Goal: Information Seeking & Learning: Understand process/instructions

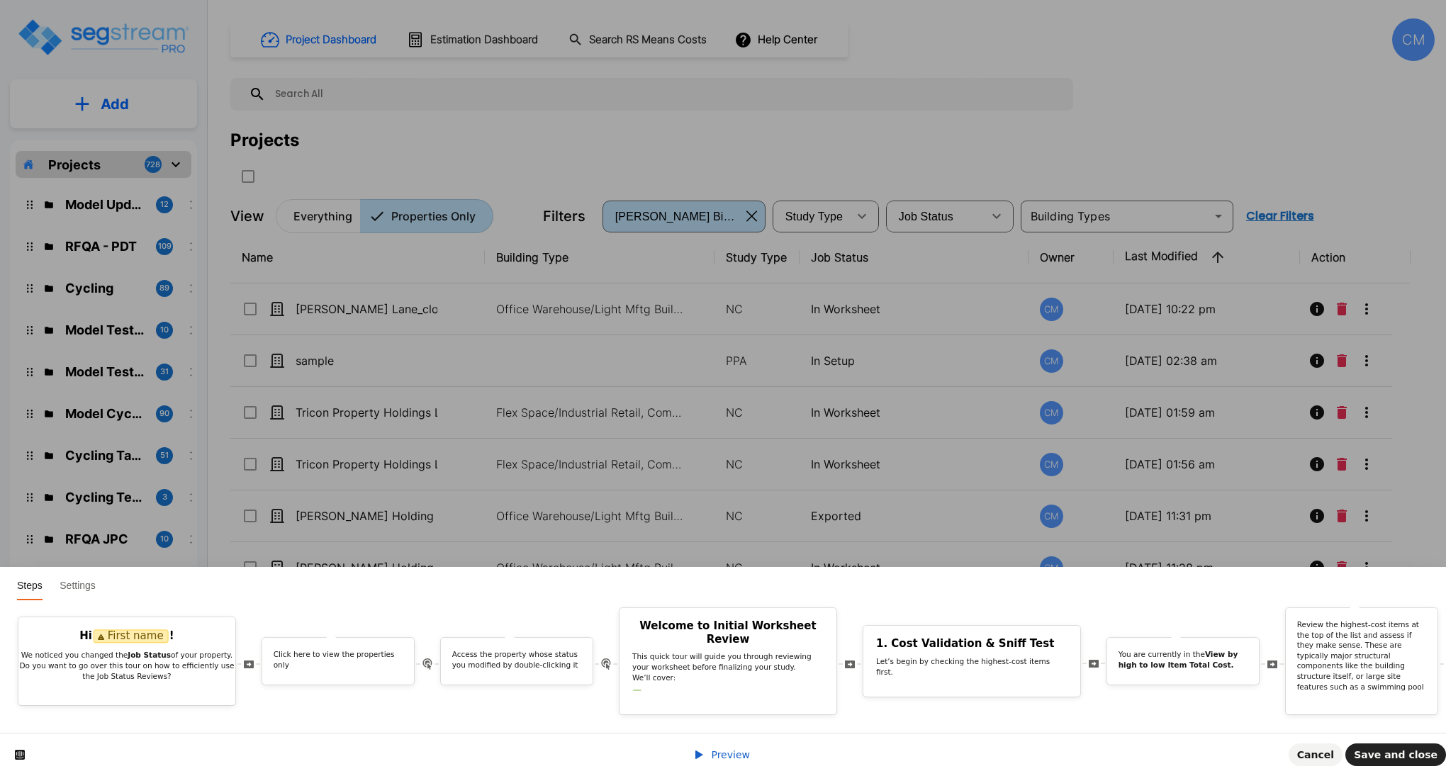
click at [711, 757] on link "Preview" at bounding box center [721, 754] width 57 height 11
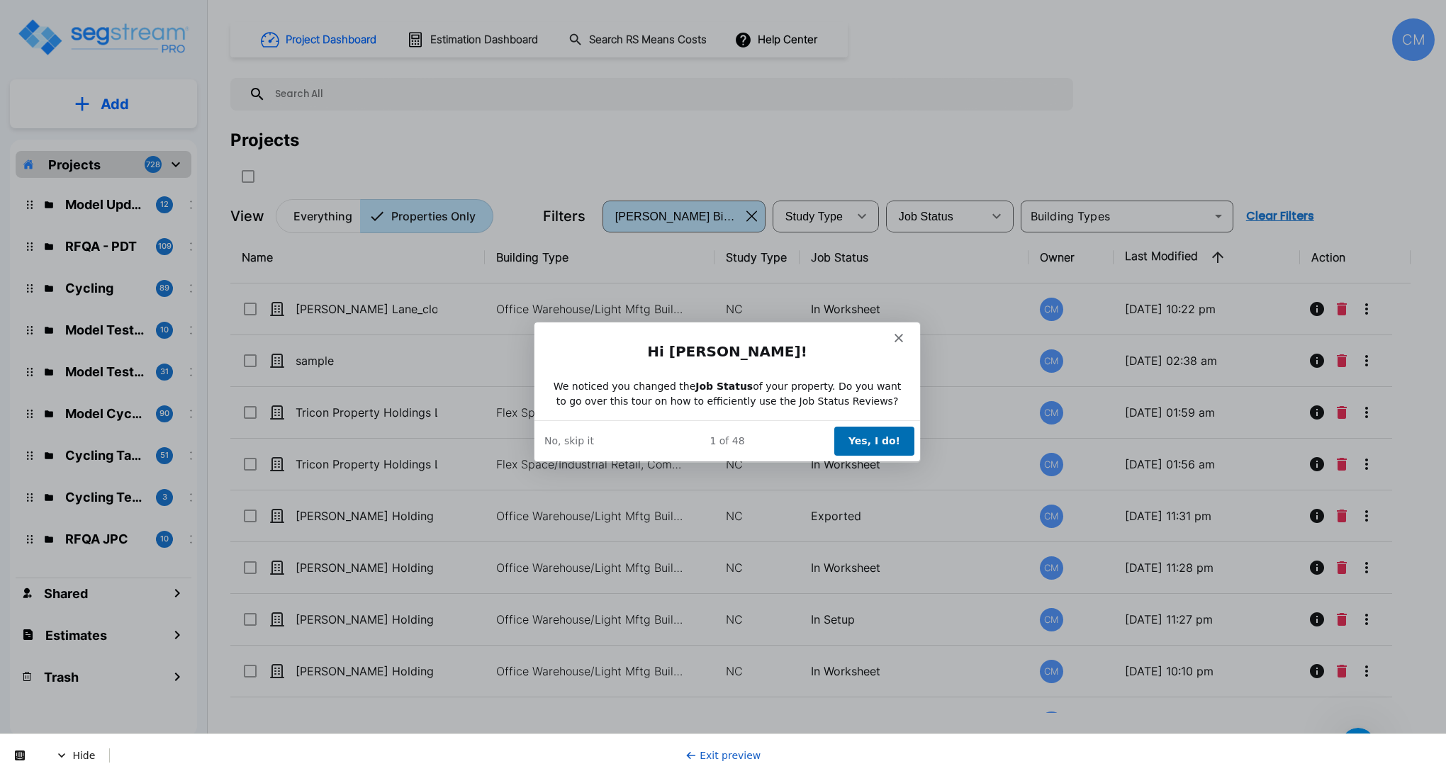
click at [883, 439] on button "Yes, I do!" at bounding box center [874, 440] width 80 height 29
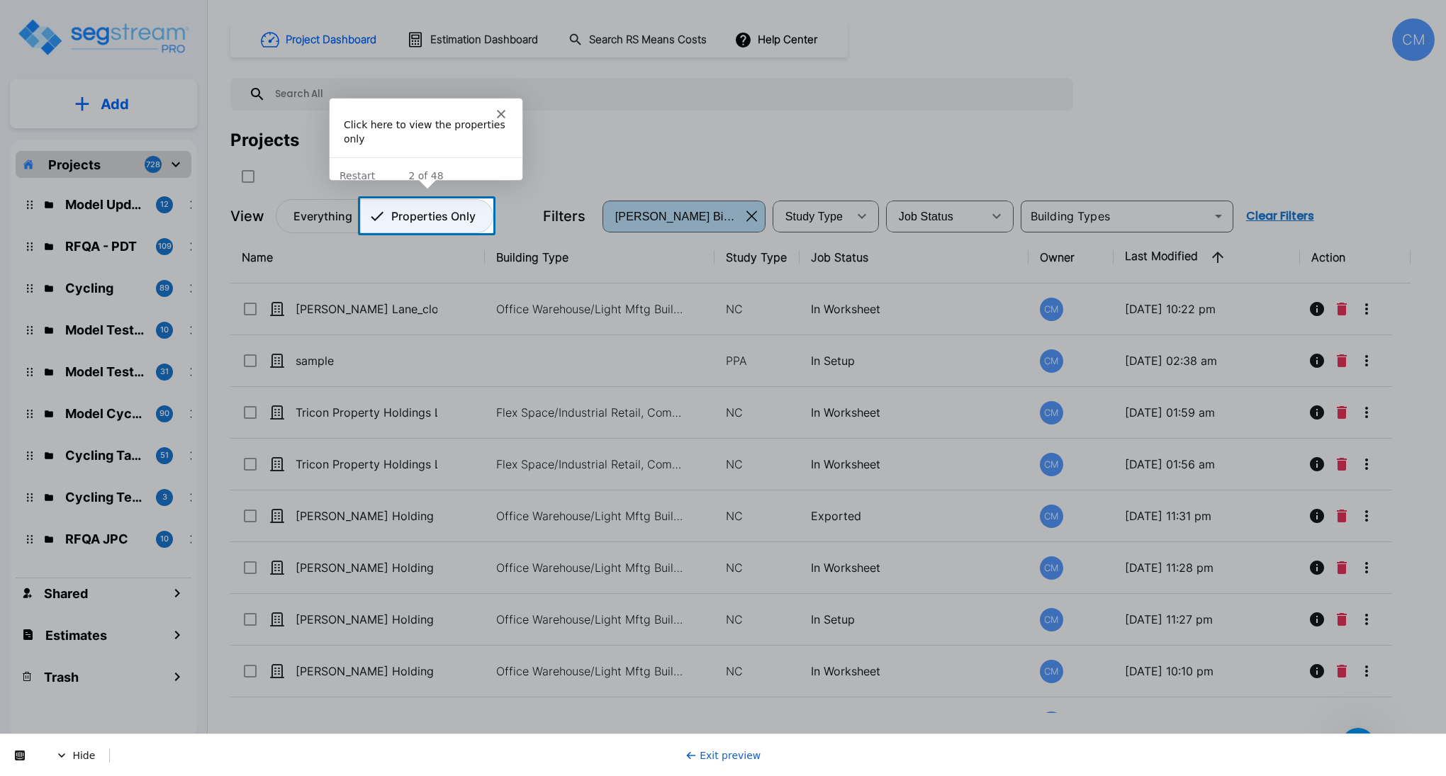
click at [411, 208] on p "Properties Only" at bounding box center [433, 216] width 84 height 17
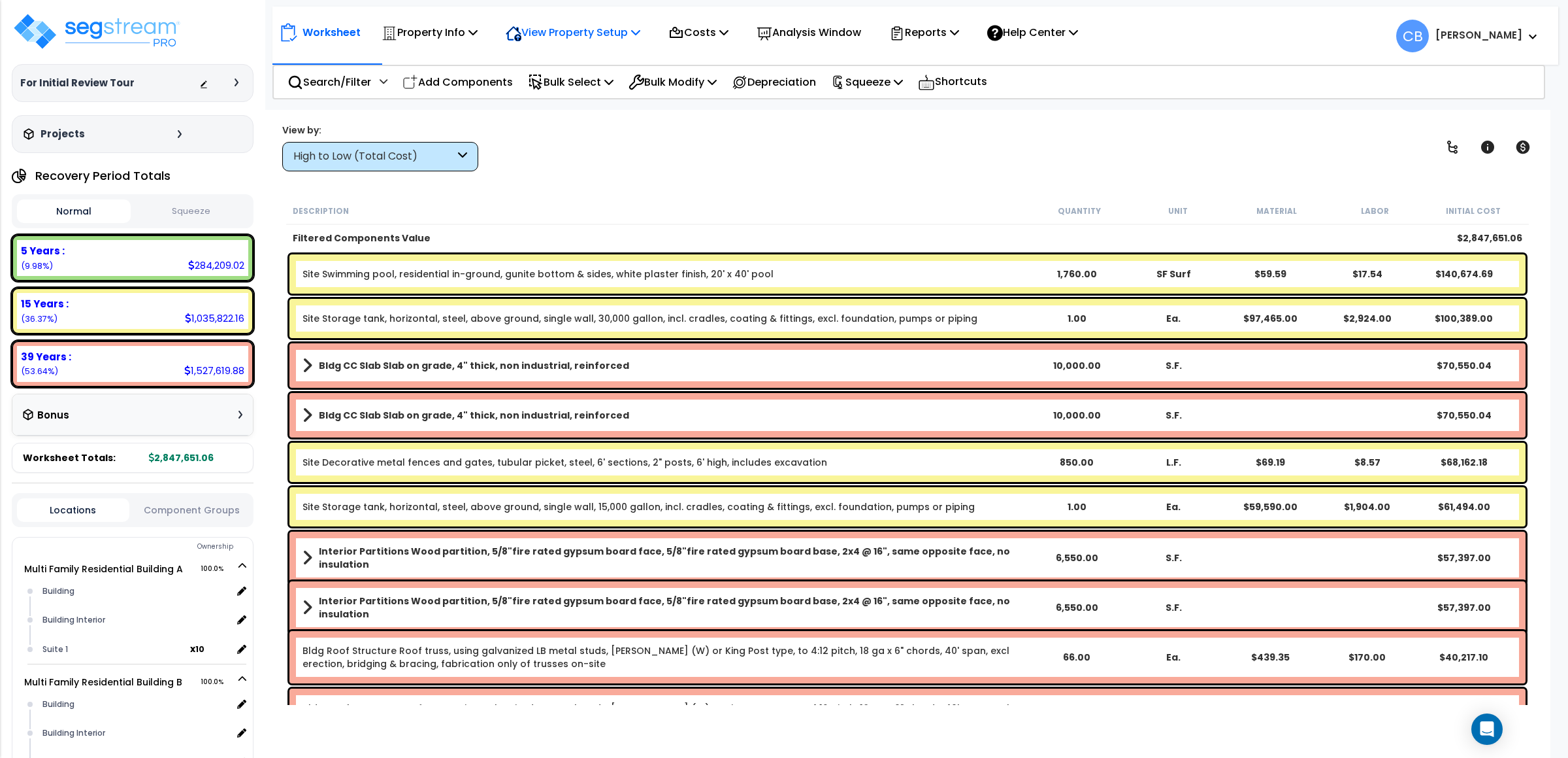
click at [522, 33] on icon at bounding box center [513, 33] width 15 height 14
click at [433, 32] on p "Property Info" at bounding box center [430, 32] width 96 height 18
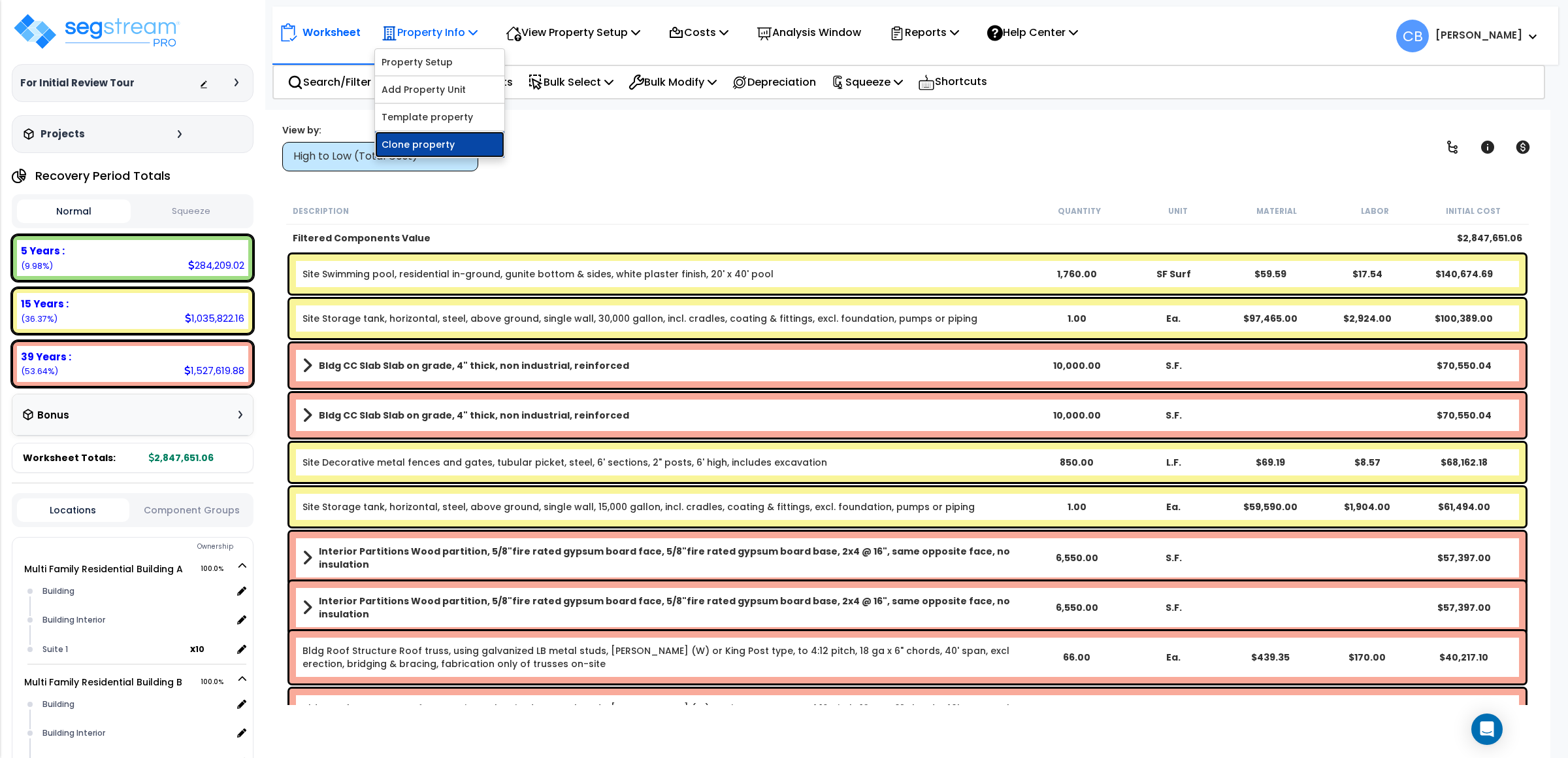
click at [447, 144] on link "Clone property" at bounding box center [440, 144] width 129 height 26
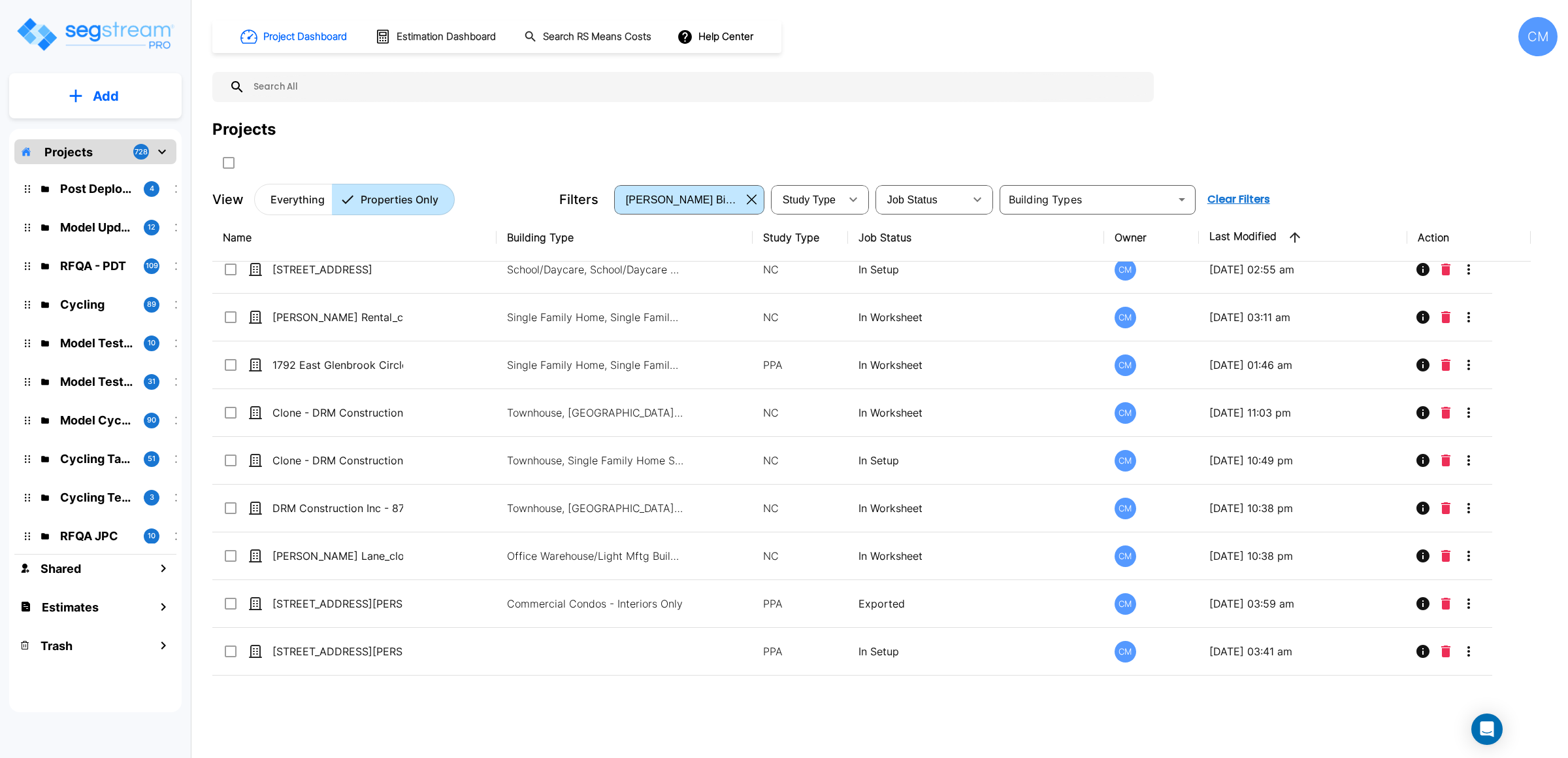
scroll to position [294, 0]
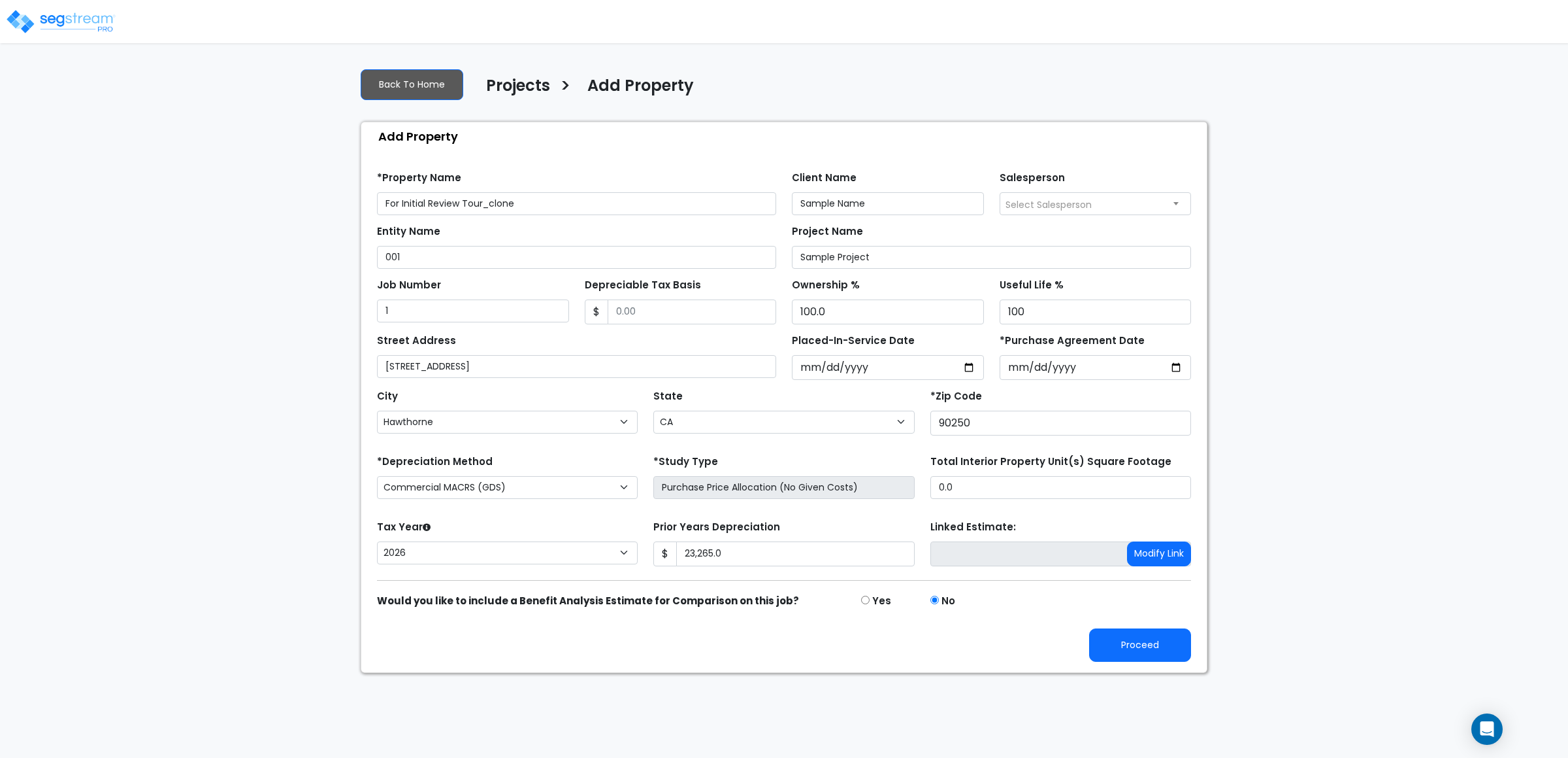
select select "Hawthorne"
select select "CA"
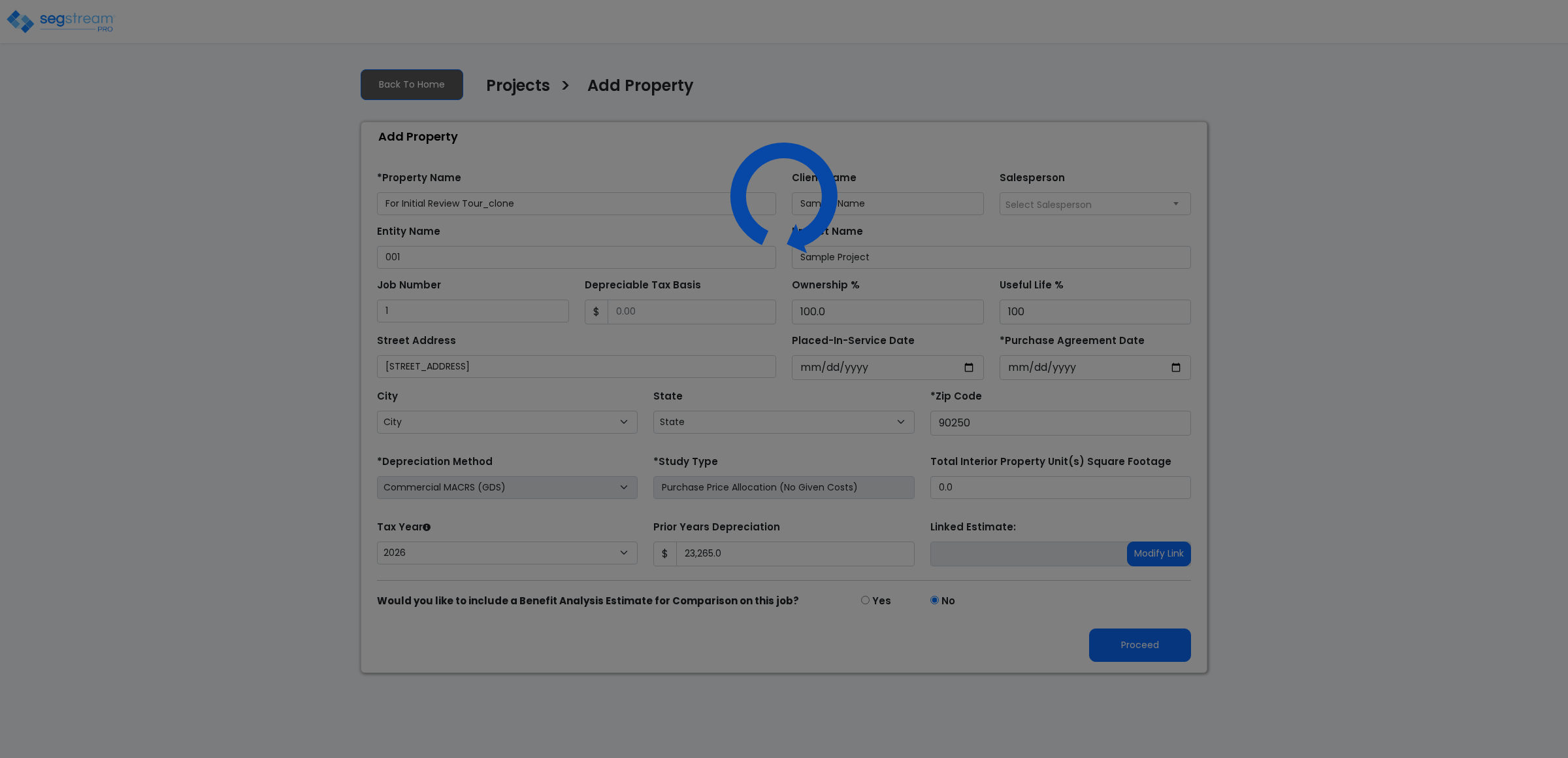
select select "CA"
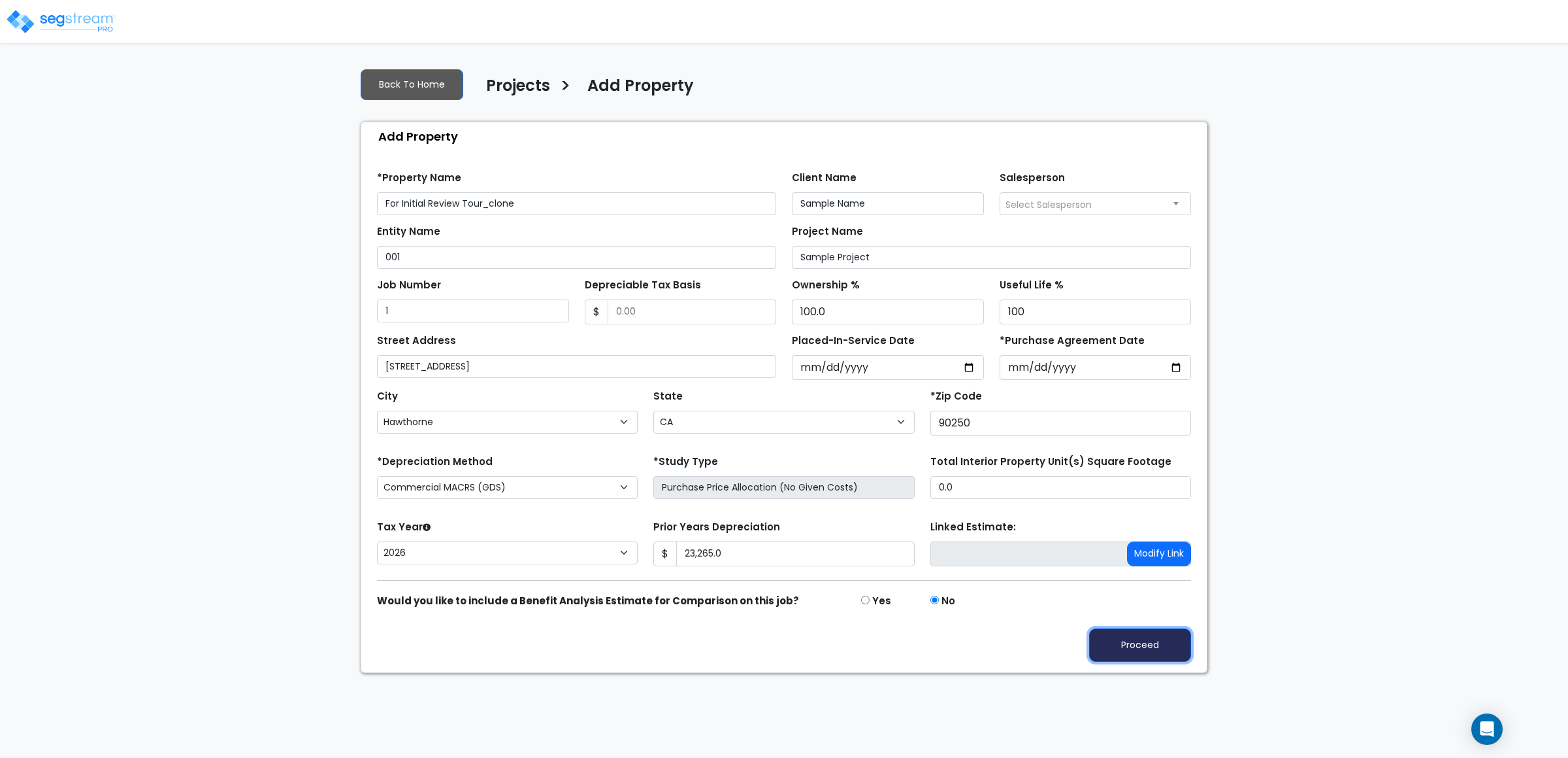
click at [1119, 645] on button "Proceed" at bounding box center [1140, 645] width 102 height 33
type input "23265"
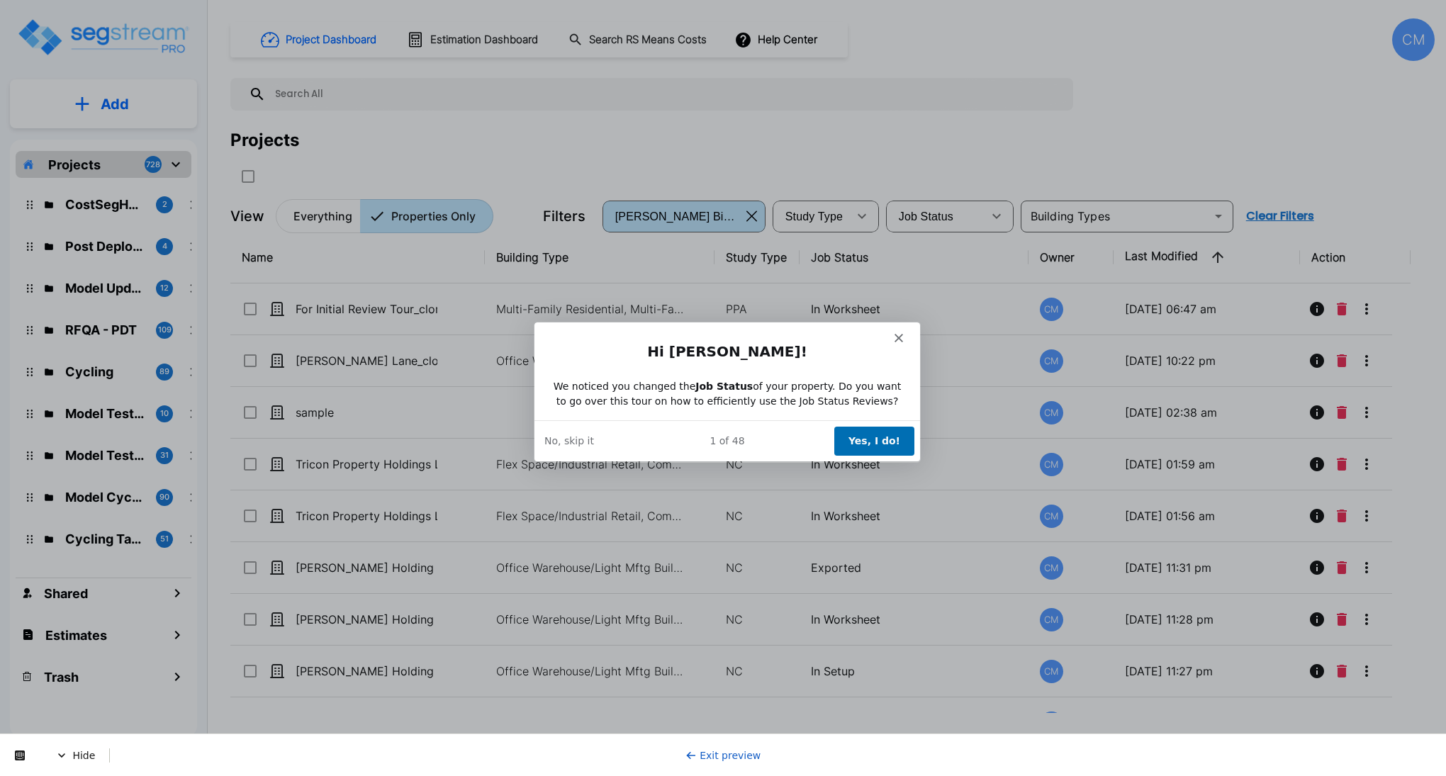
click at [883, 437] on button "Yes, I do!" at bounding box center [874, 440] width 80 height 29
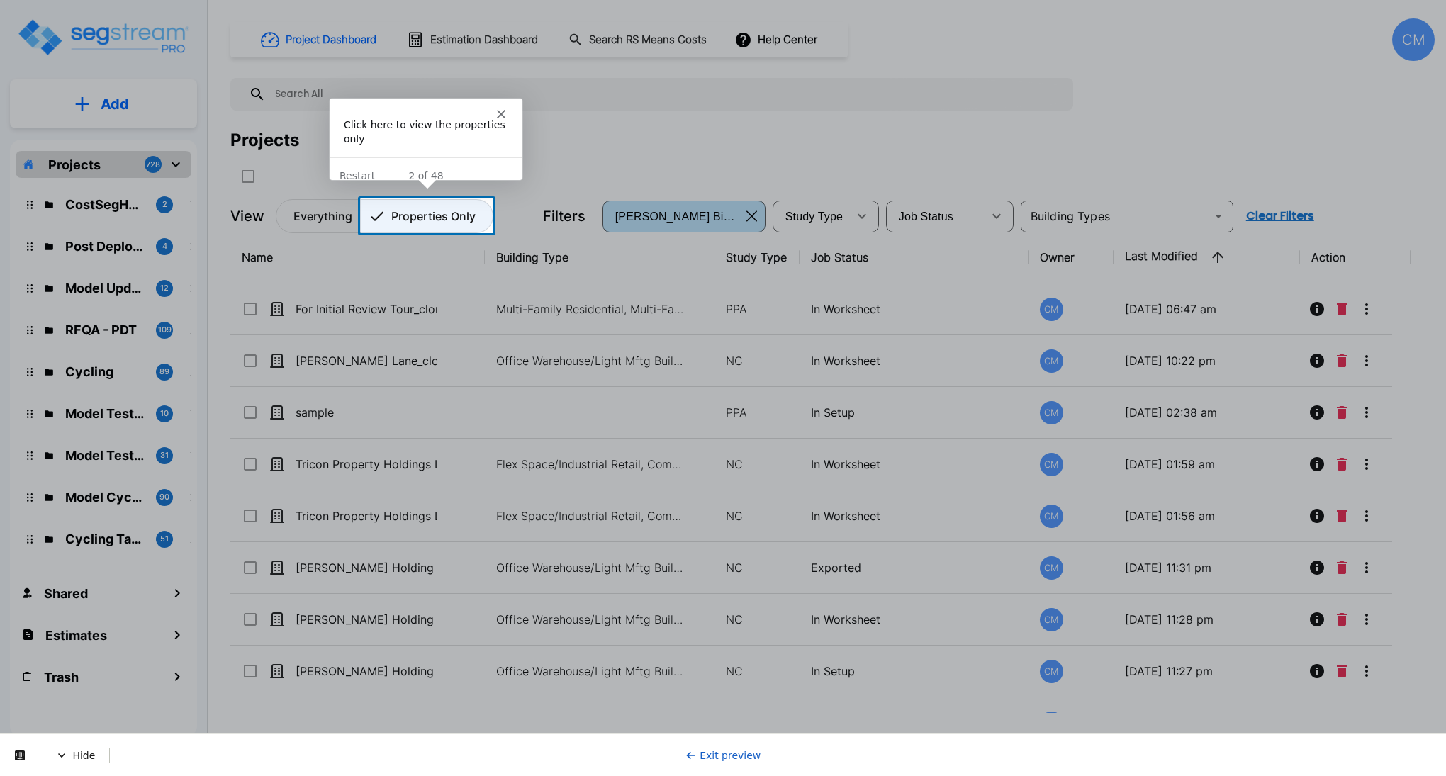
click at [415, 217] on p "Properties Only" at bounding box center [433, 216] width 84 height 17
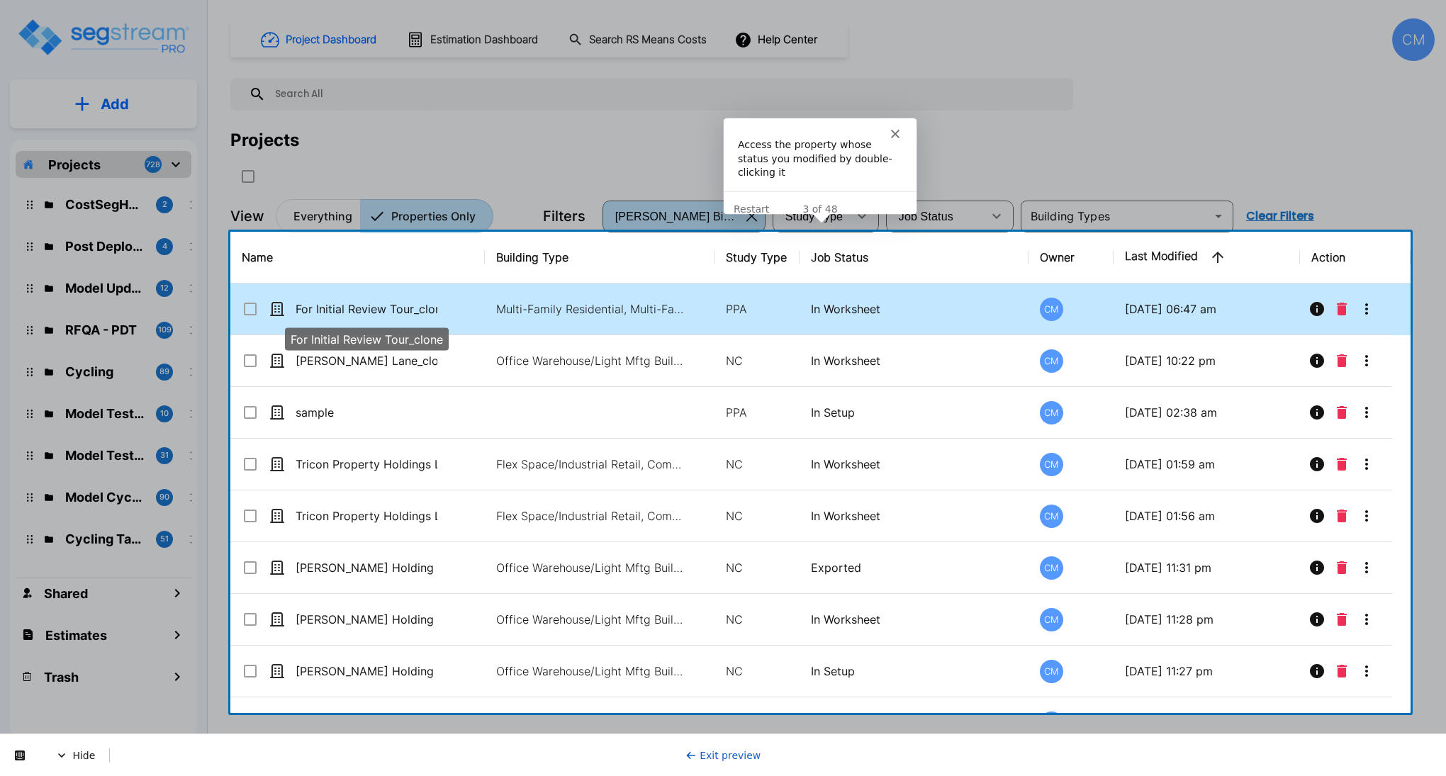
click at [376, 306] on p "For Initial Review Tour_clone" at bounding box center [367, 309] width 142 height 17
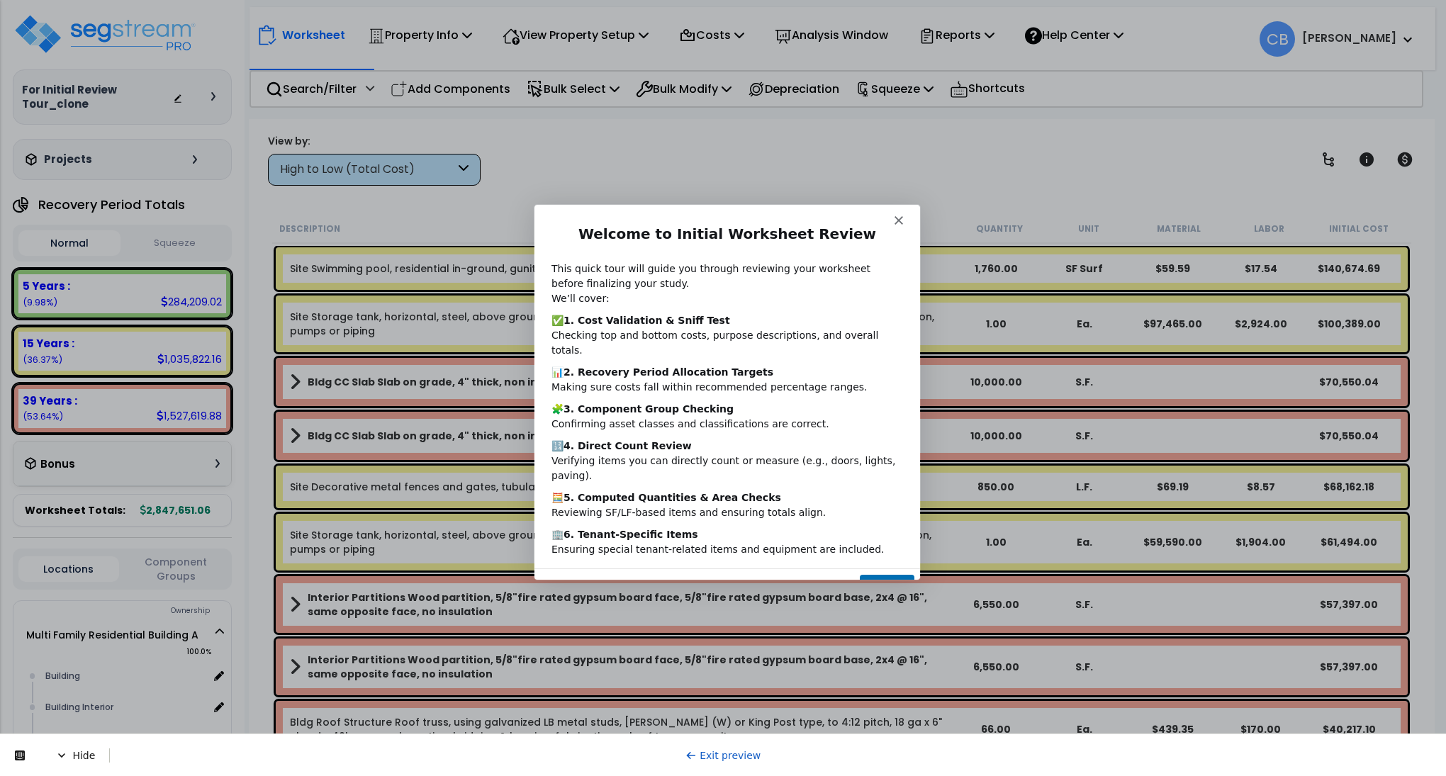
scroll to position [62, 0]
click at [877, 574] on button "Next" at bounding box center [886, 588] width 55 height 29
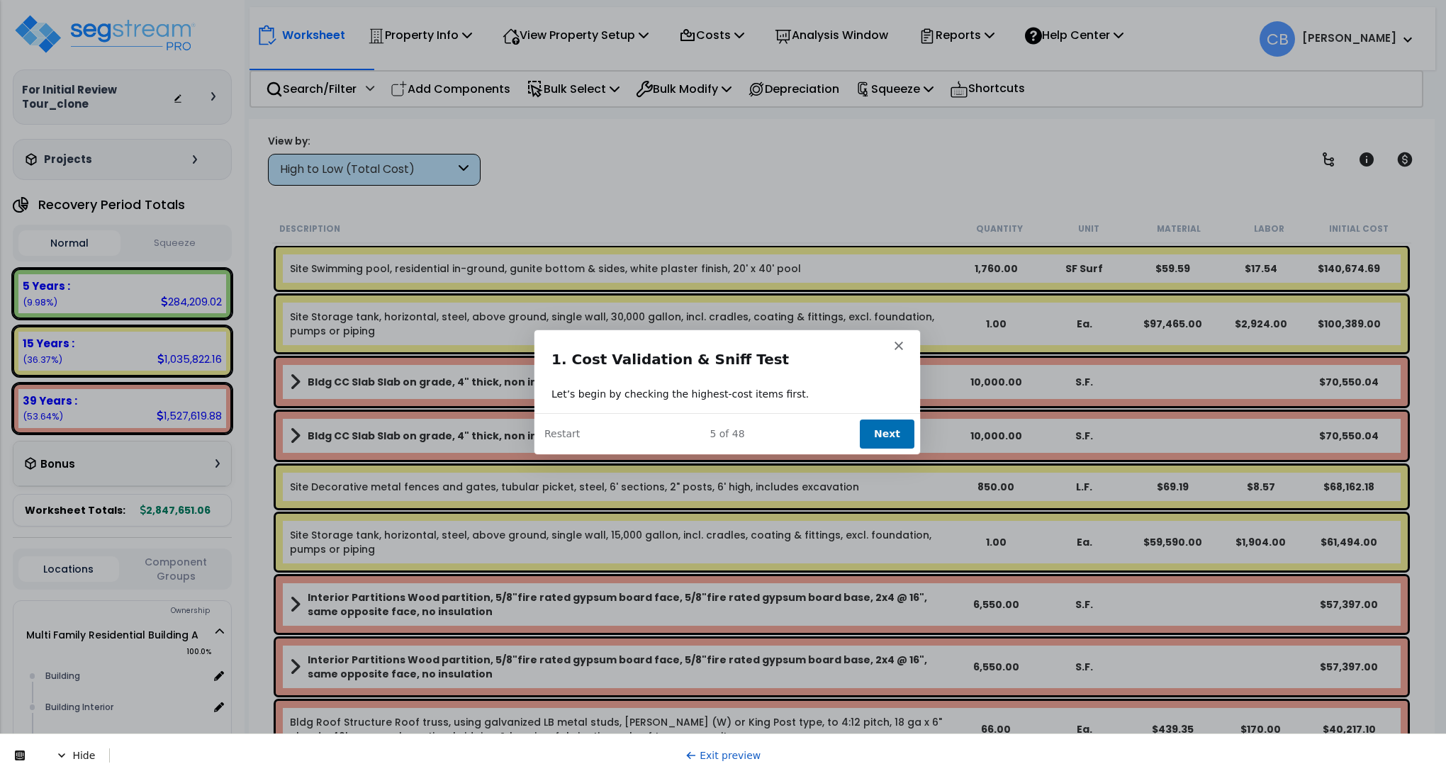
scroll to position [0, 0]
click at [904, 433] on button "Next" at bounding box center [886, 432] width 55 height 29
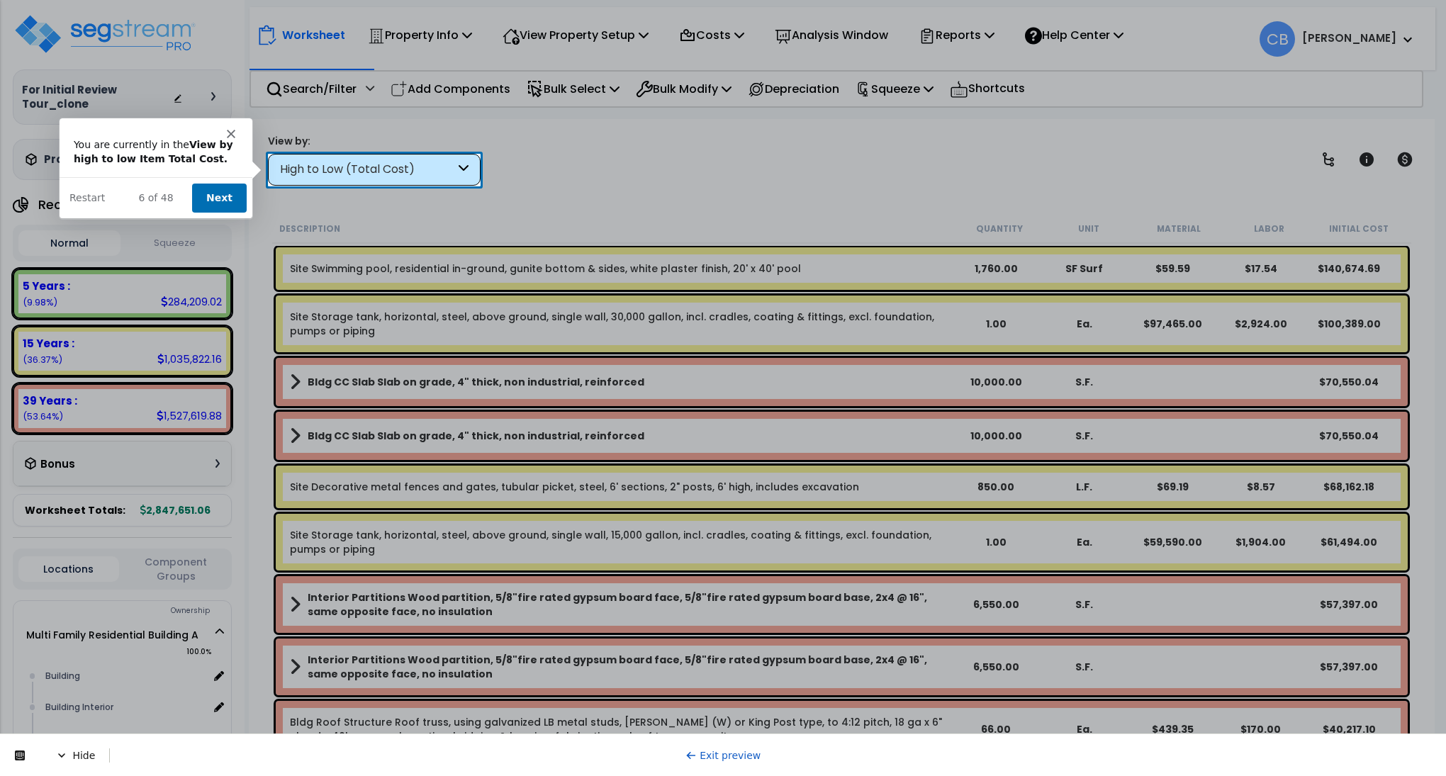
click at [217, 191] on button "Next" at bounding box center [218, 196] width 55 height 29
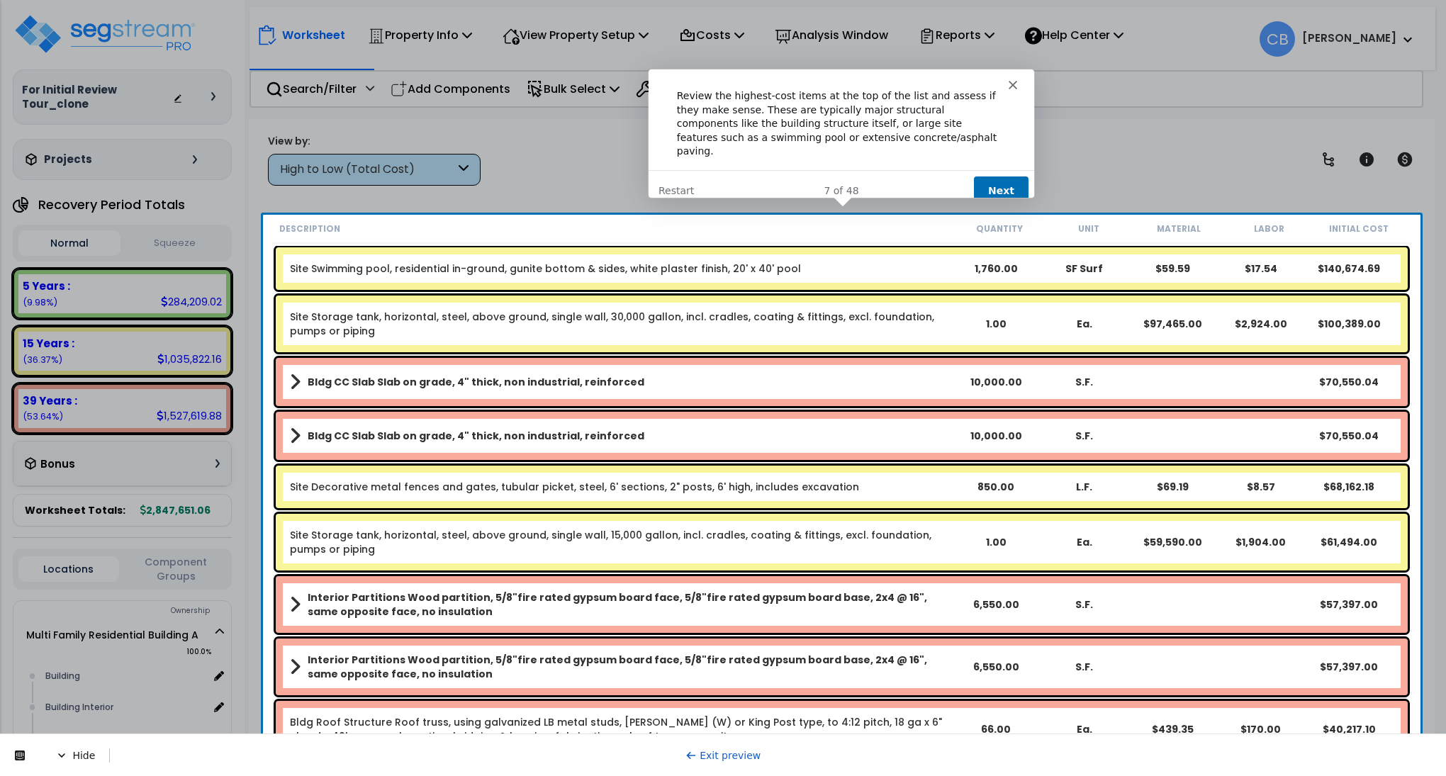
click at [1018, 175] on button "Next" at bounding box center [1000, 189] width 55 height 29
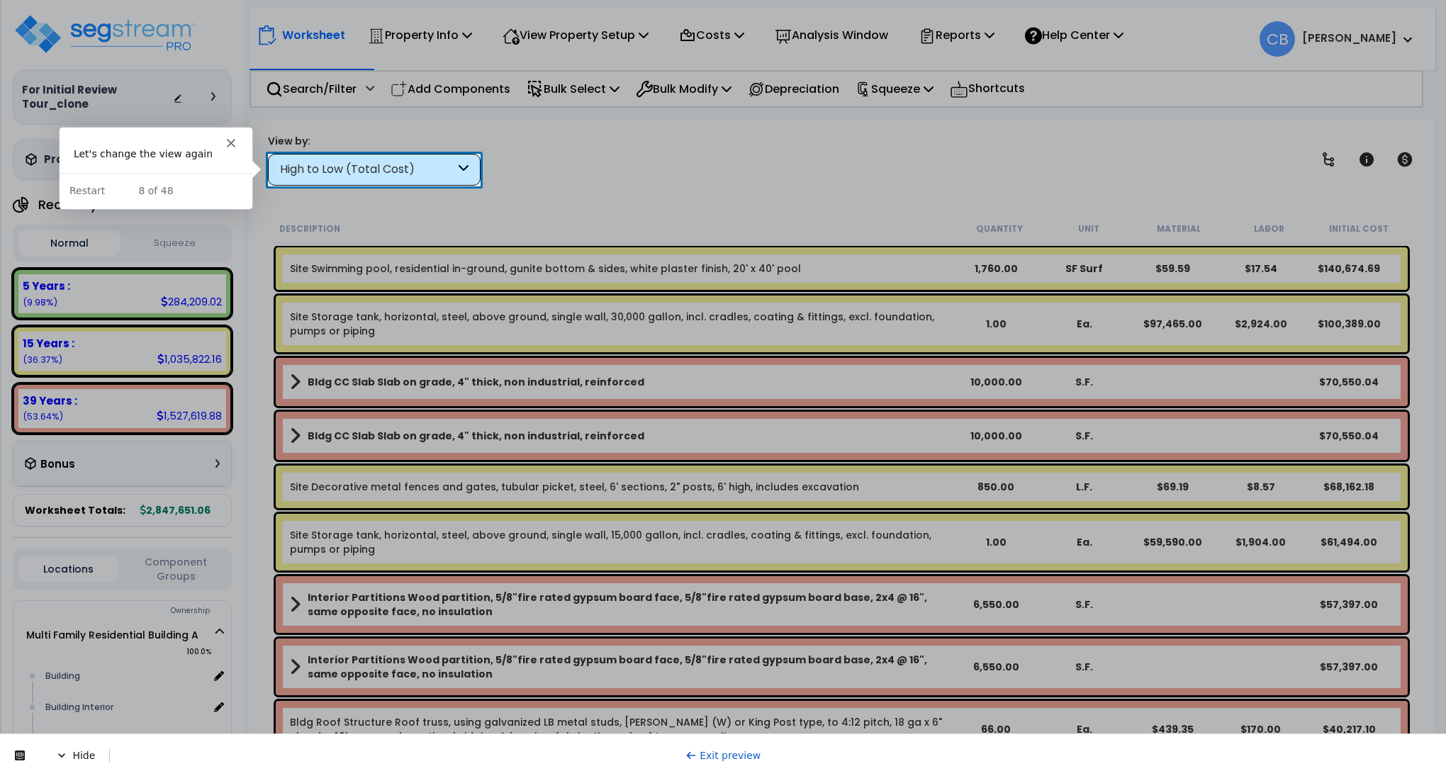
click at [334, 168] on div "High to Low (Total Cost)" at bounding box center [367, 170] width 175 height 16
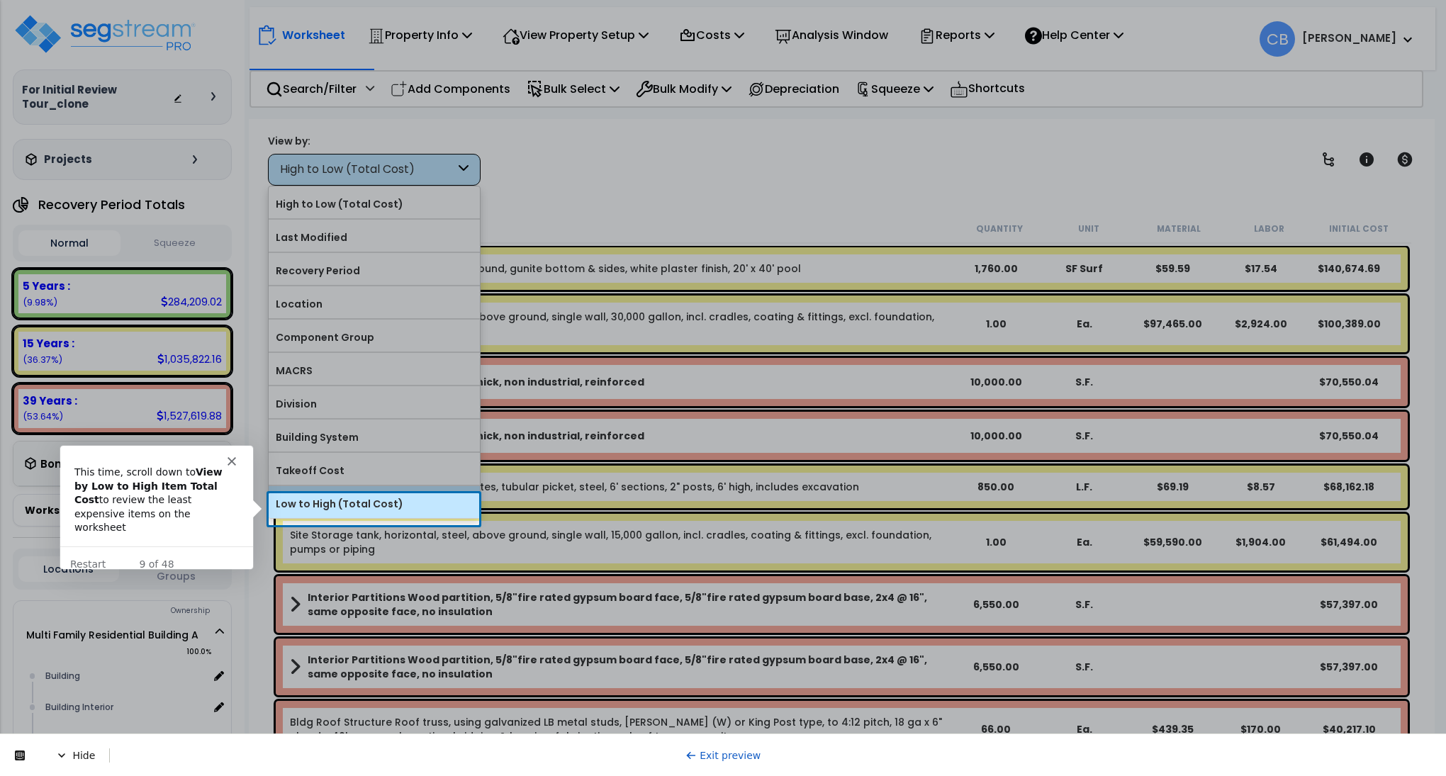
click at [352, 510] on label "Low to High (Total Cost)" at bounding box center [374, 503] width 211 height 21
click at [0, 0] on input "Low to High (Total Cost)" at bounding box center [0, 0] width 0 height 0
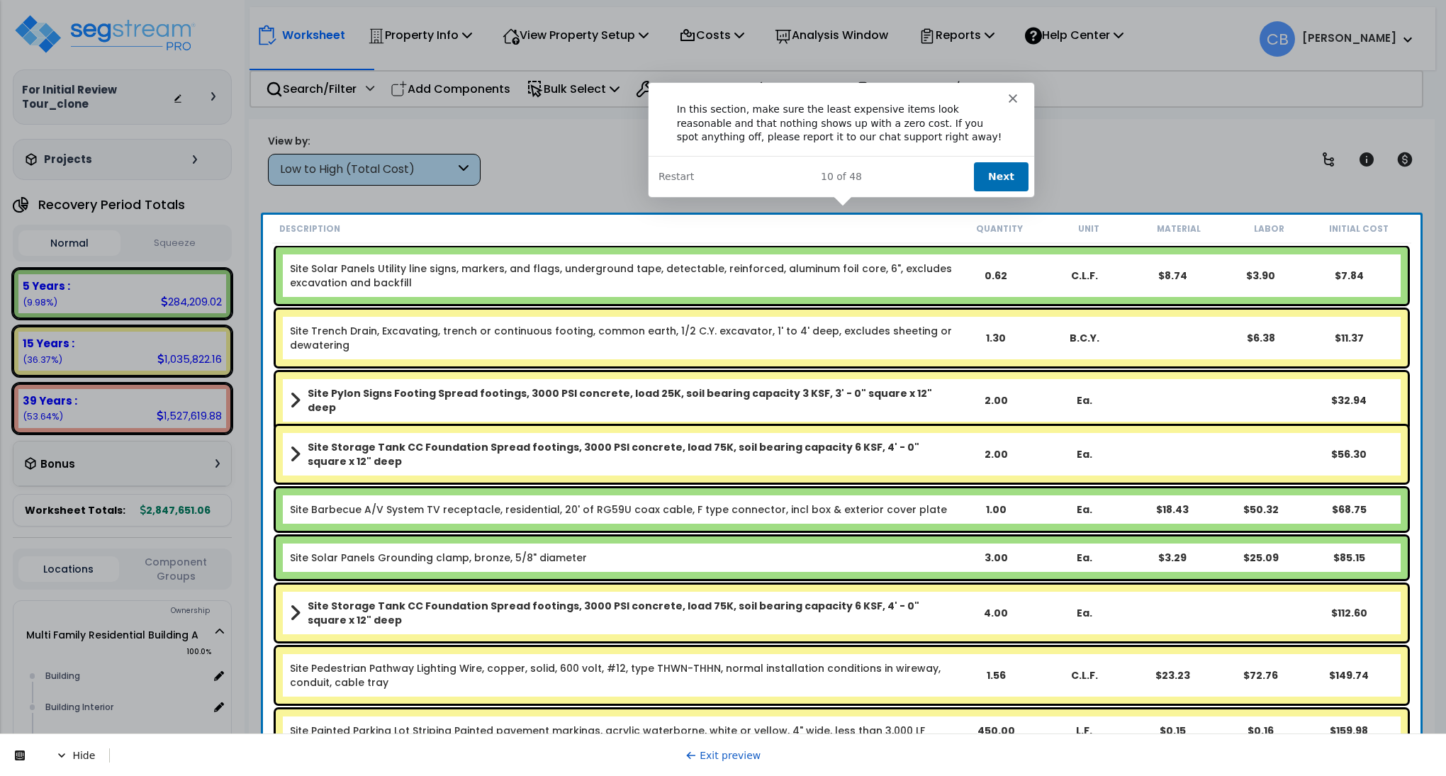
click at [997, 155] on div "10 of 48 Next Restart" at bounding box center [840, 175] width 386 height 41
click at [1001, 172] on button "Next" at bounding box center [1000, 175] width 55 height 29
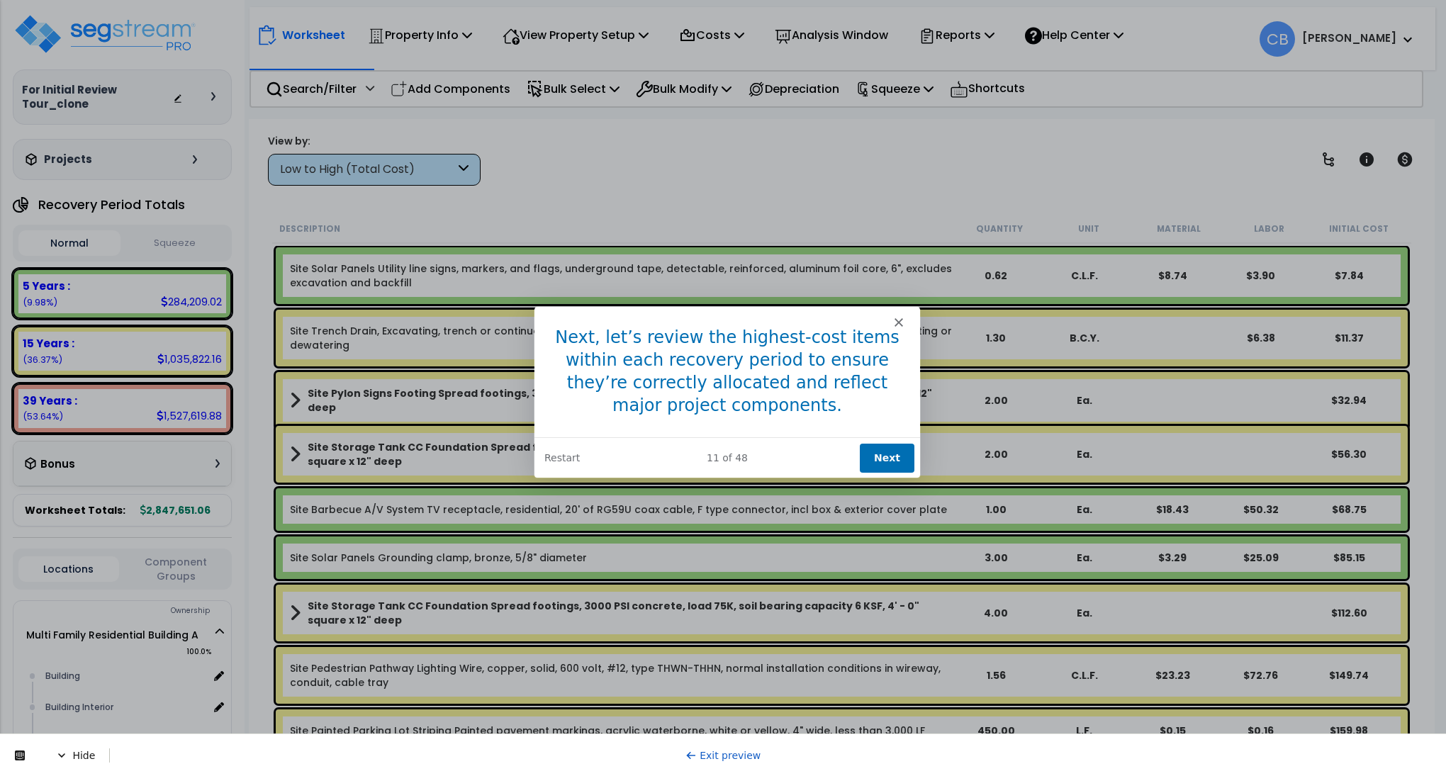
click at [897, 325] on icon "Close" at bounding box center [898, 321] width 9 height 9
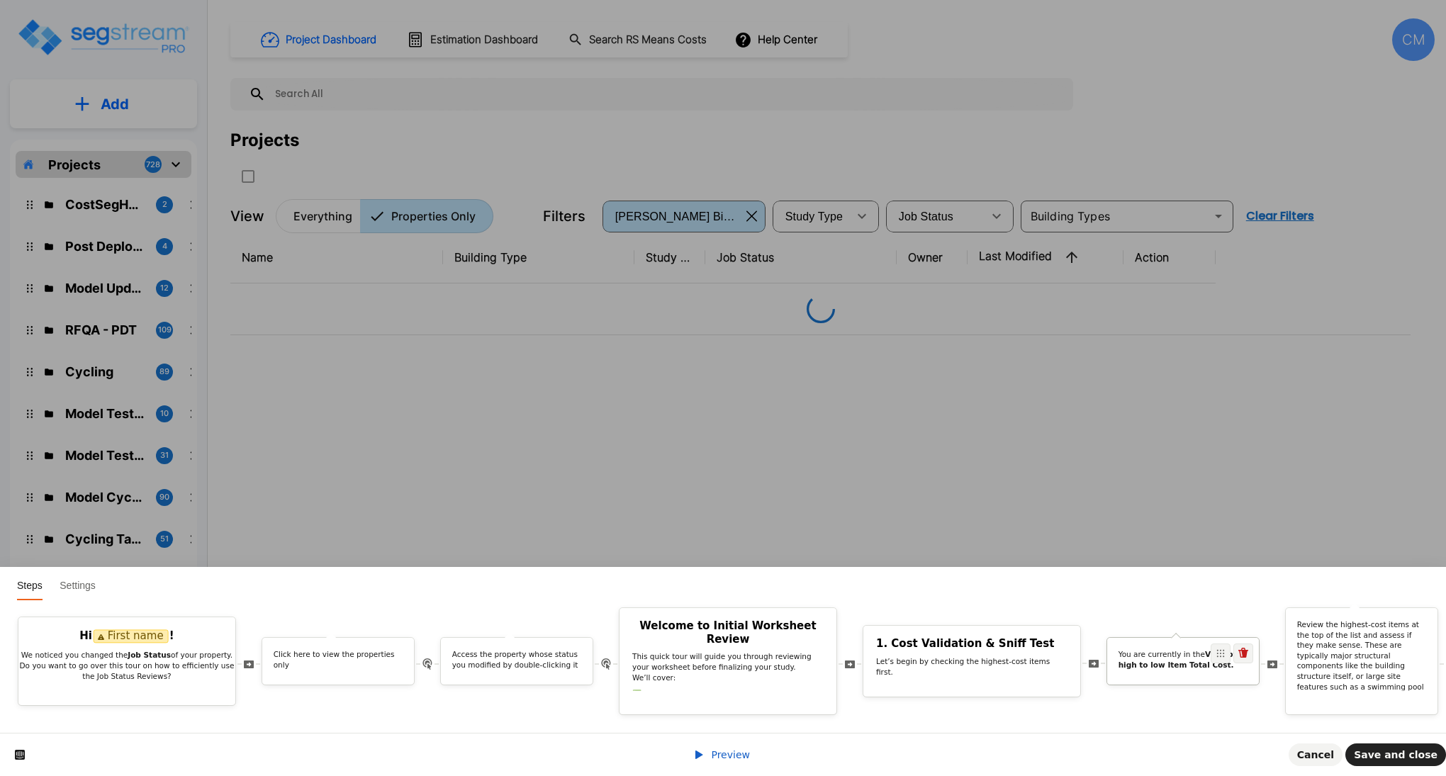
click at [1178, 651] on b "View by high to low Item Total Cost." at bounding box center [1179, 659] width 120 height 19
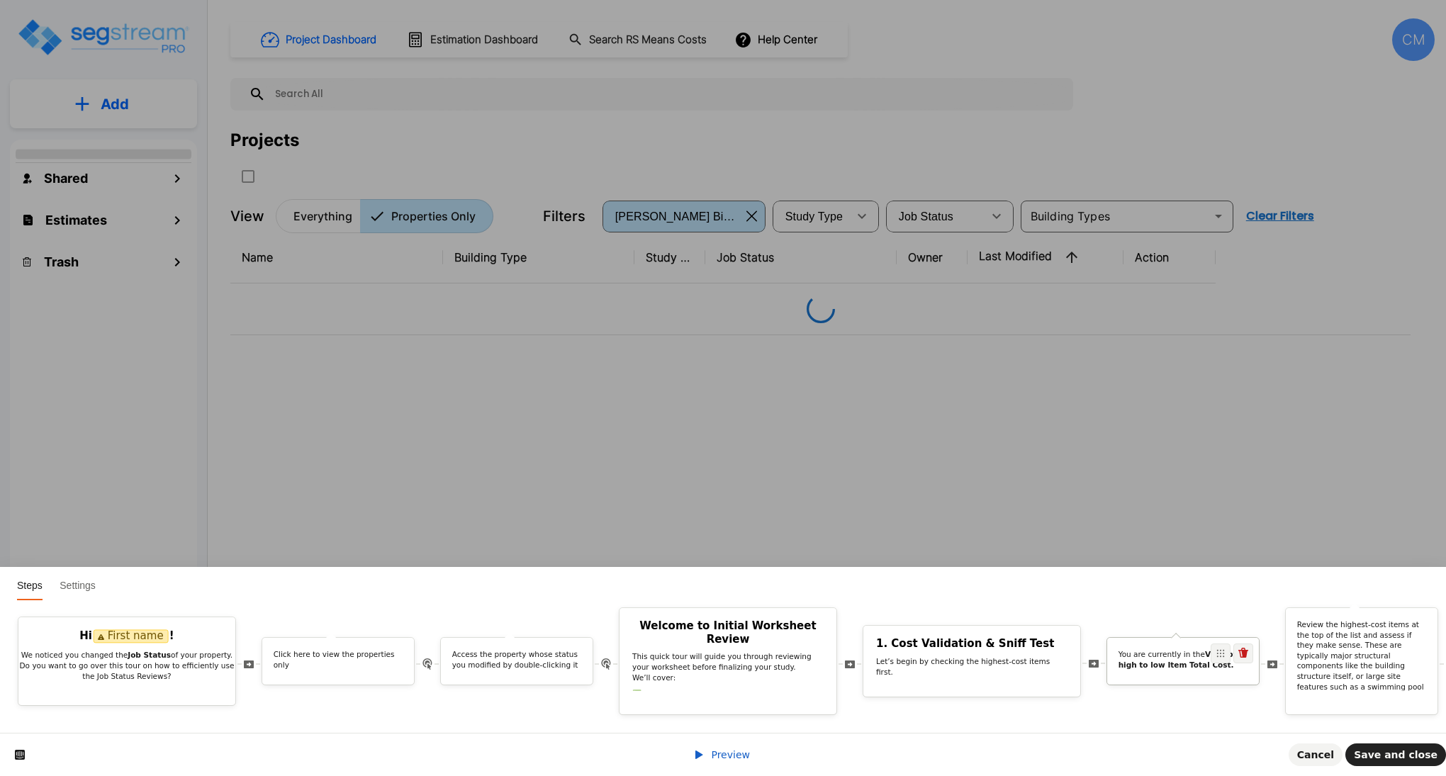
click at [1179, 649] on p "You are currently in the View by high to low Item Total Cost." at bounding box center [1184, 659] width 130 height 21
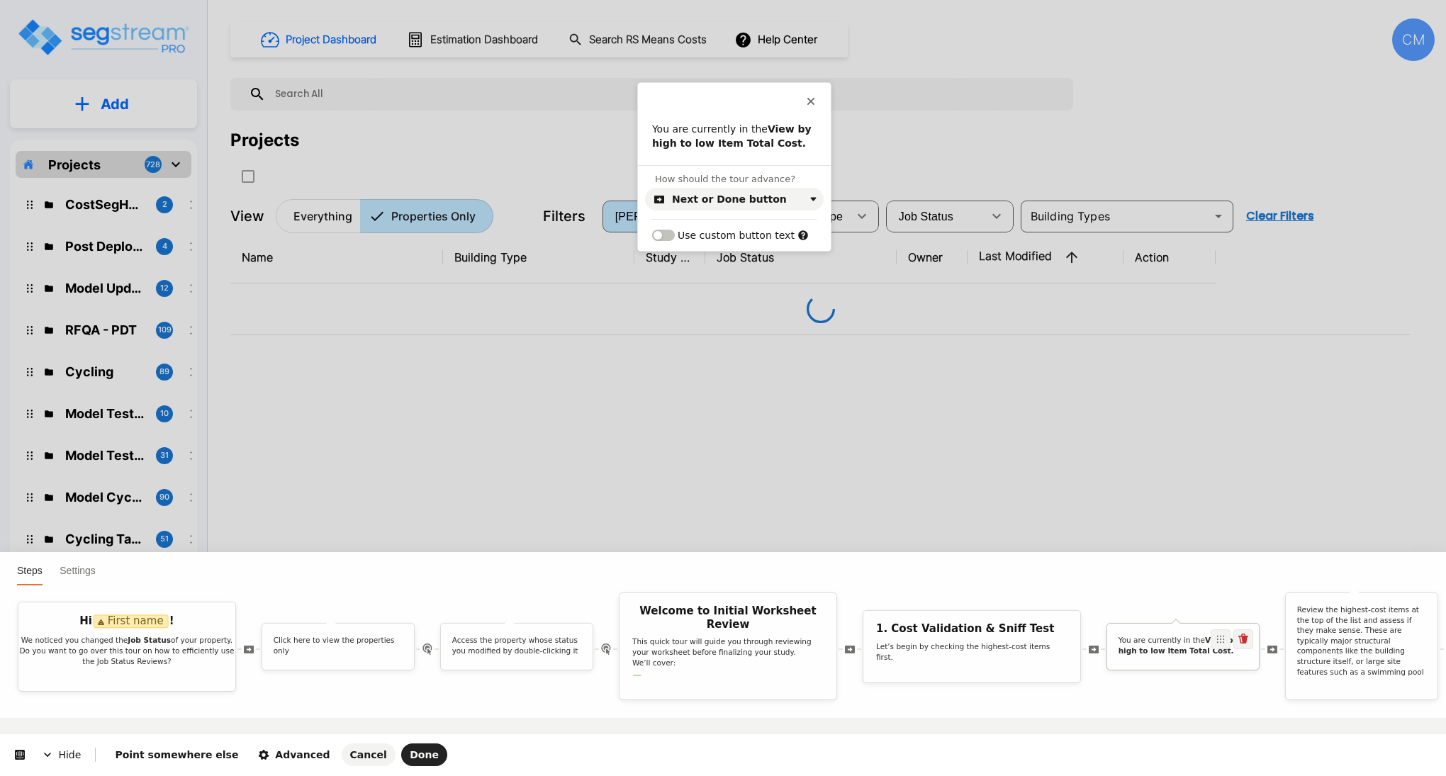
click at [1167, 646] on b "View by high to low Item Total Cost." at bounding box center [1179, 645] width 120 height 19
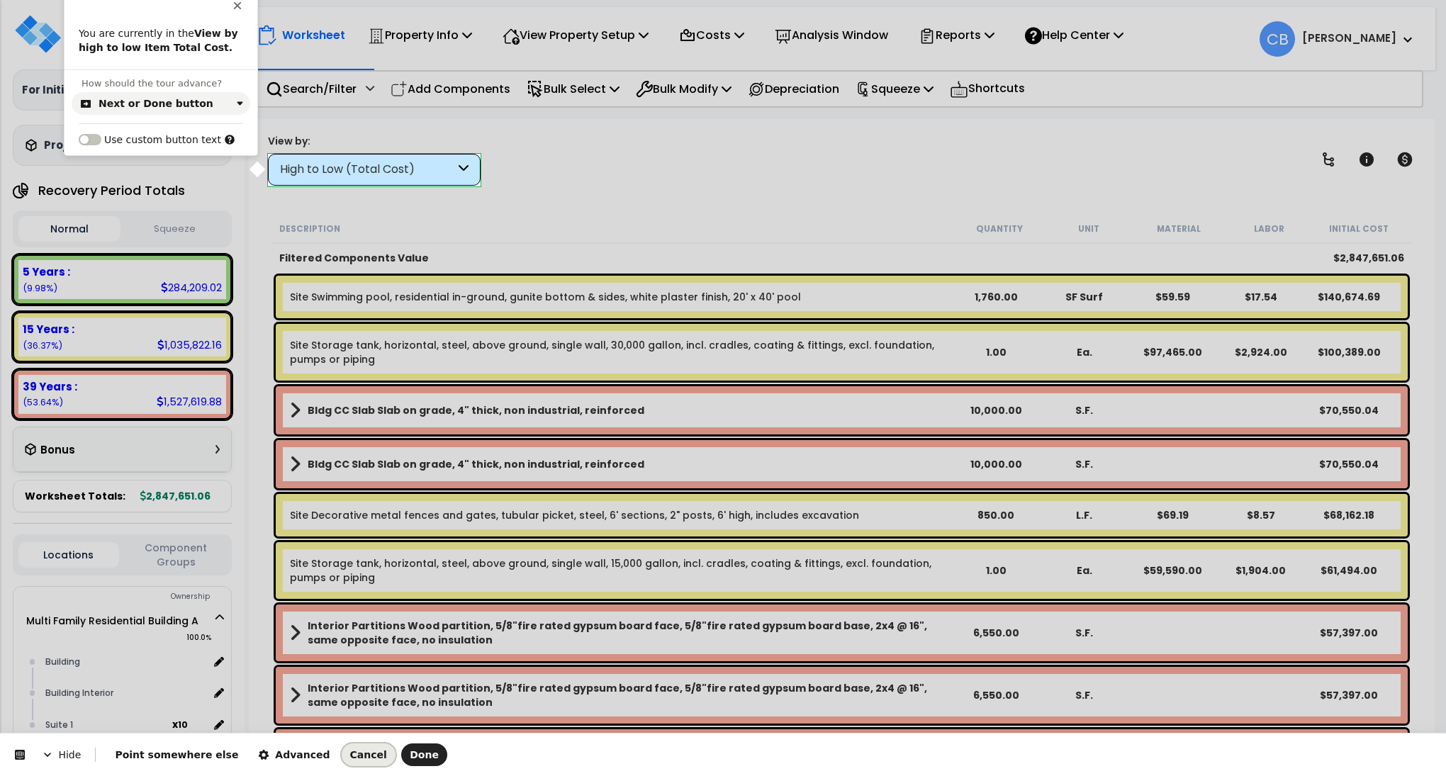
click at [350, 749] on span "Cancel" at bounding box center [368, 754] width 37 height 11
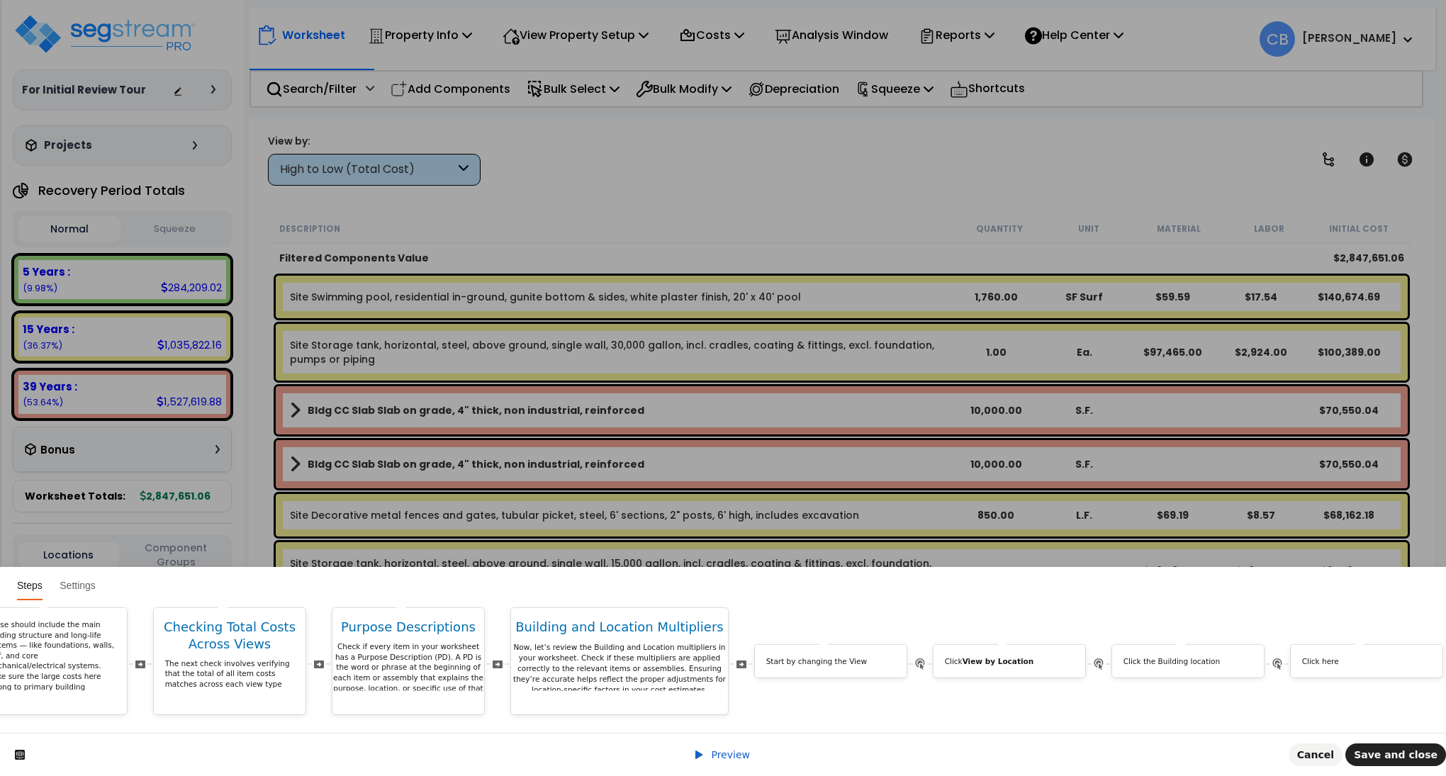
scroll to position [0, 5525]
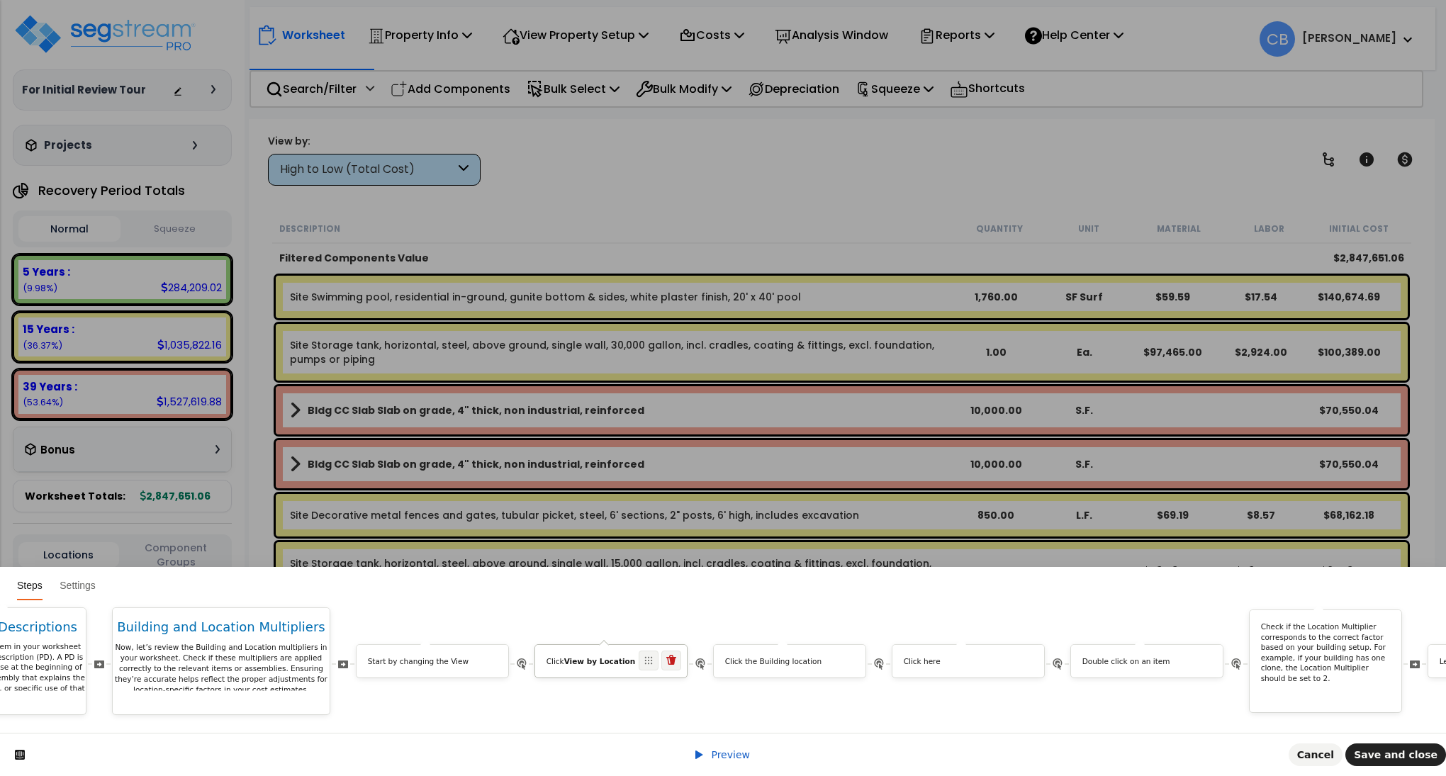
click at [645, 656] on p "Click View by Location" at bounding box center [612, 661] width 130 height 11
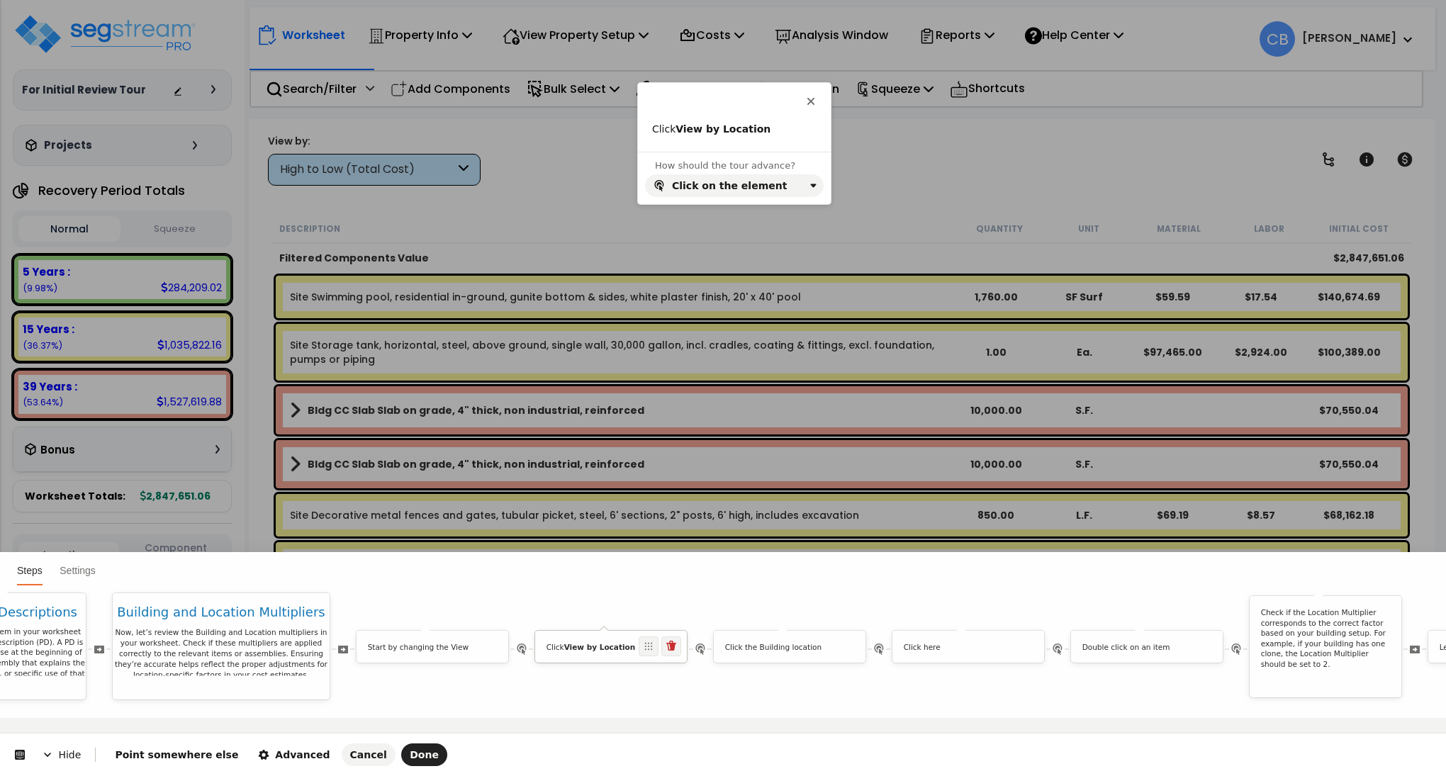
scroll to position [0, 0]
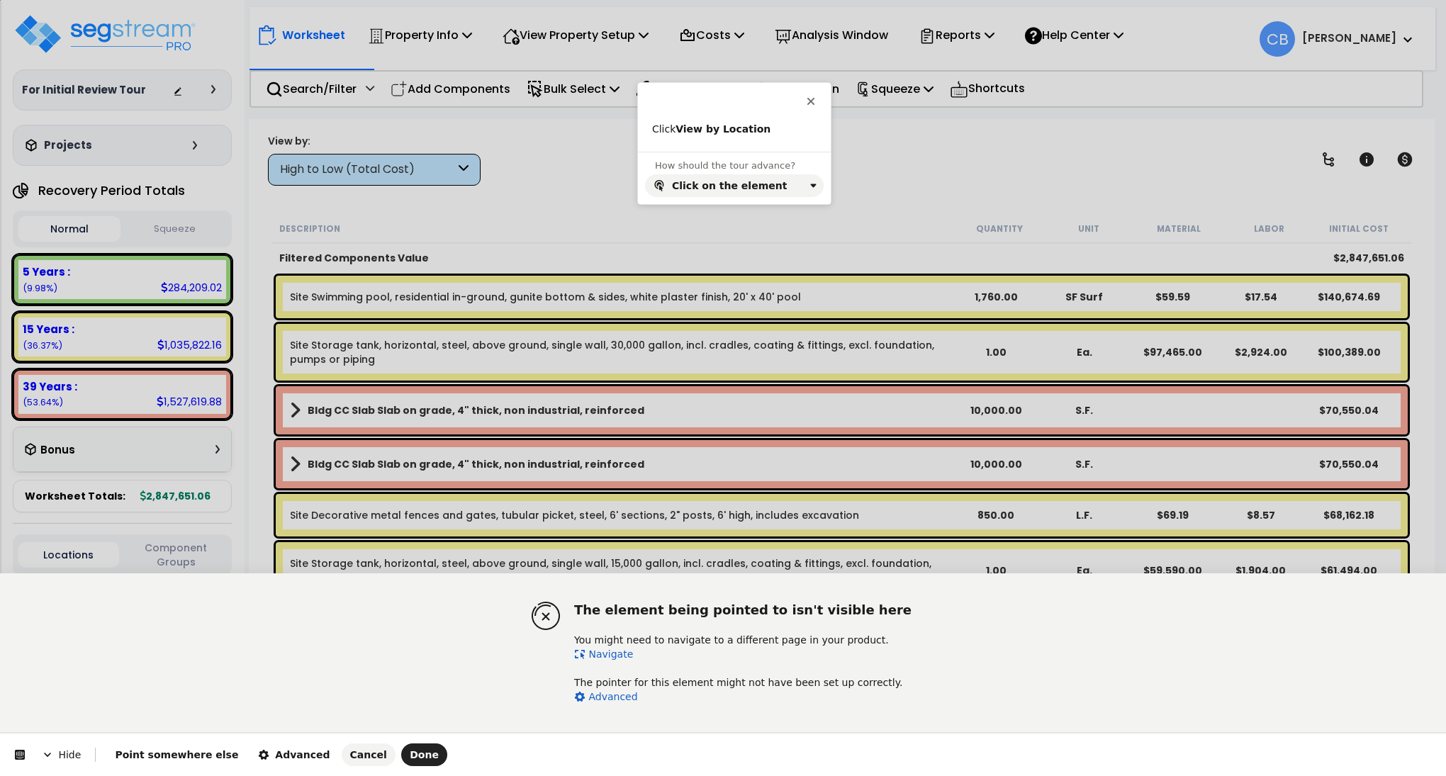
click at [615, 656] on link "Navigate" at bounding box center [603, 654] width 59 height 11
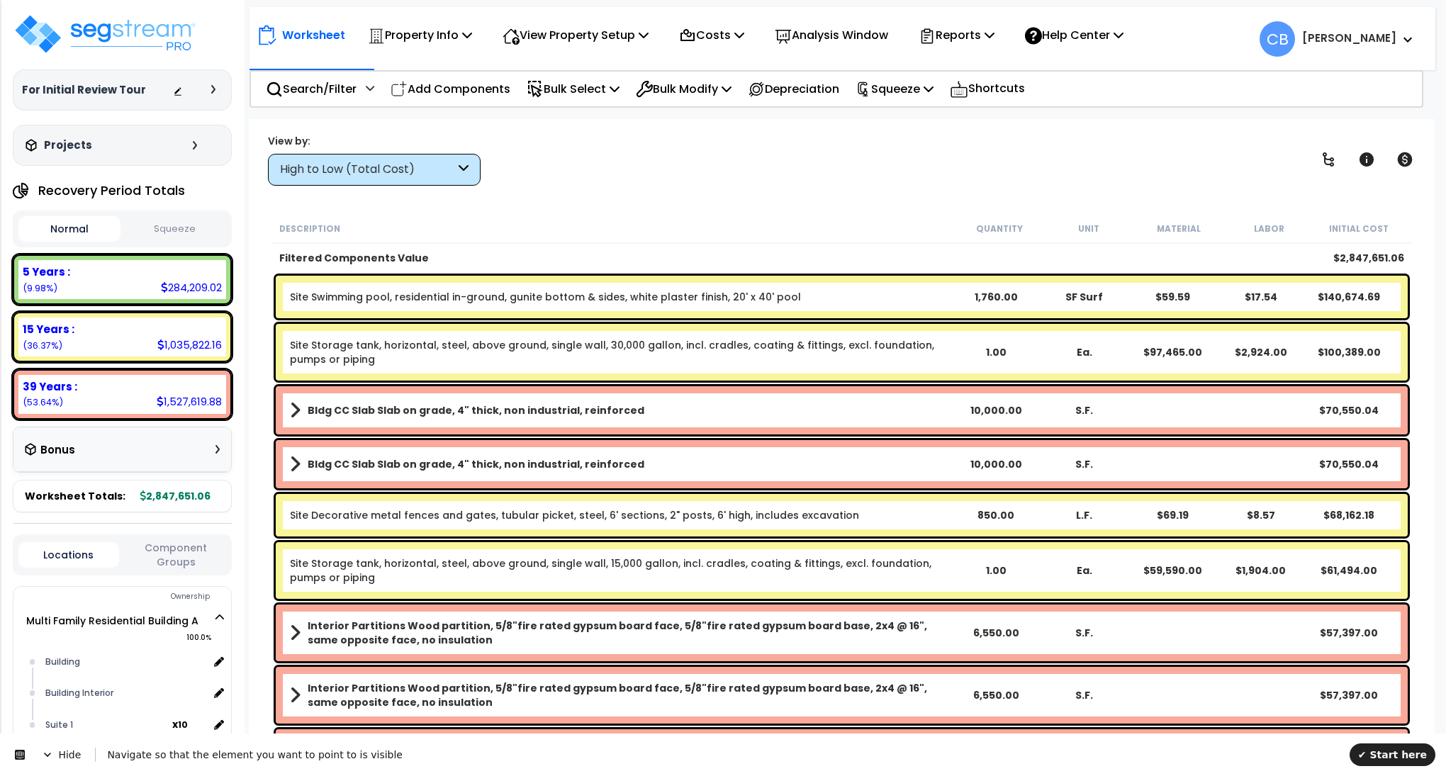
click at [406, 176] on div "High to Low (Total Cost)" at bounding box center [367, 170] width 175 height 16
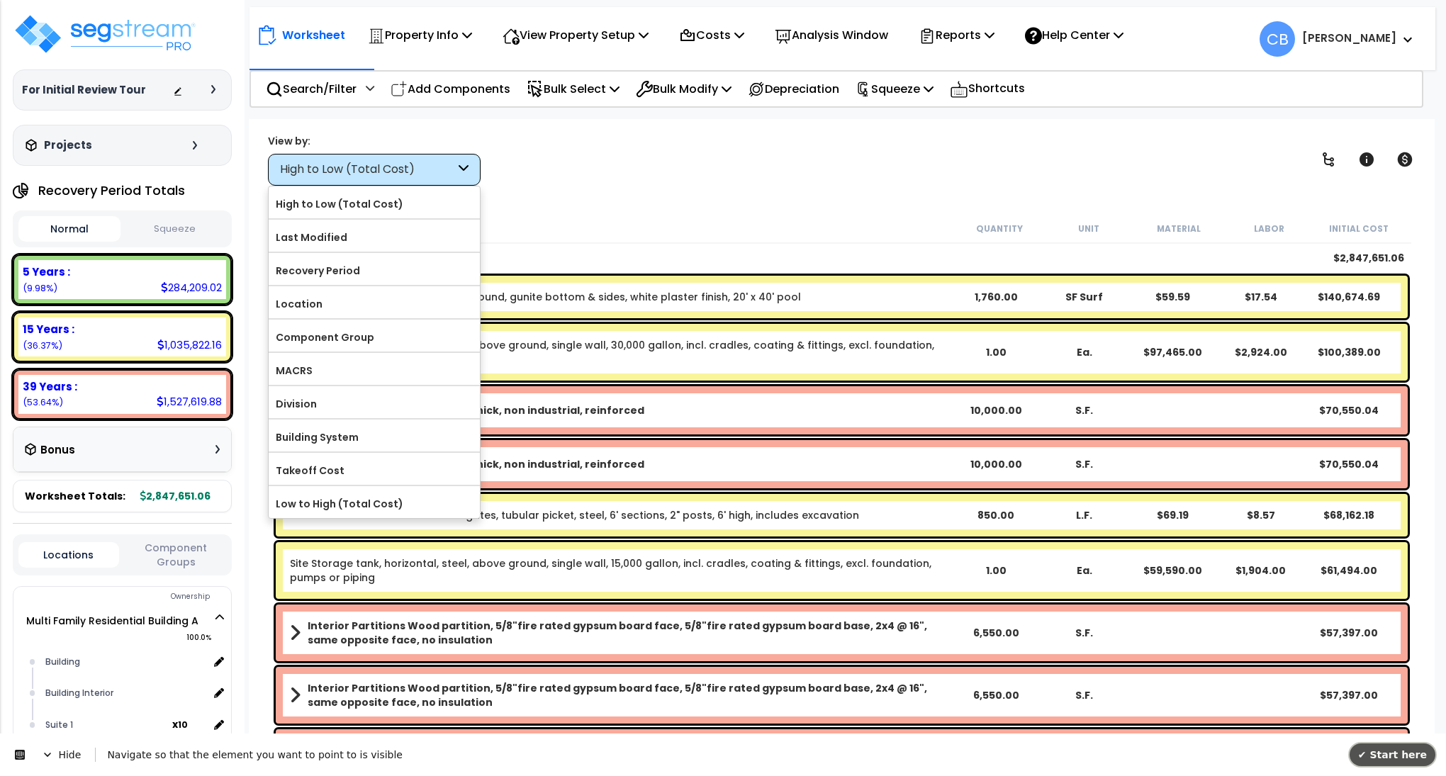
click at [1379, 757] on span "✔ Start here" at bounding box center [1392, 754] width 69 height 11
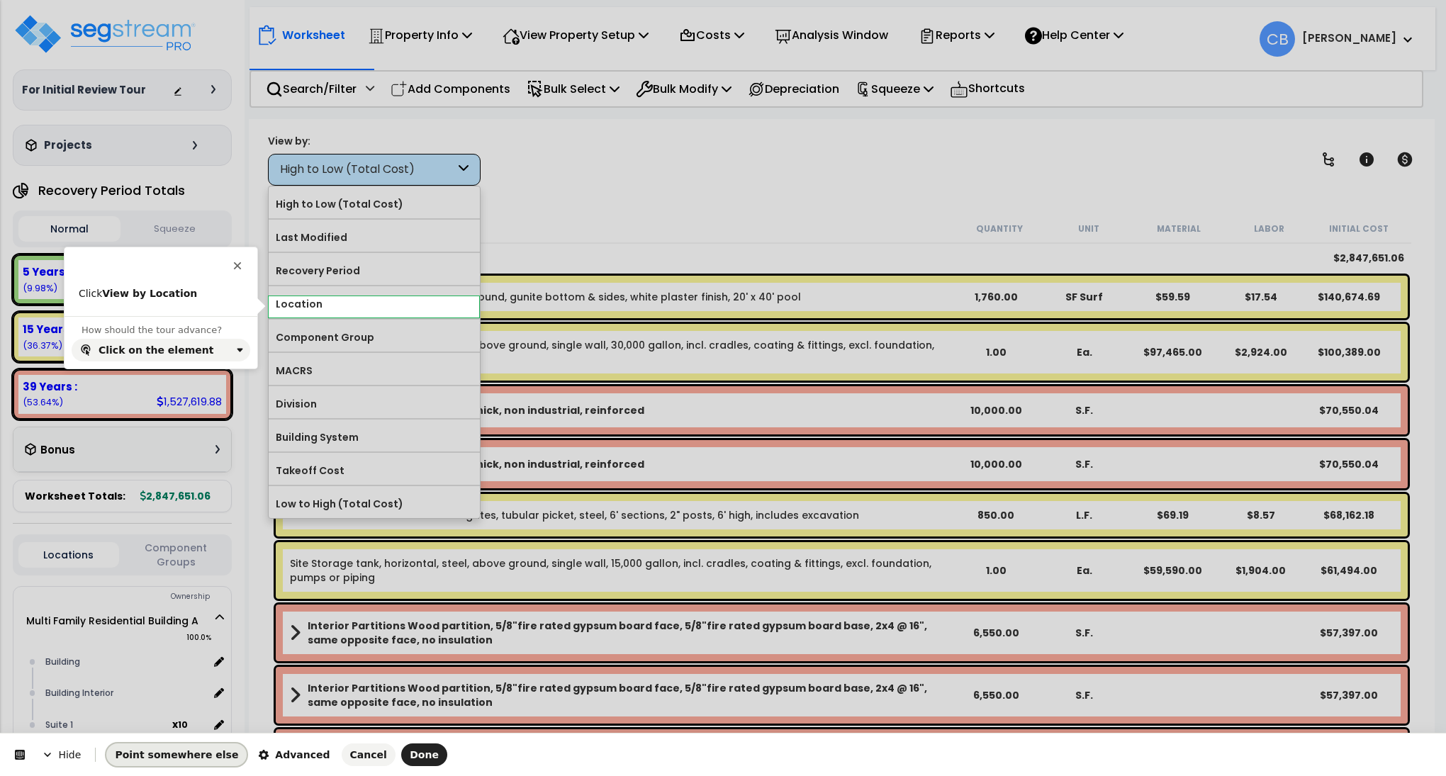
click at [187, 751] on span "Point somewhere else" at bounding box center [176, 754] width 123 height 11
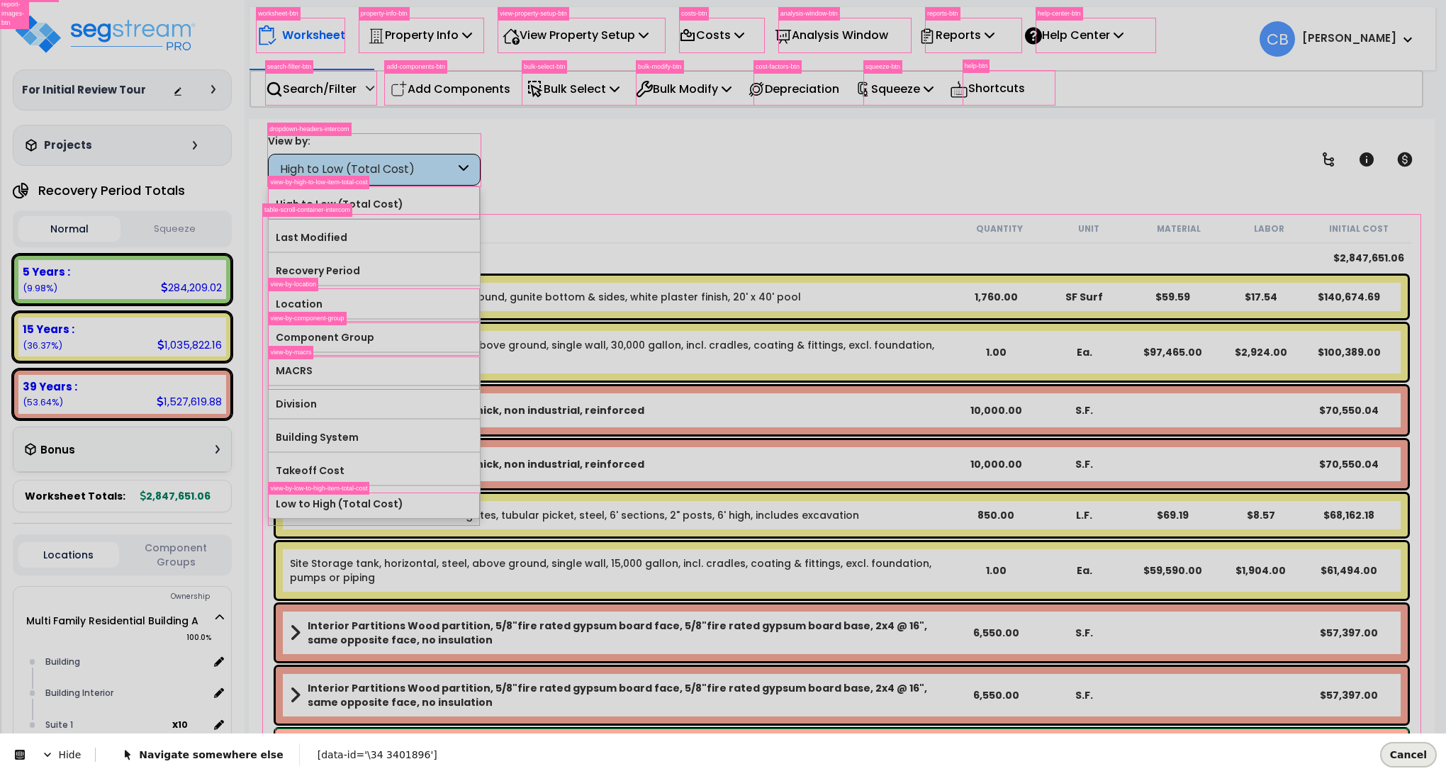
click at [1400, 749] on span "Cancel" at bounding box center [1408, 754] width 37 height 11
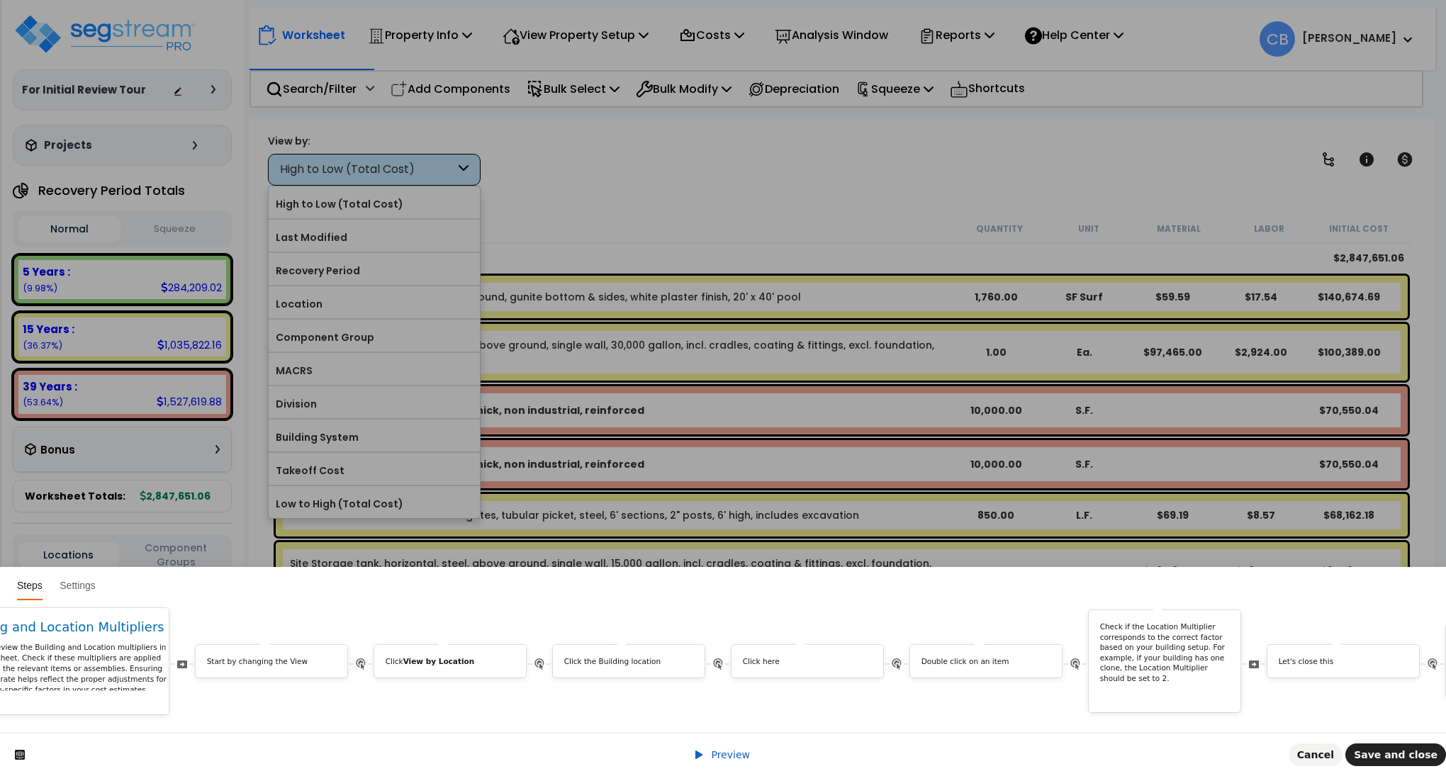
scroll to position [0, 5665]
click at [639, 656] on p "Click the Building location" at bounding box center [650, 661] width 130 height 11
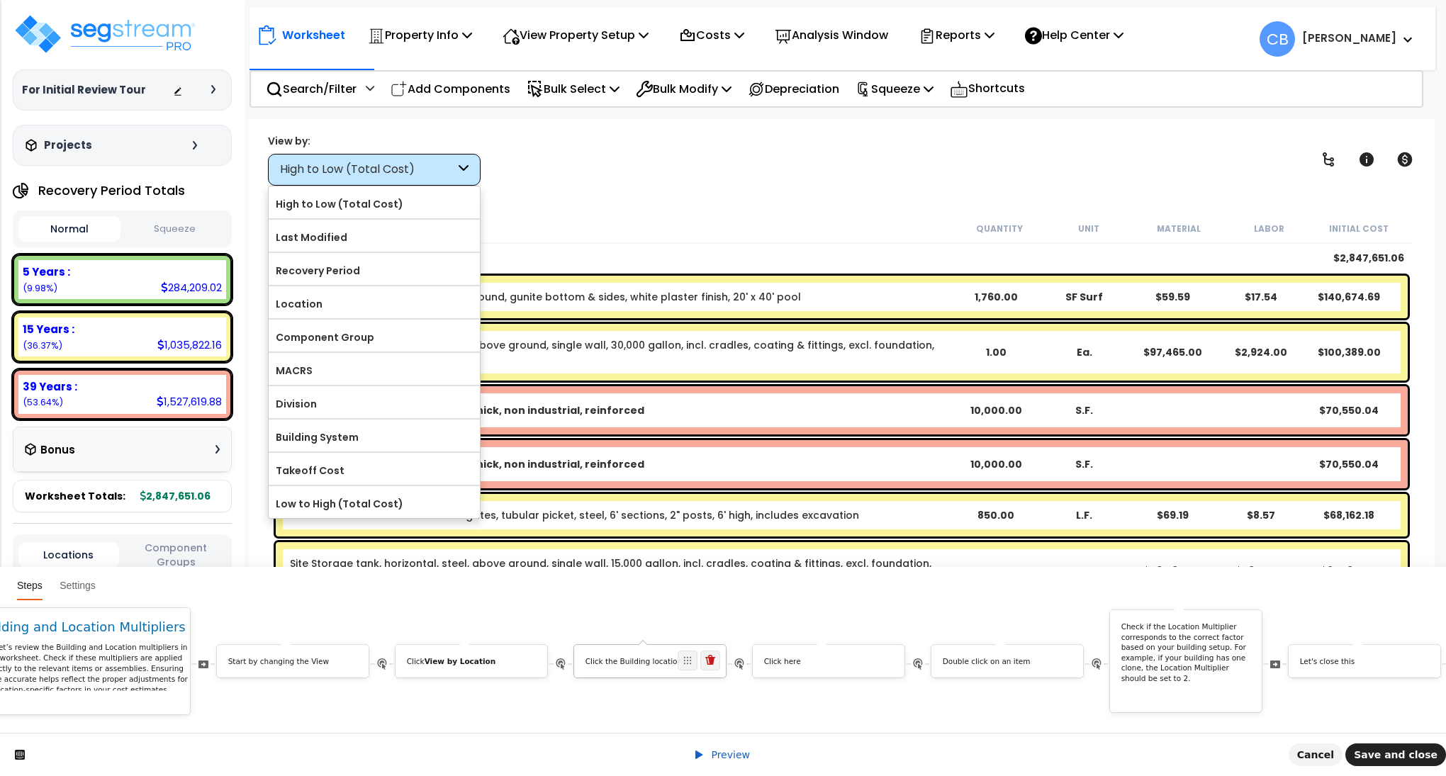
scroll to position [0, 0]
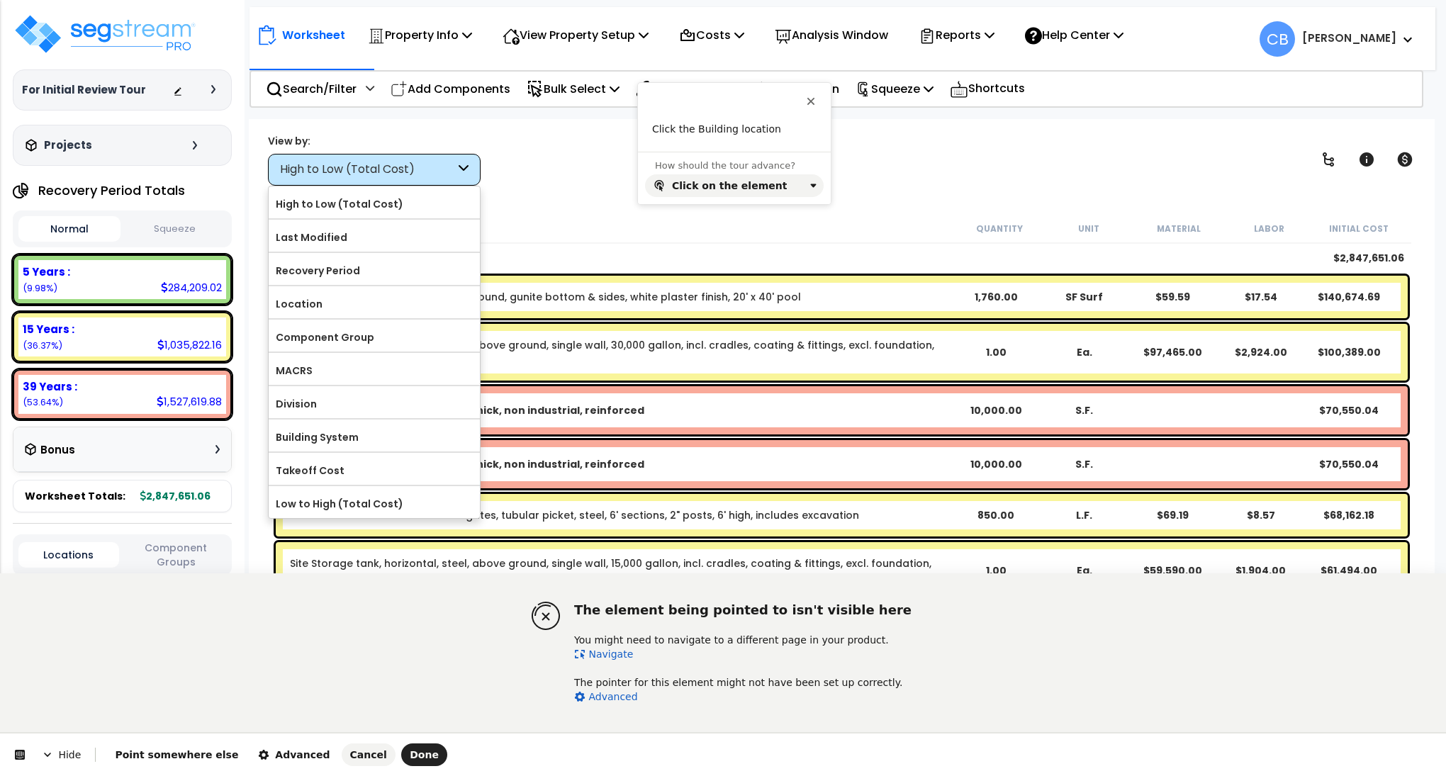
click at [607, 654] on link "Navigate" at bounding box center [603, 654] width 59 height 11
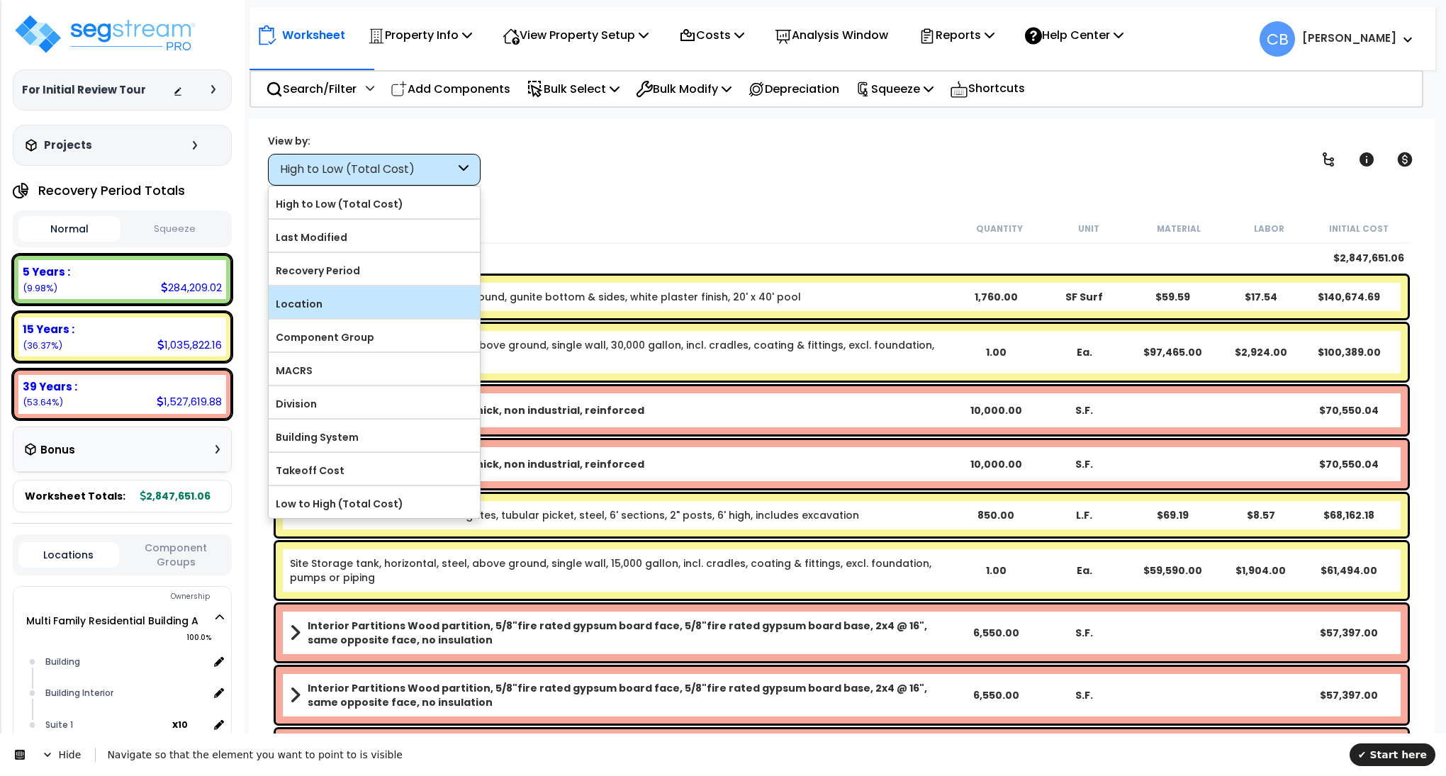
click at [370, 290] on div "Location" at bounding box center [374, 302] width 211 height 32
click at [373, 302] on label "Location" at bounding box center [374, 303] width 211 height 21
click at [0, 0] on input "Location" at bounding box center [0, 0] width 0 height 0
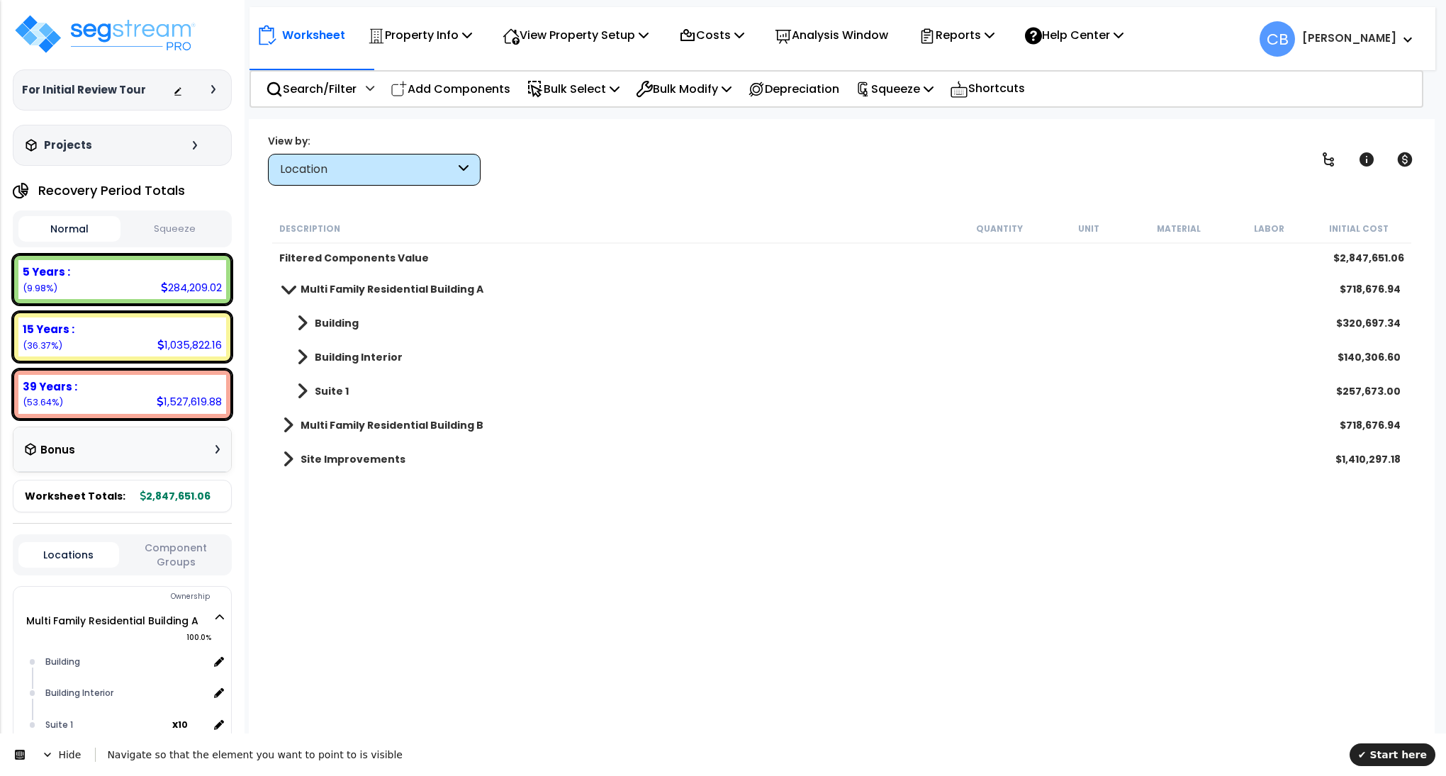
click at [309, 282] on b "Multi Family Residential Building A" at bounding box center [392, 289] width 183 height 14
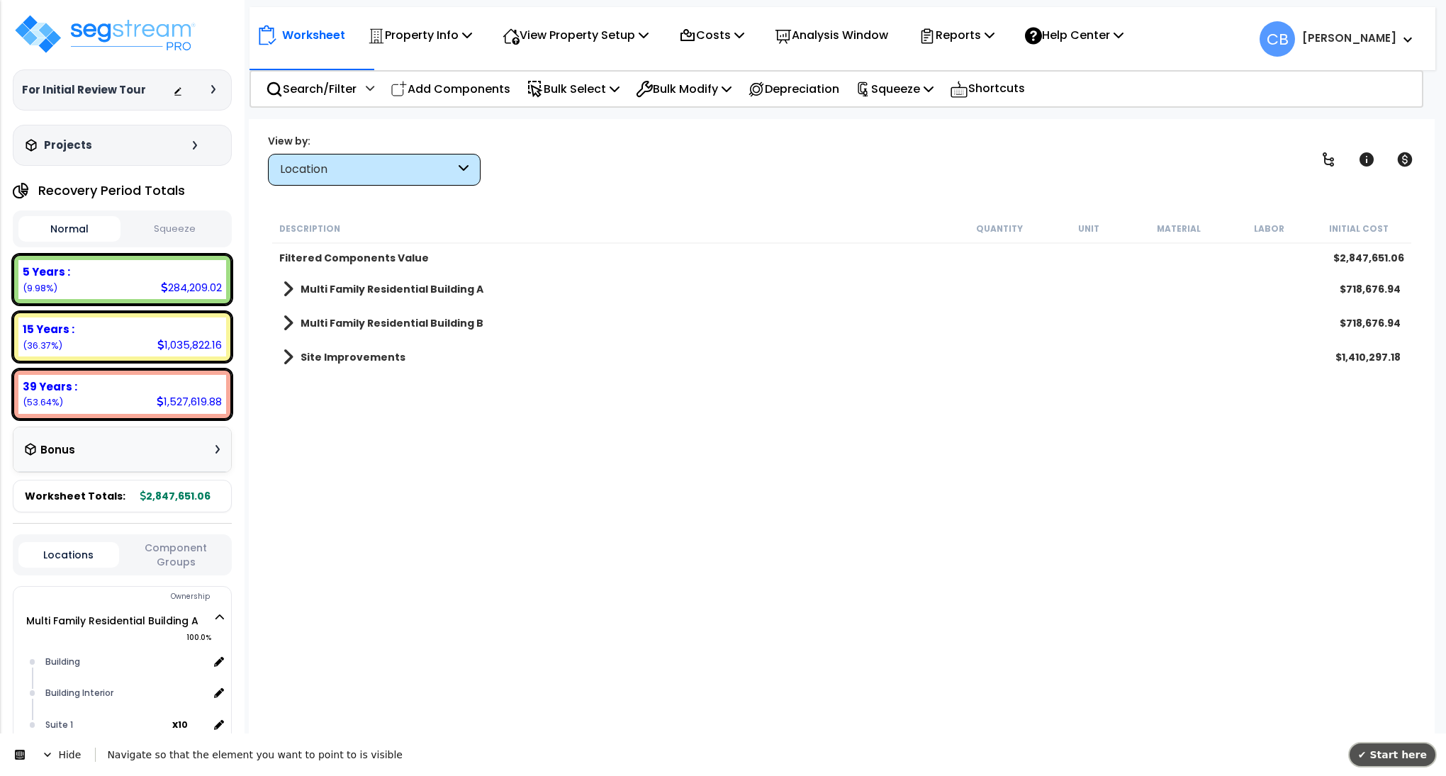
click at [1400, 745] on button "✔ Start here" at bounding box center [1393, 755] width 86 height 23
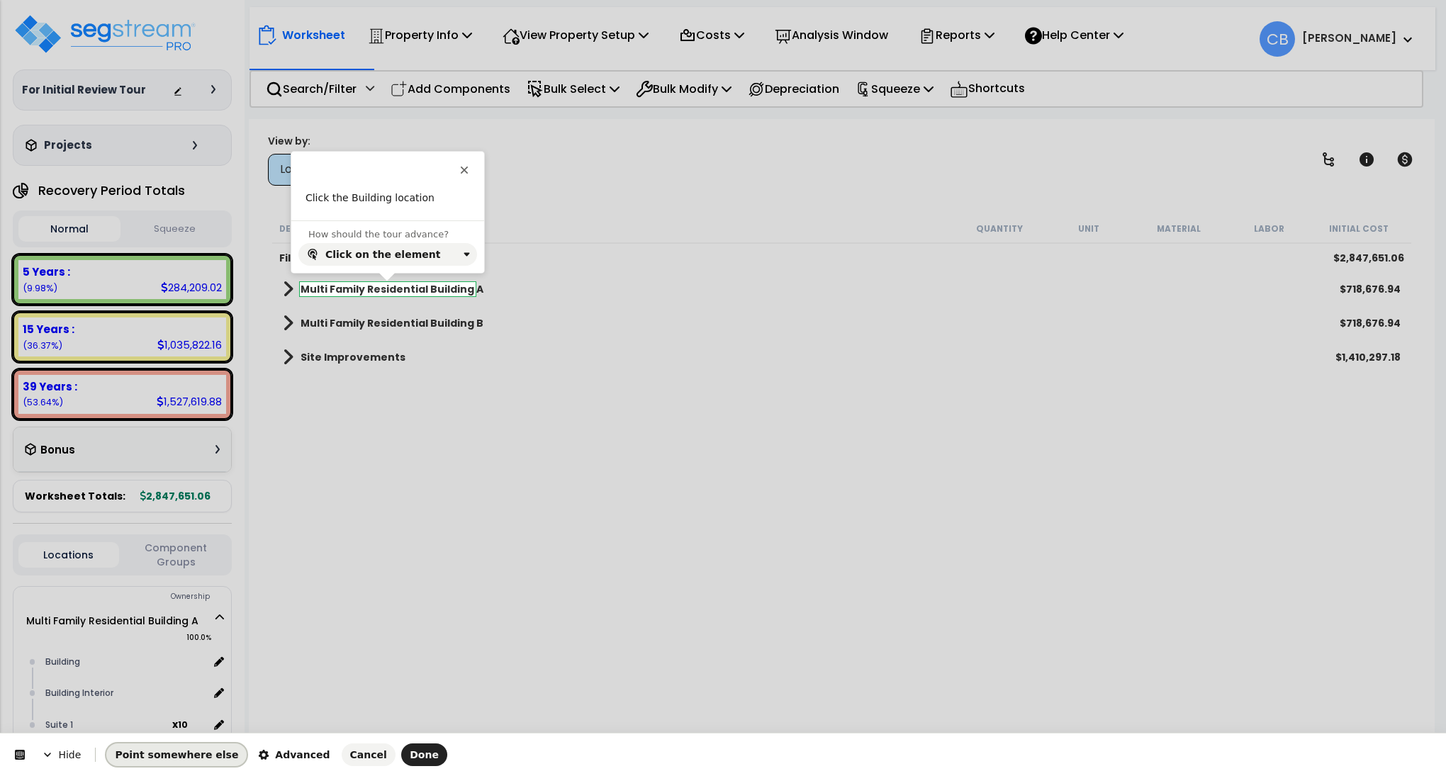
click at [176, 749] on span "Point somewhere else" at bounding box center [176, 754] width 123 height 11
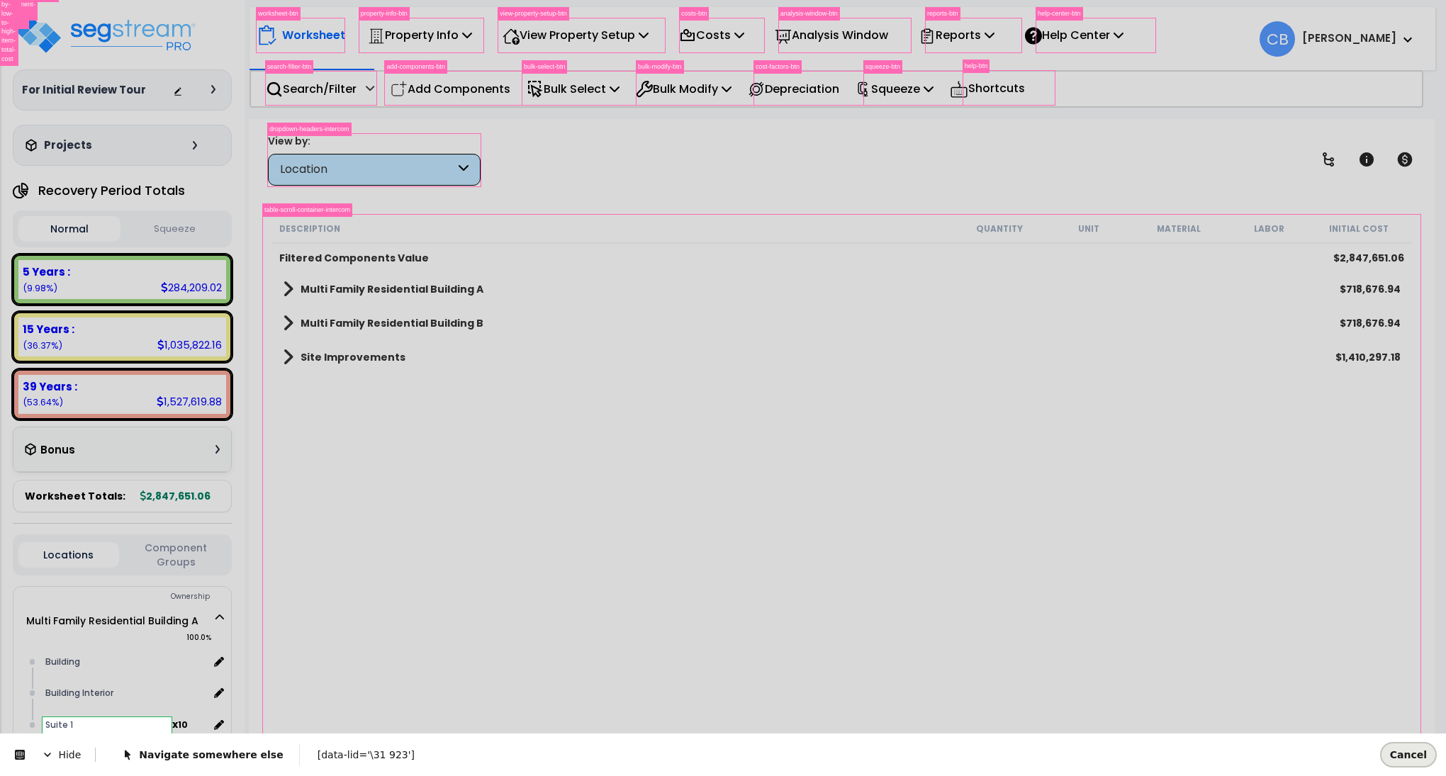
click at [1412, 758] on span "Cancel" at bounding box center [1408, 754] width 37 height 11
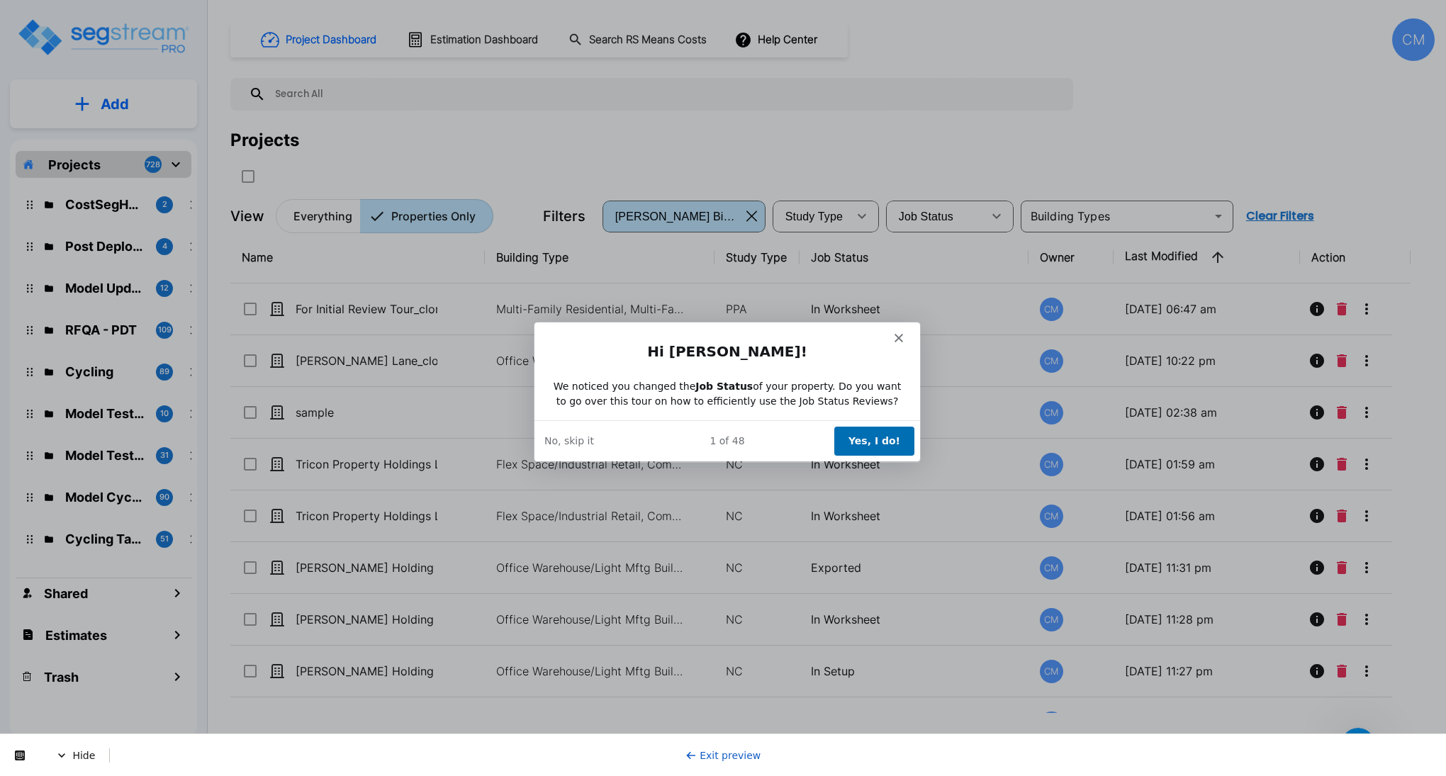
click at [877, 443] on button "Yes, I do!" at bounding box center [874, 440] width 80 height 29
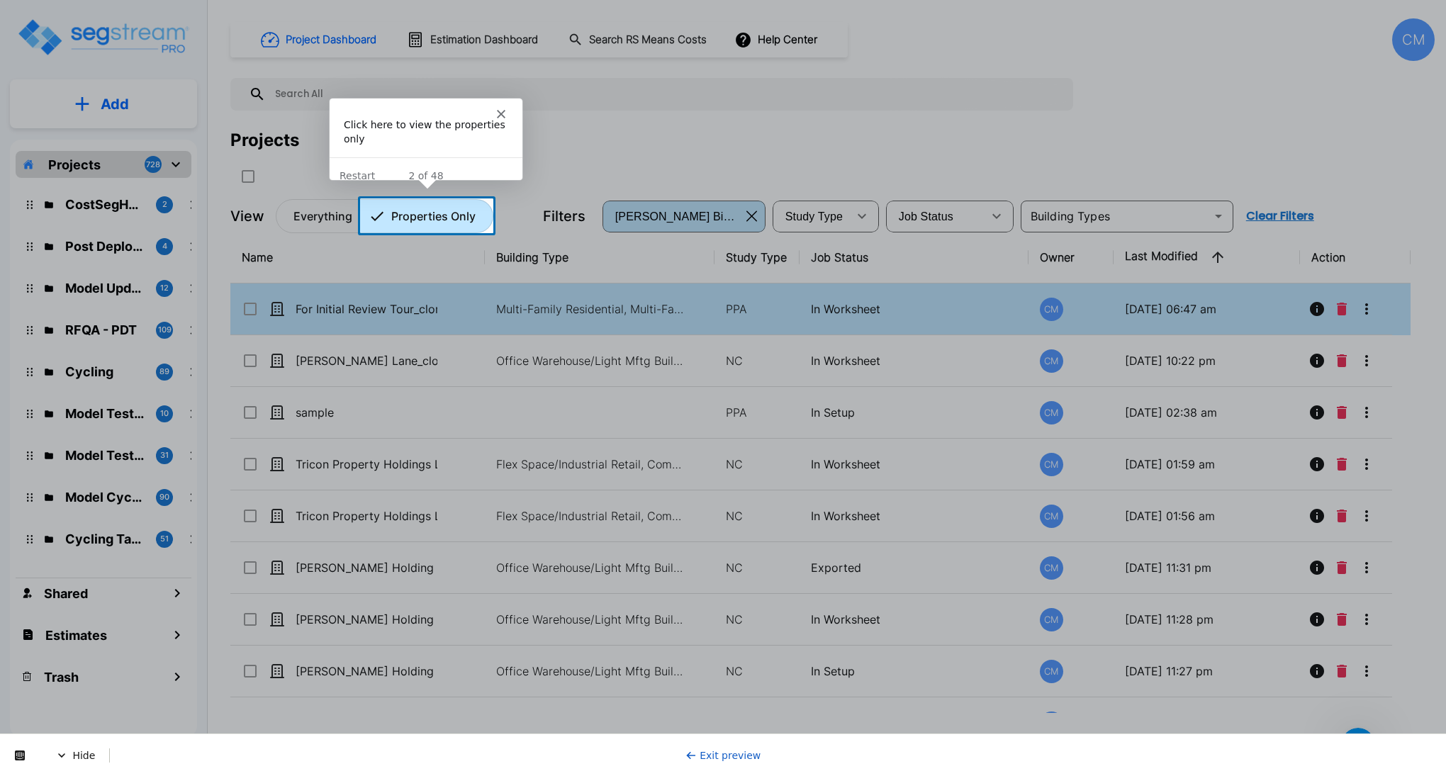
click at [425, 213] on p "Properties Only" at bounding box center [433, 216] width 84 height 17
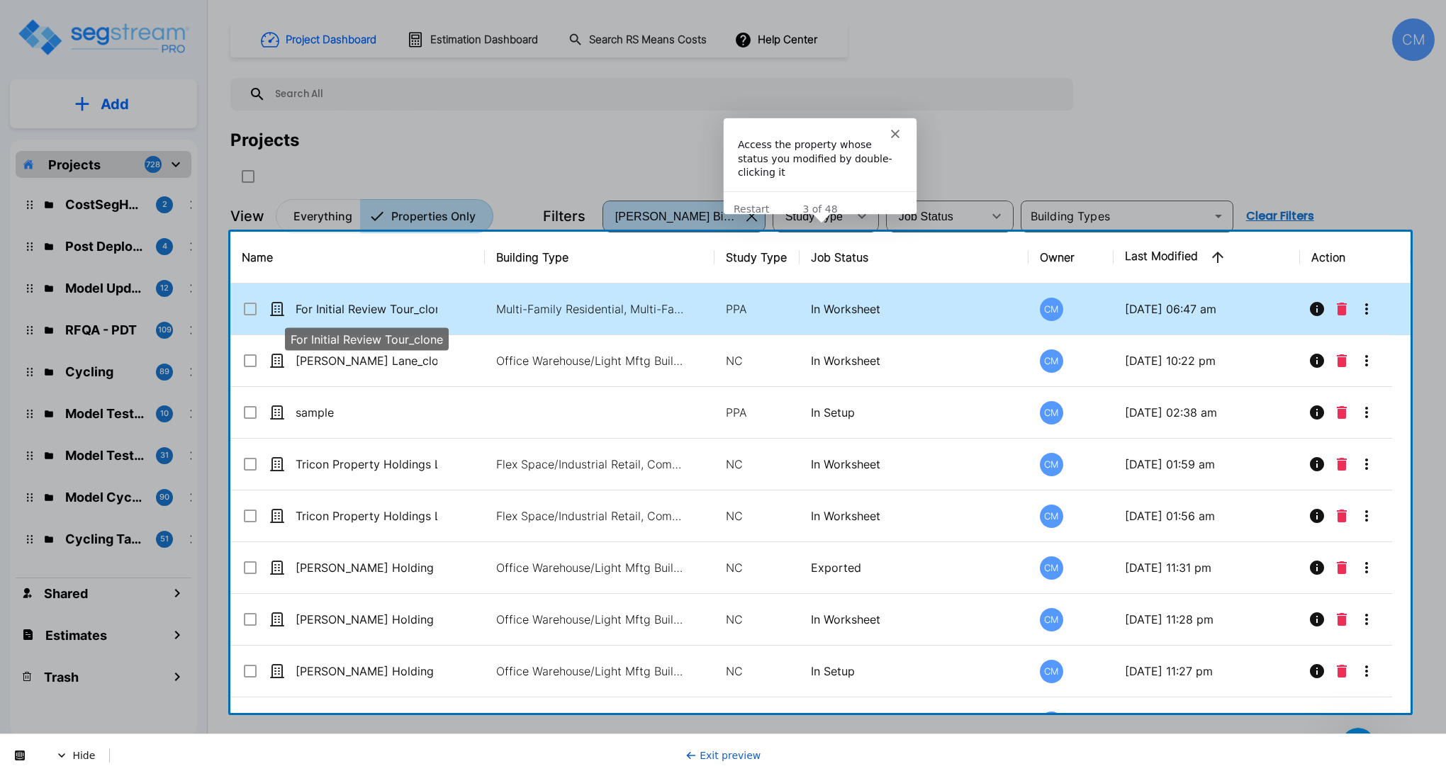
click at [368, 315] on p "For Initial Review Tour_clone" at bounding box center [367, 309] width 142 height 17
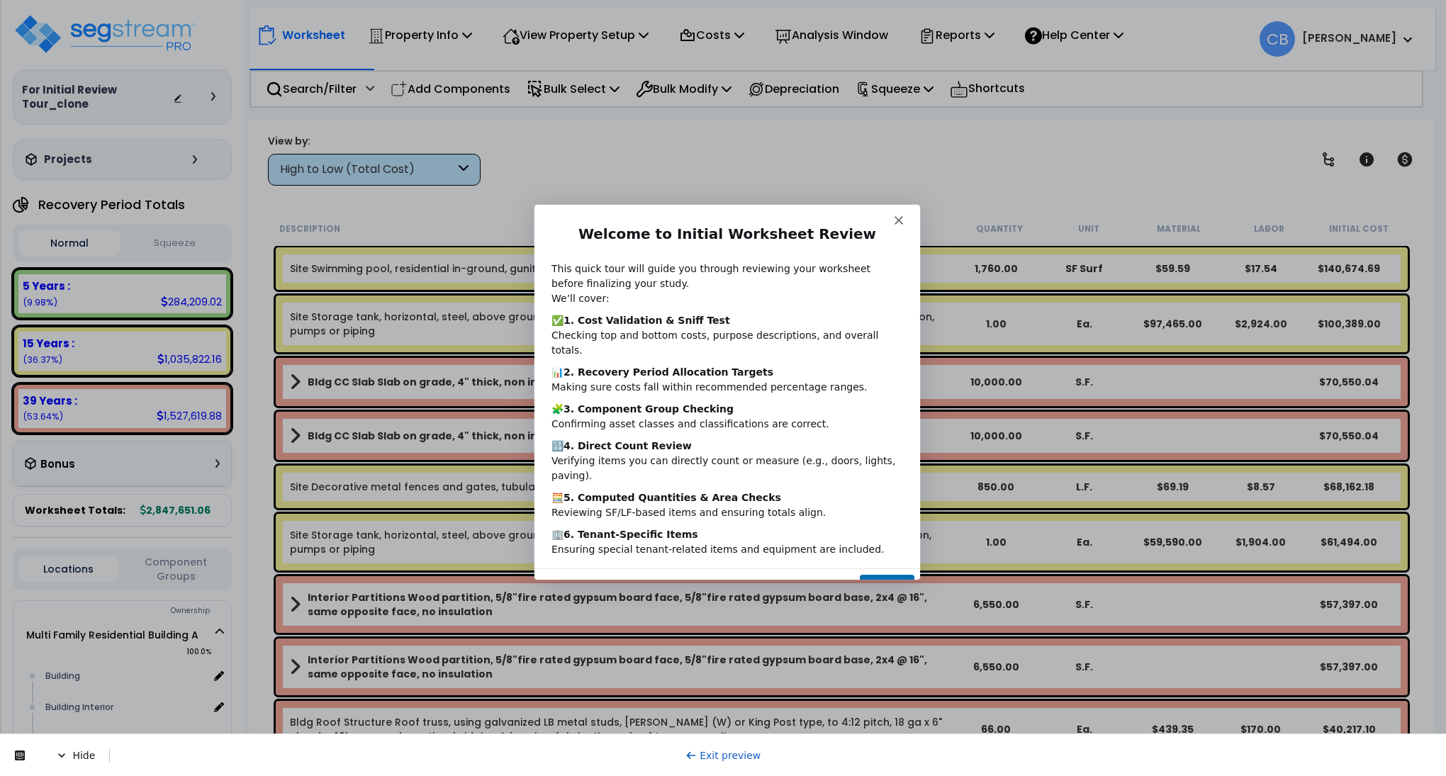
click at [638, 403] on b "3. Component Group Checking" at bounding box center [648, 408] width 170 height 11
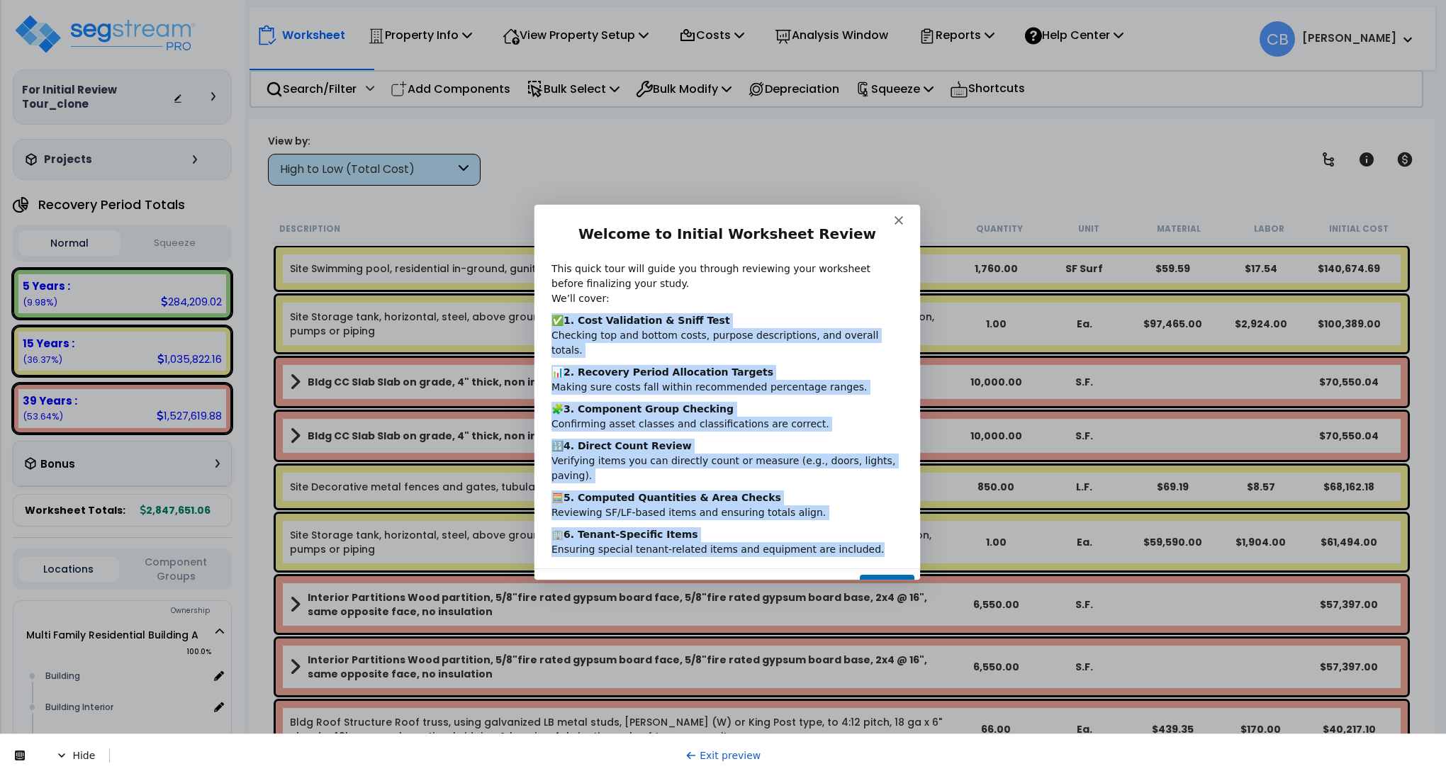
drag, startPoint x: 845, startPoint y: 516, endPoint x: 547, endPoint y: 313, distance: 360.8
click at [547, 313] on div "Welcome to Initial Worksheet Review This quick tour will guide you through revi…" at bounding box center [727, 396] width 386 height 344
copy div "✅ 1. Cost Validation & Sniff Test Checking top and bottom costs, purpose descri…"
click at [612, 366] on b "2. Recovery Period Allocation Targets" at bounding box center [668, 371] width 210 height 11
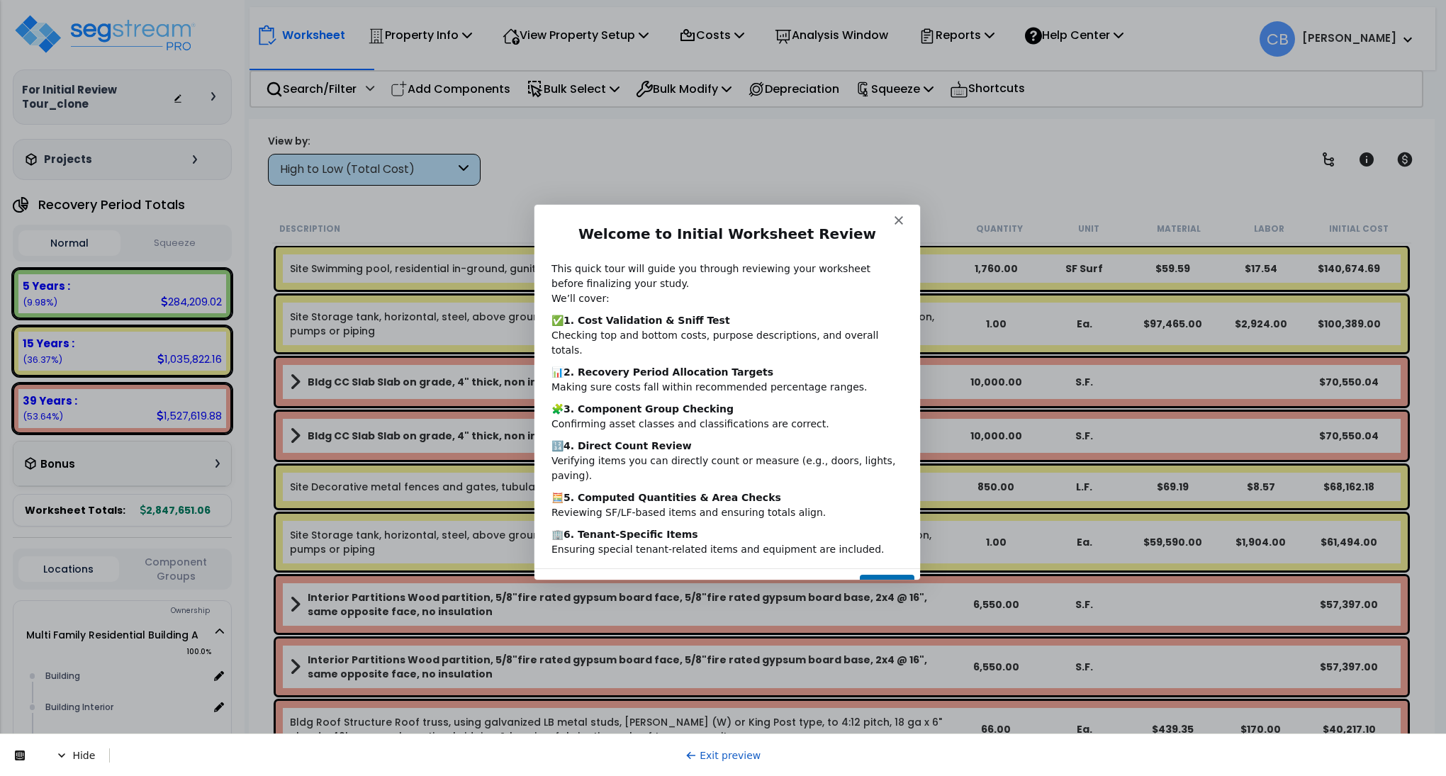
click at [879, 574] on button "Next" at bounding box center [886, 588] width 55 height 29
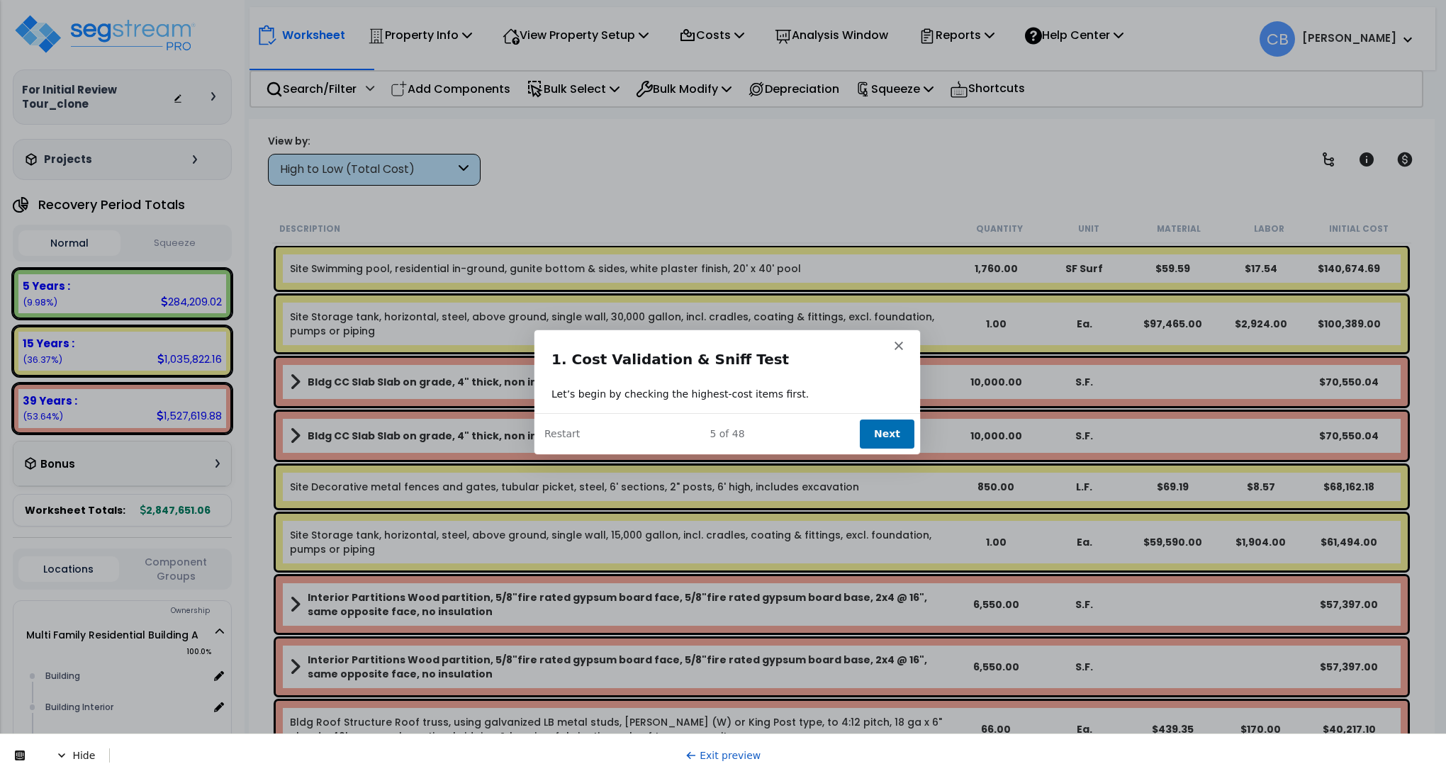
click at [880, 412] on div "5 of 48 Next Restart" at bounding box center [727, 432] width 386 height 41
click at [881, 430] on button "Next" at bounding box center [886, 432] width 55 height 29
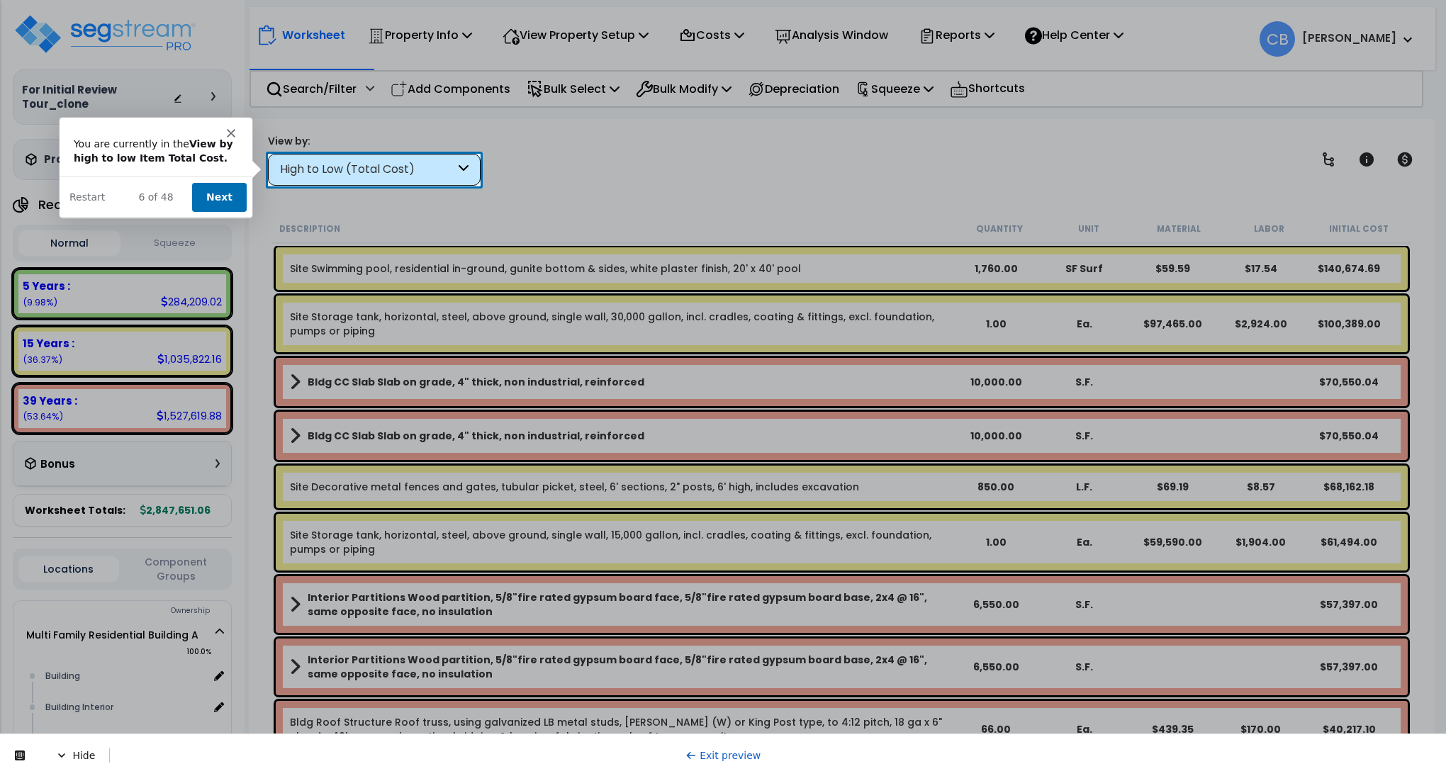
click at [206, 194] on button "Next" at bounding box center [218, 196] width 55 height 29
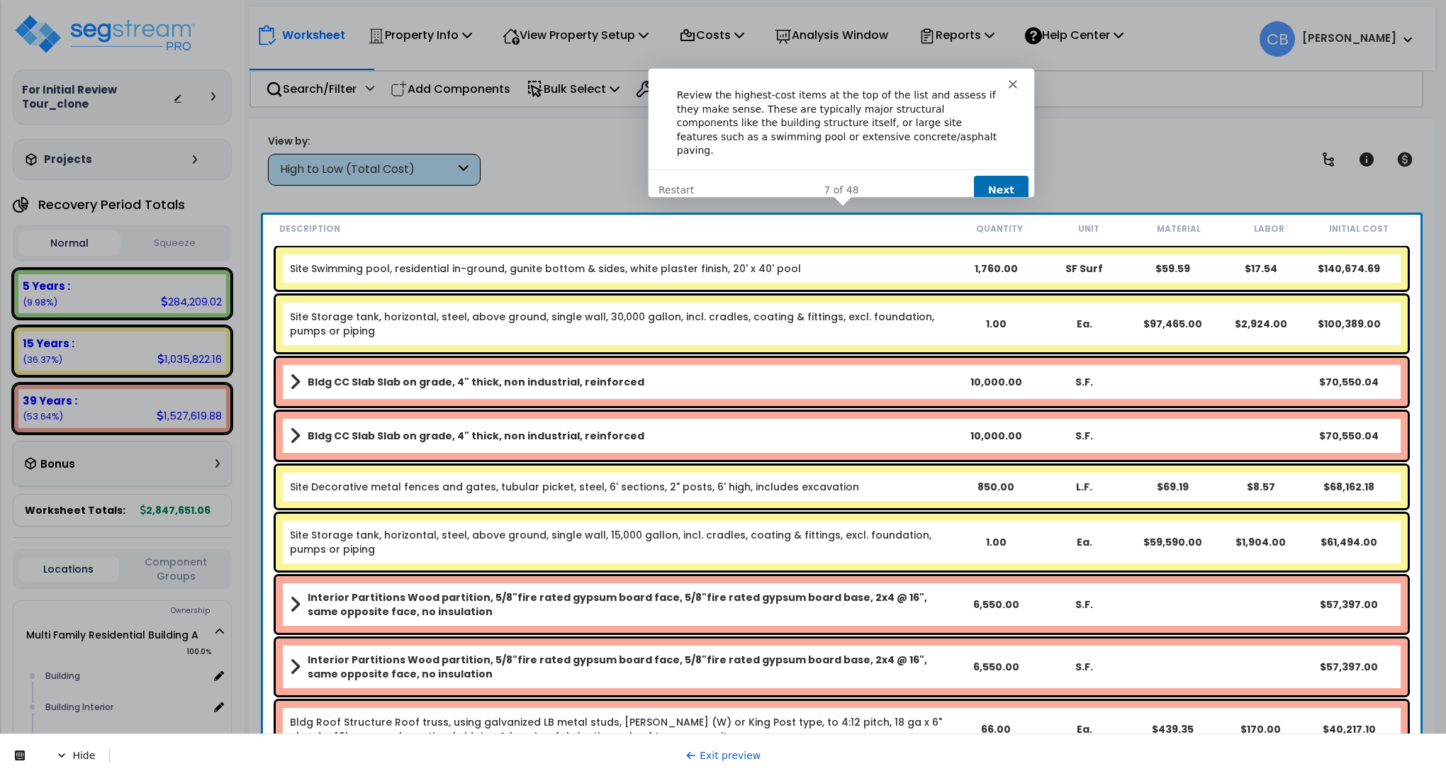
click at [986, 175] on button "Next" at bounding box center [1000, 189] width 55 height 29
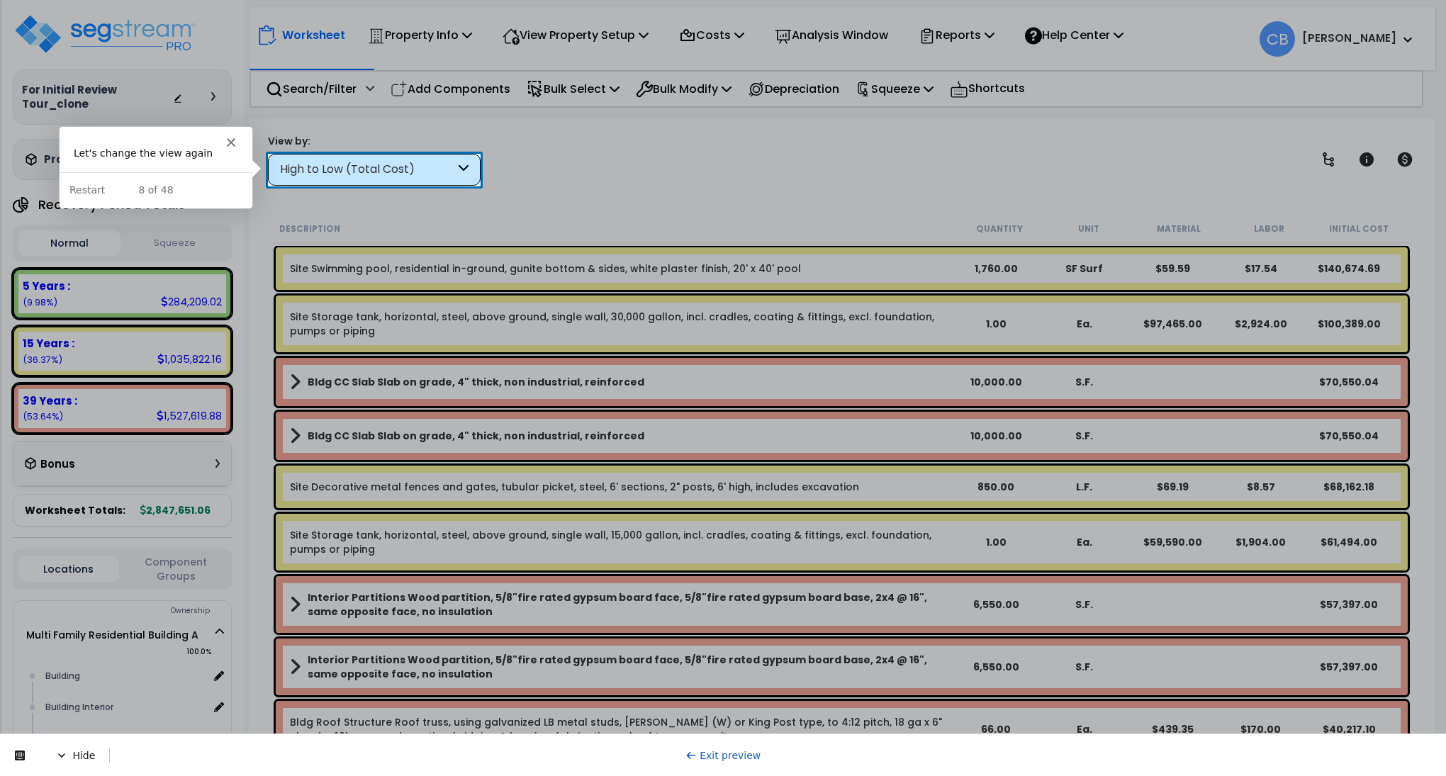
click at [398, 170] on div "High to Low (Total Cost)" at bounding box center [367, 170] width 175 height 16
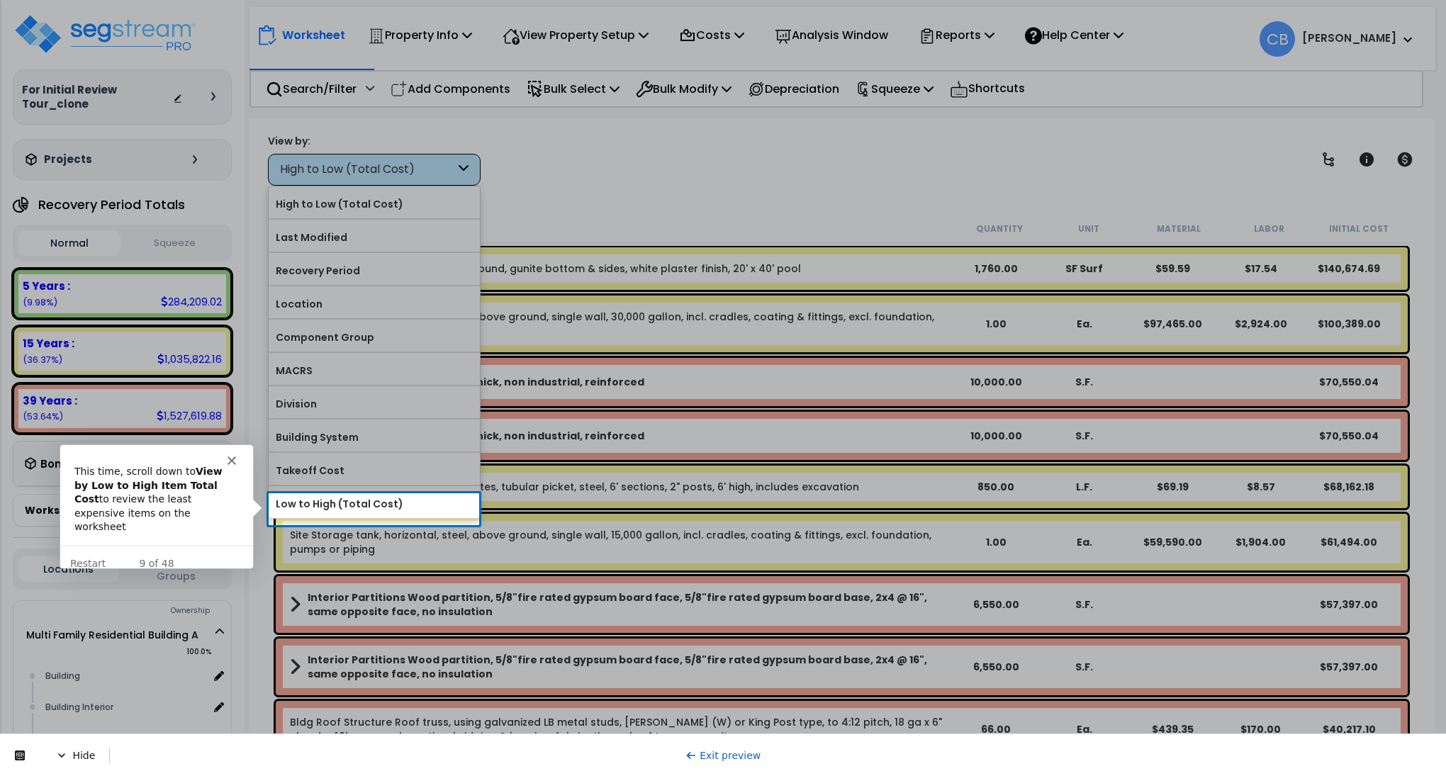
click at [232, 456] on icon "Close" at bounding box center [231, 460] width 9 height 9
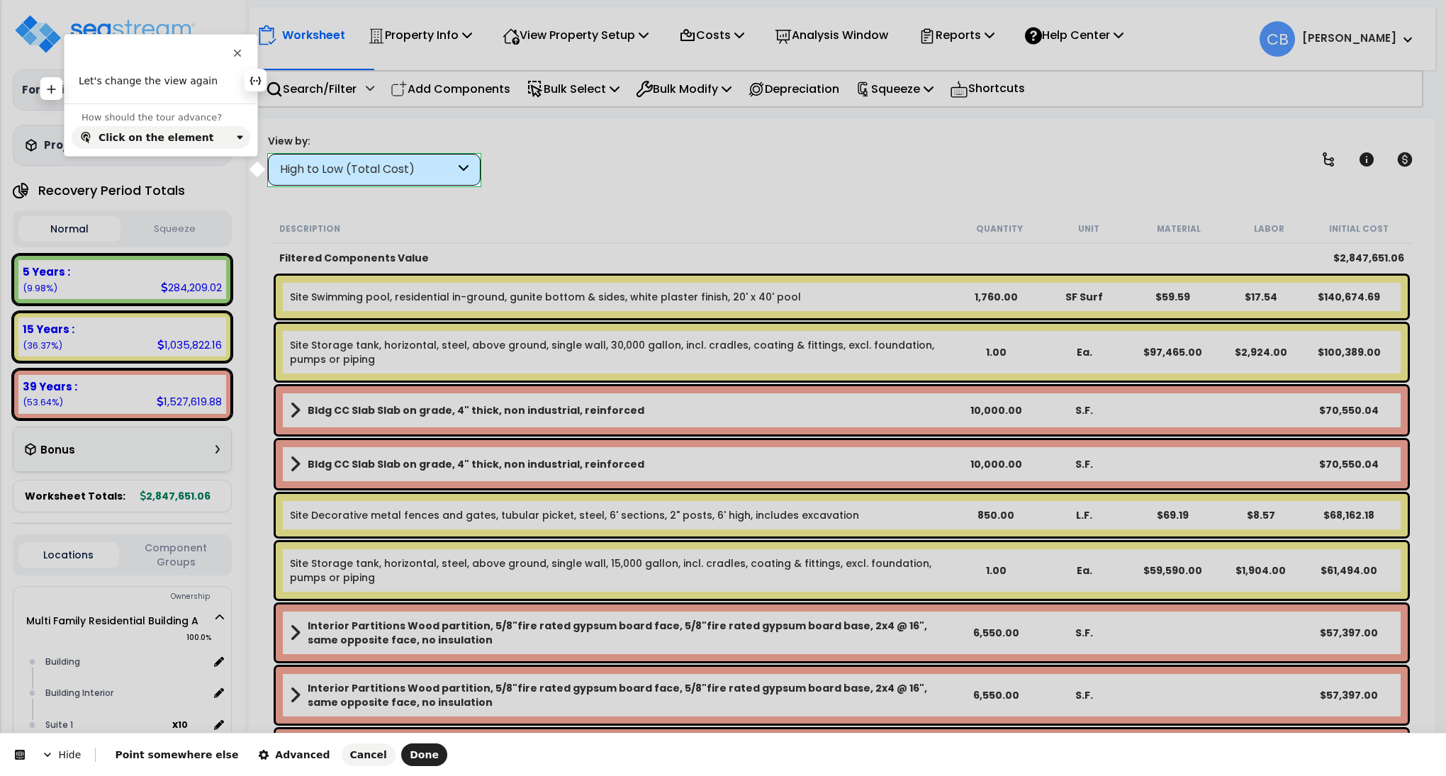
click at [188, 87] on p "Let's change the view again" at bounding box center [161, 81] width 164 height 14
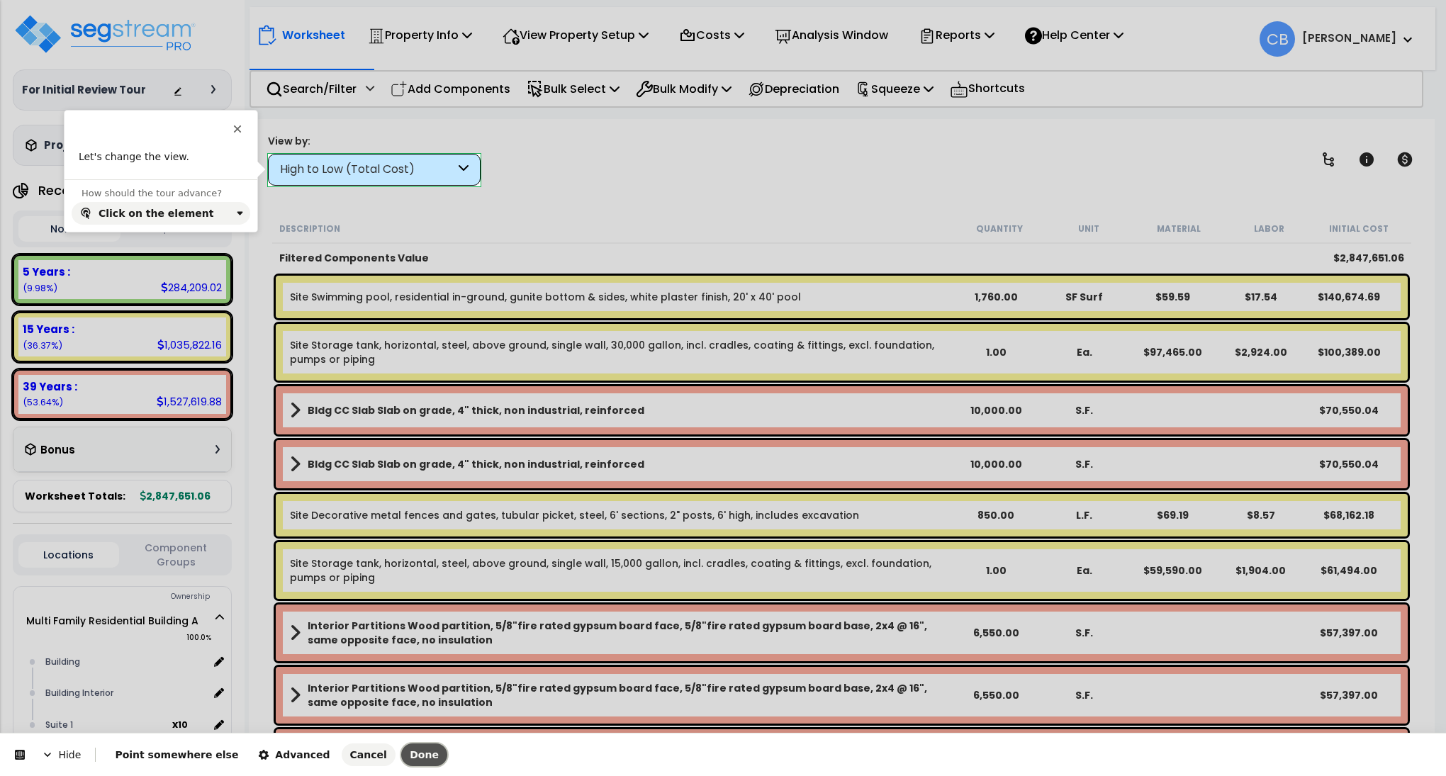
click at [410, 749] on span "Done" at bounding box center [424, 754] width 29 height 11
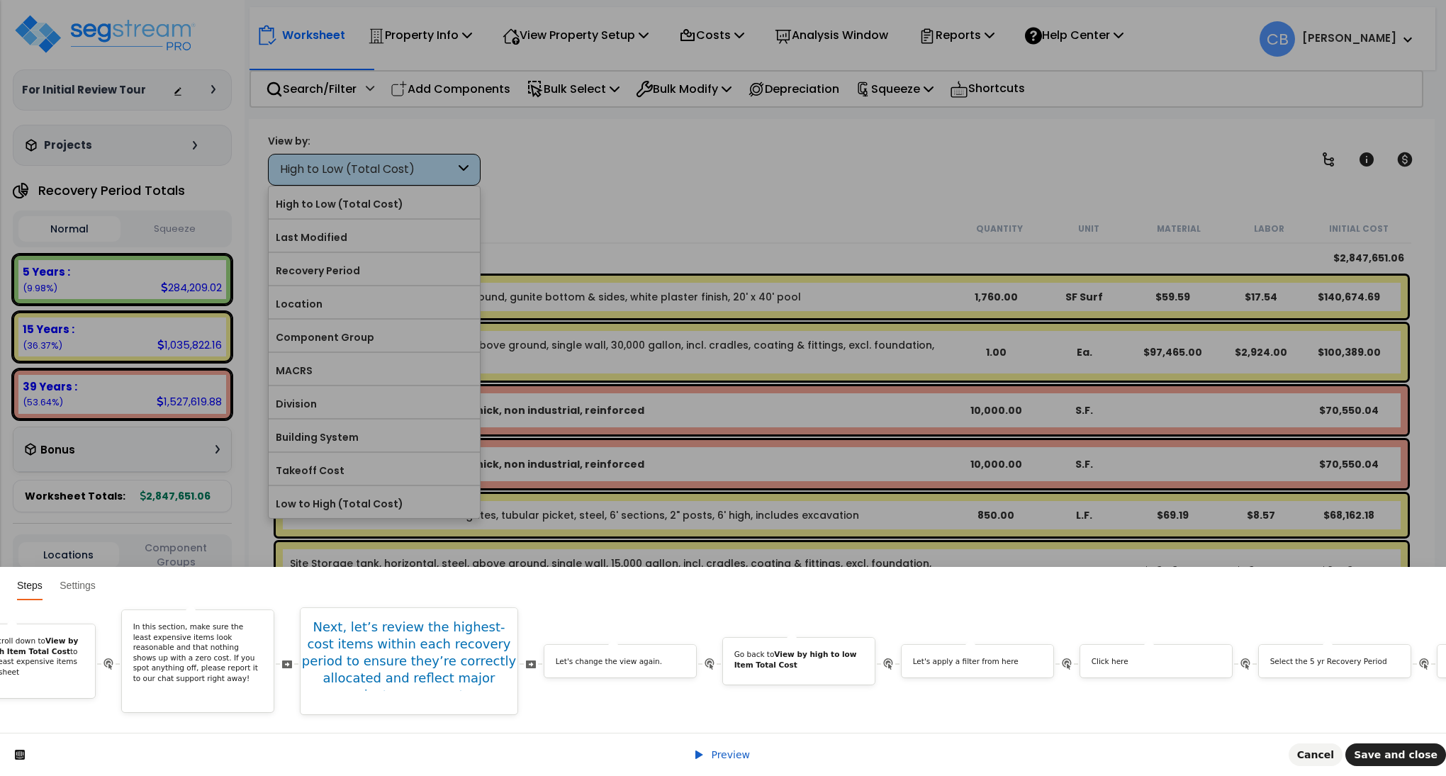
scroll to position [0, 1721]
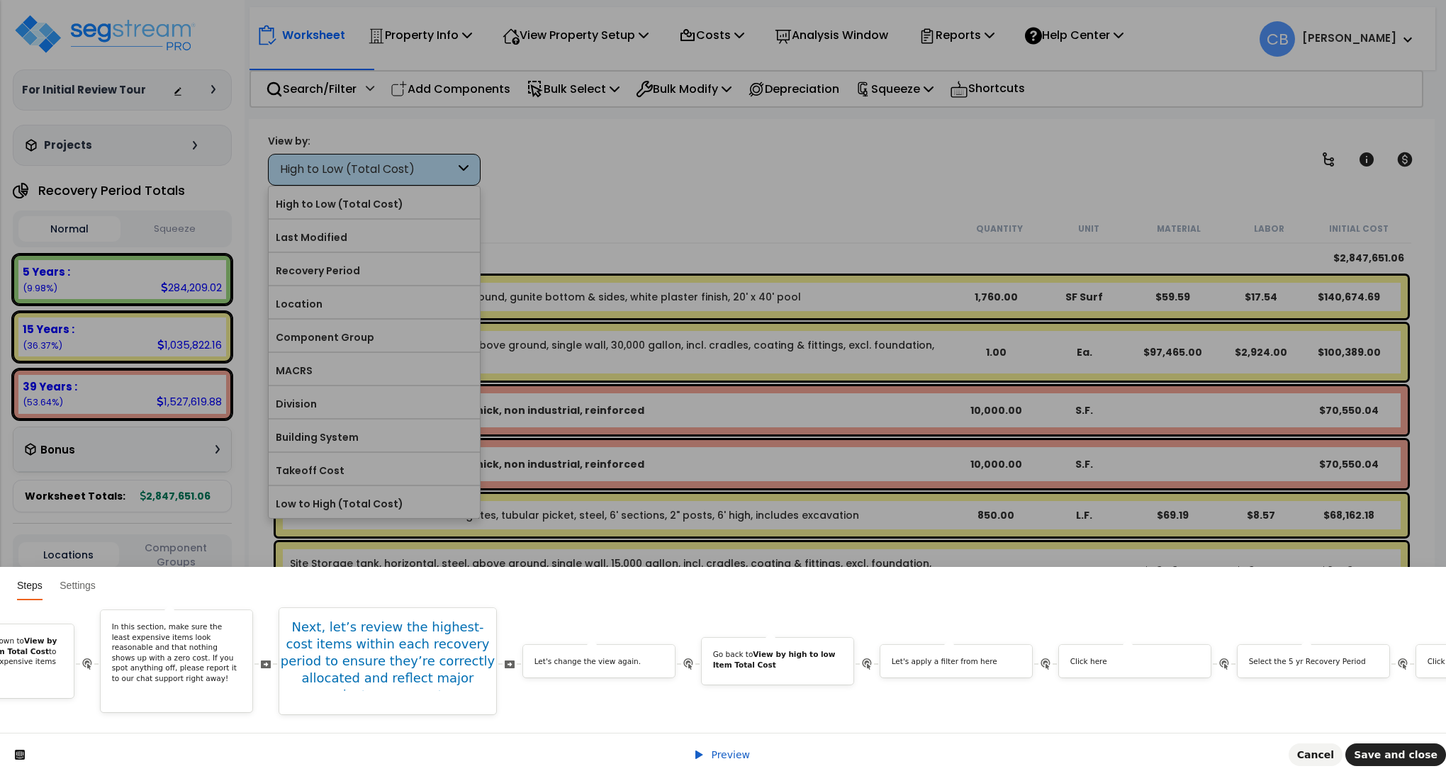
drag, startPoint x: 708, startPoint y: 755, endPoint x: 896, endPoint y: 117, distance: 665.0
click at [707, 755] on span at bounding box center [700, 754] width 14 height 11
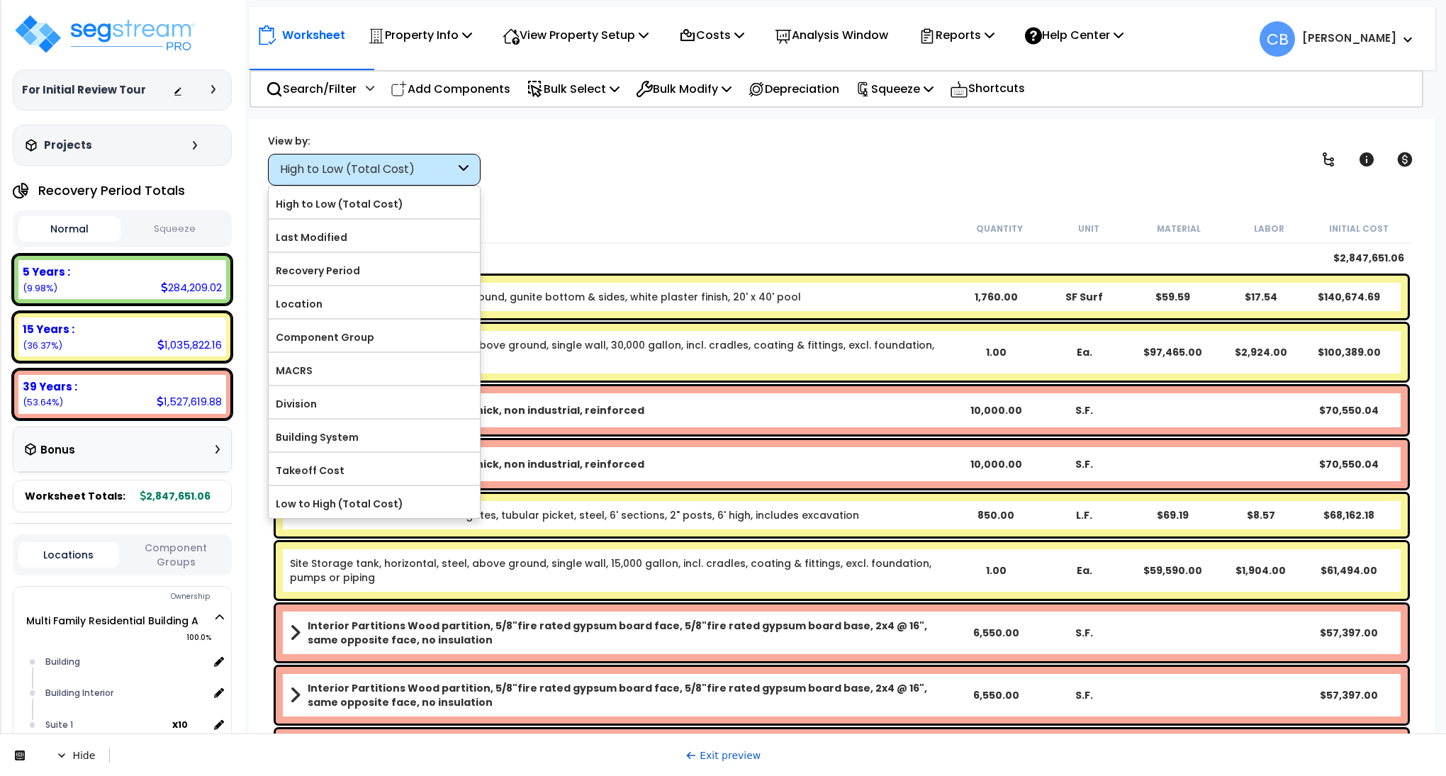
click at [722, 755] on link "Exit preview" at bounding box center [723, 755] width 76 height 11
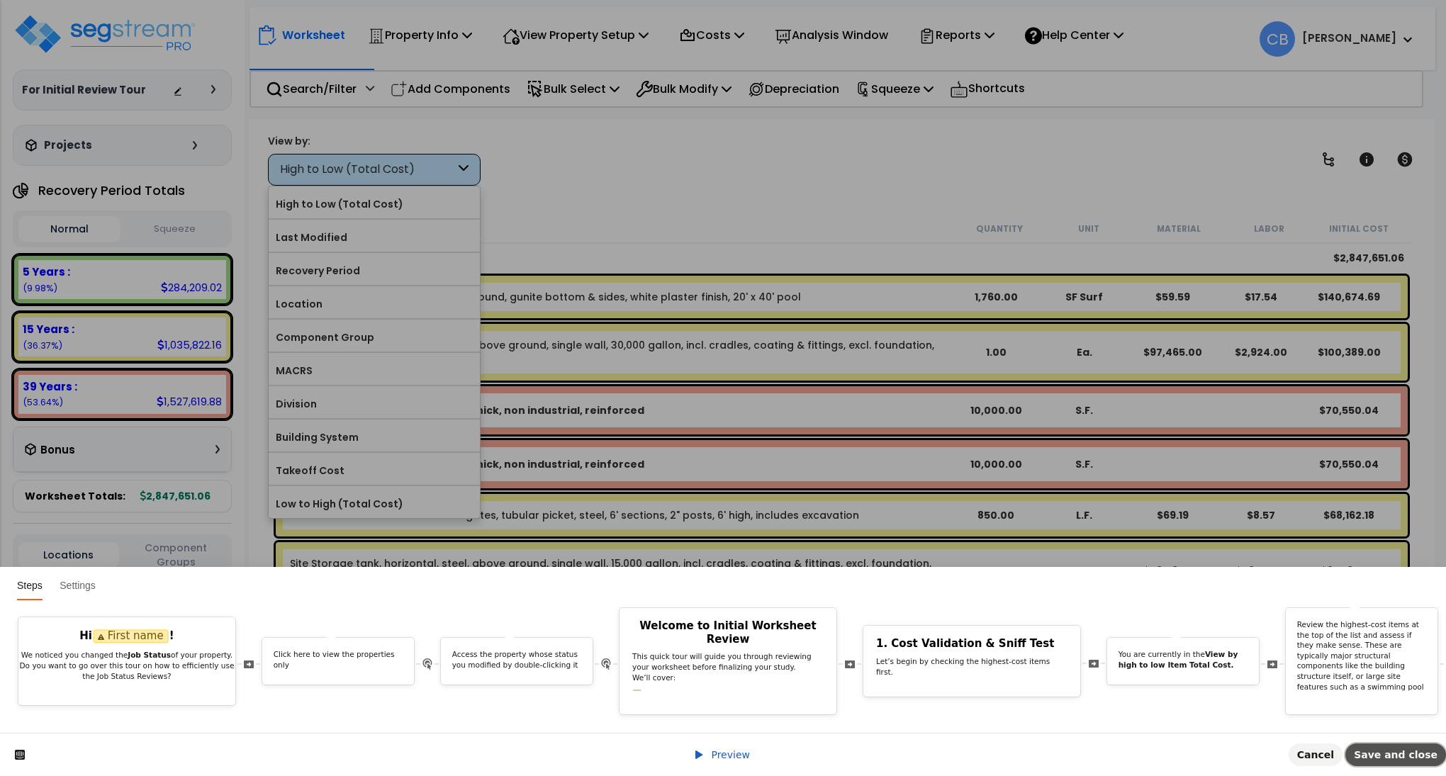
click at [1397, 755] on span "Save and close" at bounding box center [1396, 754] width 84 height 11
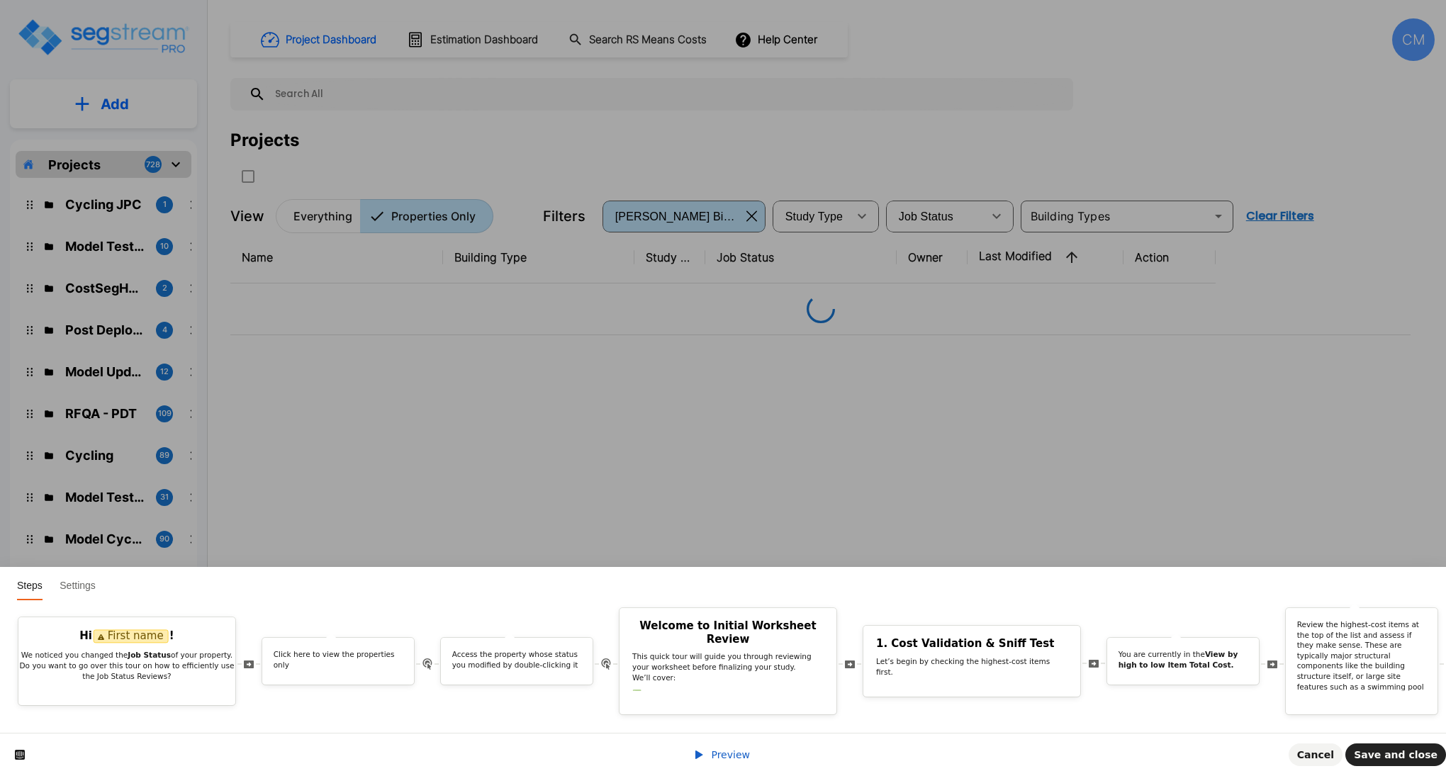
click at [729, 753] on span "Preview" at bounding box center [730, 754] width 39 height 11
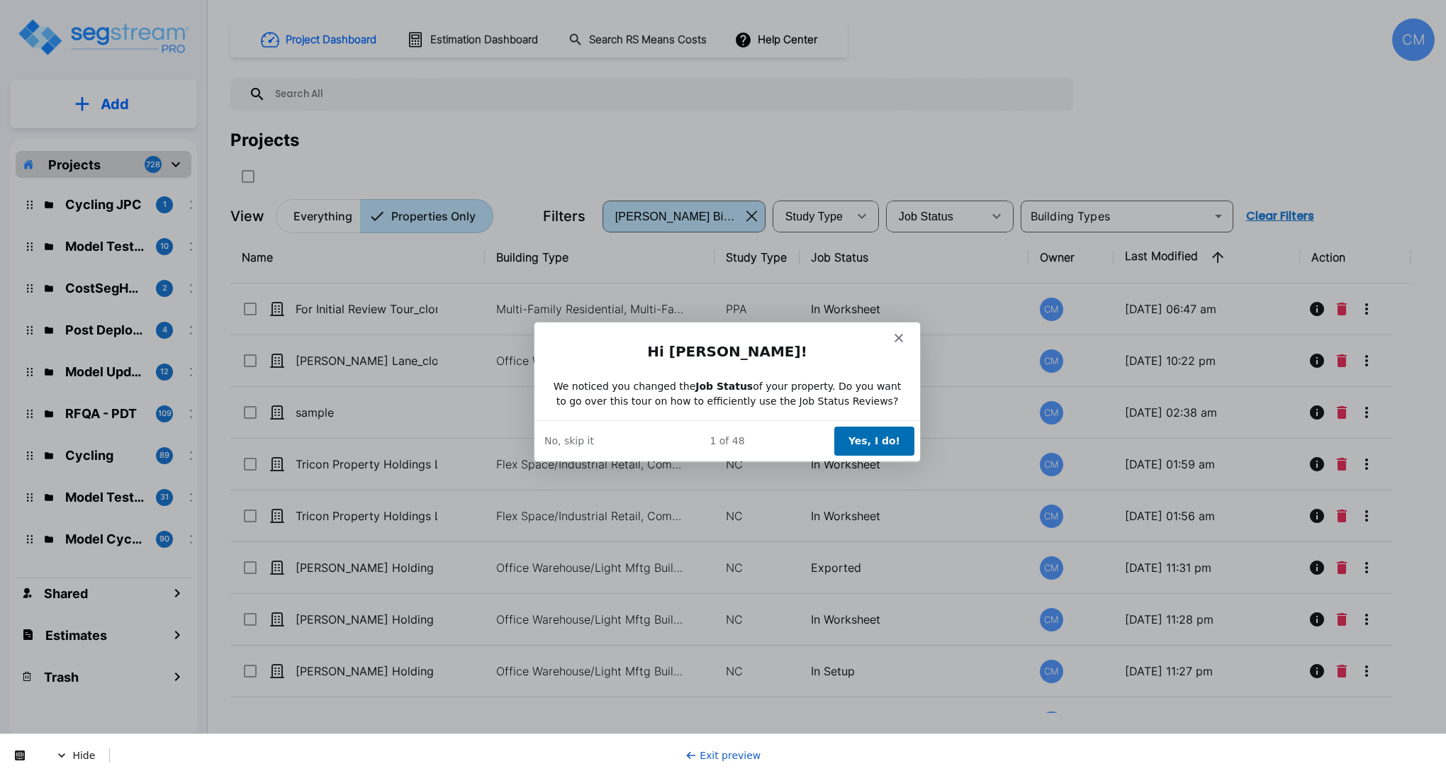
click at [865, 432] on button "Yes, I do!" at bounding box center [874, 440] width 80 height 29
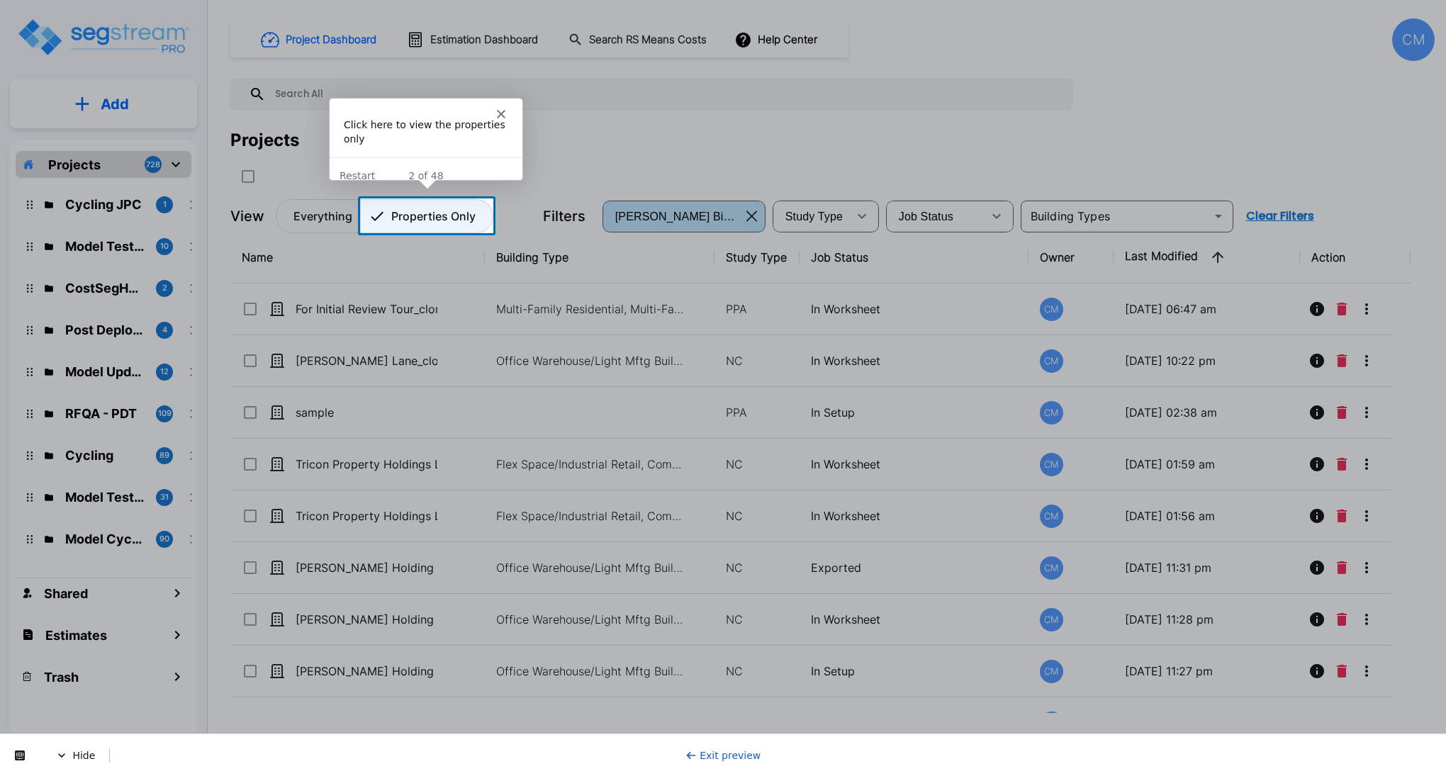
click at [408, 217] on p "Properties Only" at bounding box center [433, 216] width 84 height 17
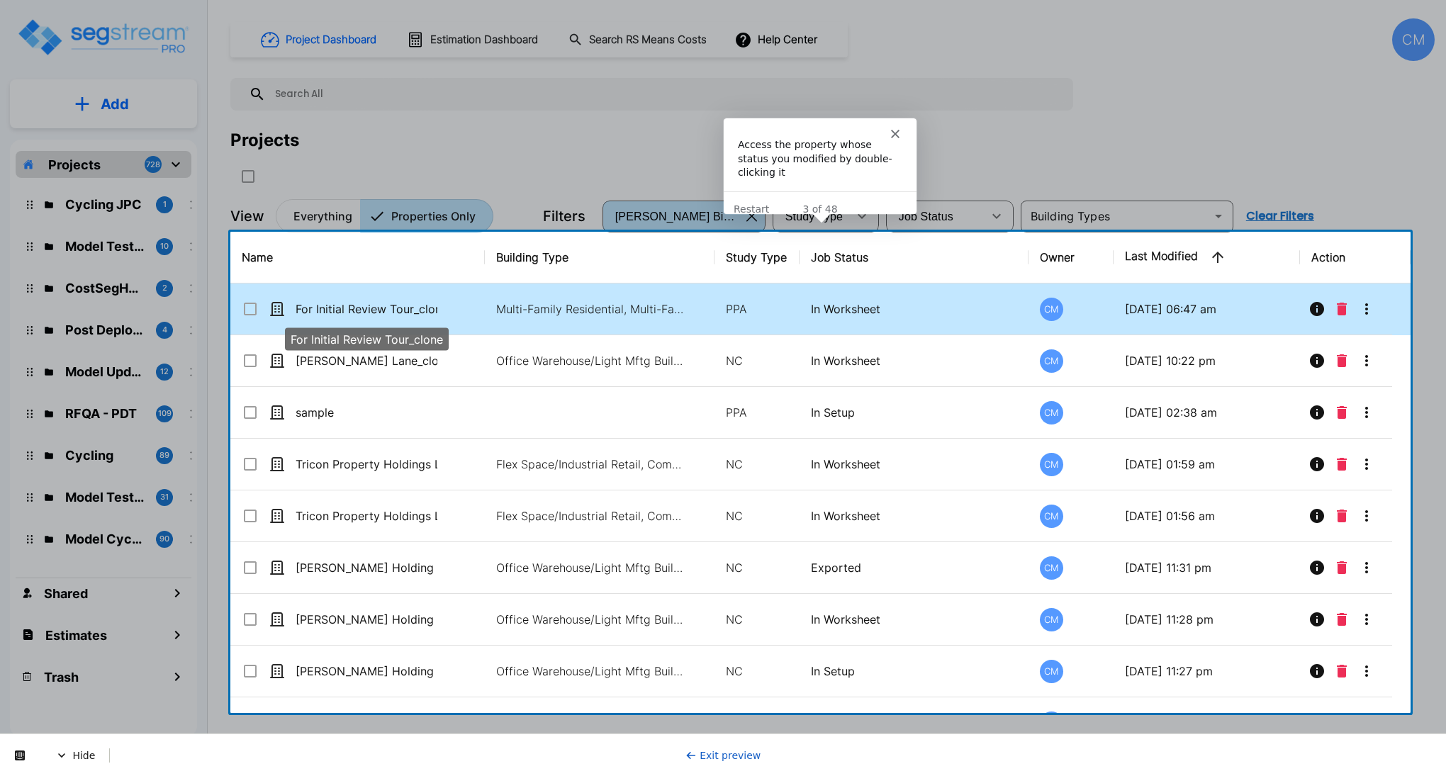
click at [345, 302] on p "For Initial Review Tour_clone" at bounding box center [367, 309] width 142 height 17
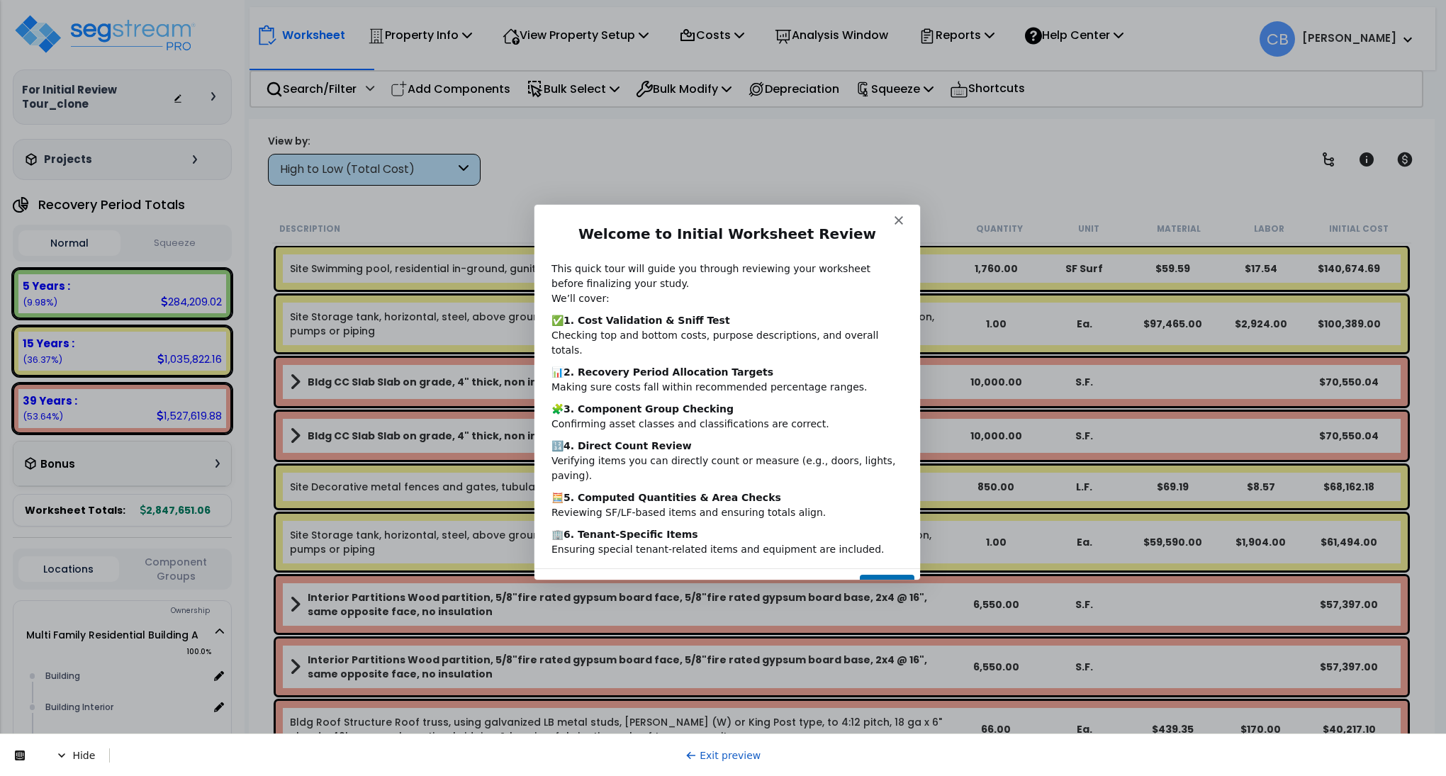
click at [885, 574] on button "Next" at bounding box center [886, 588] width 55 height 29
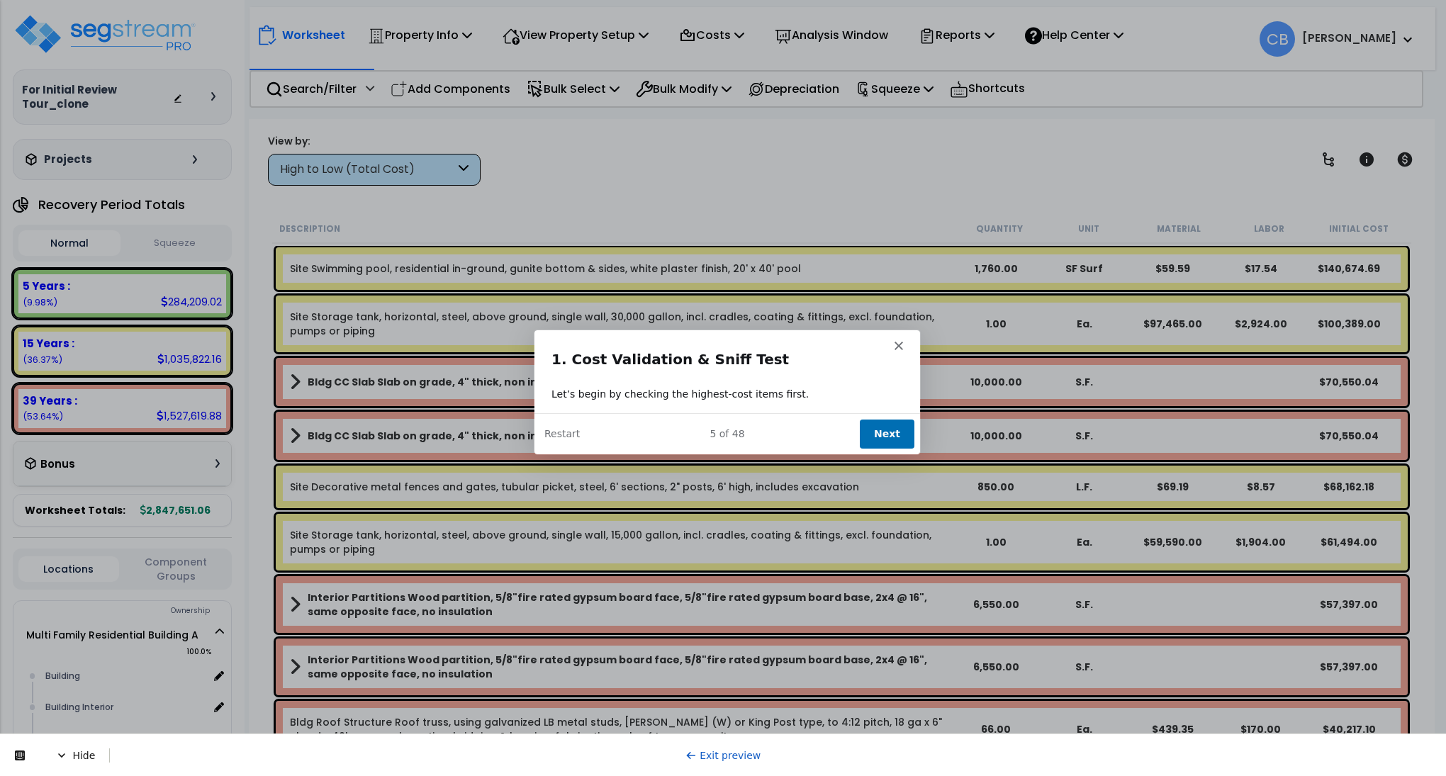
click at [870, 434] on button "Next" at bounding box center [886, 432] width 55 height 29
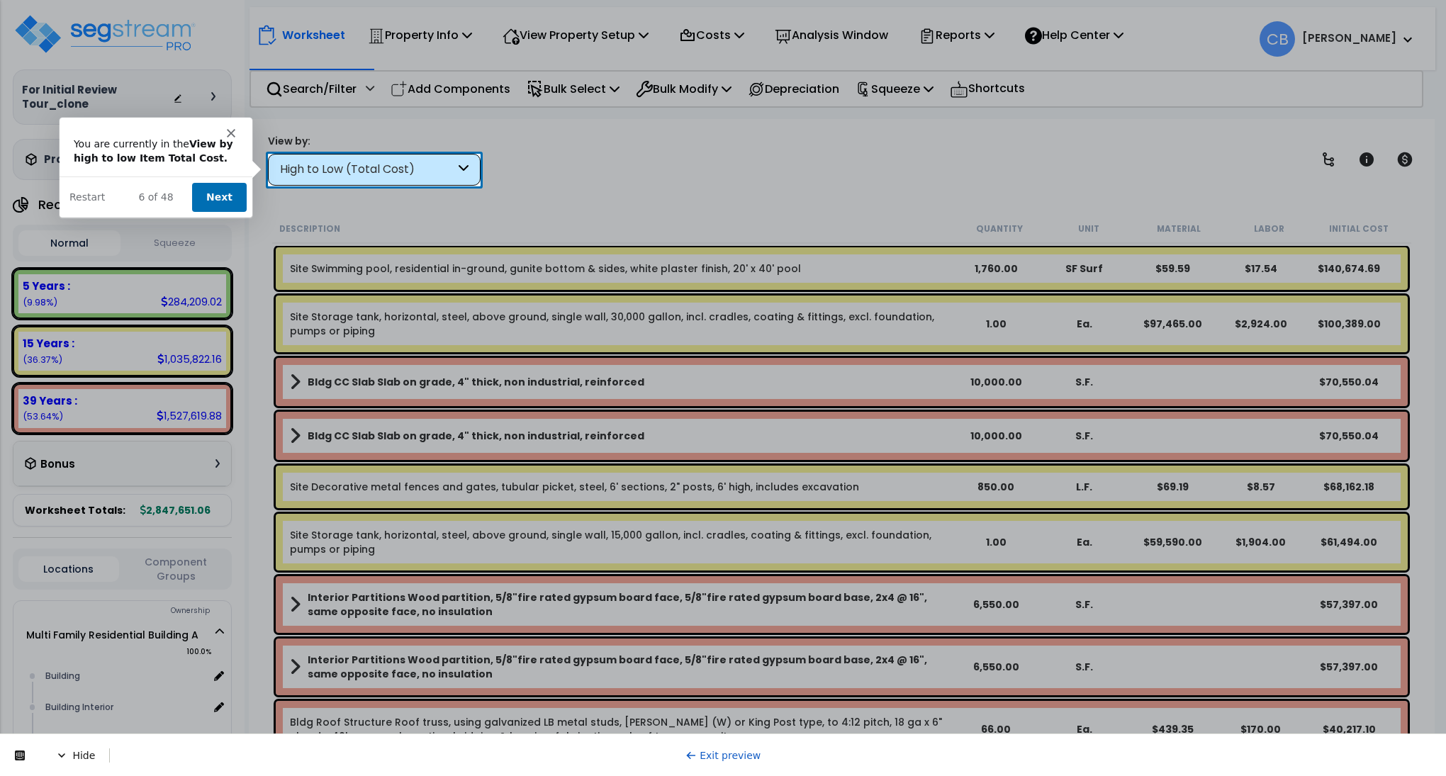
click at [232, 189] on button "Next" at bounding box center [218, 196] width 55 height 29
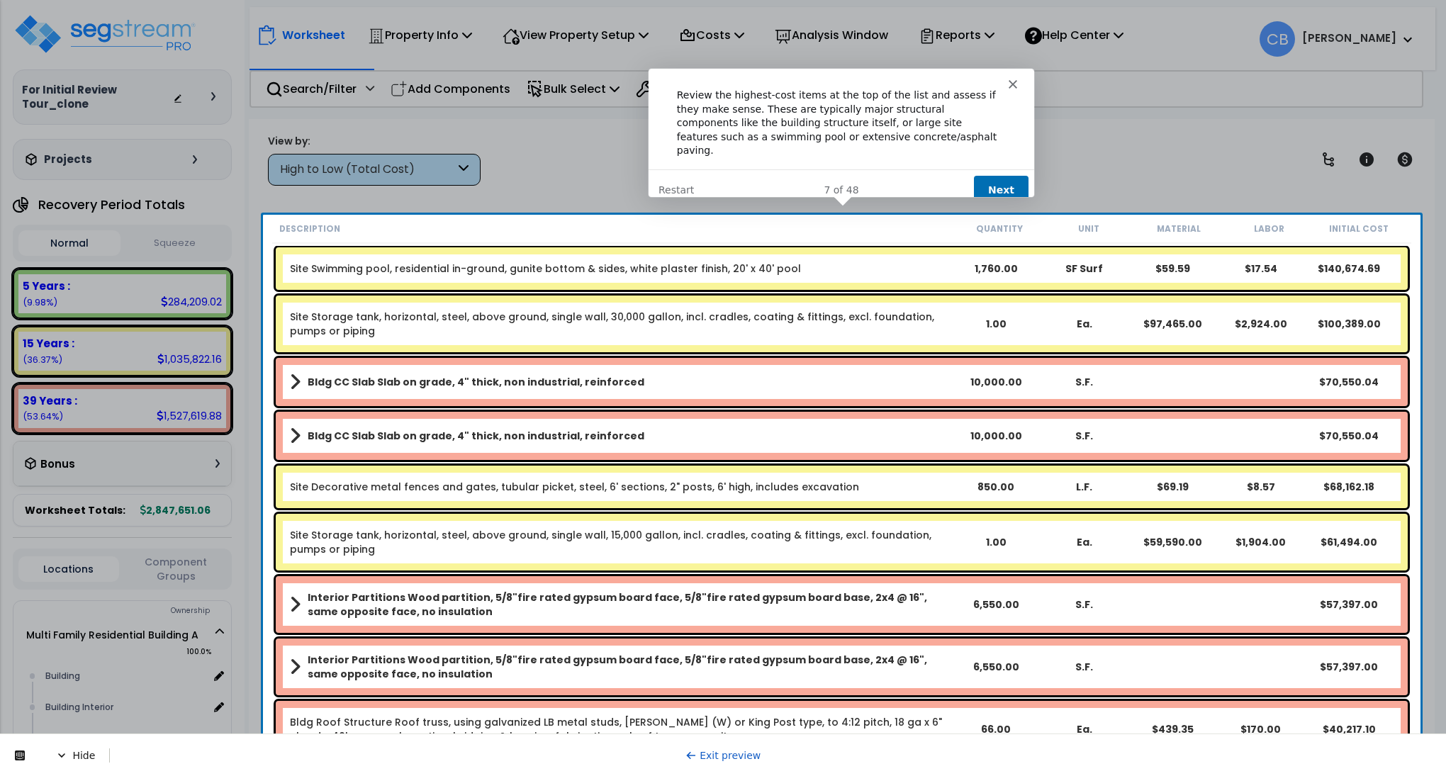
click at [982, 175] on button "Next" at bounding box center [1000, 189] width 55 height 29
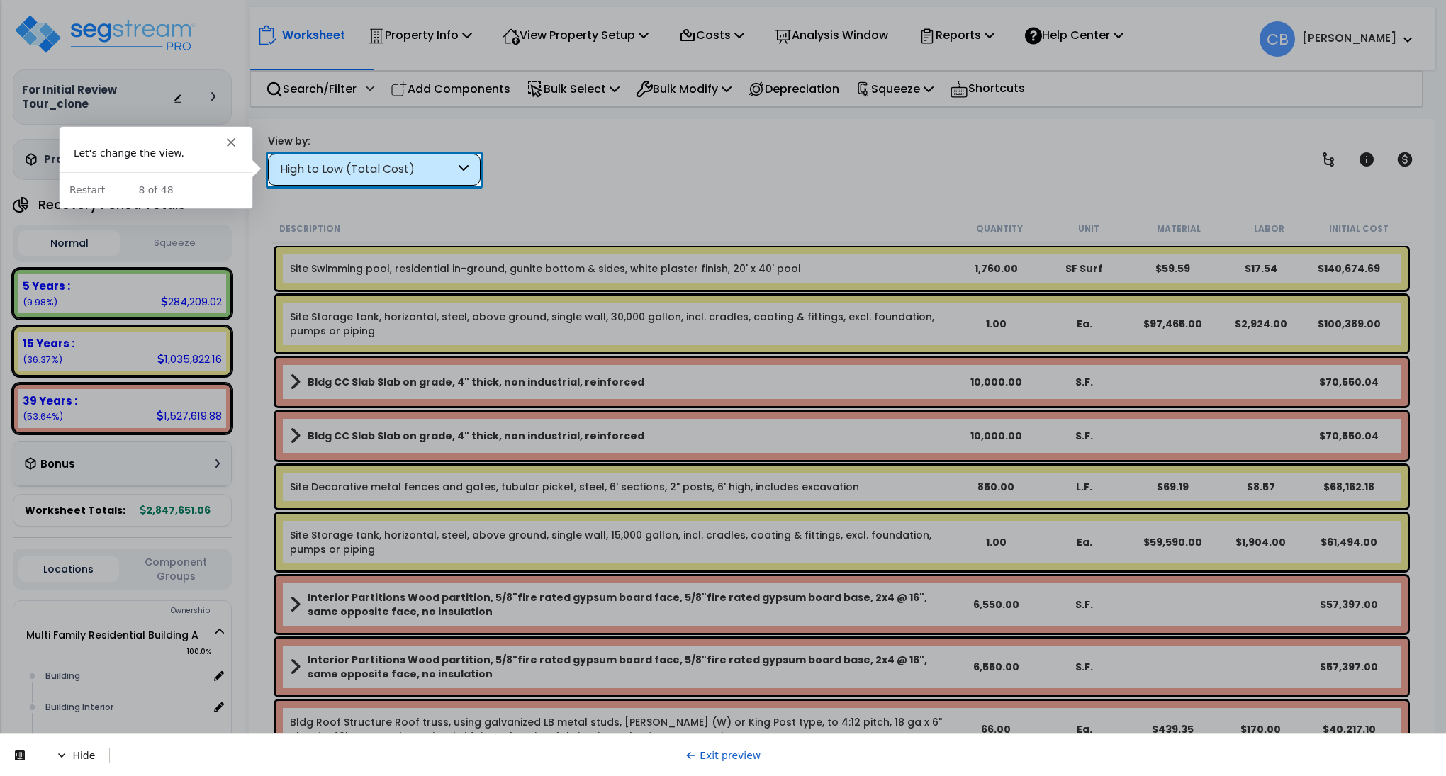
click at [369, 167] on div "High to Low (Total Cost)" at bounding box center [367, 170] width 175 height 16
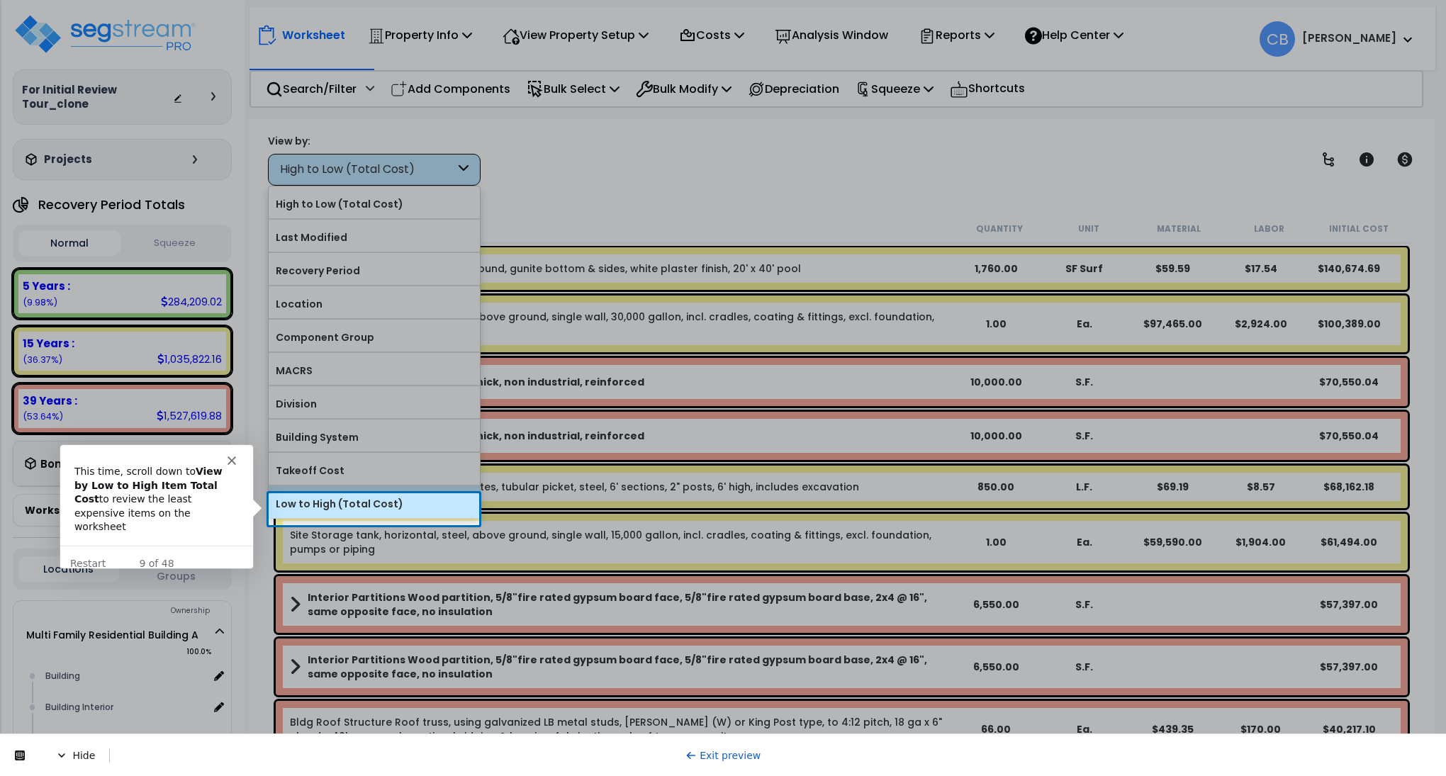
click at [343, 507] on label "Low to High (Total Cost)" at bounding box center [374, 503] width 211 height 21
click at [0, 0] on input "Low to High (Total Cost)" at bounding box center [0, 0] width 0 height 0
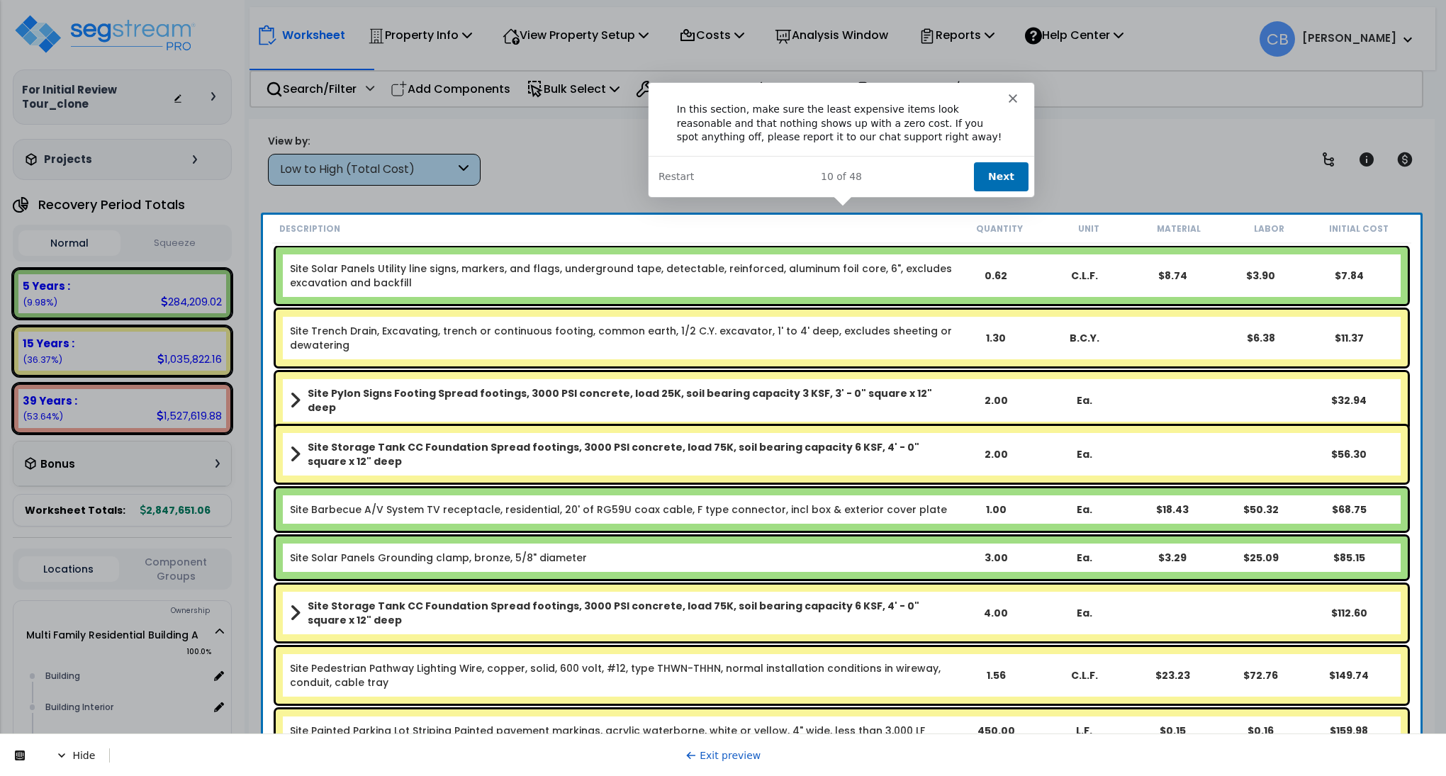
click at [1010, 172] on button "Next" at bounding box center [1000, 175] width 55 height 29
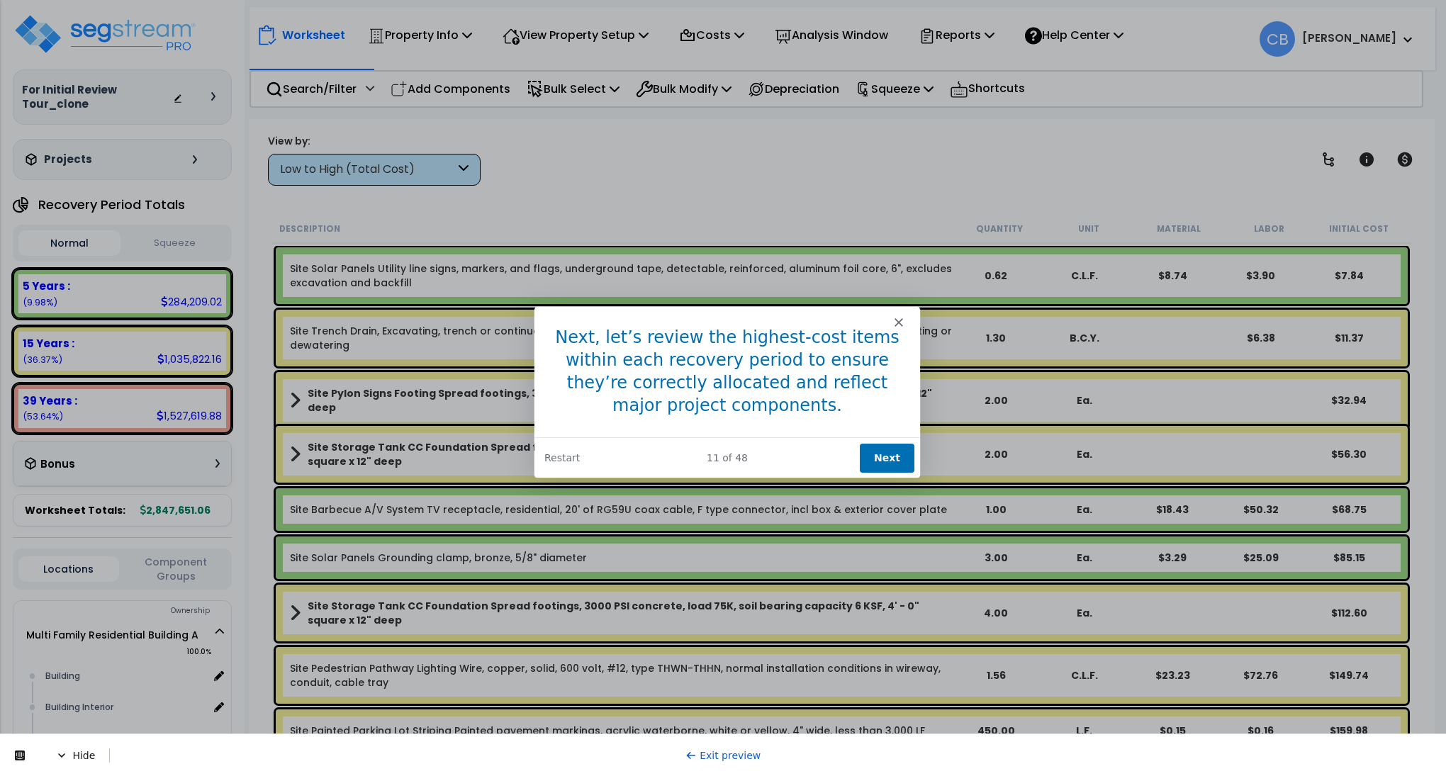
click at [894, 452] on button "Next" at bounding box center [886, 456] width 55 height 29
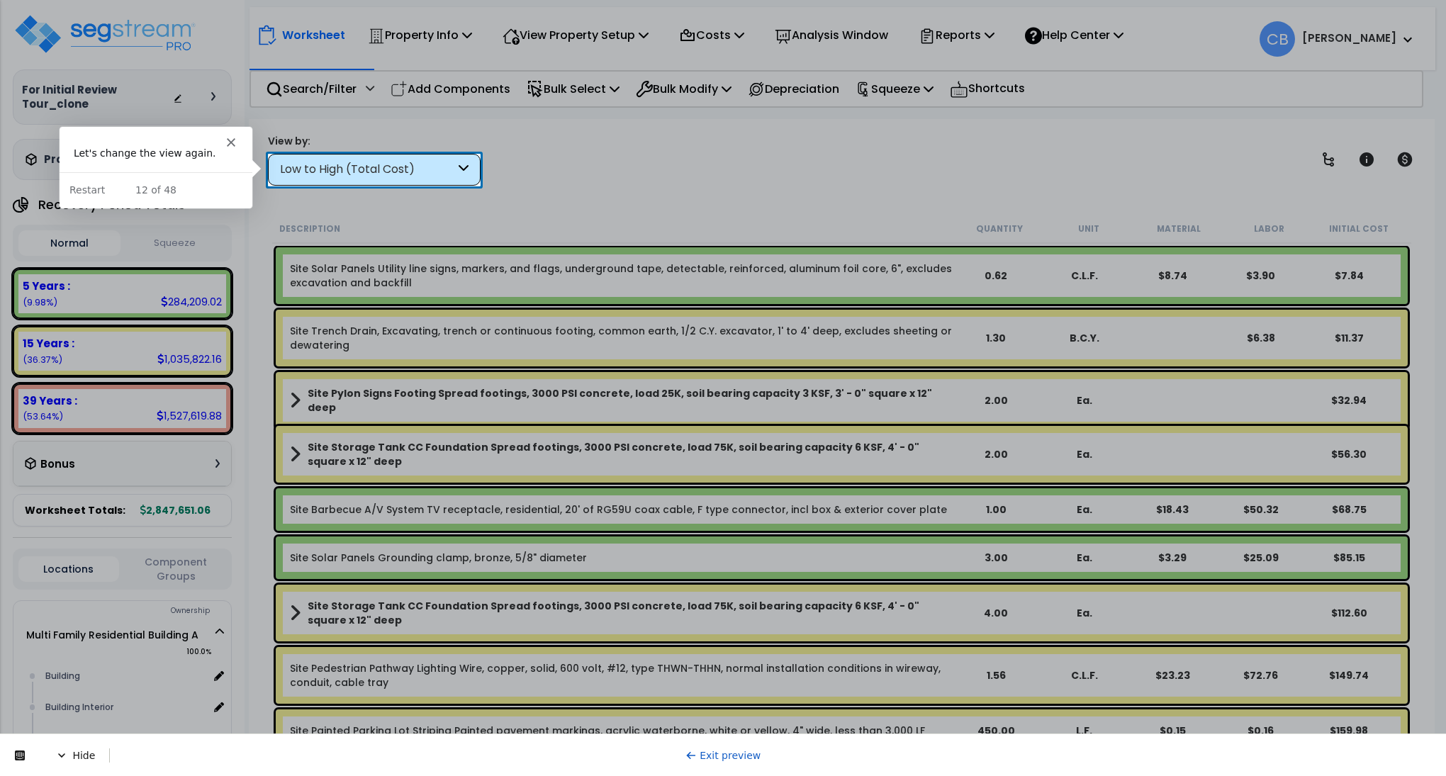
click at [357, 171] on div "Low to High (Total Cost)" at bounding box center [367, 170] width 175 height 16
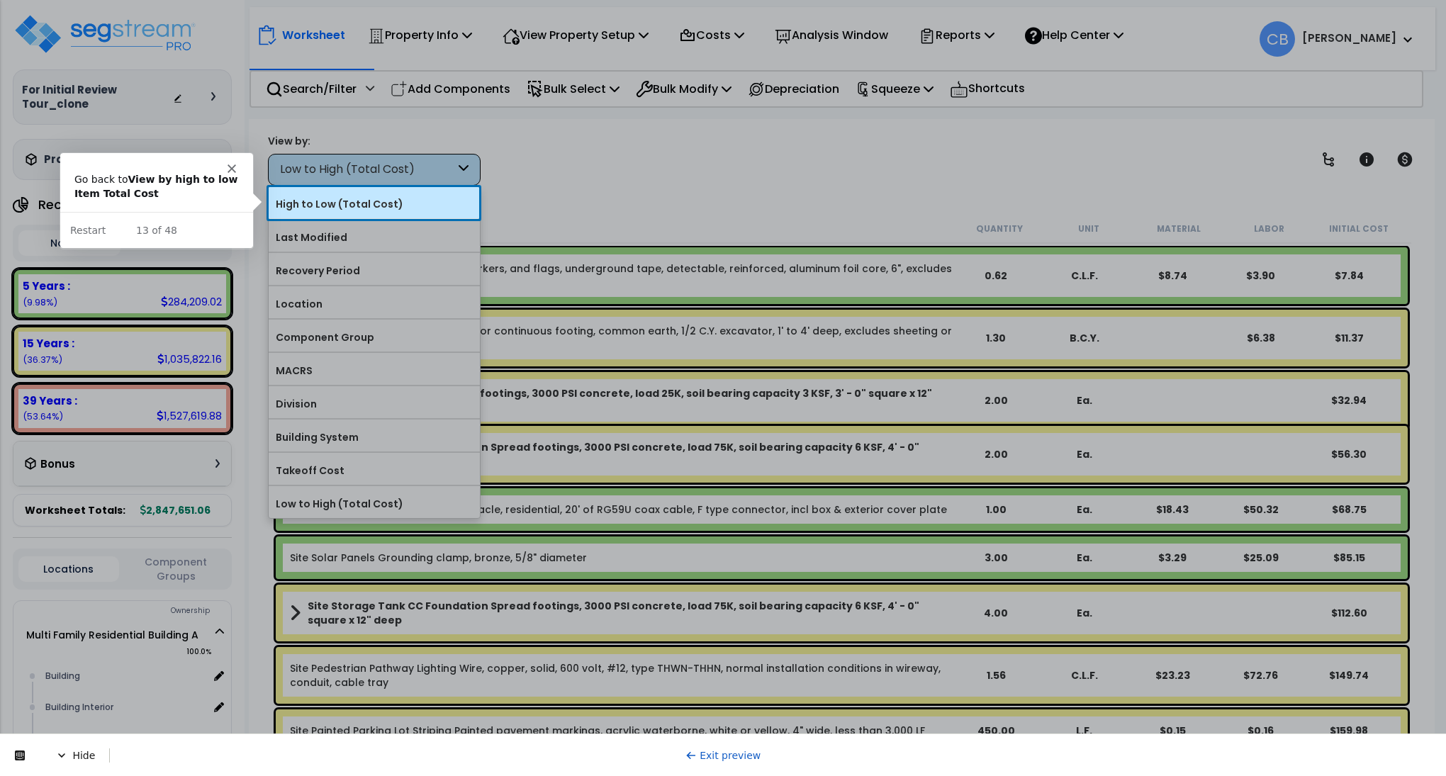
click at [349, 196] on label "High to Low (Total Cost)" at bounding box center [374, 204] width 211 height 21
click at [0, 0] on input "High to Low (Total Cost)" at bounding box center [0, 0] width 0 height 0
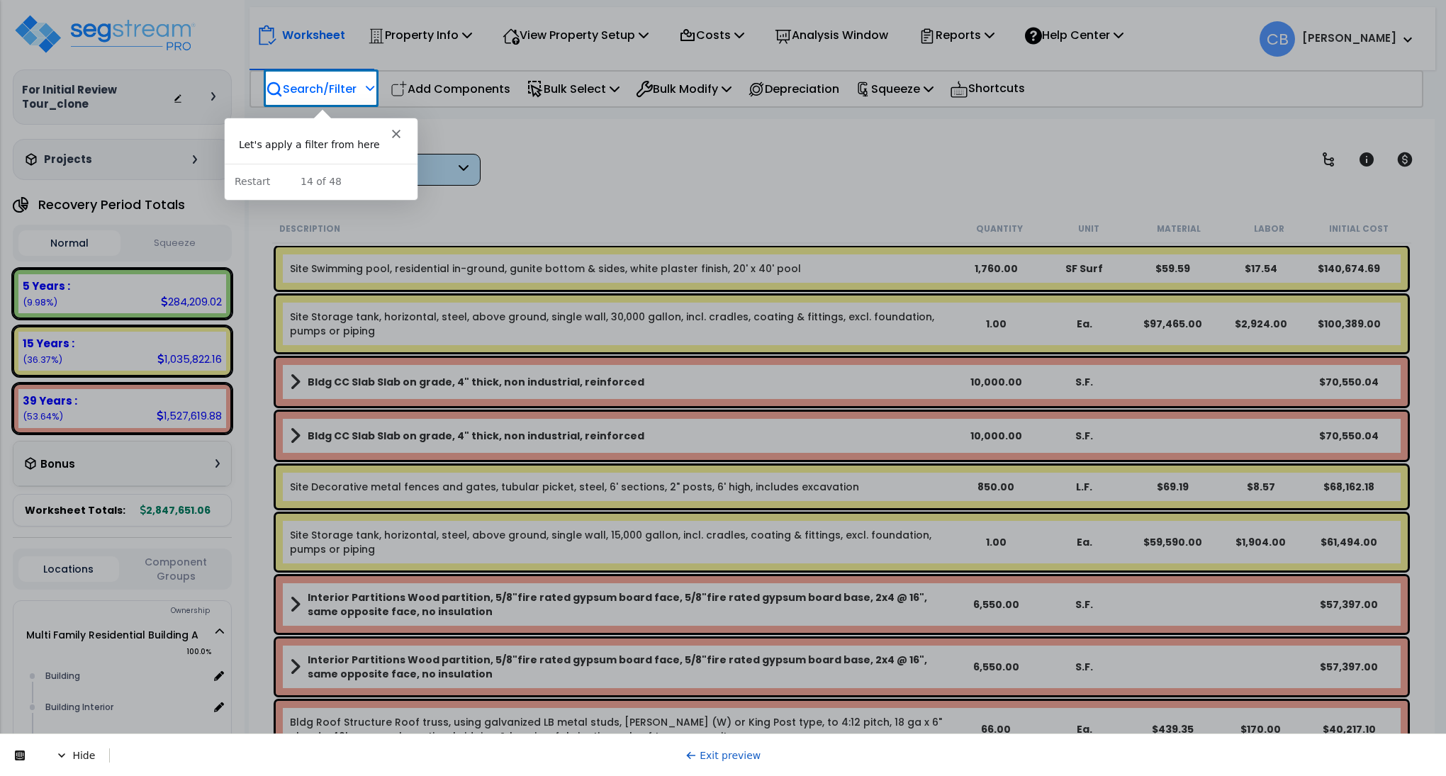
click at [326, 79] on p "Search/Filter" at bounding box center [311, 88] width 91 height 19
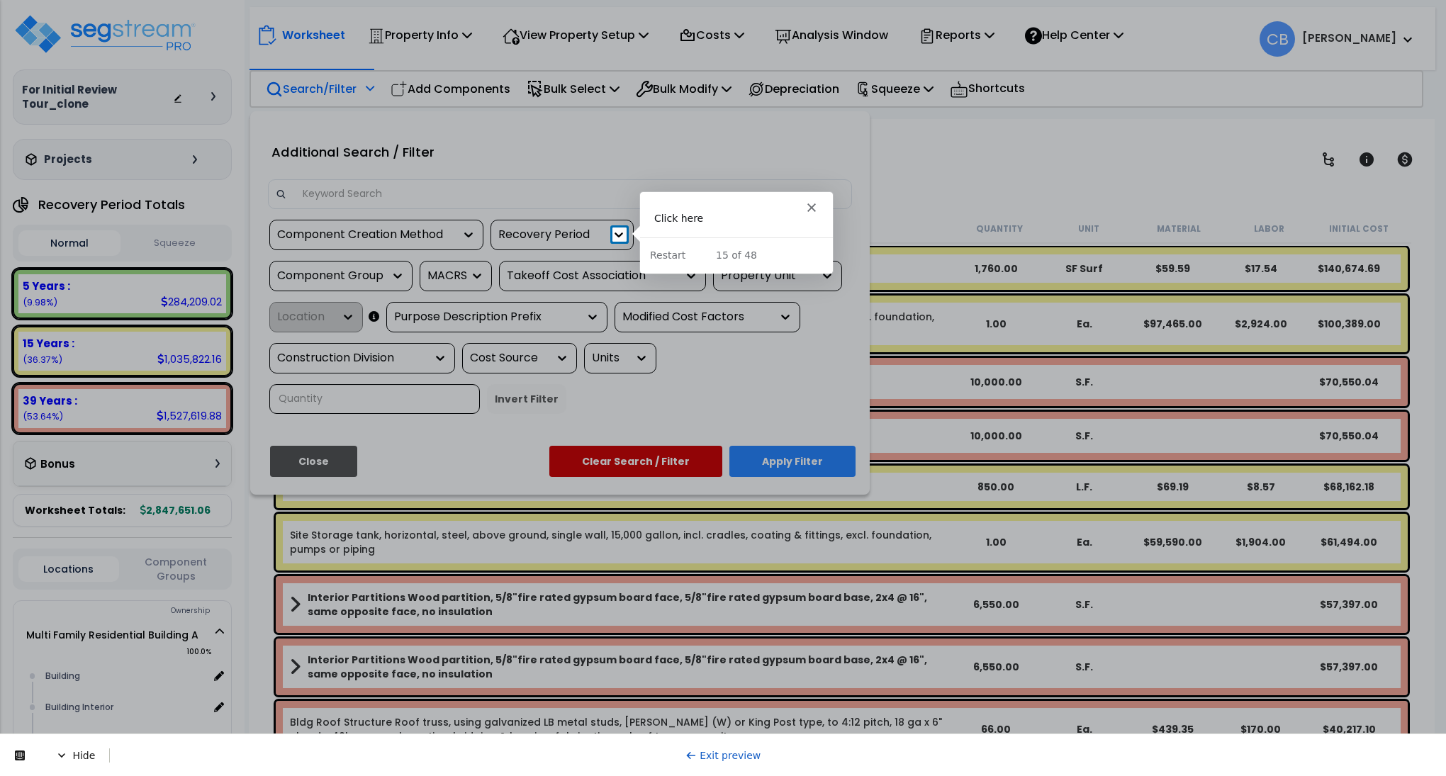
click at [617, 235] on icon at bounding box center [619, 235] width 9 height 5
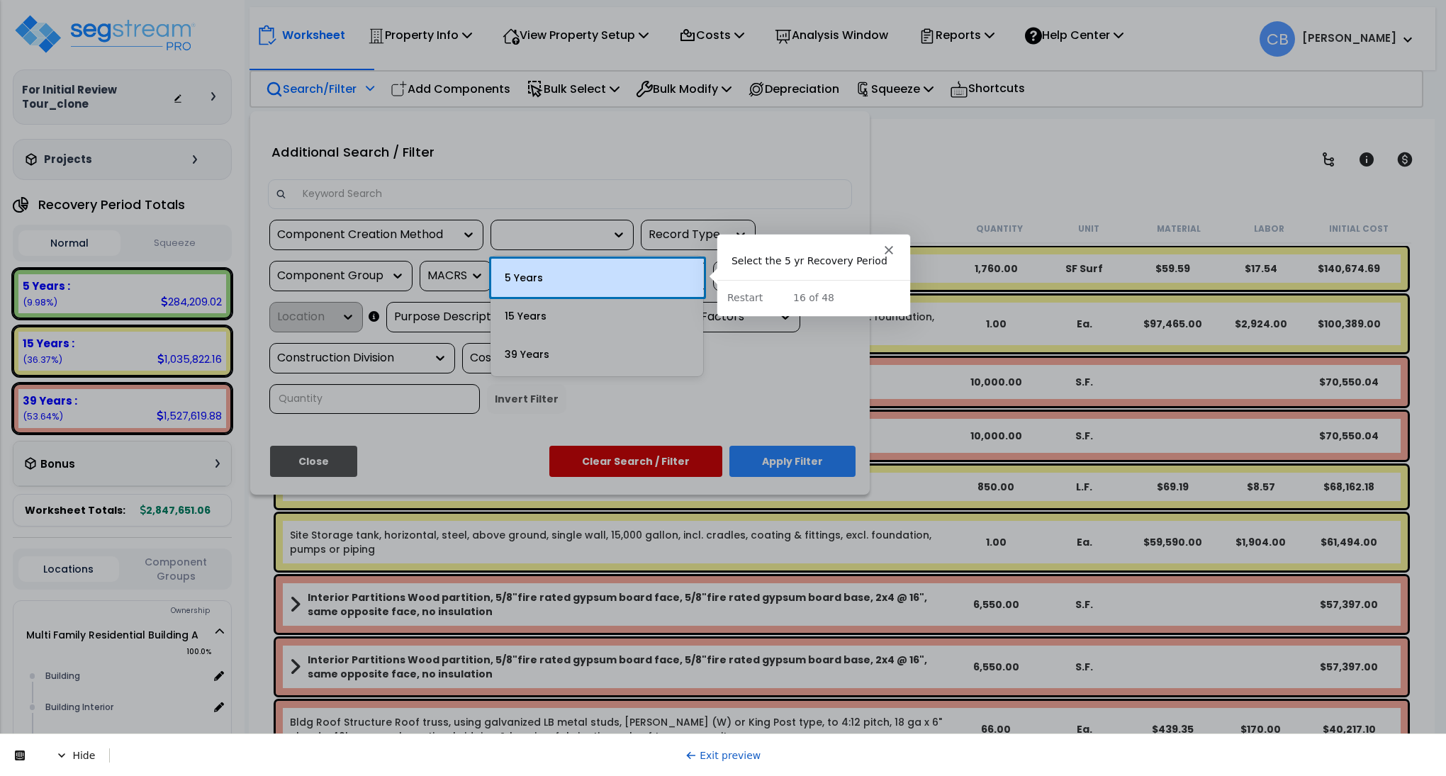
click at [609, 275] on div "5 Years" at bounding box center [597, 278] width 213 height 38
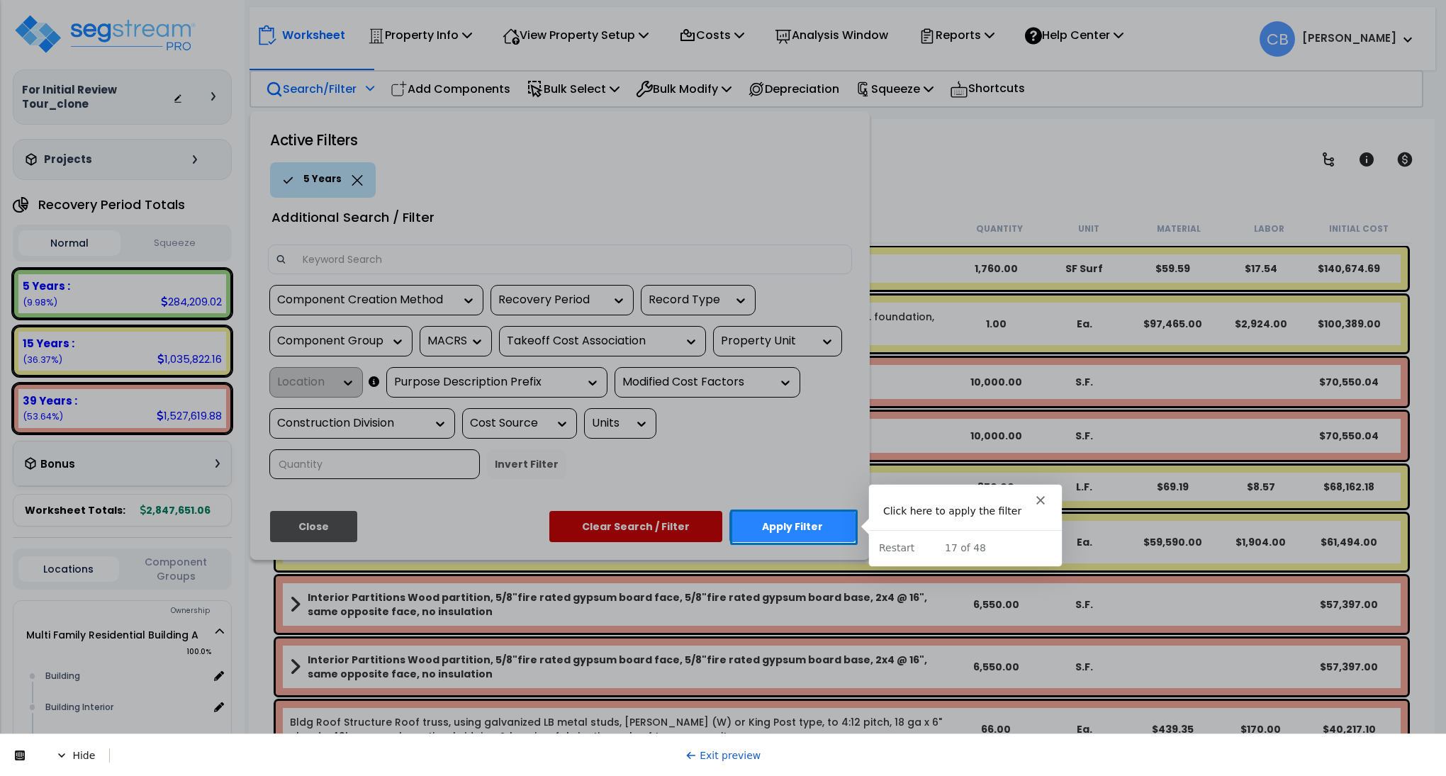
click at [834, 524] on button "Apply Filter" at bounding box center [792, 526] width 126 height 31
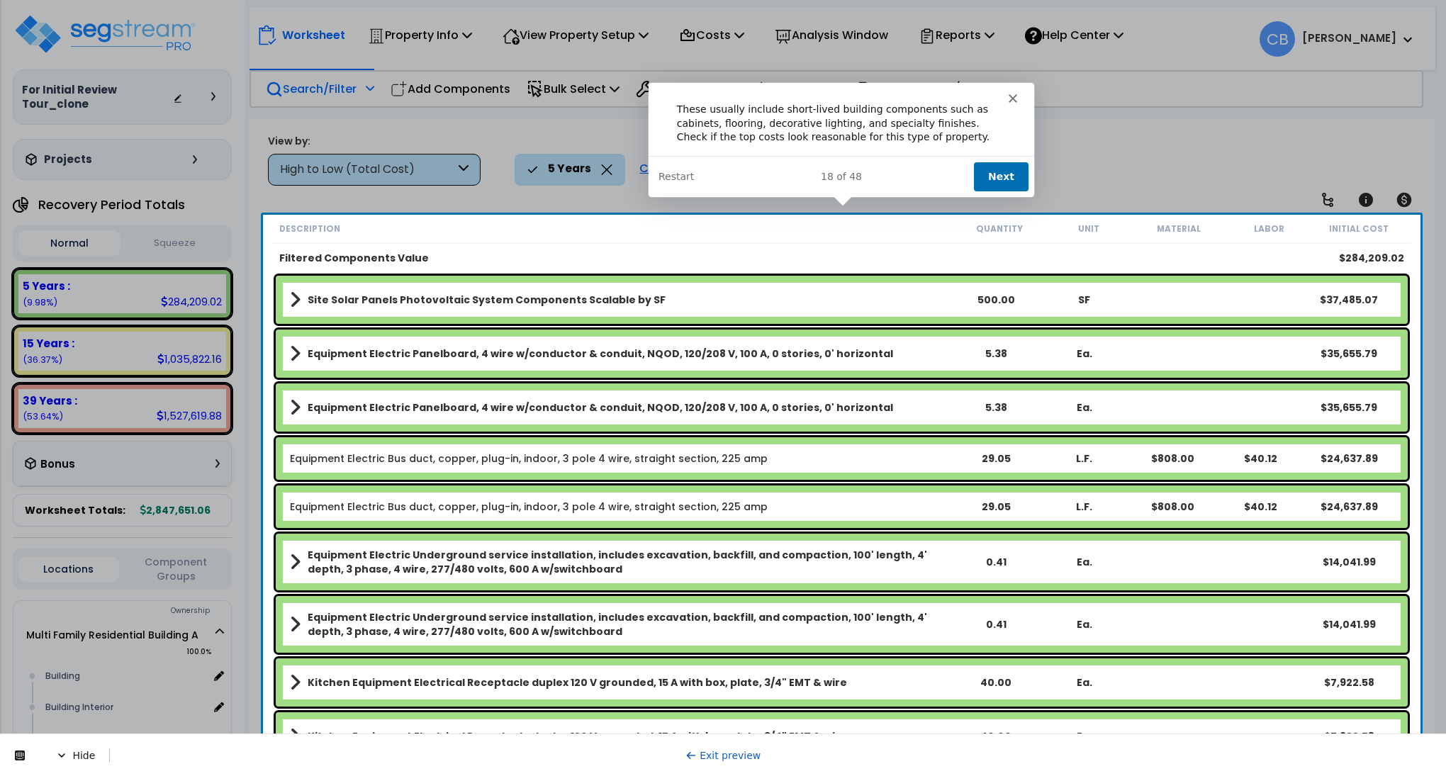
click at [1003, 179] on button "Next" at bounding box center [1000, 175] width 55 height 29
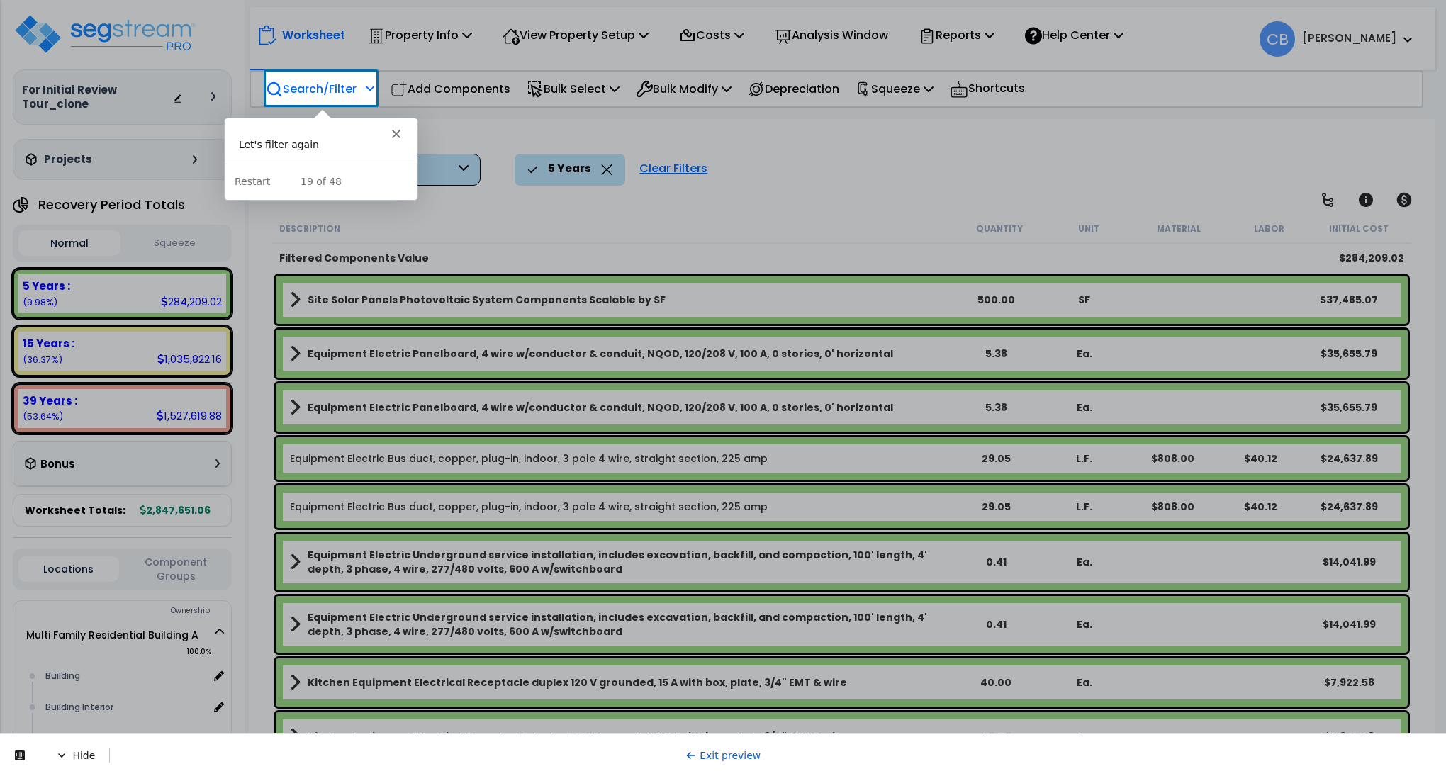
click at [396, 130] on icon "Close" at bounding box center [395, 132] width 9 height 9
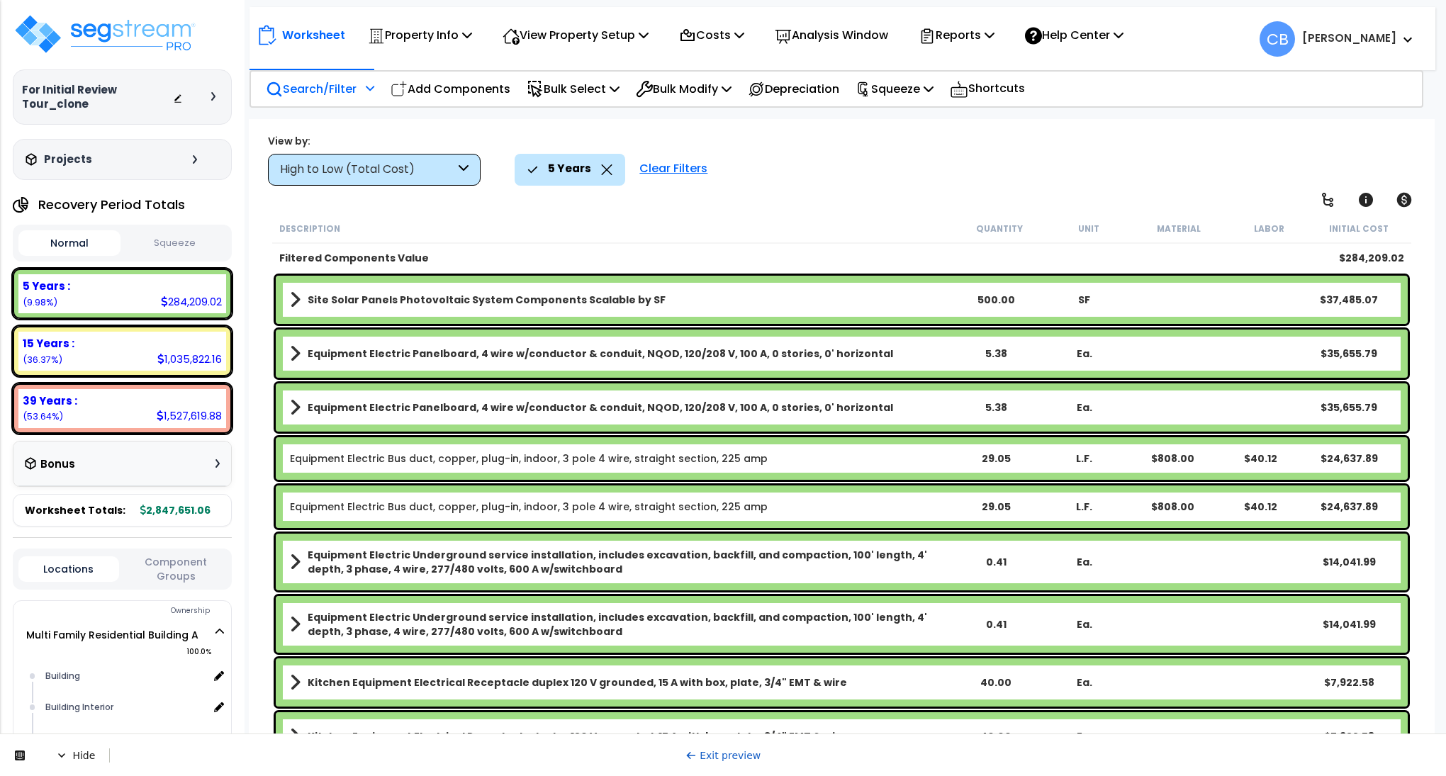
click at [712, 755] on link "Exit preview" at bounding box center [723, 755] width 76 height 11
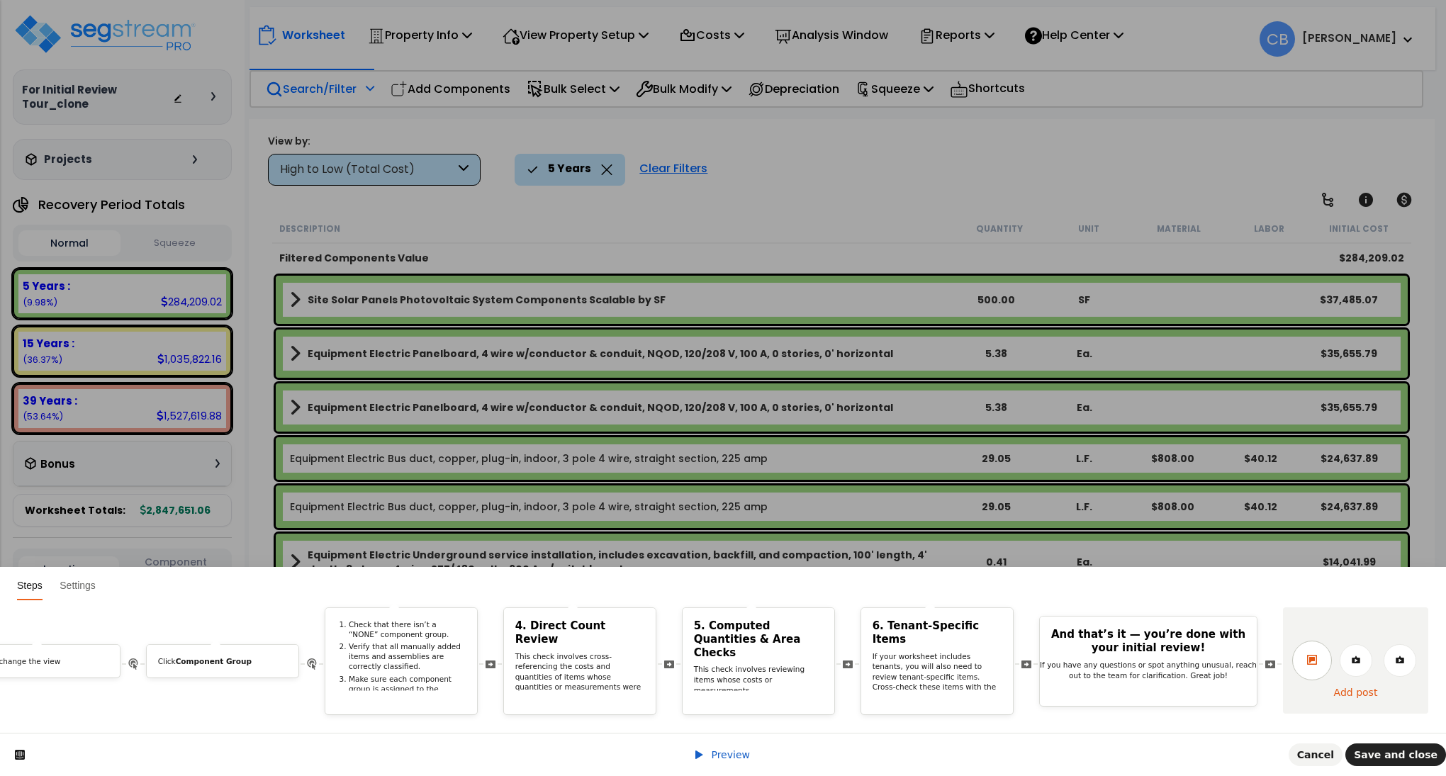
click at [1306, 654] on icon at bounding box center [1311, 659] width 11 height 11
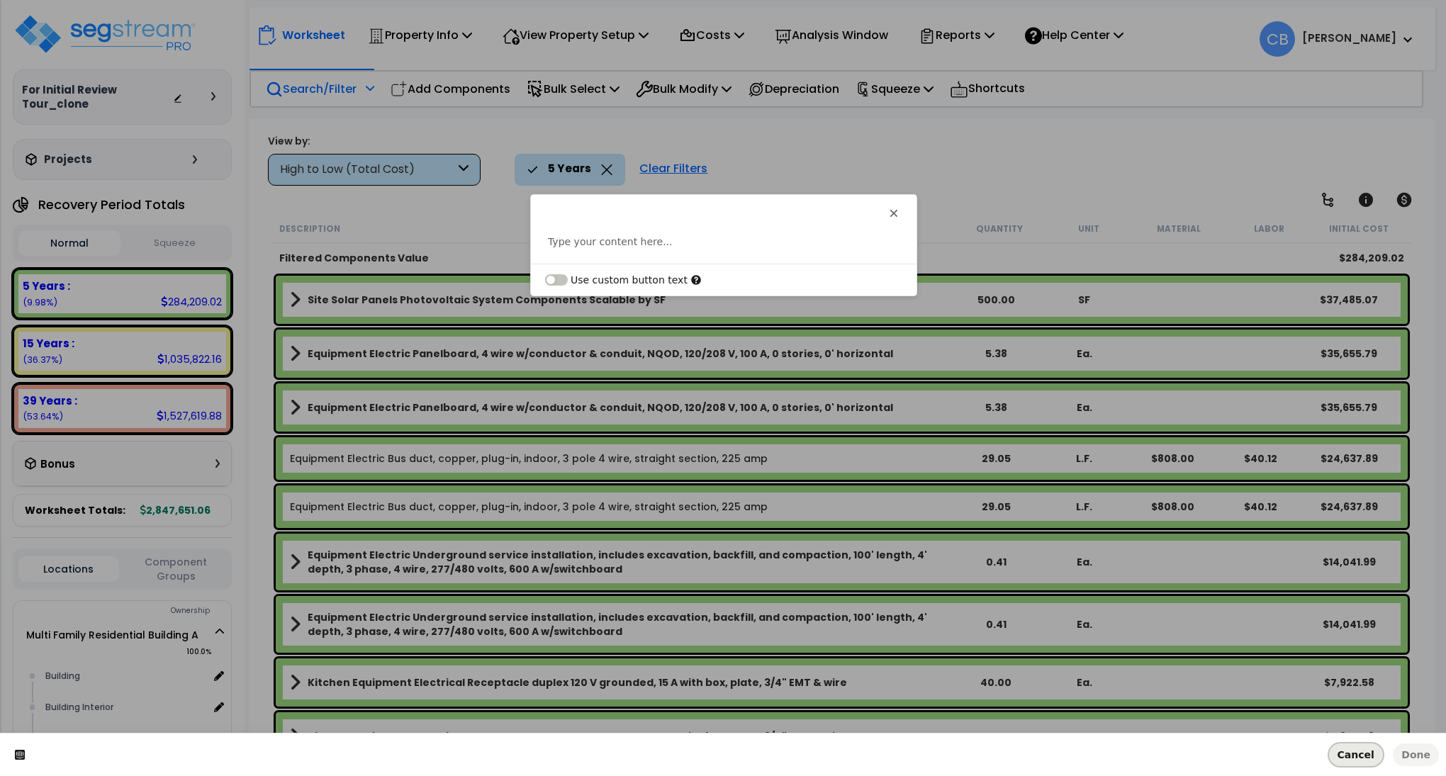
click at [1374, 763] on button "Cancel" at bounding box center [1356, 755] width 54 height 23
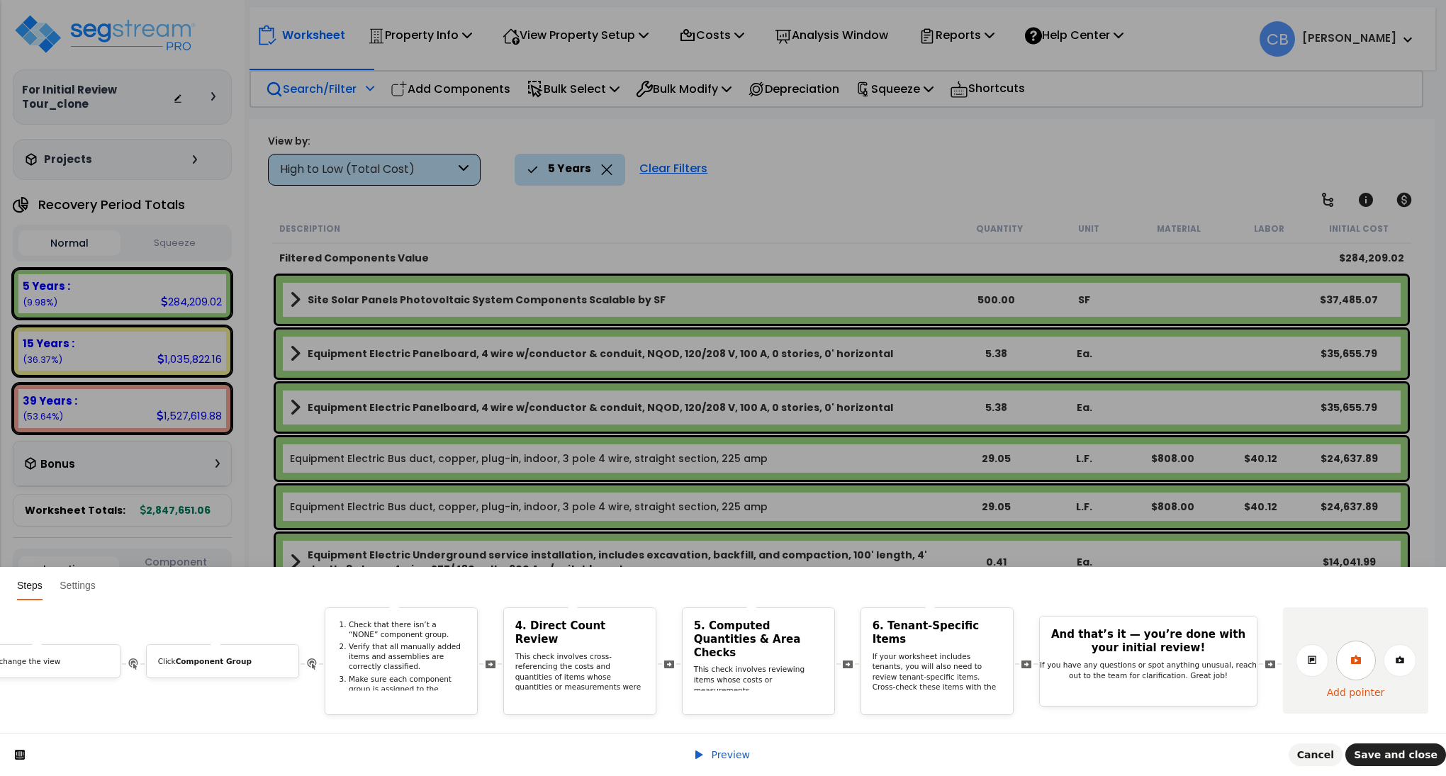
drag, startPoint x: 1376, startPoint y: 645, endPoint x: 853, endPoint y: 404, distance: 575.3
click at [1360, 655] on icon at bounding box center [1355, 659] width 10 height 9
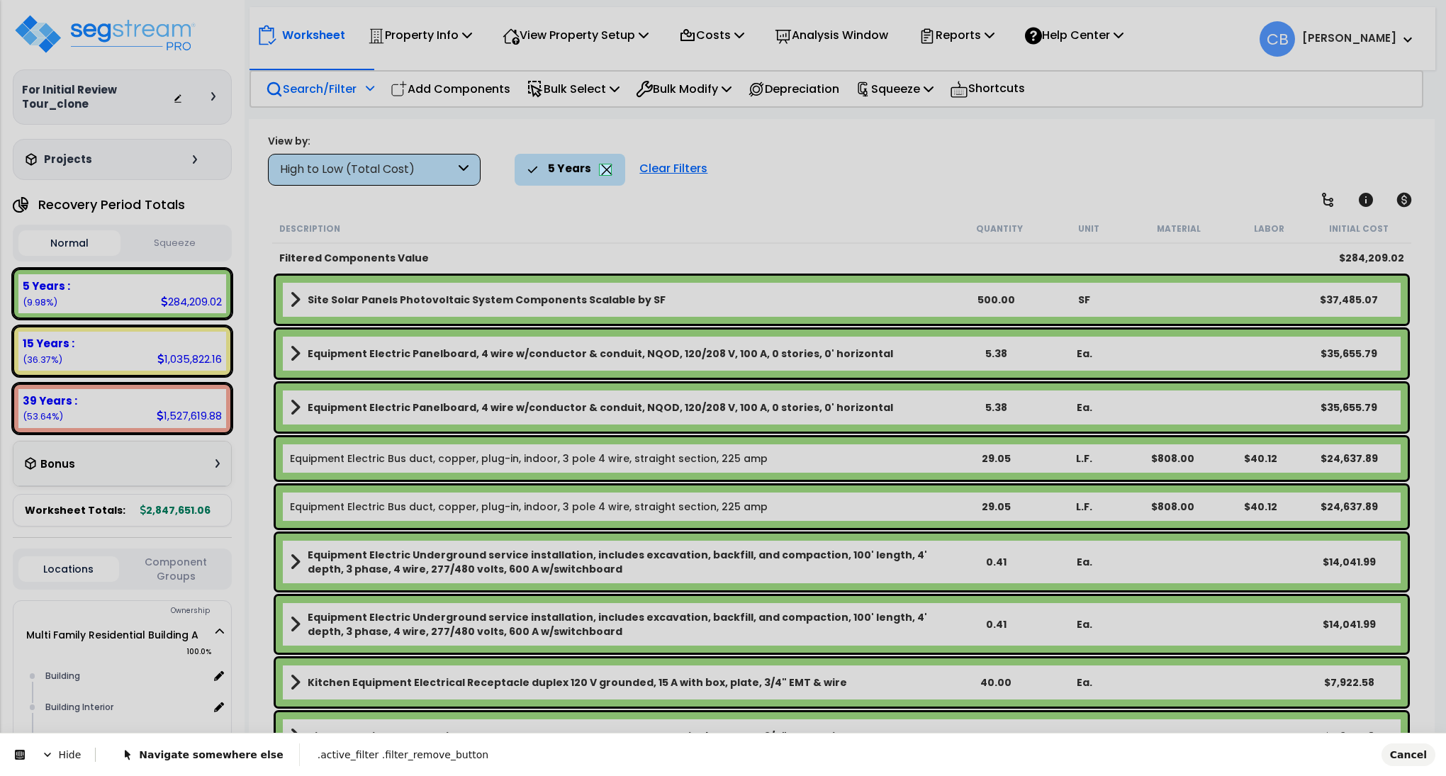
click at [604, 172] on body "We are Building your Property. So please grab a coffee and let us do the heavy …" at bounding box center [723, 450] width 1446 height 776
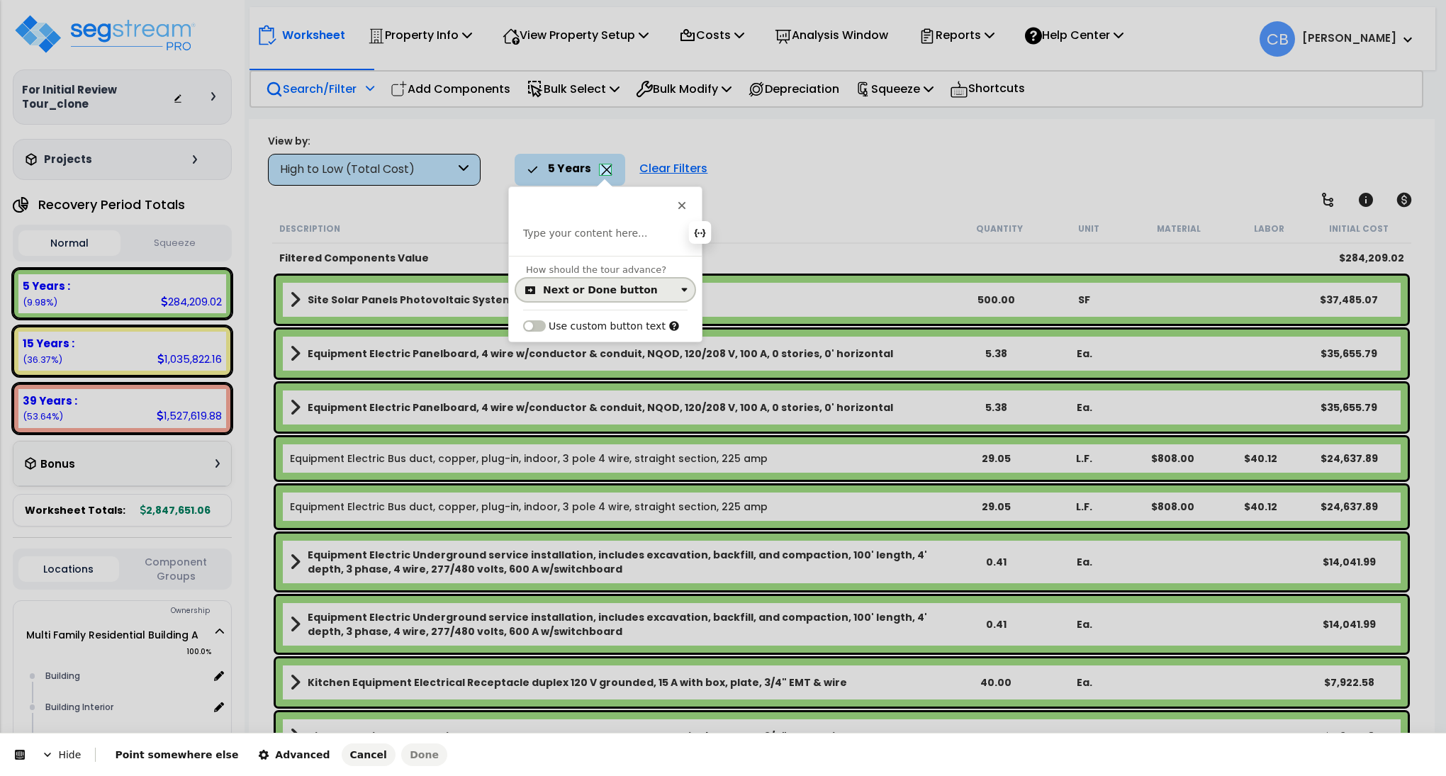
click at [596, 301] on button "Next or Done button" at bounding box center [605, 290] width 179 height 23
click at [598, 337] on div "Click on the element" at bounding box center [605, 348] width 167 height 26
click at [590, 232] on p at bounding box center [605, 234] width 164 height 14
click at [401, 755] on button "Done" at bounding box center [424, 755] width 46 height 23
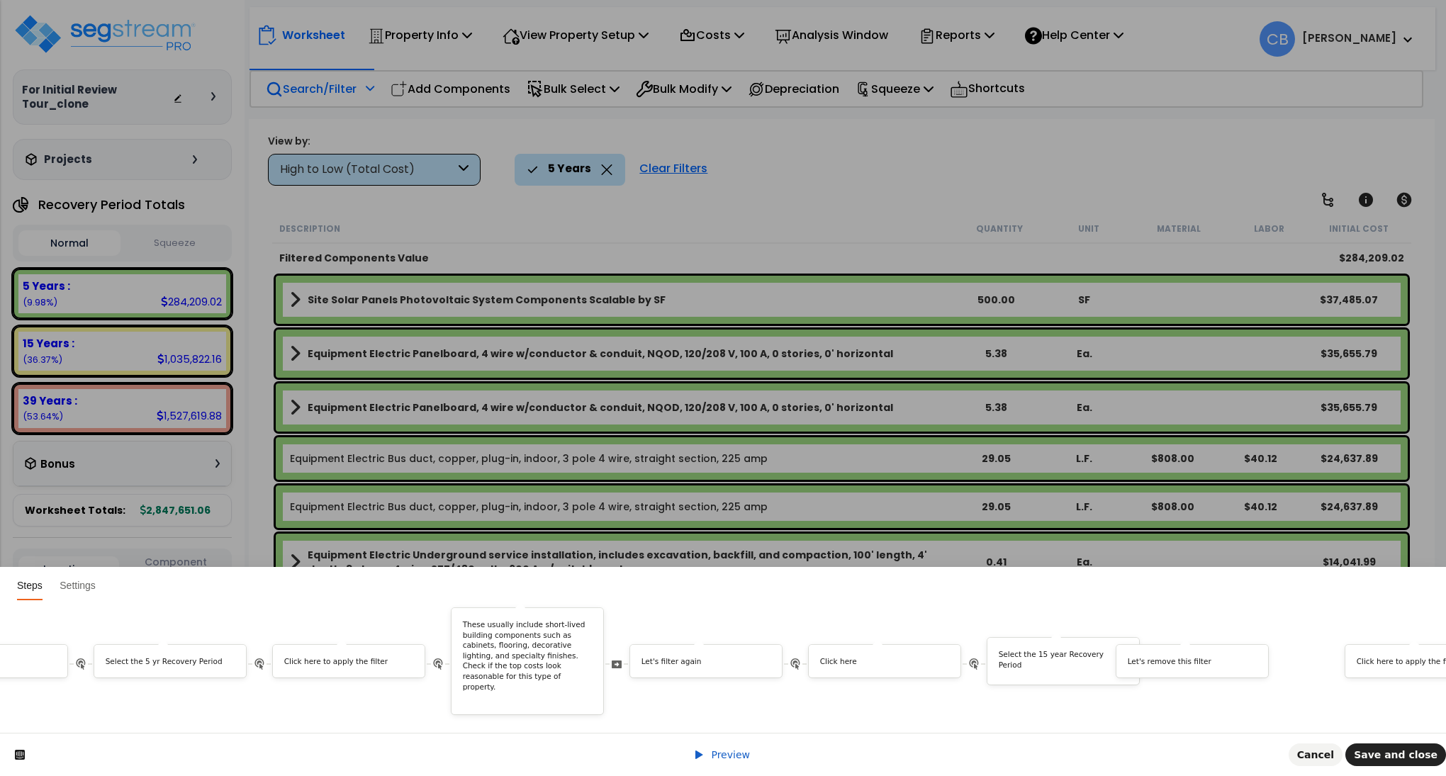
scroll to position [0, 2865]
drag, startPoint x: 1235, startPoint y: 643, endPoint x: 721, endPoint y: 709, distance: 518.8
click at [721, 709] on div "Hi First name ! We noticed you changed the Job Status of your property. Do you …" at bounding box center [723, 666] width 1446 height 133
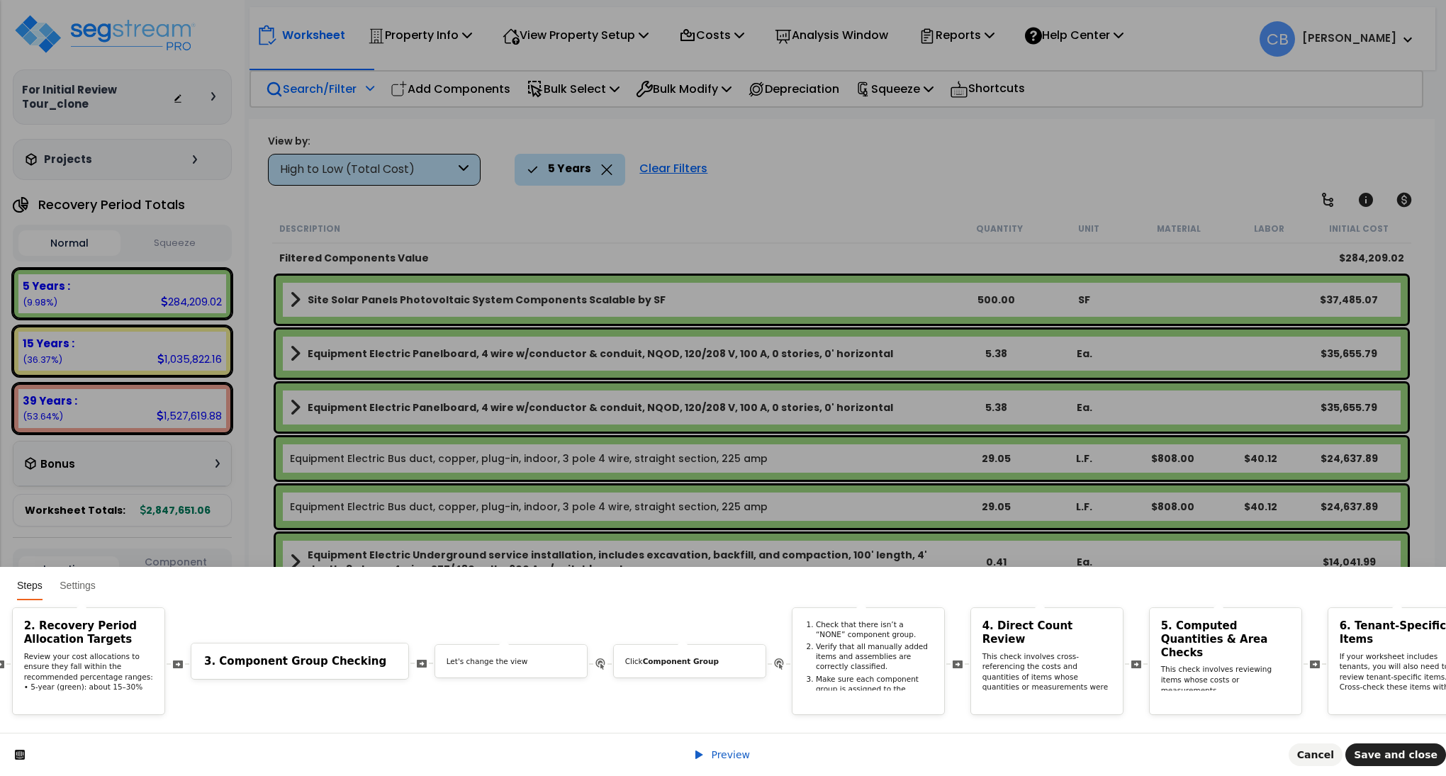
scroll to position [0, 7976]
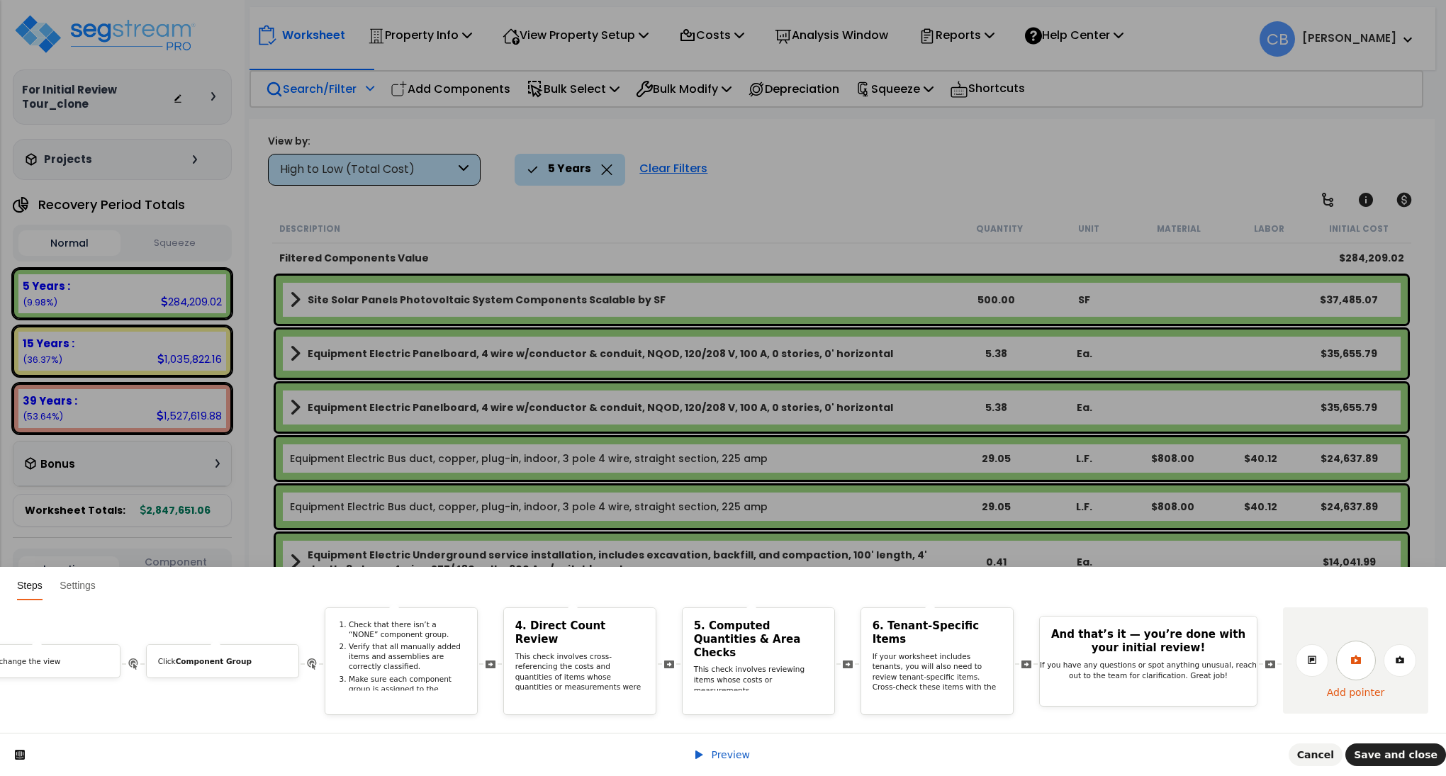
drag, startPoint x: 1355, startPoint y: 639, endPoint x: 1236, endPoint y: 585, distance: 129.8
click at [1355, 654] on icon at bounding box center [1355, 659] width 11 height 11
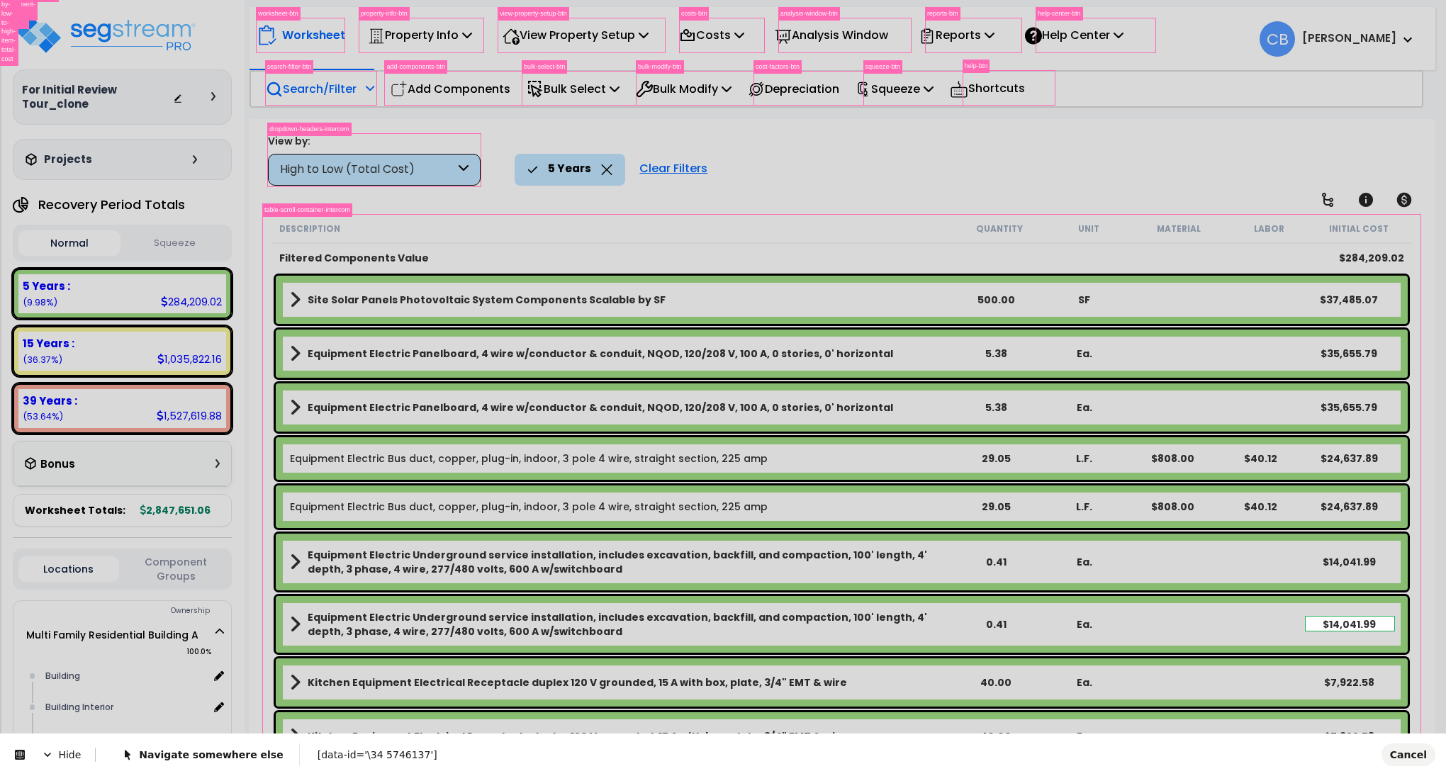
scroll to position [0, 0]
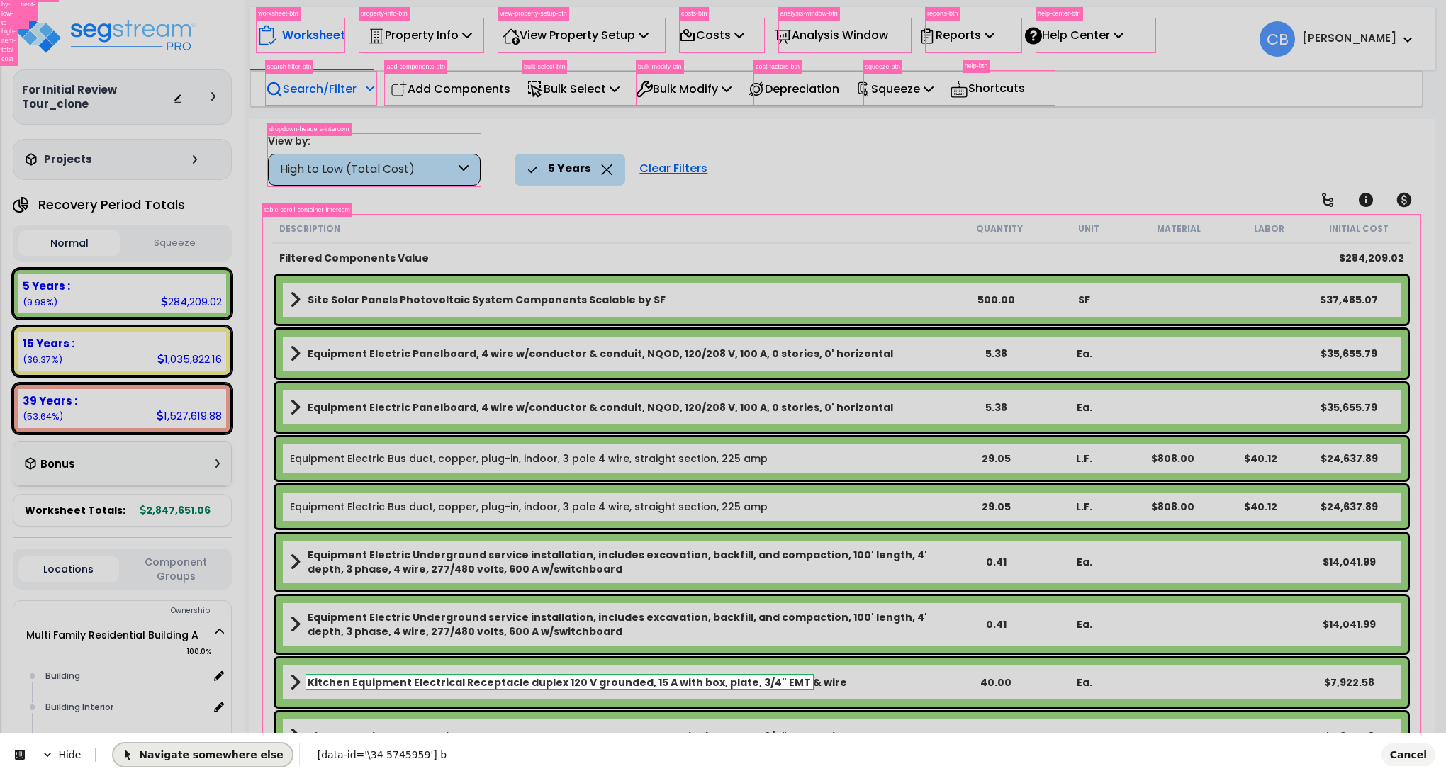
drag, startPoint x: 185, startPoint y: 749, endPoint x: 270, endPoint y: 1408, distance: 665.4
click at [185, 749] on span "Navigate somewhere else" at bounding box center [202, 754] width 161 height 11
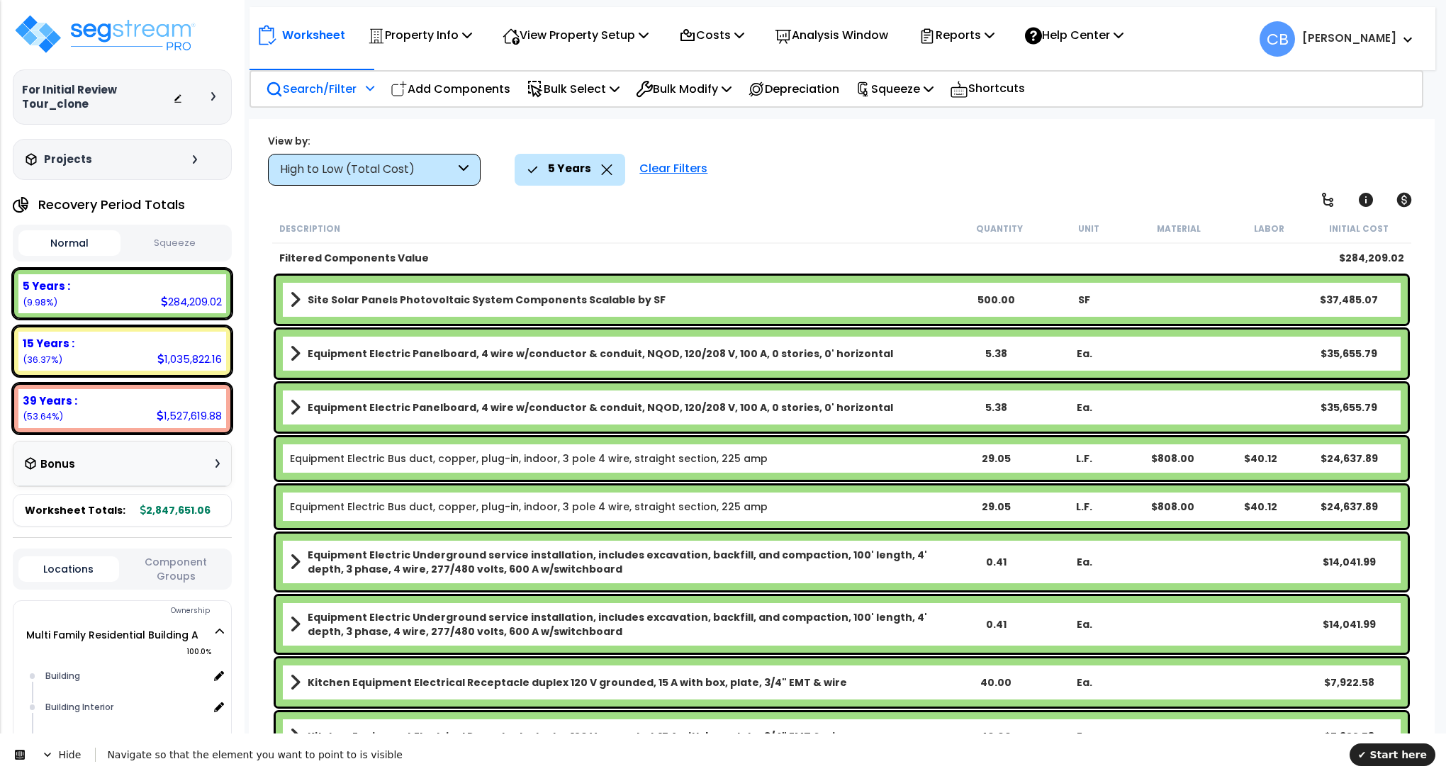
click at [605, 166] on icon at bounding box center [606, 169] width 11 height 11
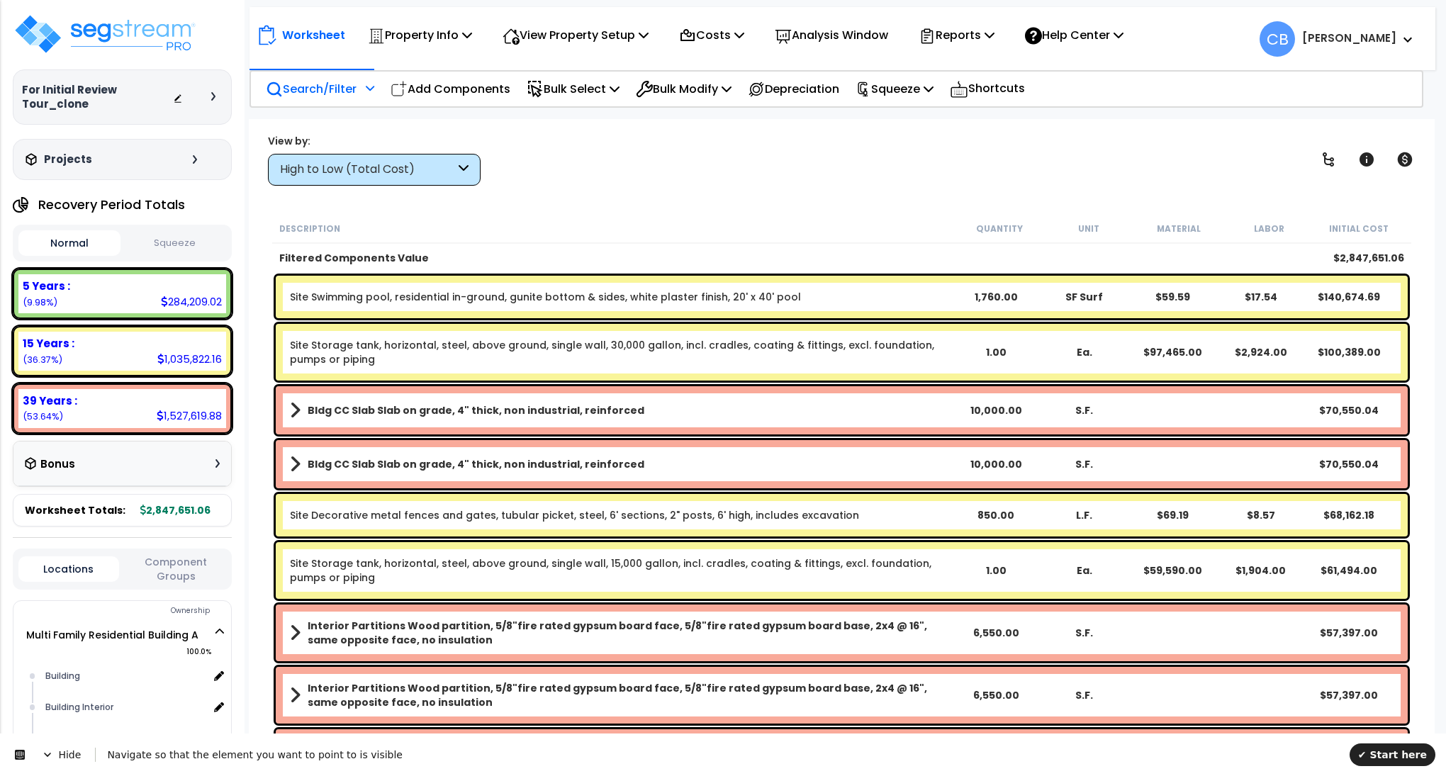
click at [323, 82] on p "Search/Filter" at bounding box center [311, 88] width 91 height 19
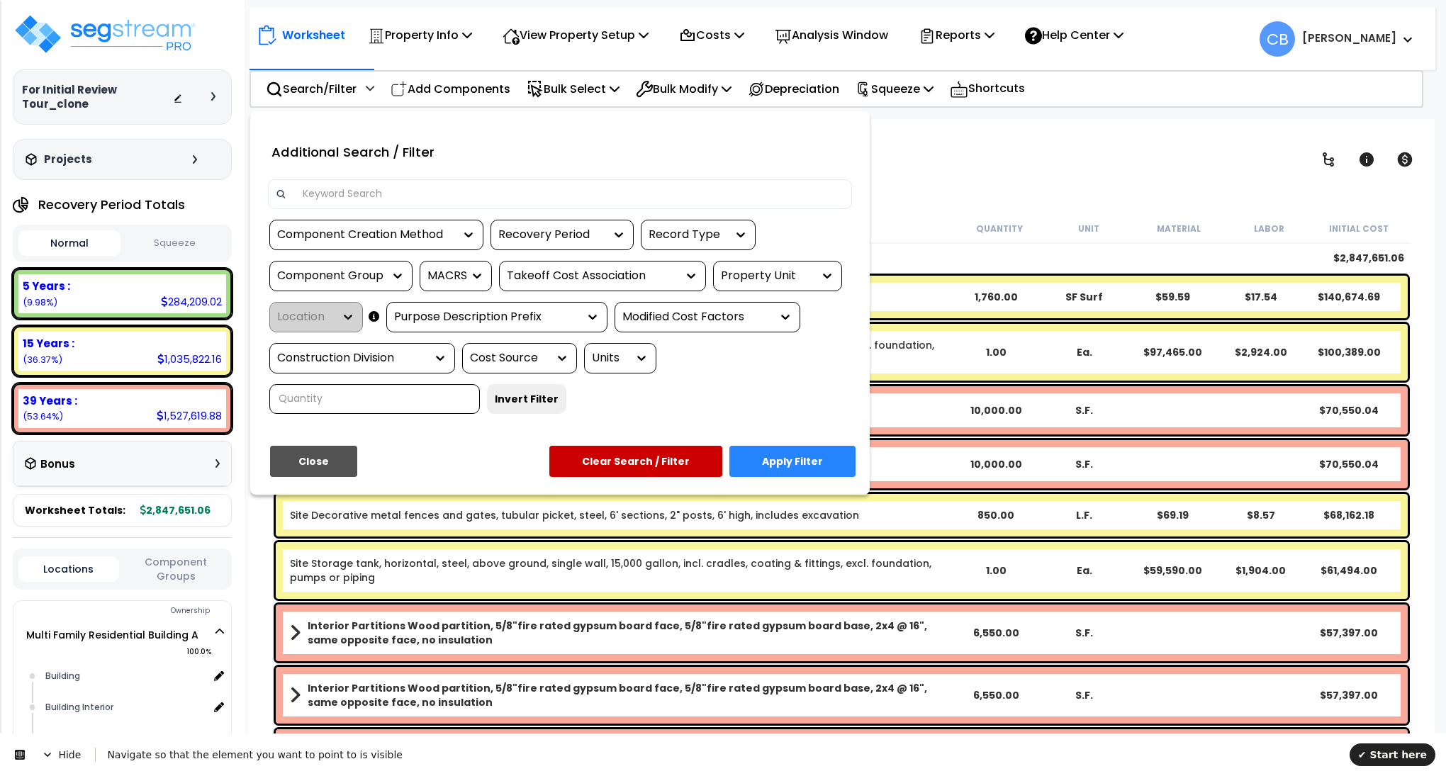
click at [568, 239] on div "Recovery Period" at bounding box center [551, 235] width 106 height 16
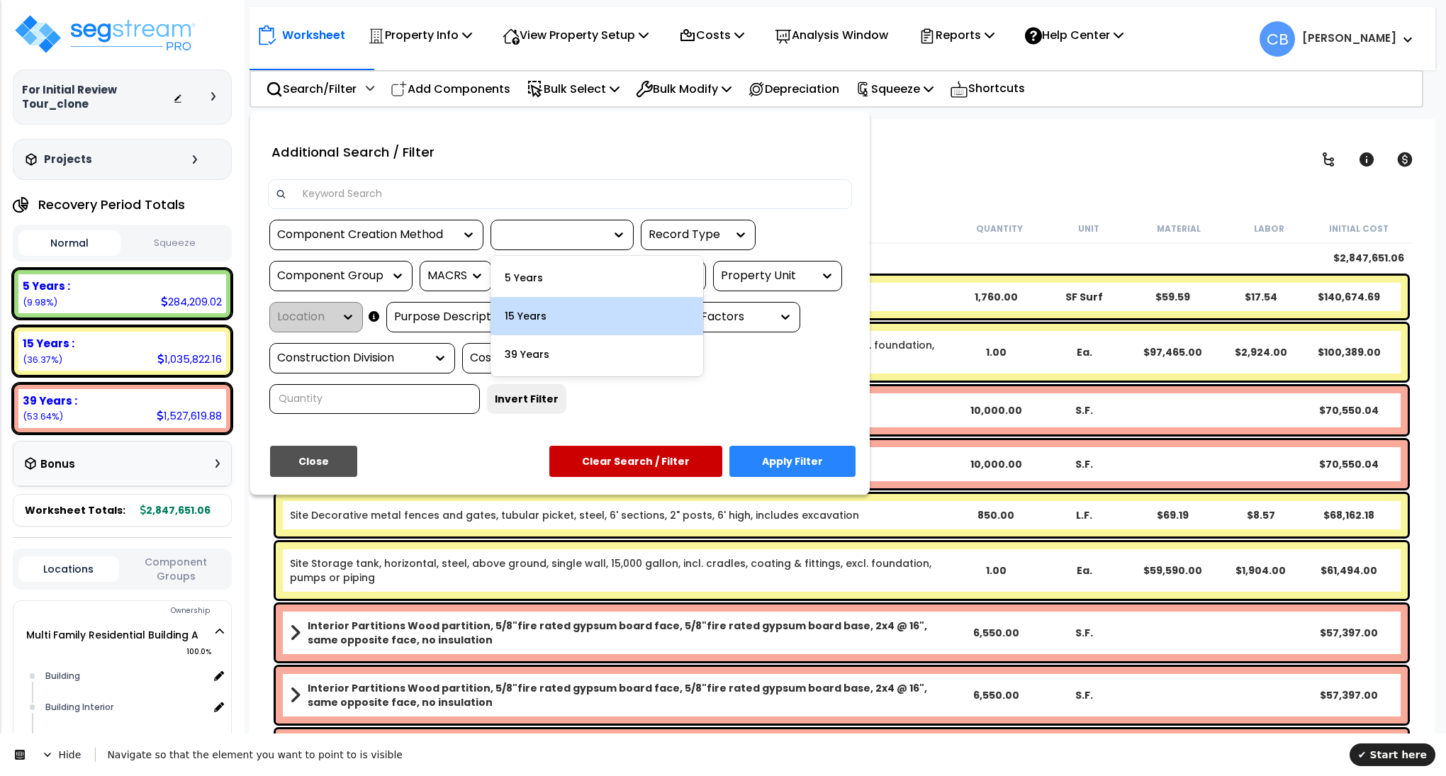
click at [575, 303] on div "15 Years" at bounding box center [597, 316] width 213 height 38
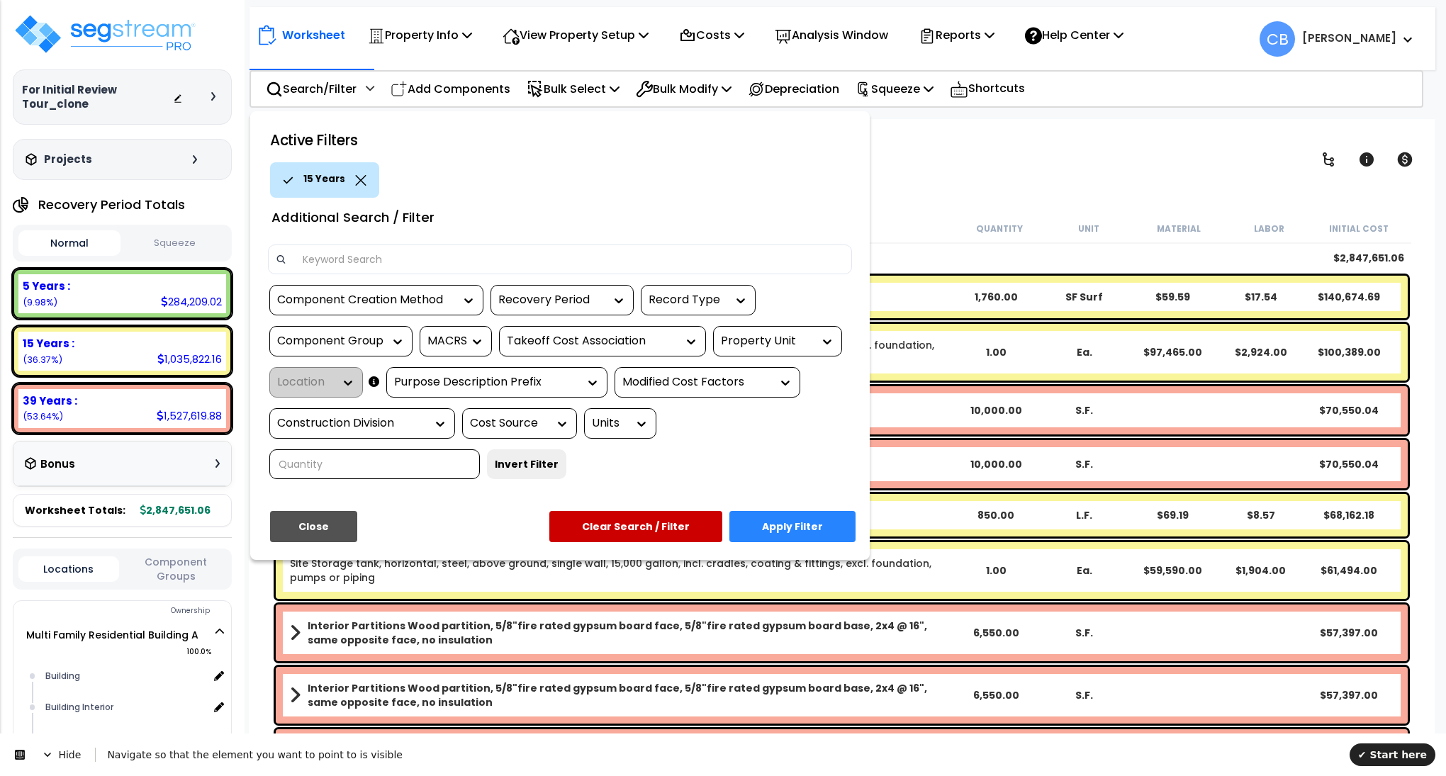
click at [768, 526] on button "Apply Filter" at bounding box center [792, 526] width 126 height 31
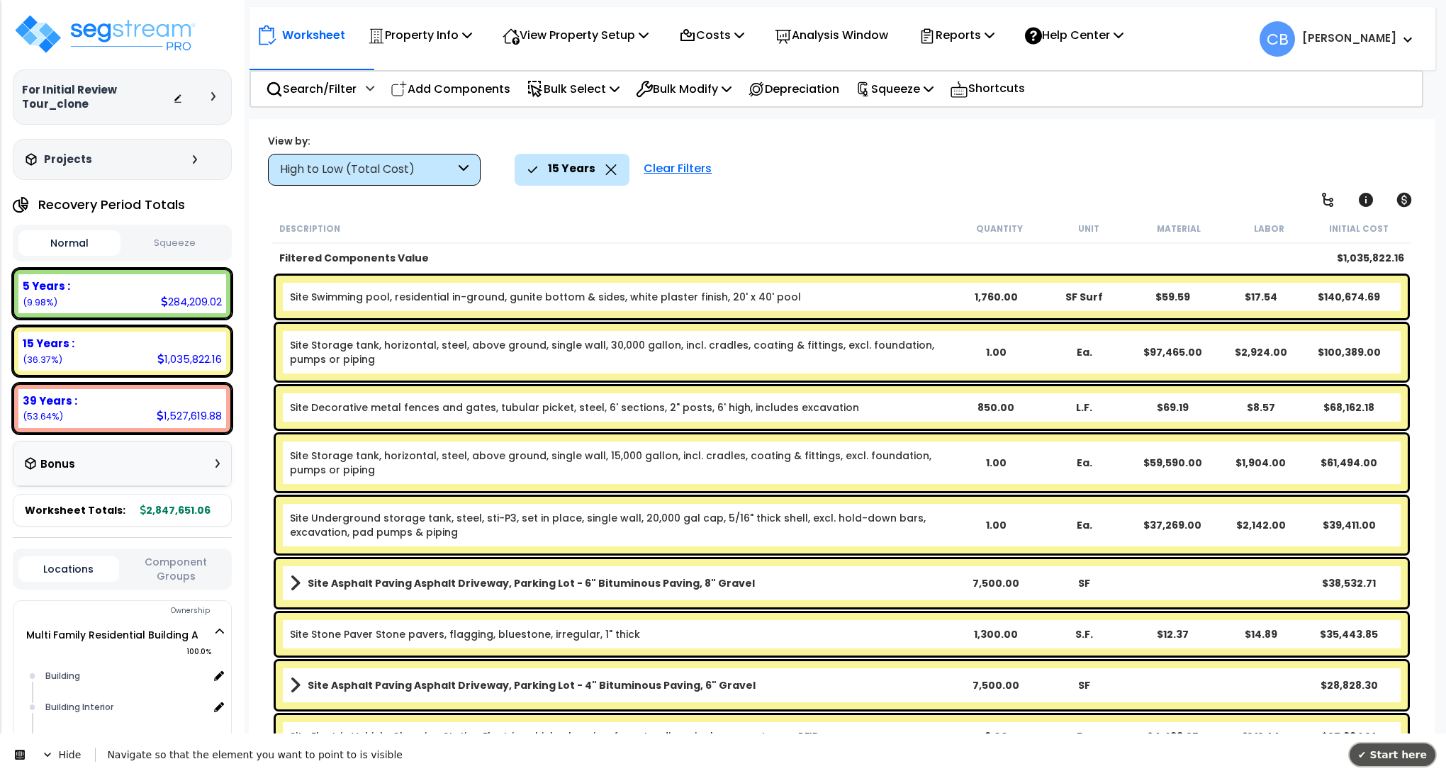
click at [1394, 753] on span "✔ Start here" at bounding box center [1392, 754] width 69 height 11
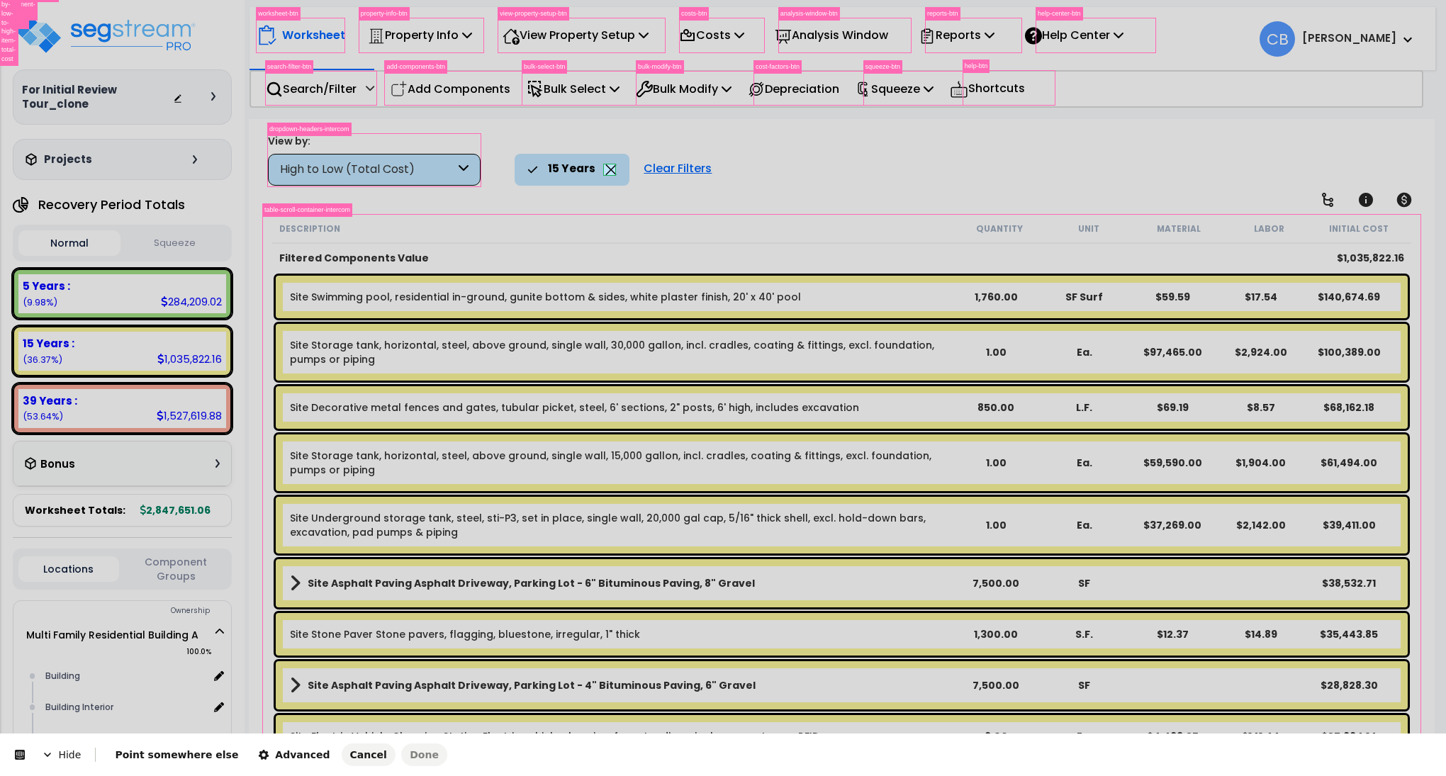
click at [613, 172] on body "We are Building your Property. So please grab a coffee and let us do the heavy …" at bounding box center [723, 450] width 1446 height 776
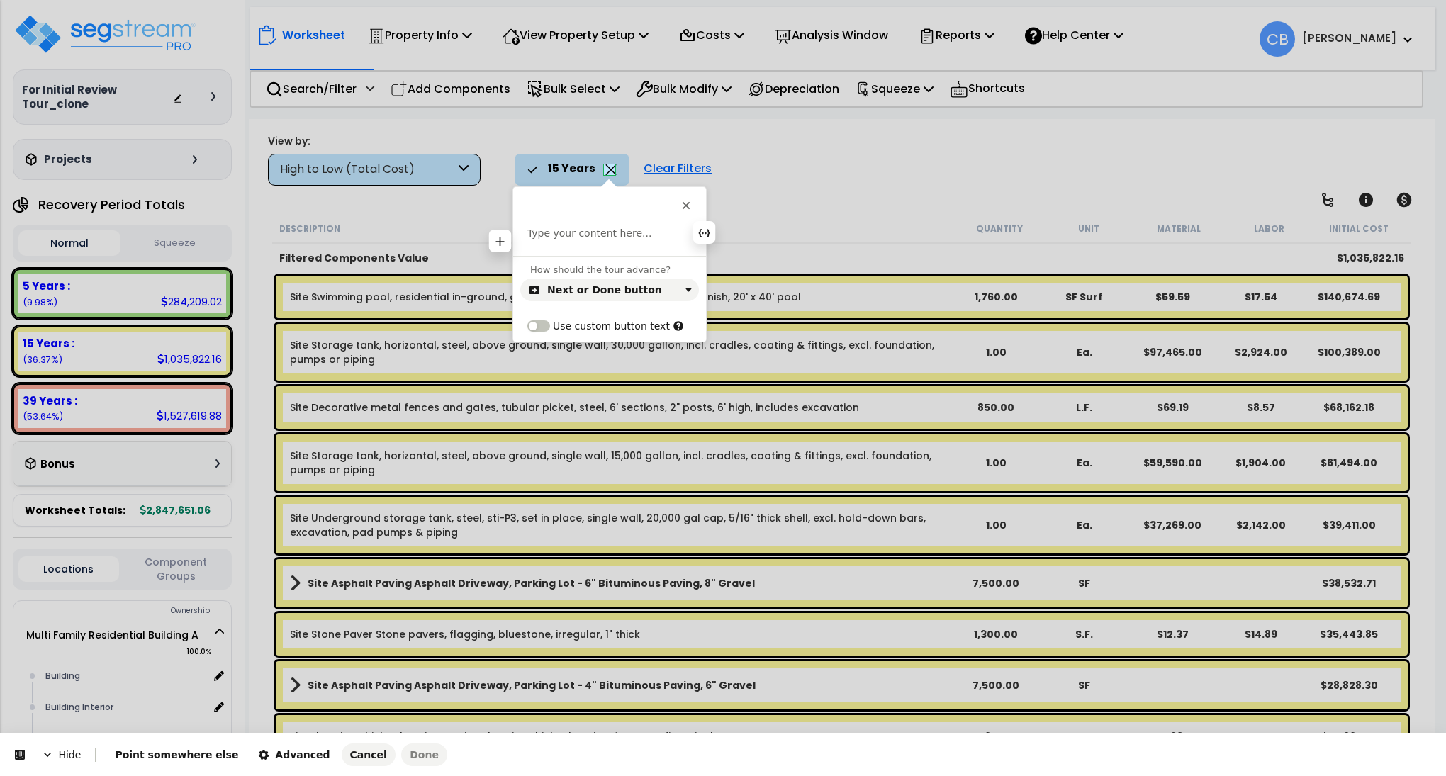
click at [589, 238] on p at bounding box center [609, 234] width 164 height 14
click at [566, 287] on div "Next or Done button" at bounding box center [604, 289] width 115 height 11
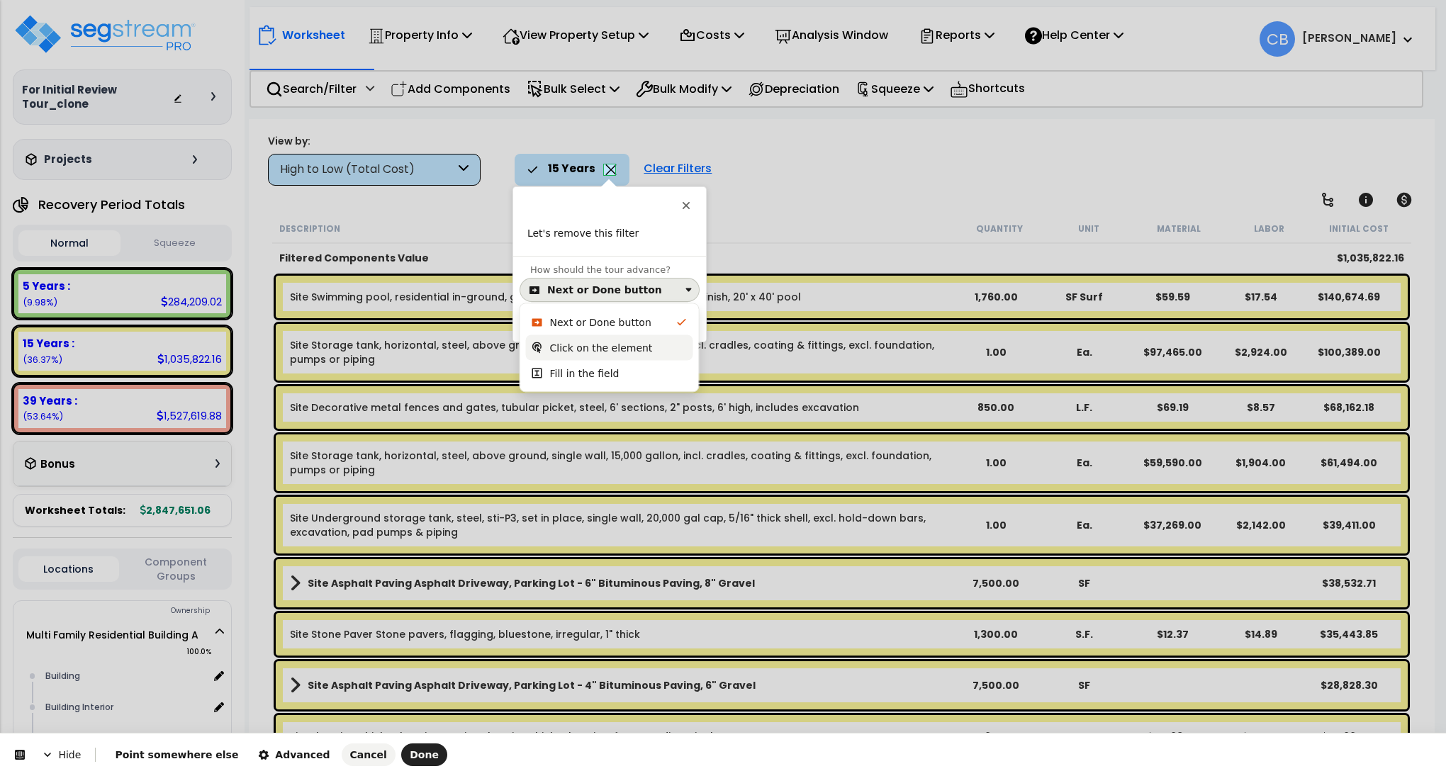
click at [583, 343] on div "Click on the element" at bounding box center [601, 348] width 103 height 14
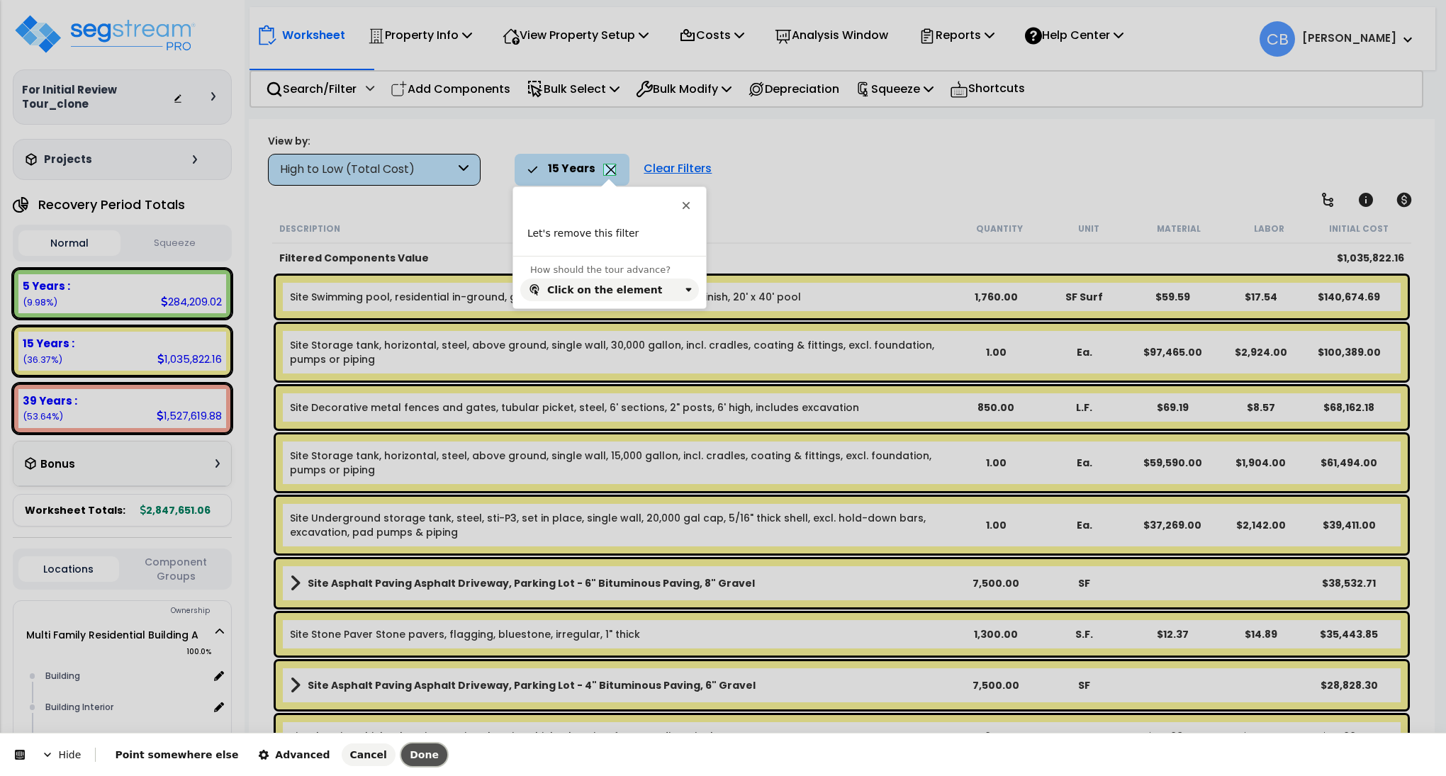
click at [410, 758] on span "Done" at bounding box center [424, 754] width 29 height 11
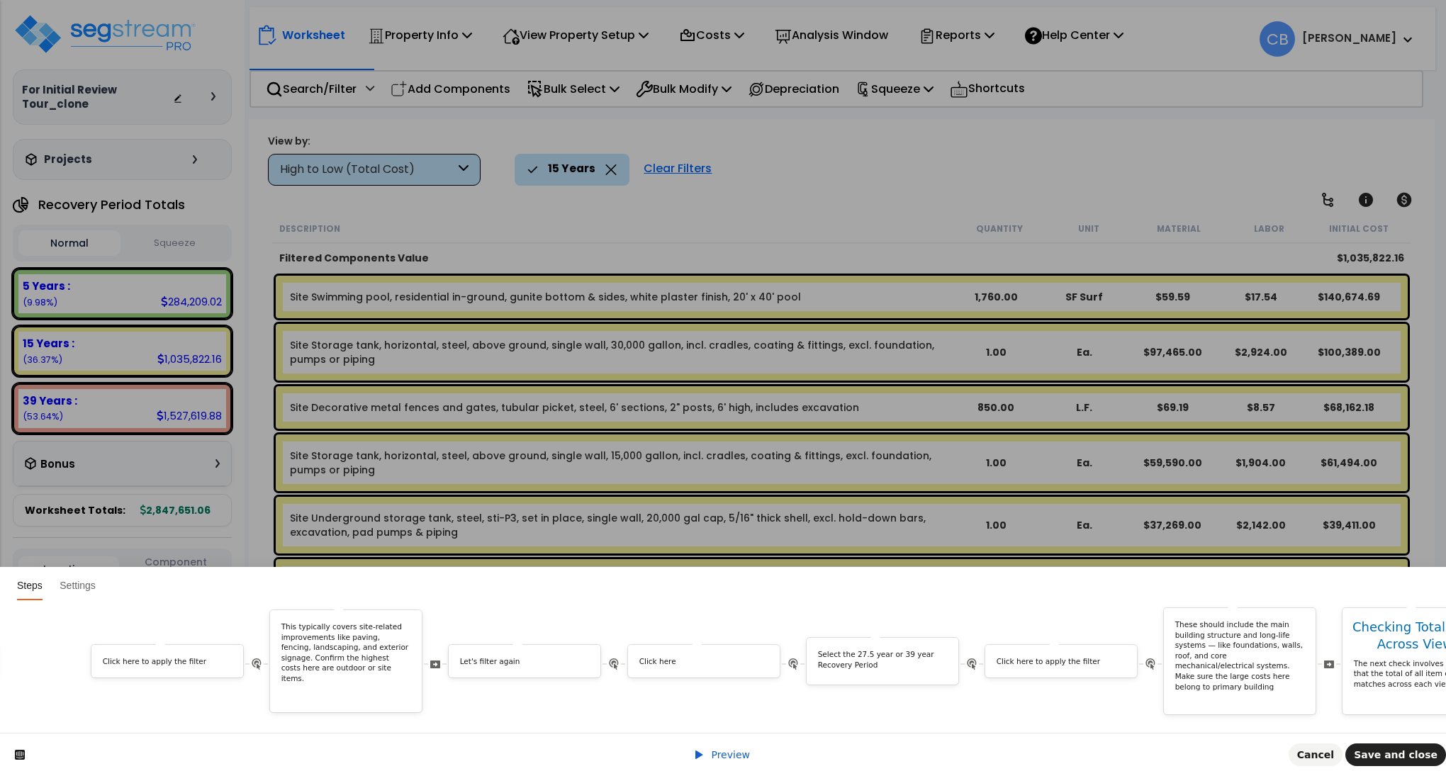
scroll to position [0, 4187]
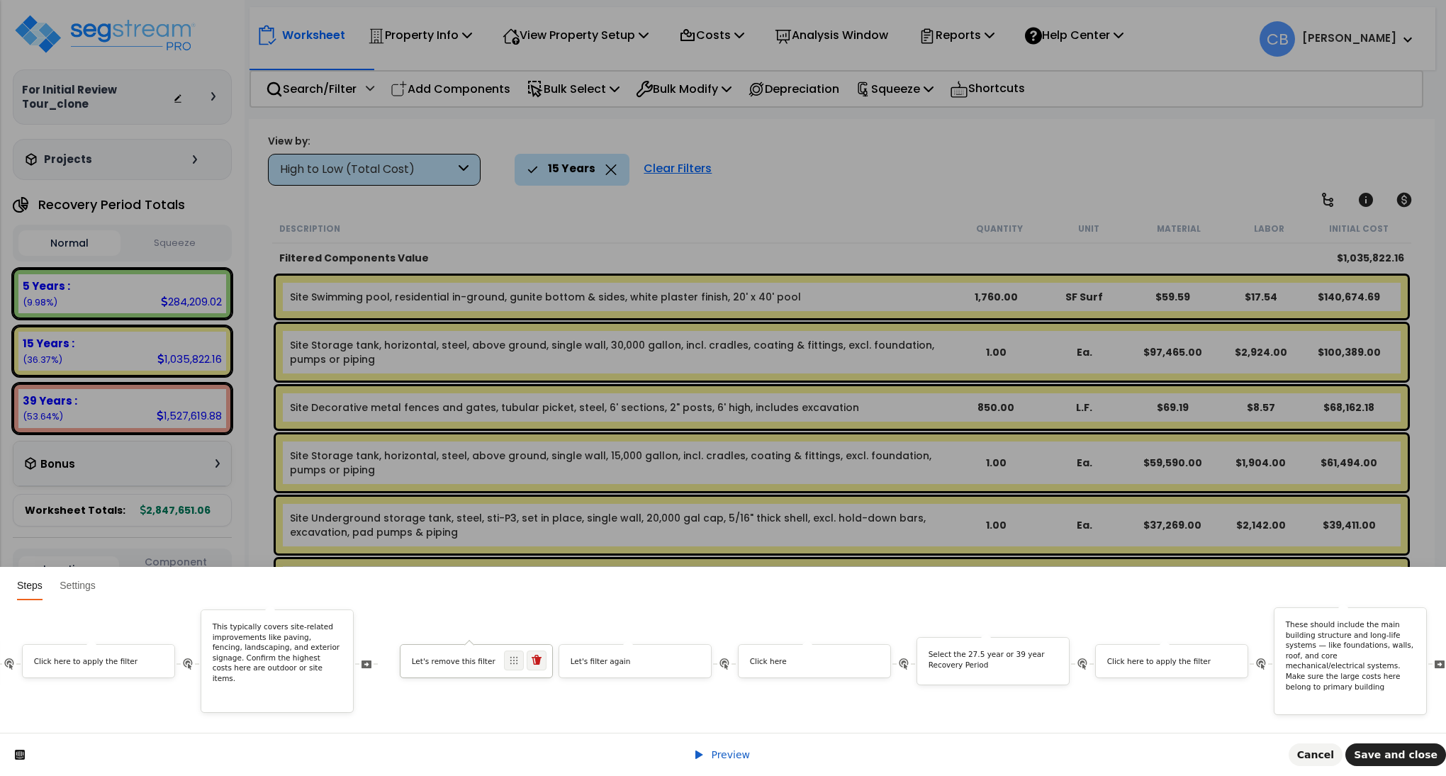
drag, startPoint x: 1228, startPoint y: 642, endPoint x: 539, endPoint y: 655, distance: 689.1
click at [539, 655] on div "Let's remove this filter" at bounding box center [476, 661] width 153 height 34
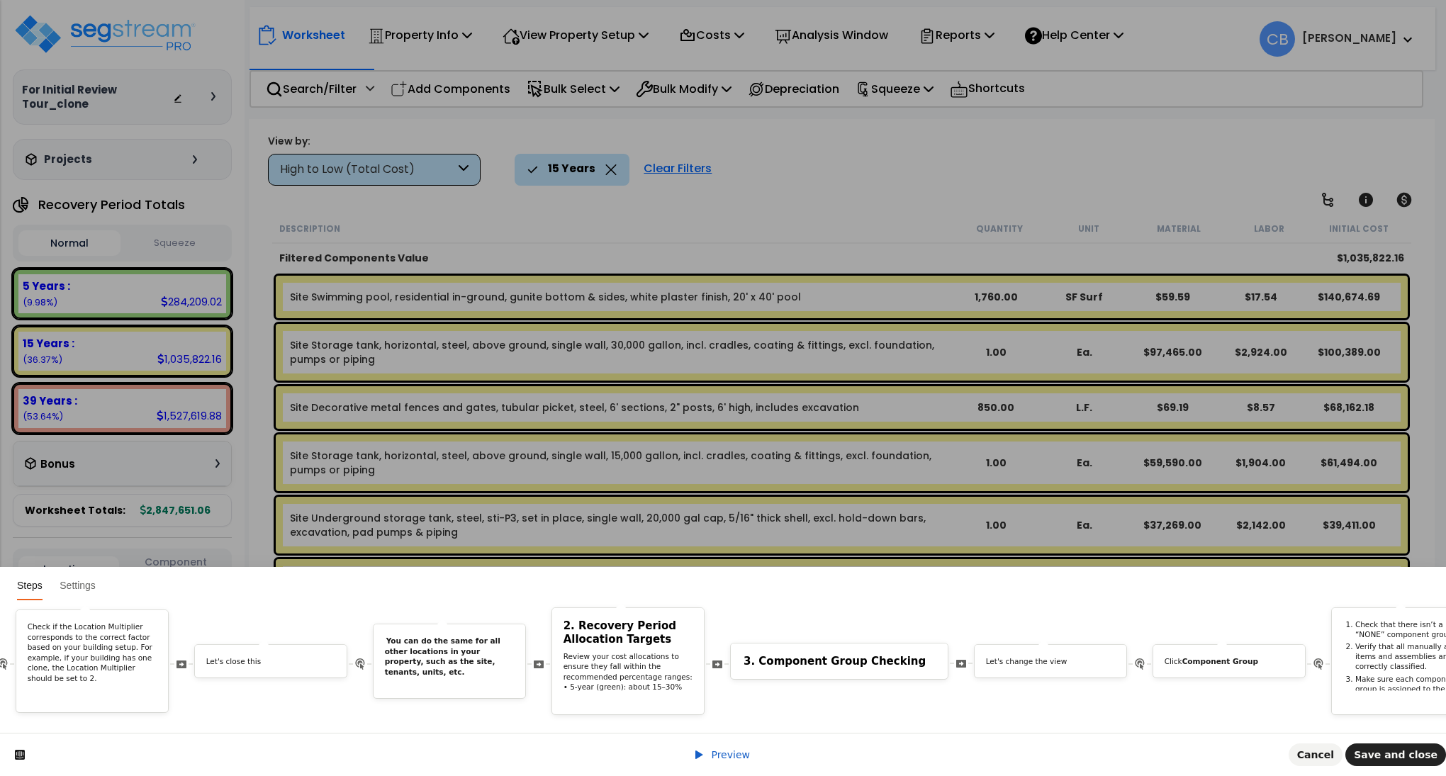
scroll to position [0, 8156]
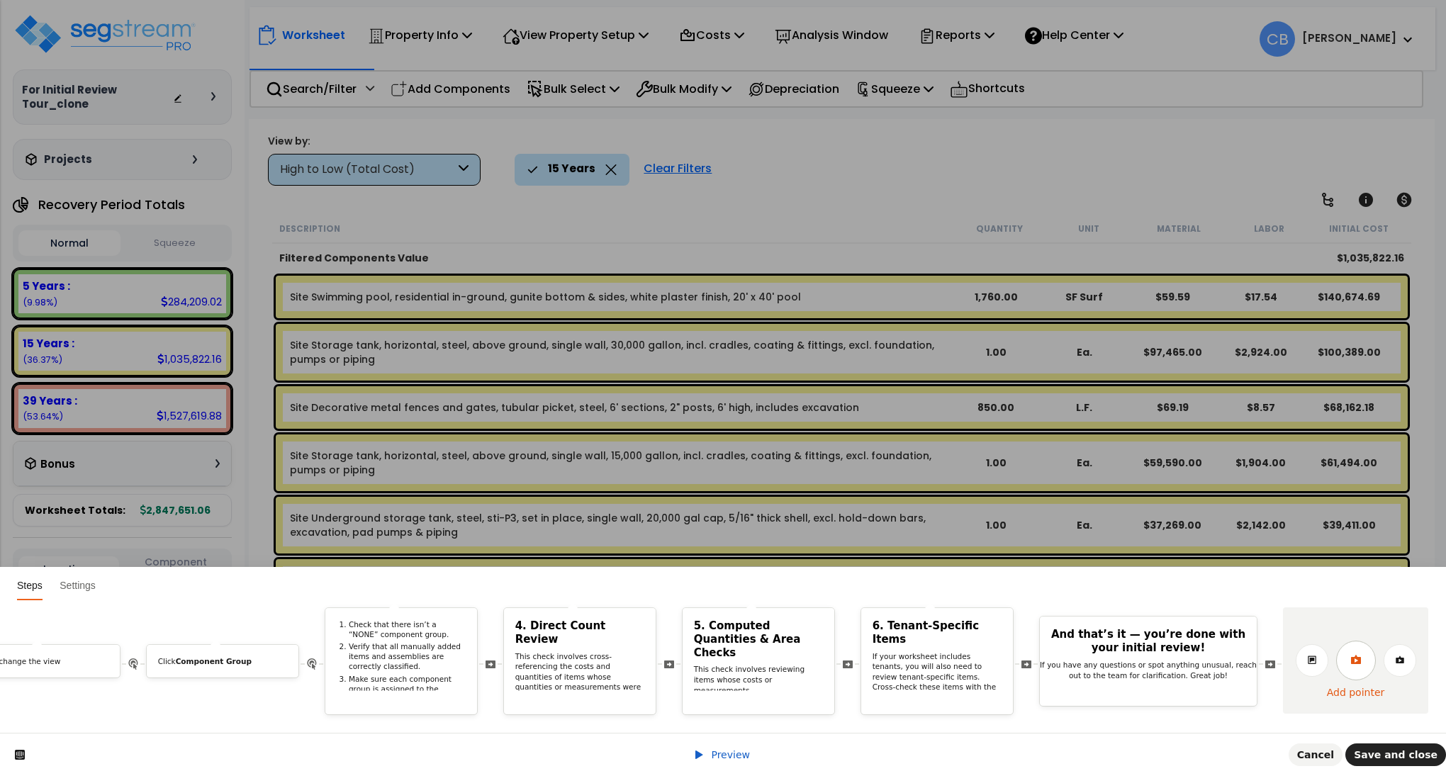
click at [1360, 655] on icon at bounding box center [1355, 659] width 10 height 9
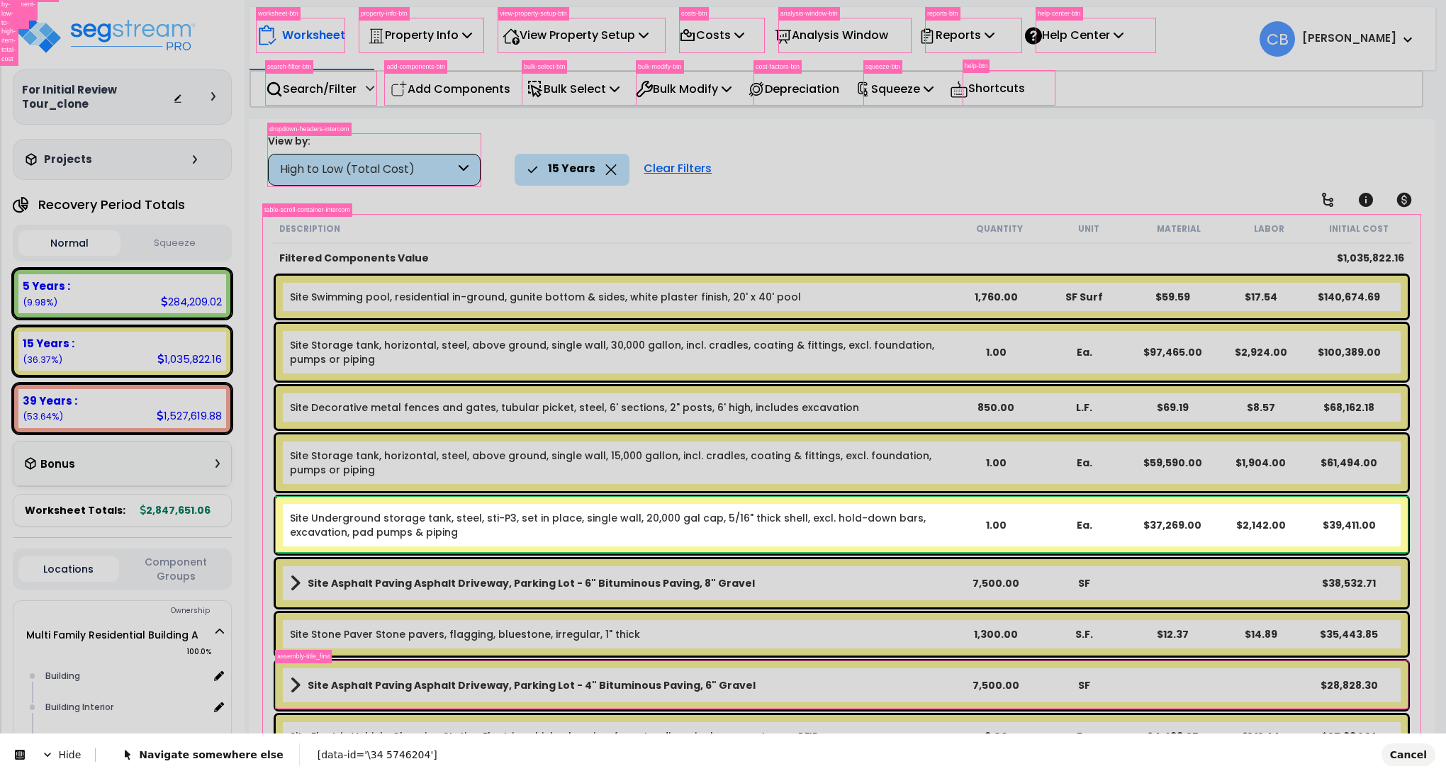
scroll to position [0, 0]
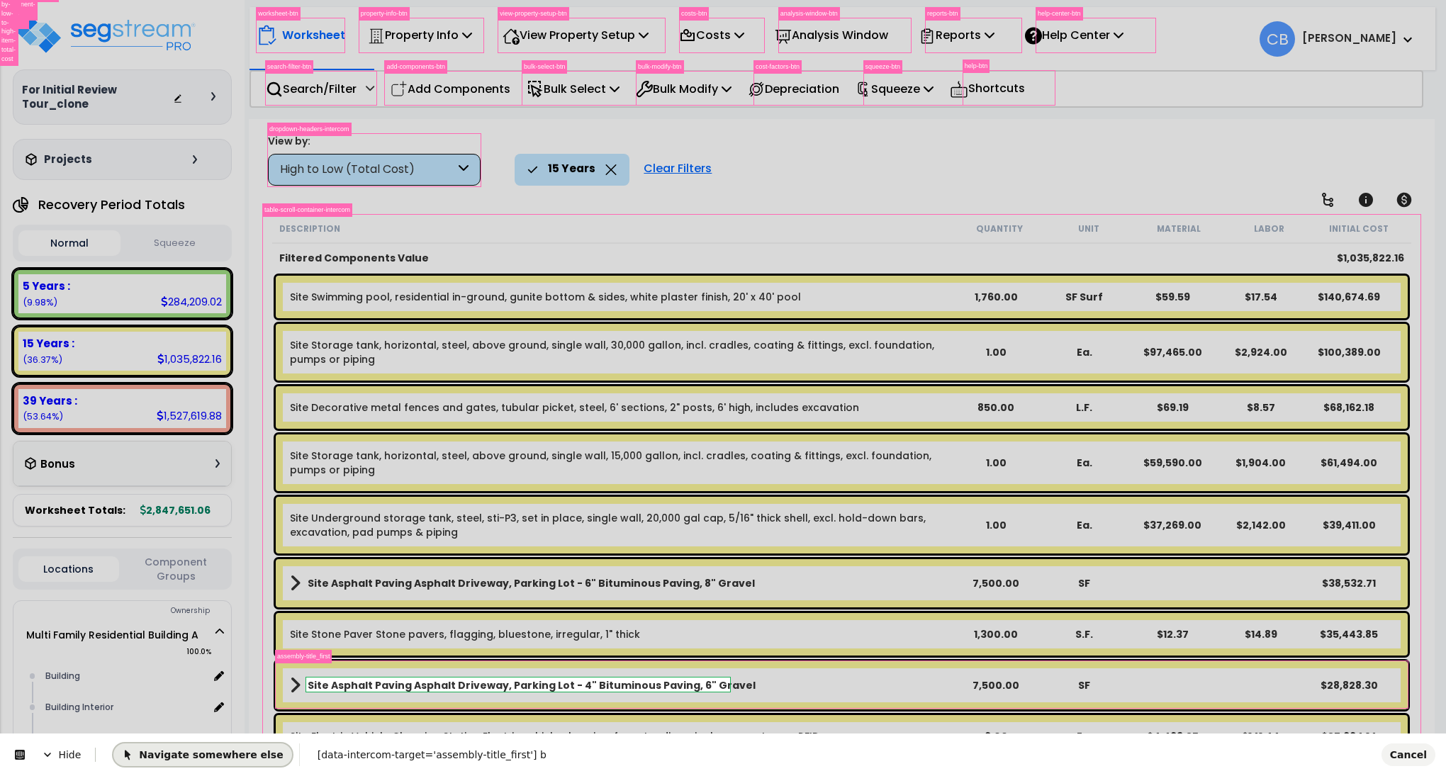
drag, startPoint x: 221, startPoint y: 751, endPoint x: 247, endPoint y: 1457, distance: 706.5
click at [221, 751] on span "Navigate somewhere else" at bounding box center [202, 754] width 161 height 11
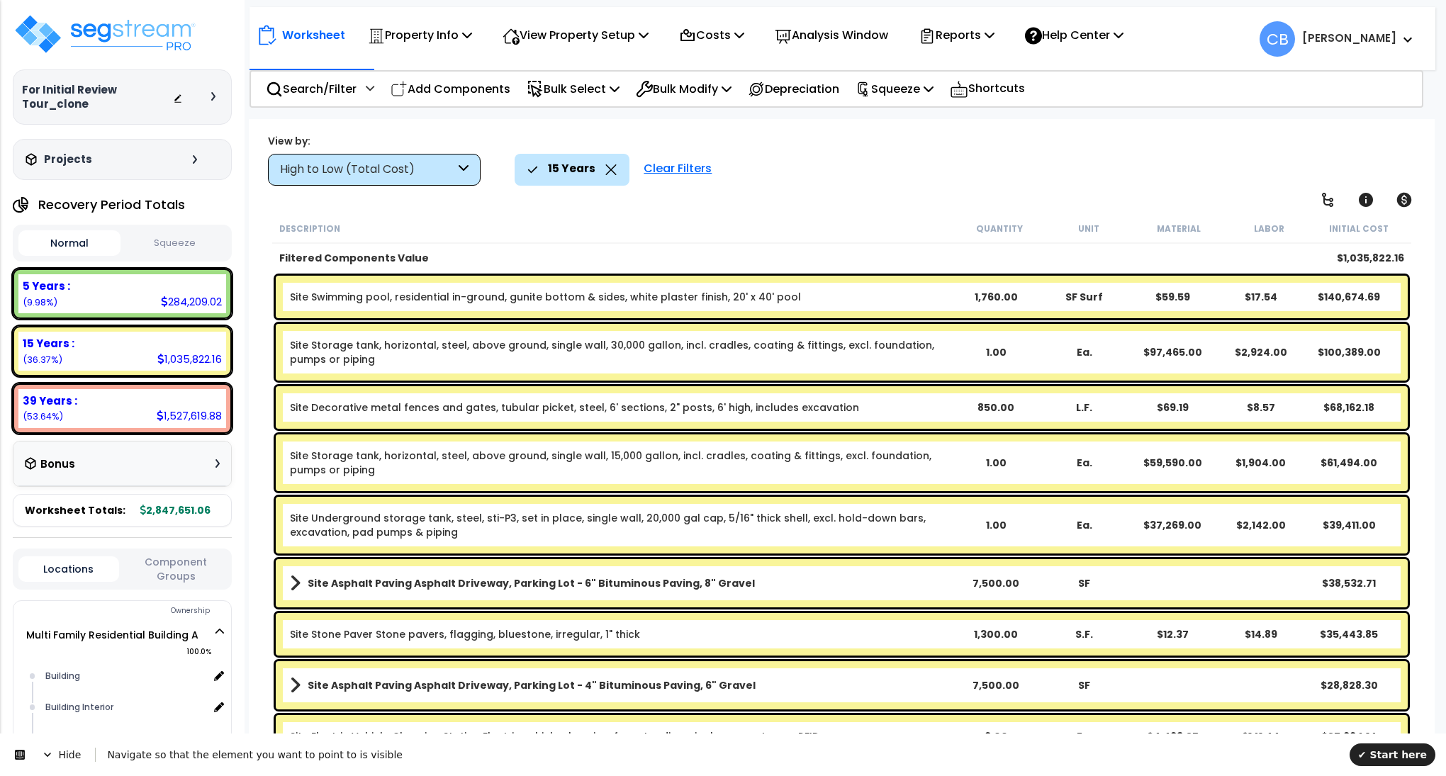
click at [612, 170] on icon at bounding box center [610, 169] width 11 height 11
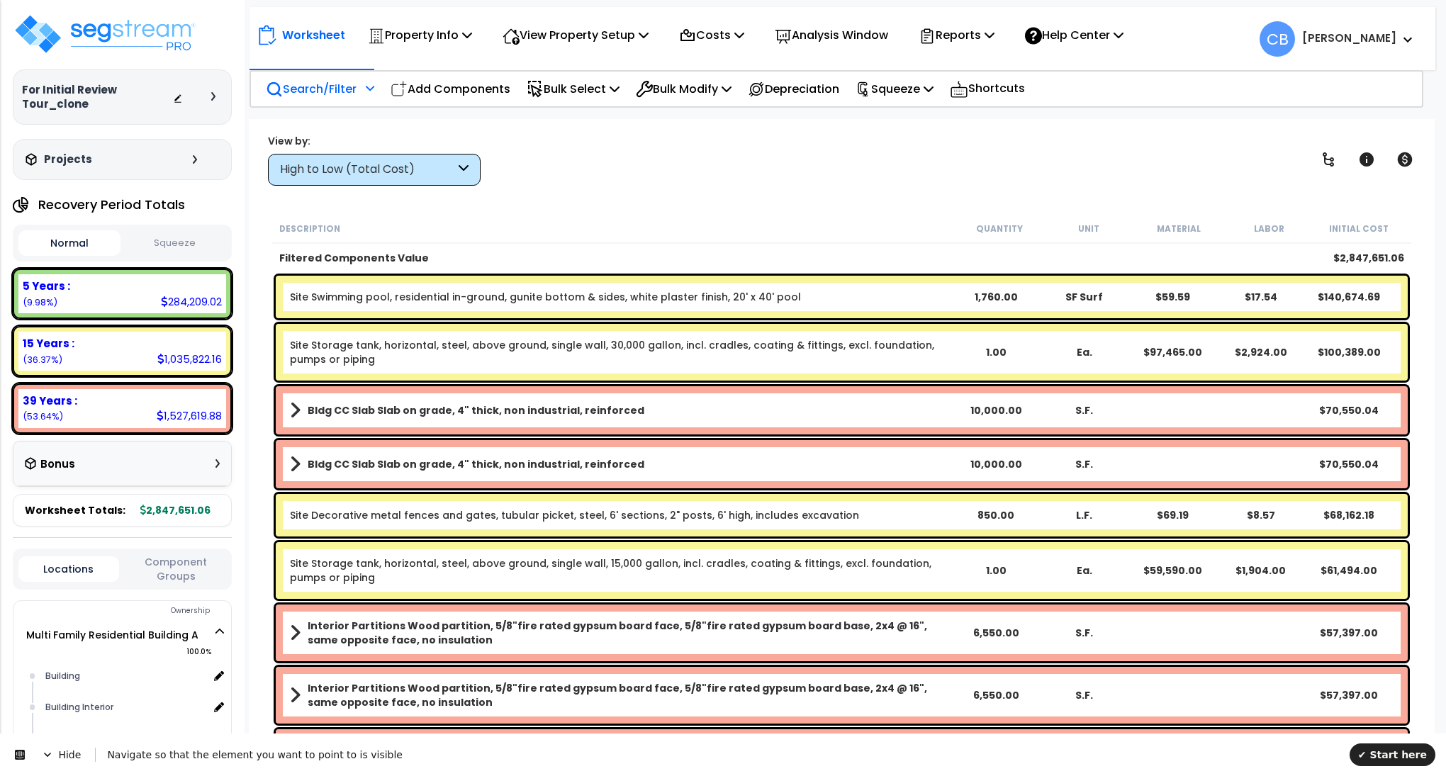
click at [332, 84] on p "Search/Filter" at bounding box center [311, 88] width 91 height 19
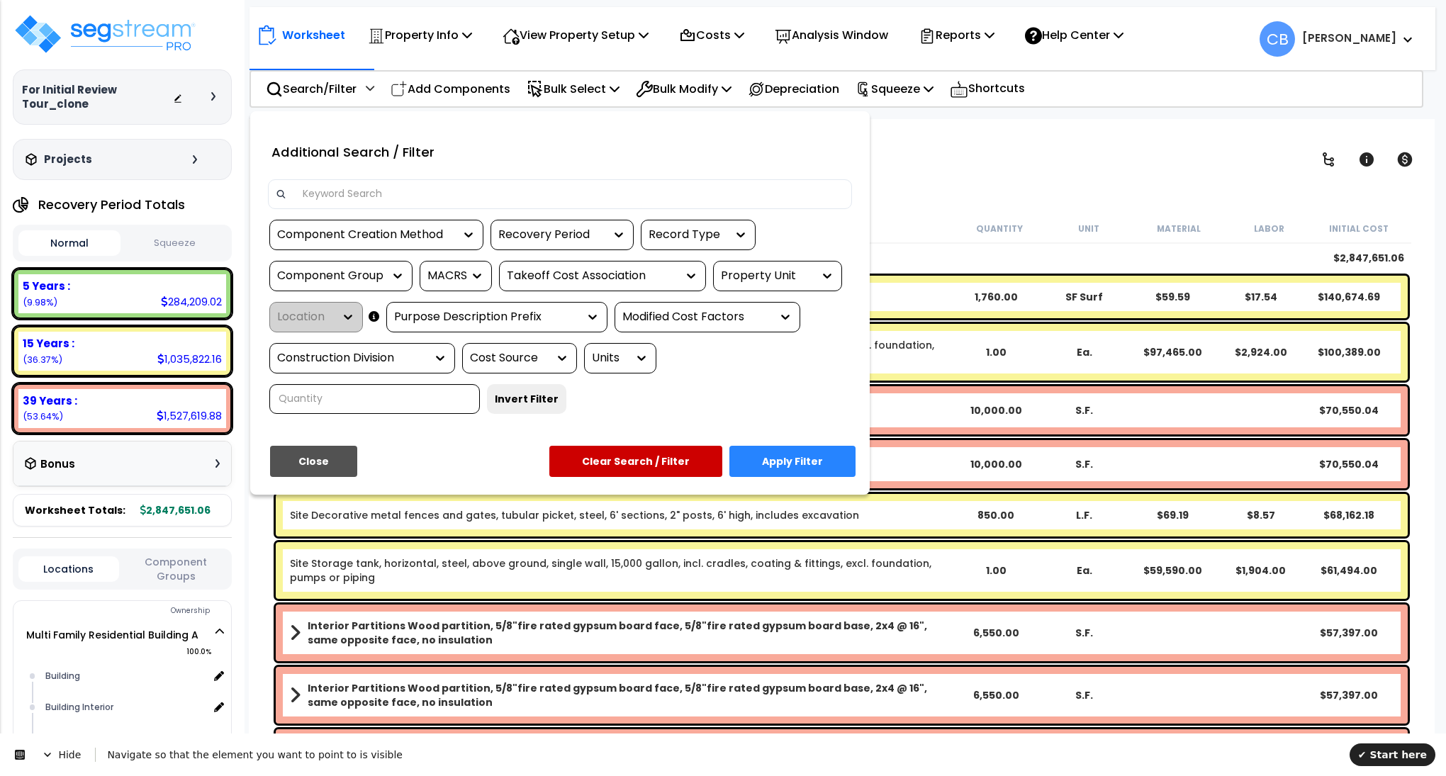
click at [590, 232] on div "Recovery Period" at bounding box center [551, 235] width 106 height 16
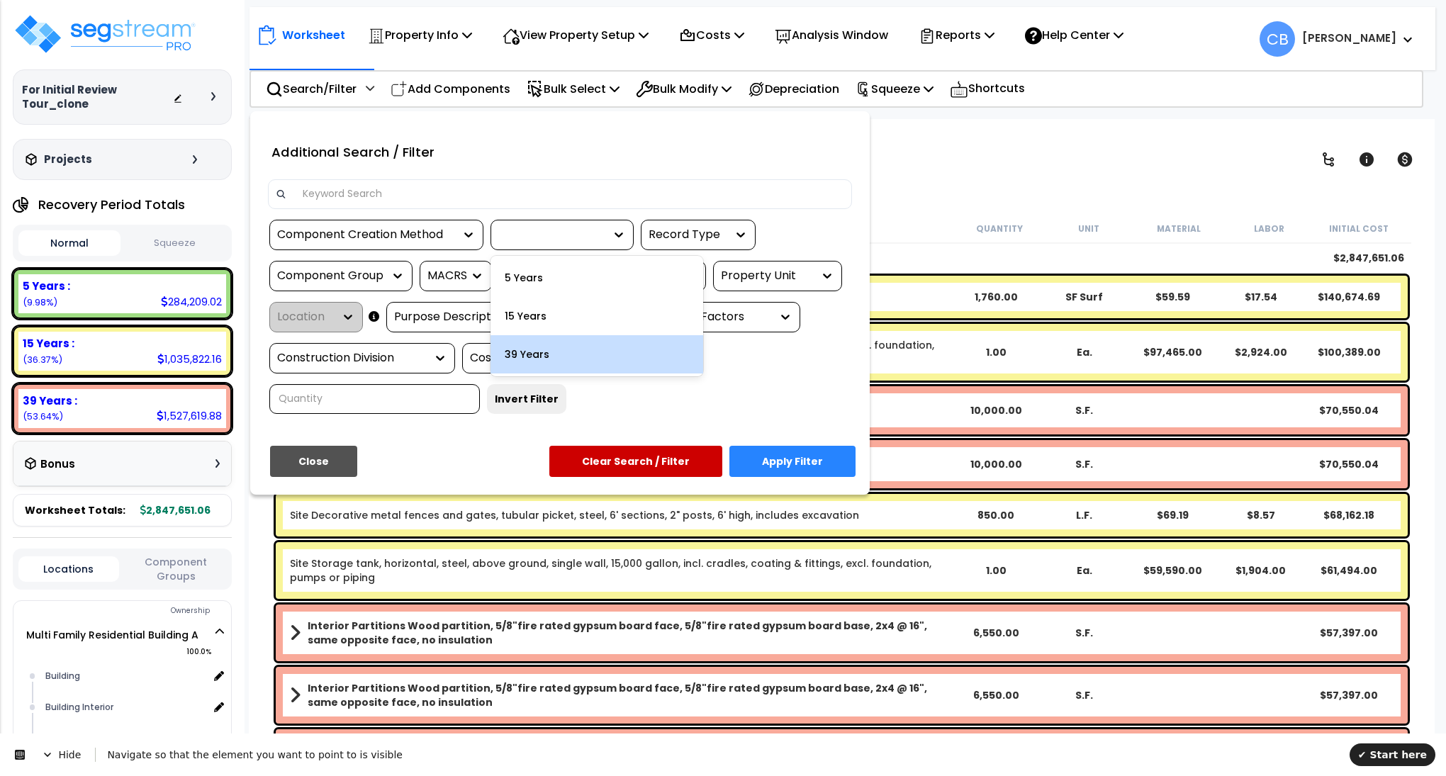
click at [585, 349] on div "39 Years" at bounding box center [597, 354] width 213 height 38
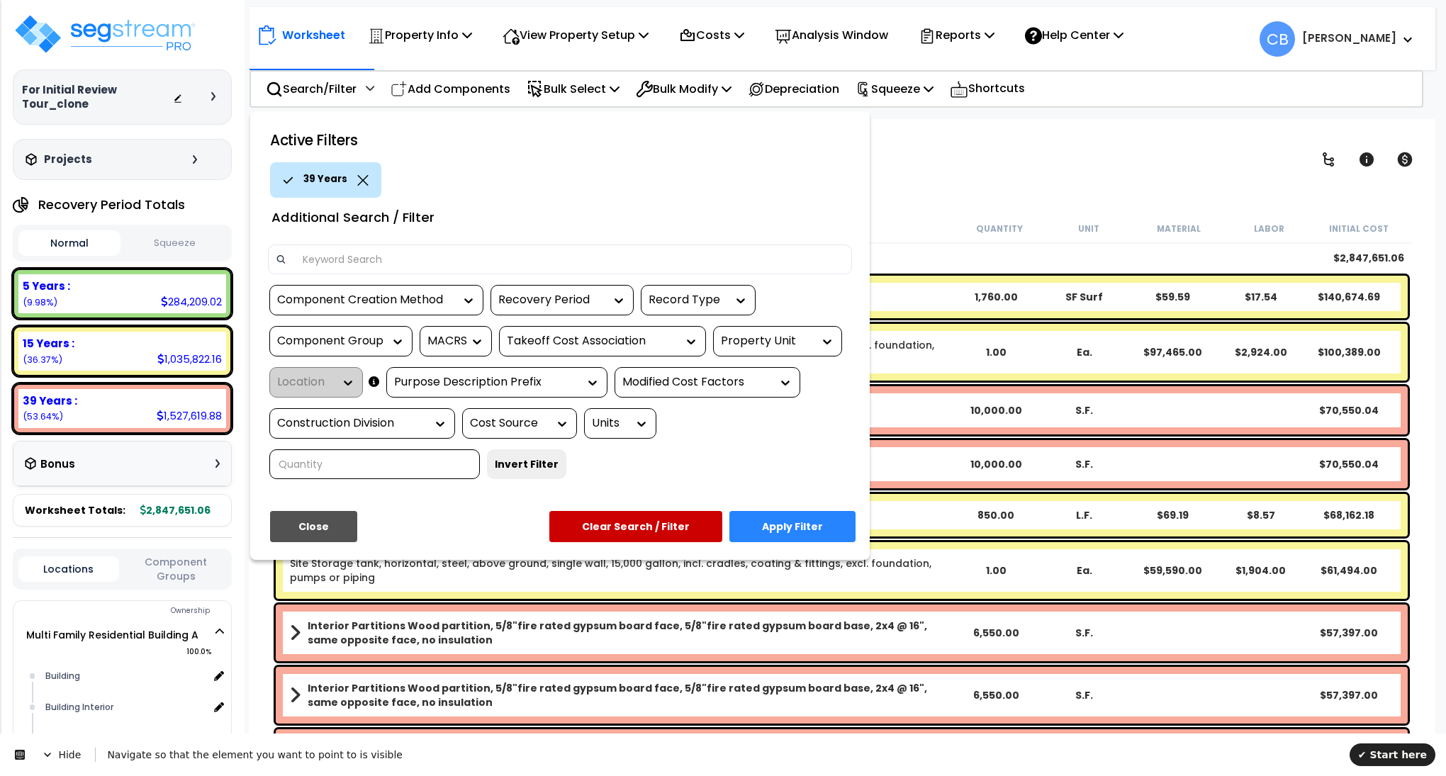
click at [817, 512] on button "Apply Filter" at bounding box center [792, 526] width 126 height 31
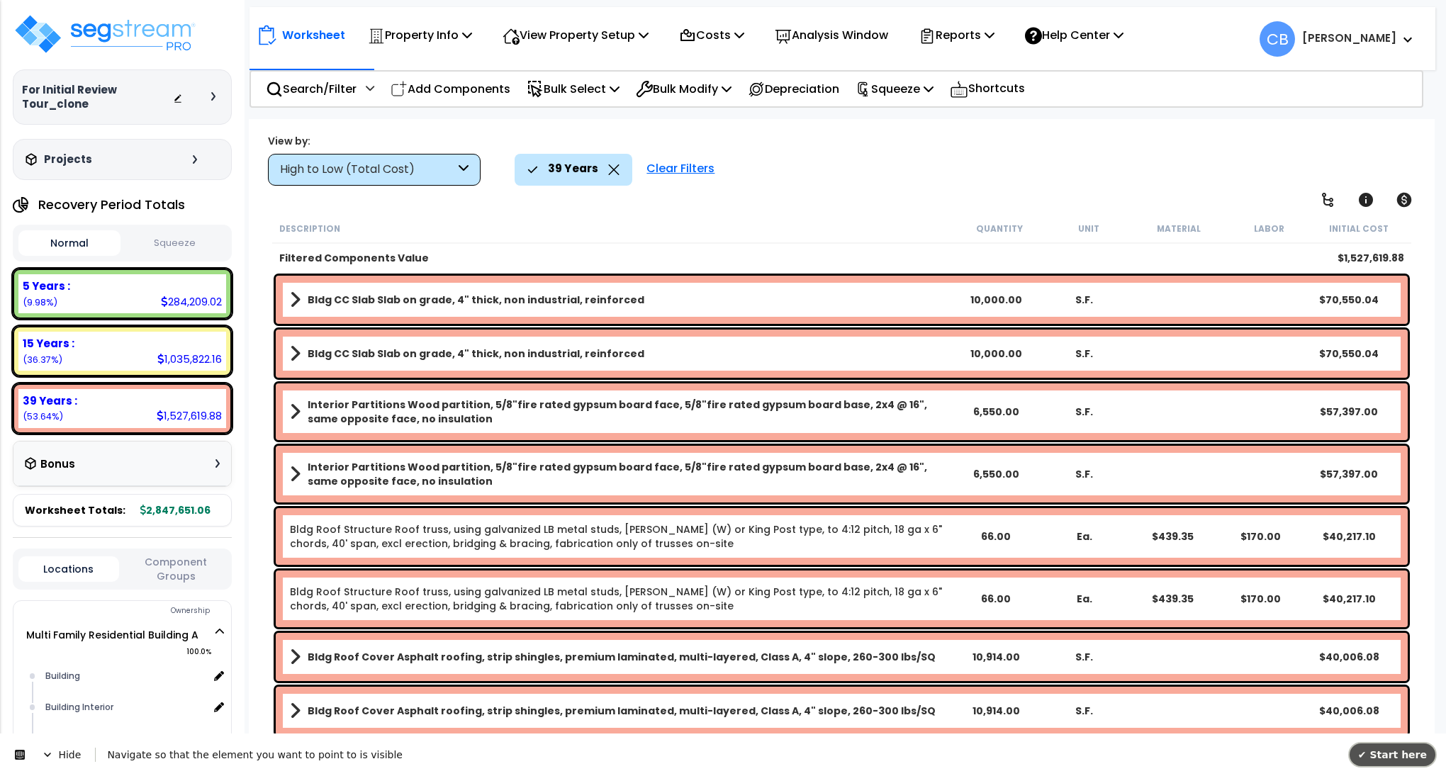
click at [1398, 757] on span "✔ Start here" at bounding box center [1392, 754] width 69 height 11
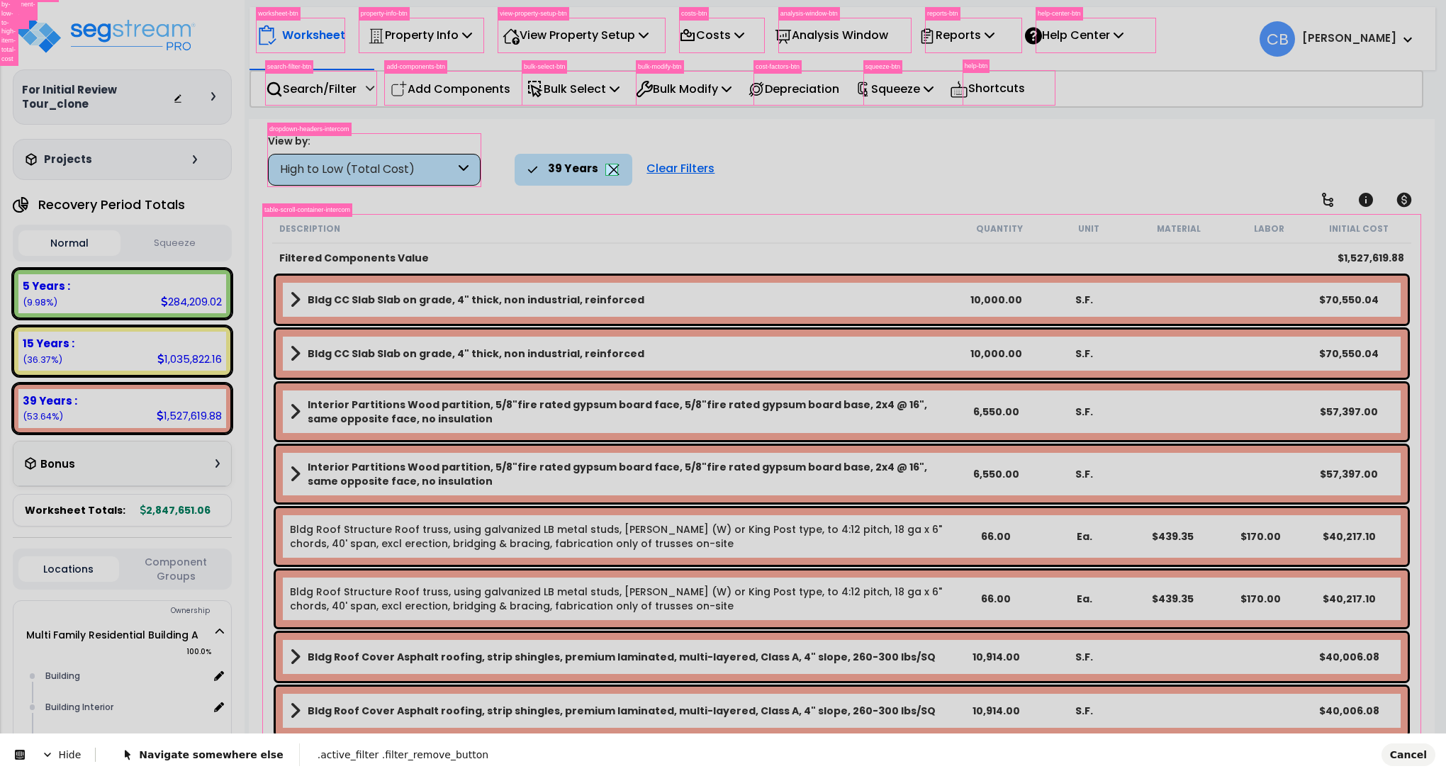
click at [609, 173] on body "We are Building your Property. So please grab a coffee and let us do the heavy …" at bounding box center [723, 450] width 1446 height 776
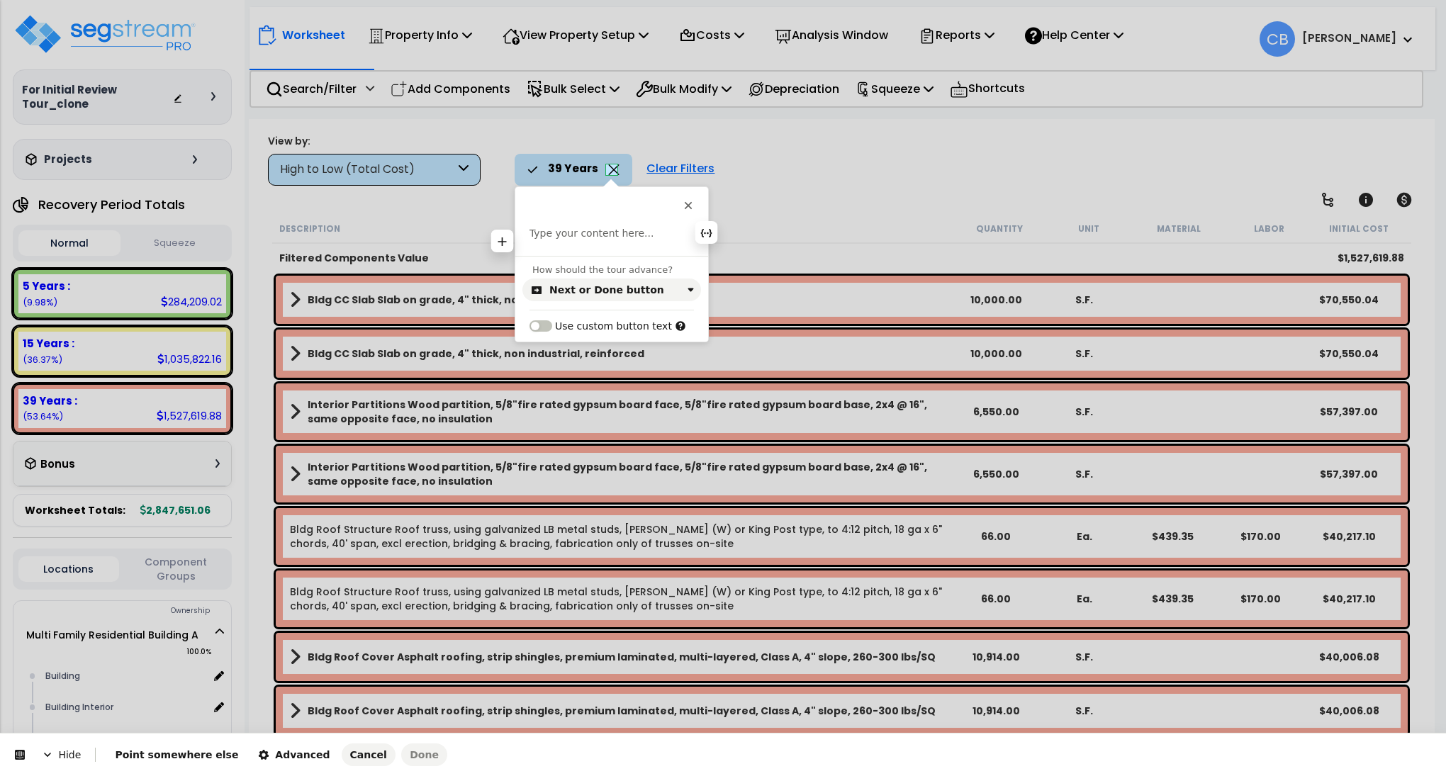
click at [625, 236] on p at bounding box center [611, 234] width 164 height 14
click at [581, 292] on div "Next or Done button" at bounding box center [606, 289] width 115 height 11
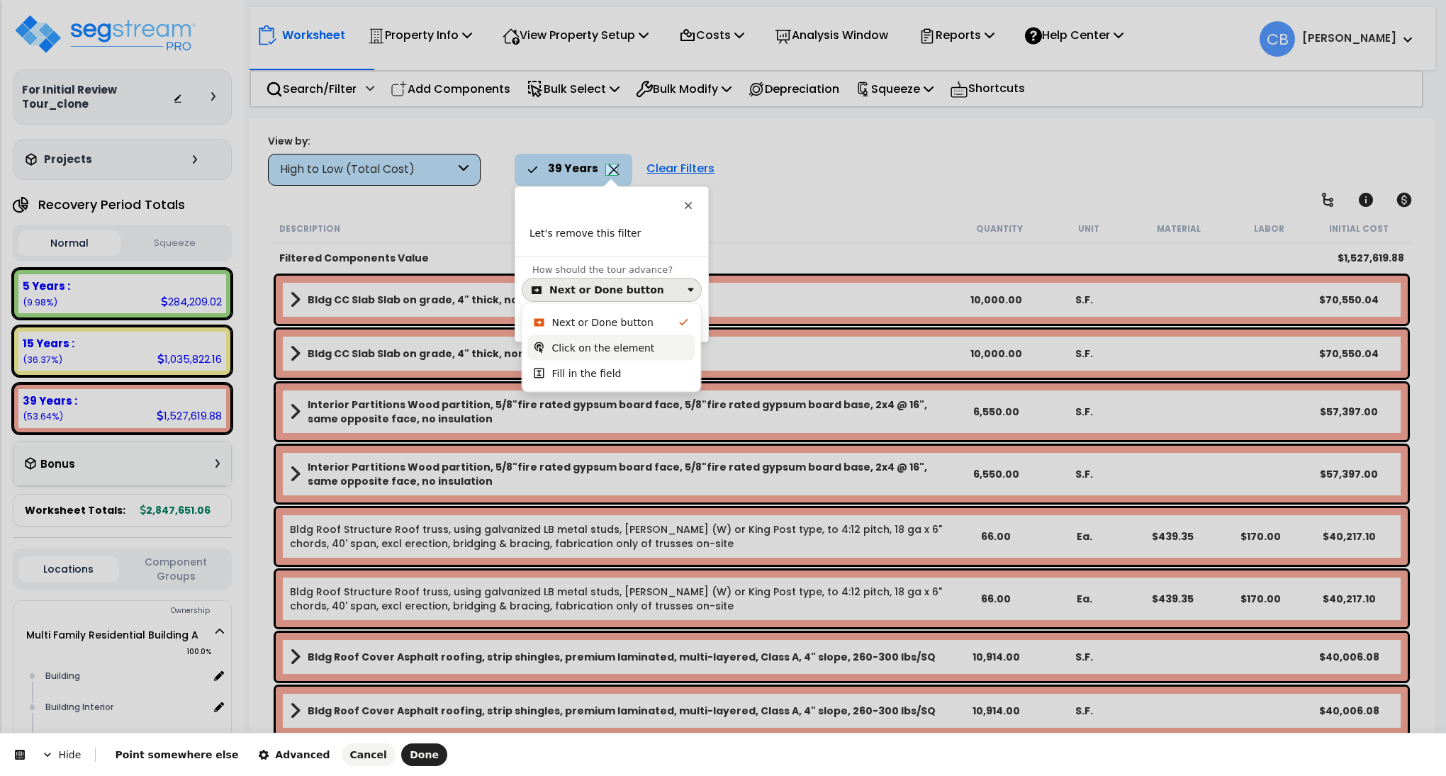
click at [570, 335] on div "Click on the element" at bounding box center [611, 348] width 167 height 26
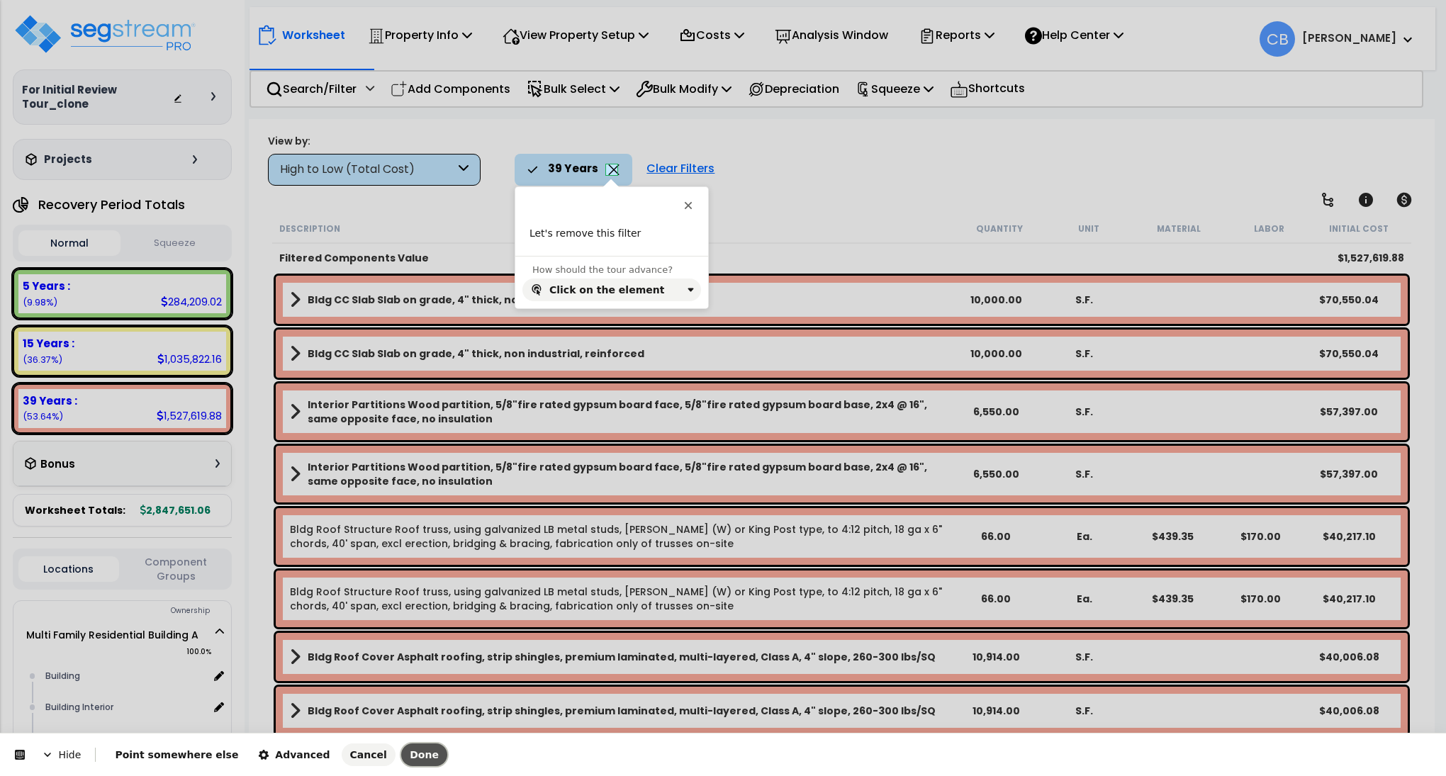
click at [410, 758] on span "Done" at bounding box center [424, 754] width 29 height 11
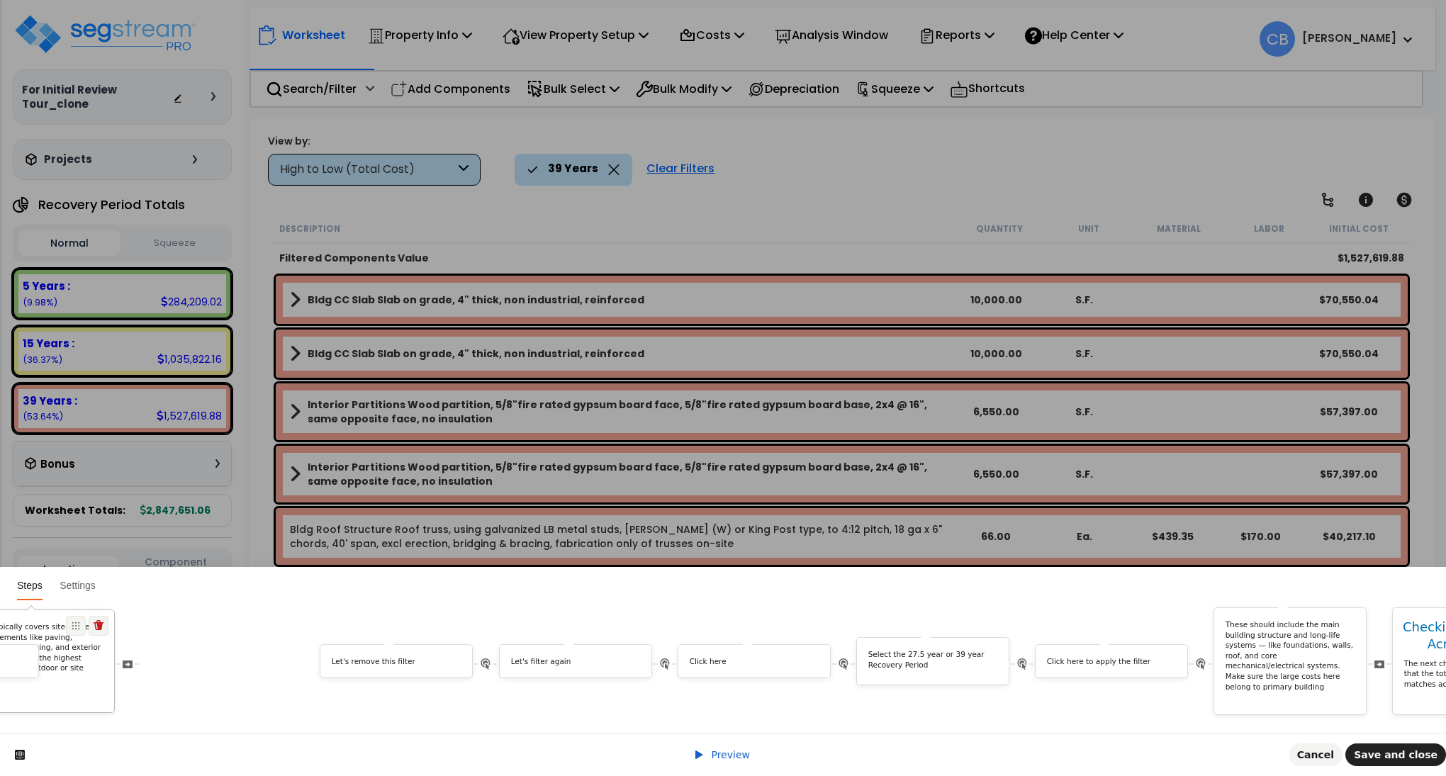
scroll to position [0, 4345]
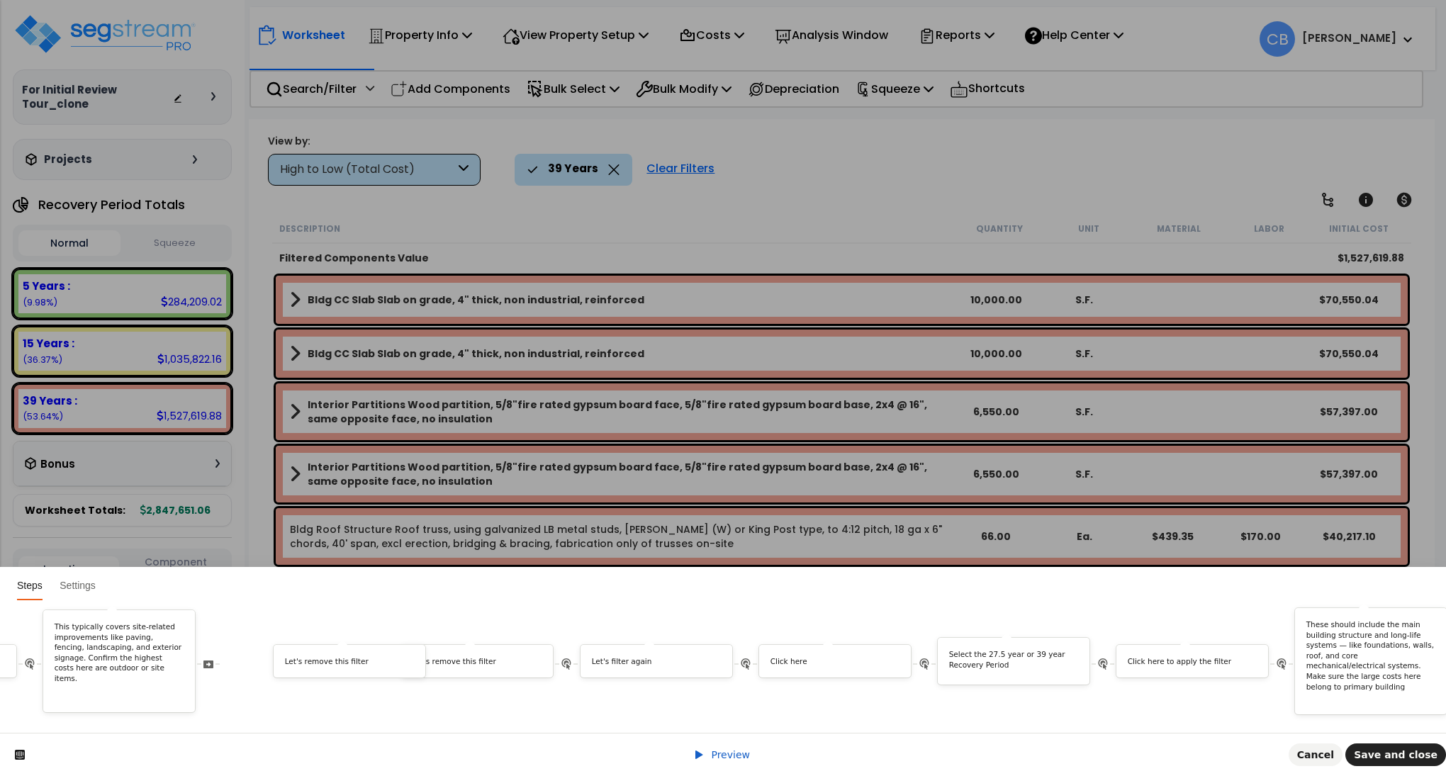
drag, startPoint x: 1230, startPoint y: 649, endPoint x: 404, endPoint y: 668, distance: 826.0
click at [415, 676] on div "Hi First name ! We noticed you changed the Job Status of your property. Do you …" at bounding box center [529, 661] width 9712 height 108
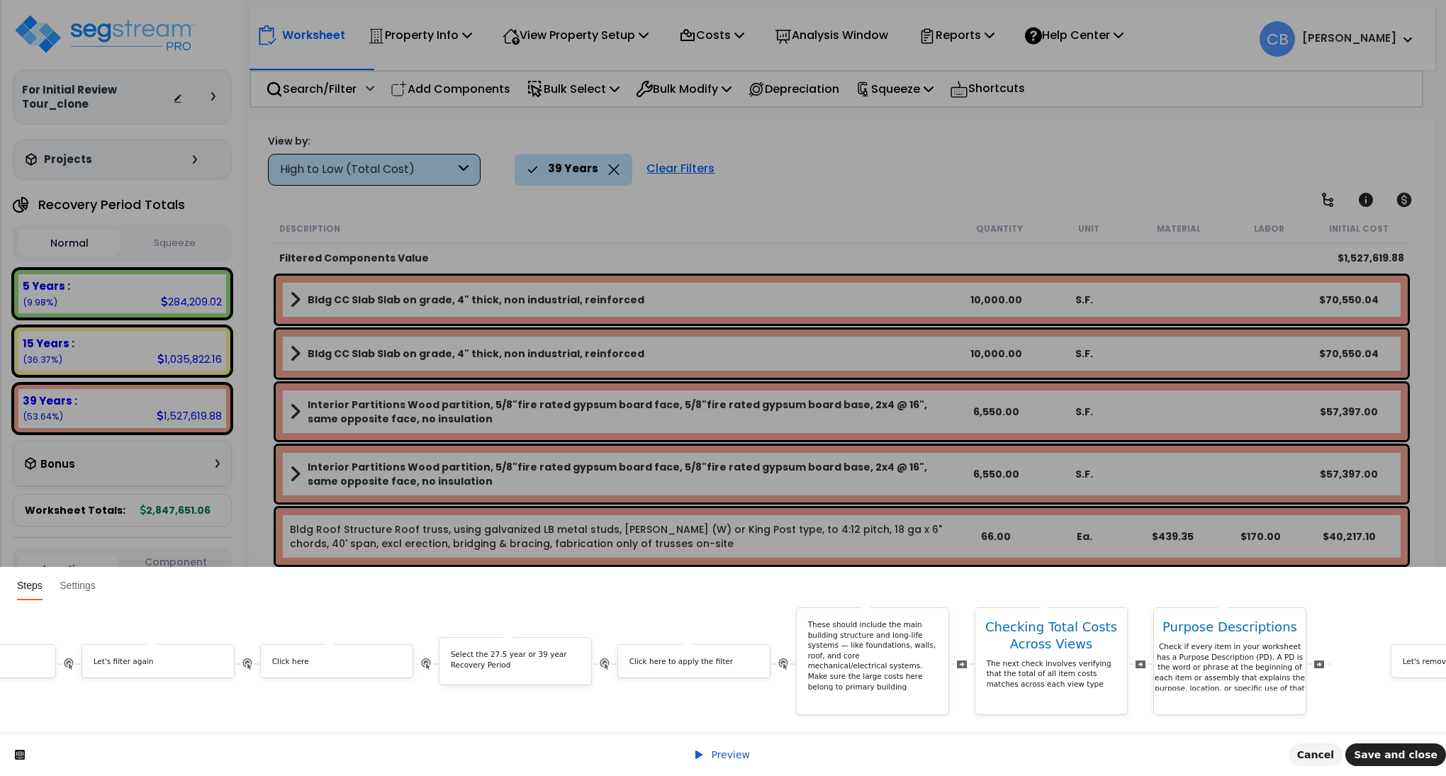
scroll to position [0, 4697]
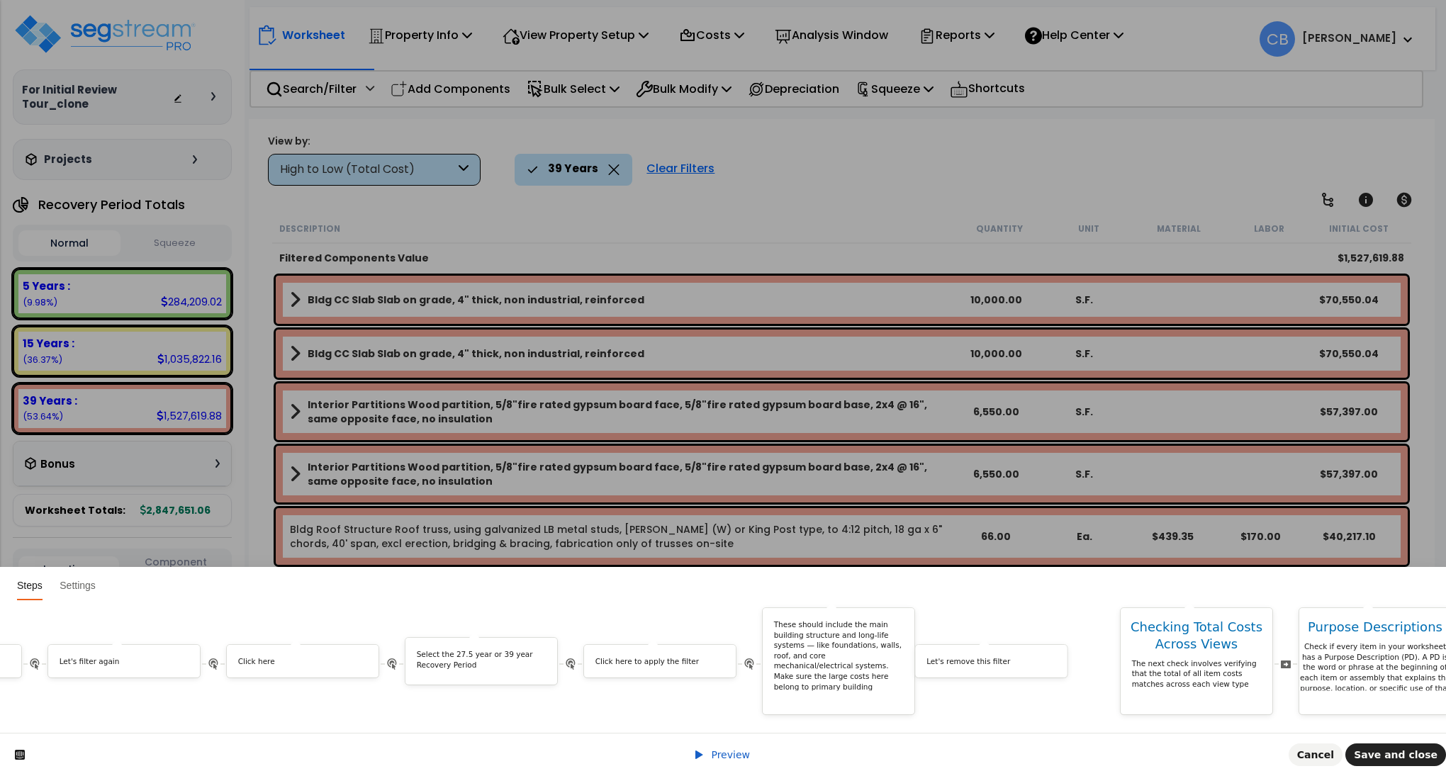
drag, startPoint x: 296, startPoint y: 644, endPoint x: 992, endPoint y: 676, distance: 696.1
click at [992, 676] on div "Hi First name ! We noticed you changed the Job Status of your property. Do you …" at bounding box center [176, 661] width 9712 height 108
click at [1389, 751] on span "Save and close" at bounding box center [1396, 754] width 84 height 11
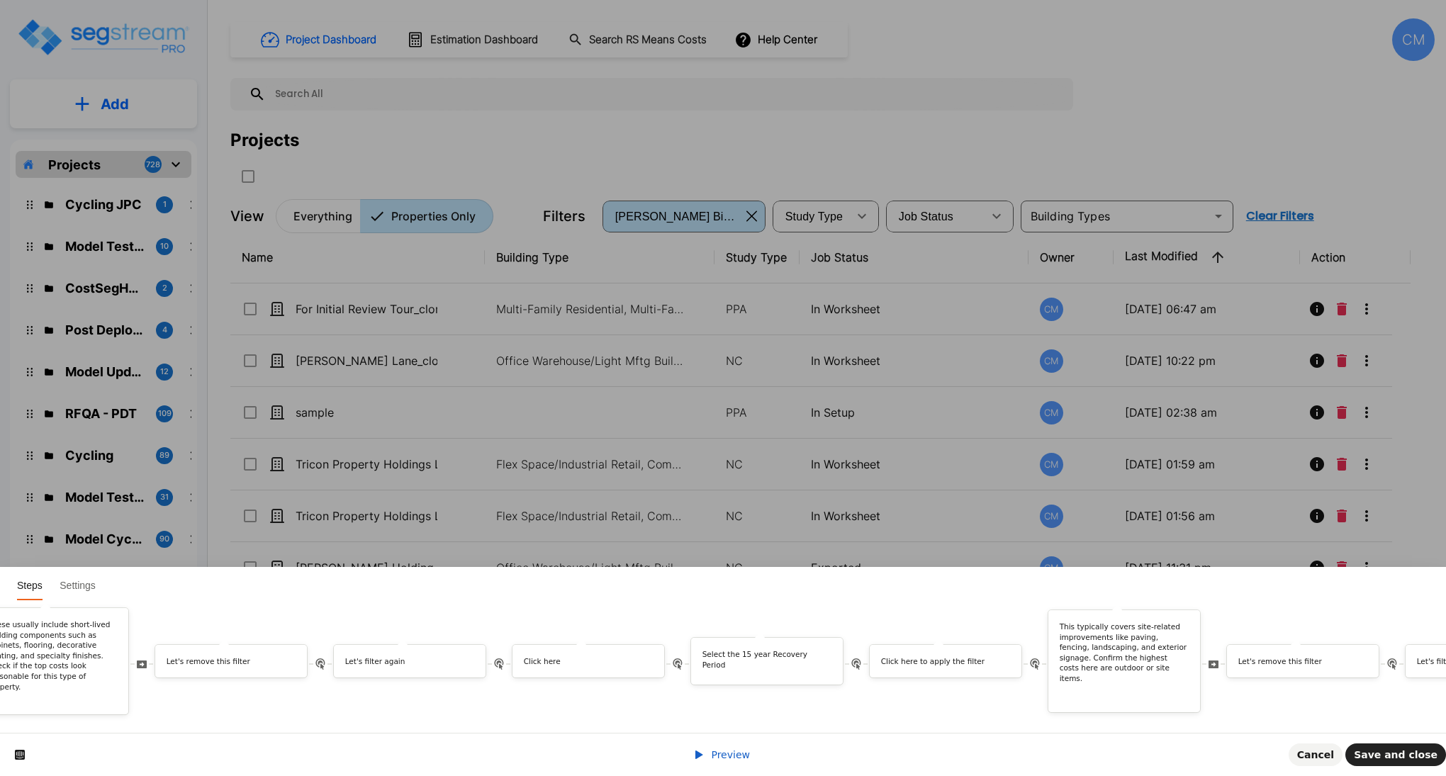
scroll to position [0, 4079]
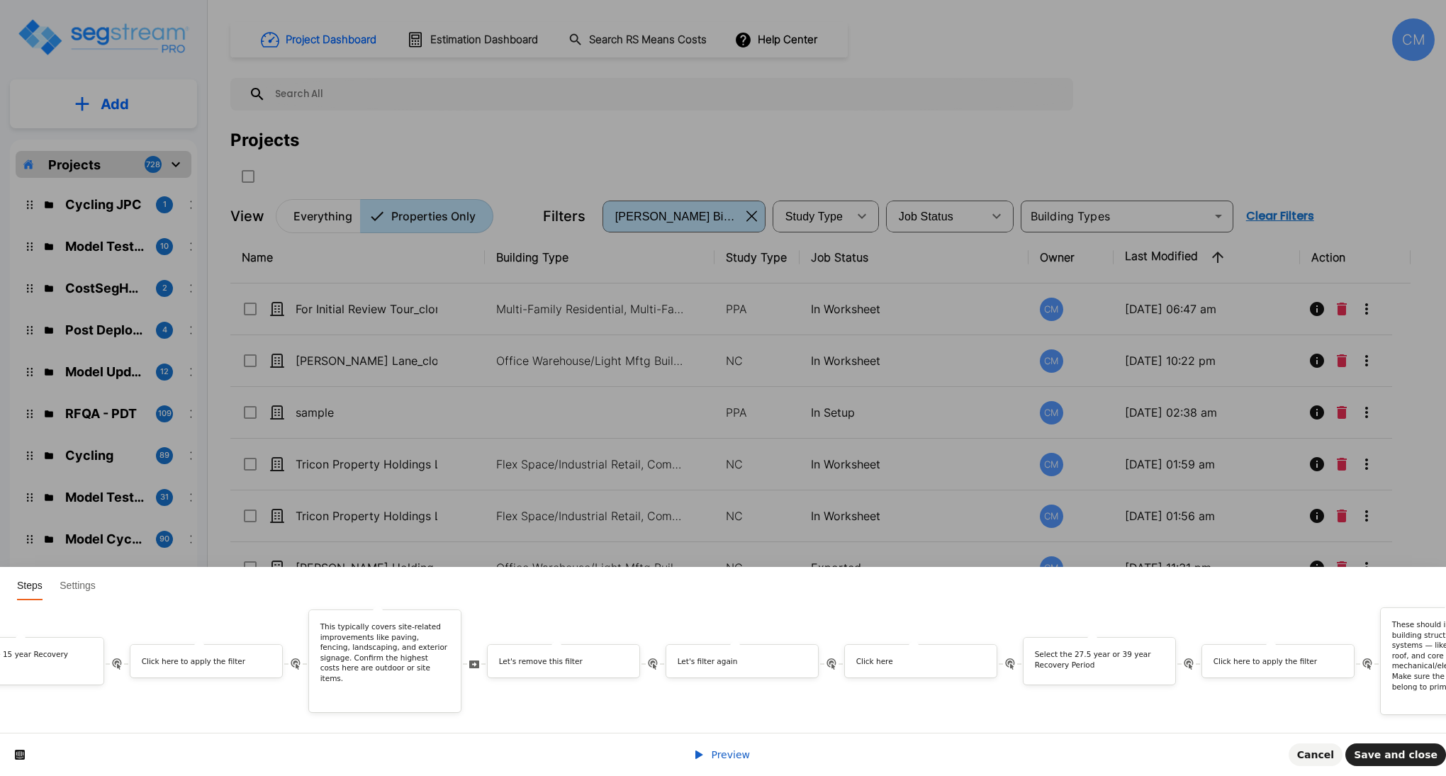
click at [736, 755] on span "Preview" at bounding box center [730, 754] width 39 height 11
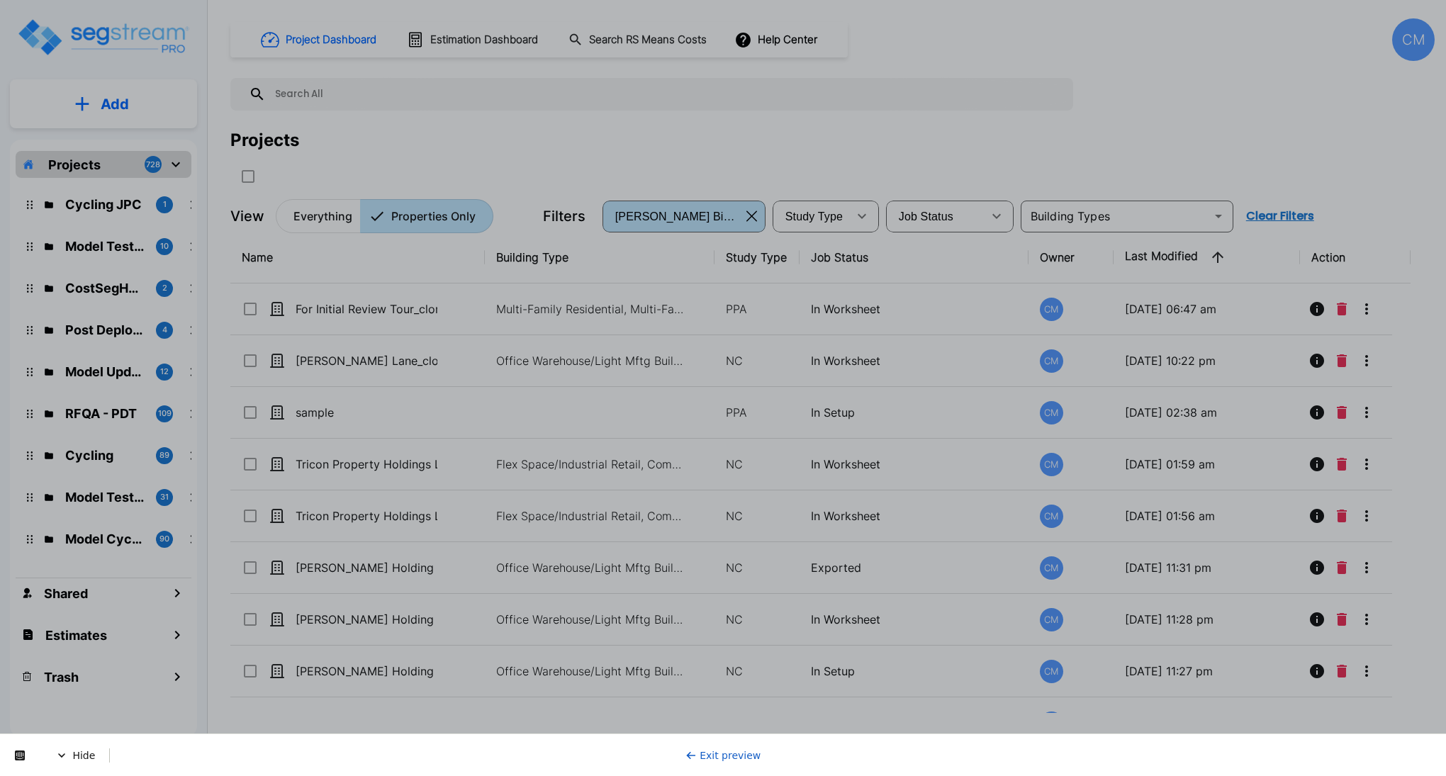
scroll to position [0, 0]
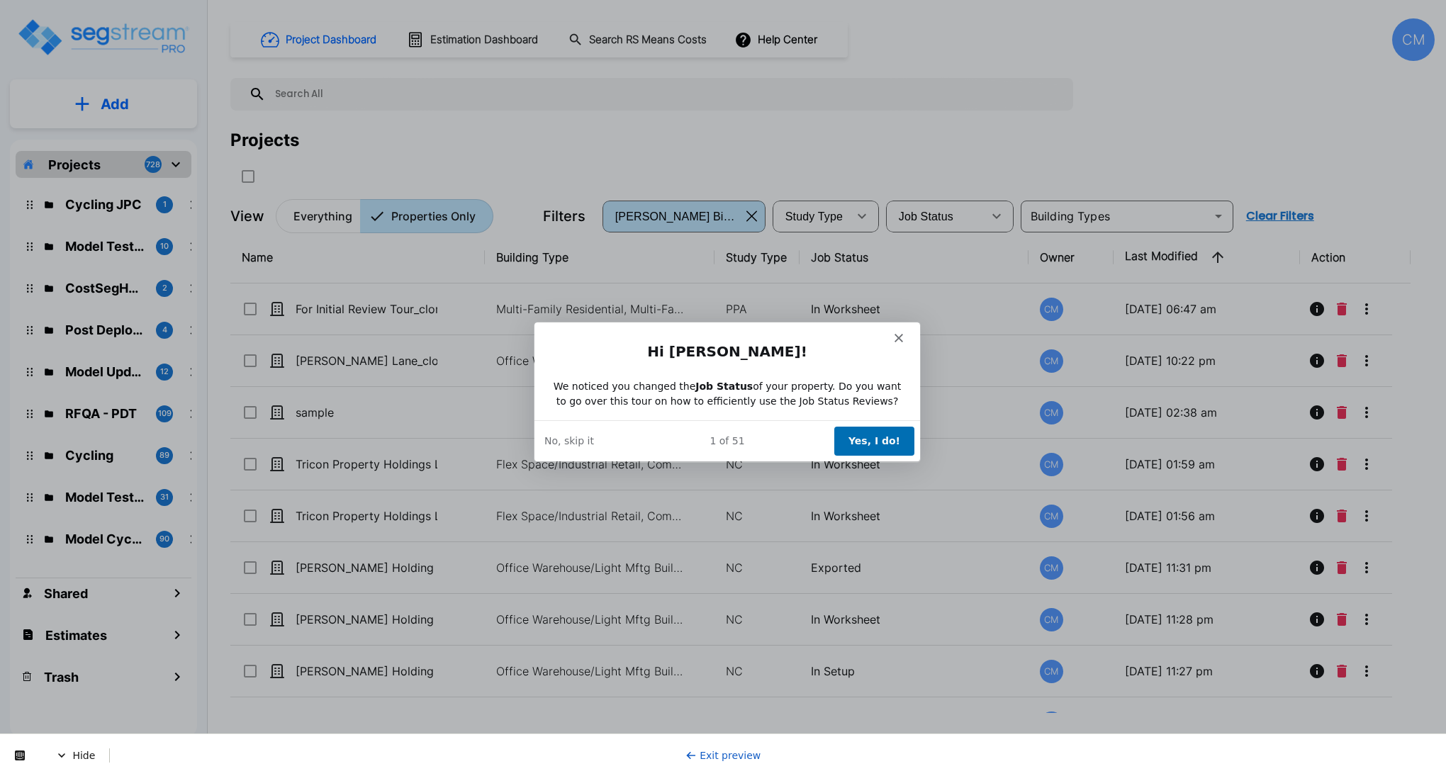
click at [856, 439] on button "Yes, I do!" at bounding box center [874, 440] width 80 height 29
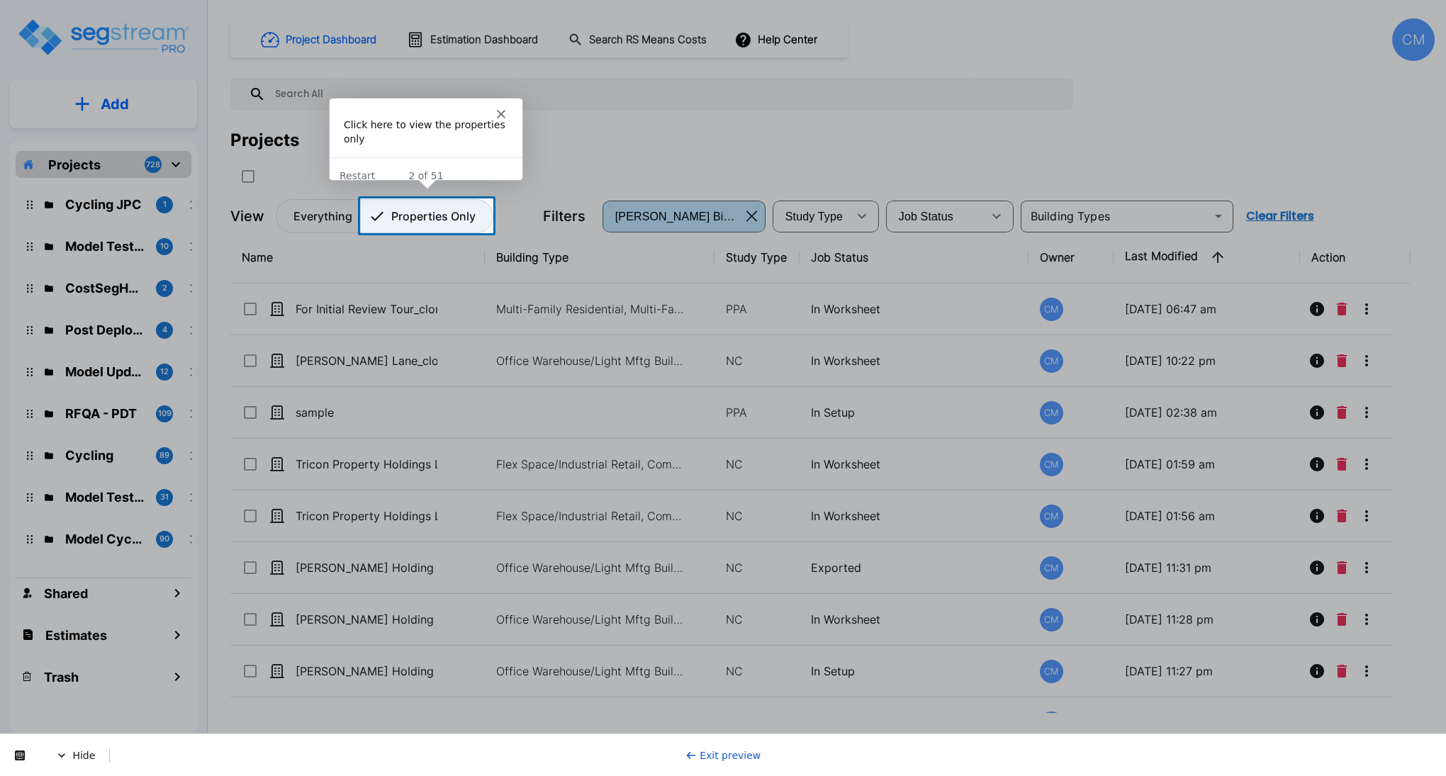
click at [408, 209] on p "Properties Only" at bounding box center [433, 216] width 84 height 17
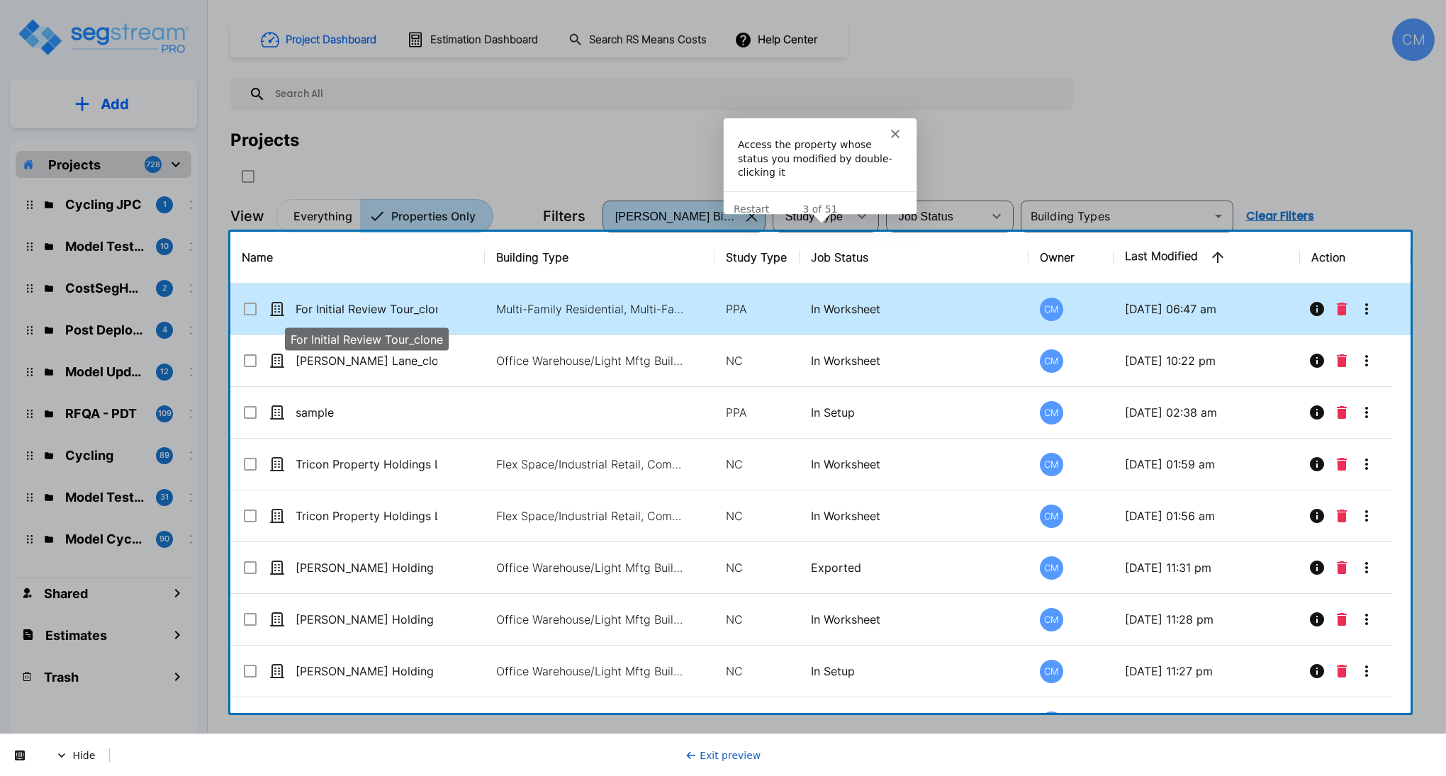
click at [355, 309] on p "For Initial Review Tour_clone" at bounding box center [367, 309] width 142 height 17
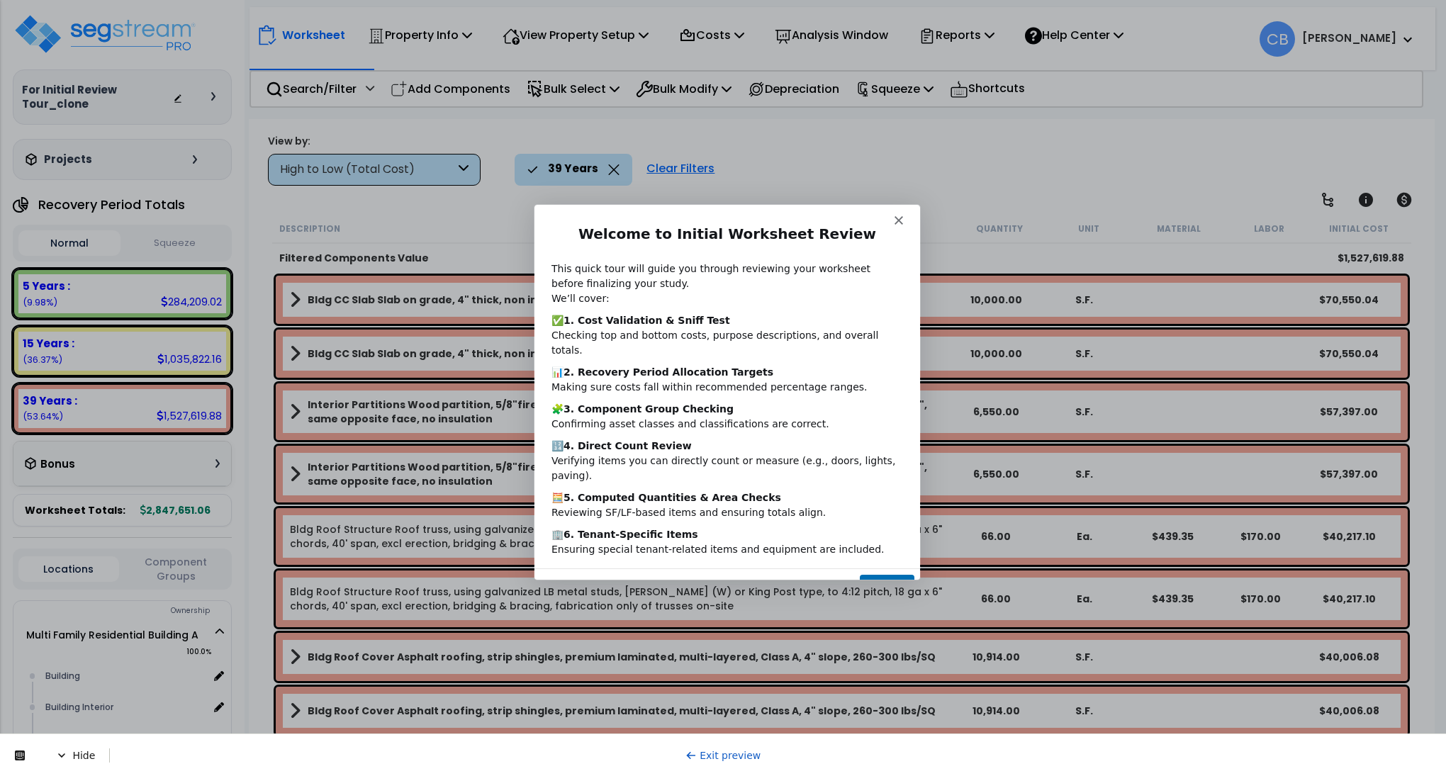
click at [897, 215] on icon "Close" at bounding box center [898, 219] width 9 height 9
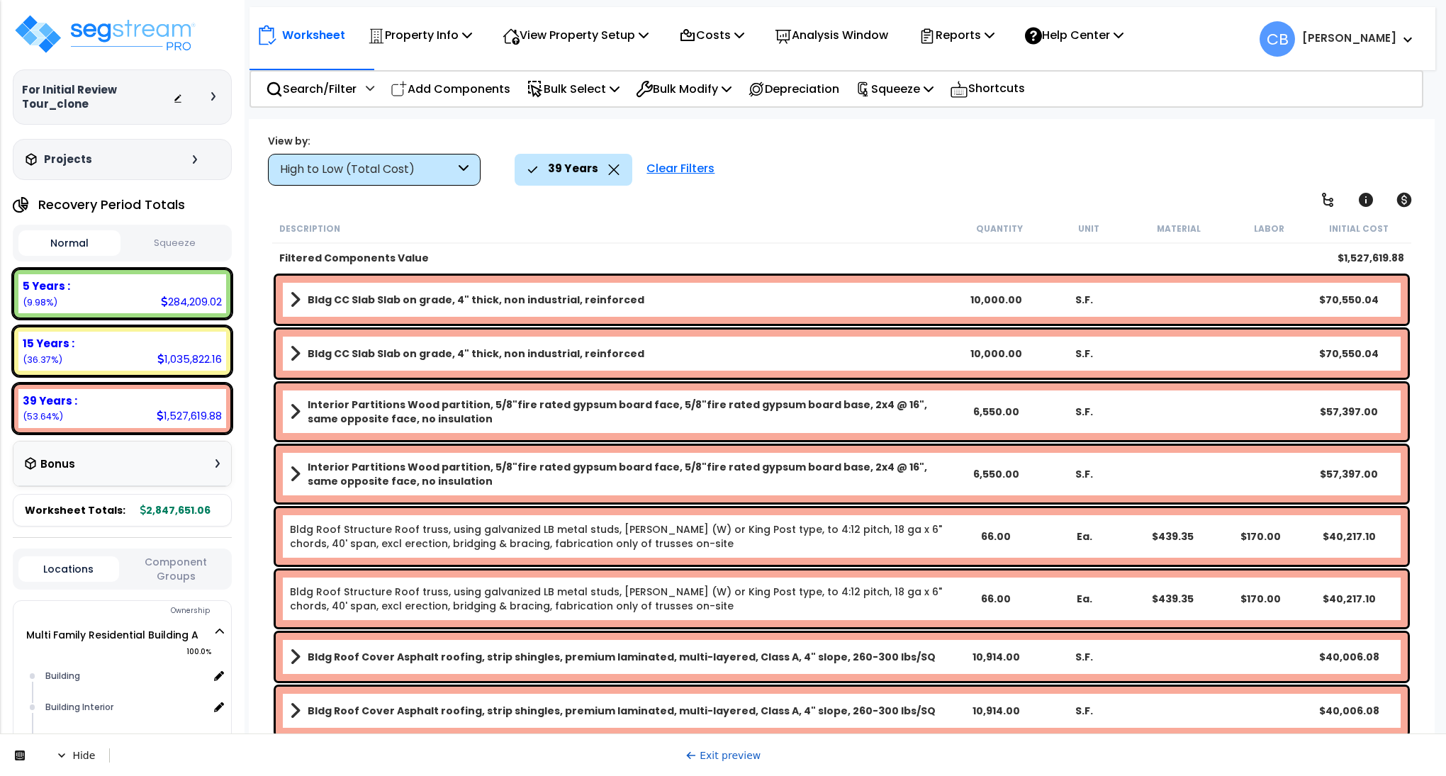
click at [722, 756] on link "Exit preview" at bounding box center [723, 755] width 76 height 11
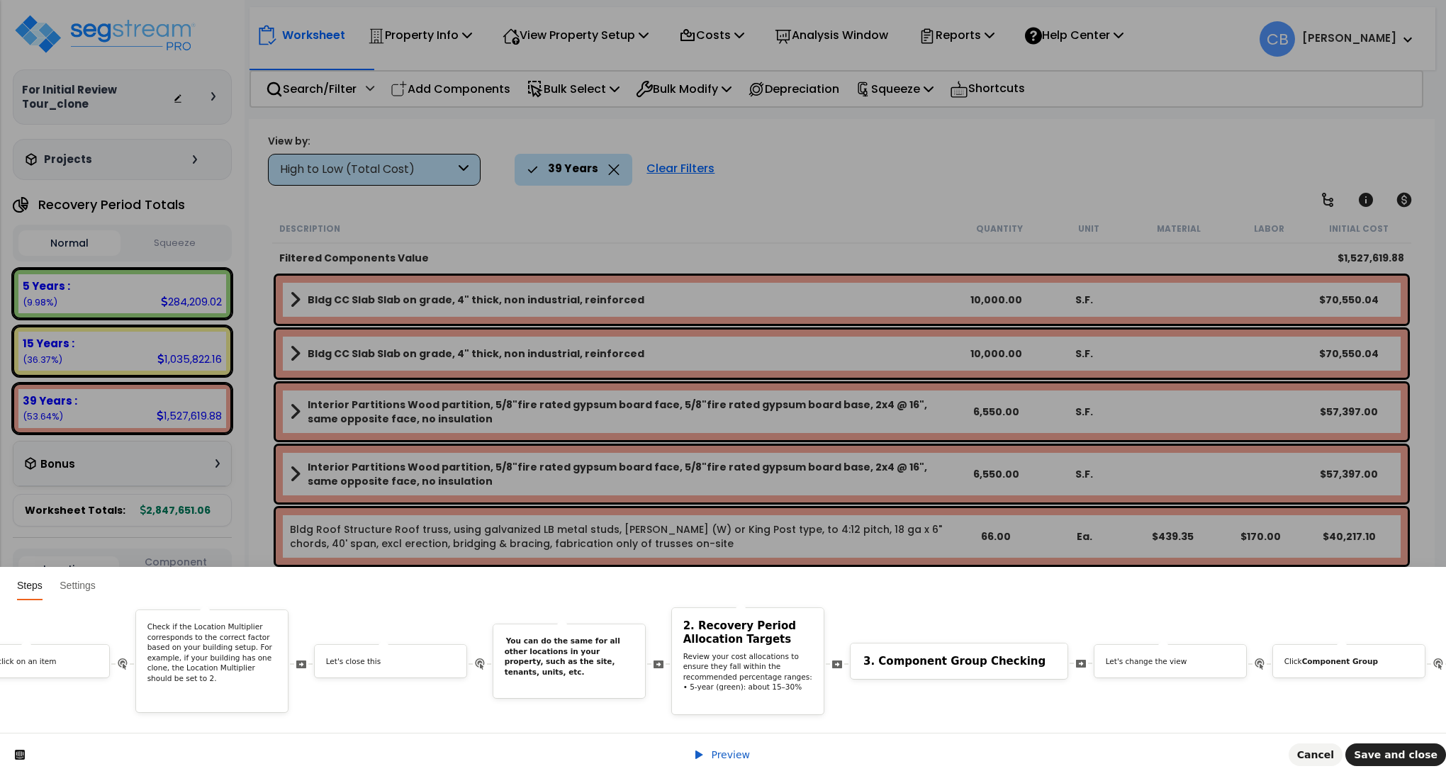
scroll to position [0, 8334]
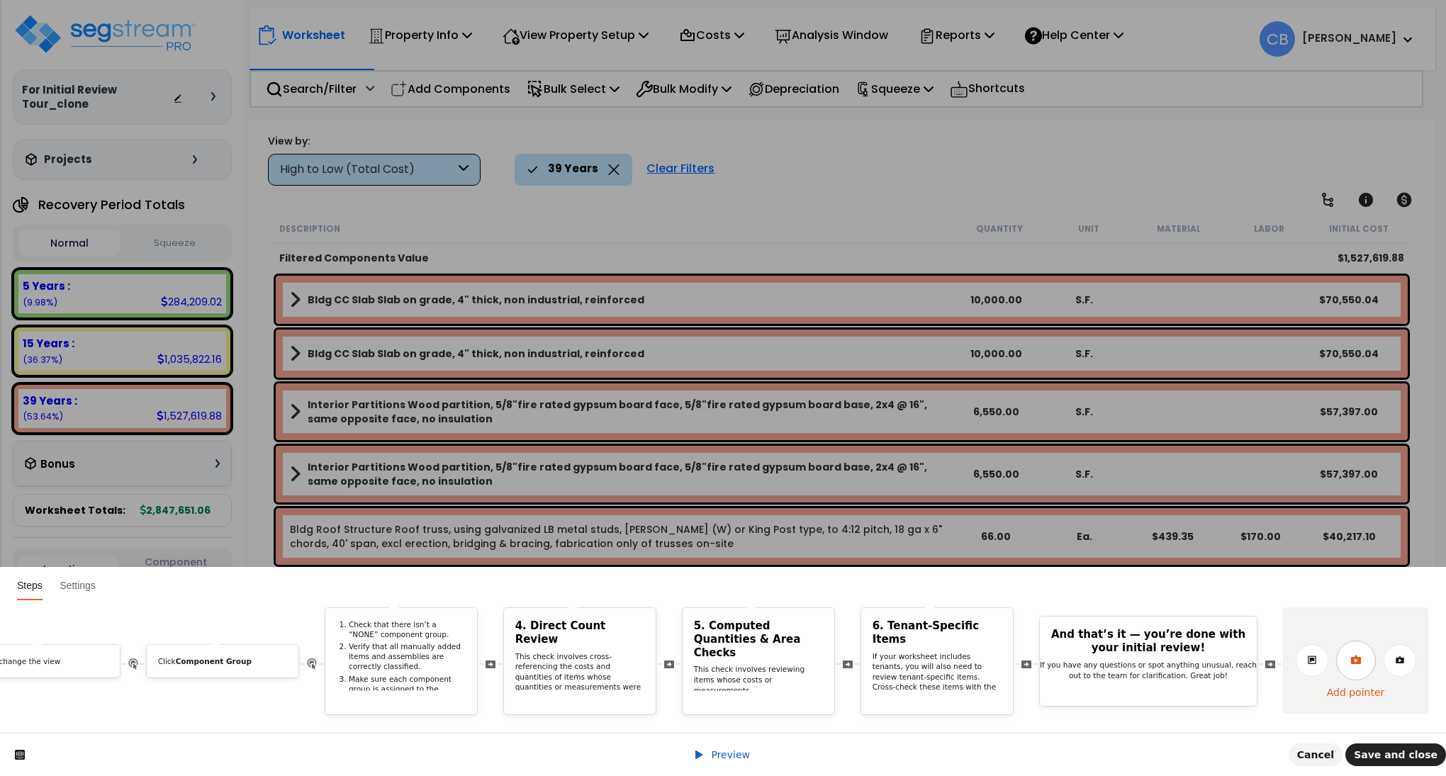
click at [1357, 655] on icon at bounding box center [1355, 659] width 10 height 9
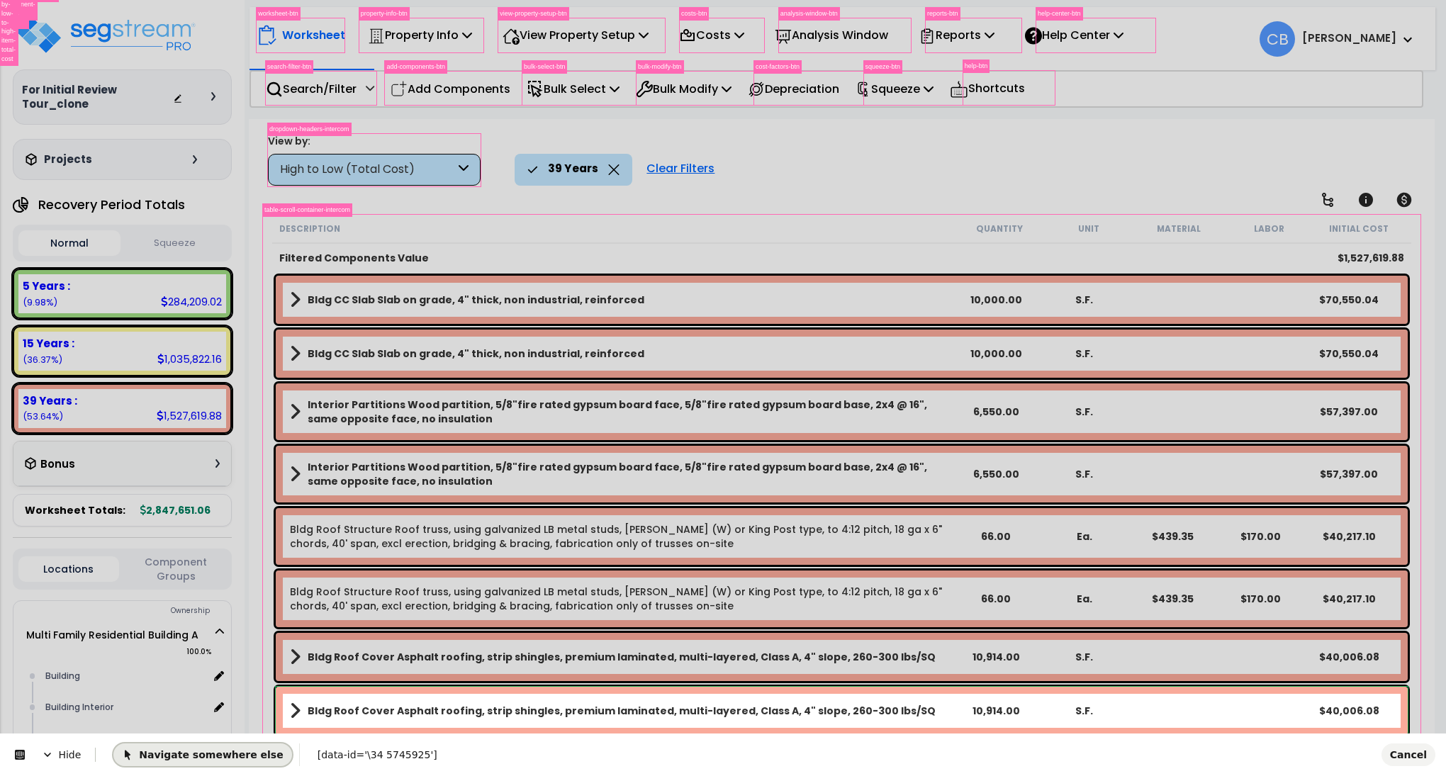
click at [151, 753] on span "Navigate somewhere else" at bounding box center [202, 754] width 161 height 11
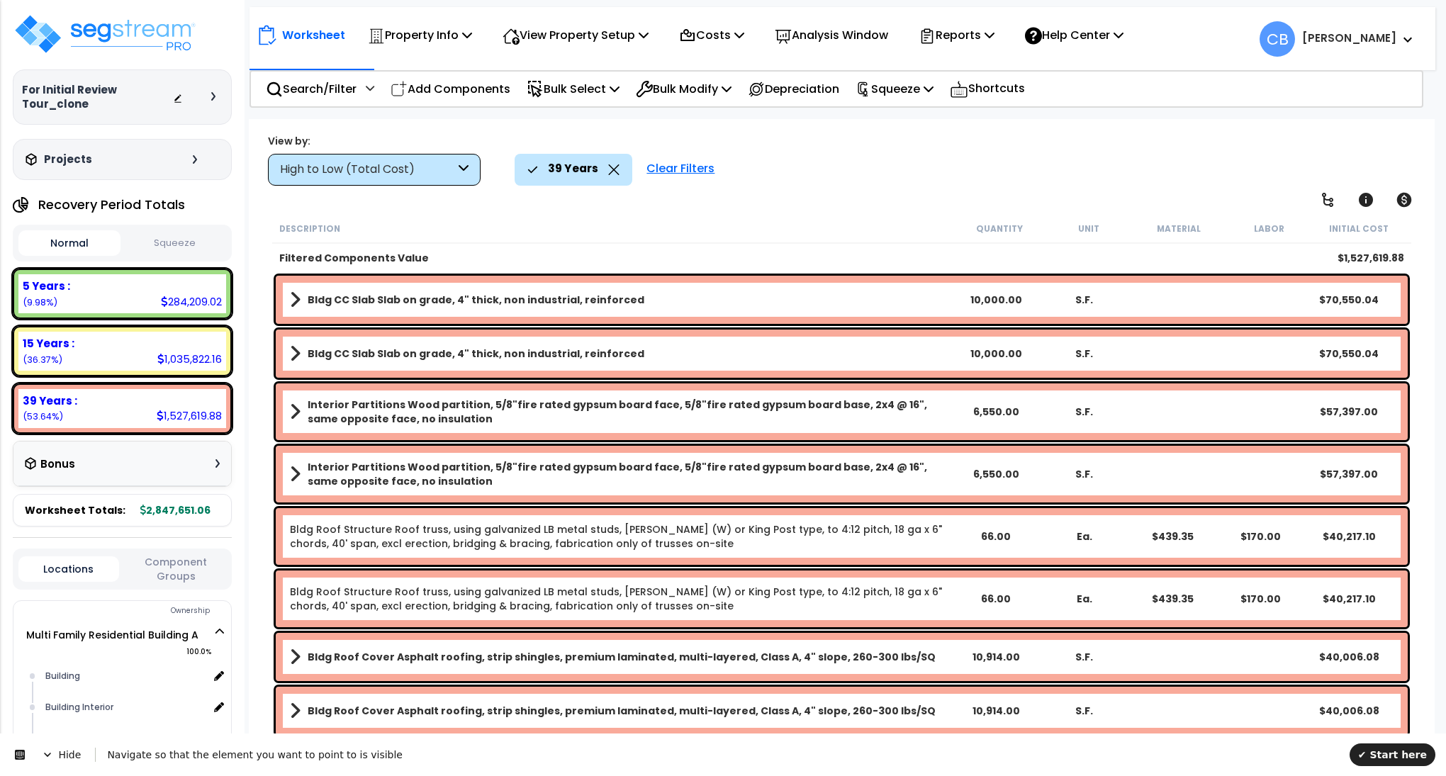
click at [612, 170] on icon at bounding box center [614, 169] width 11 height 11
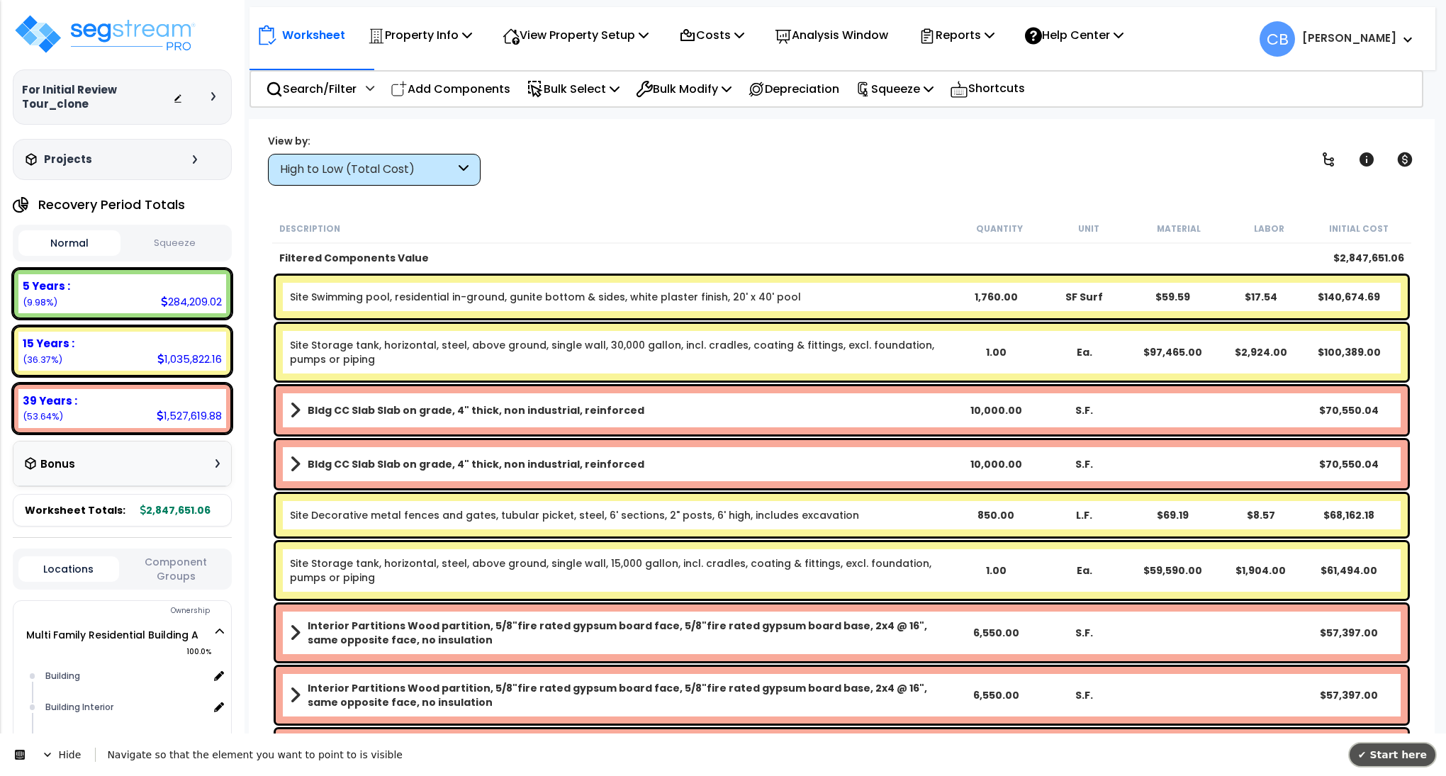
click at [1381, 744] on button "✔ Start here" at bounding box center [1393, 755] width 86 height 23
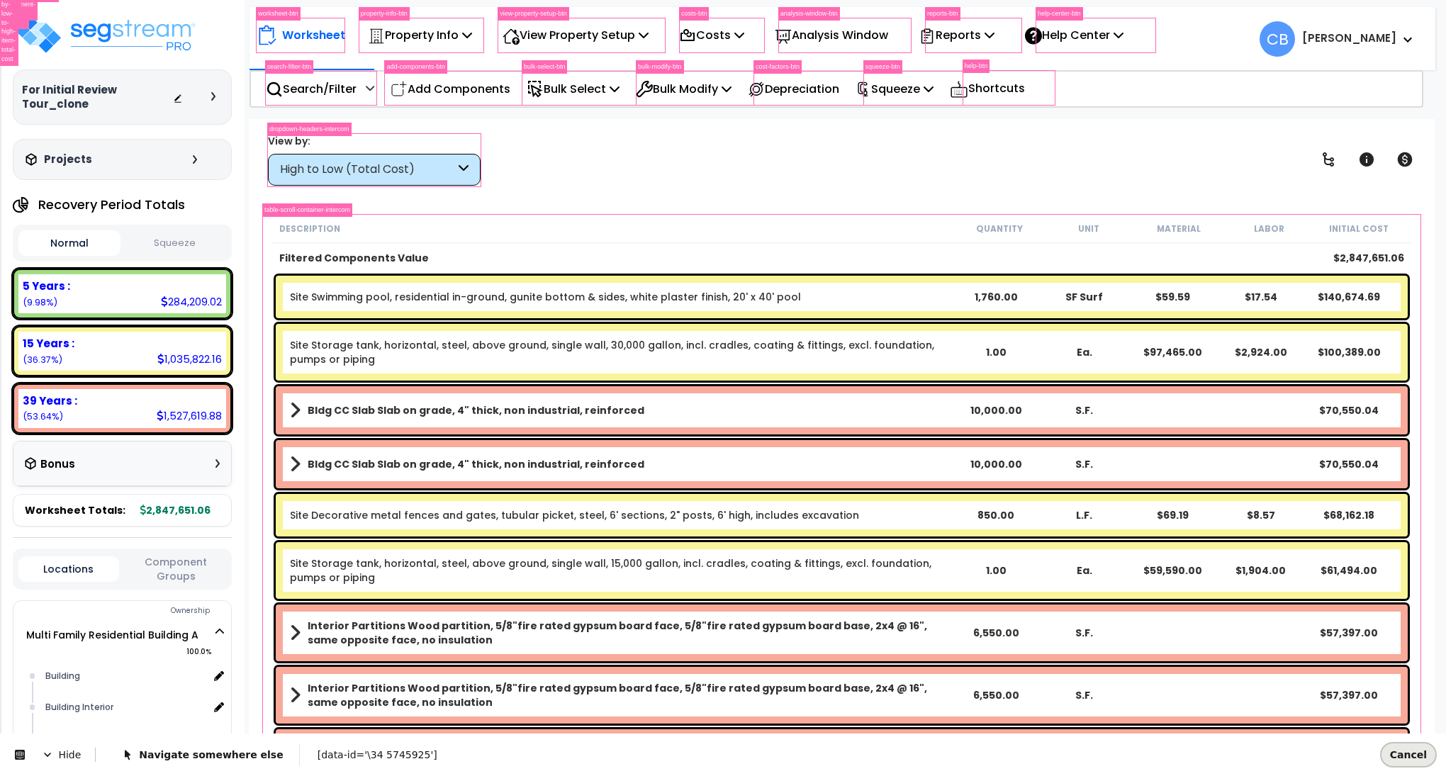
click at [1404, 758] on span "Cancel" at bounding box center [1408, 754] width 37 height 11
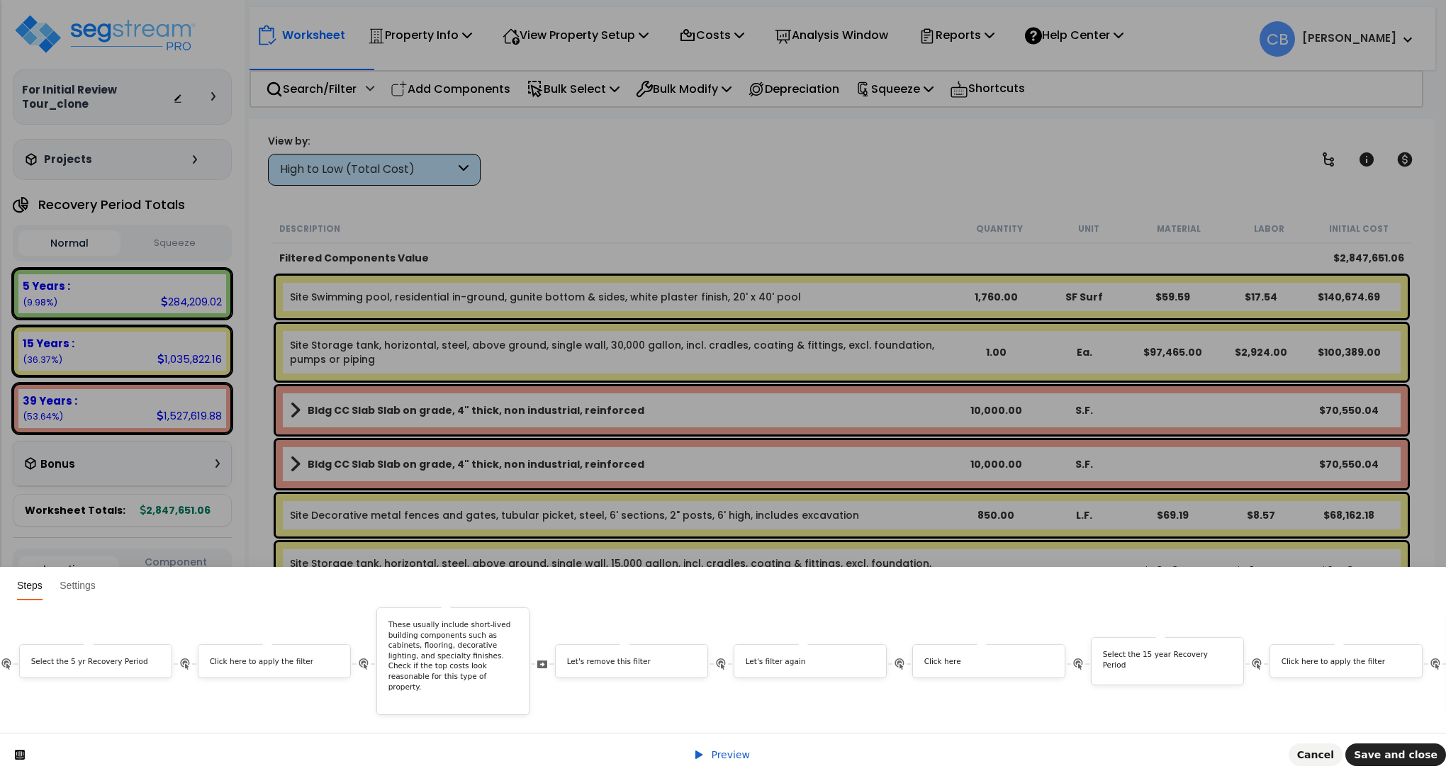
scroll to position [0, 2946]
click at [596, 645] on div "Let's remove this filter" at bounding box center [625, 661] width 152 height 33
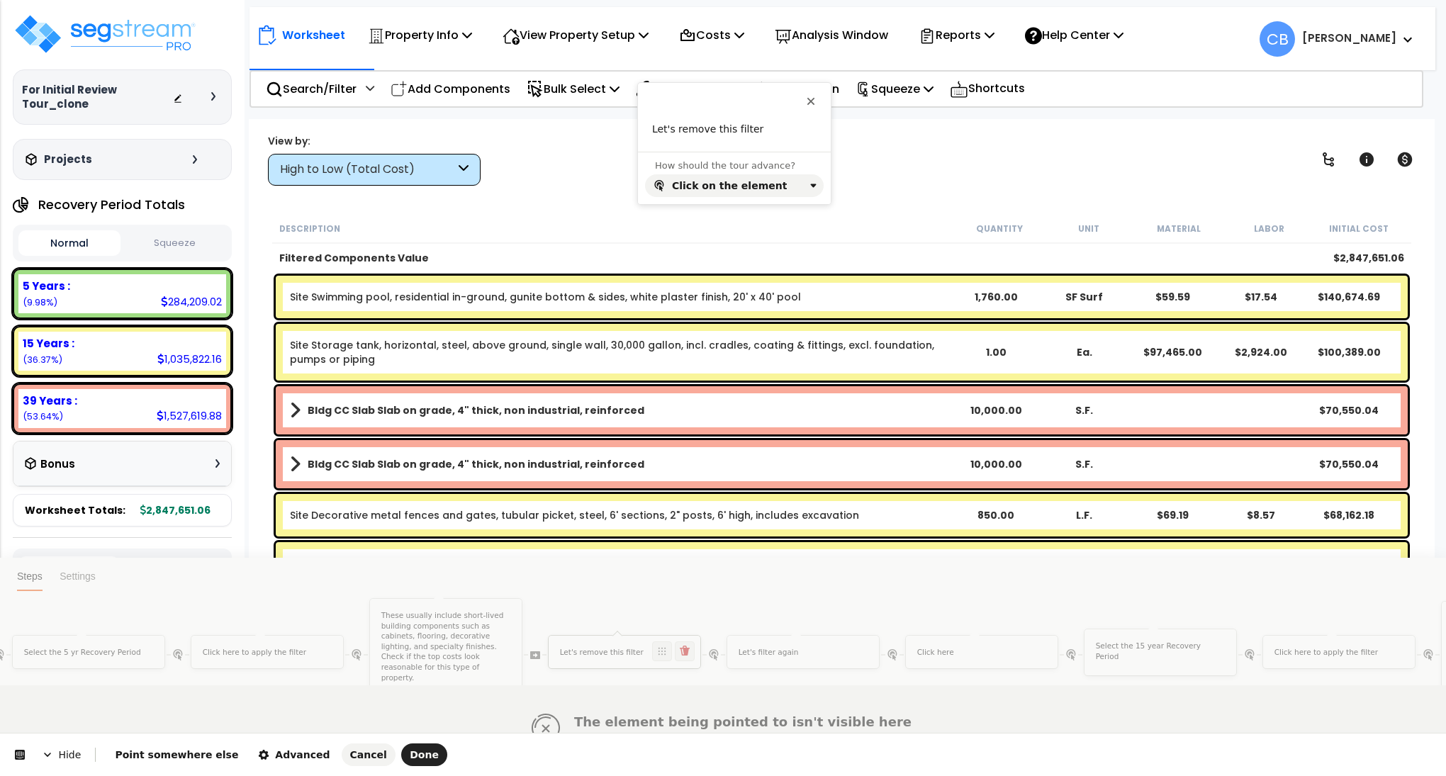
scroll to position [0, 0]
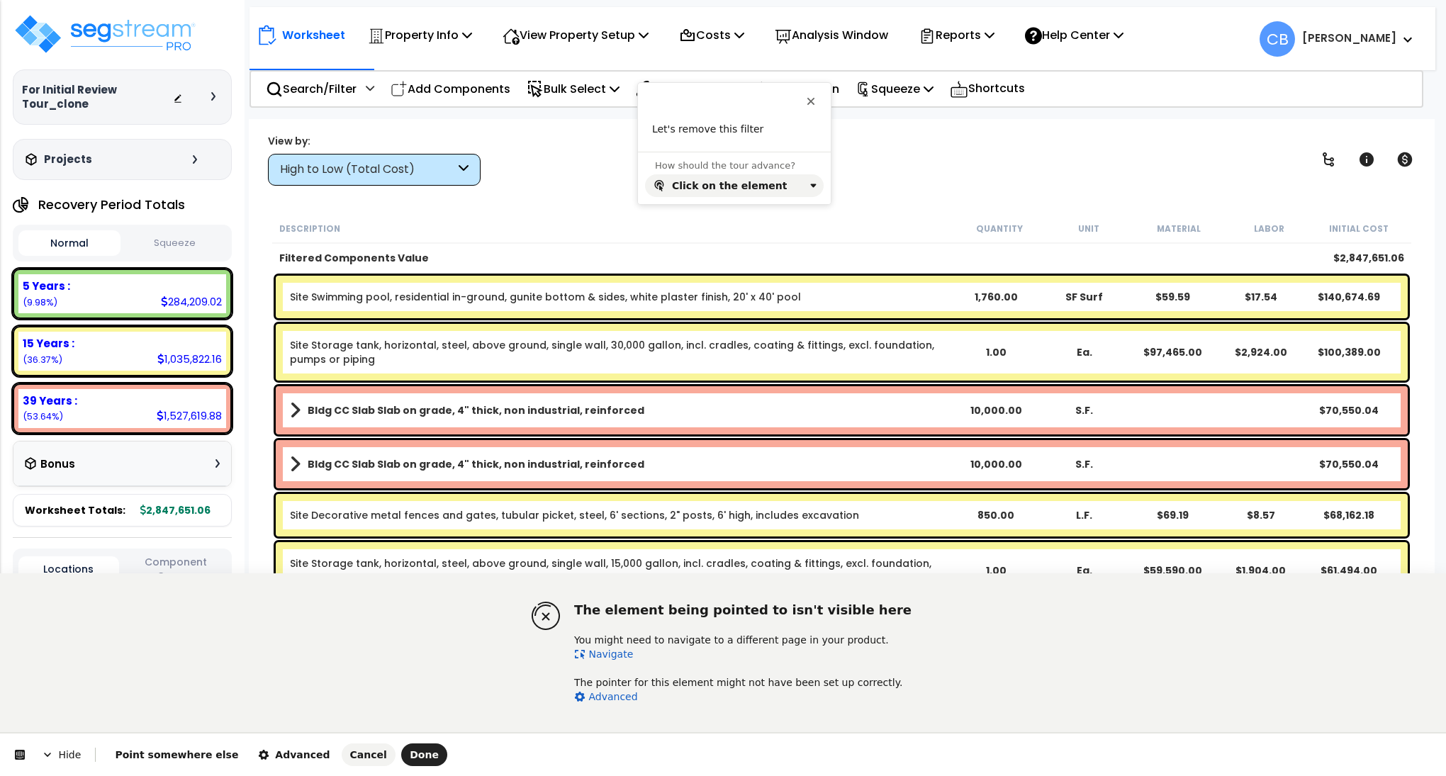
drag, startPoint x: 617, startPoint y: 649, endPoint x: 477, endPoint y: 502, distance: 203.0
click at [617, 649] on link "Navigate" at bounding box center [603, 654] width 59 height 11
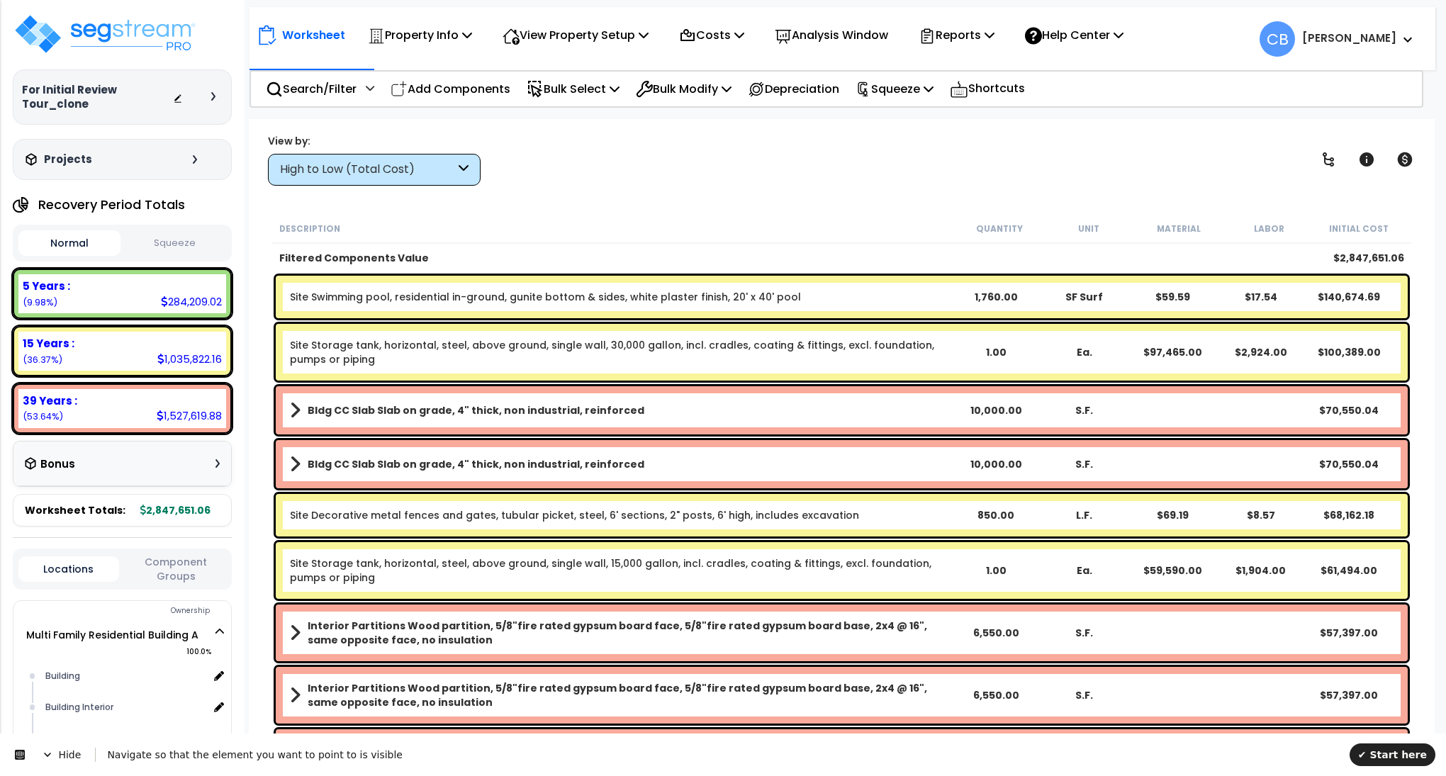
click at [304, 64] on nav "Worksheet Property Info Property Setup Add Property Unit Template property Clon…" at bounding box center [843, 38] width 1186 height 63
click at [307, 83] on p "Search/Filter" at bounding box center [311, 88] width 91 height 19
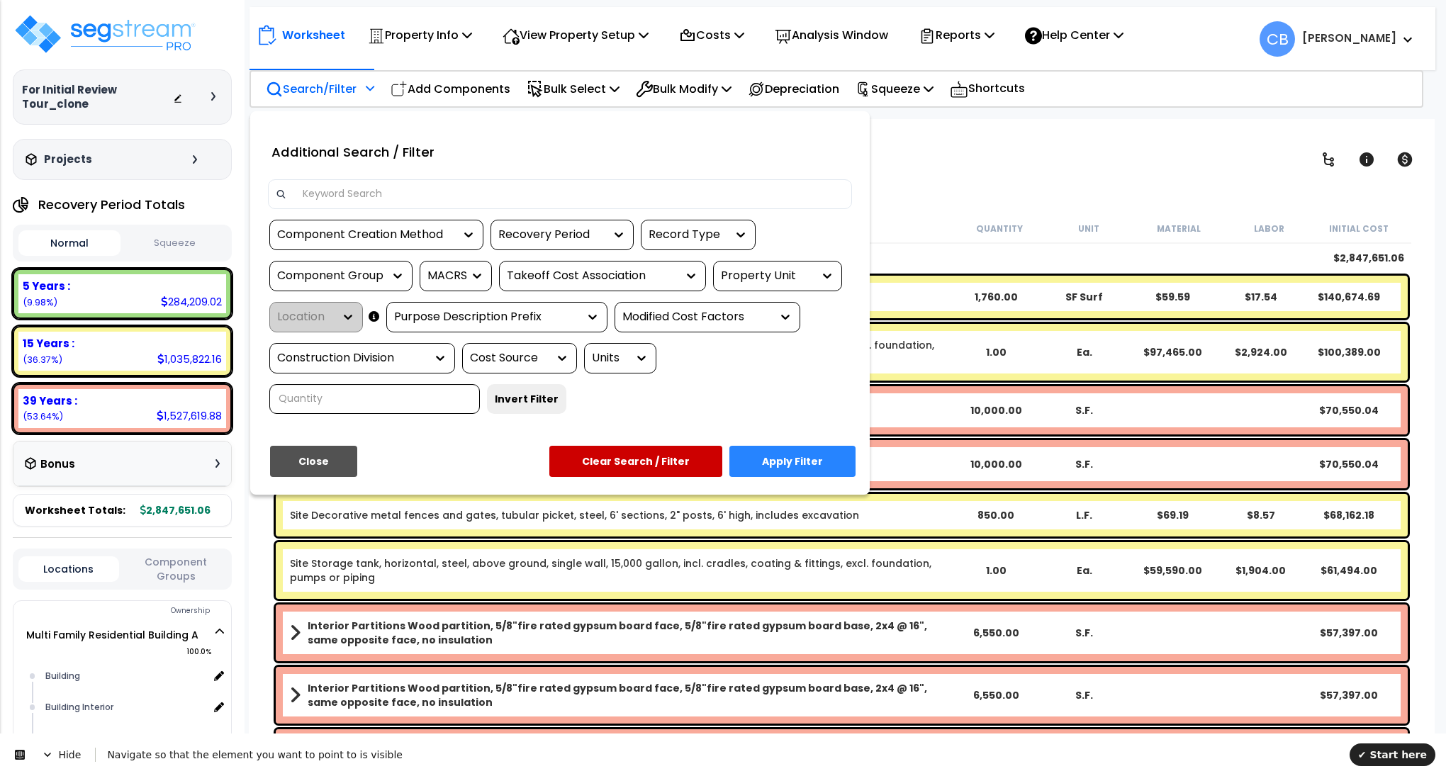
click at [560, 235] on div "Recovery Period" at bounding box center [551, 235] width 106 height 16
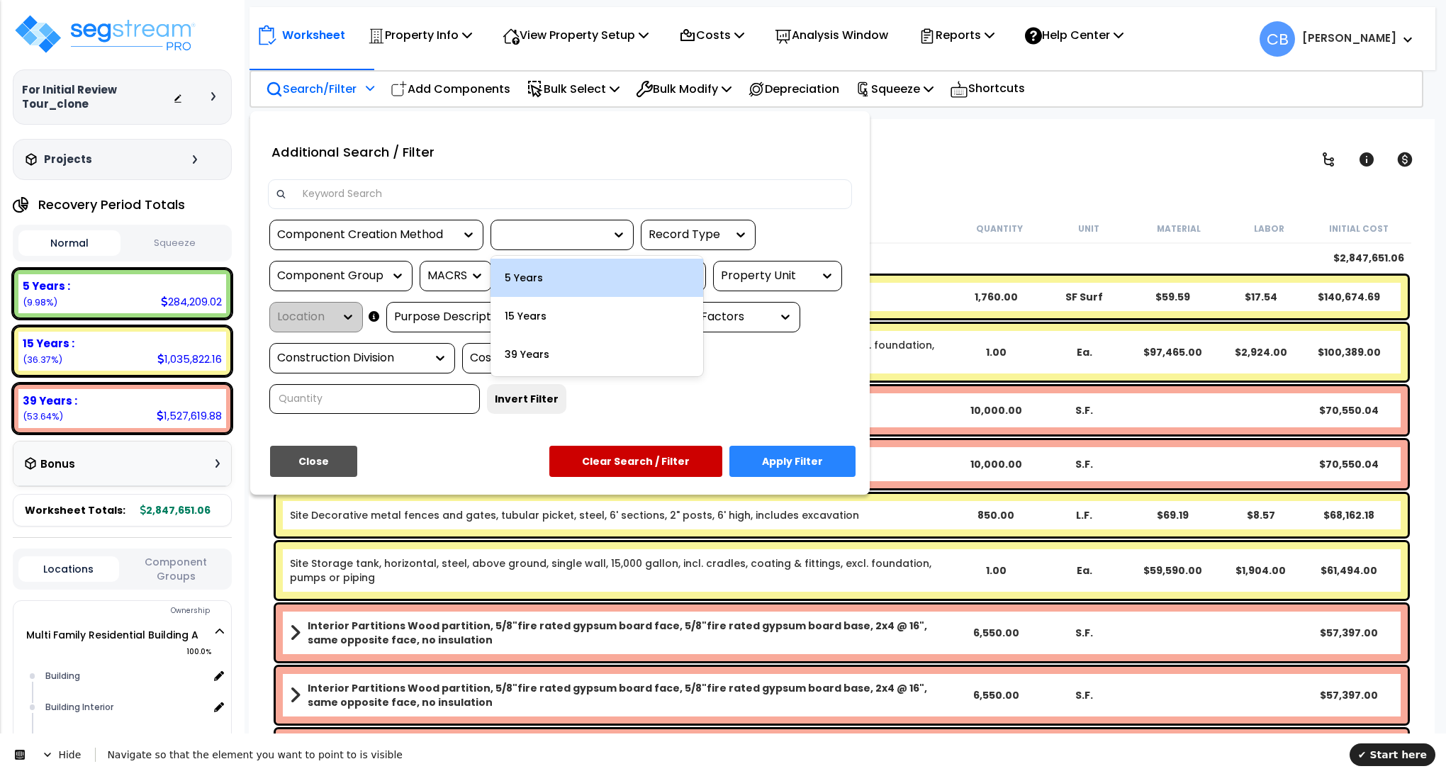
click at [581, 287] on div "5 Years" at bounding box center [597, 278] width 213 height 38
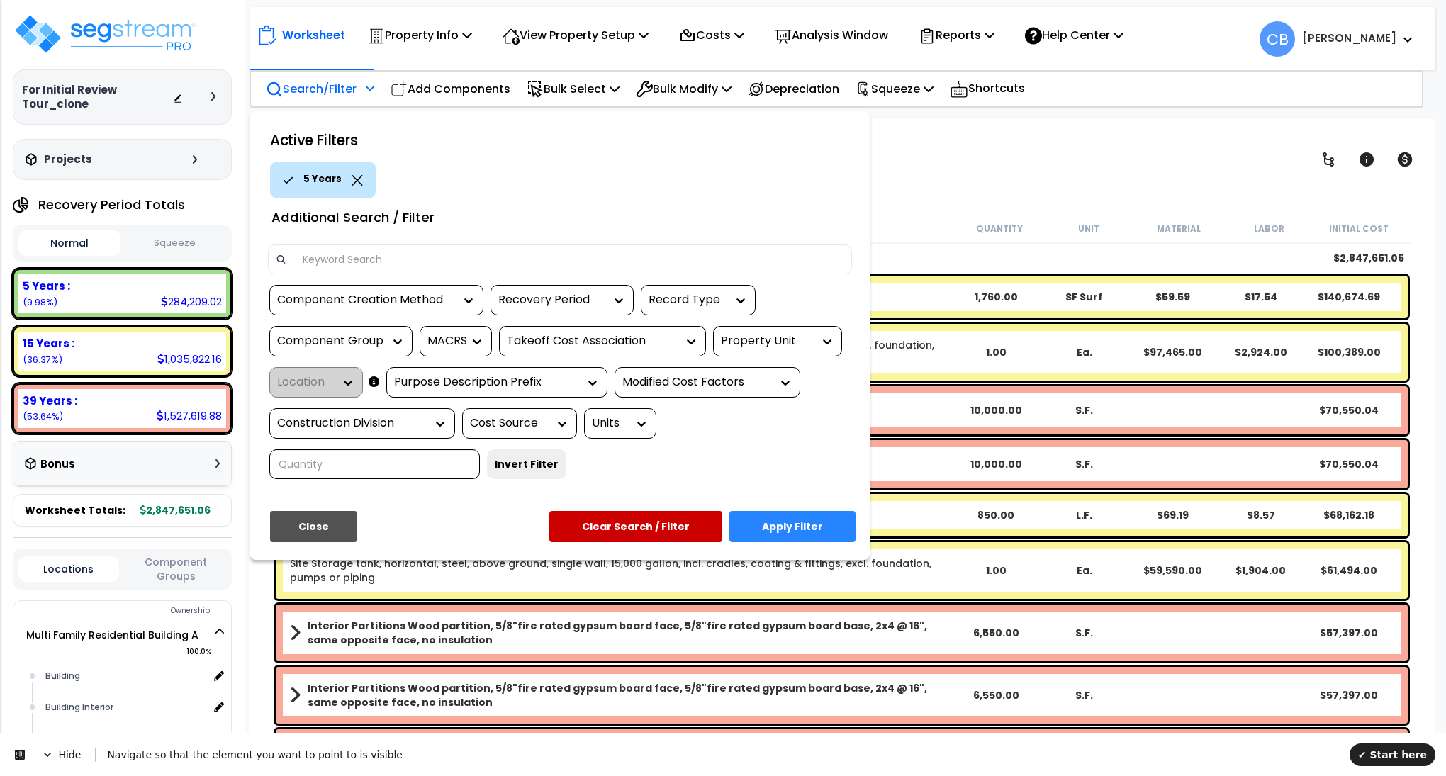
click at [787, 527] on button "Apply Filter" at bounding box center [792, 526] width 126 height 31
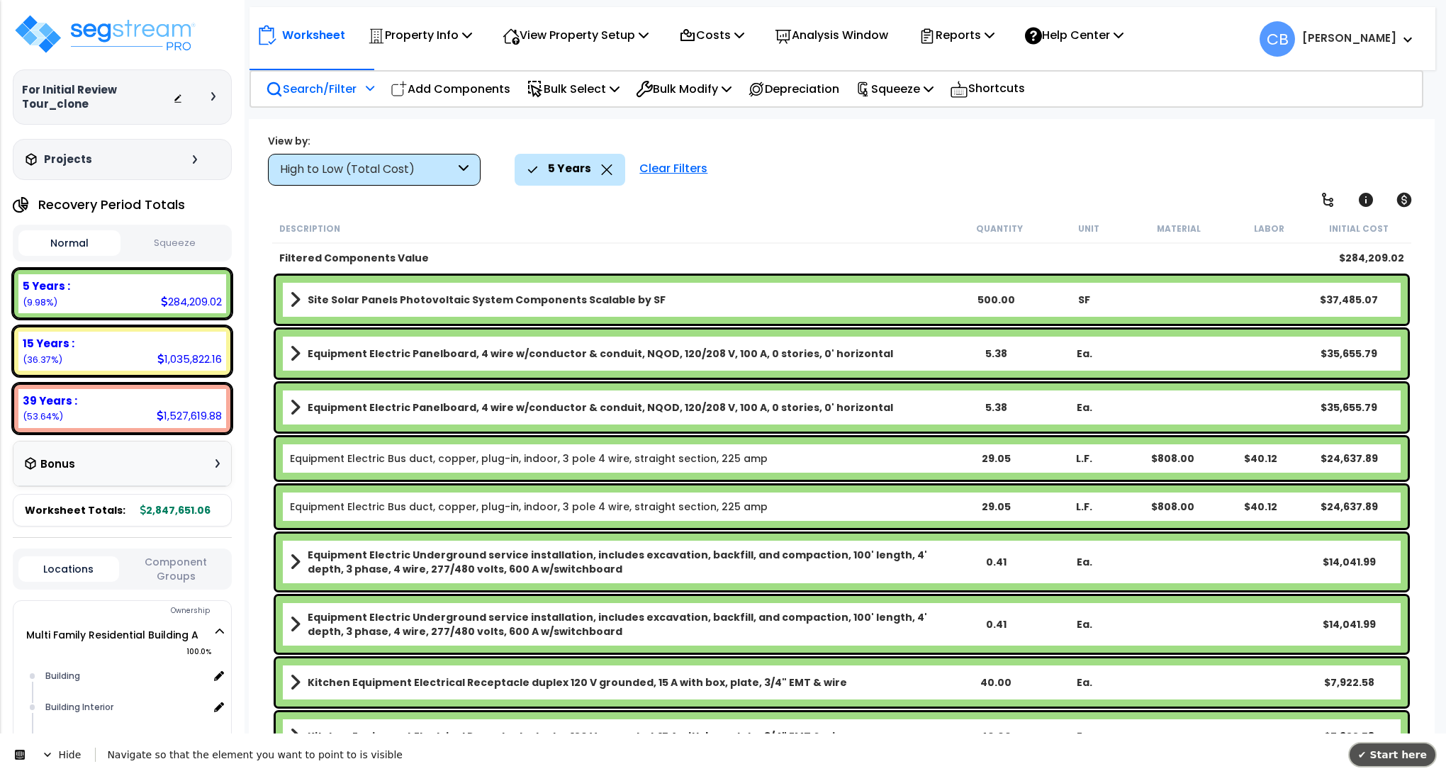
click at [1400, 749] on span "✔ Start here" at bounding box center [1392, 754] width 69 height 11
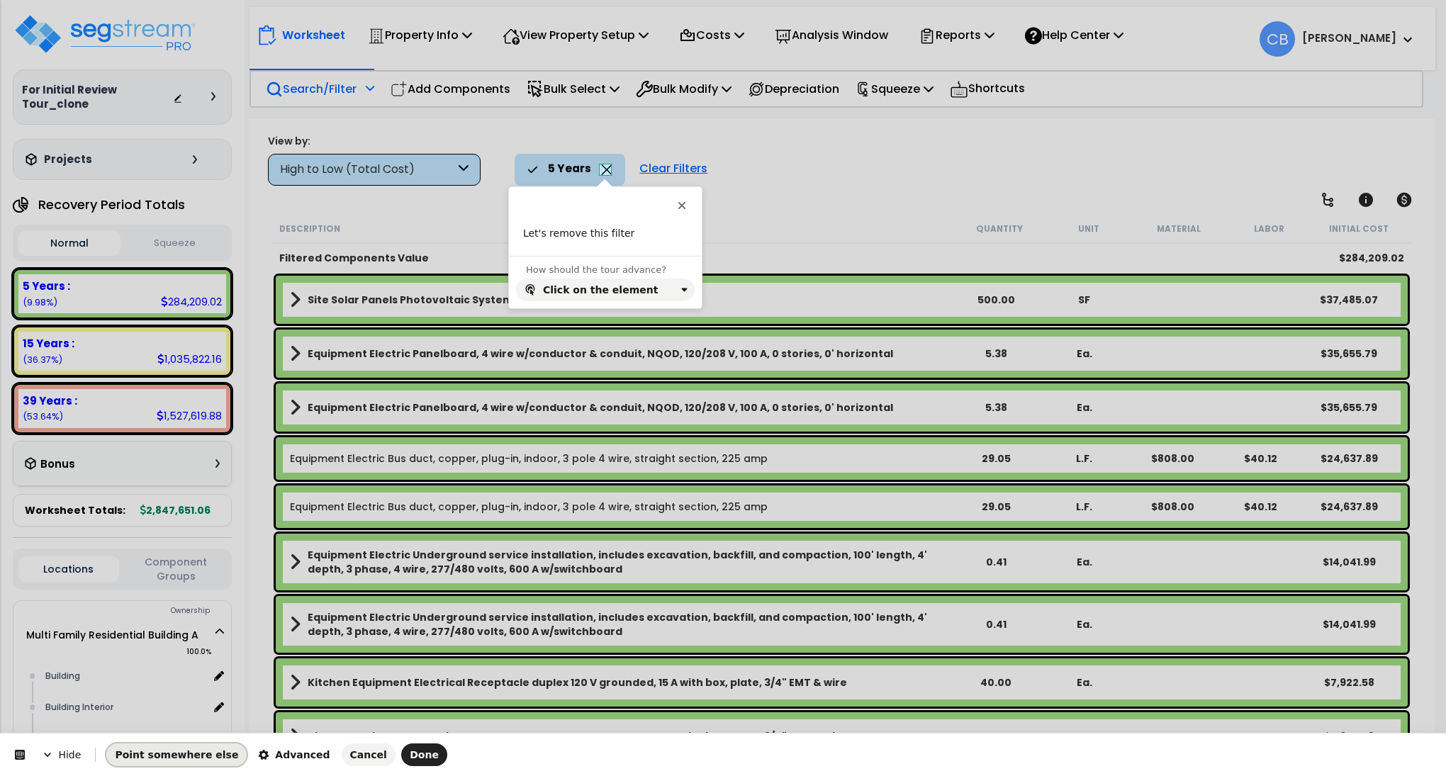
click at [194, 751] on span "Point somewhere else" at bounding box center [176, 754] width 123 height 11
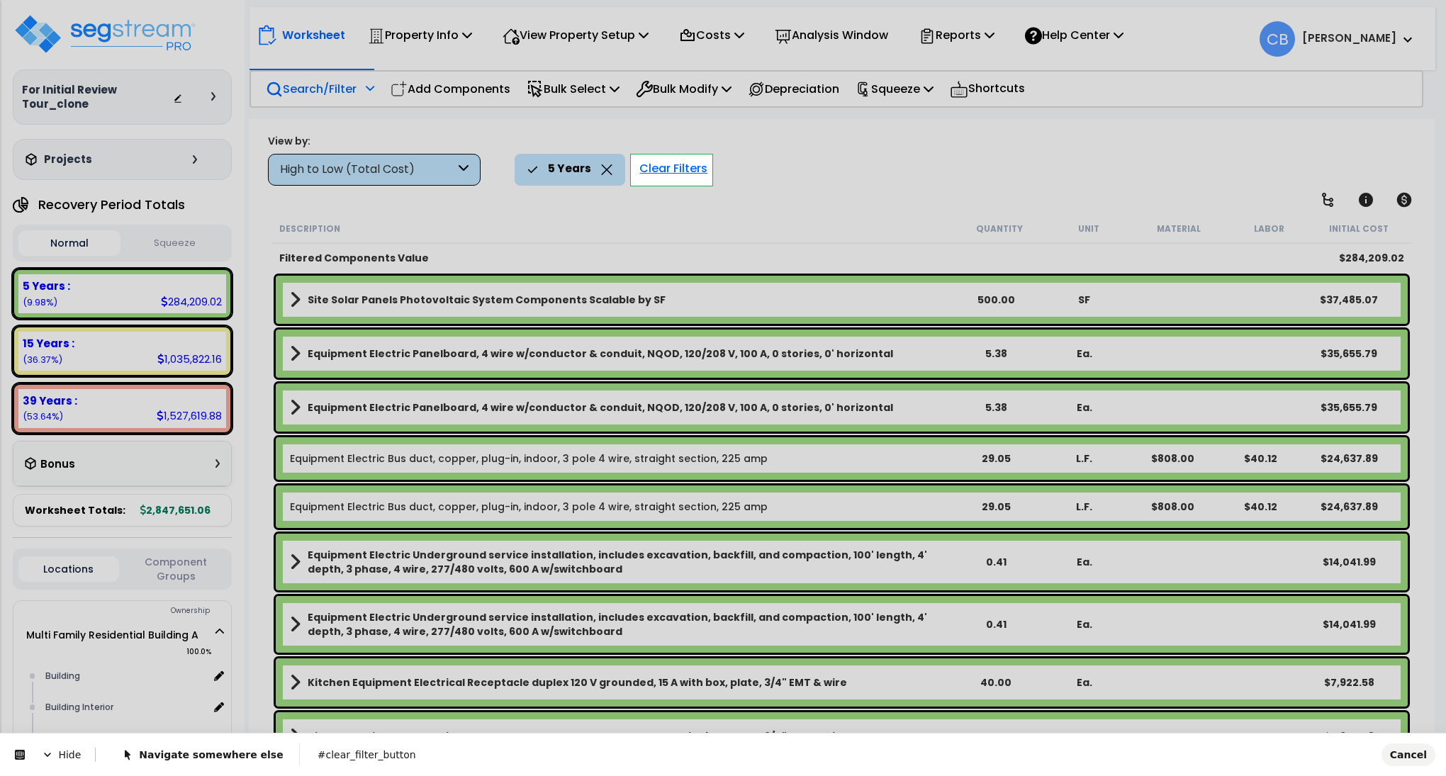
click at [691, 168] on body "We are Building your Property. So please grab a coffee and let us do the heavy …" at bounding box center [723, 450] width 1446 height 776
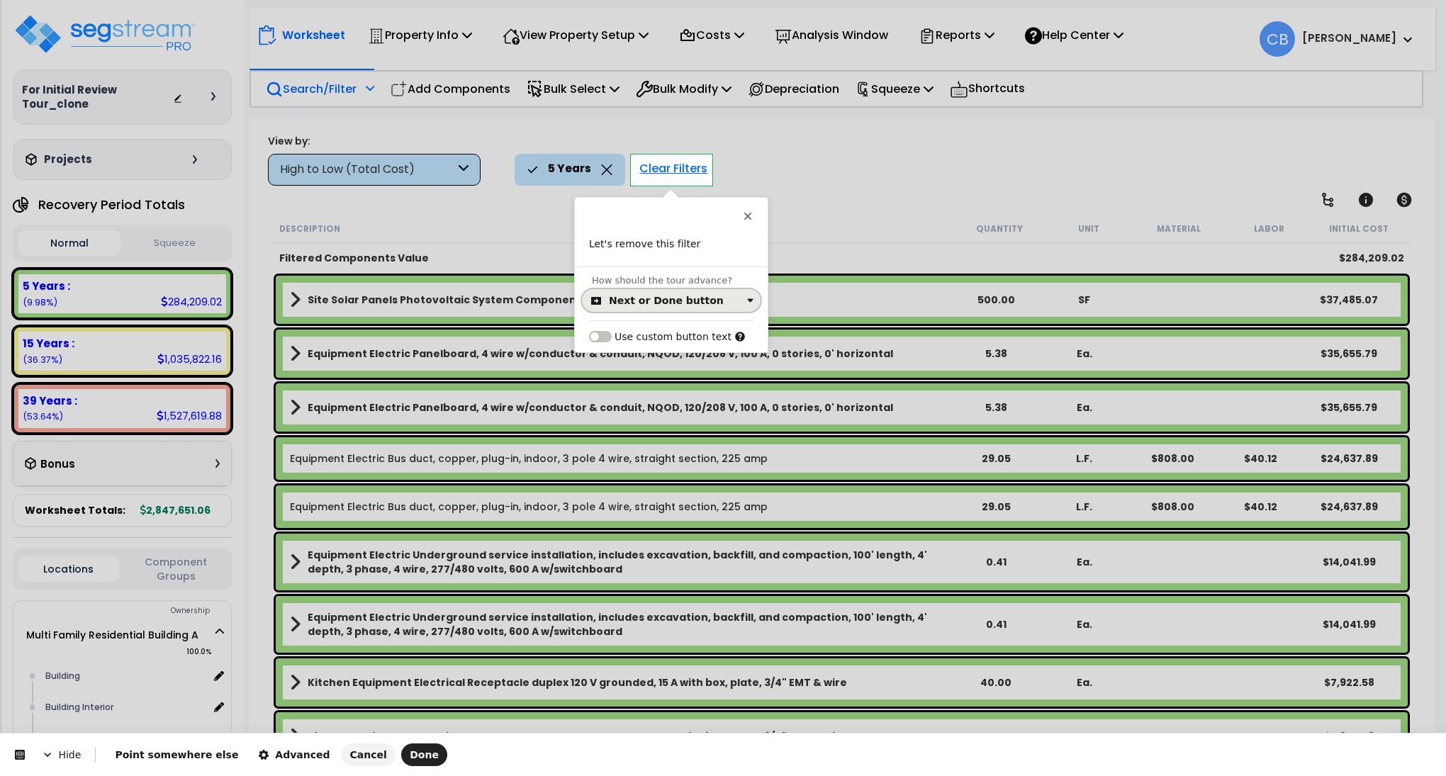
click at [636, 305] on div "Next or Done button" at bounding box center [666, 300] width 115 height 11
click at [634, 357] on div "Click on the element" at bounding box center [663, 359] width 103 height 14
click at [410, 749] on span "Done" at bounding box center [424, 754] width 29 height 11
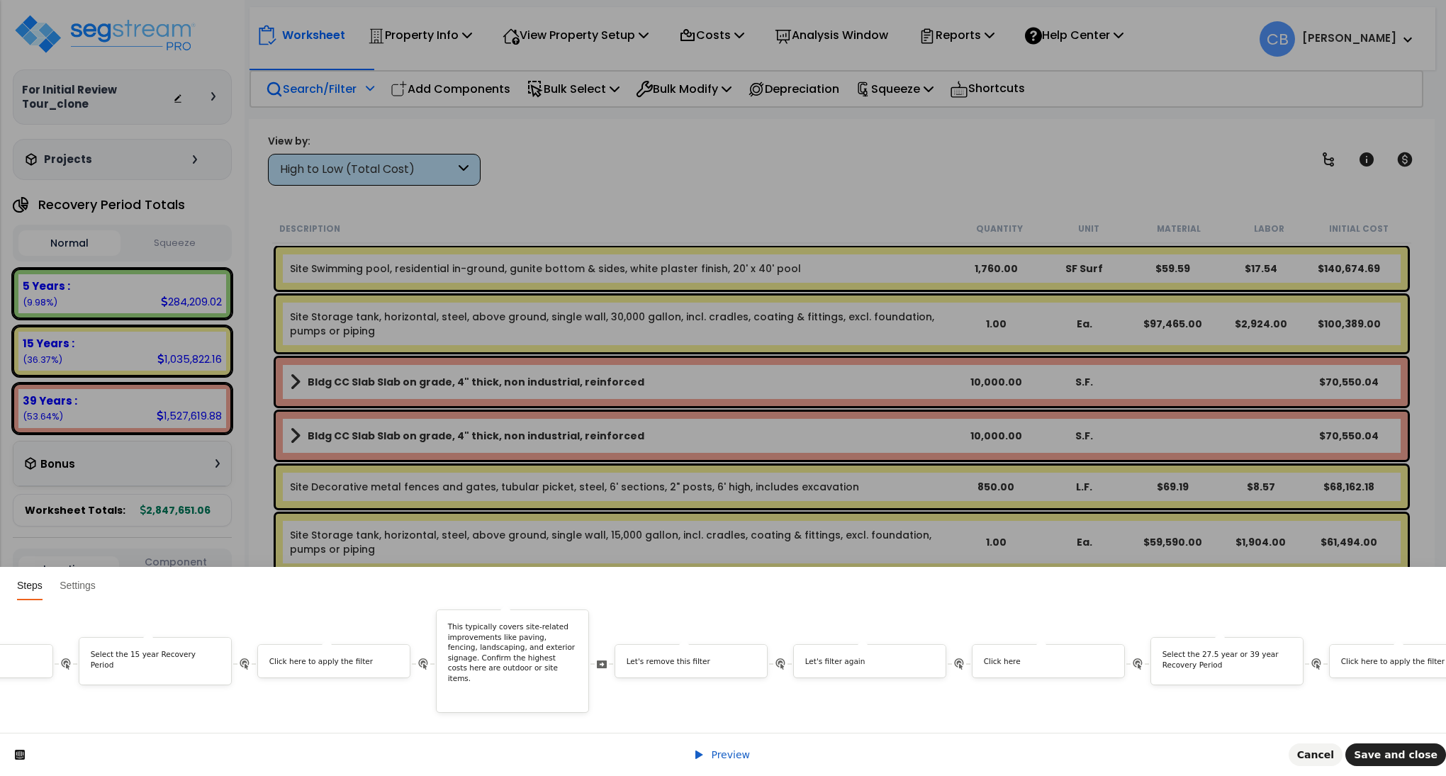
scroll to position [0, 3958]
click at [683, 656] on p "Let's remove this filter" at bounding box center [685, 661] width 130 height 11
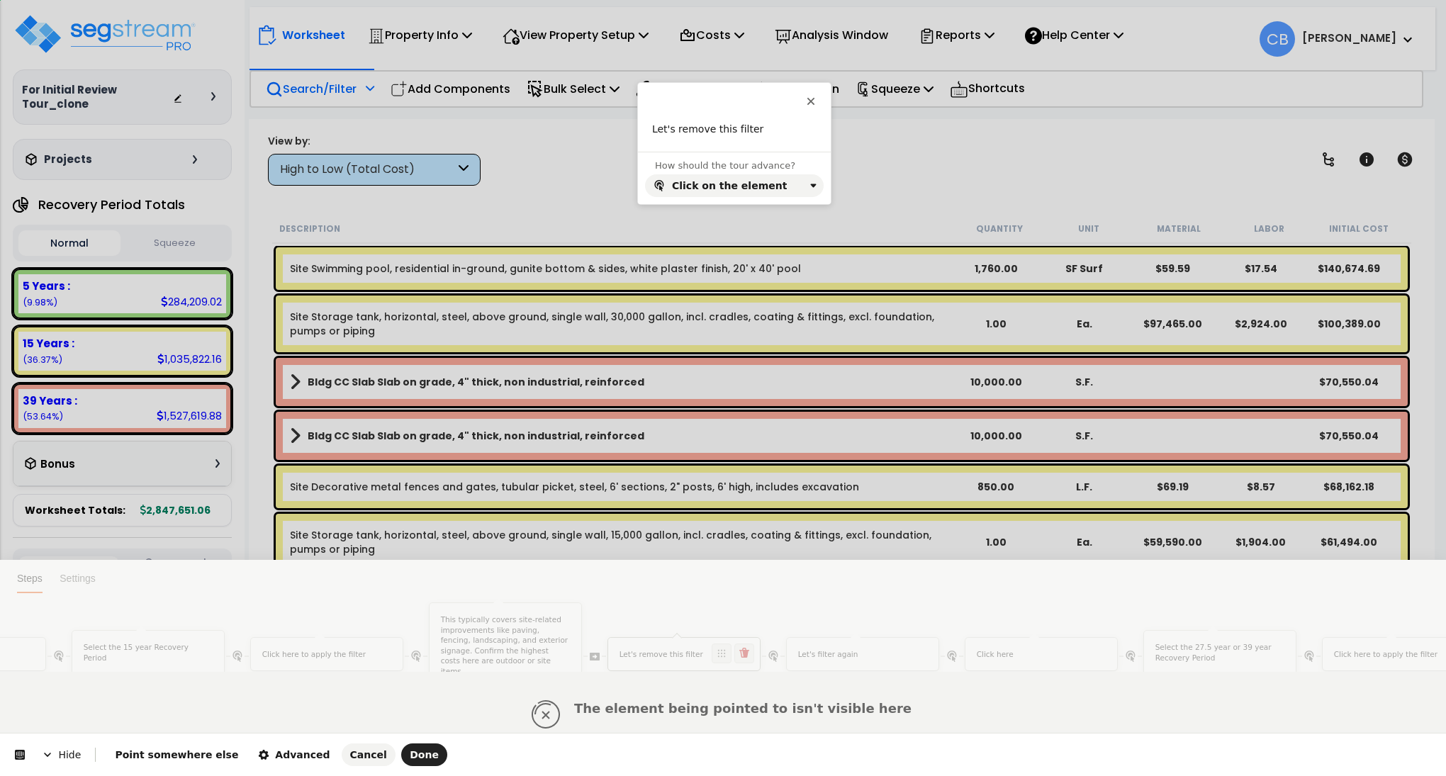
scroll to position [0, 0]
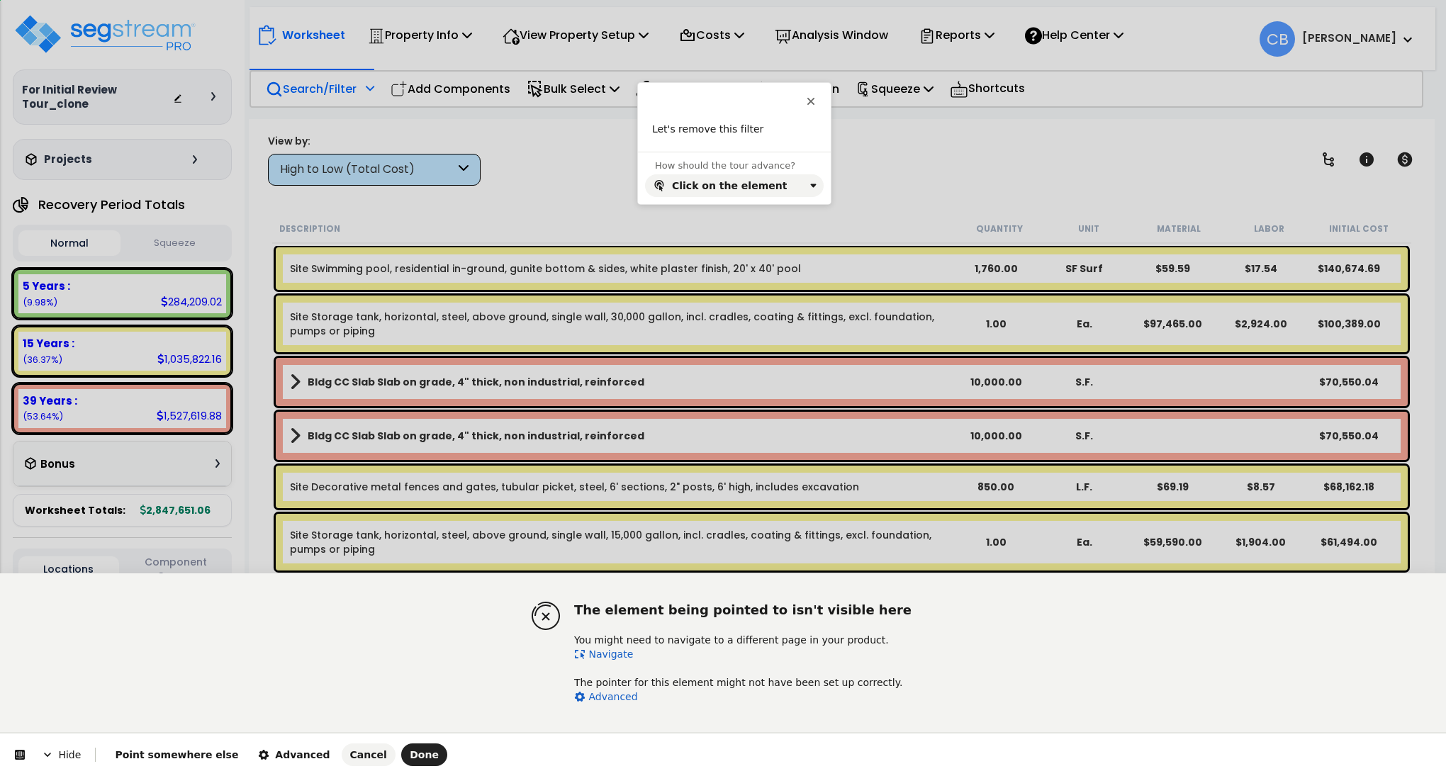
click at [608, 653] on link "Navigate" at bounding box center [603, 654] width 59 height 11
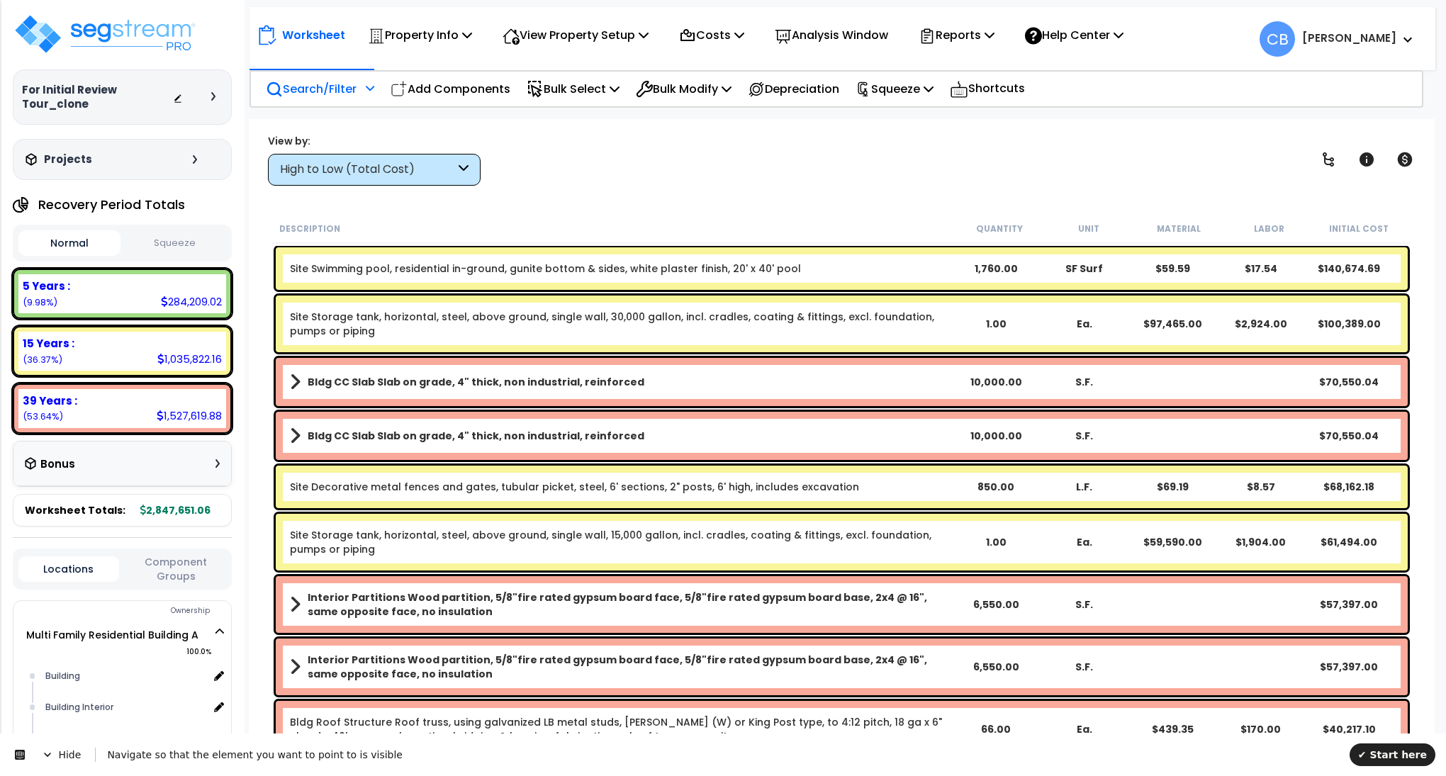
click at [334, 88] on p "Search/Filter" at bounding box center [311, 88] width 91 height 19
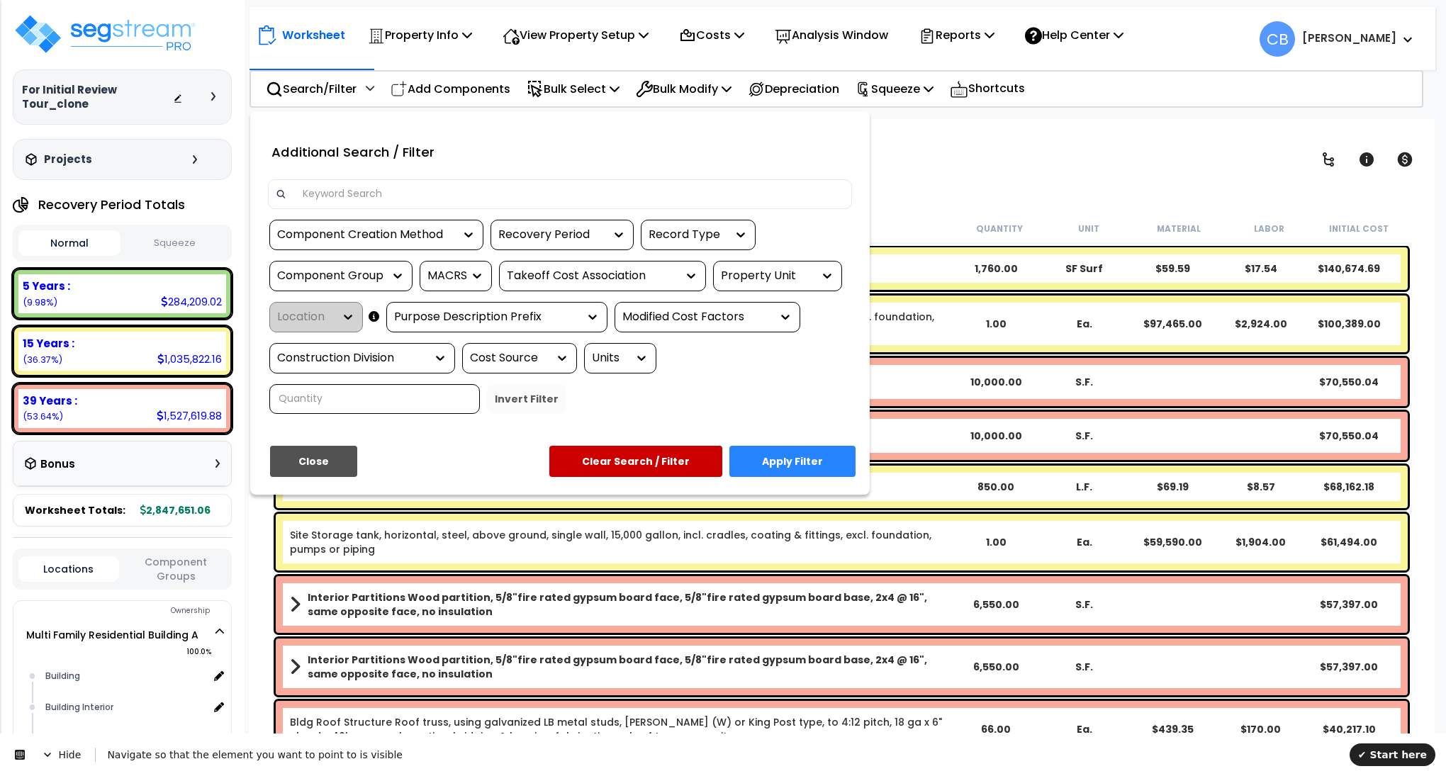
click at [553, 228] on div "Recovery Period" at bounding box center [551, 235] width 106 height 16
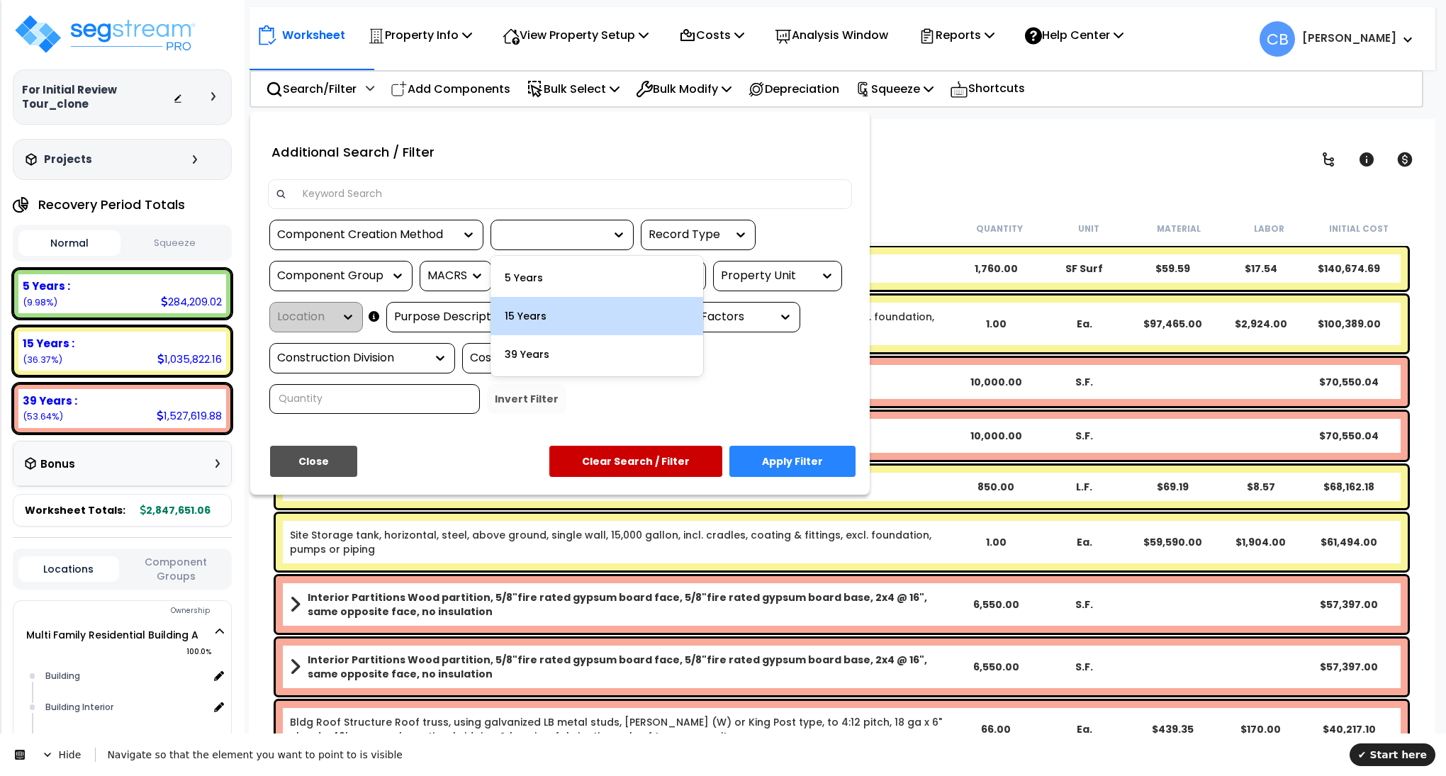
click at [587, 310] on div "15 Years" at bounding box center [597, 316] width 213 height 38
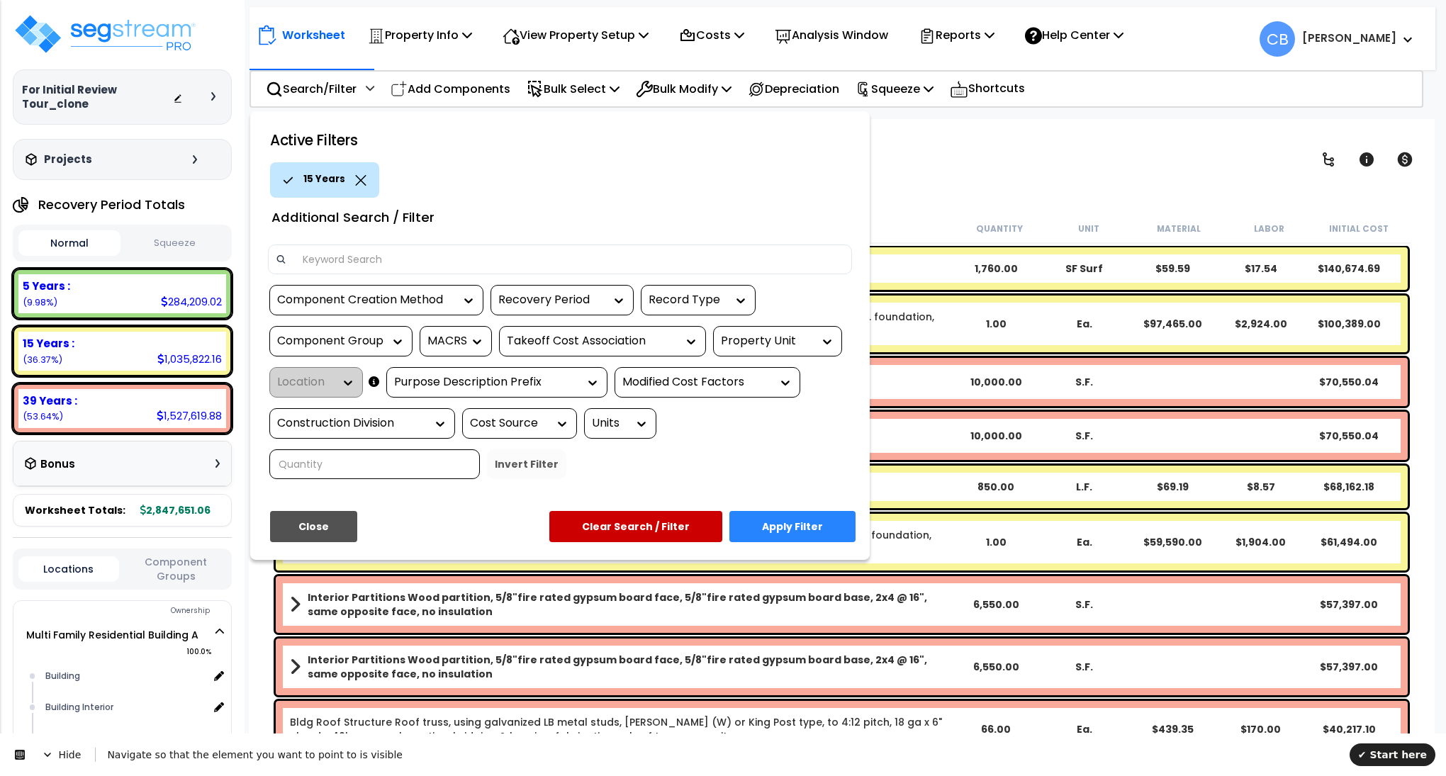
drag, startPoint x: 791, startPoint y: 520, endPoint x: 1076, endPoint y: 600, distance: 296.2
click at [791, 523] on button "Apply Filter" at bounding box center [792, 526] width 126 height 31
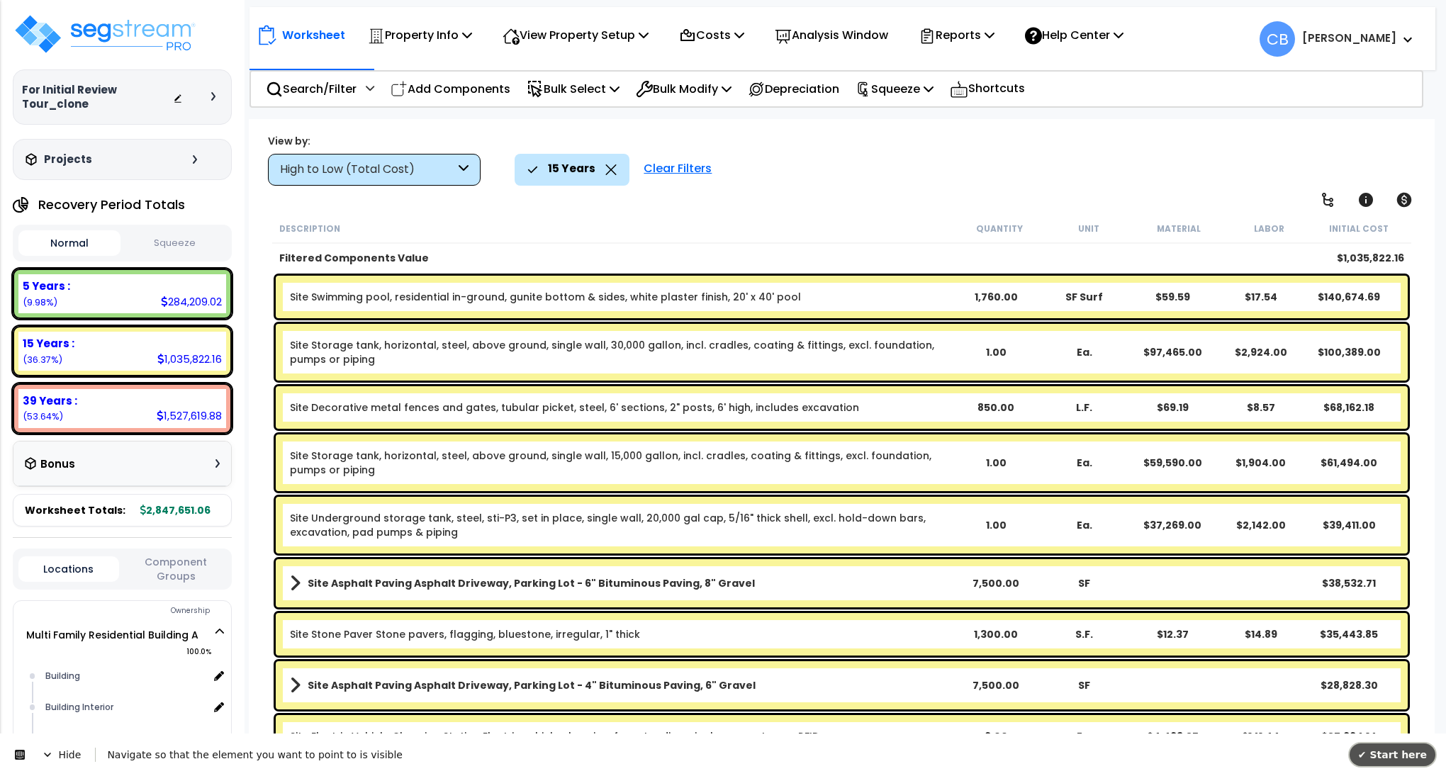
click at [1402, 746] on button "✔ Start here" at bounding box center [1393, 755] width 86 height 23
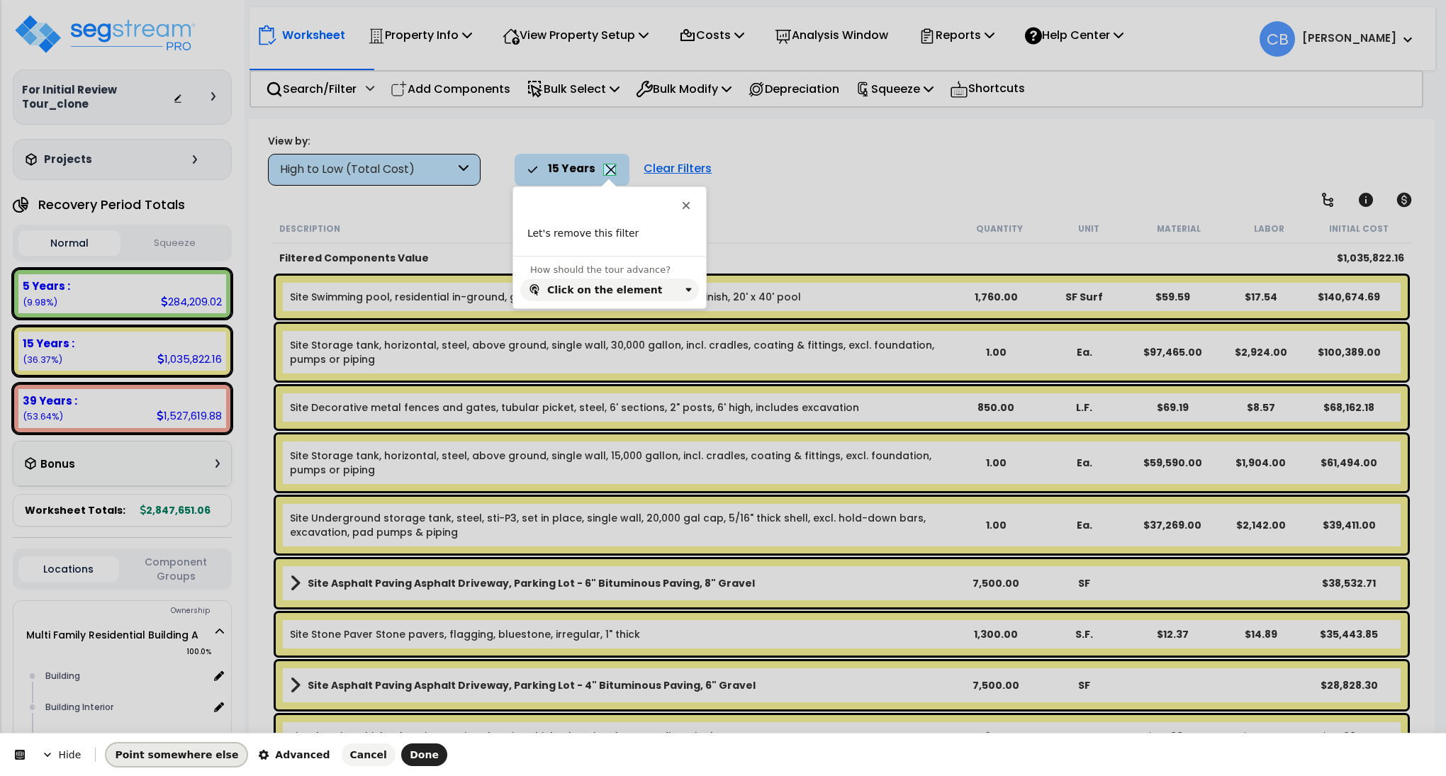
drag, startPoint x: 184, startPoint y: 751, endPoint x: 245, endPoint y: 723, distance: 67.2
click at [184, 751] on span "Point somewhere else" at bounding box center [176, 754] width 123 height 11
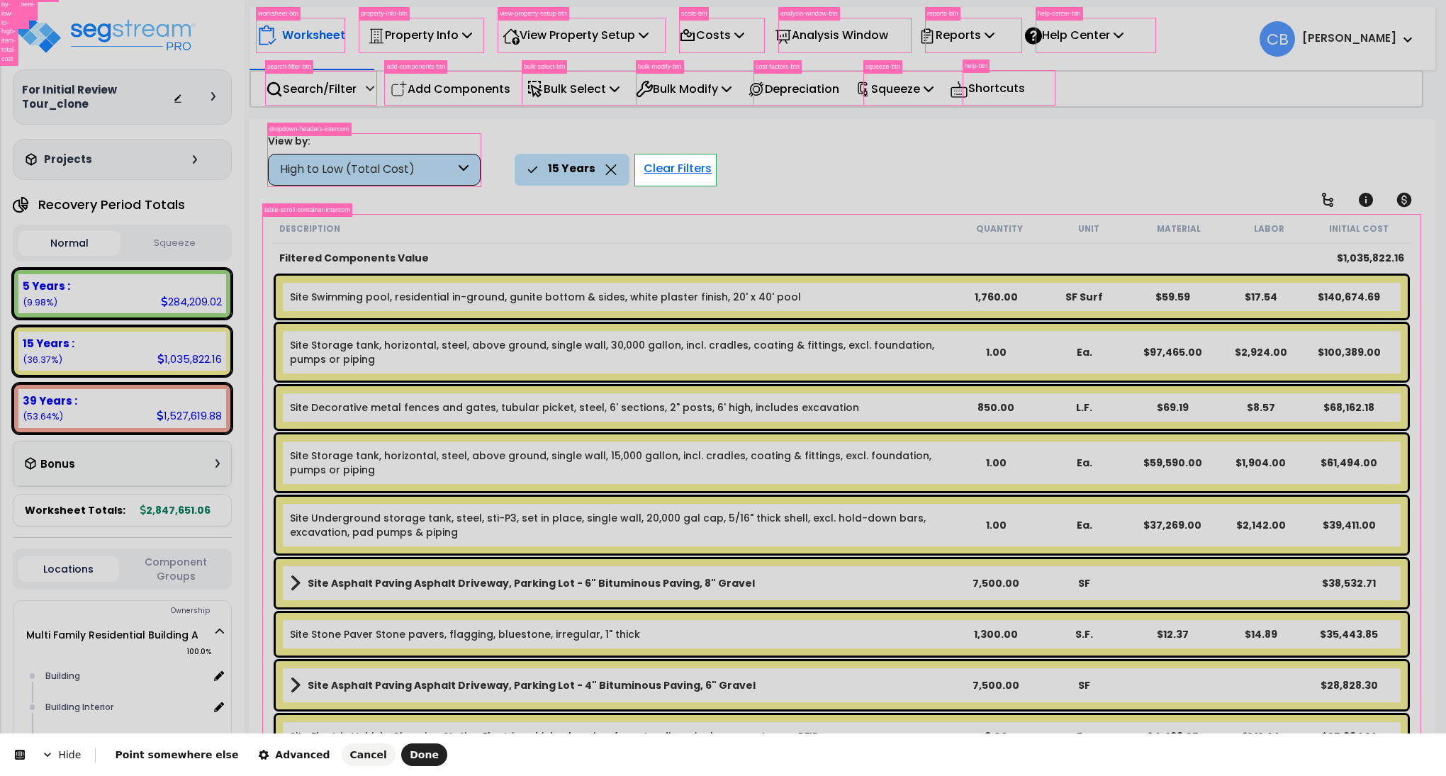
click at [683, 171] on body "We are Building your Property. So please grab a coffee and let us do the heavy …" at bounding box center [723, 450] width 1446 height 776
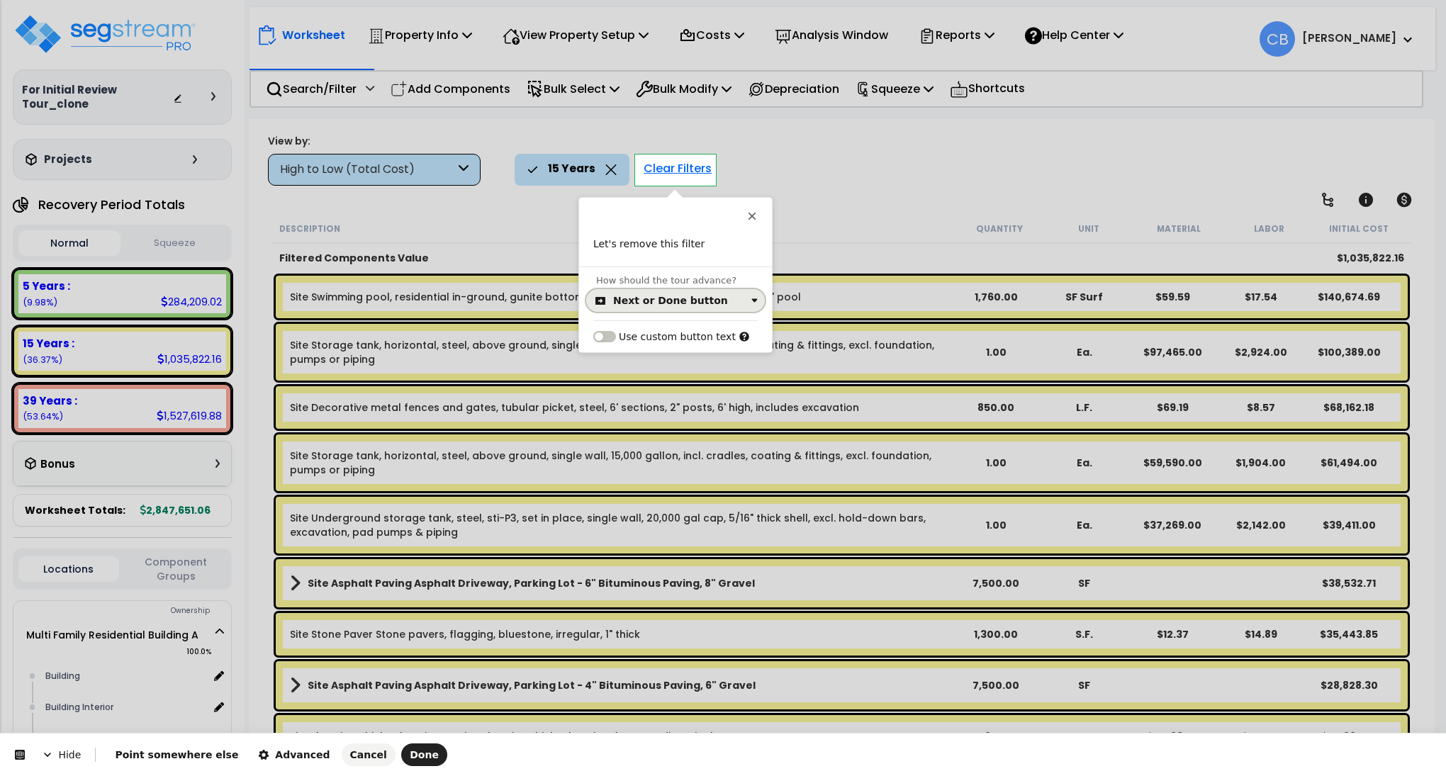
click at [642, 292] on button "Next or Done button" at bounding box center [675, 300] width 179 height 23
click at [645, 352] on div "Click on the element" at bounding box center [667, 359] width 103 height 14
click at [410, 753] on span "Done" at bounding box center [424, 754] width 29 height 11
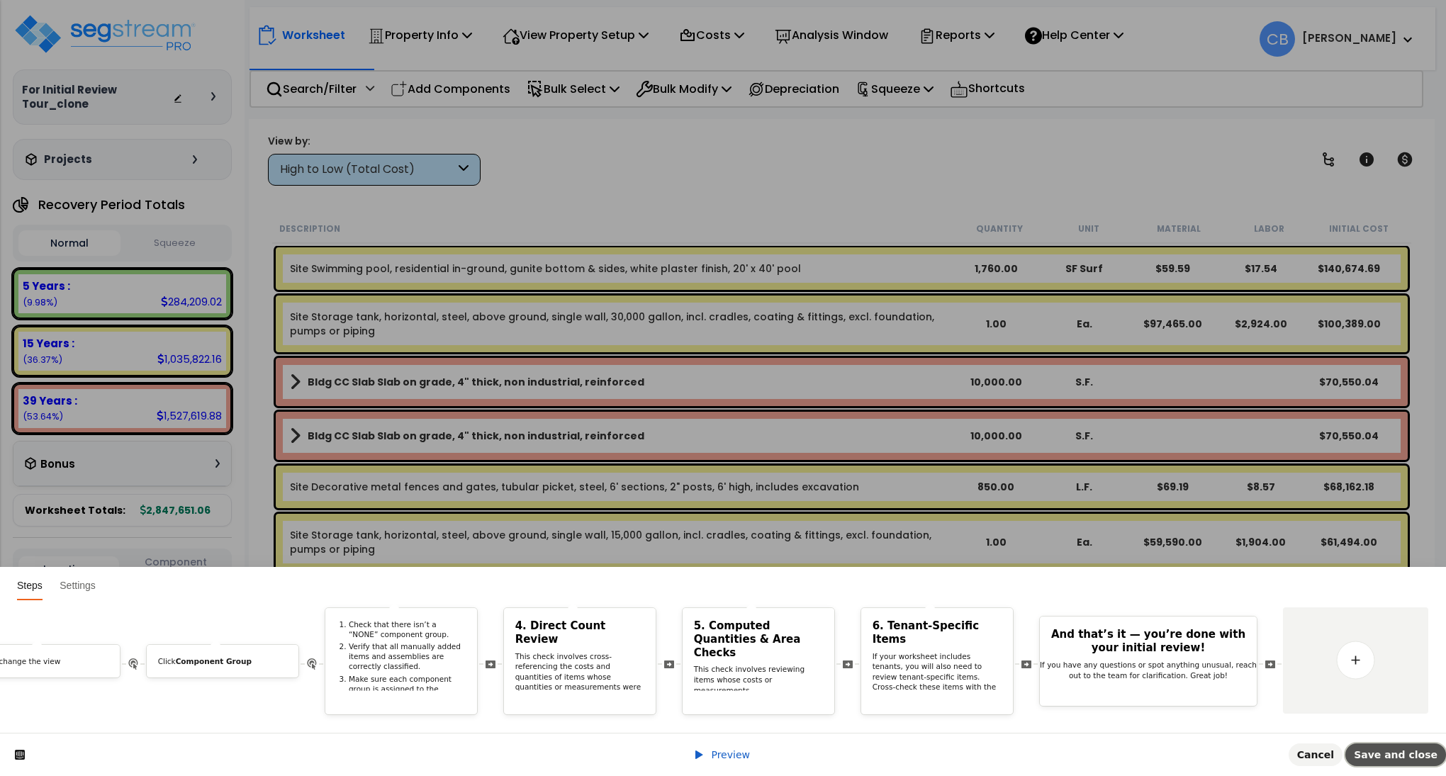
click at [1385, 761] on button "Save and close" at bounding box center [1395, 755] width 101 height 23
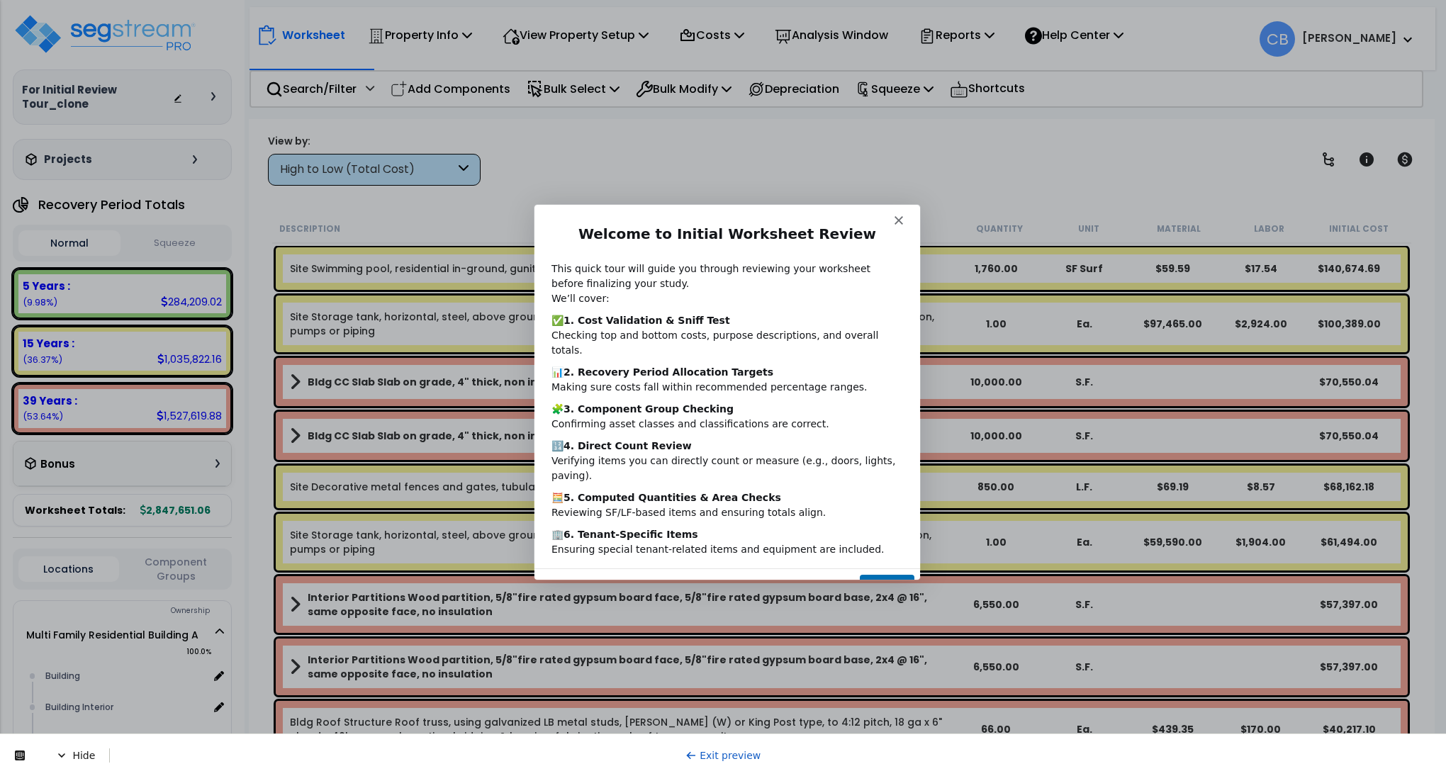
click at [881, 574] on button "Next" at bounding box center [886, 588] width 55 height 29
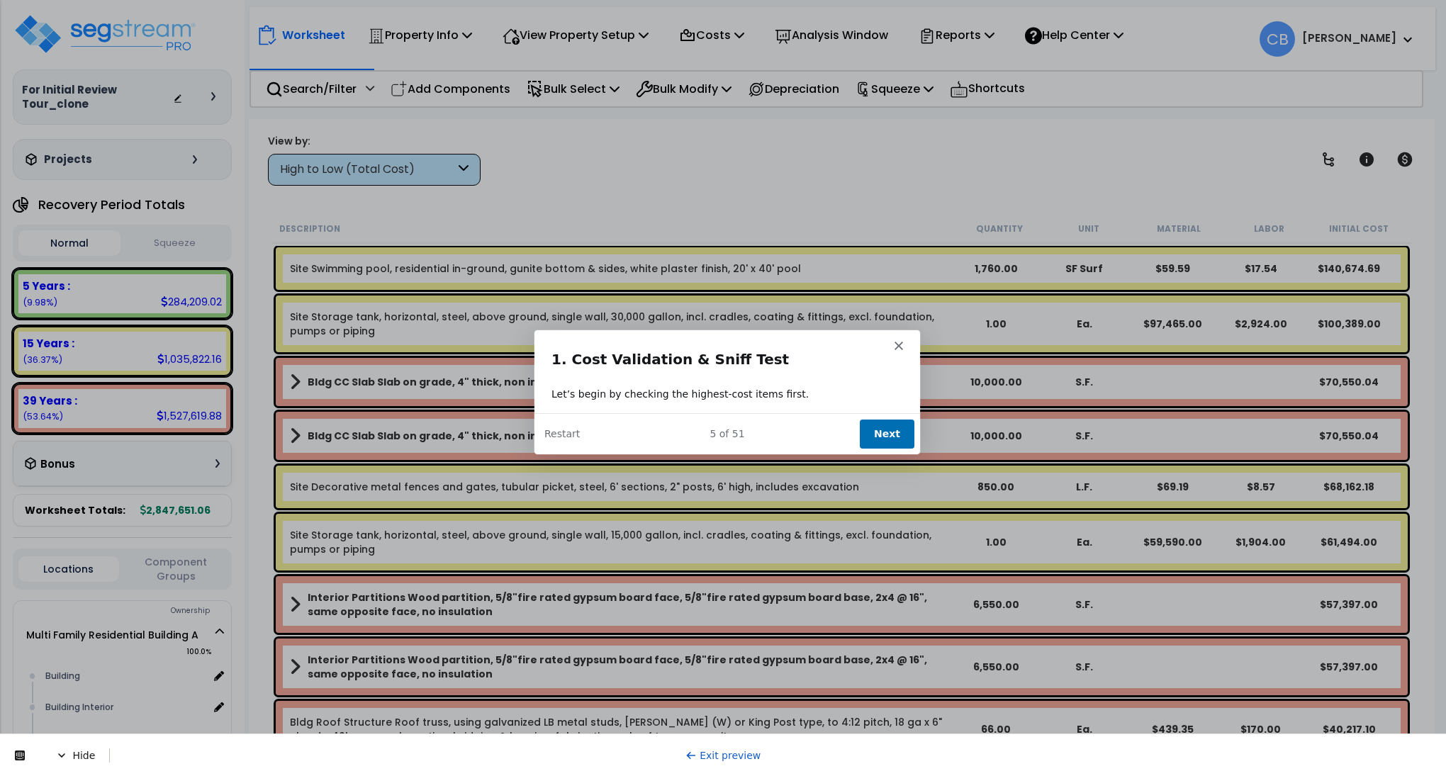
click at [887, 427] on button "Next" at bounding box center [886, 432] width 55 height 29
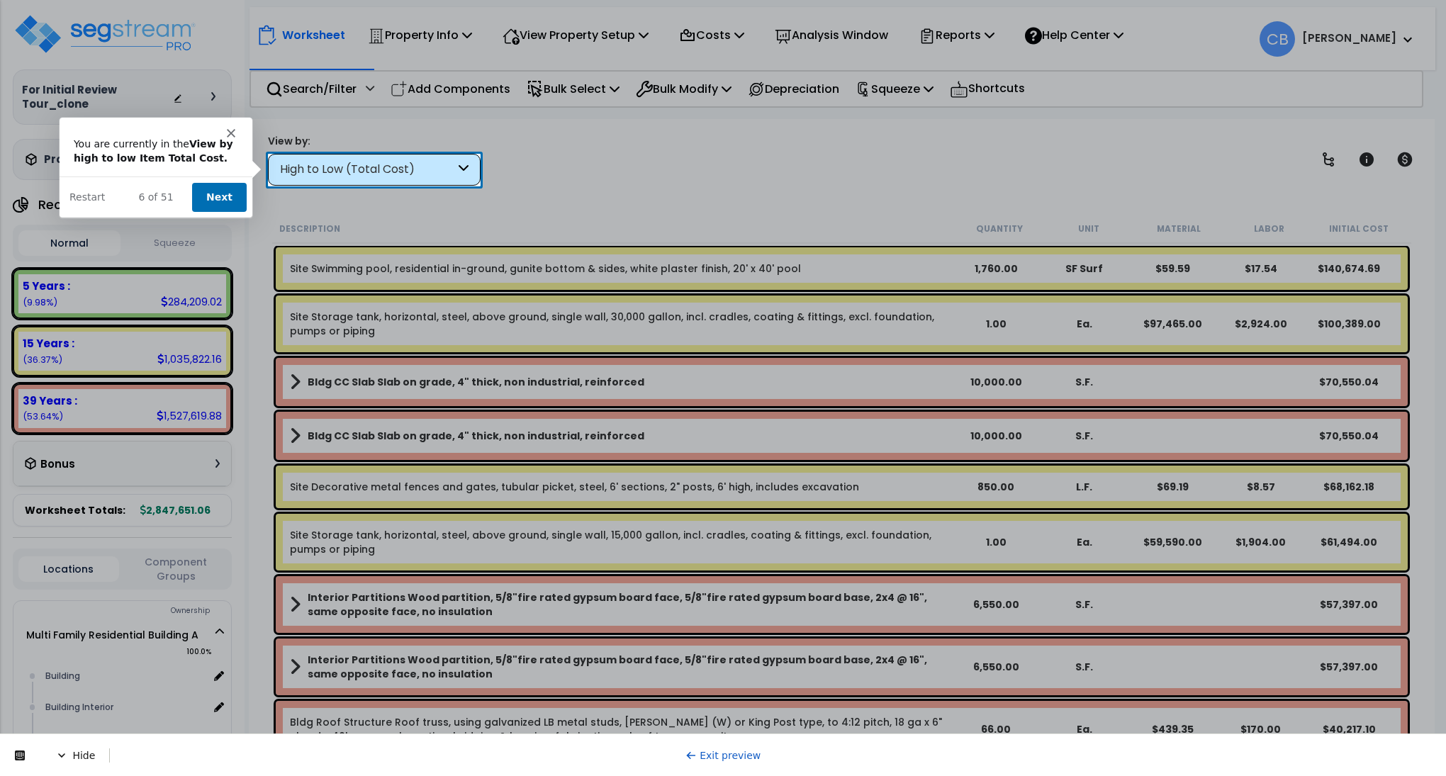
click at [215, 191] on button "Next" at bounding box center [218, 196] width 55 height 29
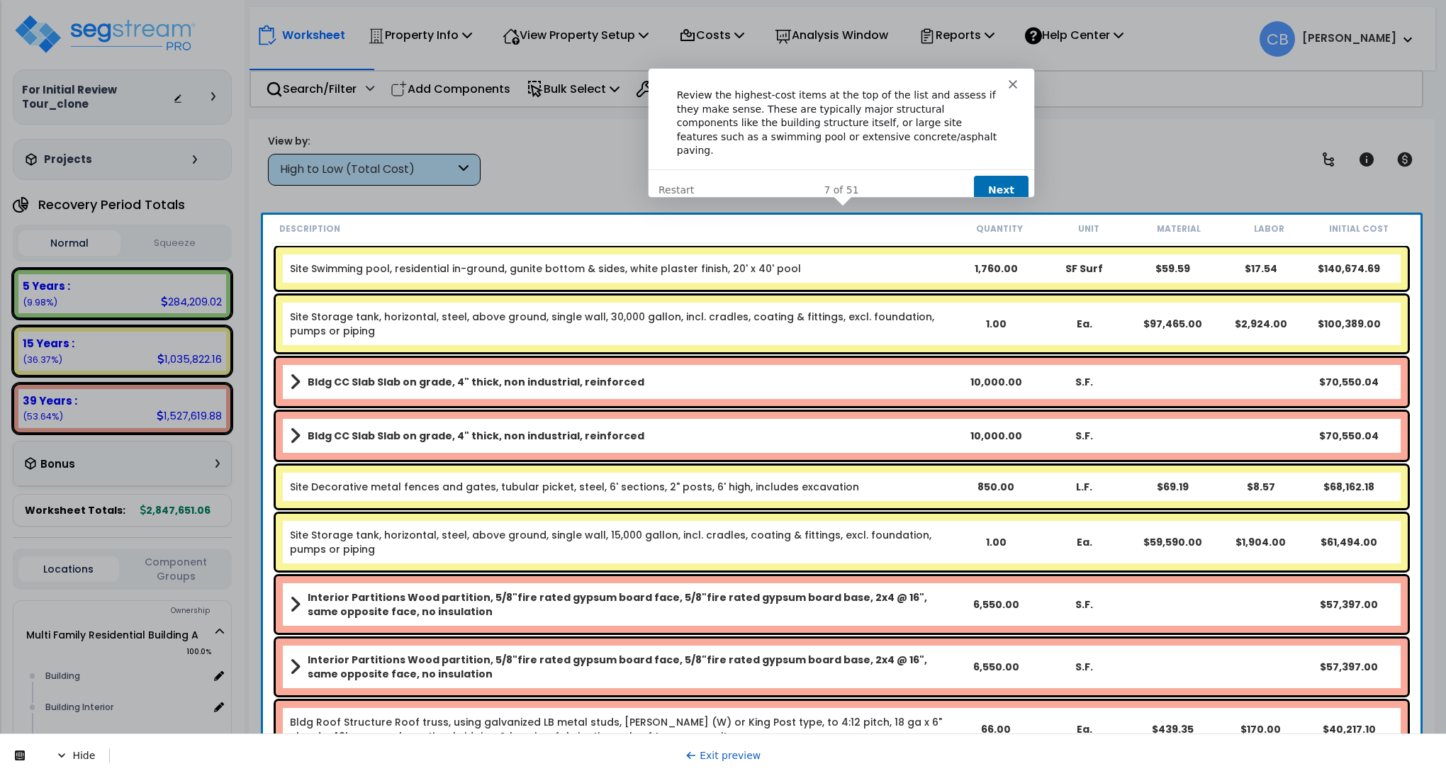
click at [989, 176] on button "Next" at bounding box center [1000, 189] width 55 height 29
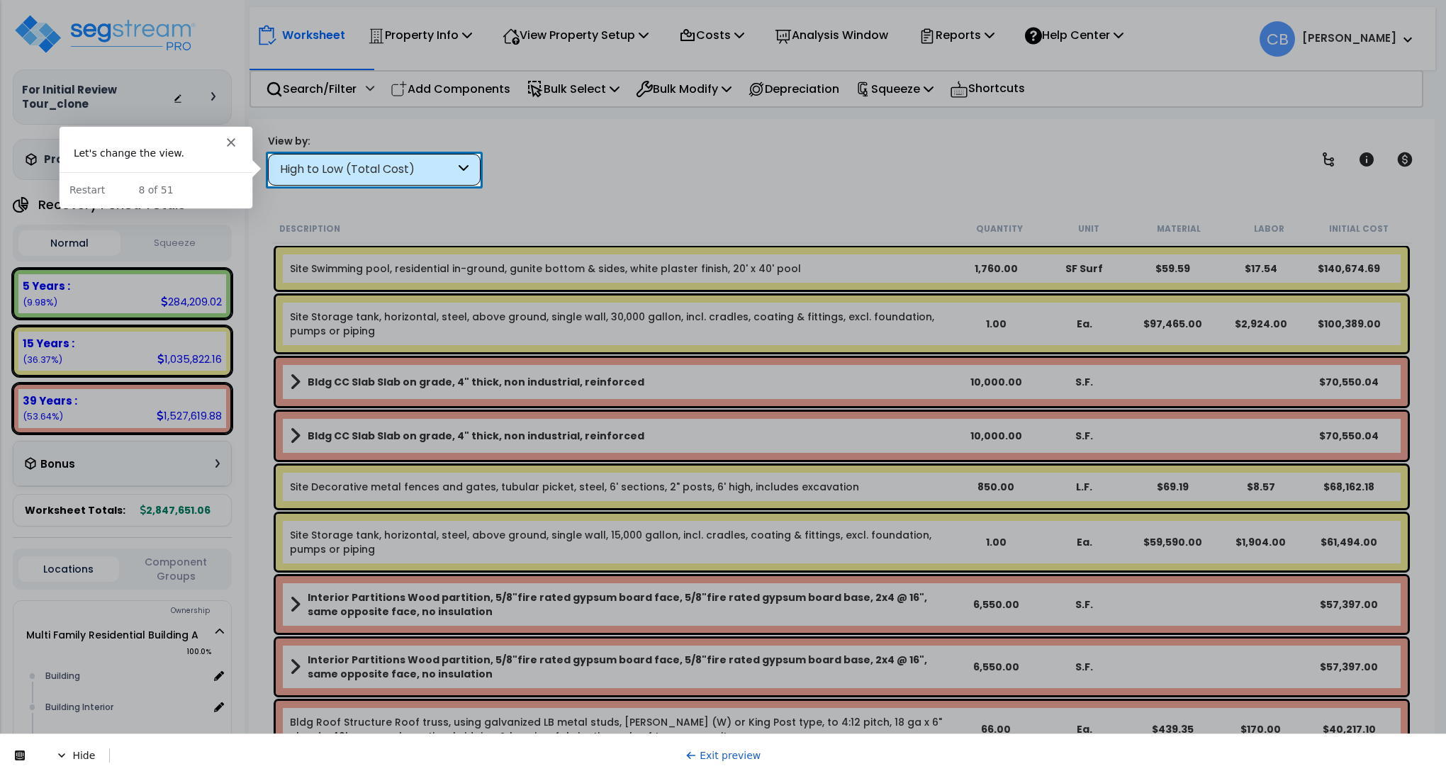
click at [347, 171] on div "High to Low (Total Cost)" at bounding box center [367, 170] width 175 height 16
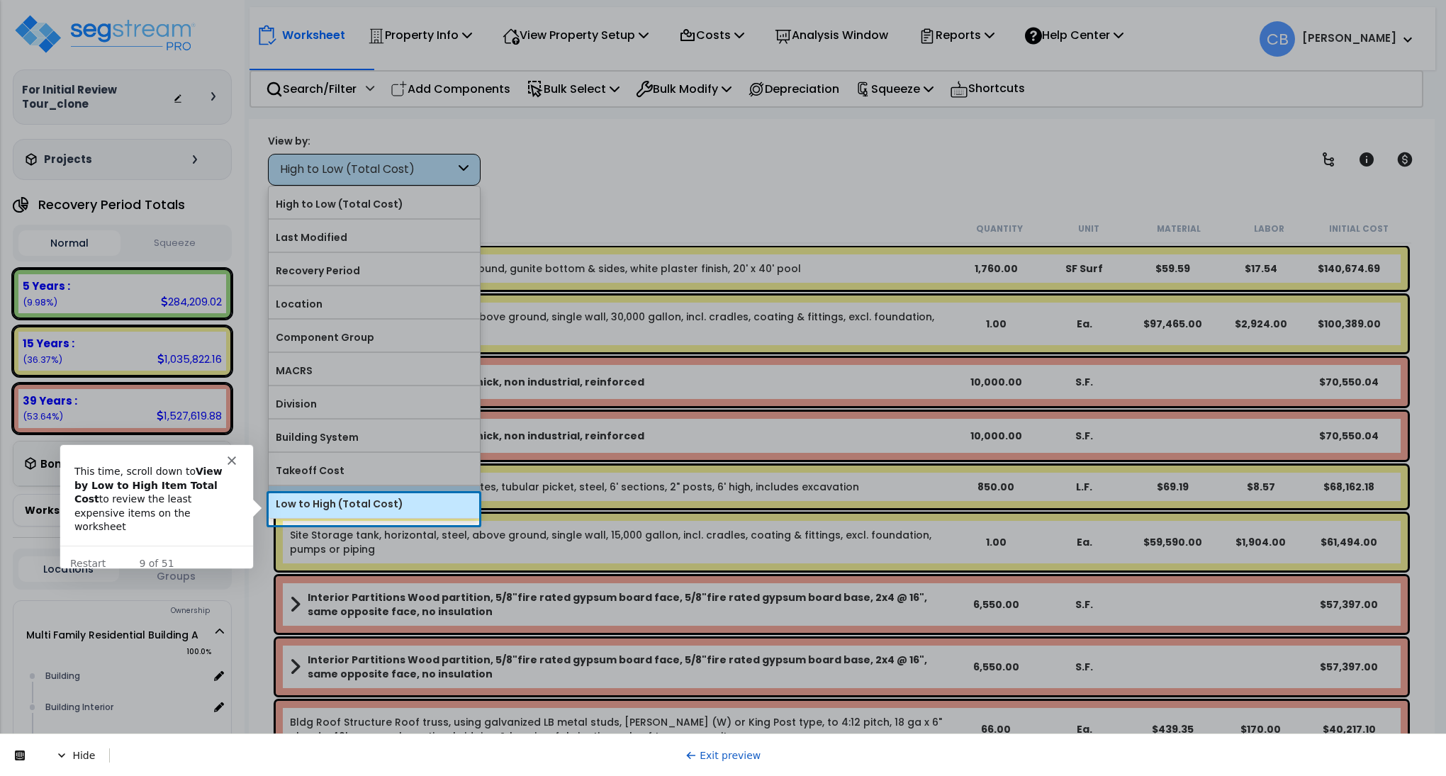
click at [381, 515] on label "Low to High (Total Cost)" at bounding box center [374, 503] width 211 height 21
click at [0, 0] on input "Low to High (Total Cost)" at bounding box center [0, 0] width 0 height 0
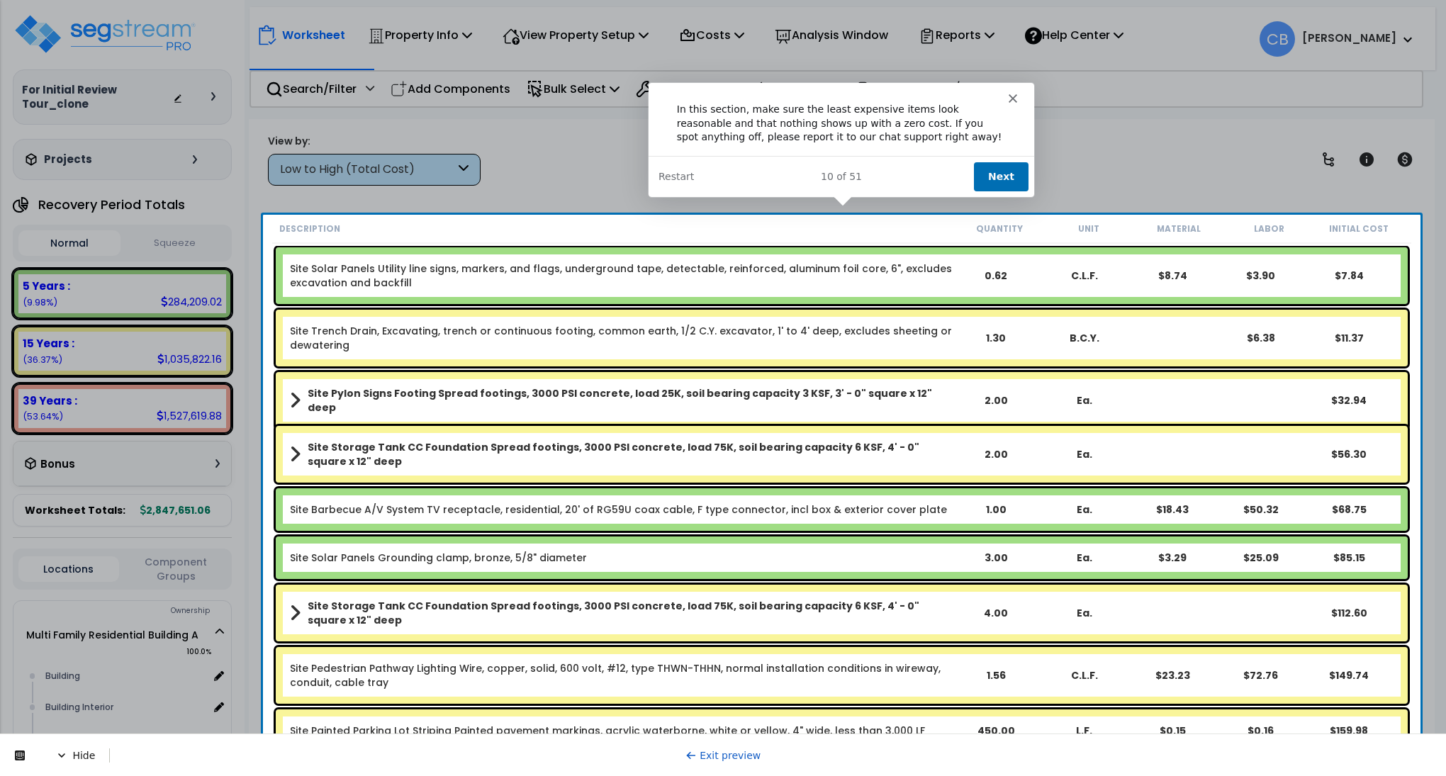
drag, startPoint x: 1004, startPoint y: 159, endPoint x: 950, endPoint y: 186, distance: 60.2
click at [1003, 163] on div "Next" at bounding box center [1000, 175] width 55 height 29
click at [988, 178] on button "Next" at bounding box center [1000, 175] width 55 height 29
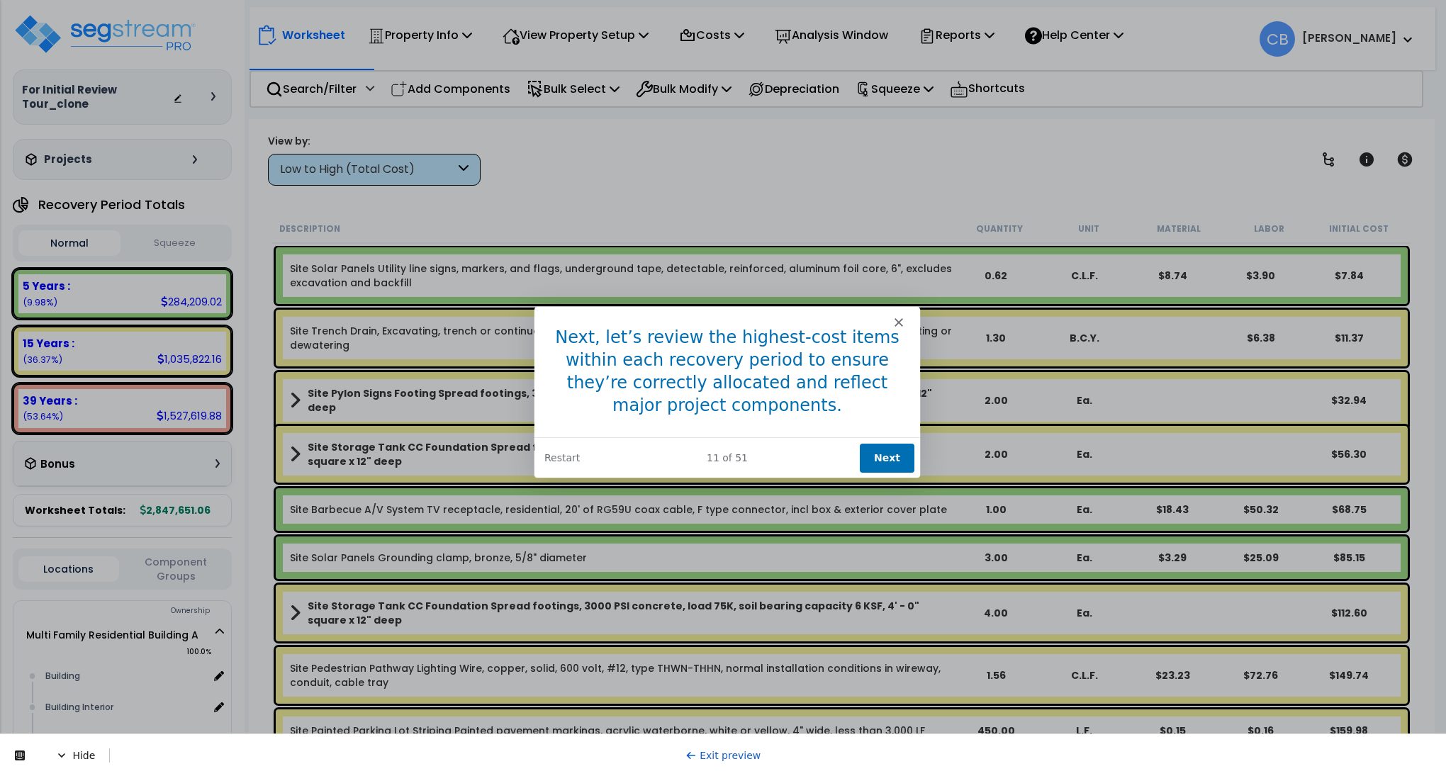
click at [892, 463] on button "Next" at bounding box center [886, 456] width 55 height 29
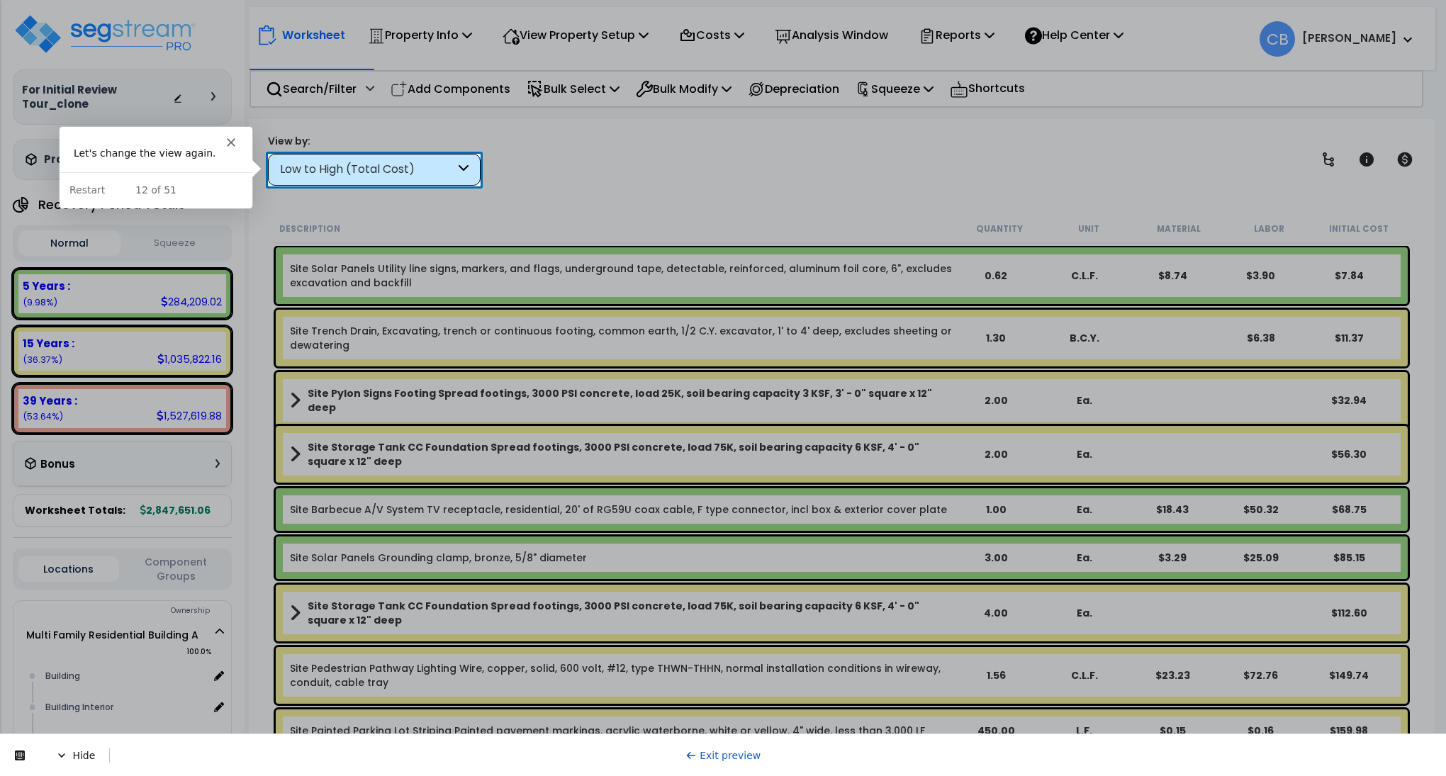
click at [391, 173] on div "Low to High (Total Cost)" at bounding box center [367, 170] width 175 height 16
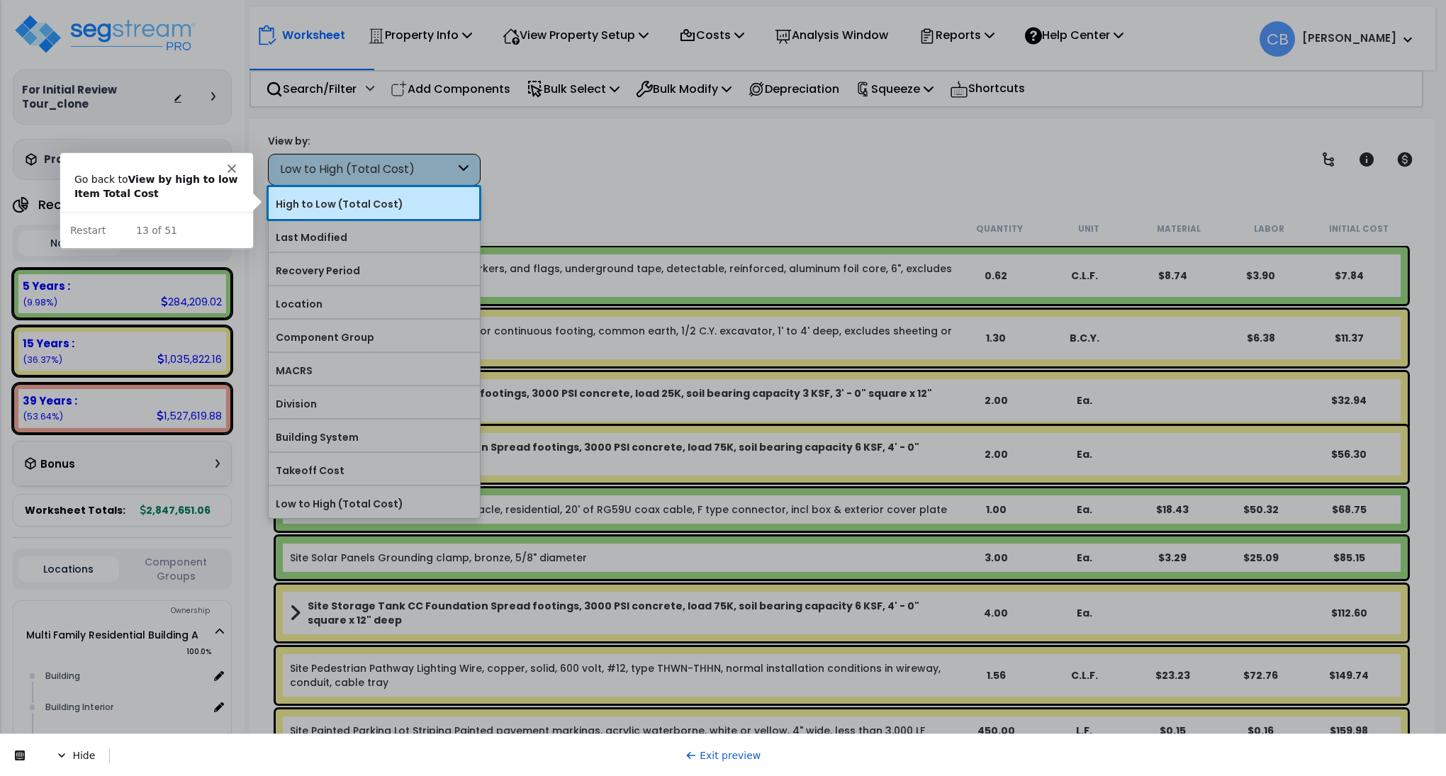
click at [366, 202] on label "High to Low (Total Cost)" at bounding box center [374, 204] width 211 height 21
click at [0, 0] on input "High to Low (Total Cost)" at bounding box center [0, 0] width 0 height 0
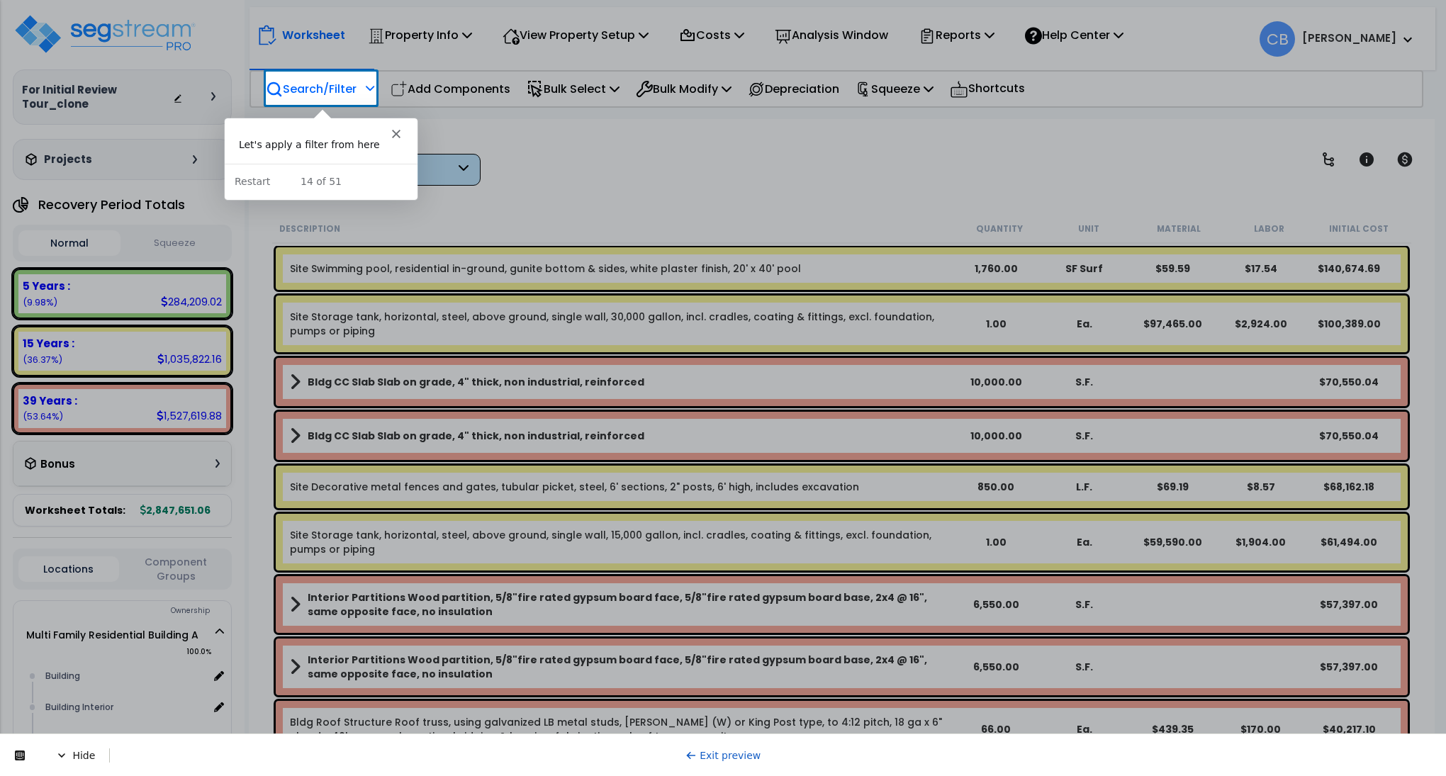
click at [330, 77] on div "Search/Filter Additional Search / Filter" at bounding box center [320, 88] width 108 height 33
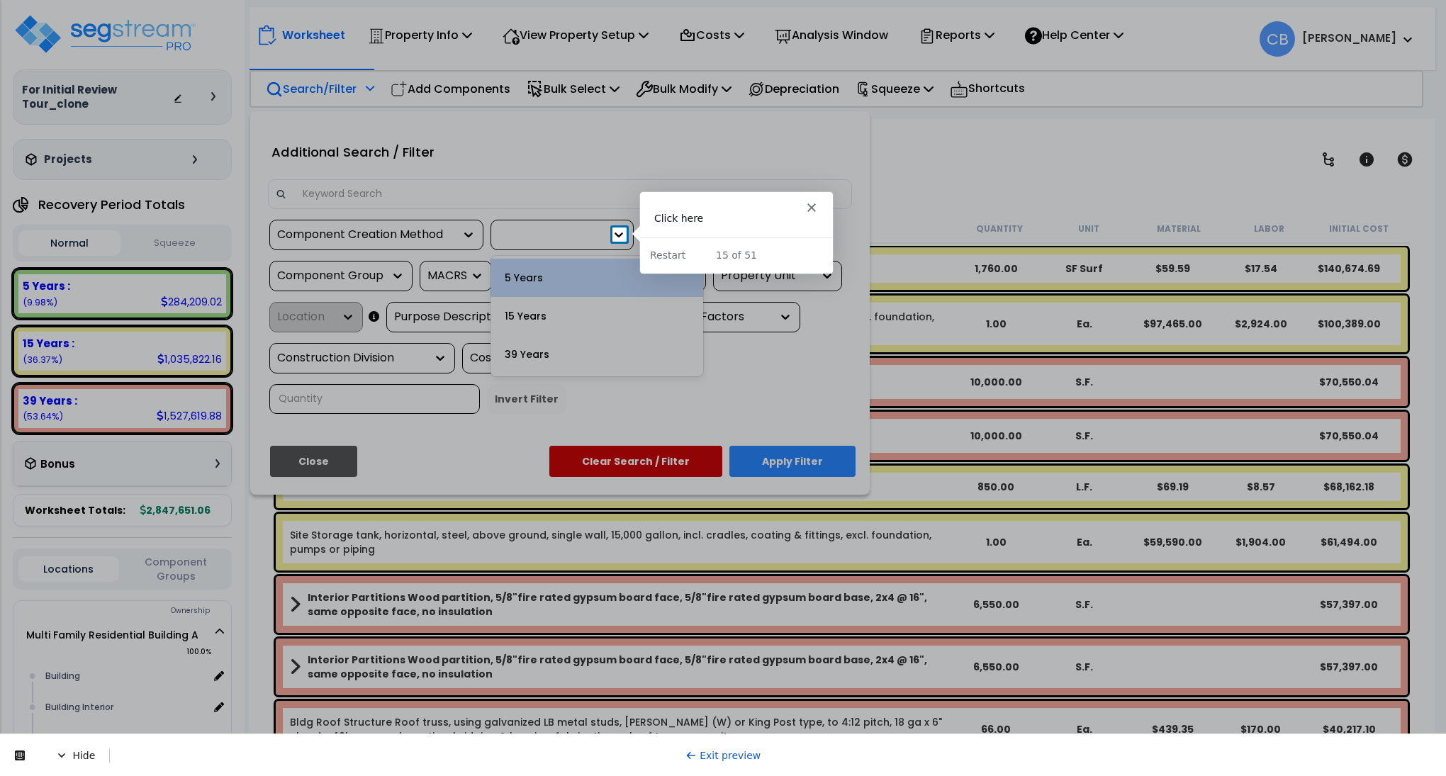
click at [620, 230] on icon at bounding box center [619, 235] width 14 height 14
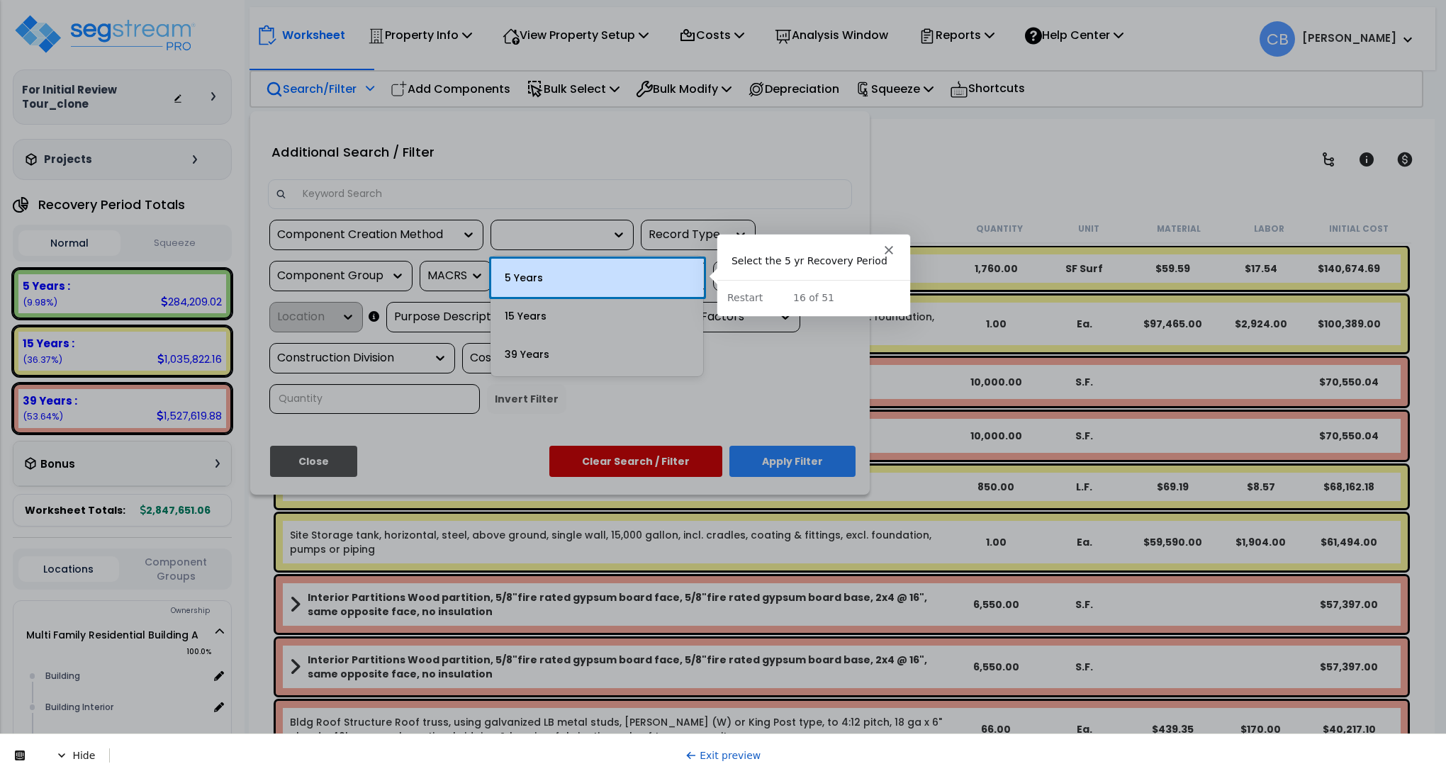
click at [610, 283] on div "5 Years" at bounding box center [597, 278] width 213 height 38
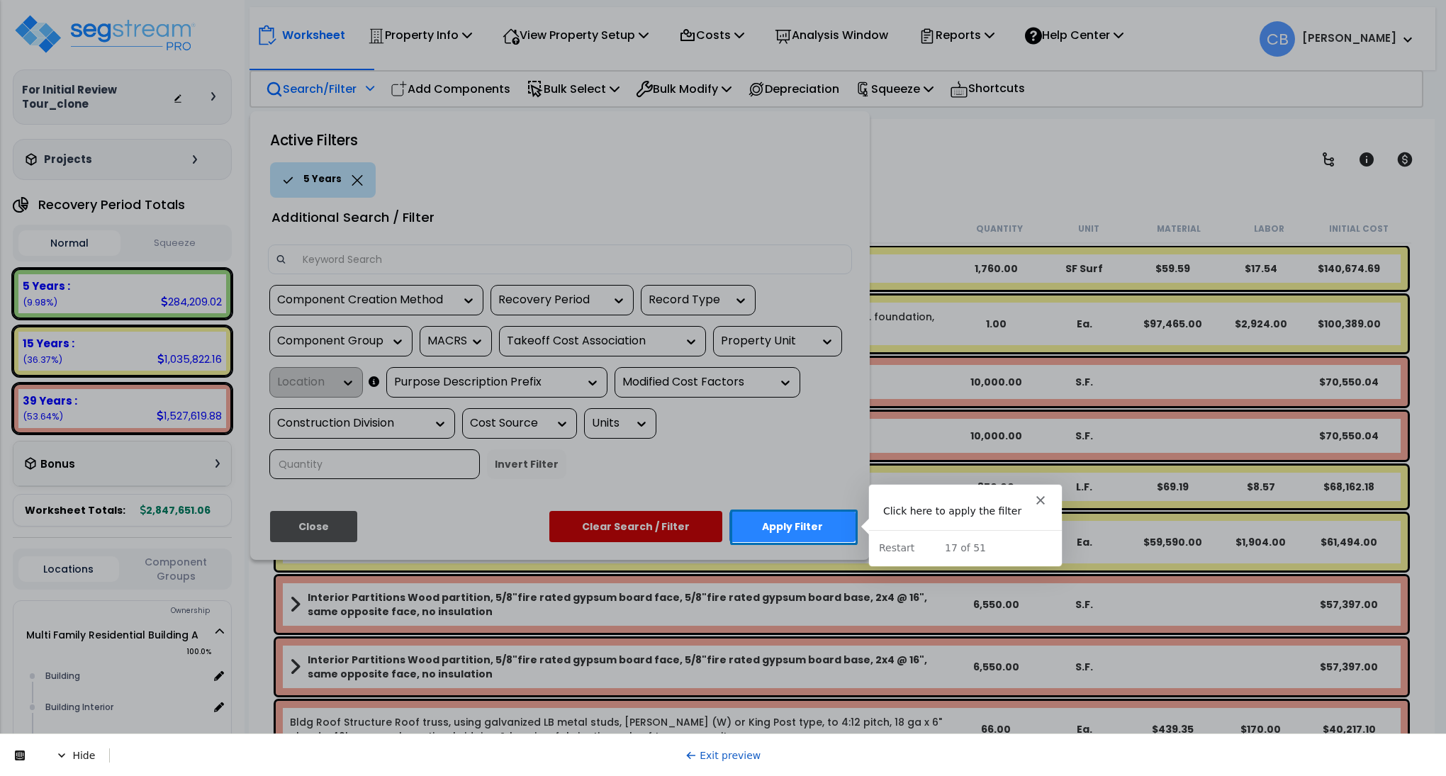
click at [776, 519] on button "Apply Filter" at bounding box center [792, 526] width 126 height 31
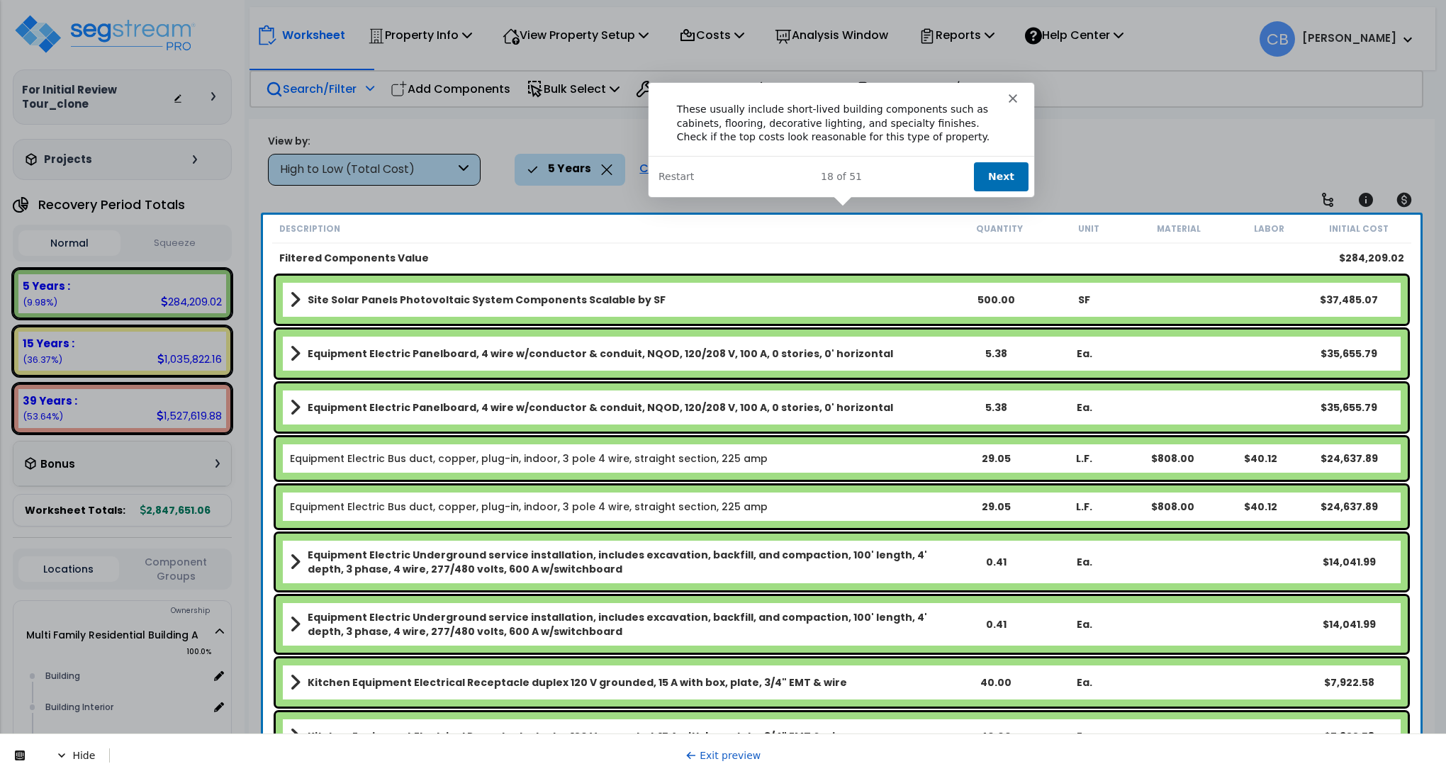
click at [1011, 174] on button "Next" at bounding box center [1000, 175] width 55 height 29
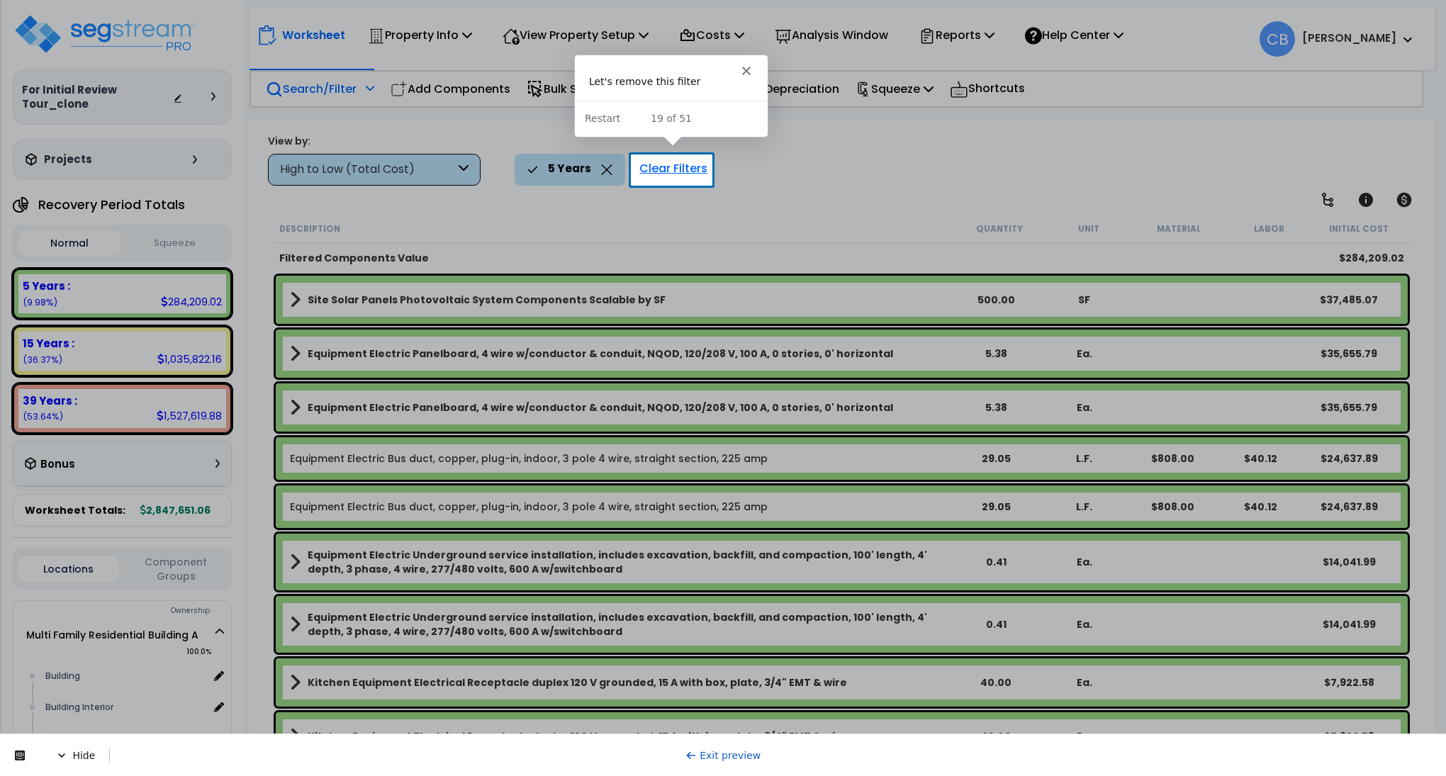
click at [694, 159] on div "Clear Filters" at bounding box center [673, 169] width 82 height 31
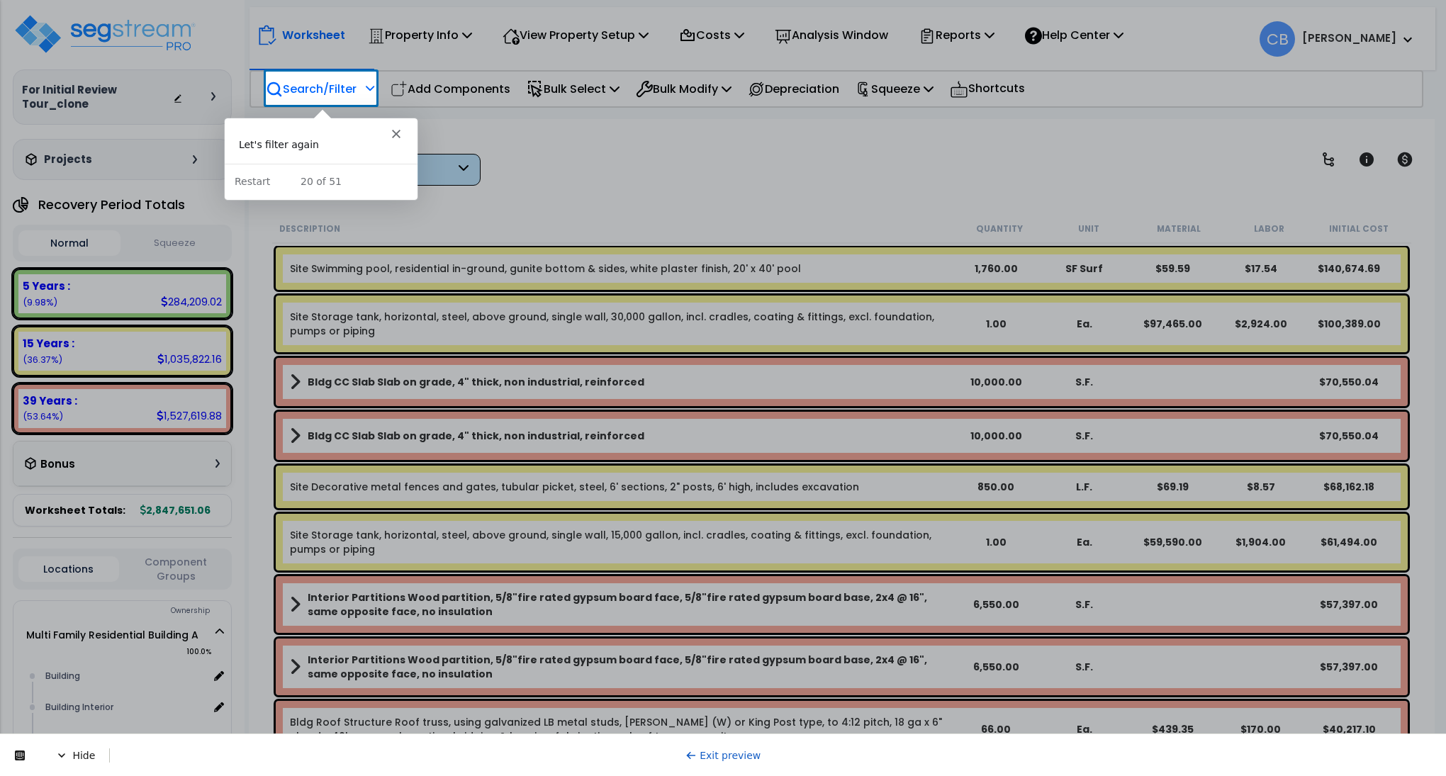
click at [330, 88] on p "Search/Filter" at bounding box center [311, 88] width 91 height 19
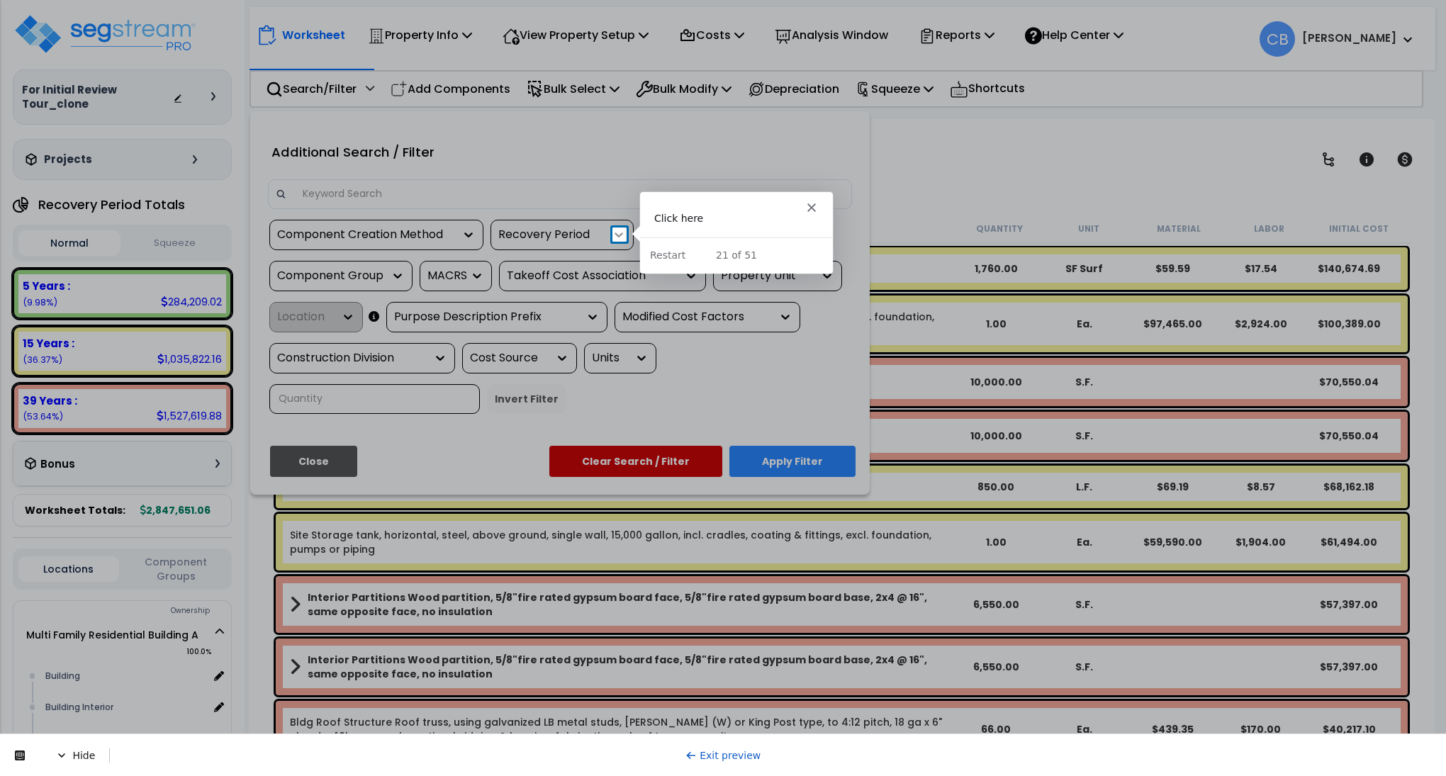
click at [623, 230] on icon at bounding box center [619, 235] width 14 height 14
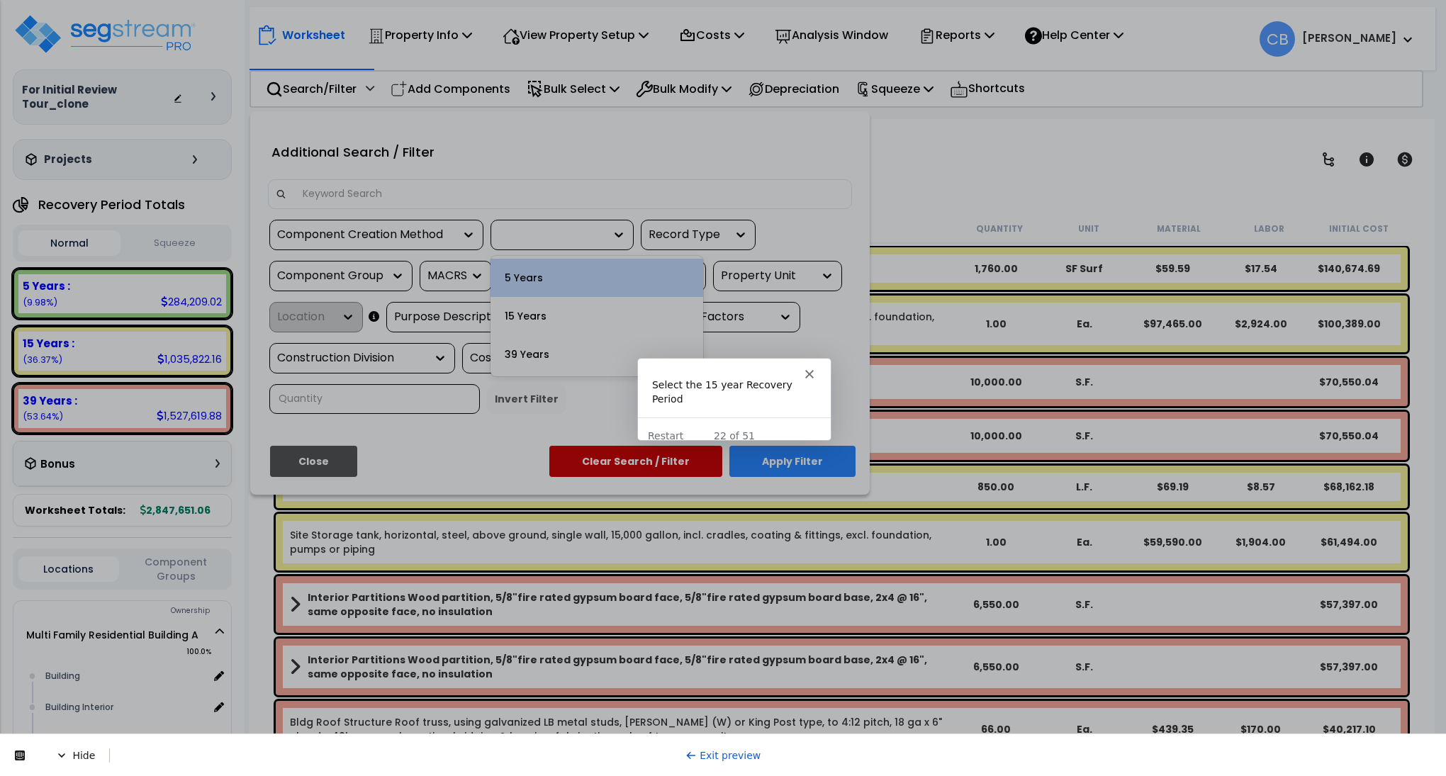
click at [807, 376] on icon "Close" at bounding box center [809, 373] width 9 height 9
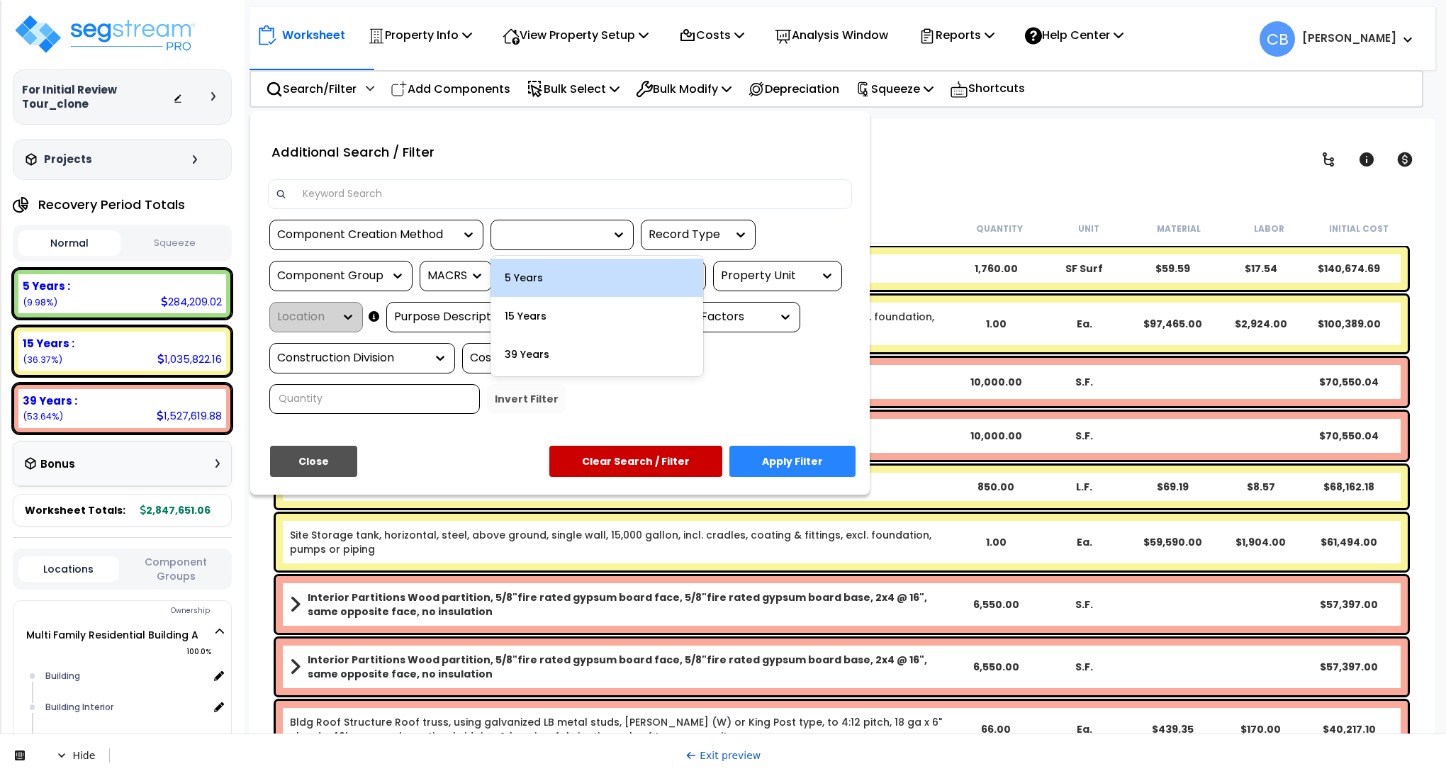
click at [710, 751] on link "Exit preview" at bounding box center [723, 755] width 76 height 11
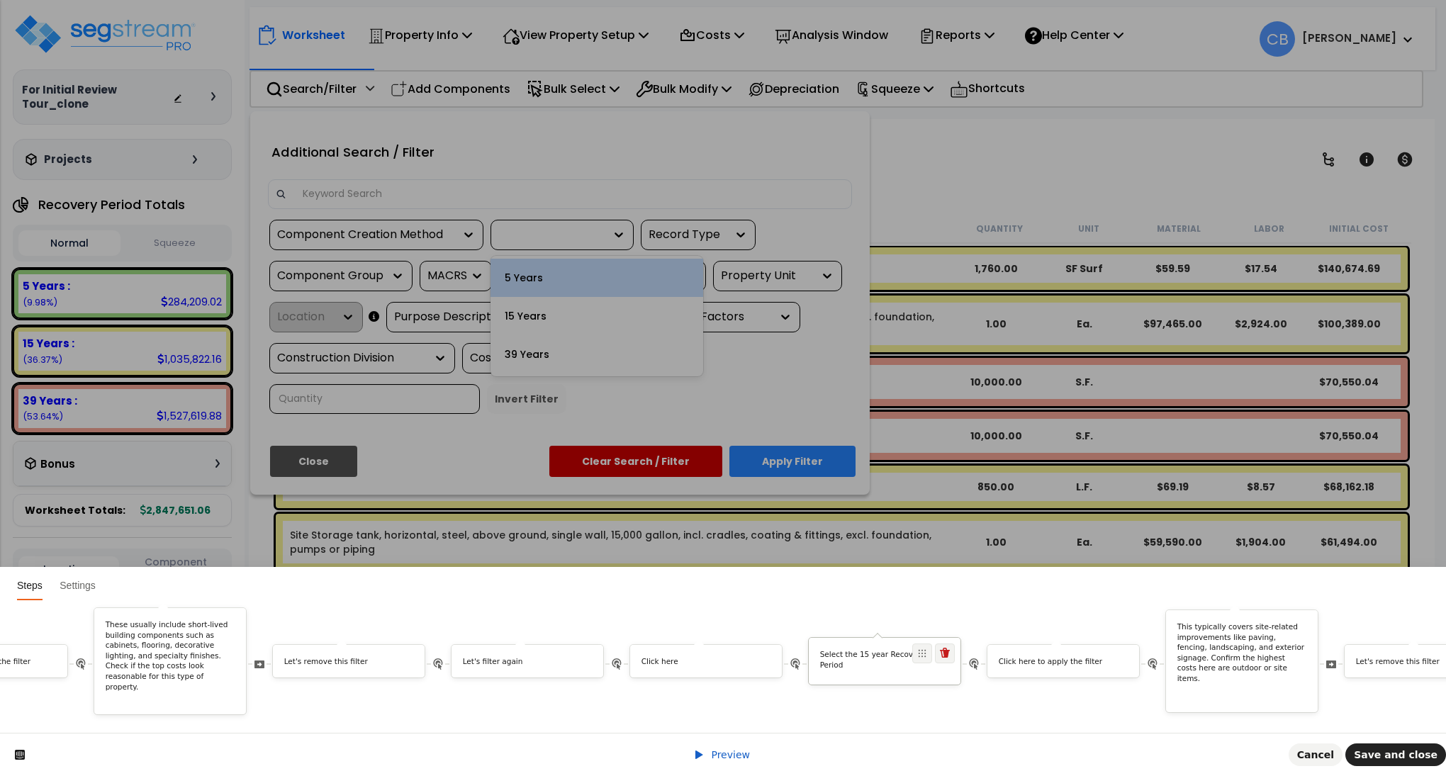
click at [855, 651] on div "Select the 15 year Recovery Period" at bounding box center [885, 662] width 152 height 26
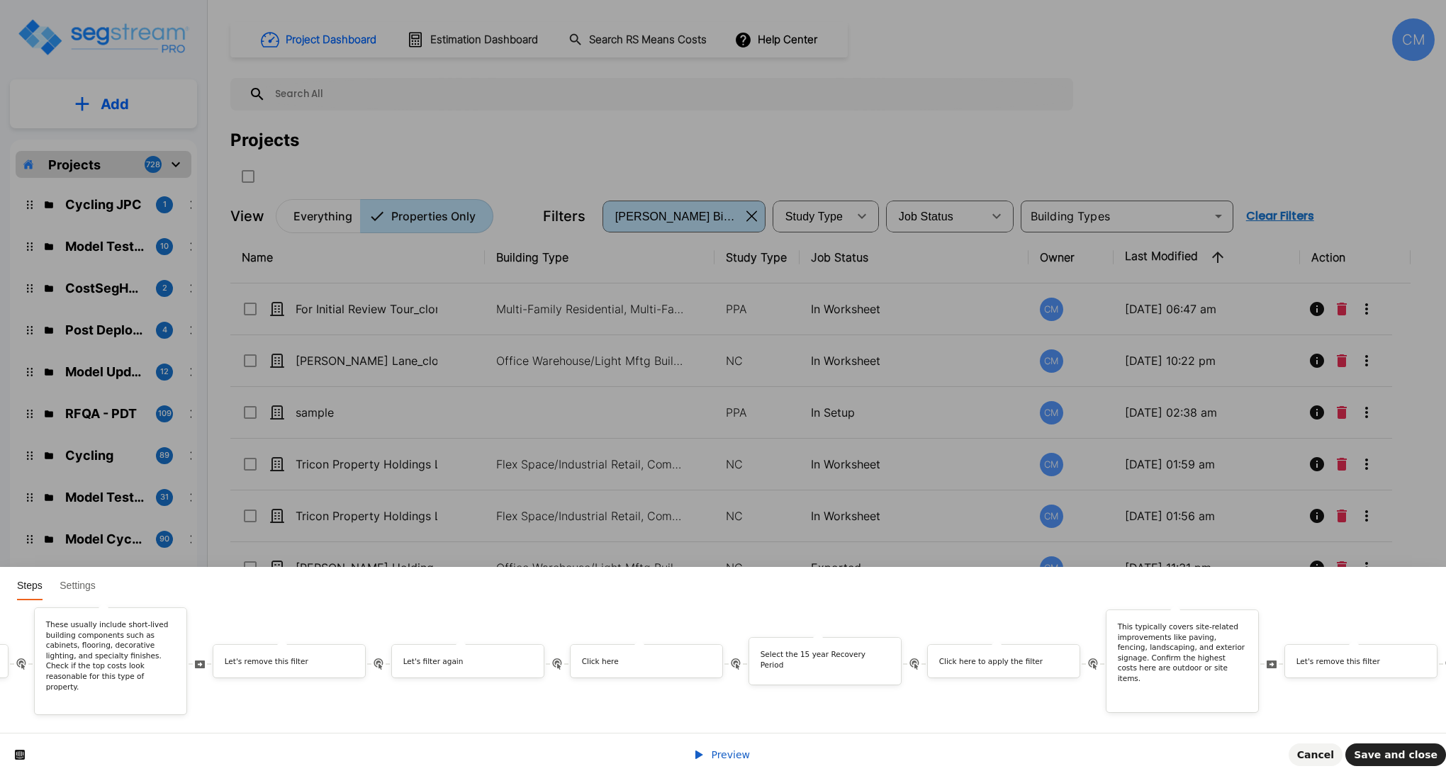
scroll to position [0, 3266]
click at [845, 653] on div "Select the 15 year Recovery Period" at bounding box center [840, 662] width 152 height 26
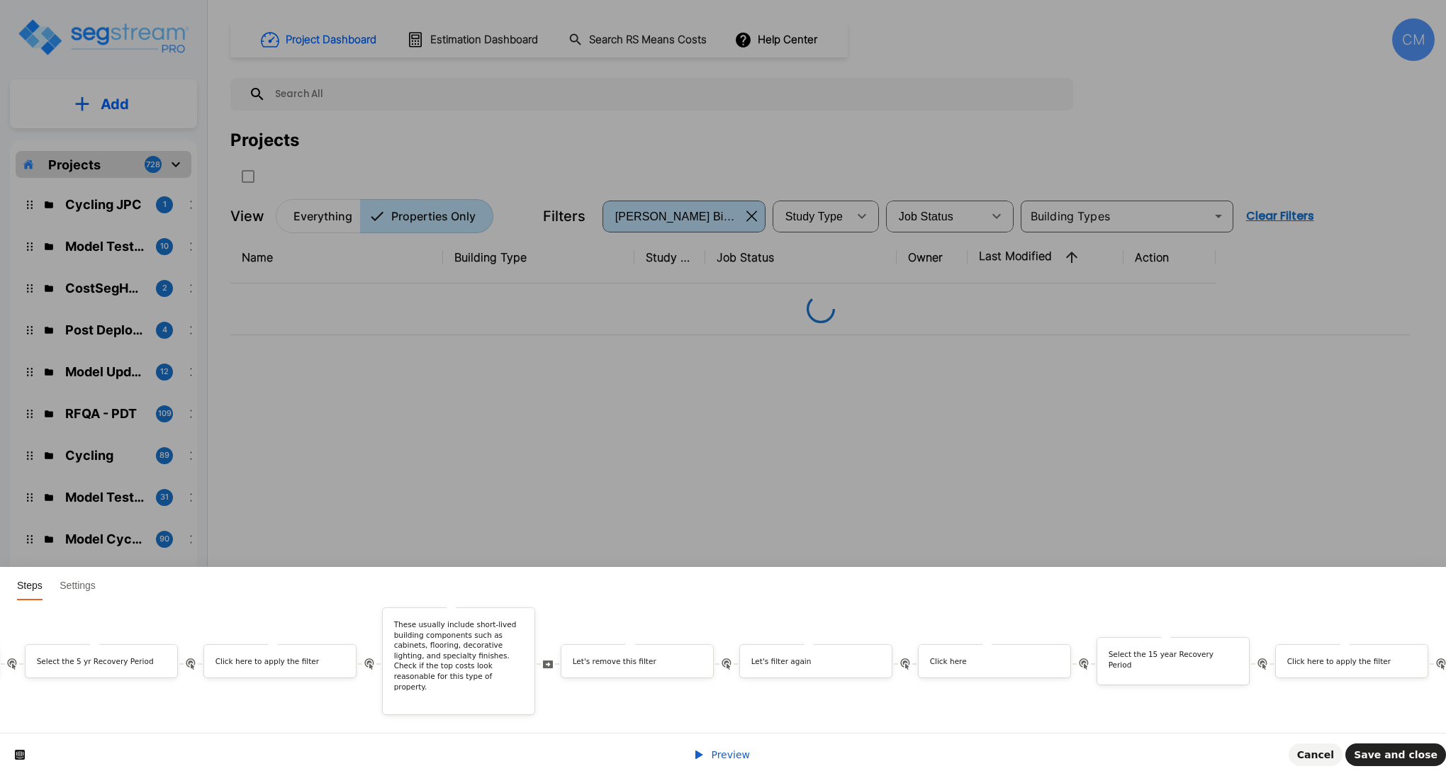
scroll to position [0, 3577]
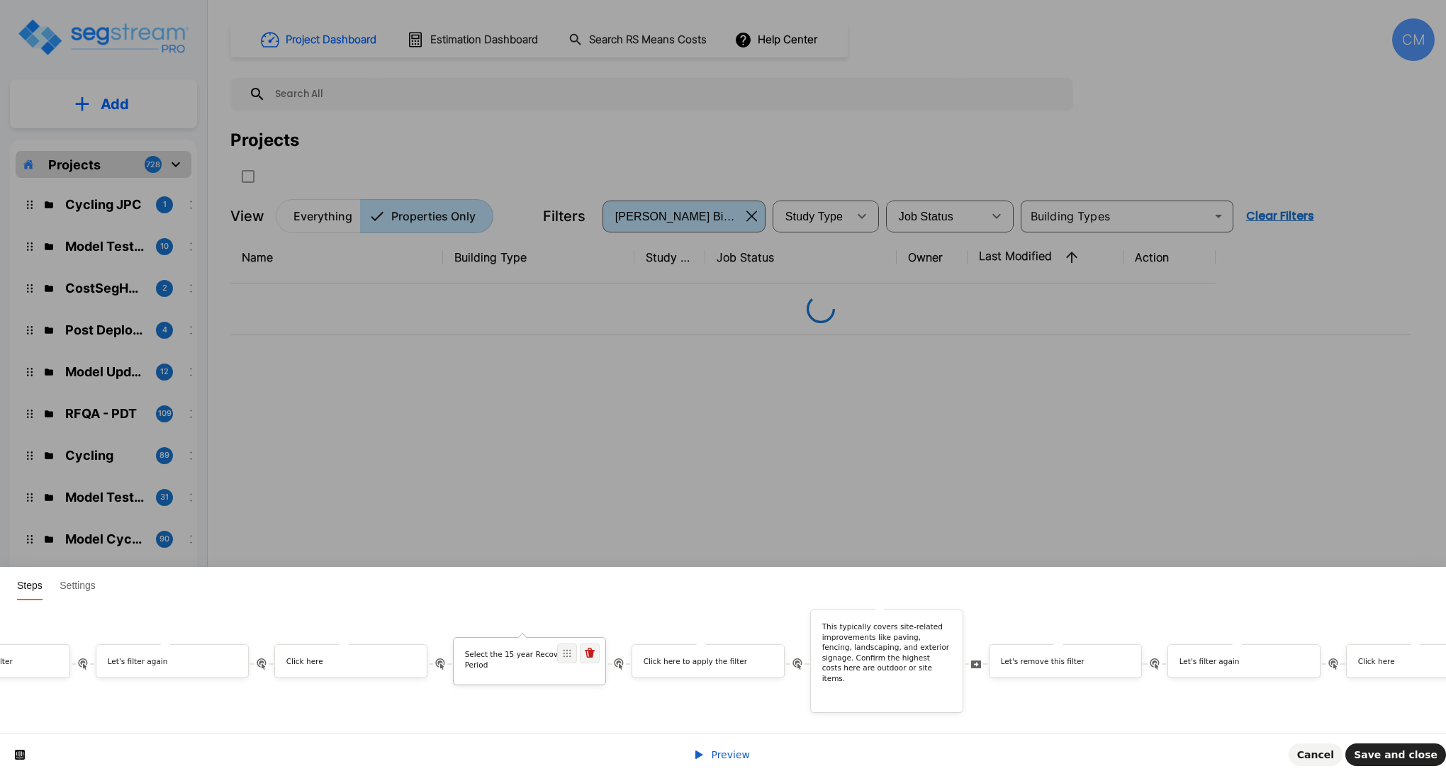
click at [504, 638] on div "Select the 15 year Recovery Period" at bounding box center [530, 661] width 152 height 46
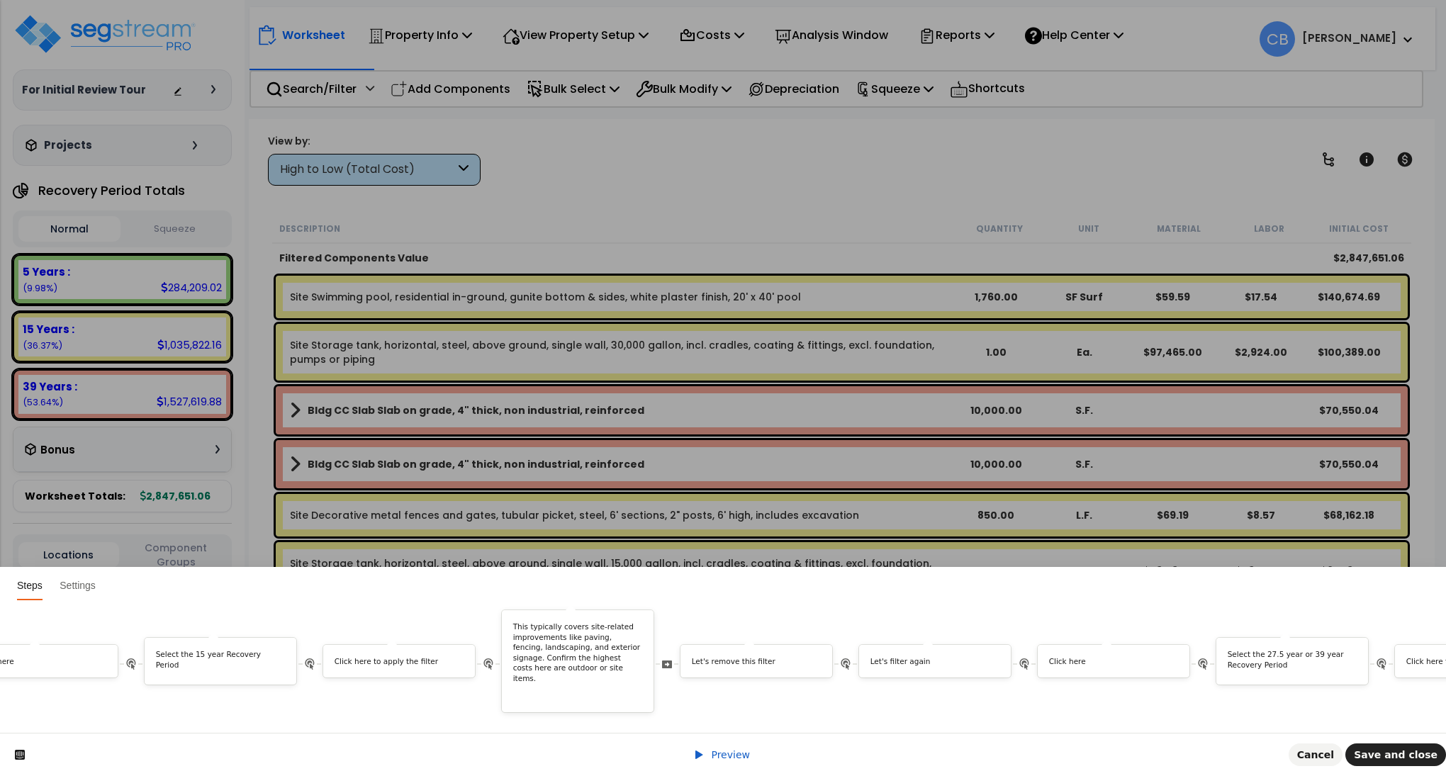
scroll to position [0, 3377]
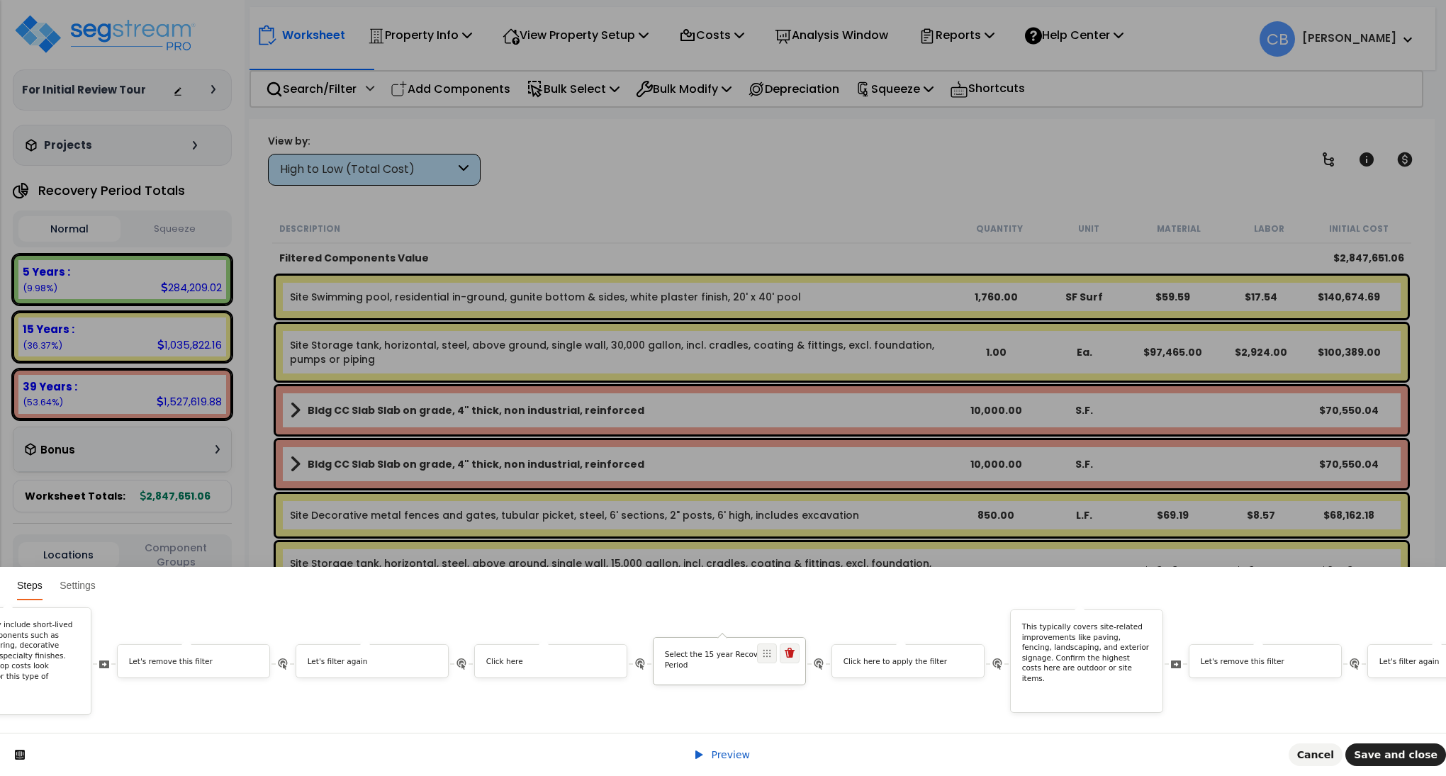
click at [709, 655] on div "Select the 15 year Recovery Period" at bounding box center [730, 662] width 152 height 26
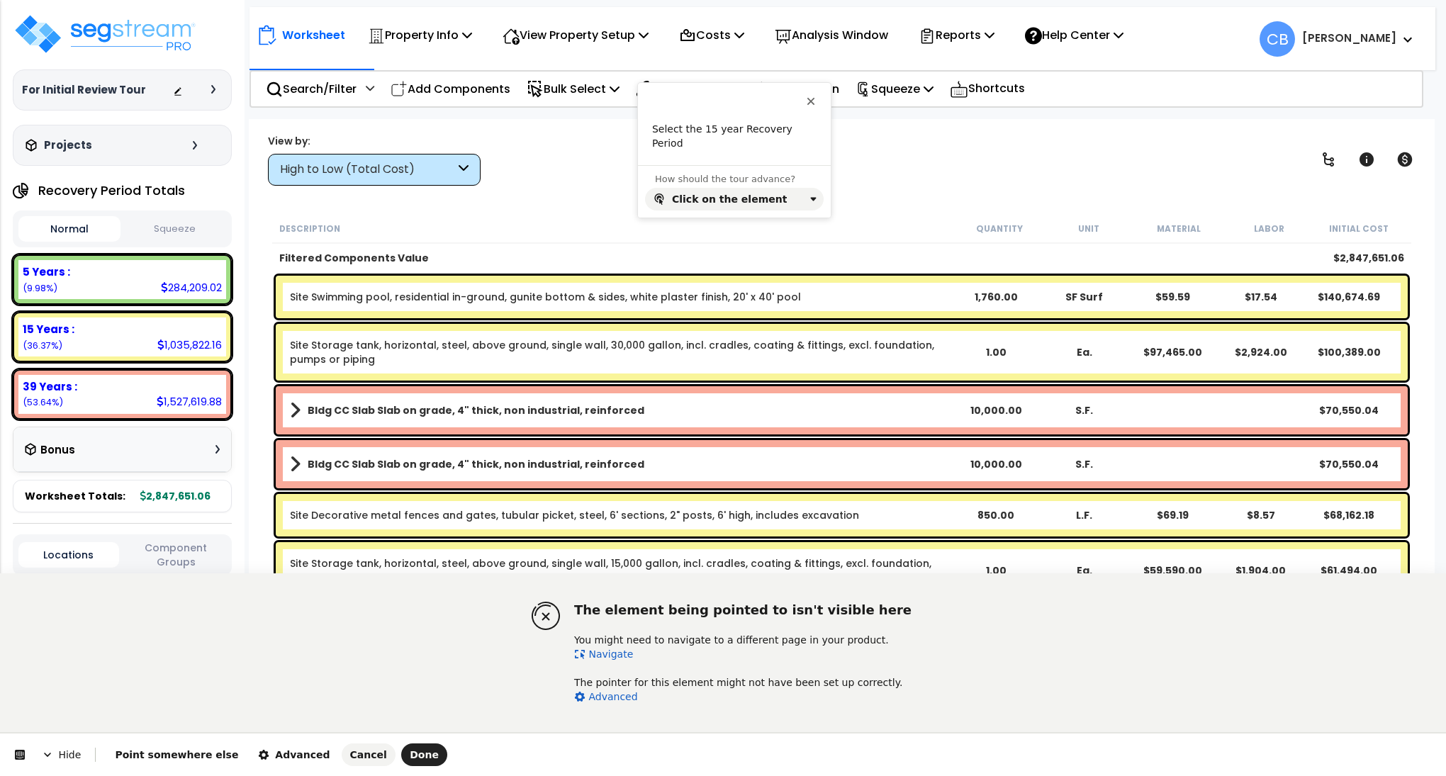
click at [608, 649] on link "Navigate" at bounding box center [603, 654] width 59 height 11
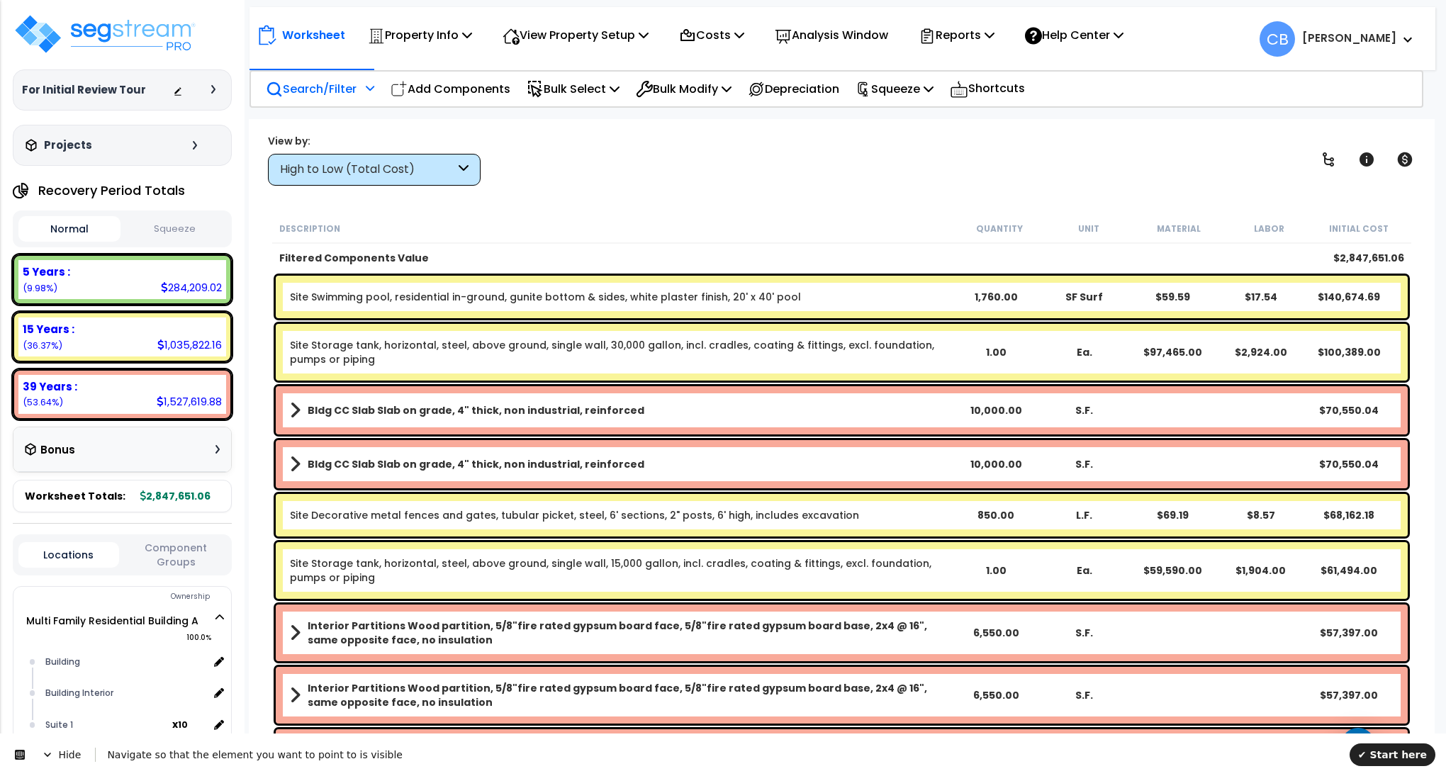
click at [313, 82] on p "Search/Filter" at bounding box center [311, 88] width 91 height 19
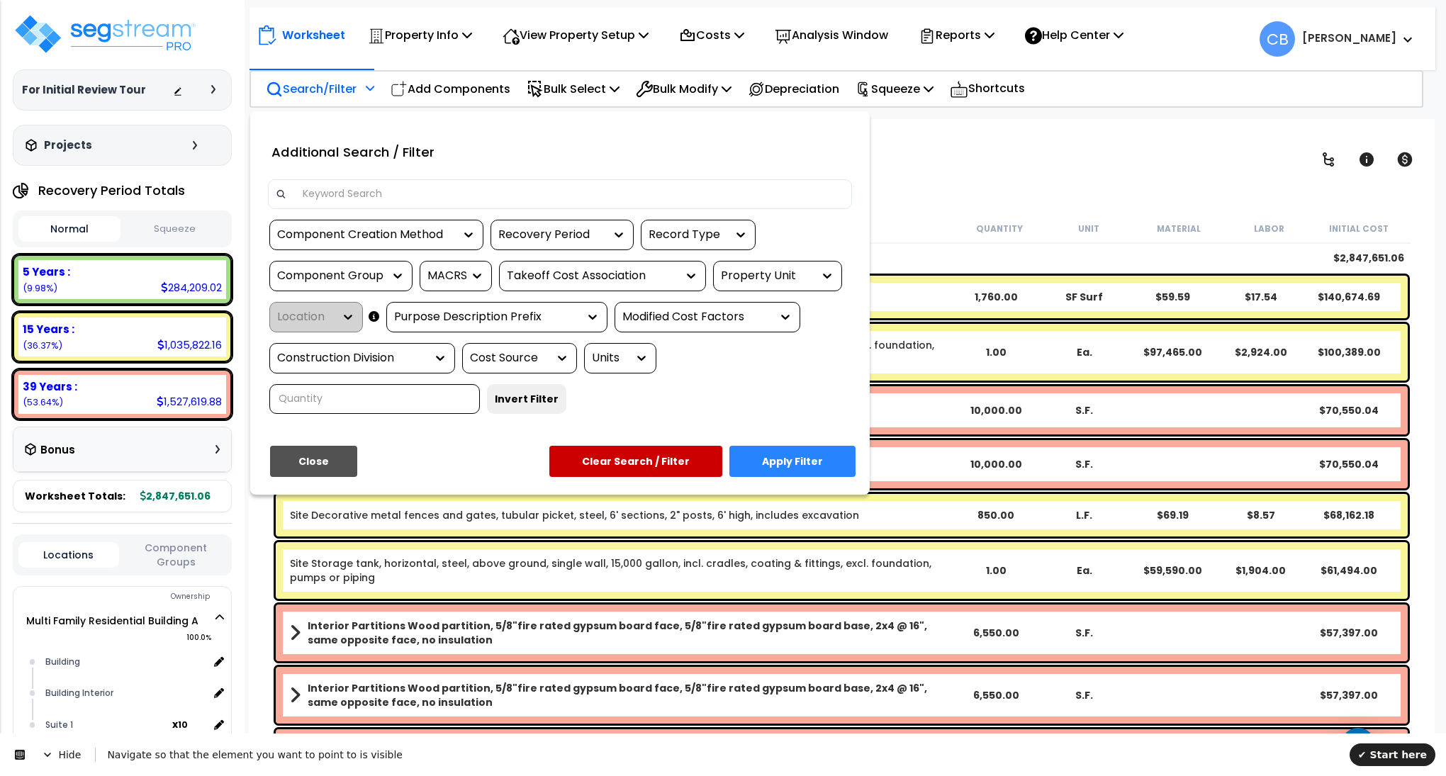
click at [545, 236] on div "Recovery Period" at bounding box center [551, 235] width 106 height 16
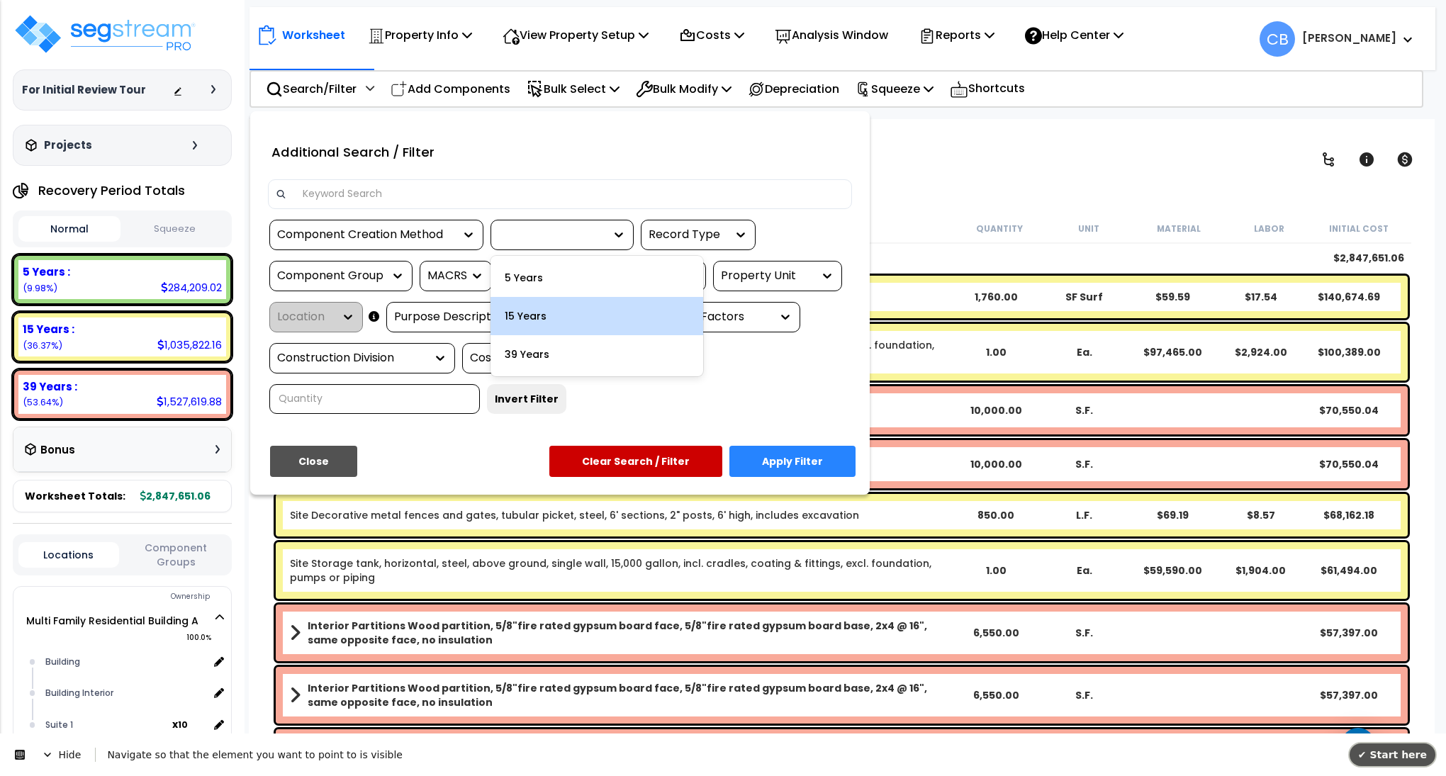
click at [1386, 751] on span "✔ Start here" at bounding box center [1392, 754] width 69 height 11
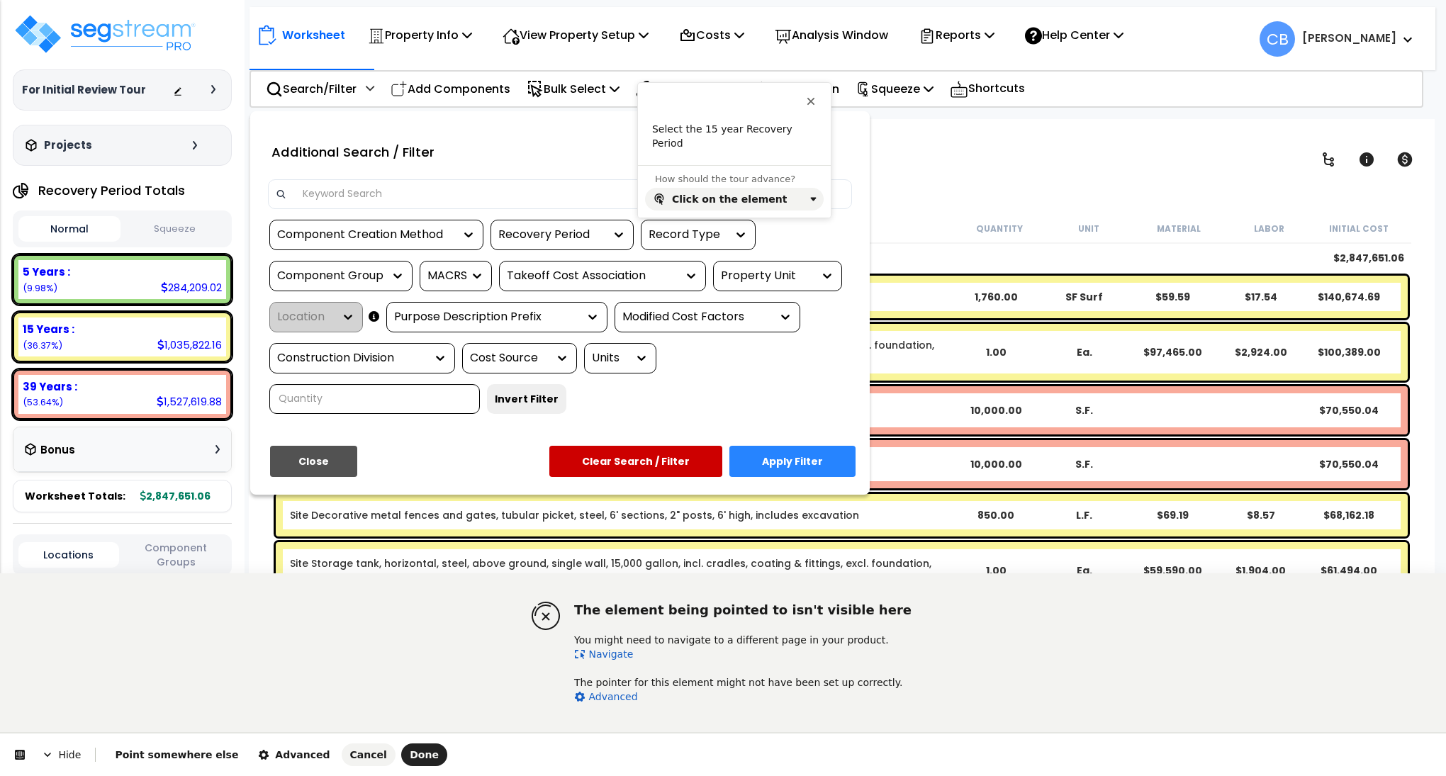
drag, startPoint x: 609, startPoint y: 646, endPoint x: 607, endPoint y: 604, distance: 42.6
click at [609, 649] on link "Navigate" at bounding box center [603, 654] width 59 height 11
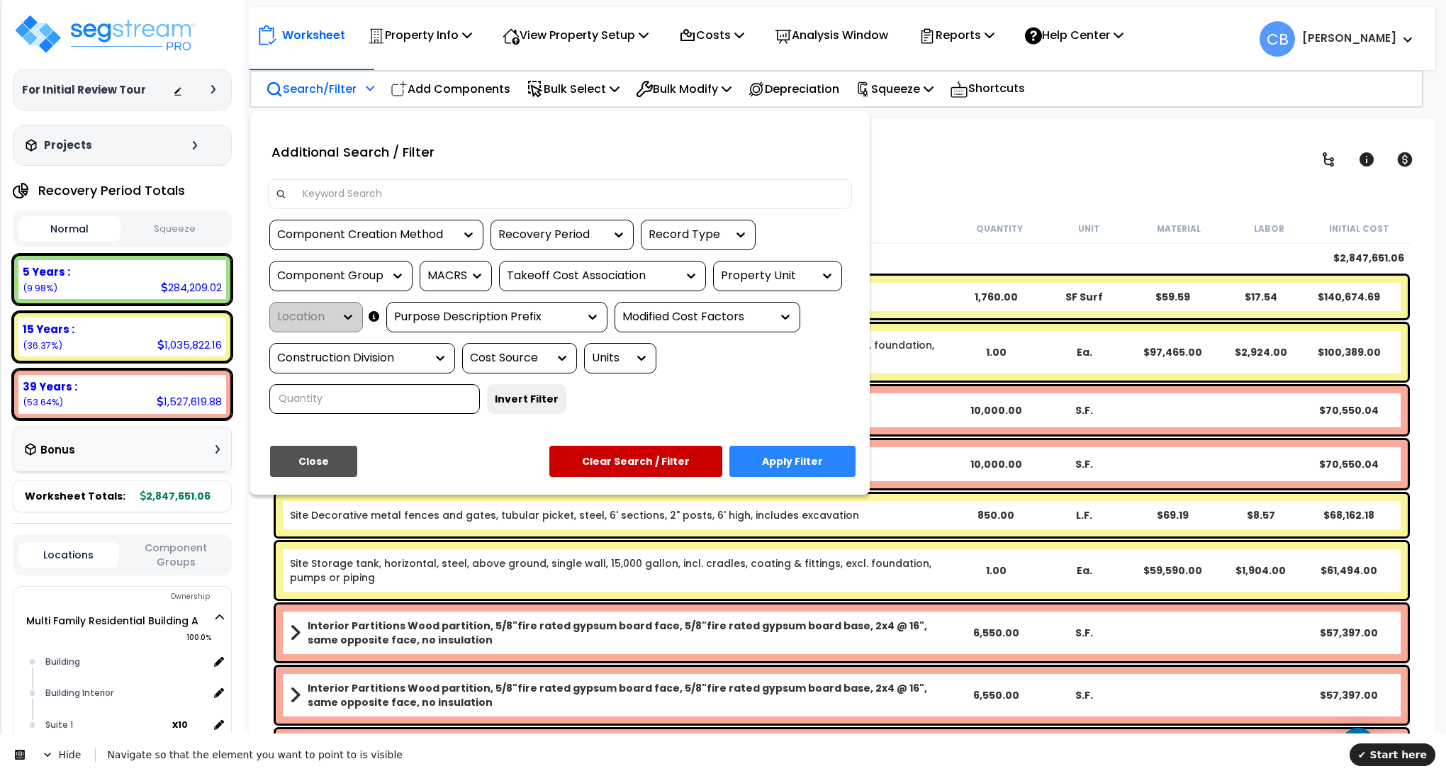
click at [609, 242] on div at bounding box center [615, 234] width 21 height 29
click at [570, 232] on div "Recovery Period" at bounding box center [551, 235] width 106 height 16
click at [1379, 749] on span "✔ Start here" at bounding box center [1392, 754] width 69 height 11
click at [542, 225] on div "Recovery Period" at bounding box center [562, 235] width 143 height 30
click at [544, 236] on div "Recovery Period" at bounding box center [551, 235] width 106 height 16
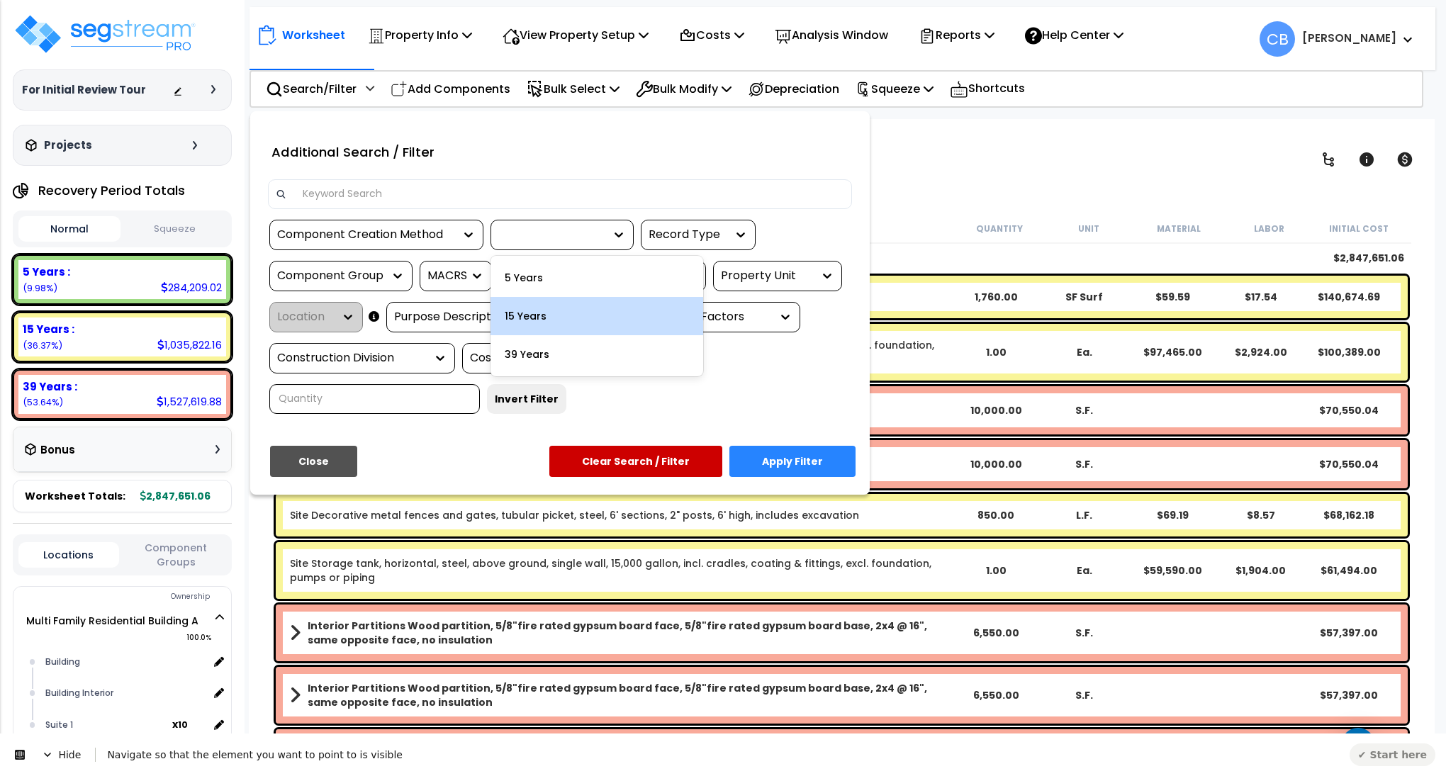
click at [1413, 753] on button "✔ Start here" at bounding box center [1393, 755] width 86 height 23
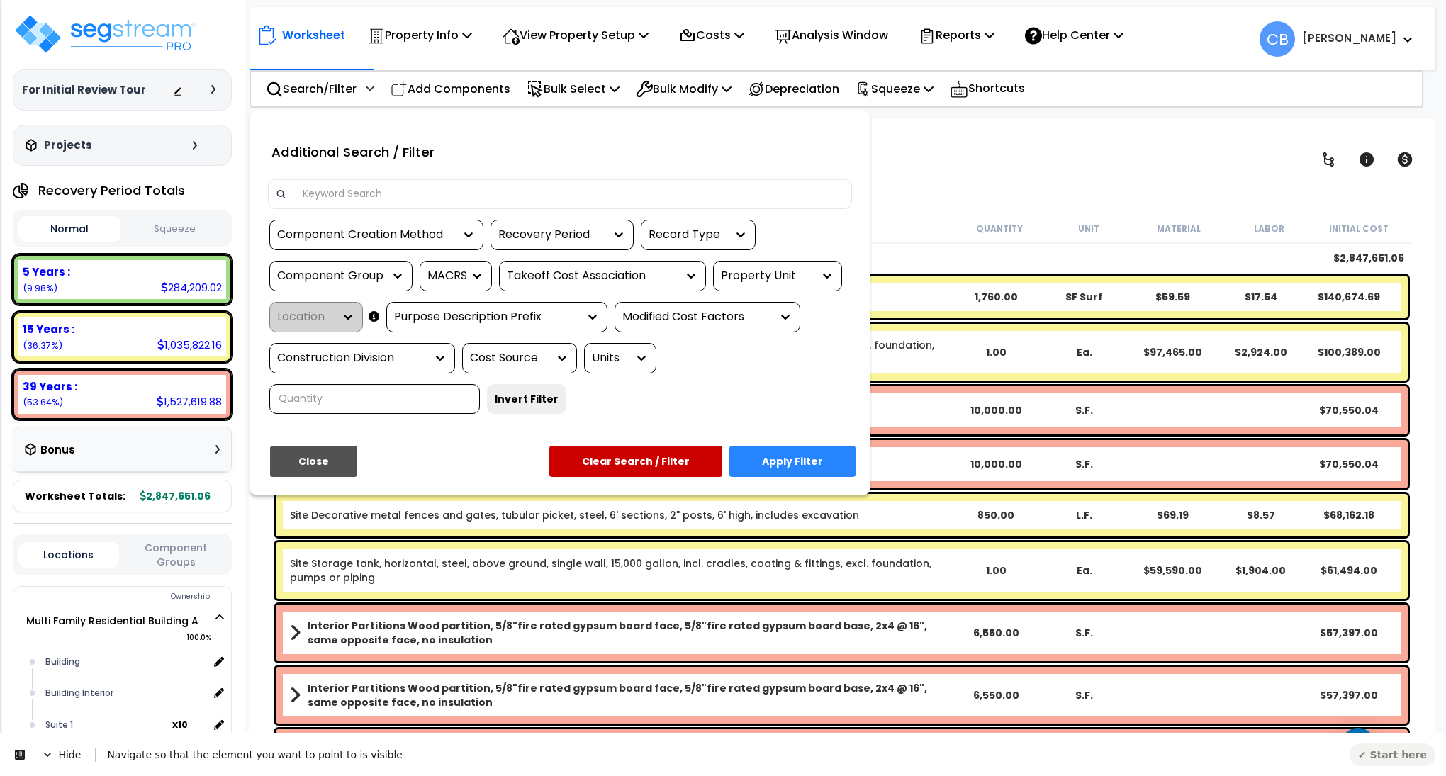
click at [1410, 758] on button "✔ Start here" at bounding box center [1393, 755] width 86 height 23
click at [43, 755] on icon at bounding box center [47, 754] width 11 height 11
click at [30, 768] on icon at bounding box center [26, 768] width 10 height 10
click at [536, 232] on div "Recovery Period" at bounding box center [551, 235] width 106 height 16
click at [1399, 753] on span "✔ Start here" at bounding box center [1392, 754] width 69 height 11
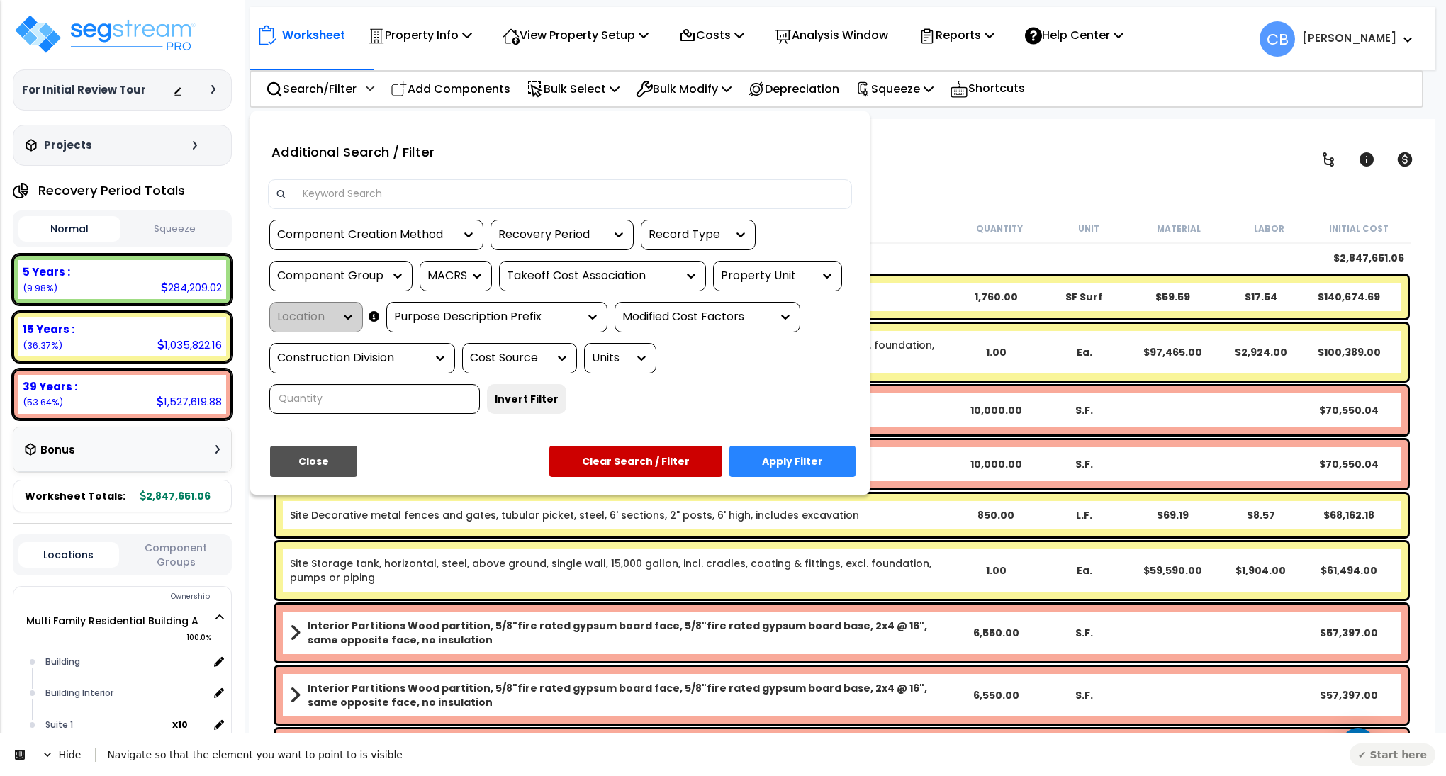
click at [43, 753] on icon at bounding box center [47, 754] width 11 height 11
click at [30, 764] on icon at bounding box center [25, 767] width 11 height 11
click at [587, 228] on div "Recovery Period" at bounding box center [551, 235] width 106 height 16
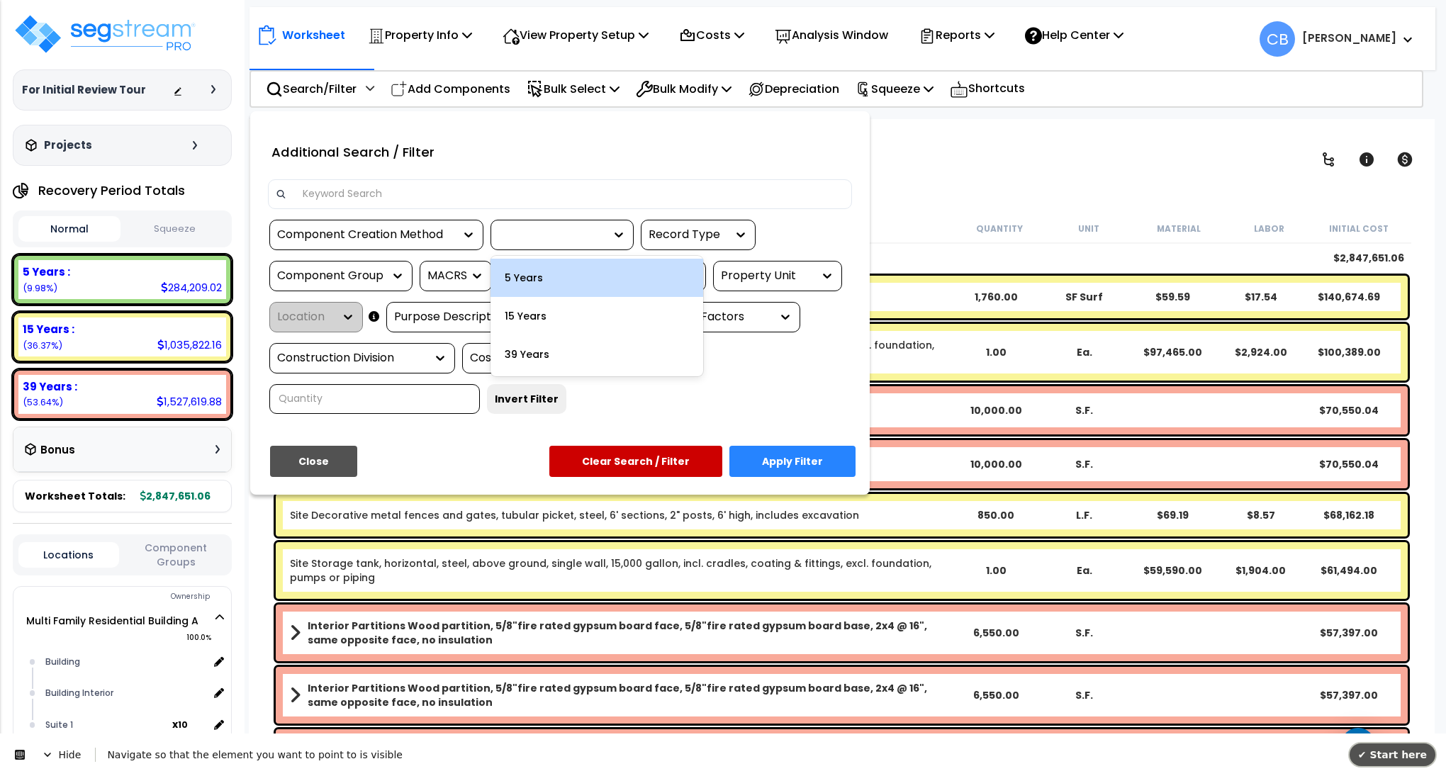
click at [1391, 749] on span "✔ Start here" at bounding box center [1392, 754] width 69 height 11
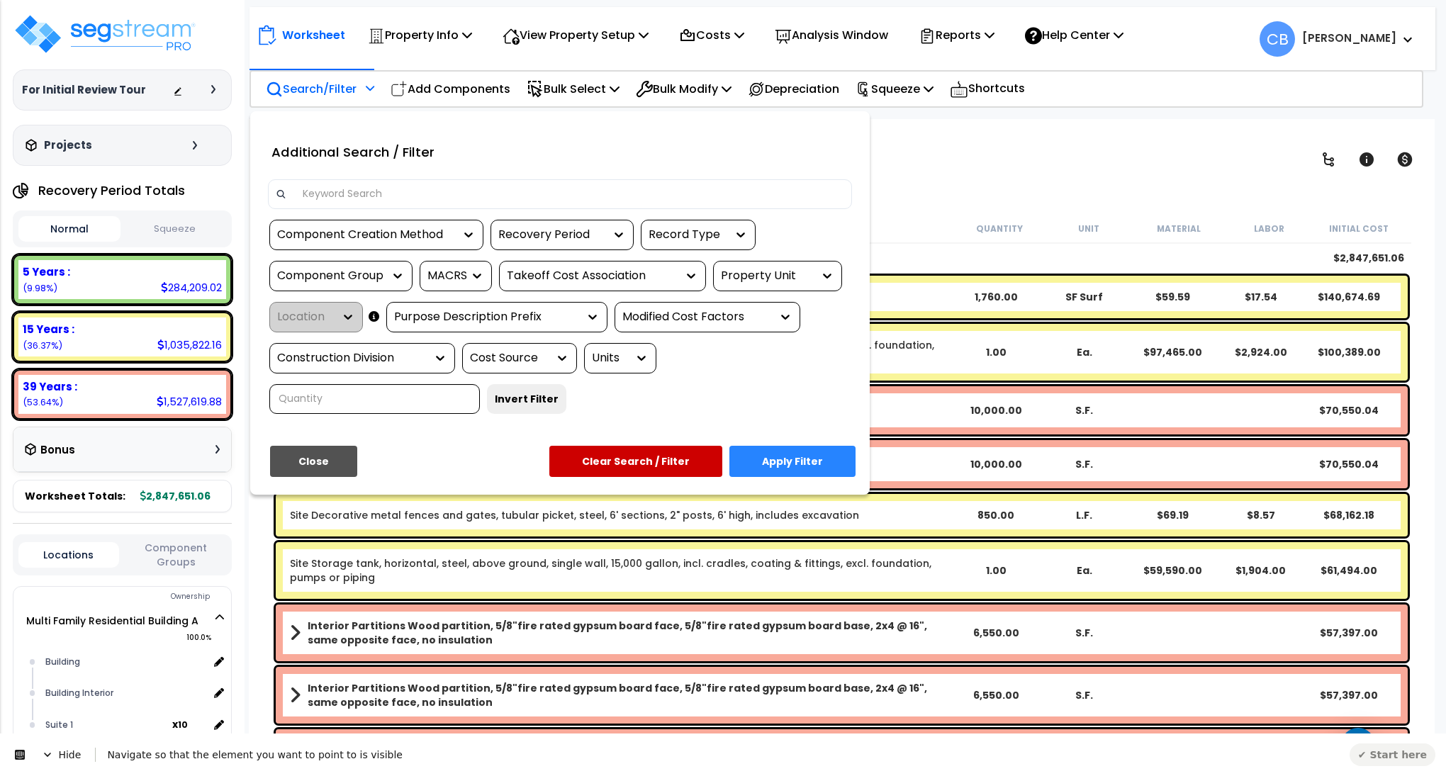
click at [589, 230] on div "Recovery Period" at bounding box center [551, 235] width 106 height 16
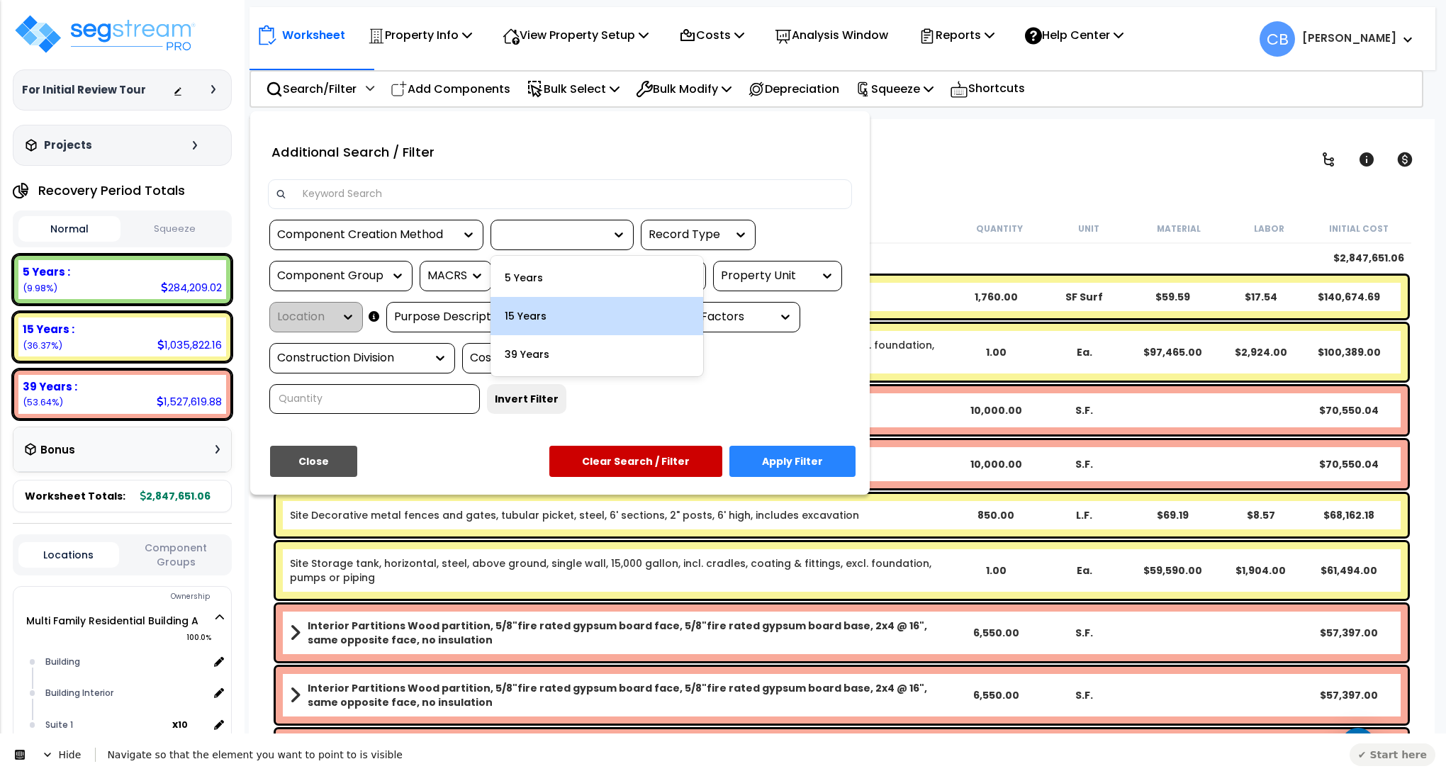
click at [156, 753] on div "Navigate so that the element you want to point to is visible" at bounding box center [722, 755] width 1253 height 14
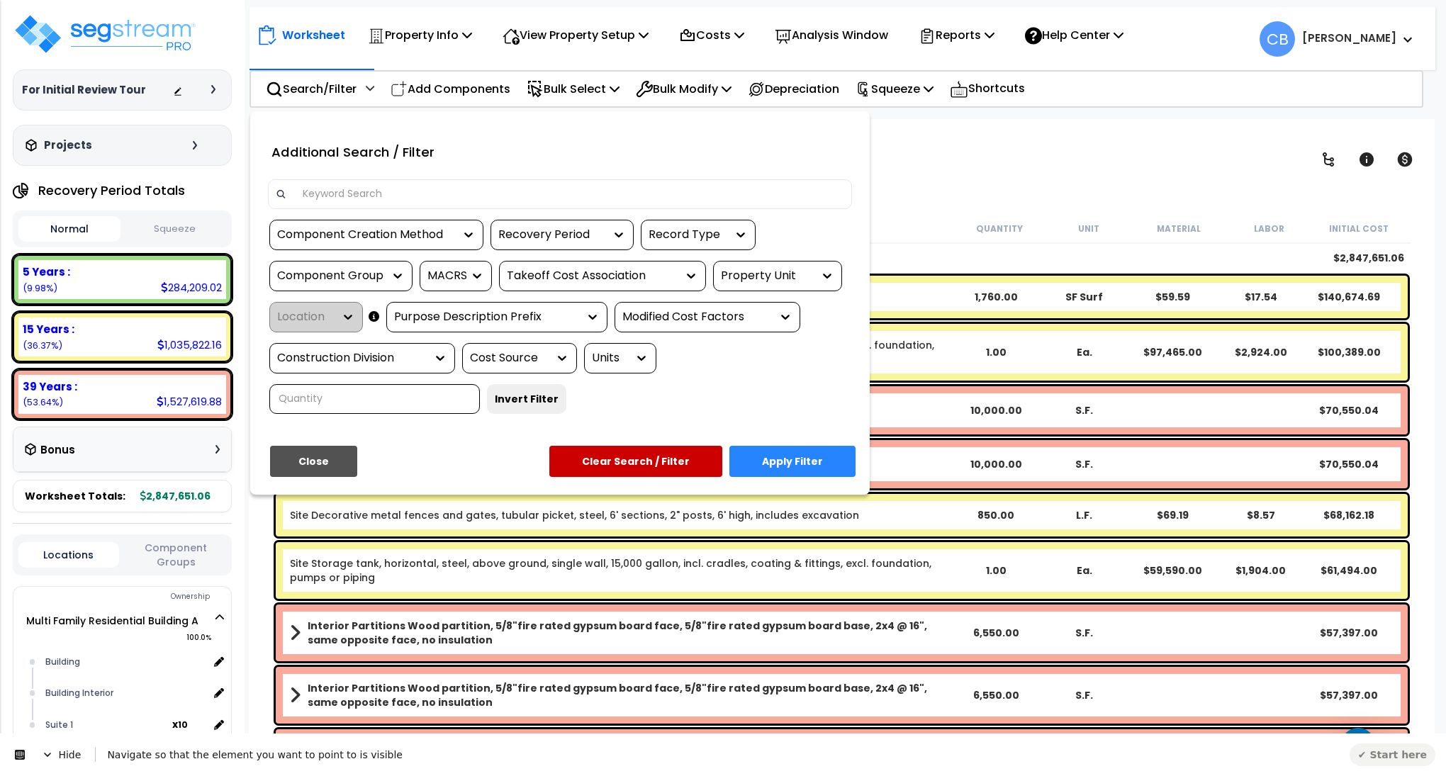
click at [49, 755] on icon at bounding box center [47, 755] width 7 height 4
click at [30, 762] on icon at bounding box center [25, 767] width 11 height 11
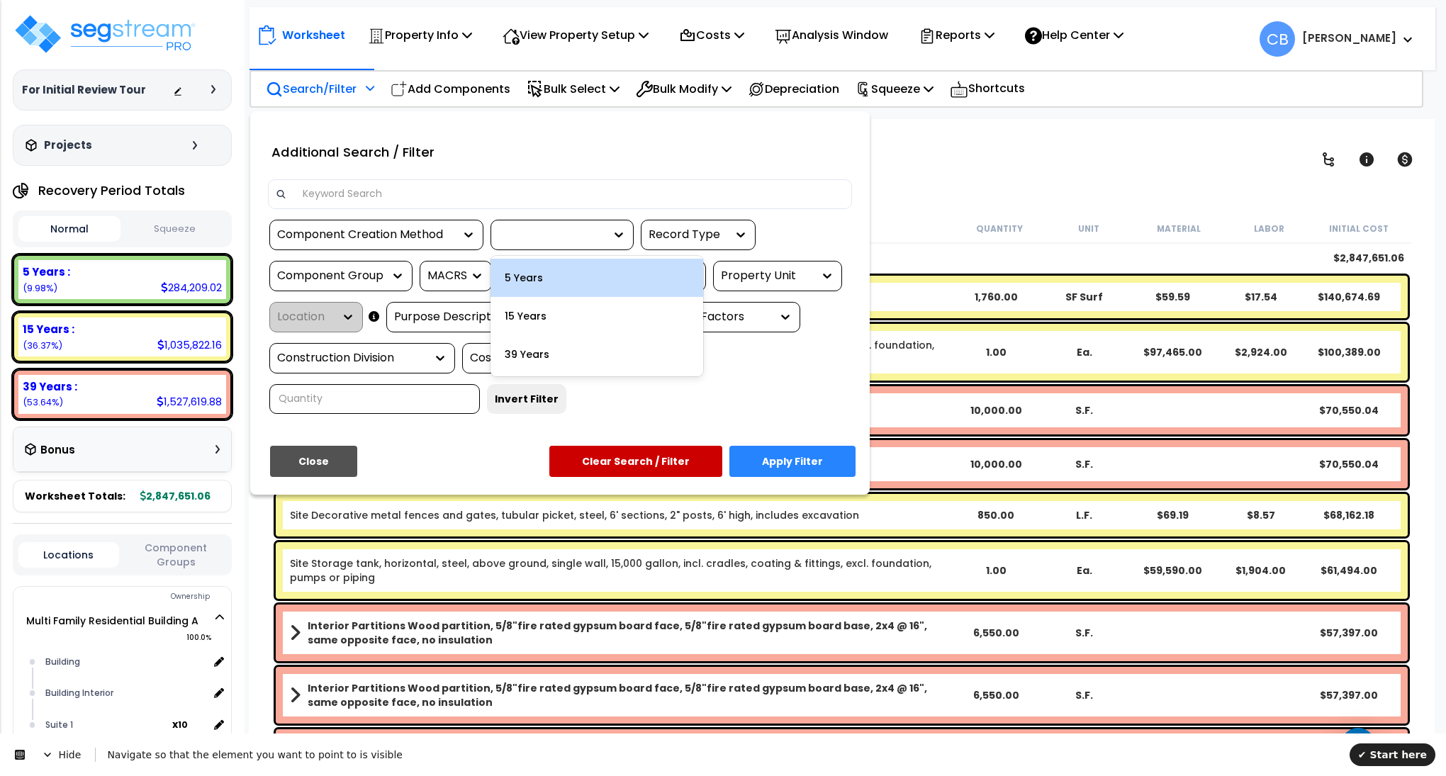
click at [607, 235] on div at bounding box center [615, 235] width 21 height 14
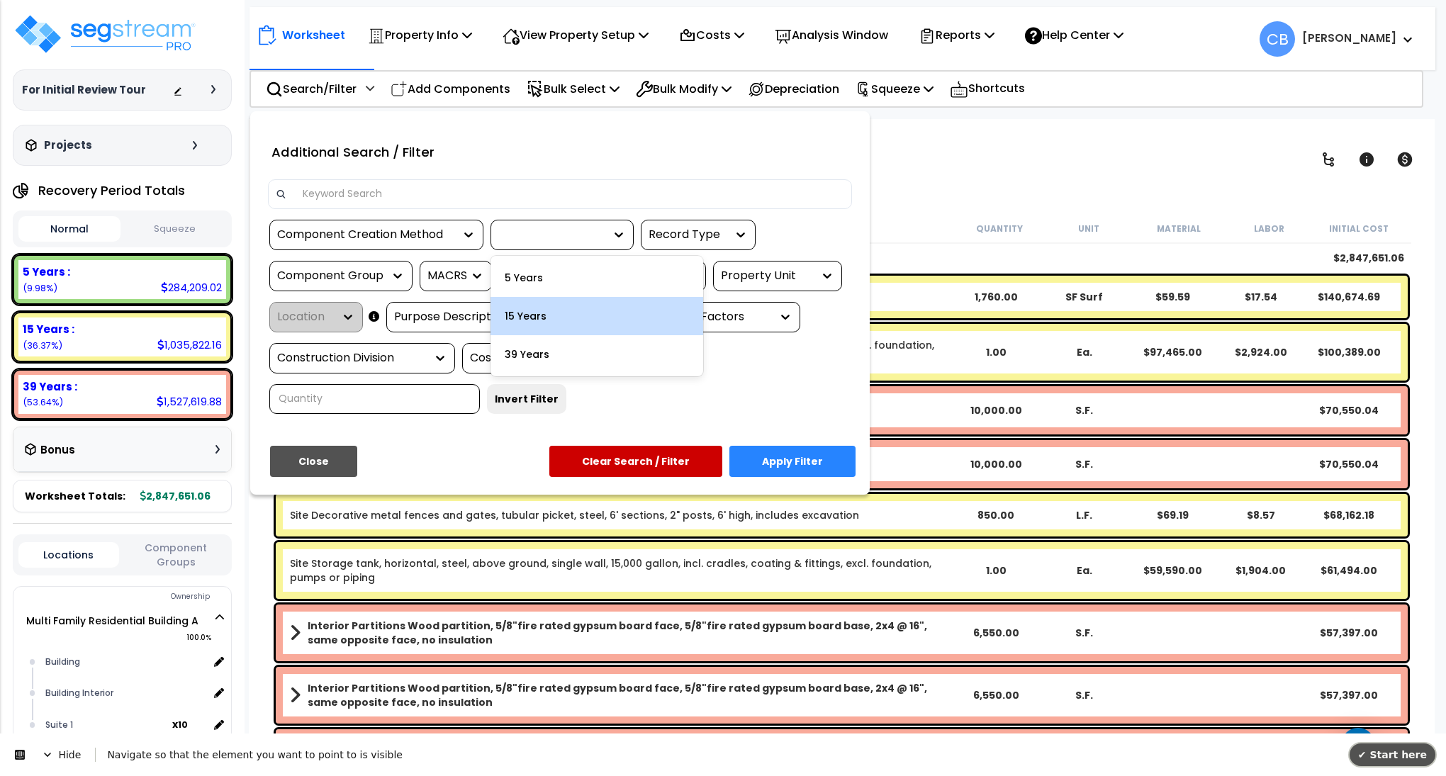
click at [1418, 753] on span "✔ Start here" at bounding box center [1392, 754] width 69 height 11
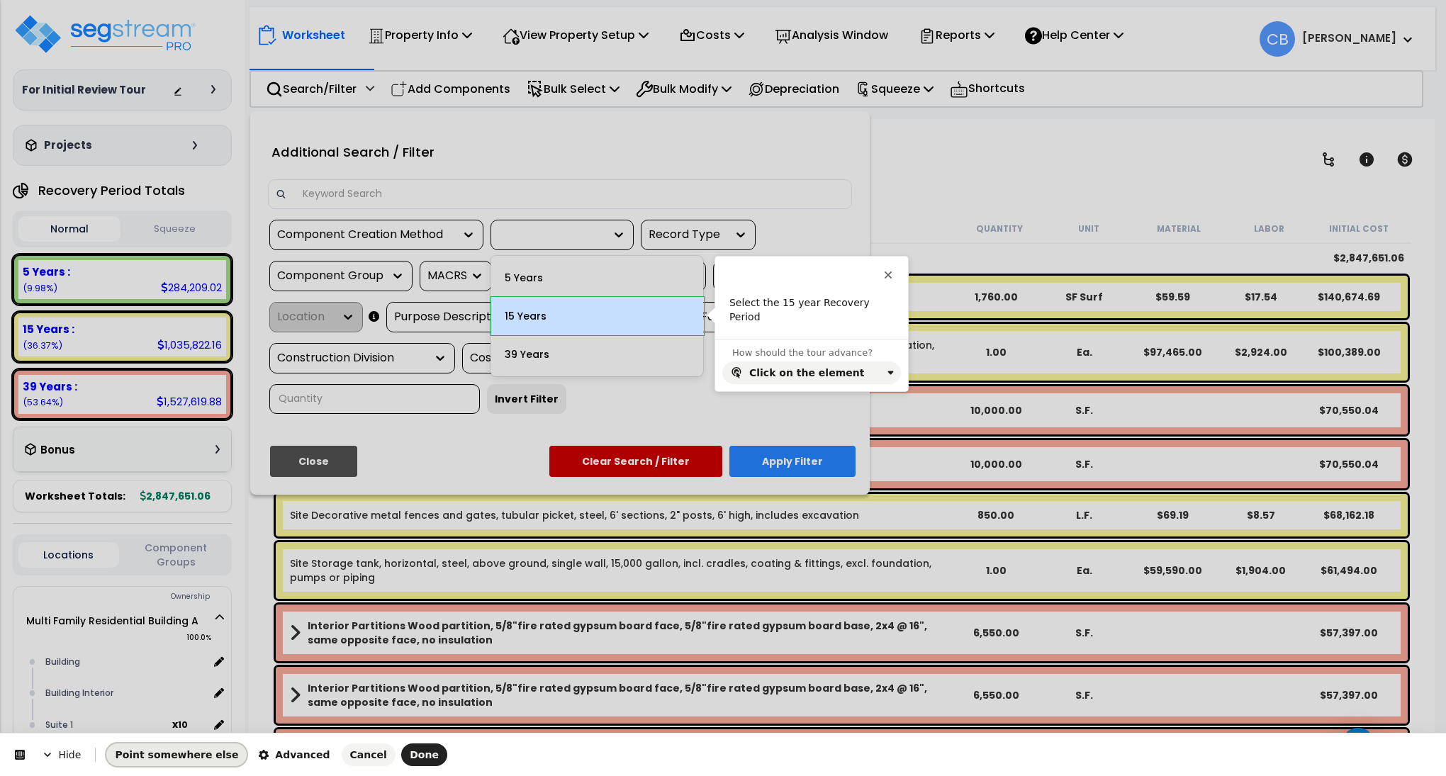
click at [203, 756] on span "Point somewhere else" at bounding box center [176, 754] width 123 height 11
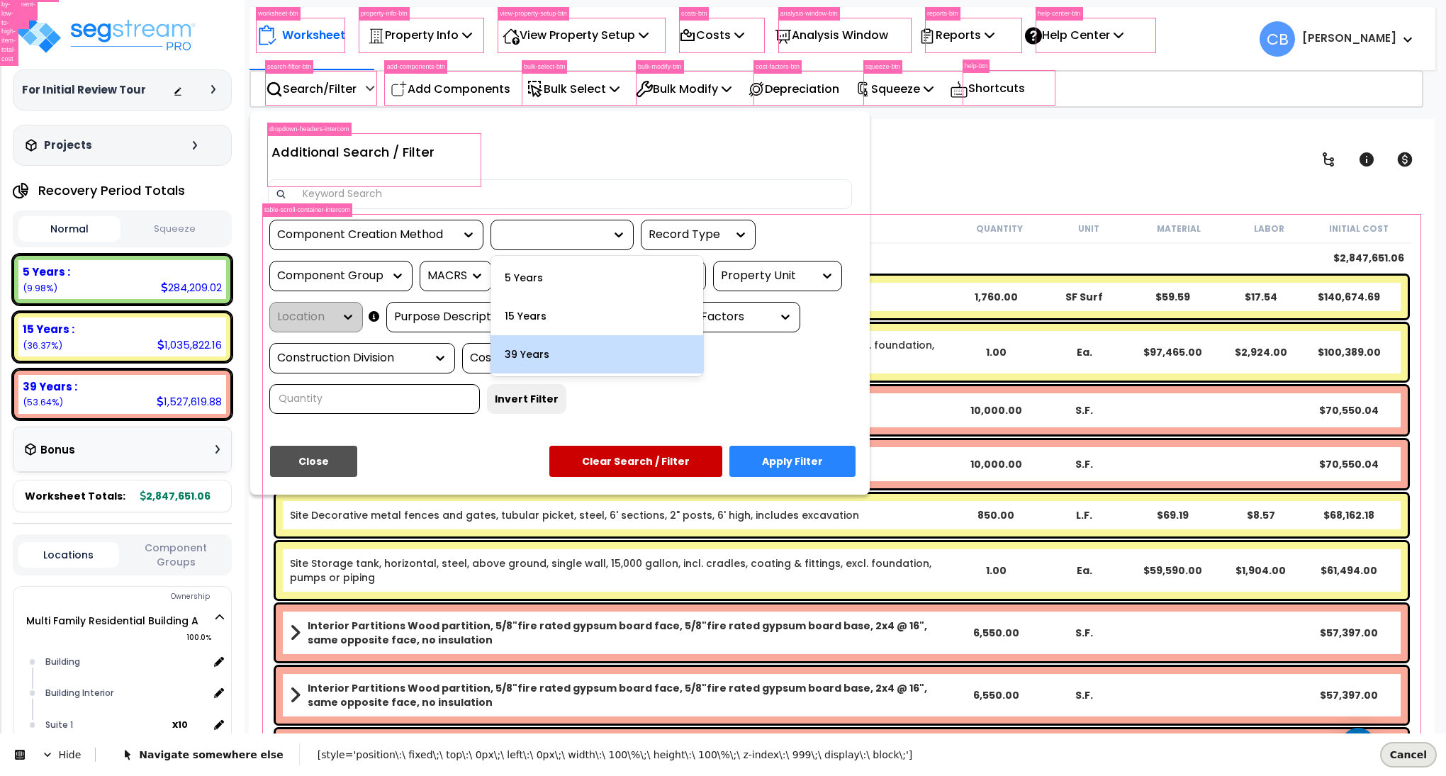
click at [1415, 749] on span "Cancel" at bounding box center [1408, 754] width 37 height 11
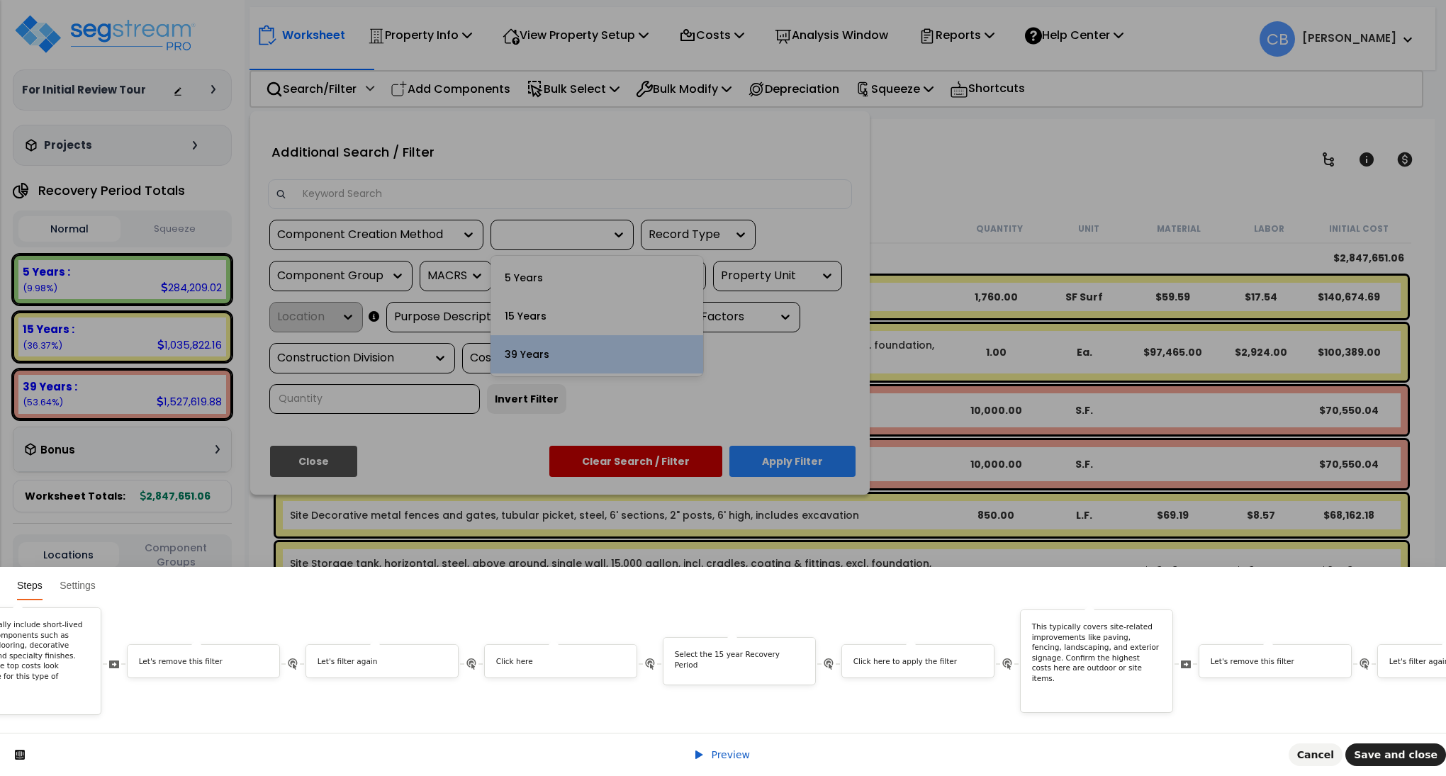
scroll to position [0, 3382]
drag, startPoint x: 709, startPoint y: 638, endPoint x: 613, endPoint y: 685, distance: 106.5
click at [706, 641] on div "Select the 15 year Recovery Period" at bounding box center [725, 661] width 152 height 46
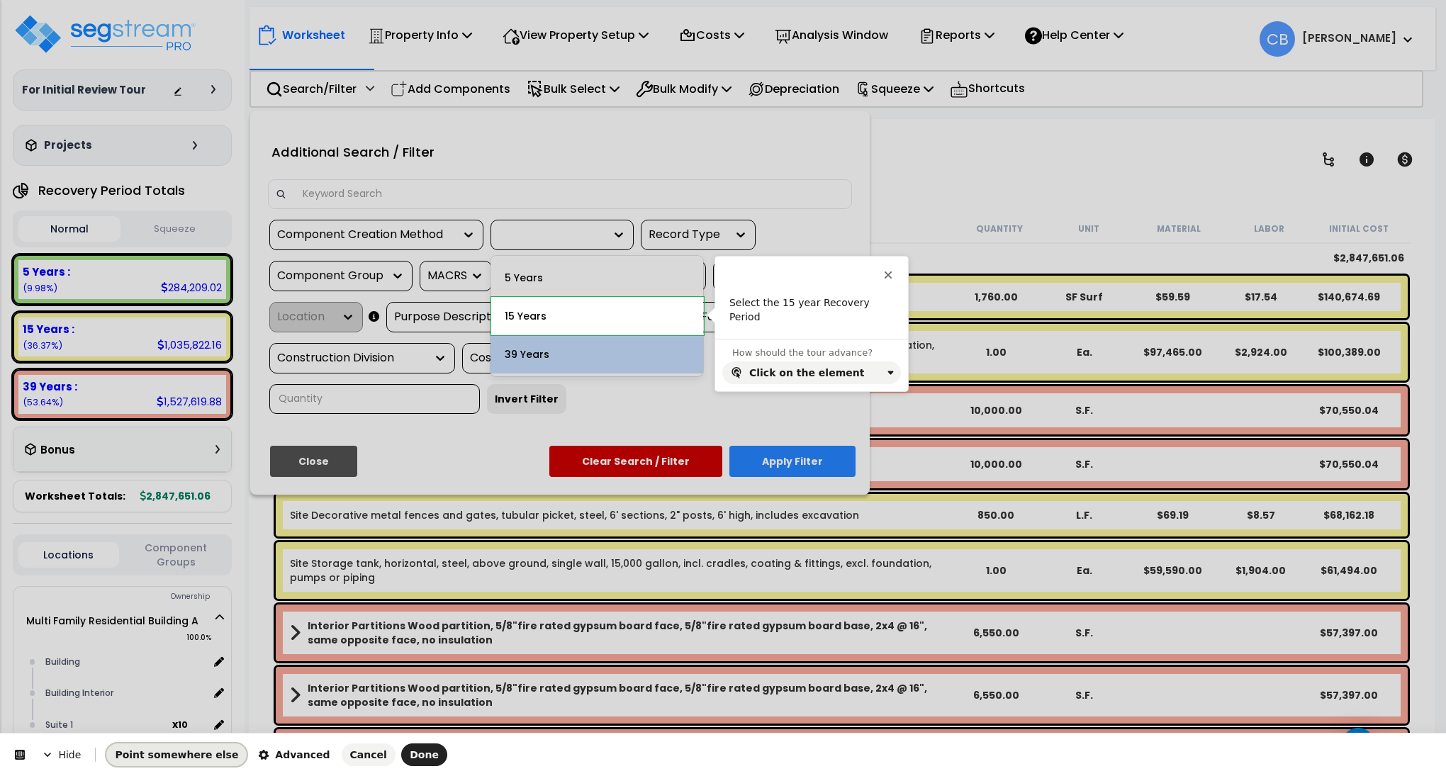
click at [181, 755] on span "Point somewhere else" at bounding box center [176, 754] width 123 height 11
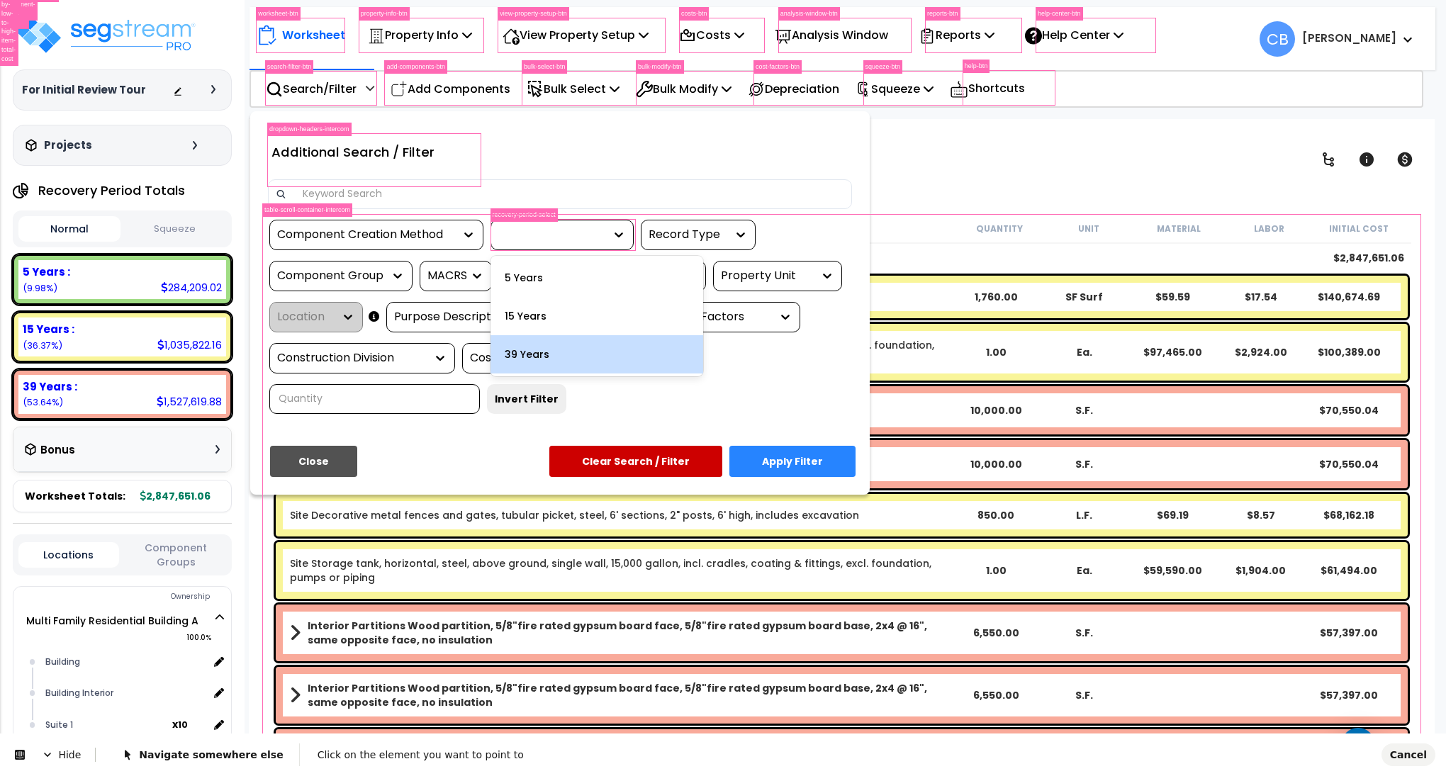
click at [50, 751] on icon at bounding box center [47, 754] width 11 height 11
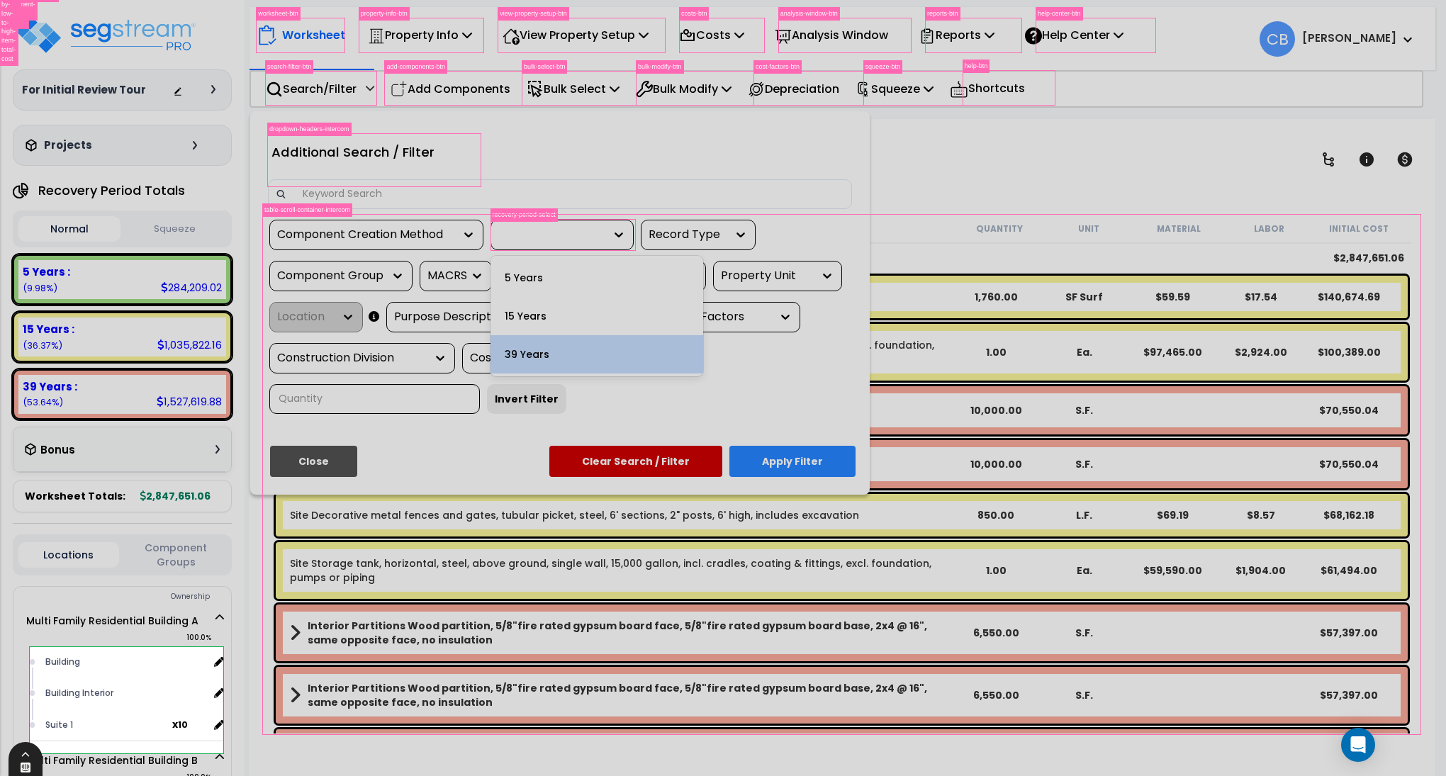
click at [20, 768] on icon at bounding box center [25, 767] width 11 height 11
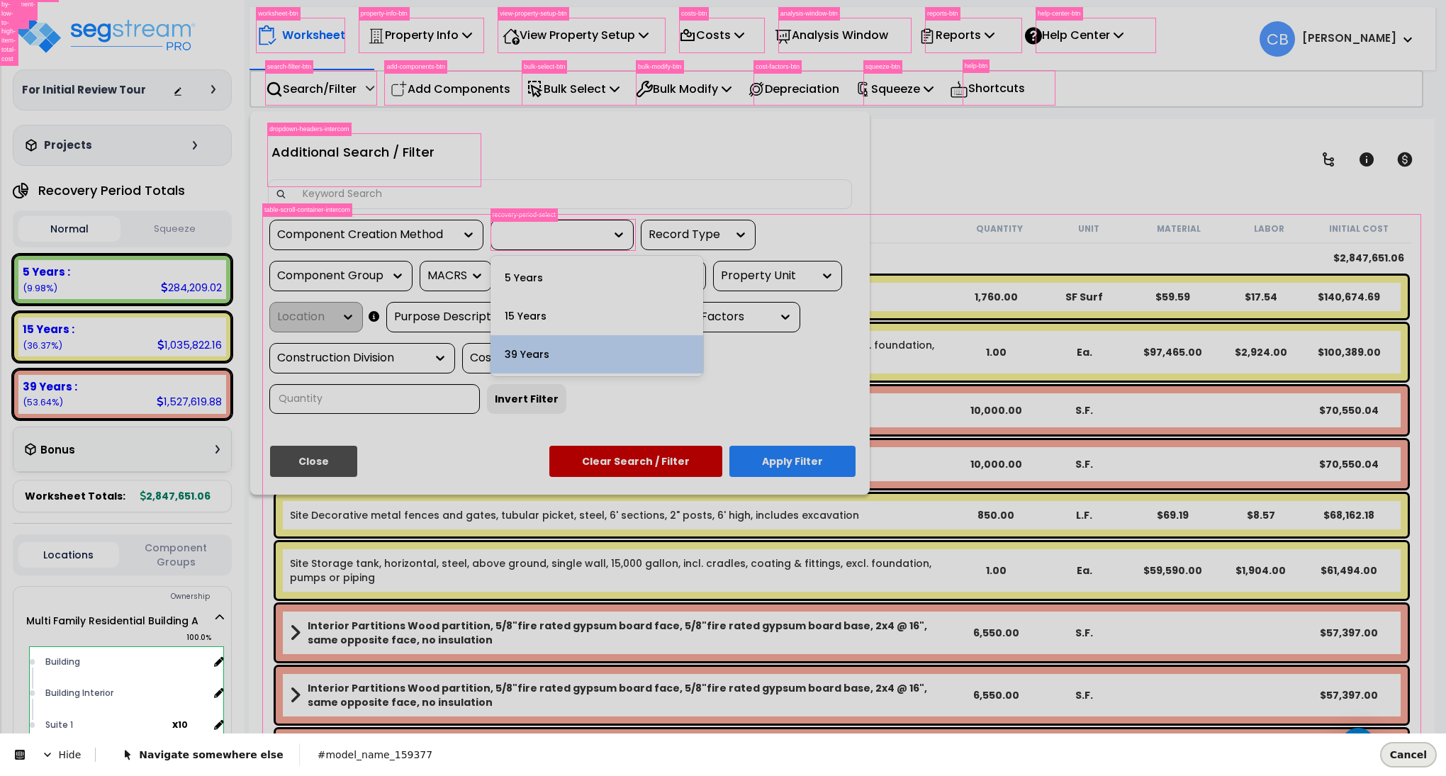
click at [1423, 764] on button "Cancel" at bounding box center [1409, 755] width 54 height 23
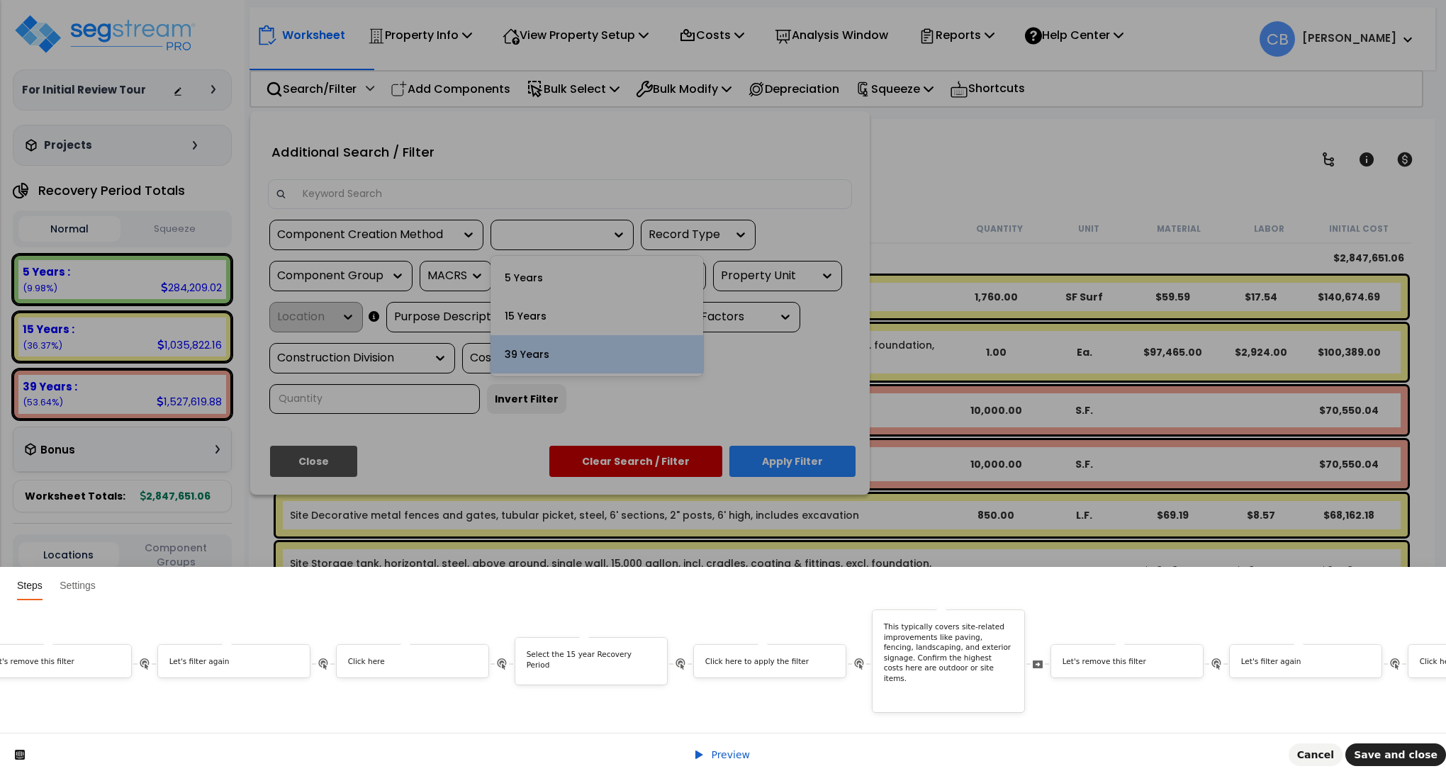
scroll to position [0, 3278]
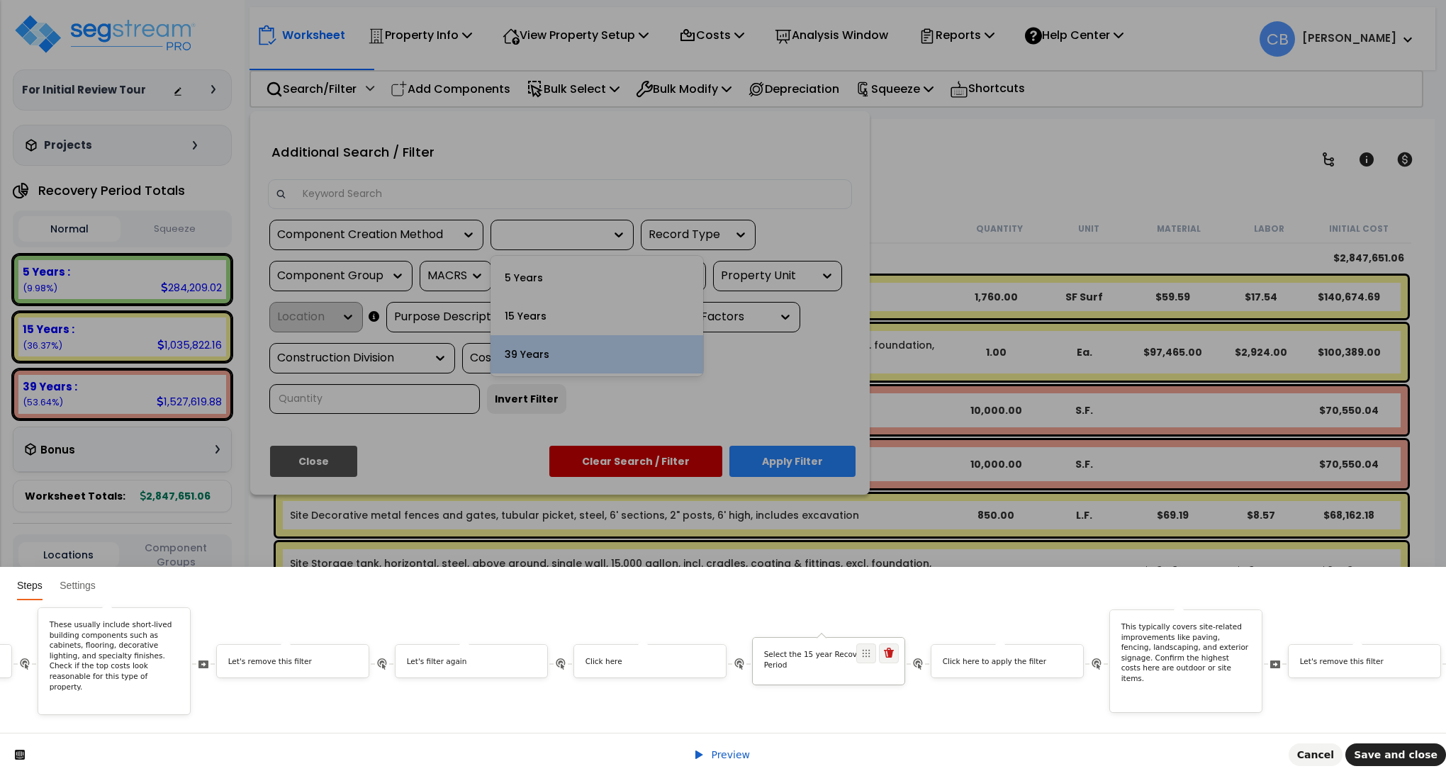
click at [796, 649] on p "Select the 15 year Recovery Period" at bounding box center [829, 659] width 130 height 21
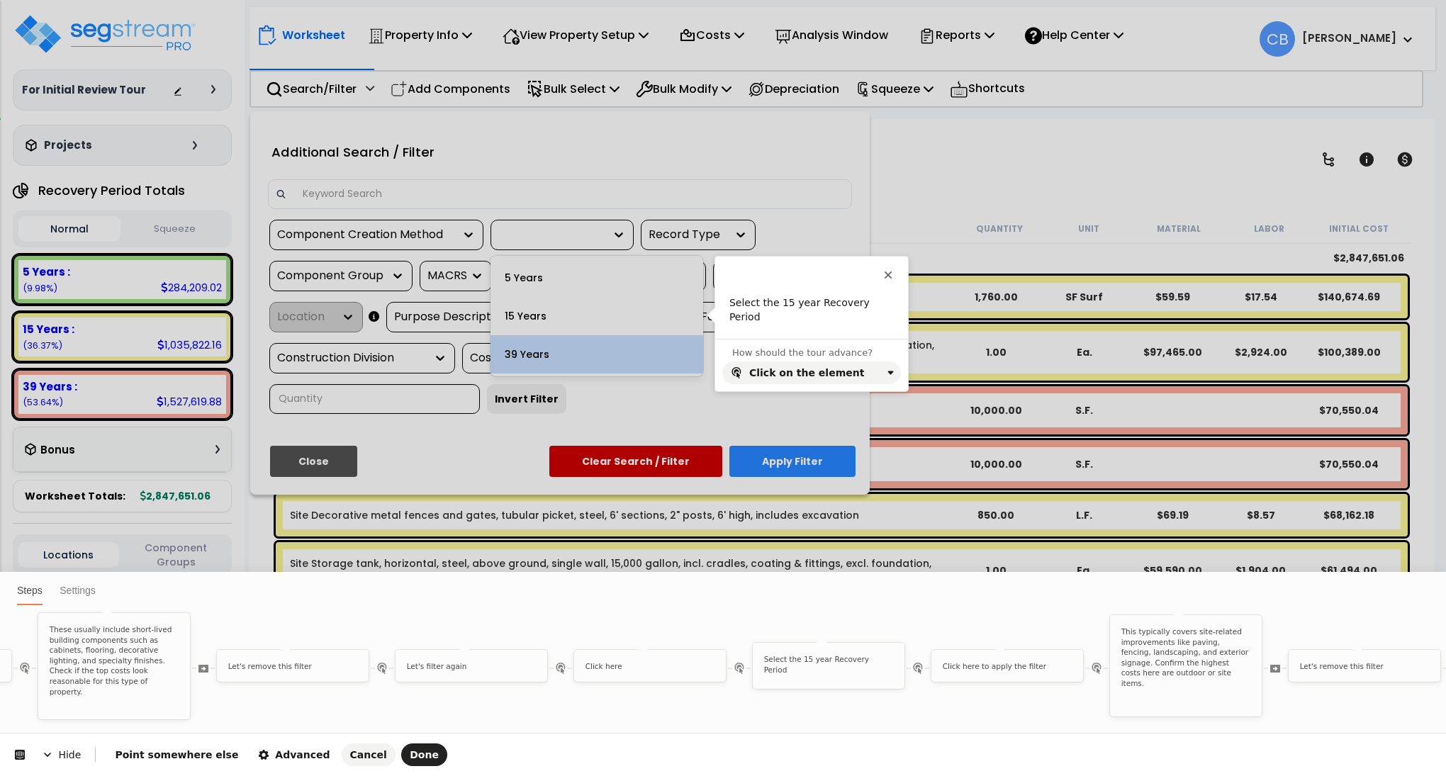
scroll to position [0, 0]
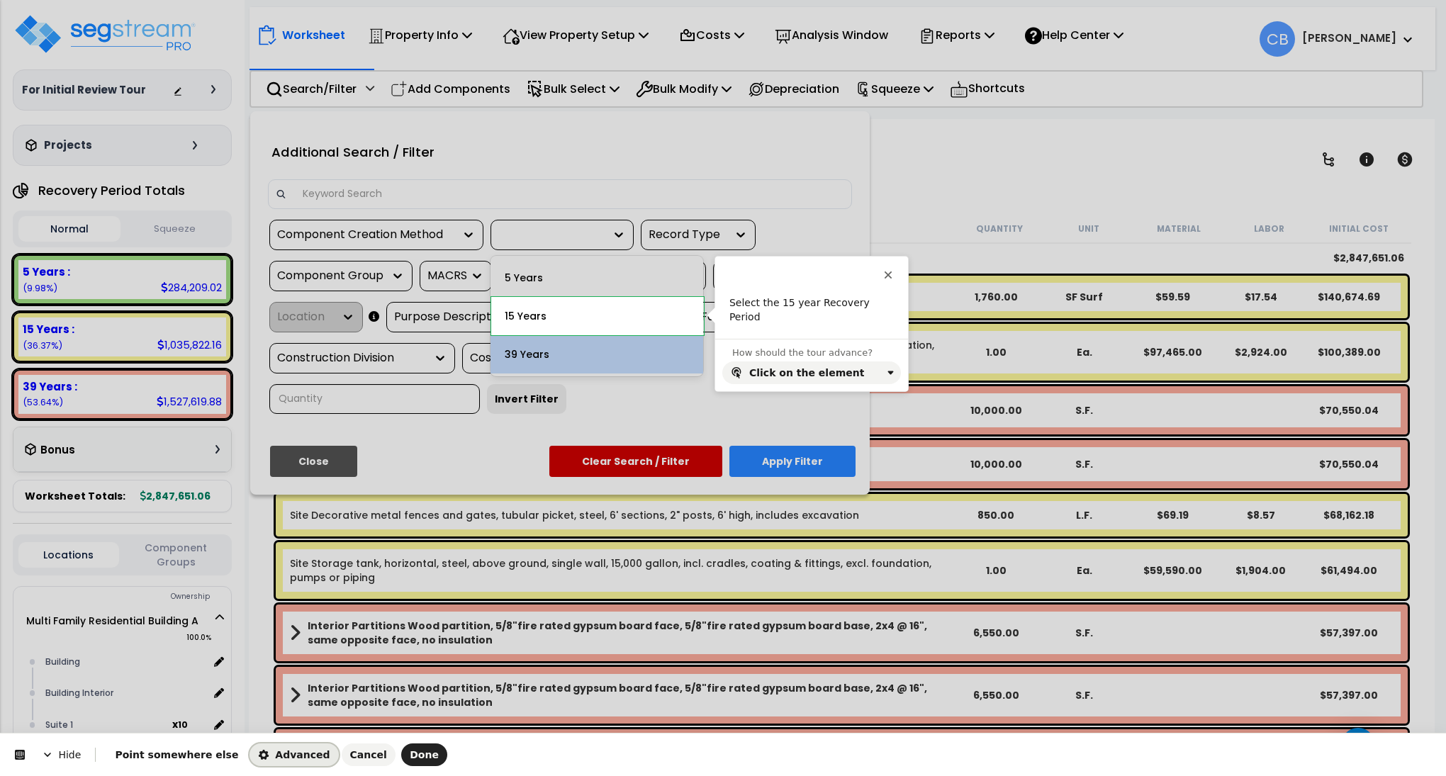
click at [273, 751] on span "Advanced" at bounding box center [294, 754] width 72 height 11
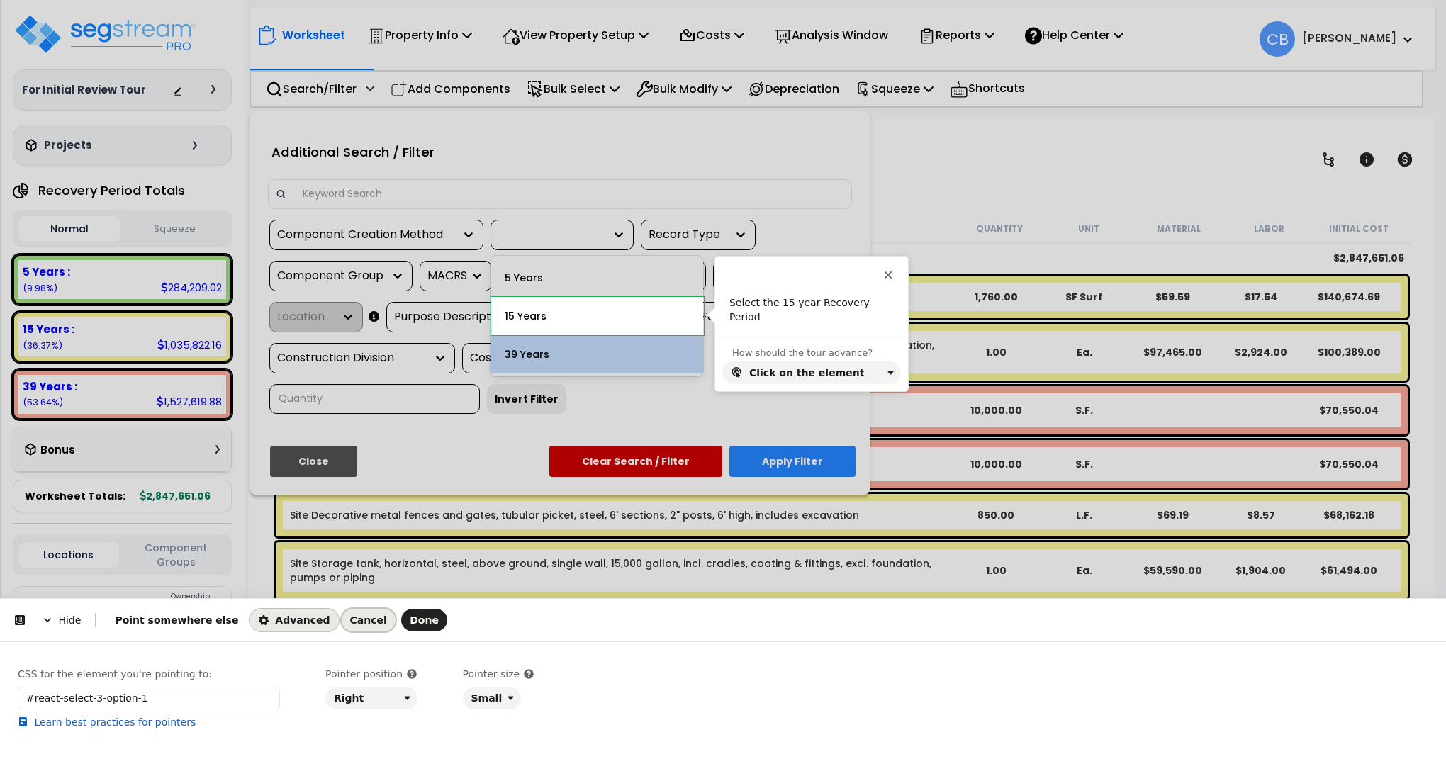
click at [350, 622] on span "Cancel" at bounding box center [368, 620] width 37 height 11
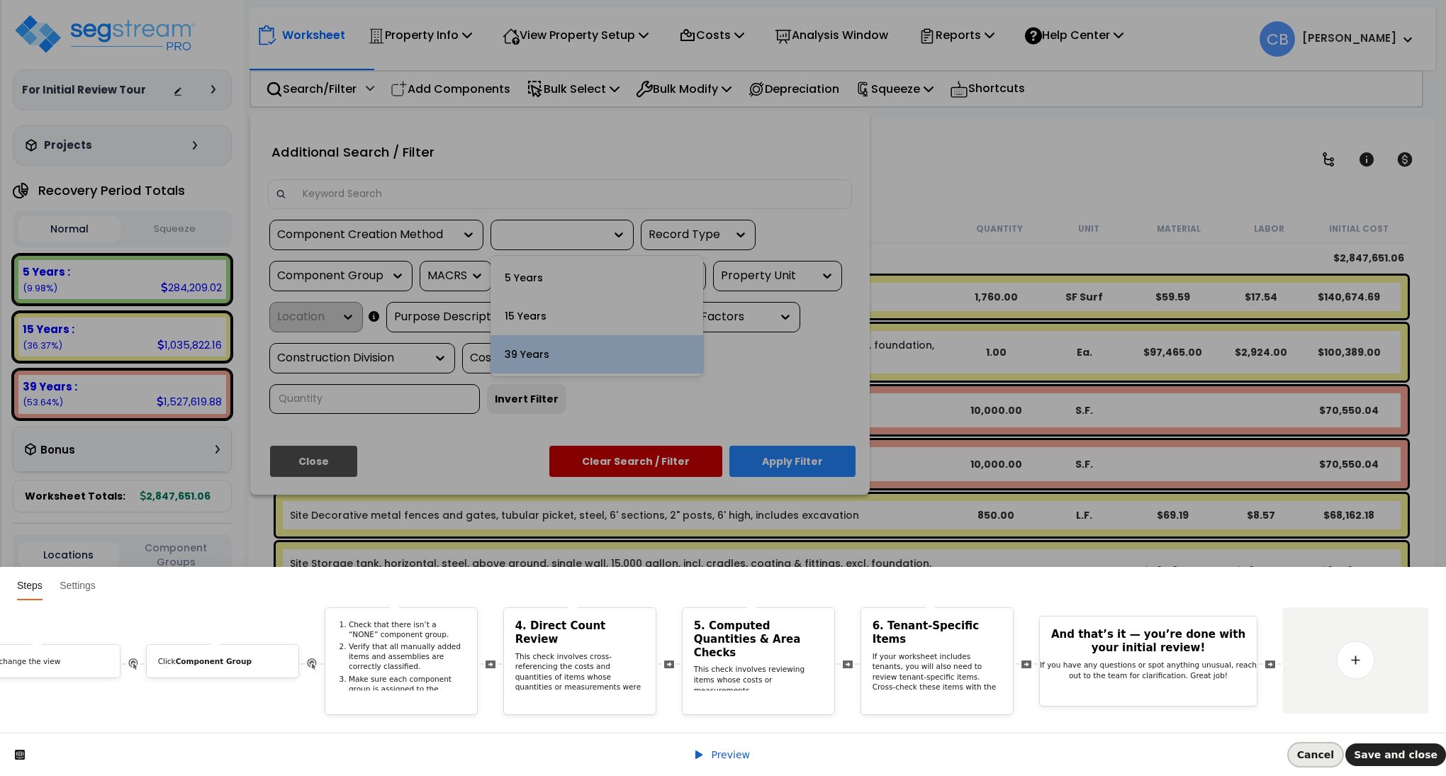
click at [1334, 756] on span "Cancel" at bounding box center [1315, 754] width 37 height 11
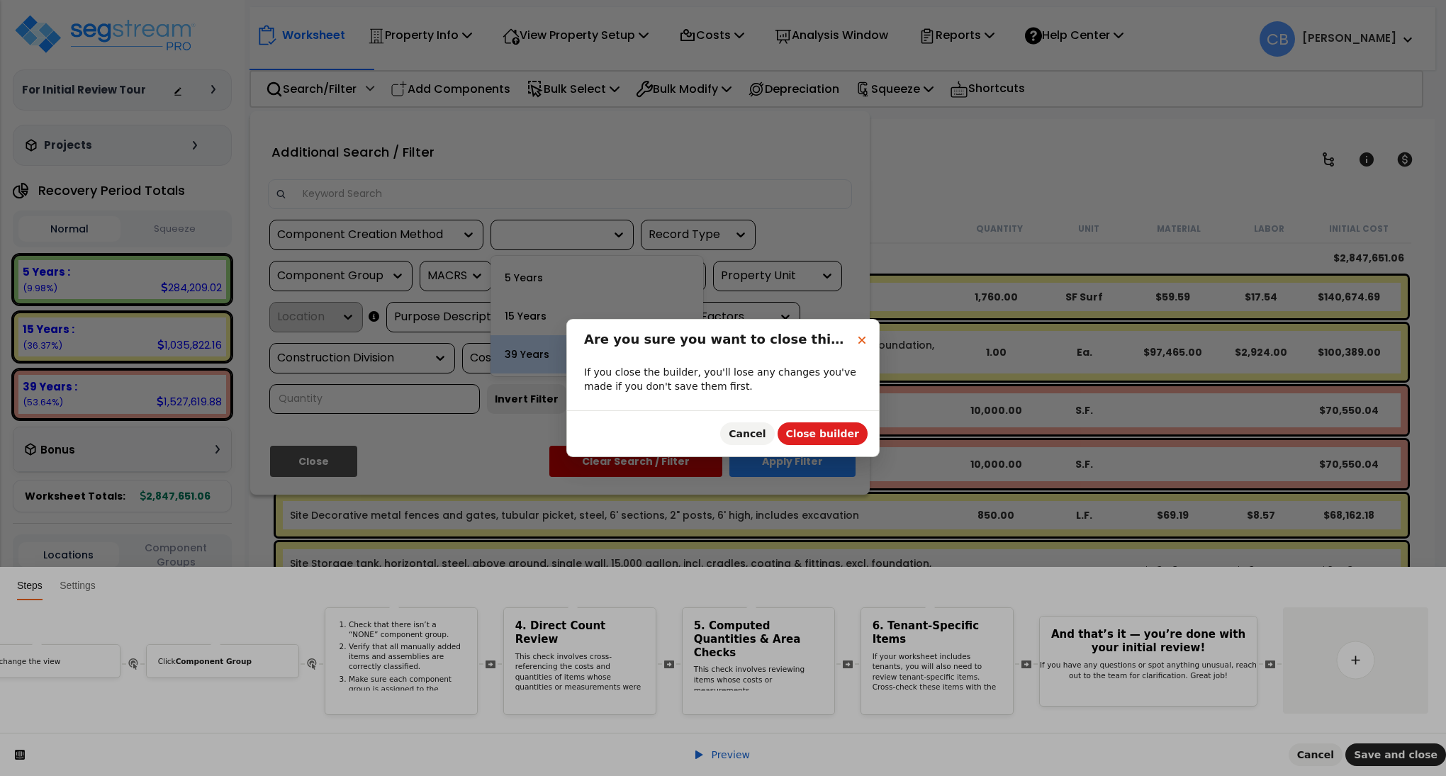
click at [856, 341] on icon "Close" at bounding box center [861, 340] width 11 height 11
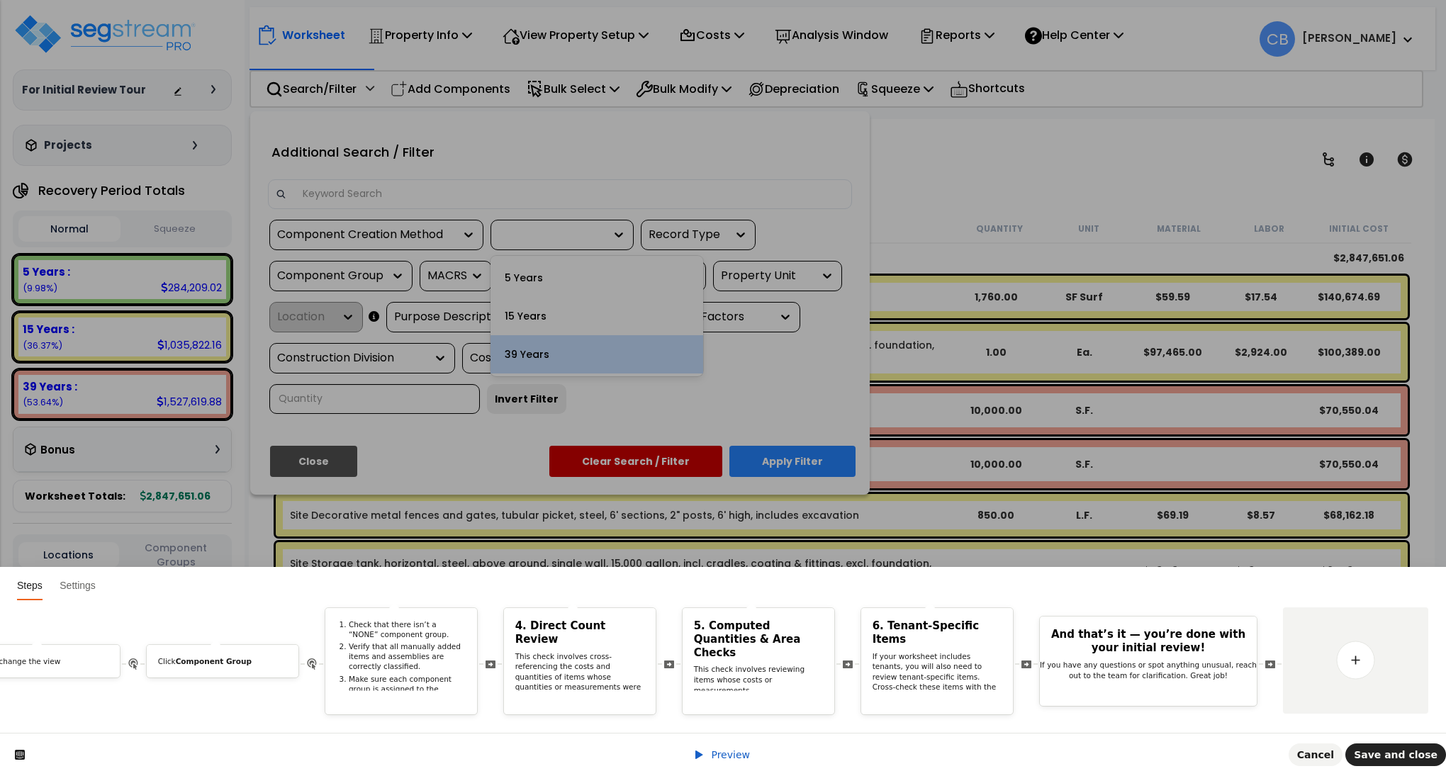
click at [722, 739] on div "Preview Cancel Save and close" at bounding box center [723, 754] width 1446 height 43
click at [717, 753] on span "Preview" at bounding box center [730, 754] width 39 height 11
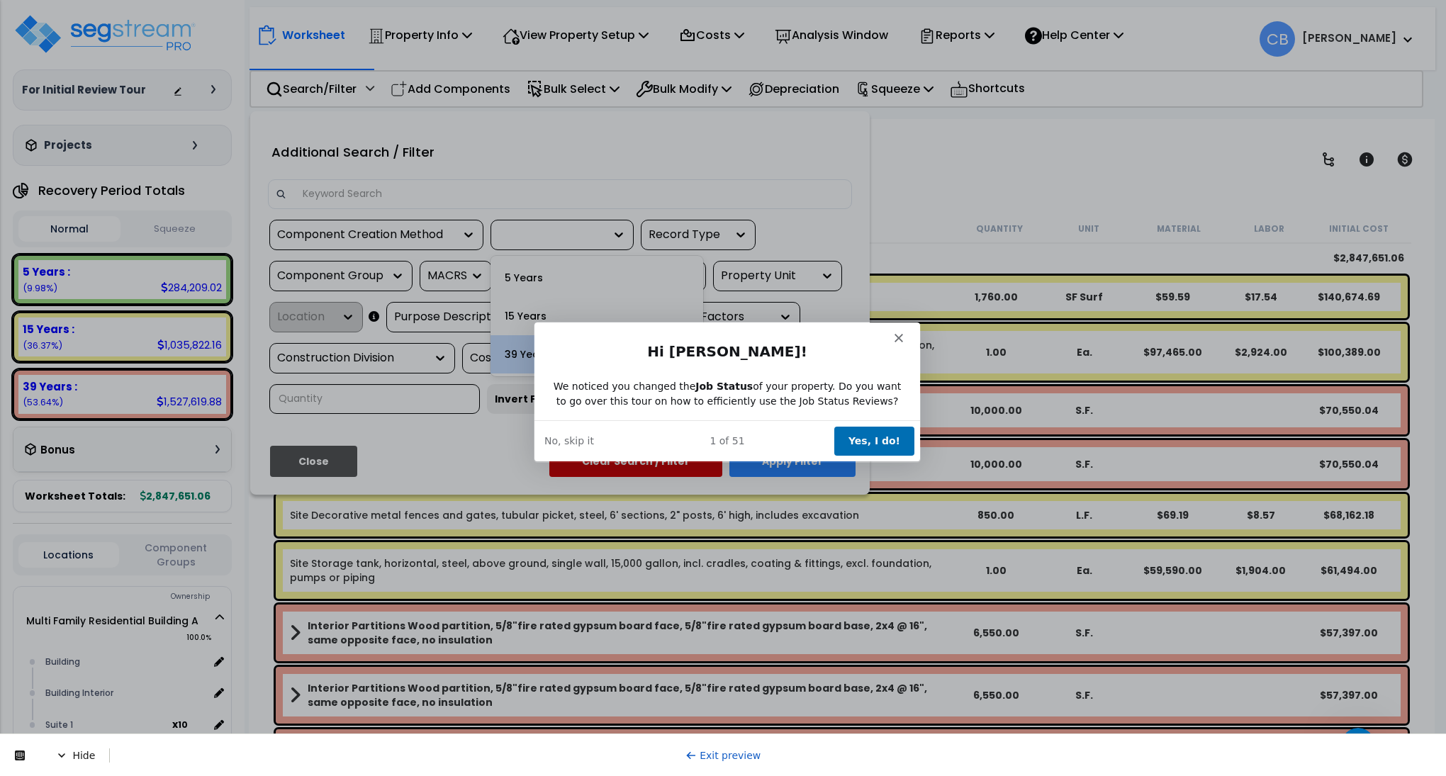
click at [897, 337] on polygon "Close" at bounding box center [898, 337] width 9 height 9
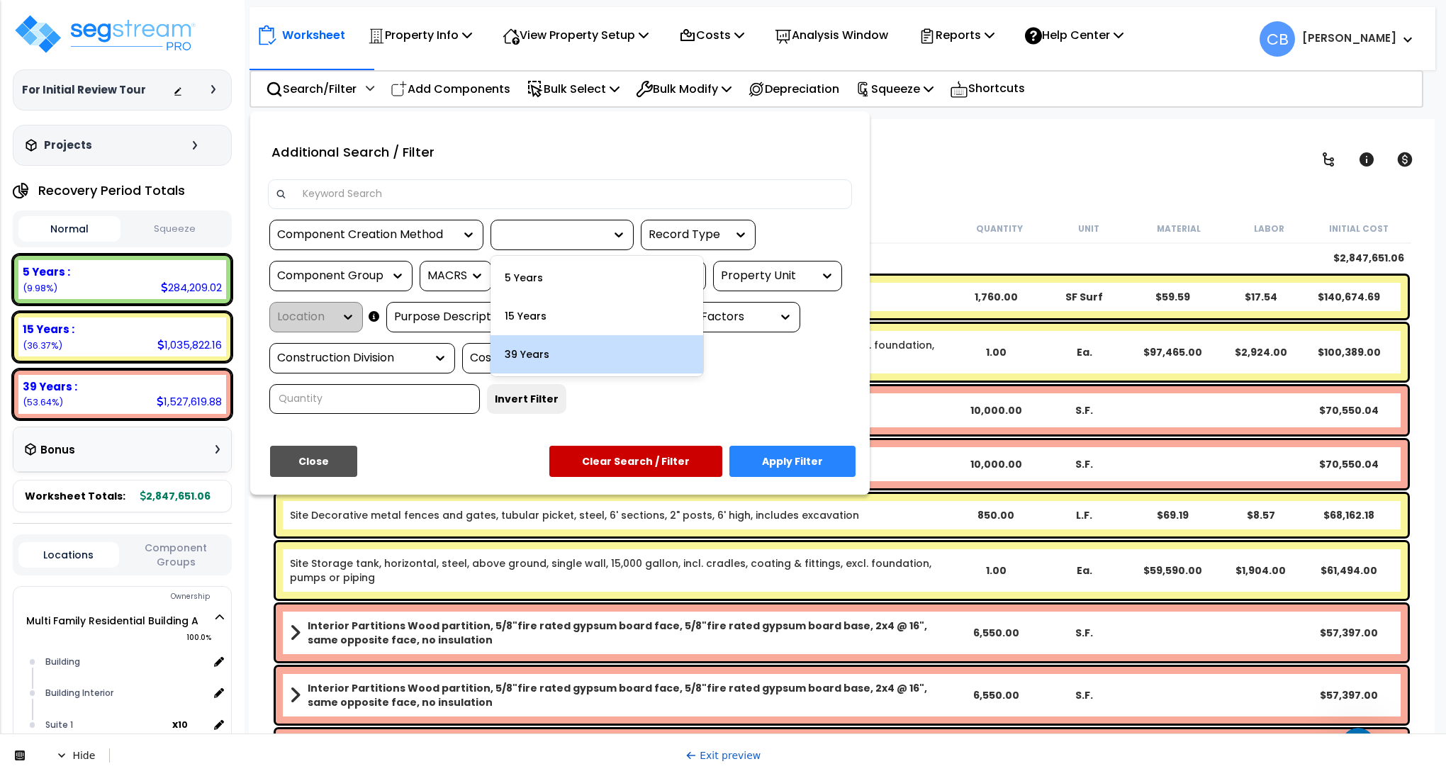
click at [719, 751] on link "Exit preview" at bounding box center [723, 755] width 76 height 11
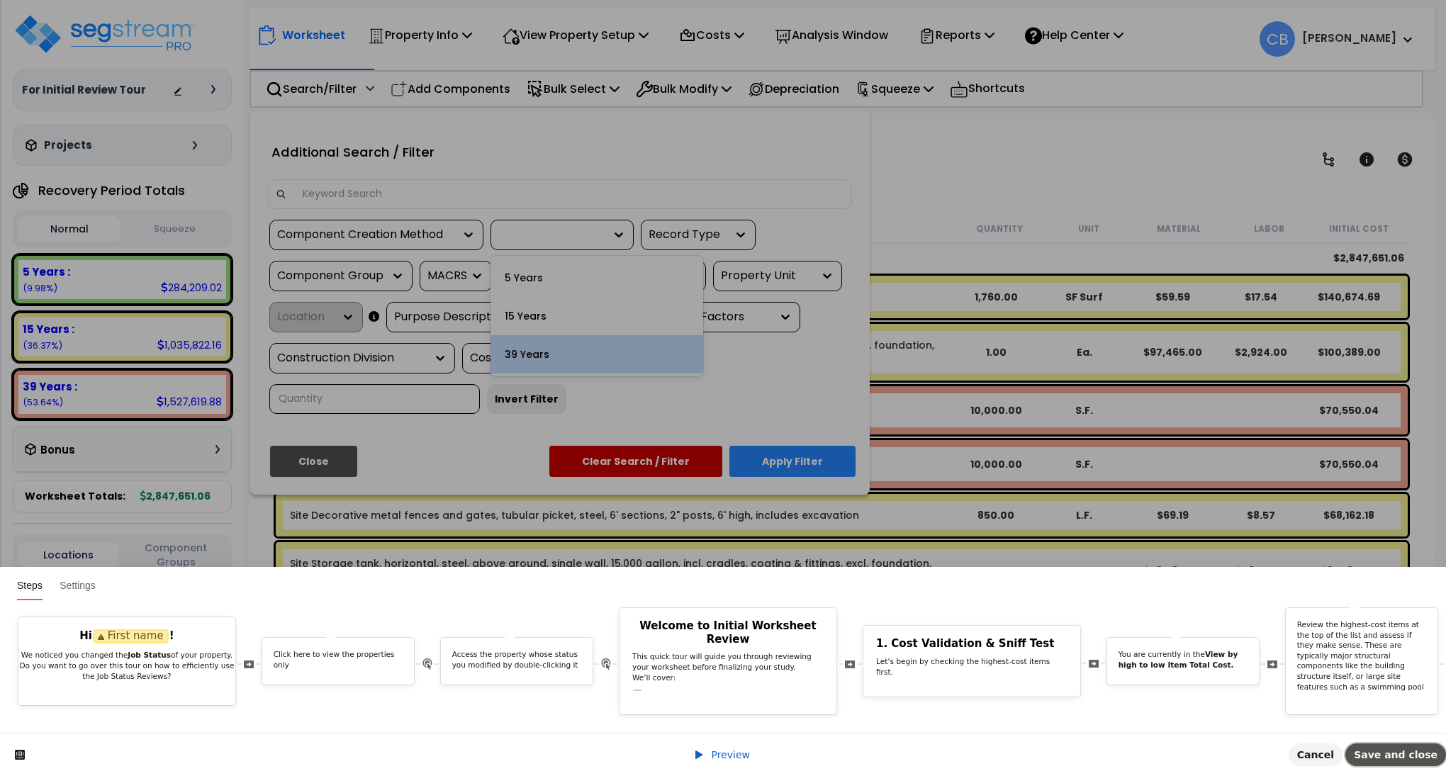
click at [1385, 766] on button "Save and close" at bounding box center [1395, 755] width 101 height 23
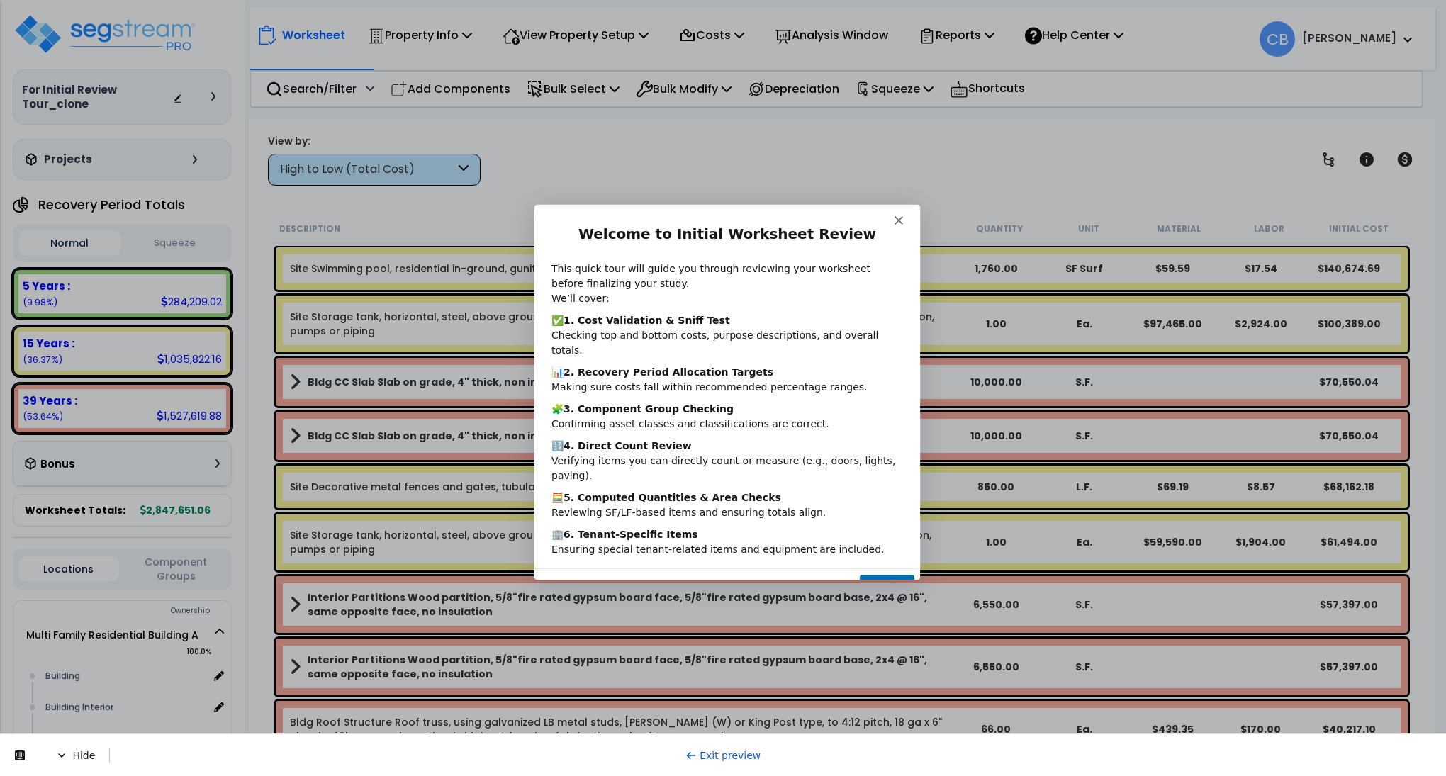
click at [874, 574] on button "Next" at bounding box center [886, 588] width 55 height 29
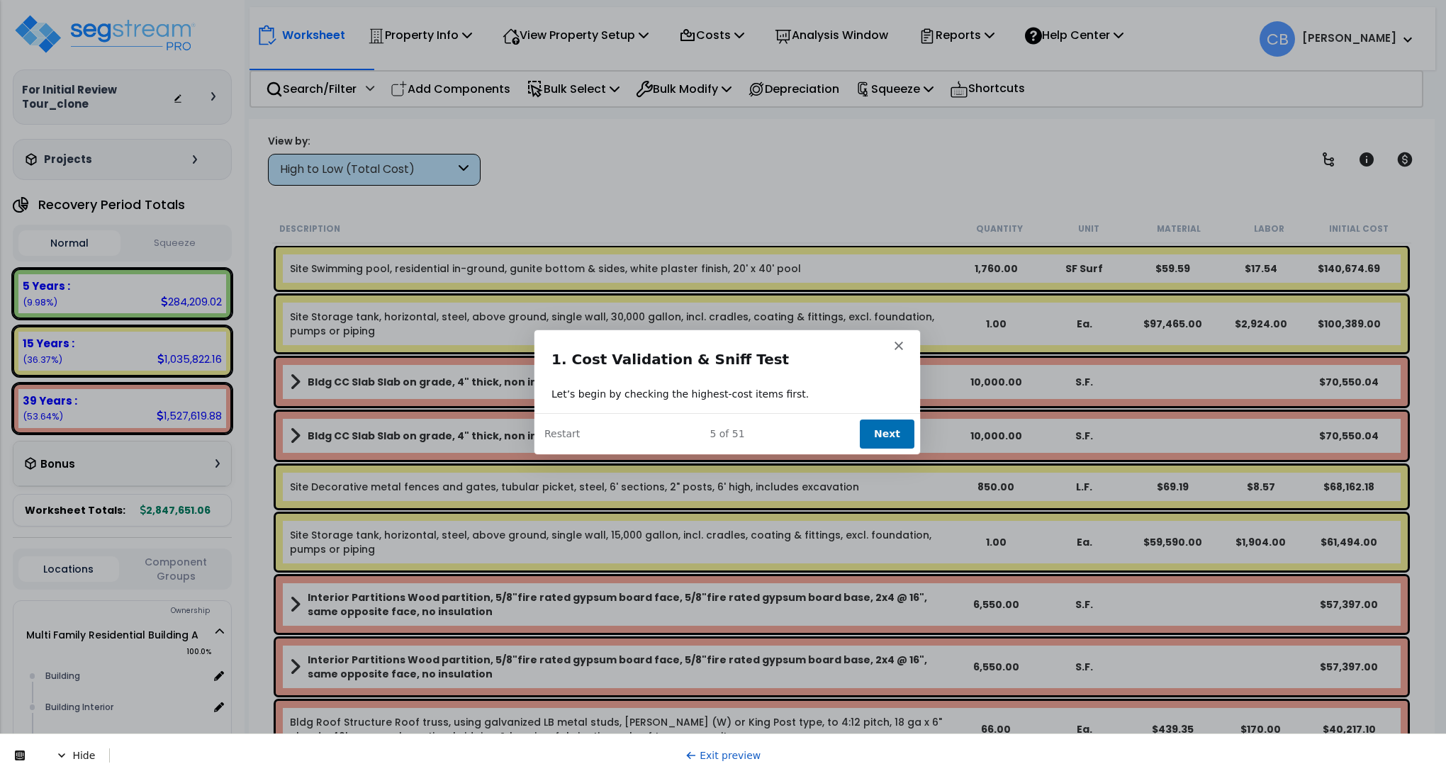
click at [868, 427] on button "Next" at bounding box center [886, 432] width 55 height 29
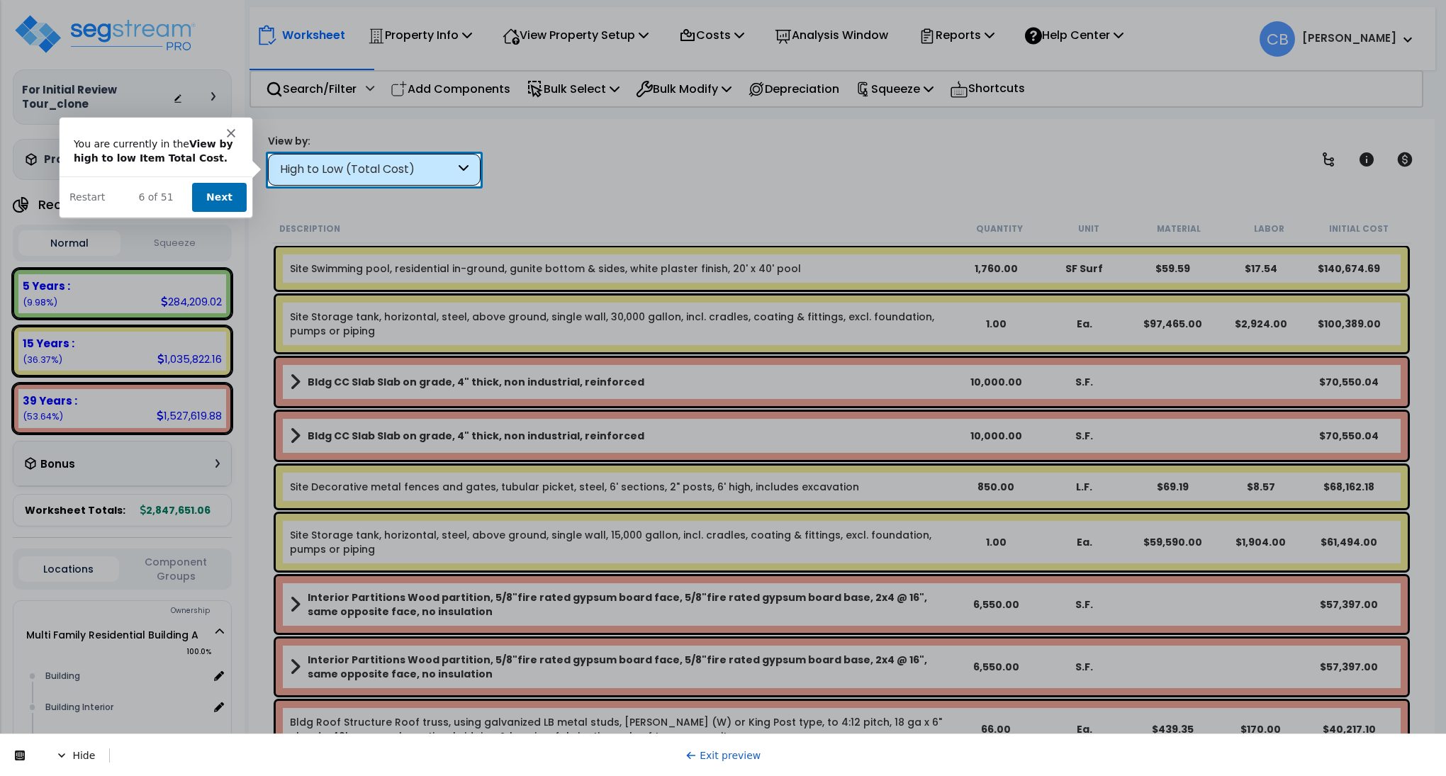
click at [216, 197] on button "Next" at bounding box center [218, 196] width 55 height 29
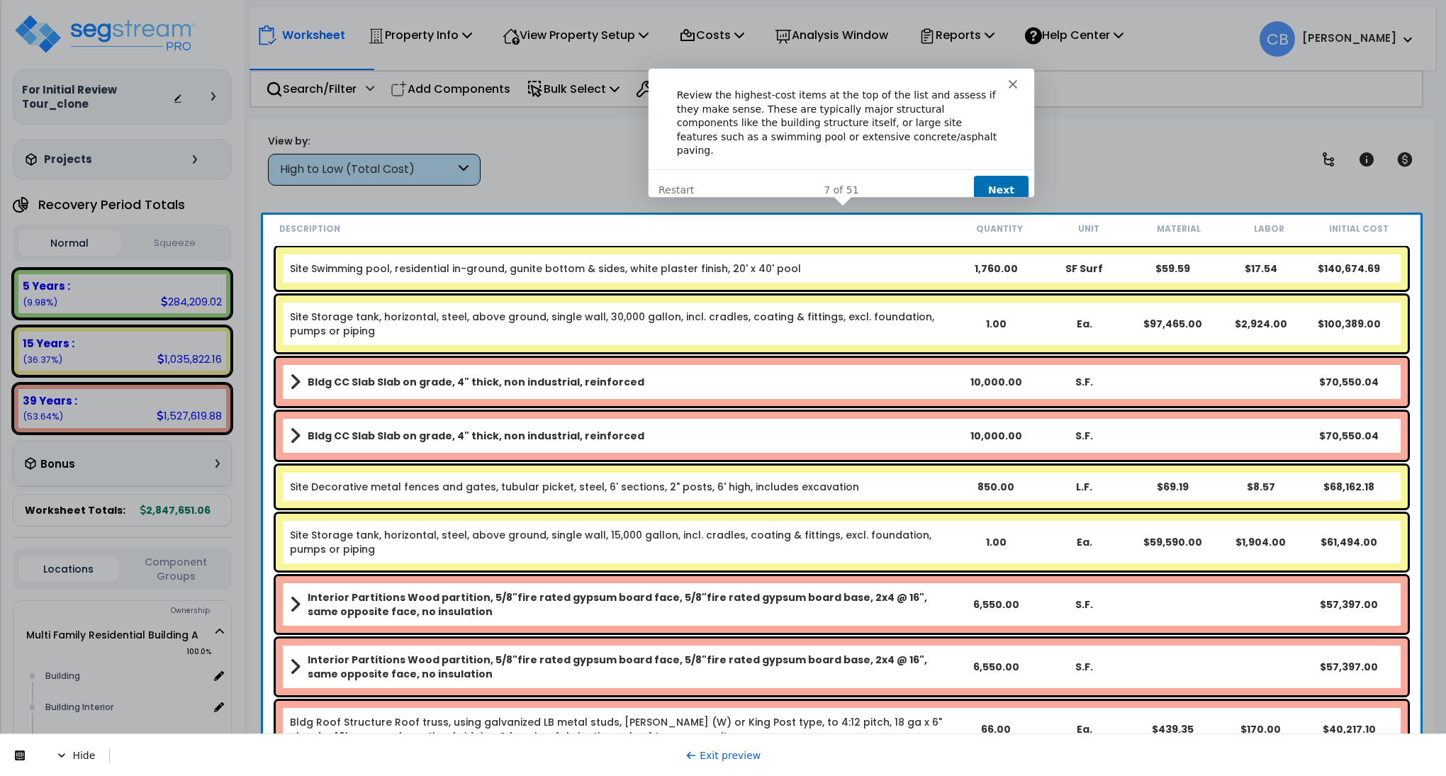
click at [999, 175] on button "Next" at bounding box center [1000, 189] width 55 height 29
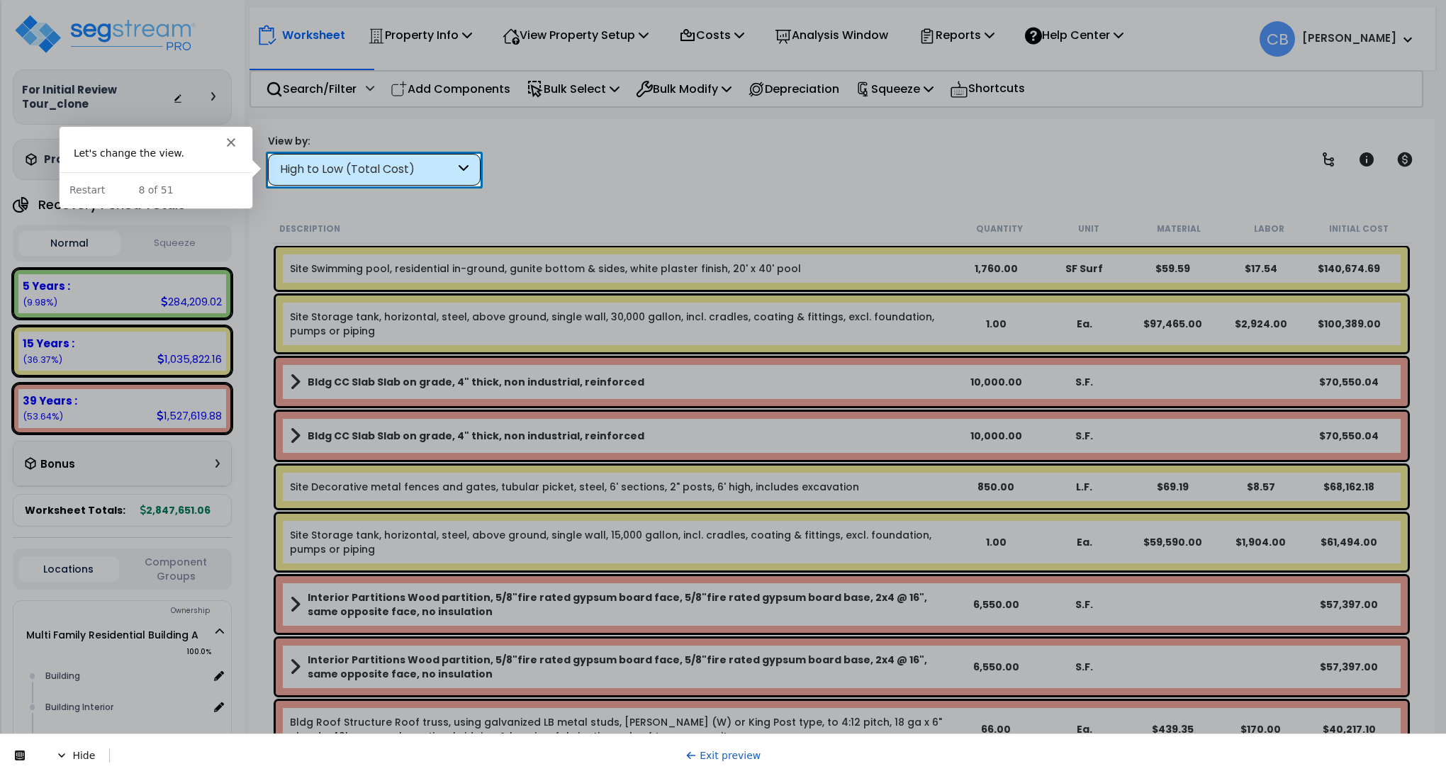
click at [379, 167] on div "High to Low (Total Cost)" at bounding box center [367, 170] width 175 height 16
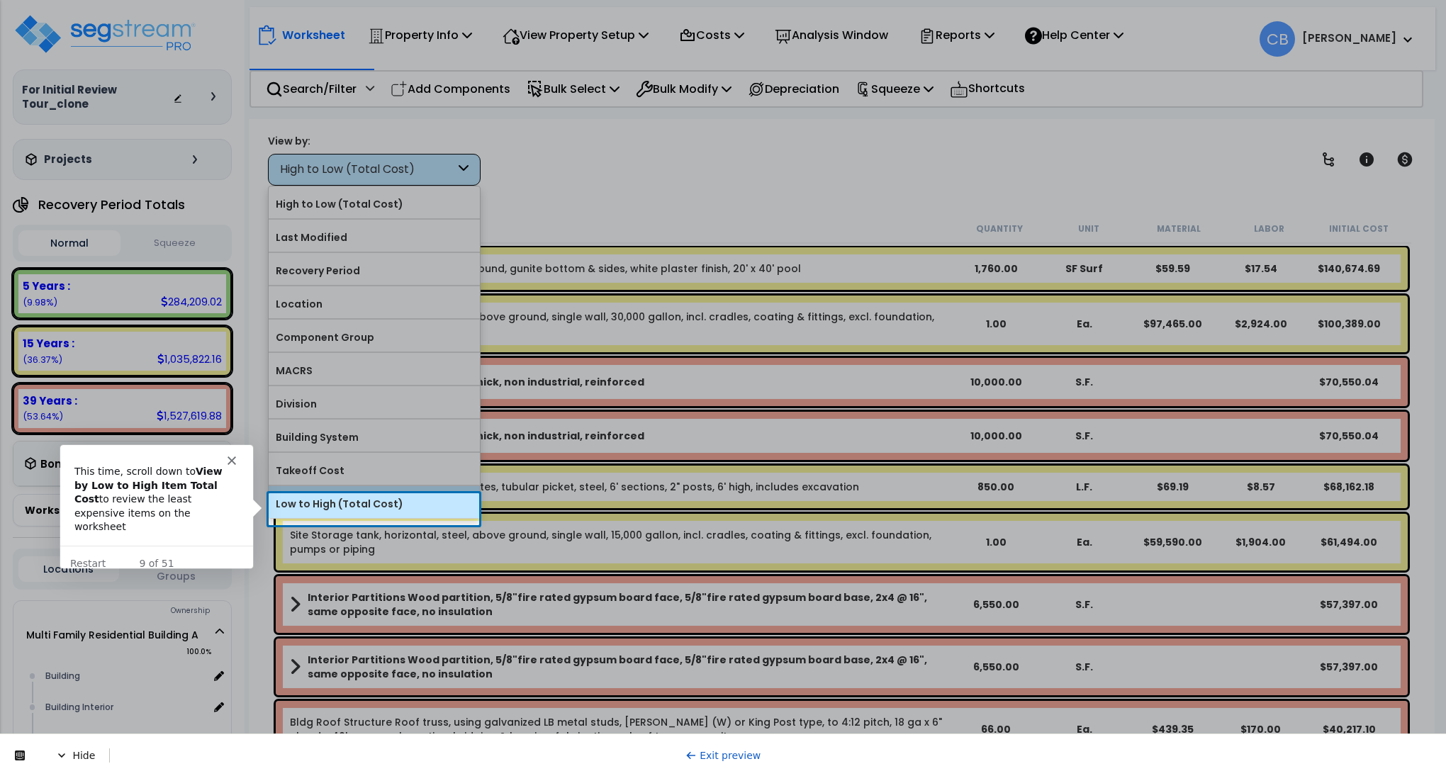
click at [368, 505] on label "Low to High (Total Cost)" at bounding box center [374, 503] width 211 height 21
click at [0, 0] on input "Low to High (Total Cost)" at bounding box center [0, 0] width 0 height 0
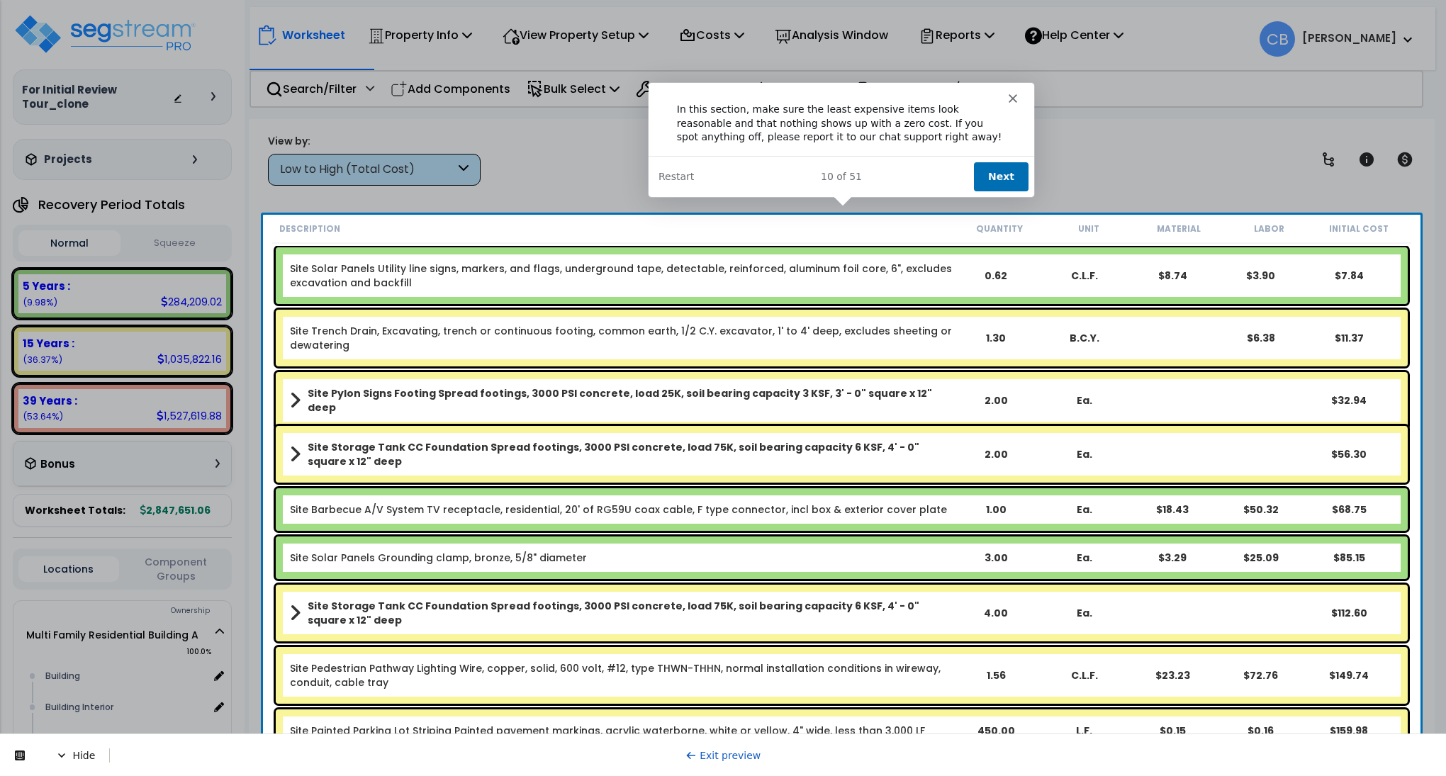
click at [1011, 172] on button "Next" at bounding box center [1000, 175] width 55 height 29
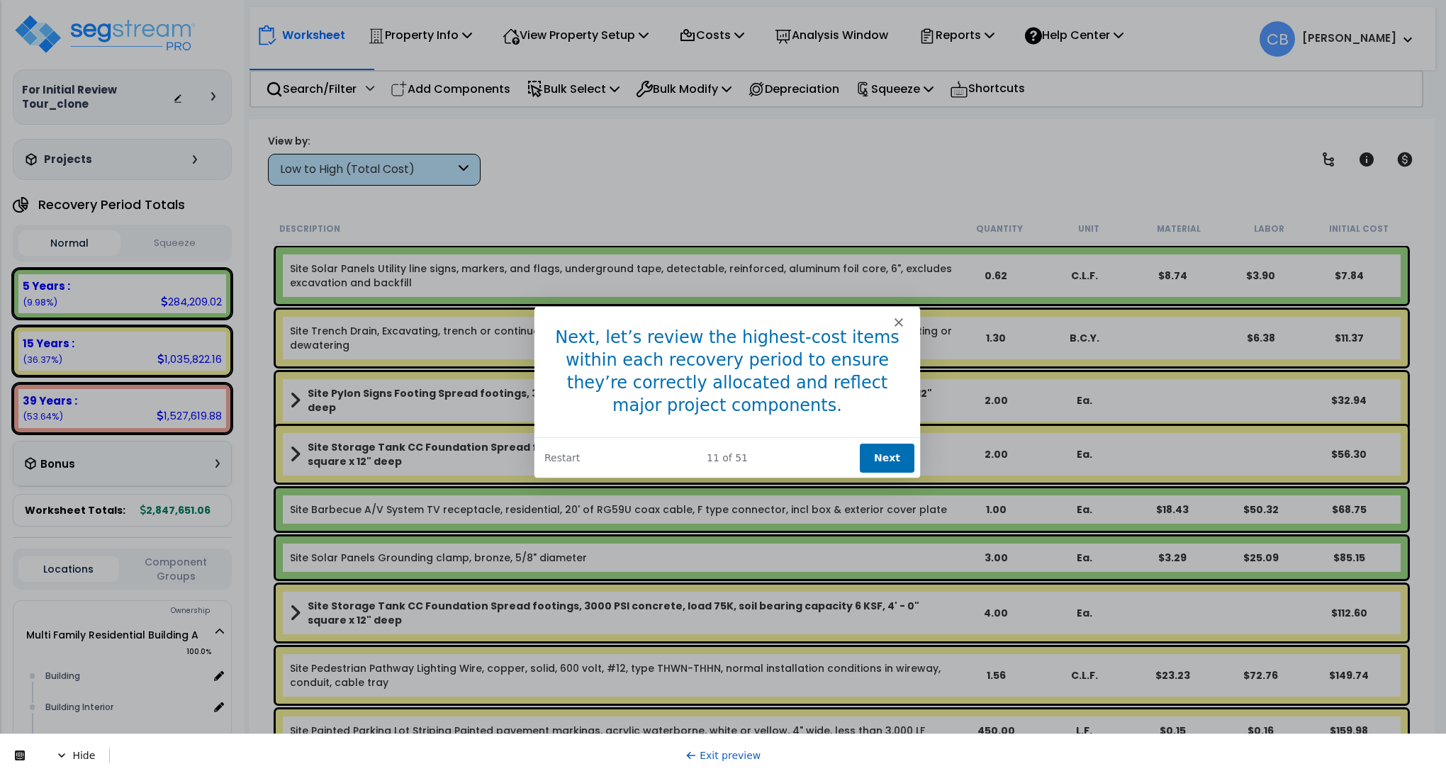
click at [887, 461] on button "Next" at bounding box center [886, 456] width 55 height 29
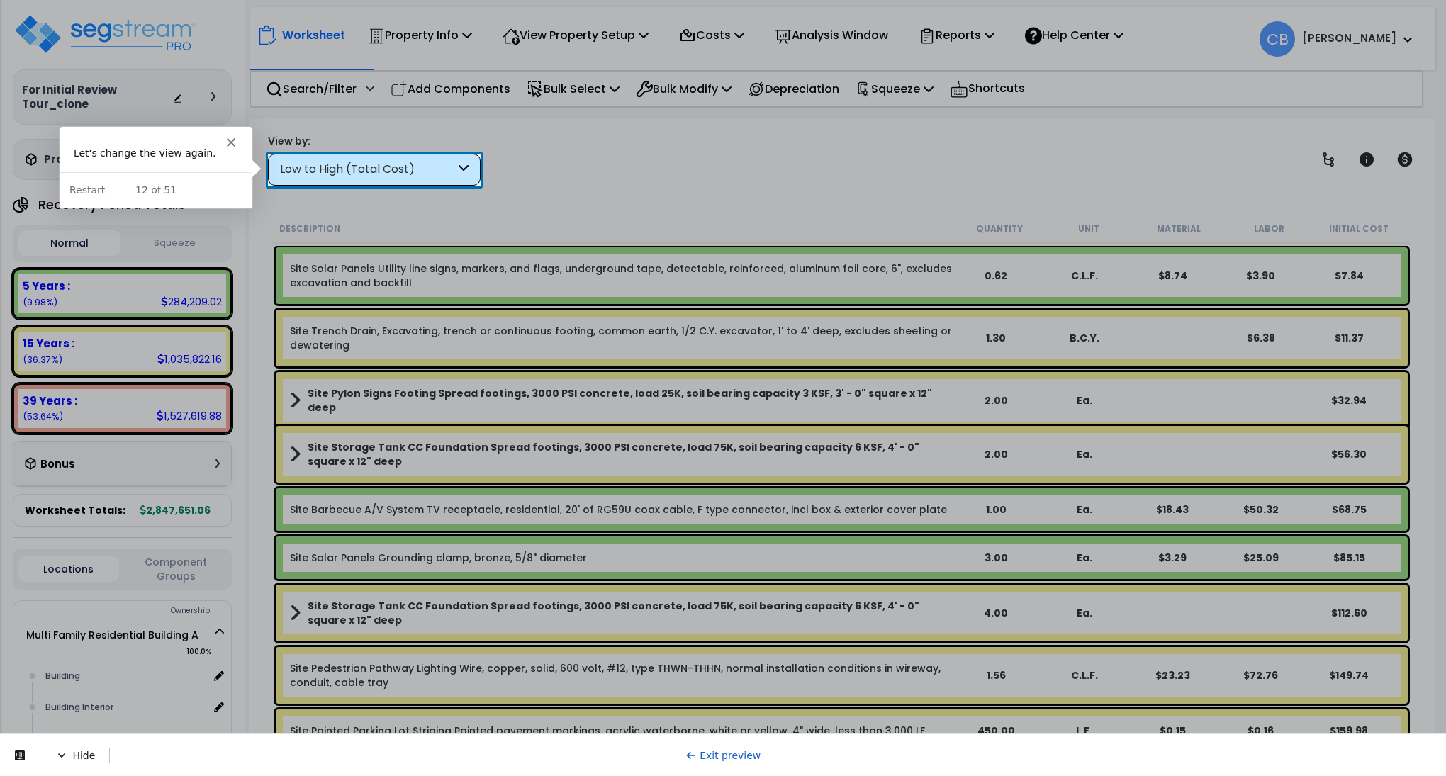
click at [391, 175] on div "Low to High (Total Cost)" at bounding box center [367, 170] width 175 height 16
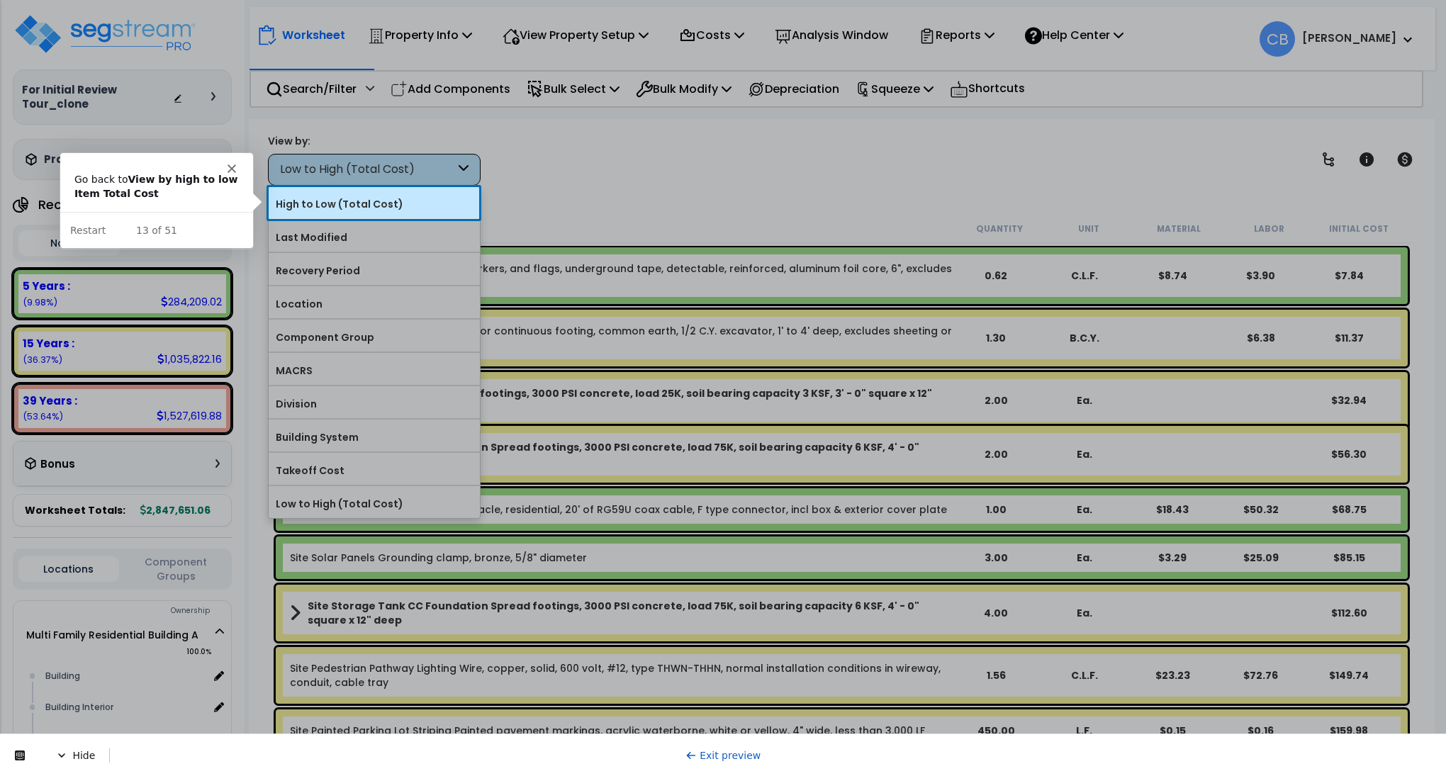
click at [383, 206] on label "High to Low (Total Cost)" at bounding box center [374, 204] width 211 height 21
click at [0, 0] on input "High to Low (Total Cost)" at bounding box center [0, 0] width 0 height 0
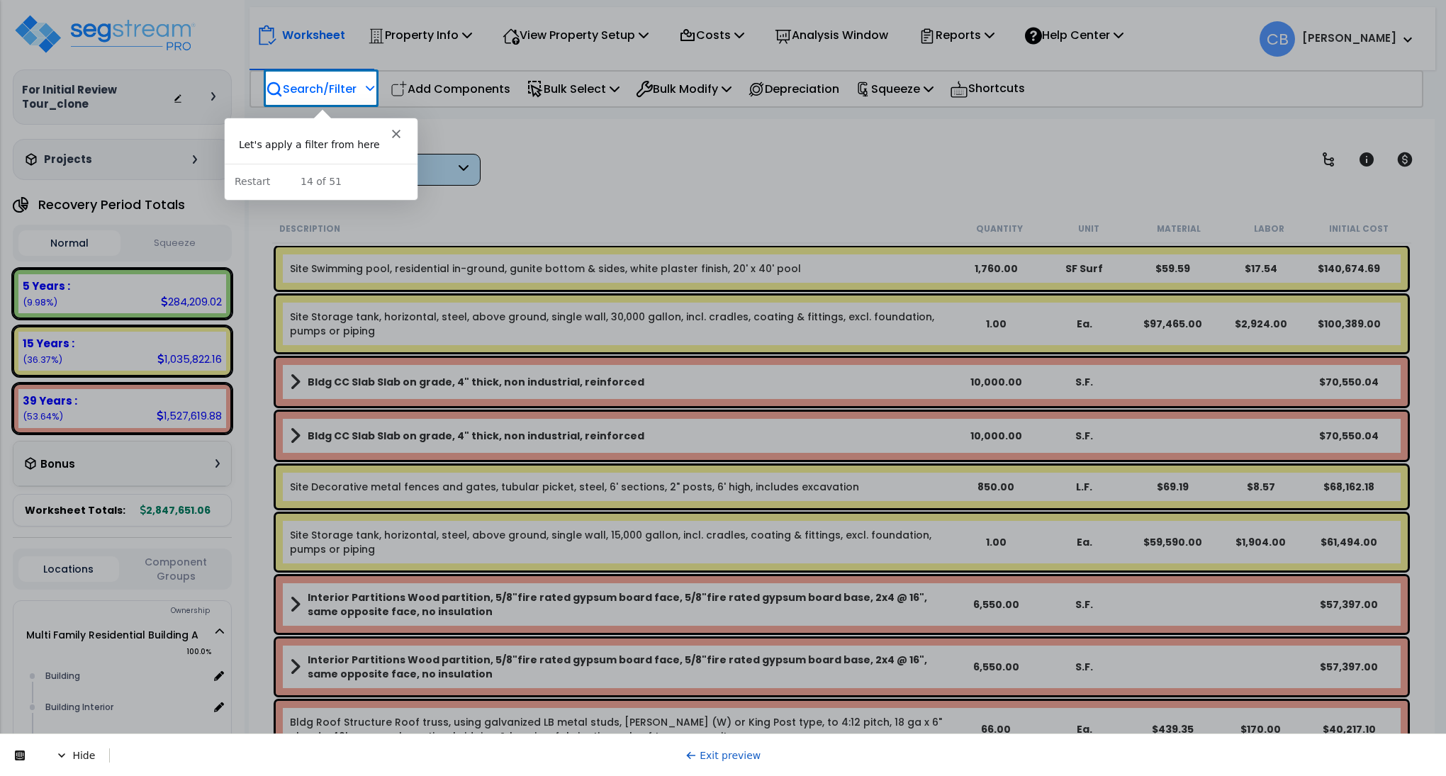
click at [334, 84] on p "Search/Filter" at bounding box center [311, 88] width 91 height 19
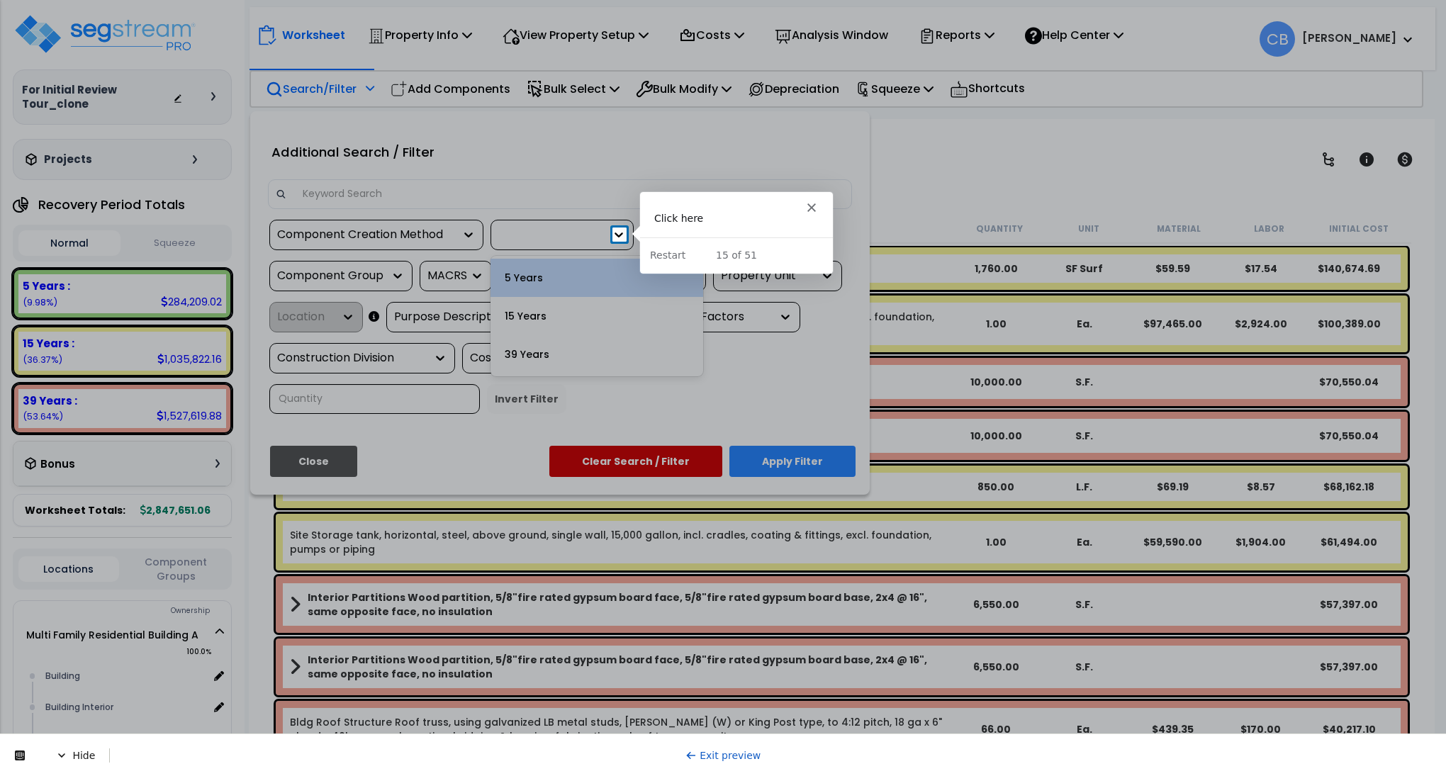
click at [623, 230] on icon at bounding box center [619, 235] width 14 height 14
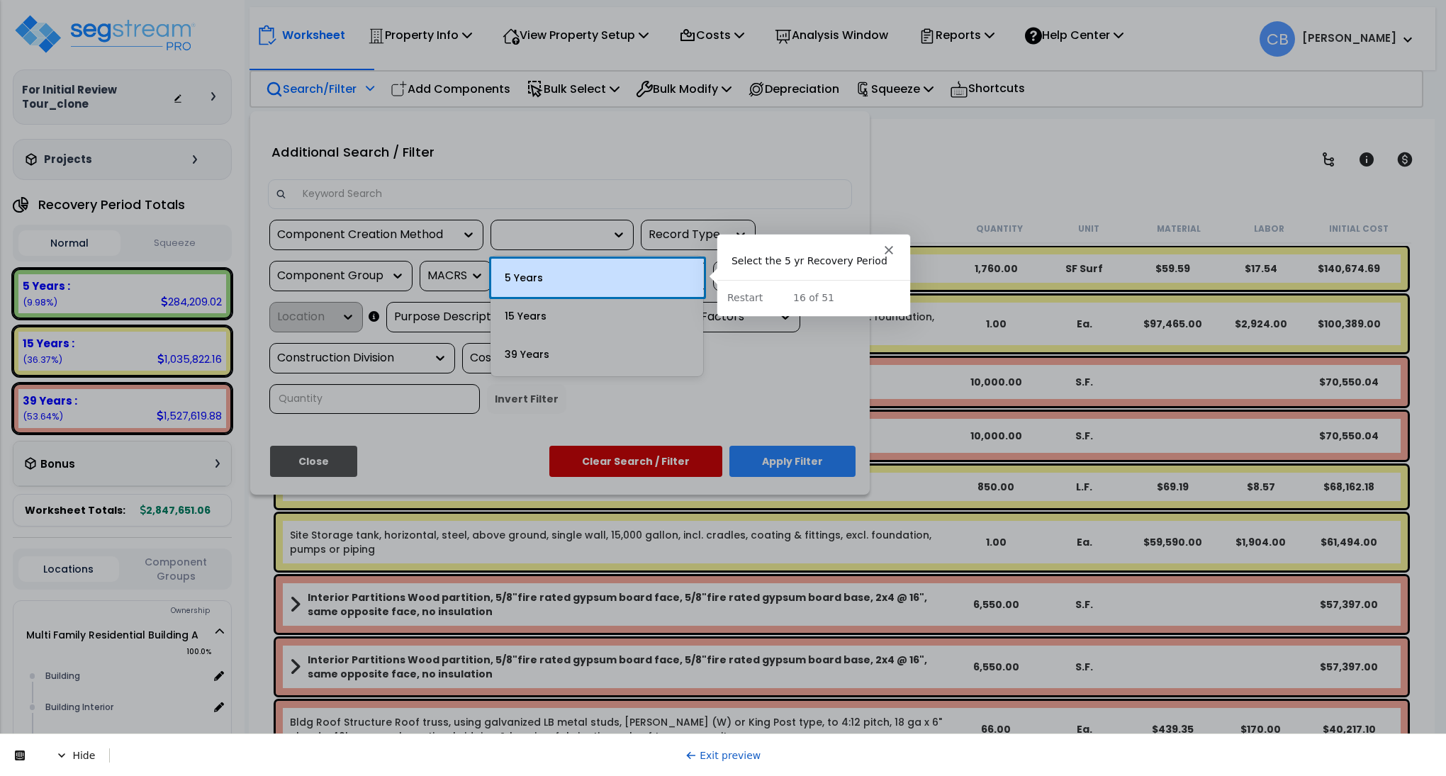
click at [625, 277] on div "5 Years" at bounding box center [597, 278] width 213 height 38
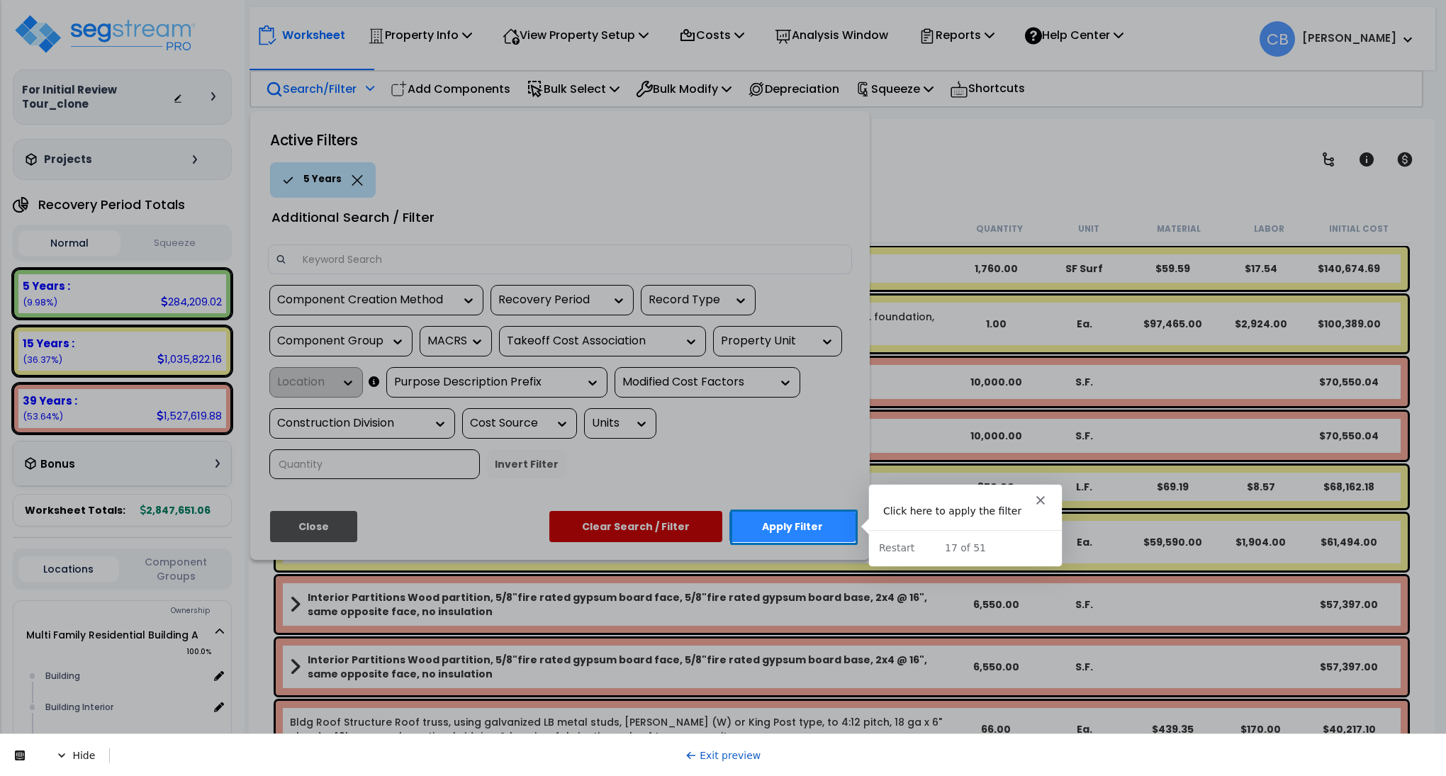
click at [763, 523] on button "Apply Filter" at bounding box center [792, 526] width 126 height 31
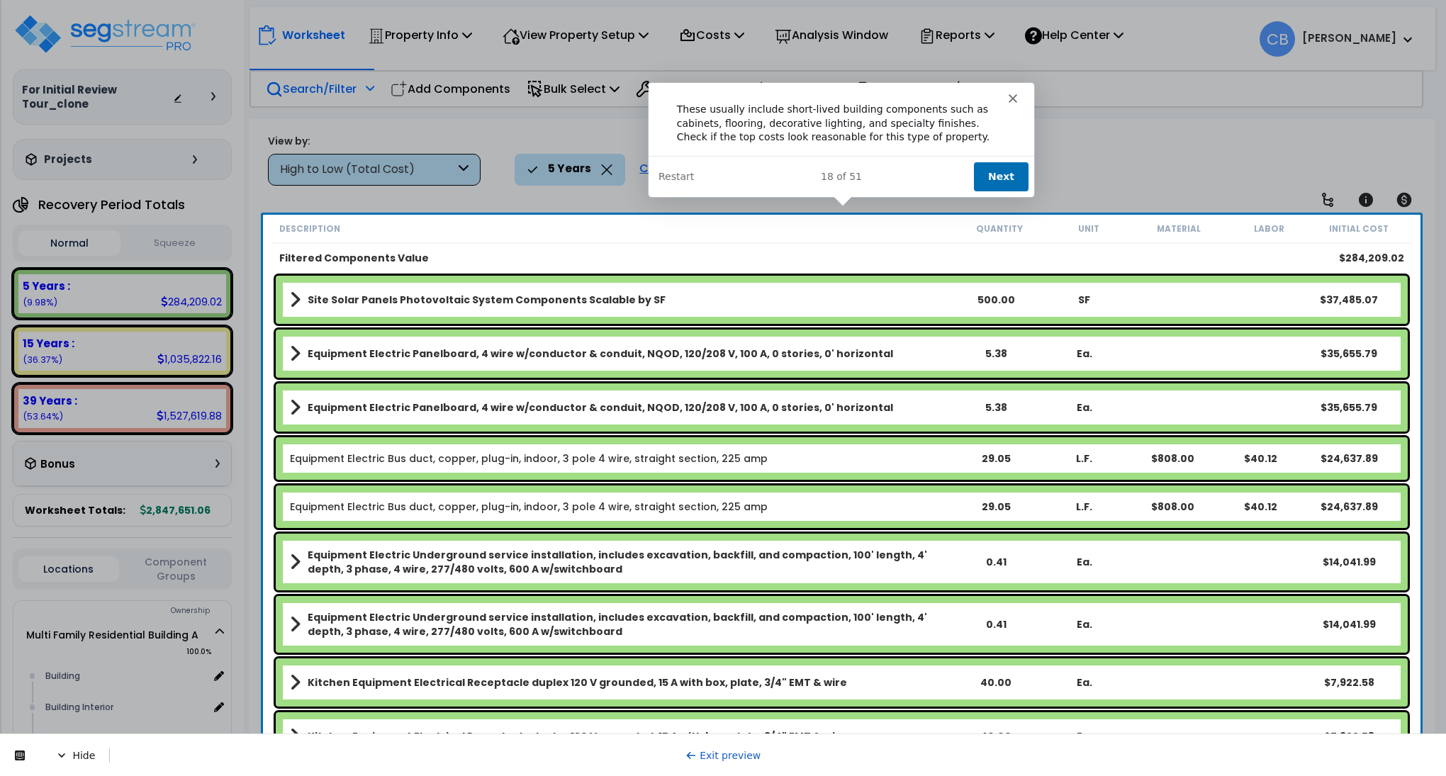
click at [988, 167] on button "Next" at bounding box center [1000, 175] width 55 height 29
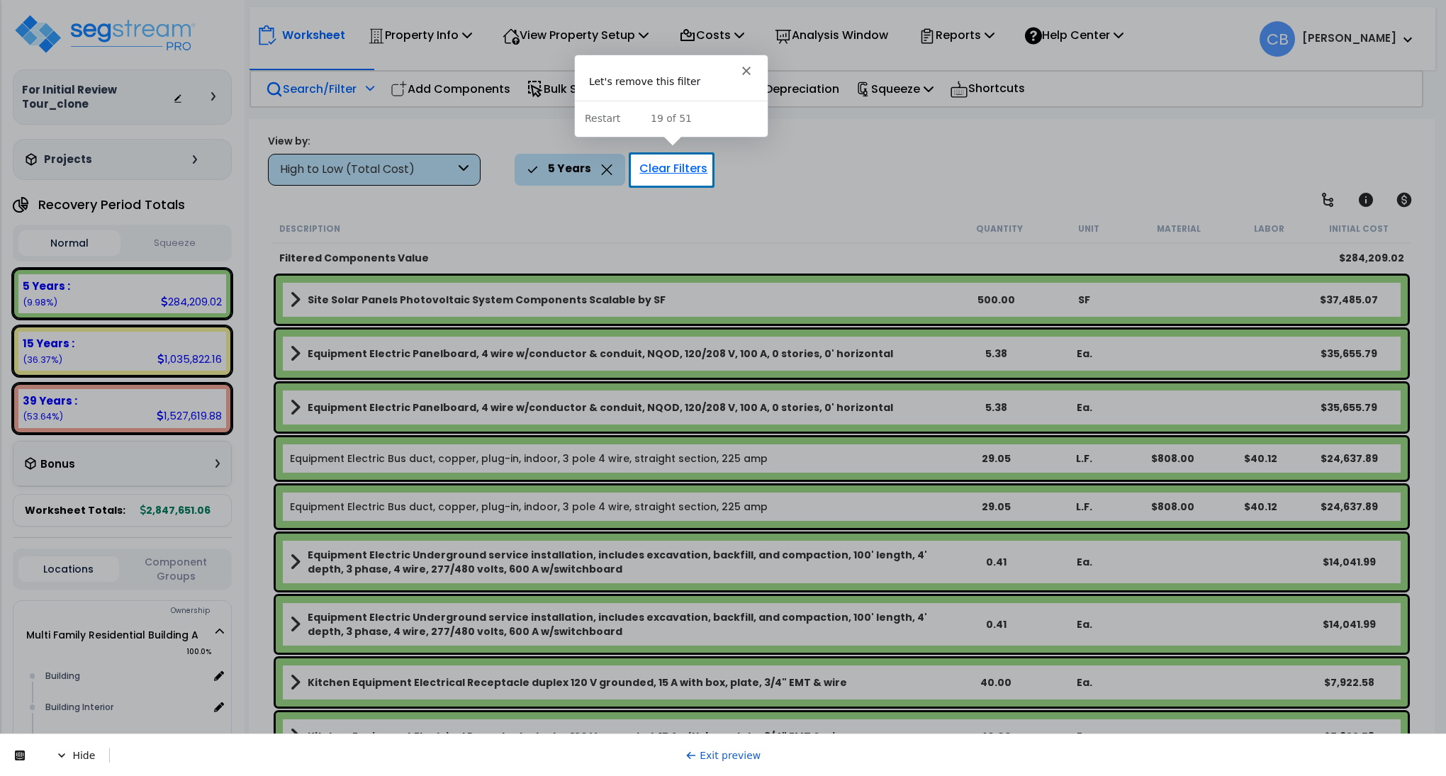
click at [668, 172] on div "Clear Filters" at bounding box center [673, 169] width 82 height 31
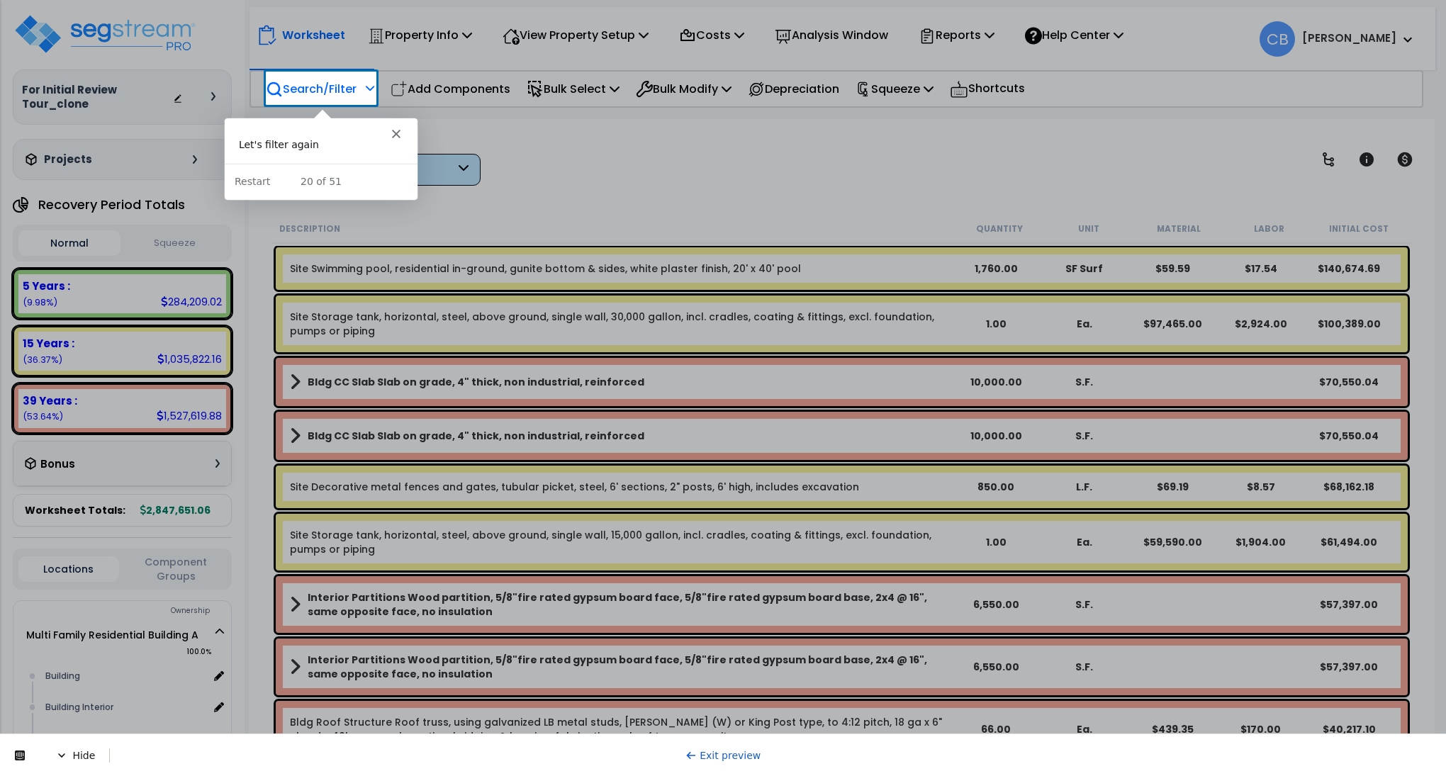
click at [332, 83] on p "Search/Filter" at bounding box center [311, 88] width 91 height 19
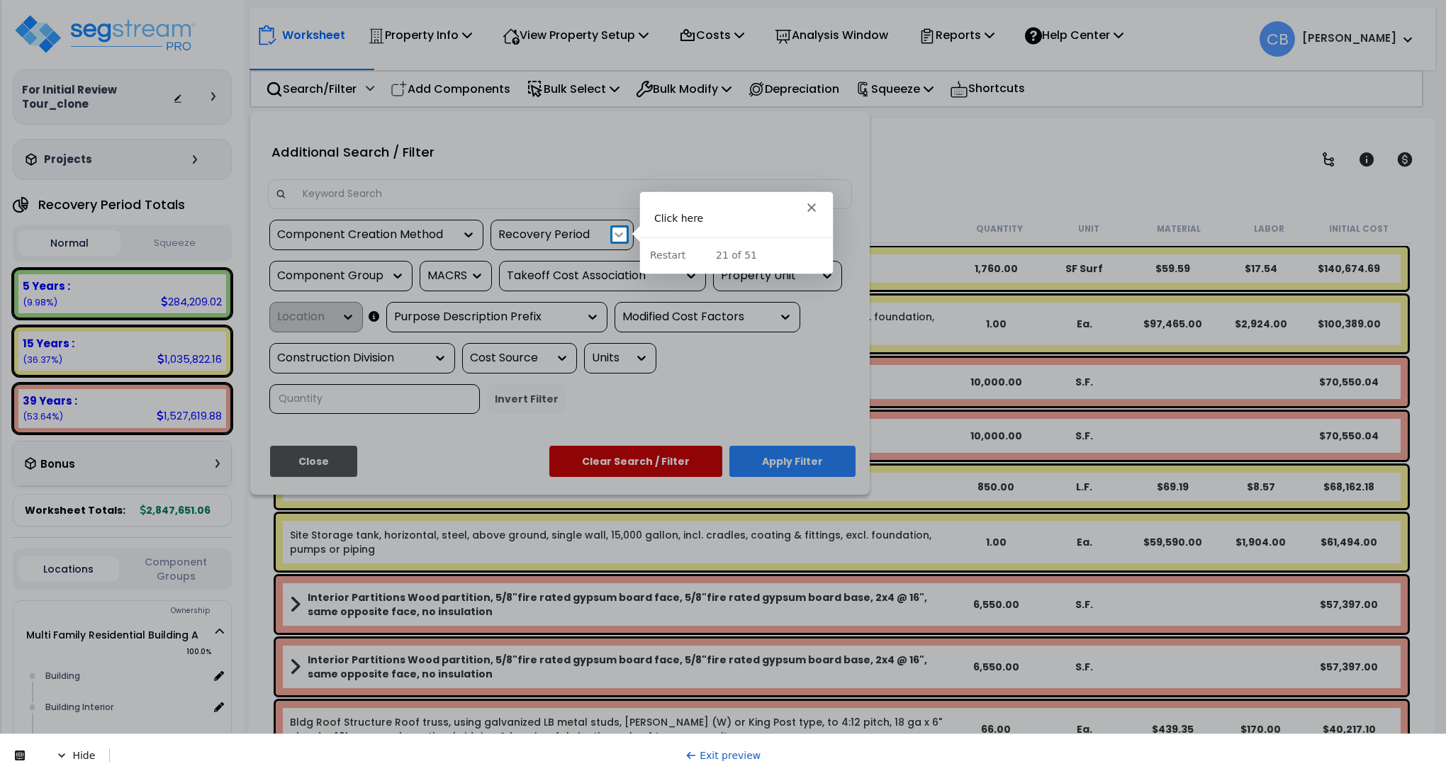
click at [620, 232] on icon at bounding box center [619, 235] width 14 height 14
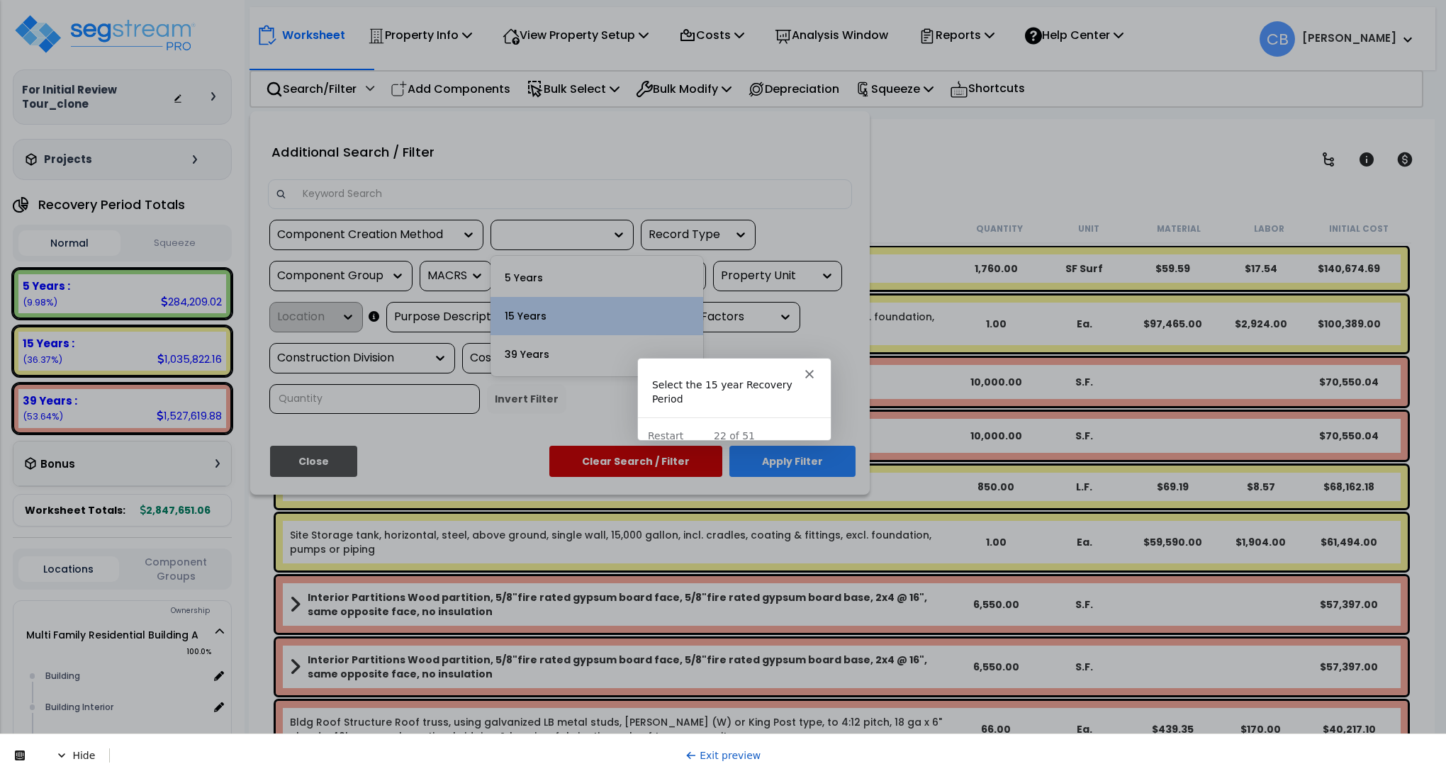
click at [595, 308] on div "15 Years" at bounding box center [597, 316] width 213 height 38
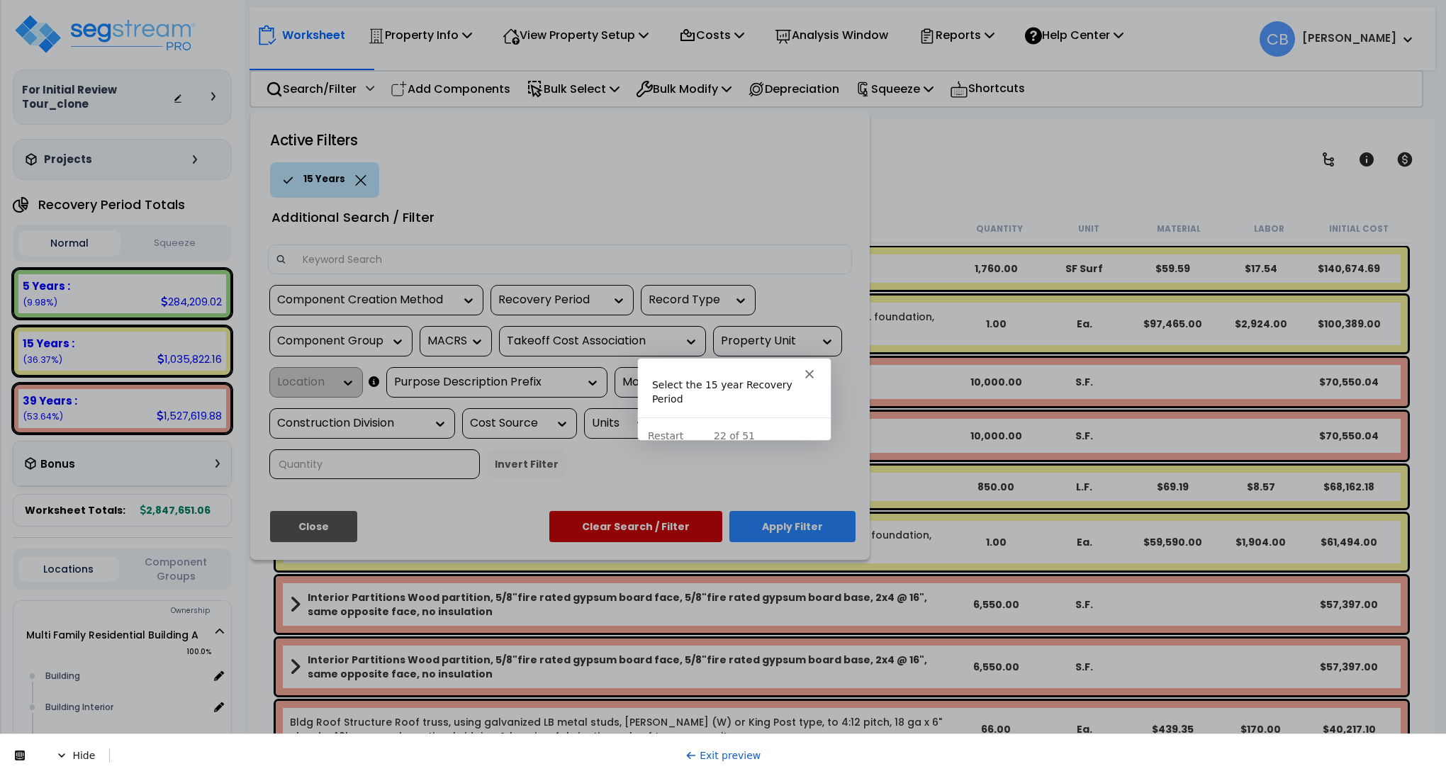
click at [738, 380] on div "Select the 15 year Recovery Period" at bounding box center [733, 391] width 164 height 28
click at [734, 416] on div "22 of 51 Restart" at bounding box center [733, 434] width 193 height 36
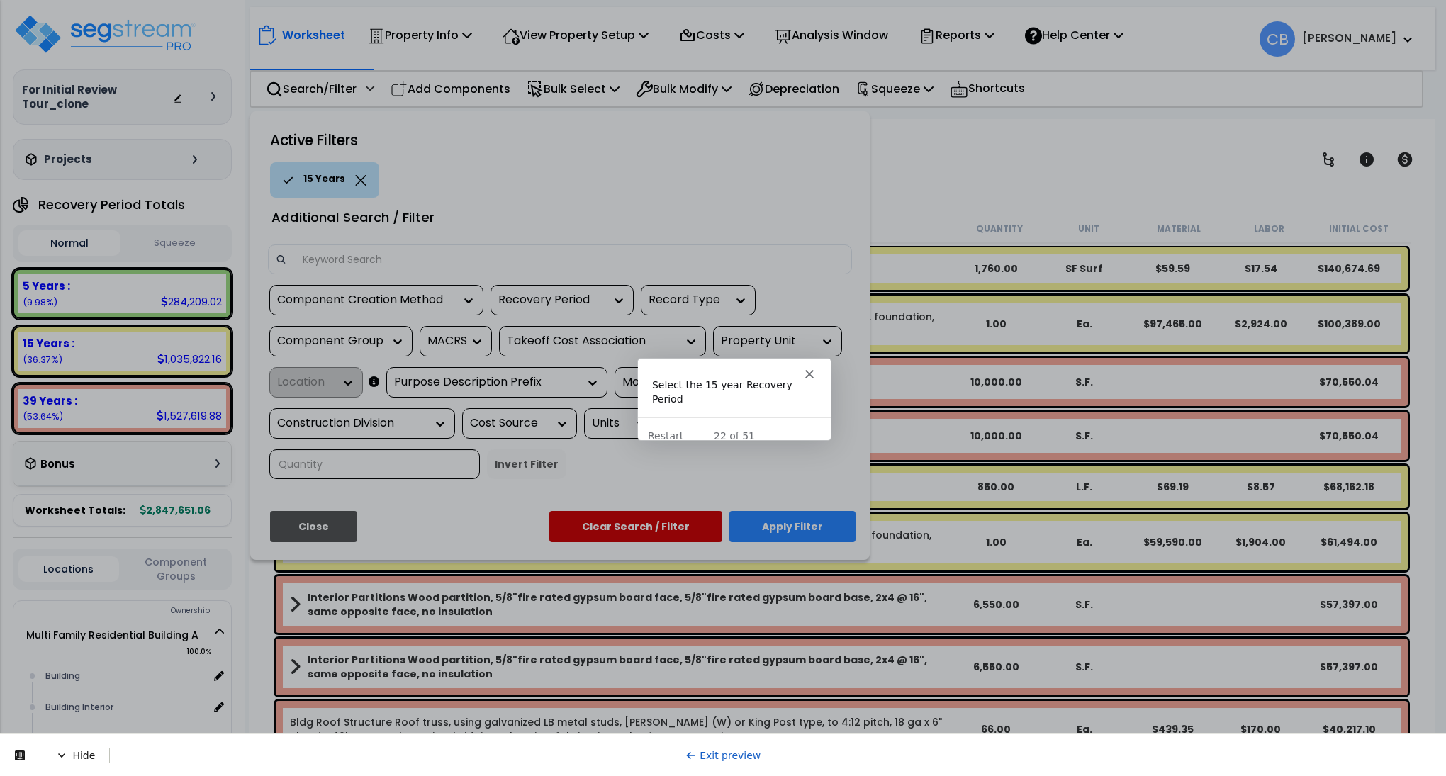
click at [727, 427] on div "22 of 51" at bounding box center [733, 434] width 193 height 15
click at [795, 427] on div "22 of 51" at bounding box center [733, 434] width 193 height 15
click at [719, 376] on div "Intercom messenger" at bounding box center [733, 367] width 193 height 20
drag, startPoint x: 719, startPoint y: 397, endPoint x: 709, endPoint y: 410, distance: 16.2
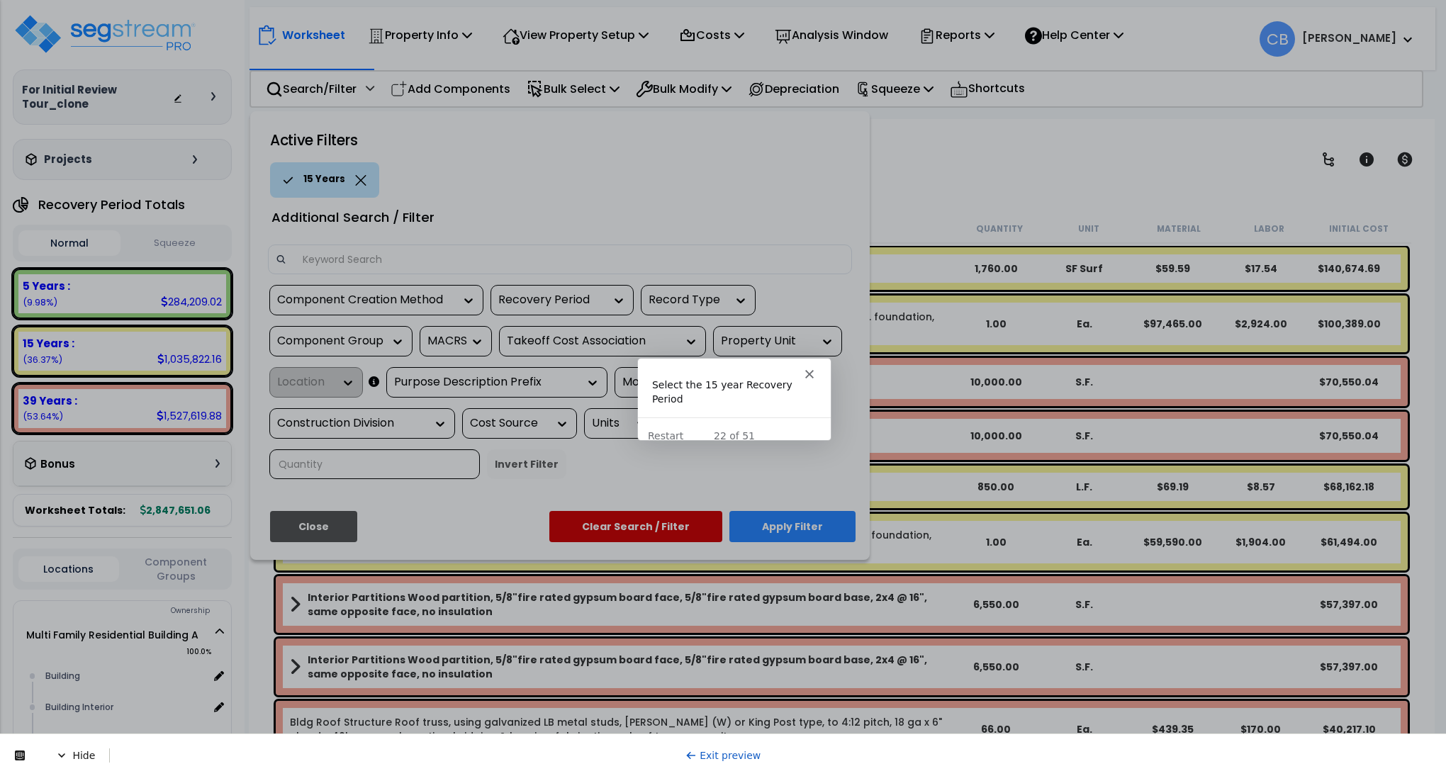
click at [717, 399] on div "Select the 15 year Recovery Period" at bounding box center [733, 396] width 193 height 39
click at [707, 427] on div "22 of 51" at bounding box center [733, 434] width 193 height 15
click at [751, 427] on div "22 of 51" at bounding box center [733, 434] width 193 height 15
click at [756, 393] on div "Select the 15 year Recovery Period" at bounding box center [733, 396] width 193 height 39
click at [691, 382] on div "Select the 15 year Recovery Period" at bounding box center [733, 391] width 164 height 28
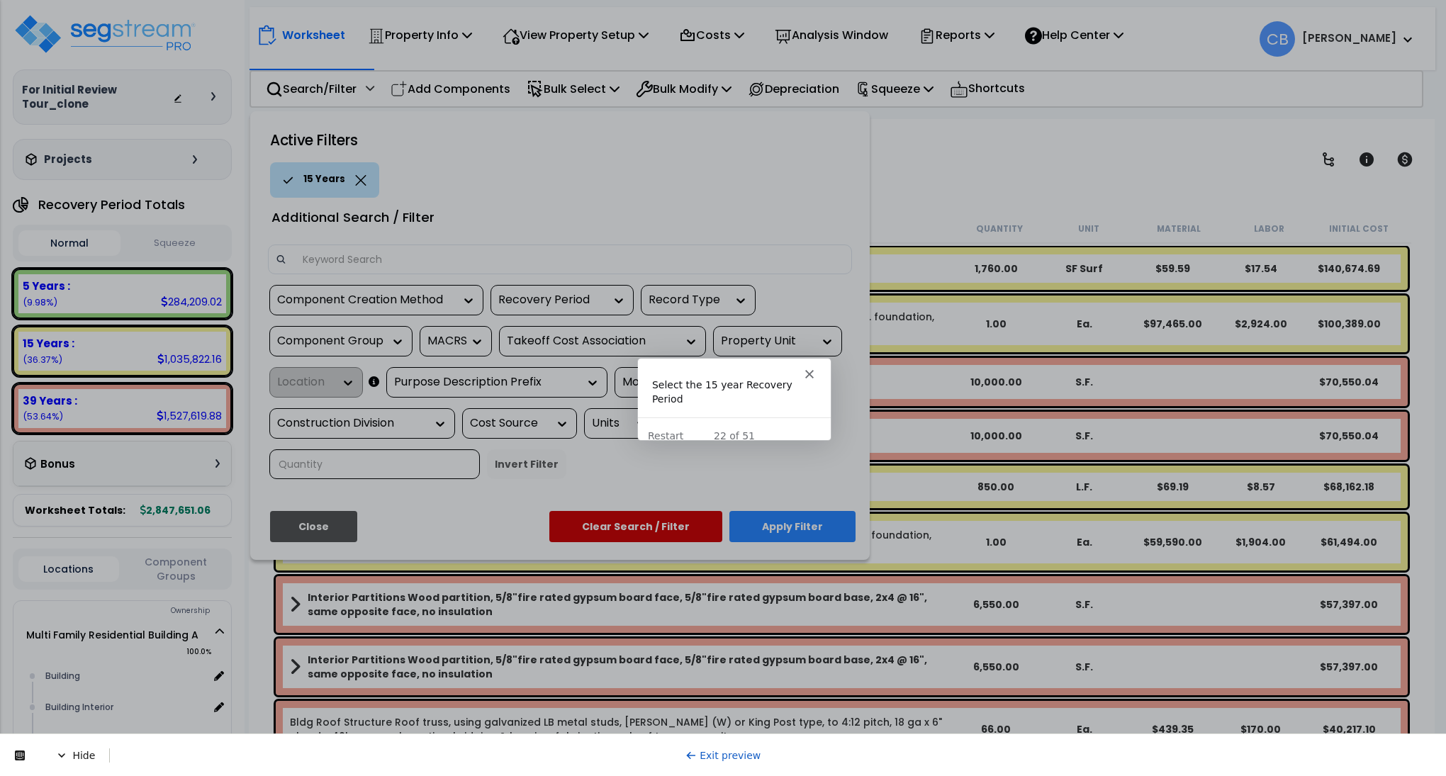
click at [683, 397] on div "Select the 15 year Recovery Period" at bounding box center [733, 396] width 193 height 39
drag, startPoint x: 679, startPoint y: 405, endPoint x: 683, endPoint y: 413, distance: 8.3
click at [679, 416] on div "22 of 51 Restart" at bounding box center [733, 434] width 193 height 36
drag, startPoint x: 730, startPoint y: 431, endPoint x: 756, endPoint y: 385, distance: 52.7
click at [732, 431] on div "22 of 51 Restart" at bounding box center [733, 434] width 193 height 36
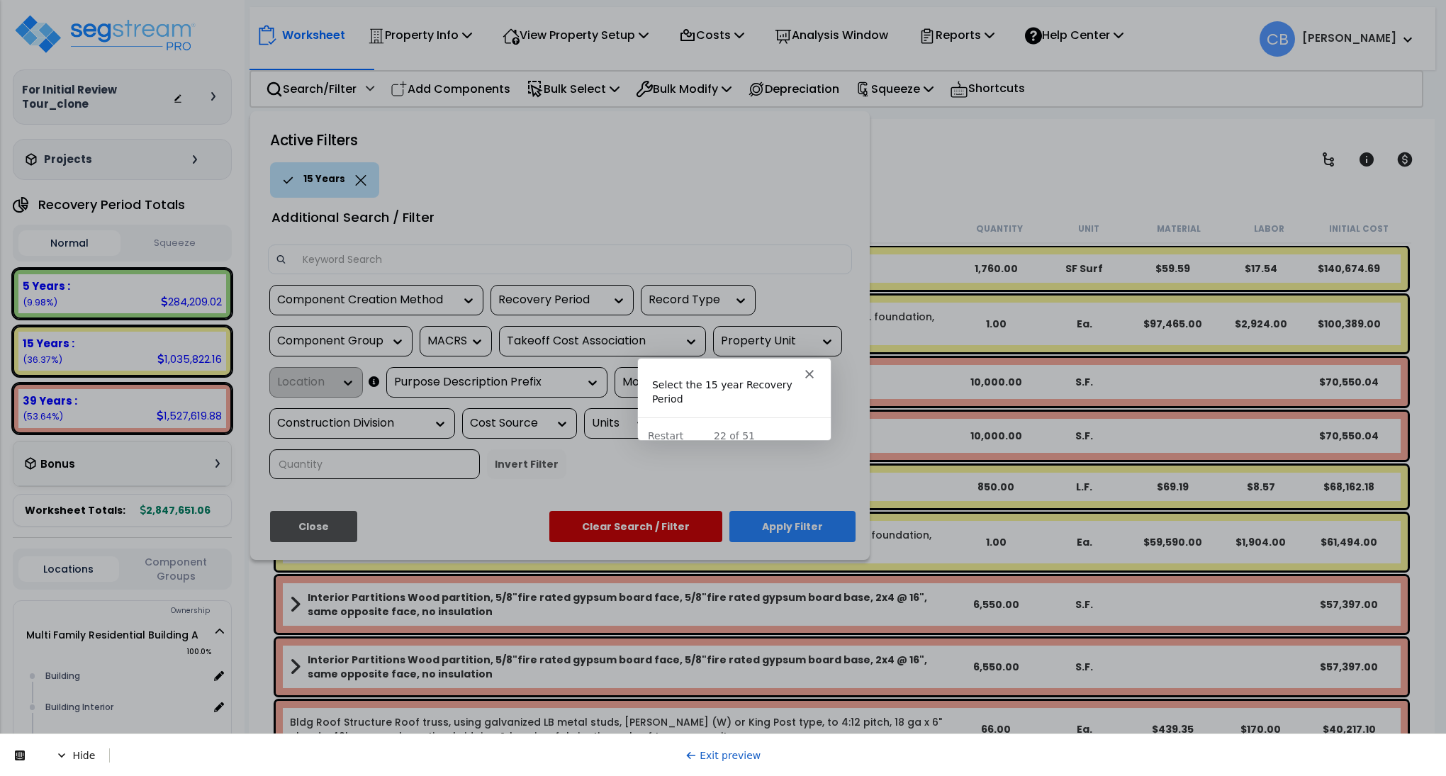
click at [756, 385] on div "Select the 15 year Recovery Period" at bounding box center [733, 391] width 164 height 28
drag, startPoint x: 673, startPoint y: 393, endPoint x: 711, endPoint y: 416, distance: 44.9
click at [673, 393] on div "Select the 15 year Recovery Period" at bounding box center [733, 396] width 193 height 39
click at [711, 427] on div "22 of 51" at bounding box center [733, 434] width 193 height 15
drag, startPoint x: 739, startPoint y: 413, endPoint x: 726, endPoint y: 382, distance: 33.0
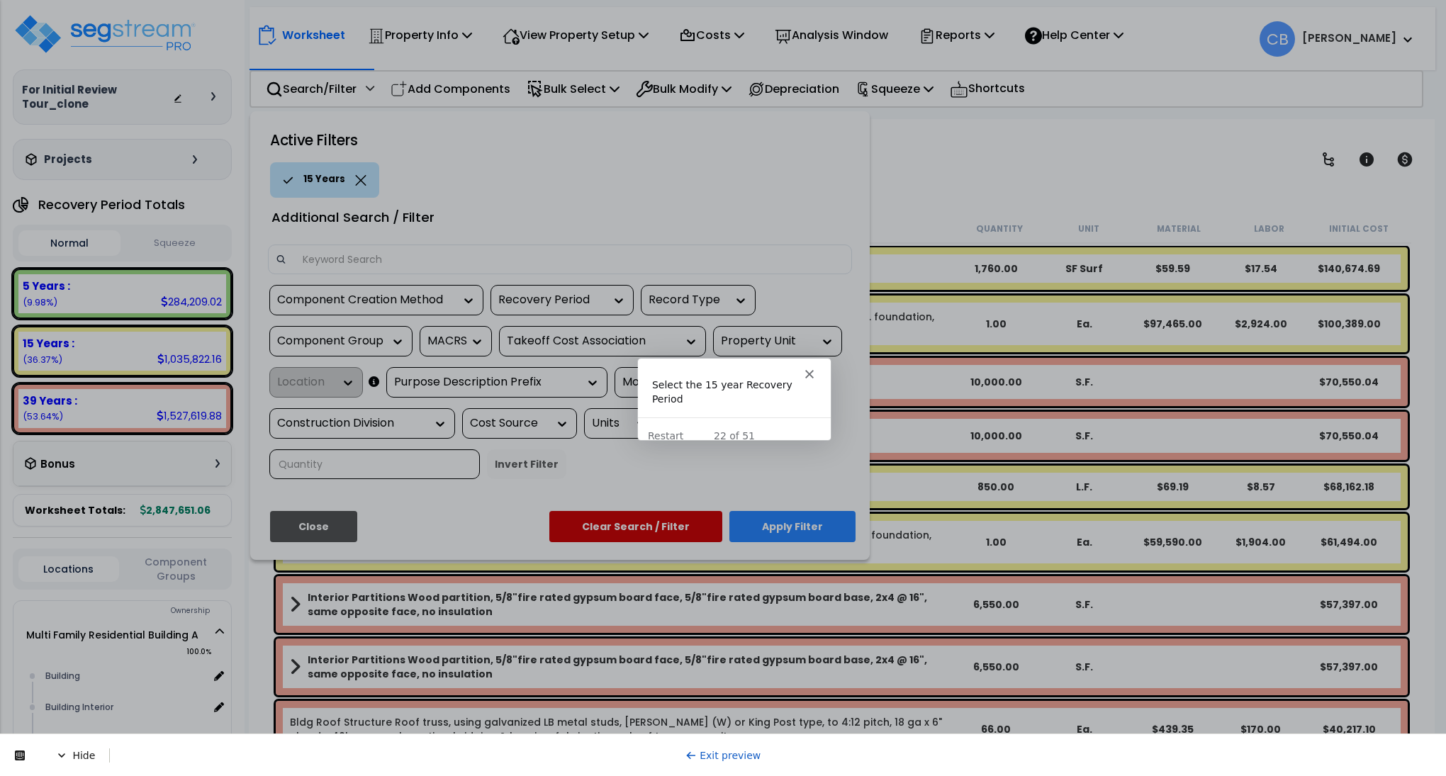
click at [739, 416] on div "22 of 51 Restart" at bounding box center [733, 434] width 193 height 36
click at [722, 376] on div "Intercom messenger" at bounding box center [733, 367] width 193 height 20
click at [783, 522] on button "Apply Filter" at bounding box center [792, 526] width 126 height 31
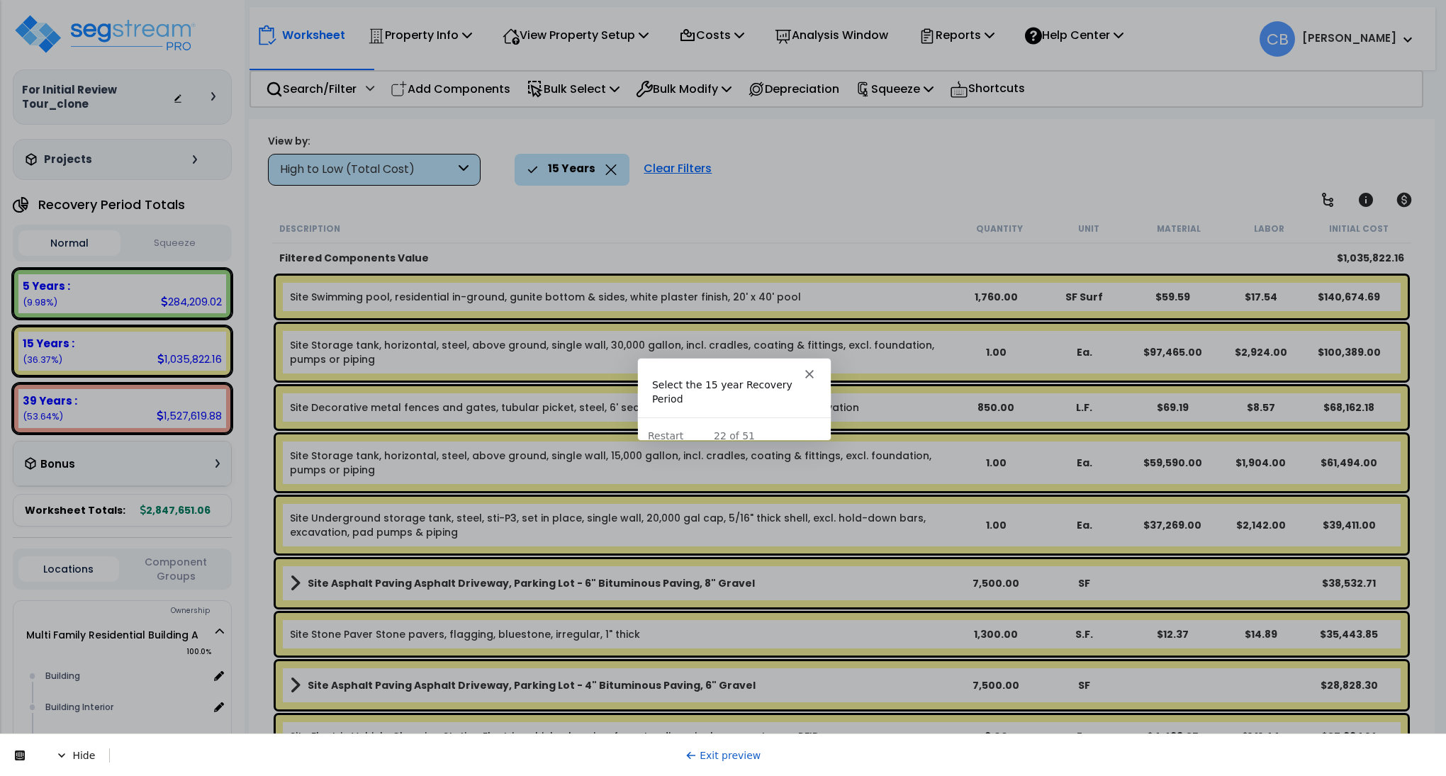
click at [760, 382] on div "Select the 15 year Recovery Period" at bounding box center [733, 391] width 164 height 28
click at [743, 382] on div "Select the 15 year Recovery Period" at bounding box center [733, 391] width 164 height 28
click at [674, 384] on div "Select the 15 year Recovery Period" at bounding box center [733, 391] width 164 height 28
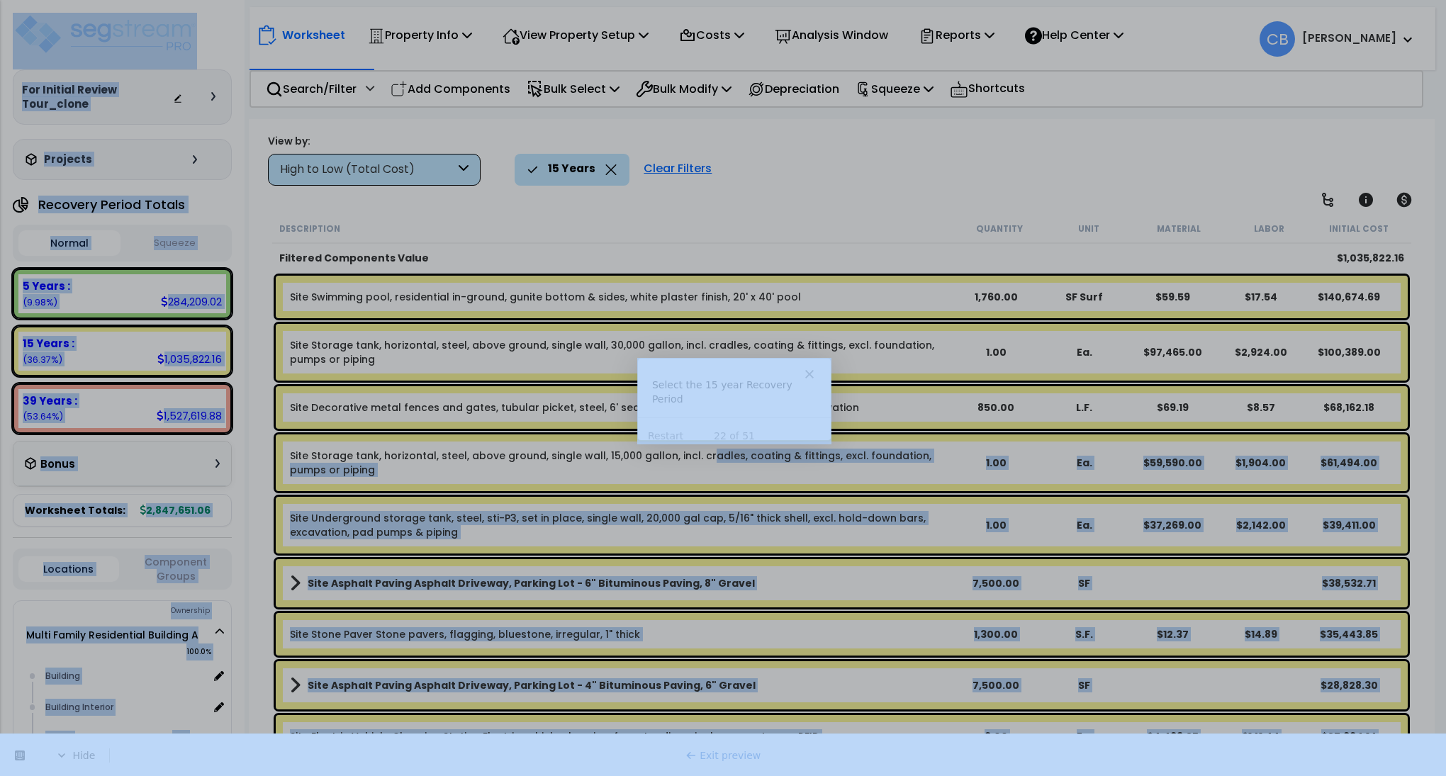
click at [700, 447] on body "We are Building your Property. So please grab a coffee and let us do the heavy …" at bounding box center [723, 450] width 1446 height 776
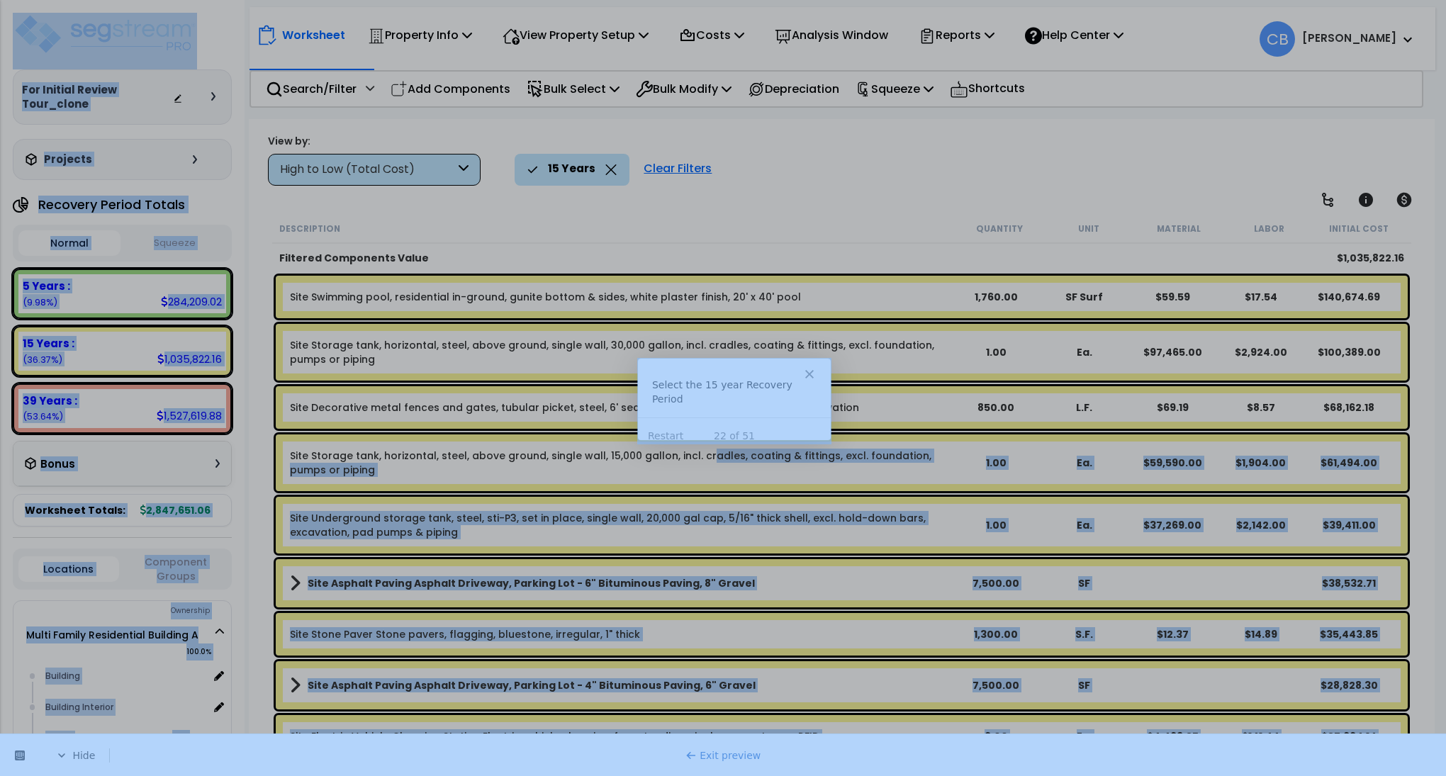
click at [760, 427] on div "22 of 51" at bounding box center [733, 434] width 193 height 15
click at [736, 389] on div "Select the 15 year Recovery Period" at bounding box center [733, 391] width 164 height 28
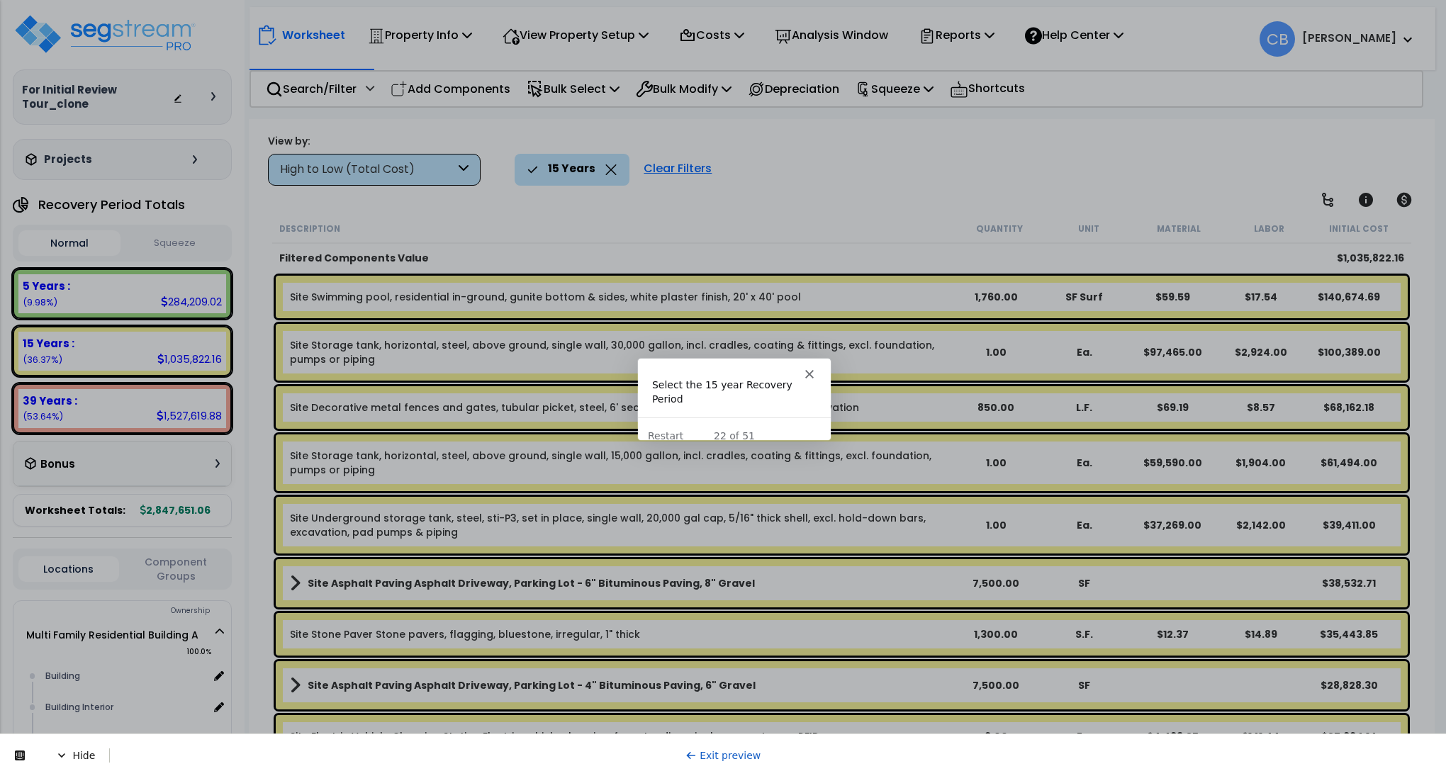
drag, startPoint x: 673, startPoint y: 401, endPoint x: 1292, endPoint y: 649, distance: 667.1
click at [673, 401] on div "Select the 15 year Recovery Period" at bounding box center [733, 396] width 193 height 39
click at [638, 274] on div "Site Swimming pool, residential in-ground, gunite bottom & sides, white plaster…" at bounding box center [841, 297] width 1139 height 50
click at [657, 286] on div "Site Swimming pool, residential in-ground, gunite bottom & sides, white plaster…" at bounding box center [842, 297] width 1132 height 43
click at [559, 230] on div "Description" at bounding box center [616, 228] width 675 height 14
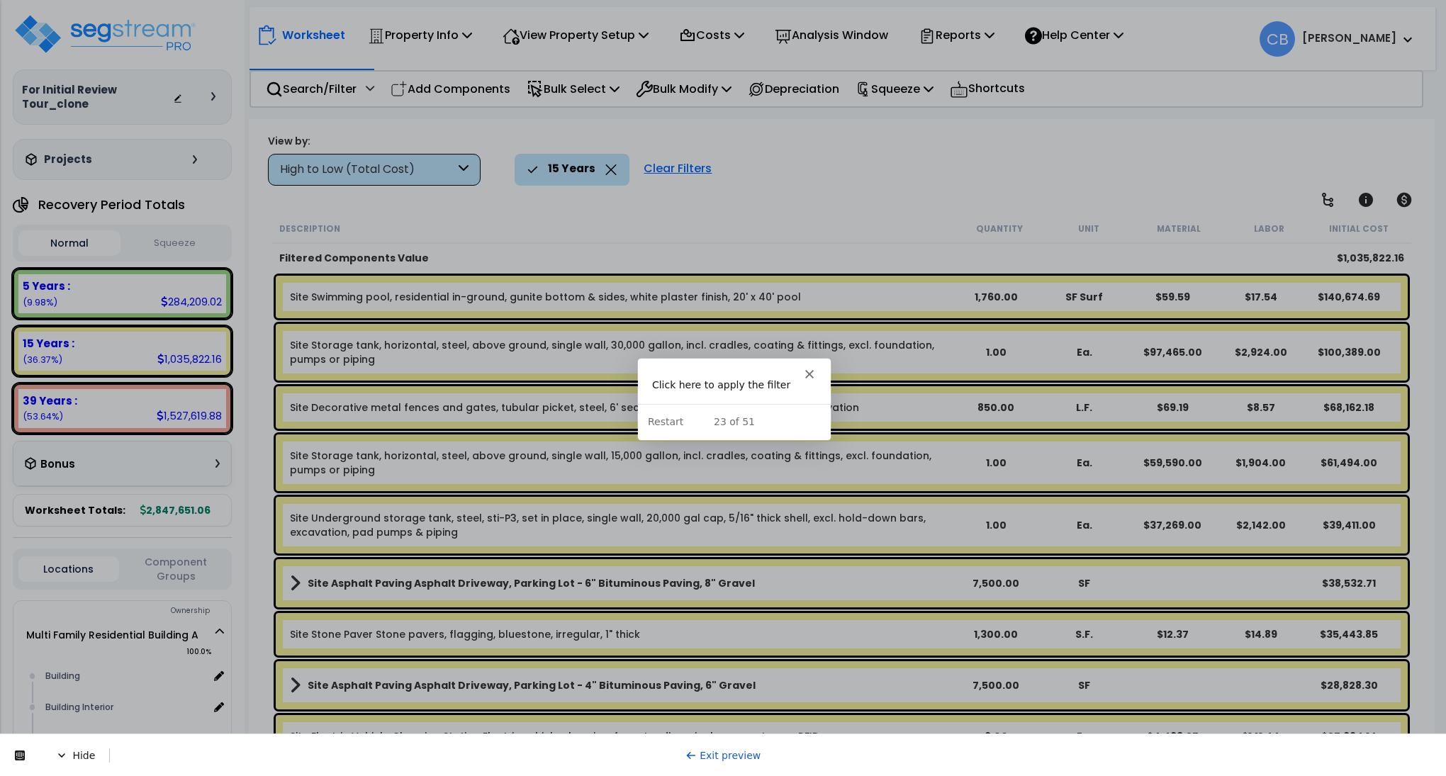
click at [559, 230] on div "Description" at bounding box center [616, 228] width 675 height 14
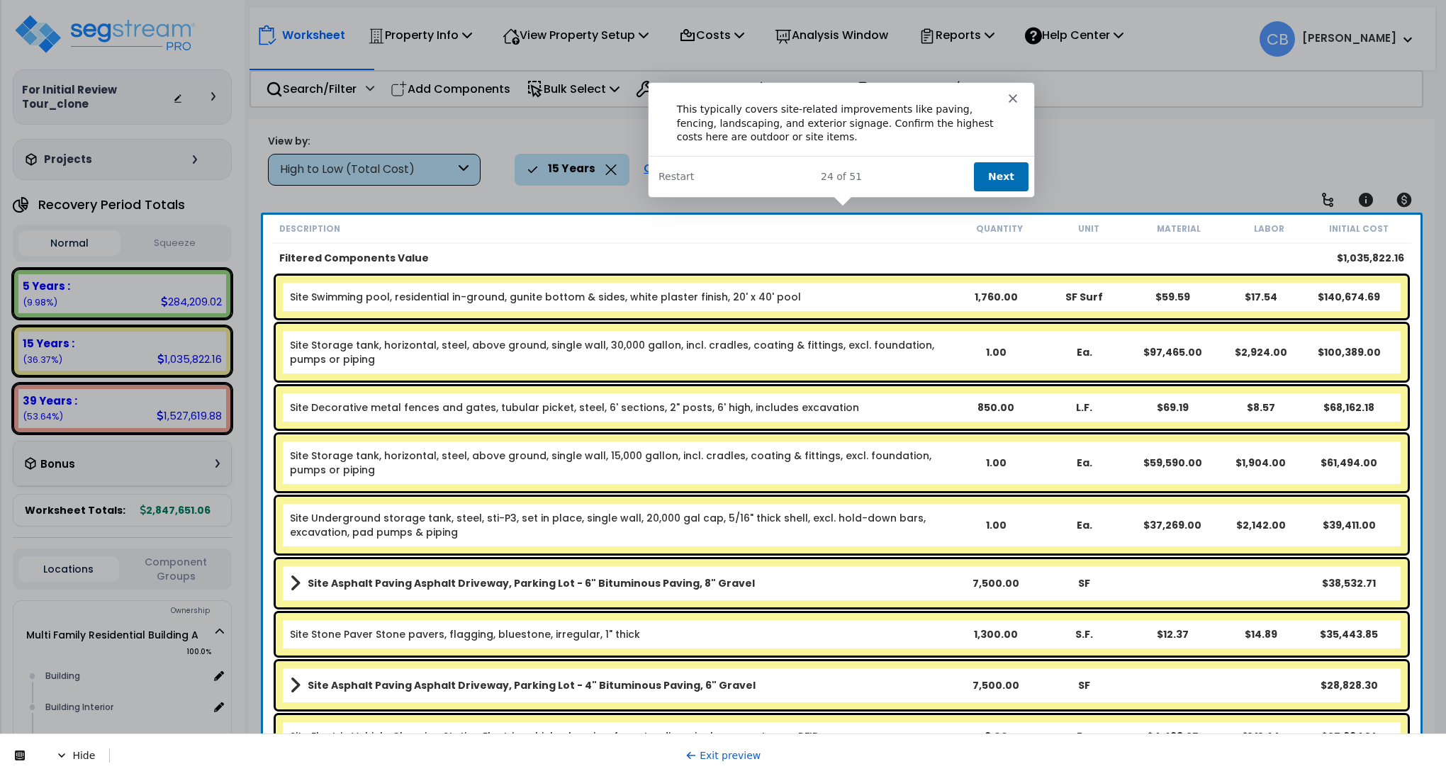
click at [999, 170] on button "Next" at bounding box center [1000, 175] width 55 height 29
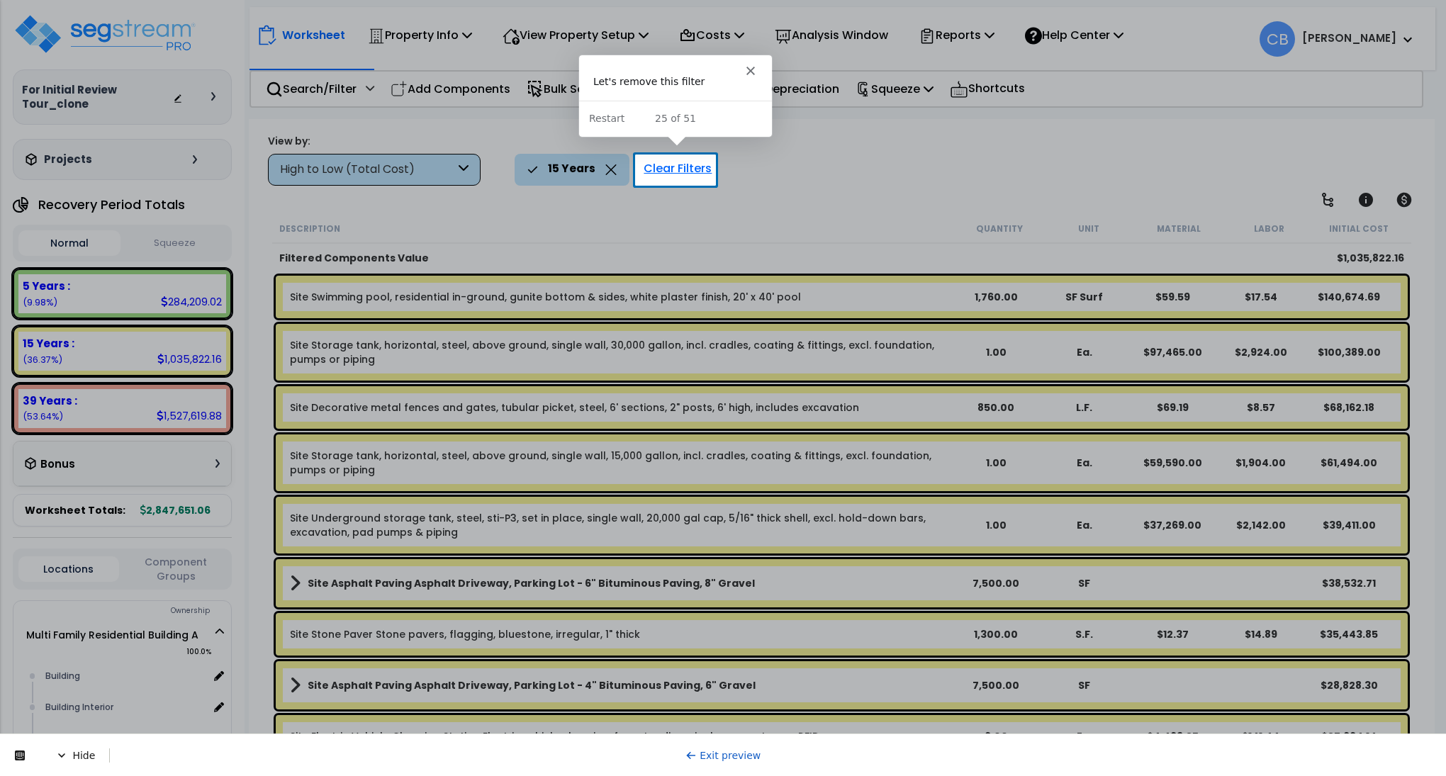
click at [683, 171] on div "Clear Filters" at bounding box center [678, 169] width 82 height 31
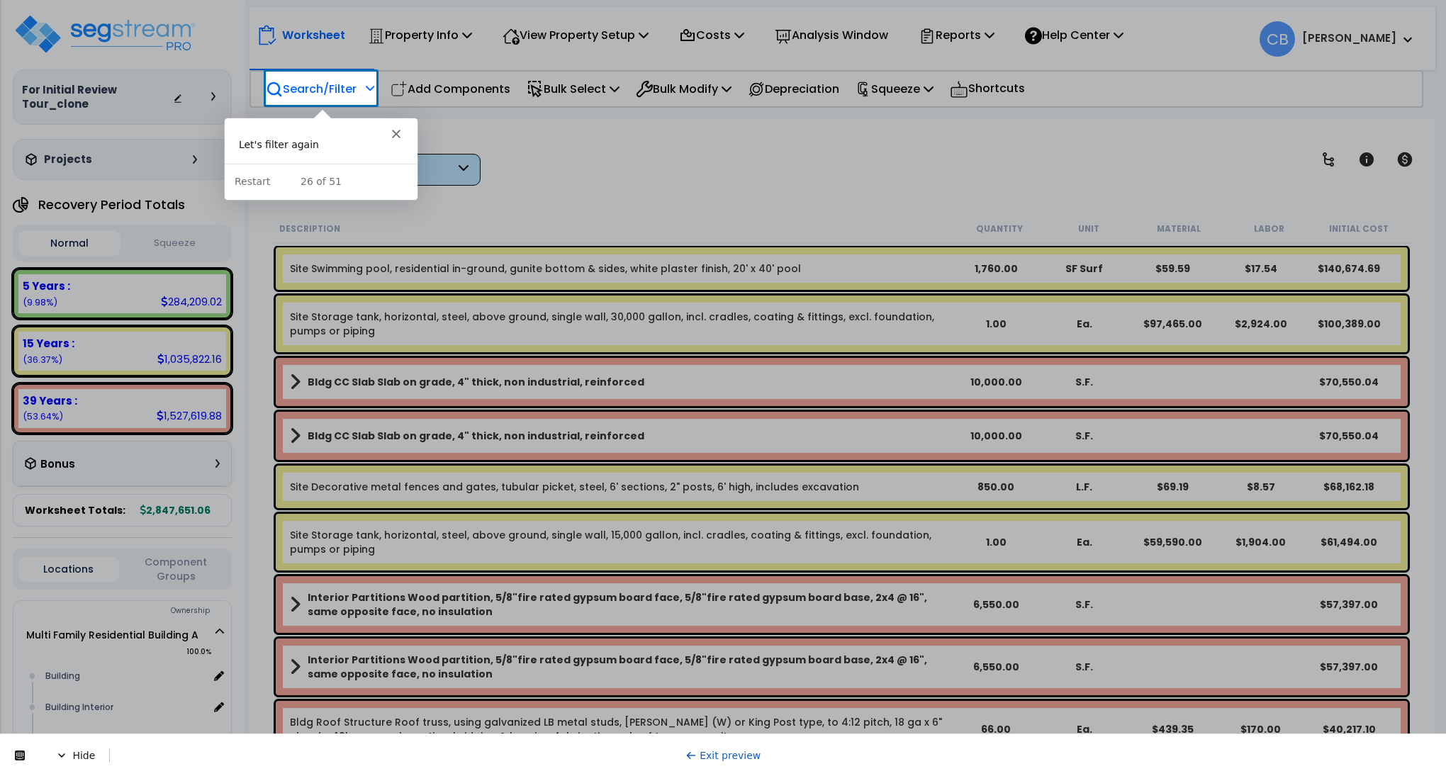
click at [341, 89] on p "Search/Filter" at bounding box center [311, 88] width 91 height 19
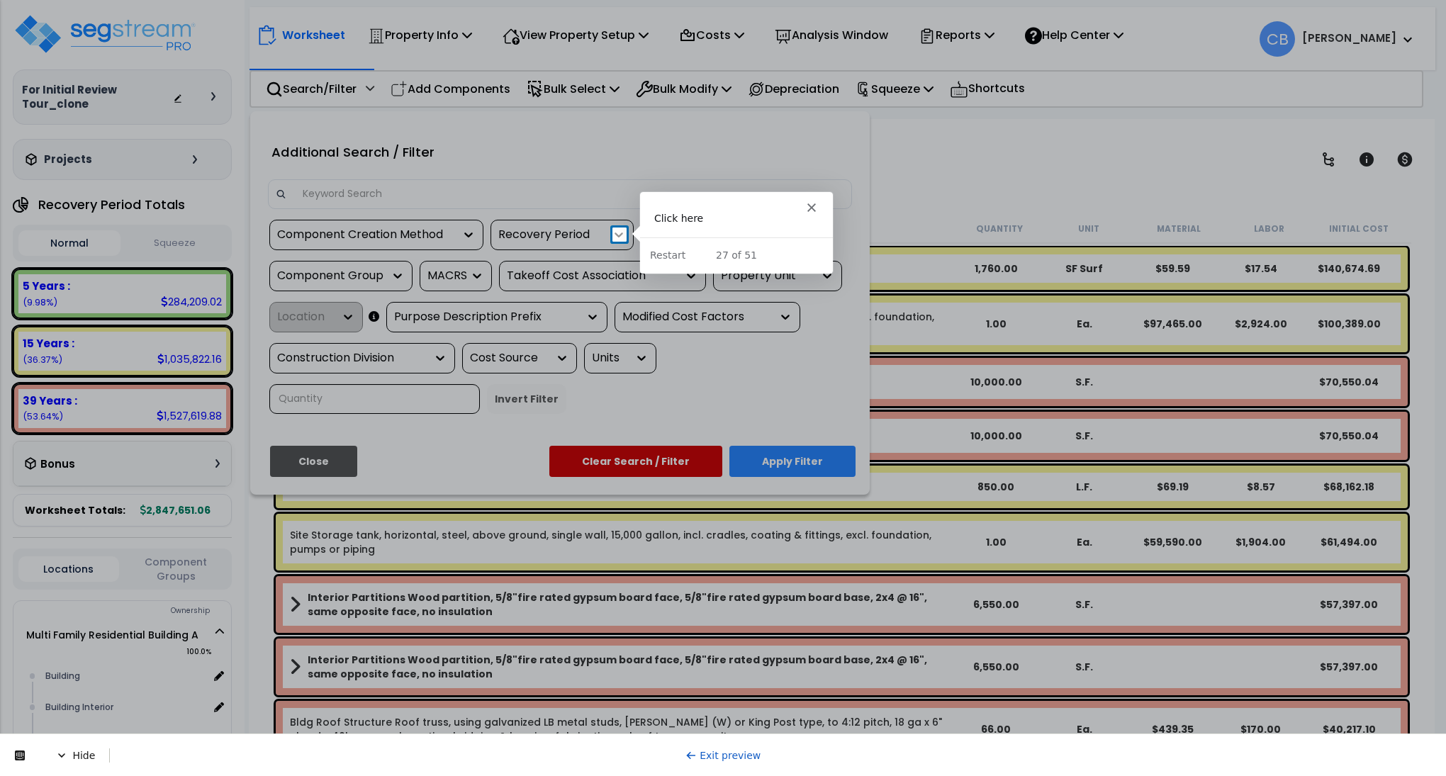
click at [622, 236] on icon at bounding box center [619, 235] width 14 height 14
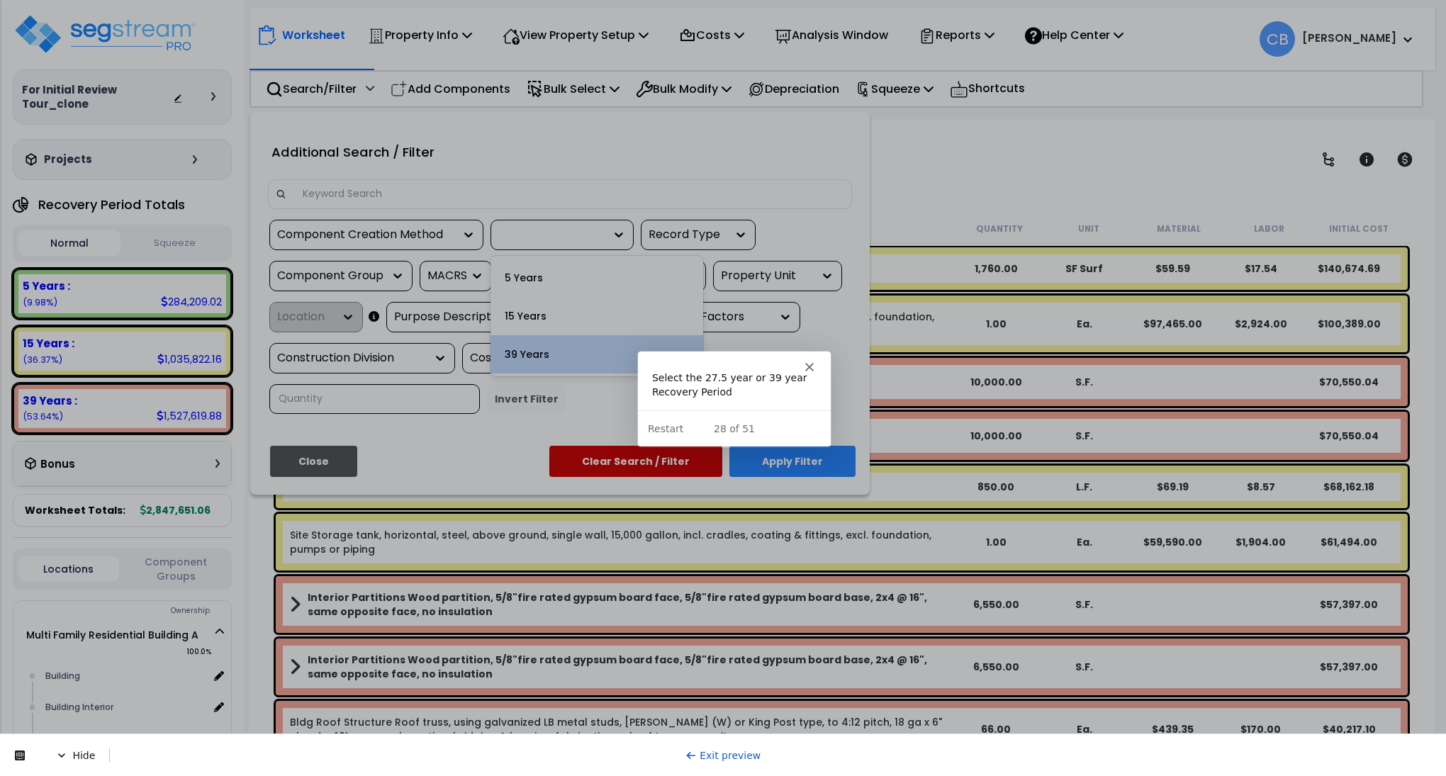
click at [583, 364] on div "39 Years" at bounding box center [597, 354] width 213 height 38
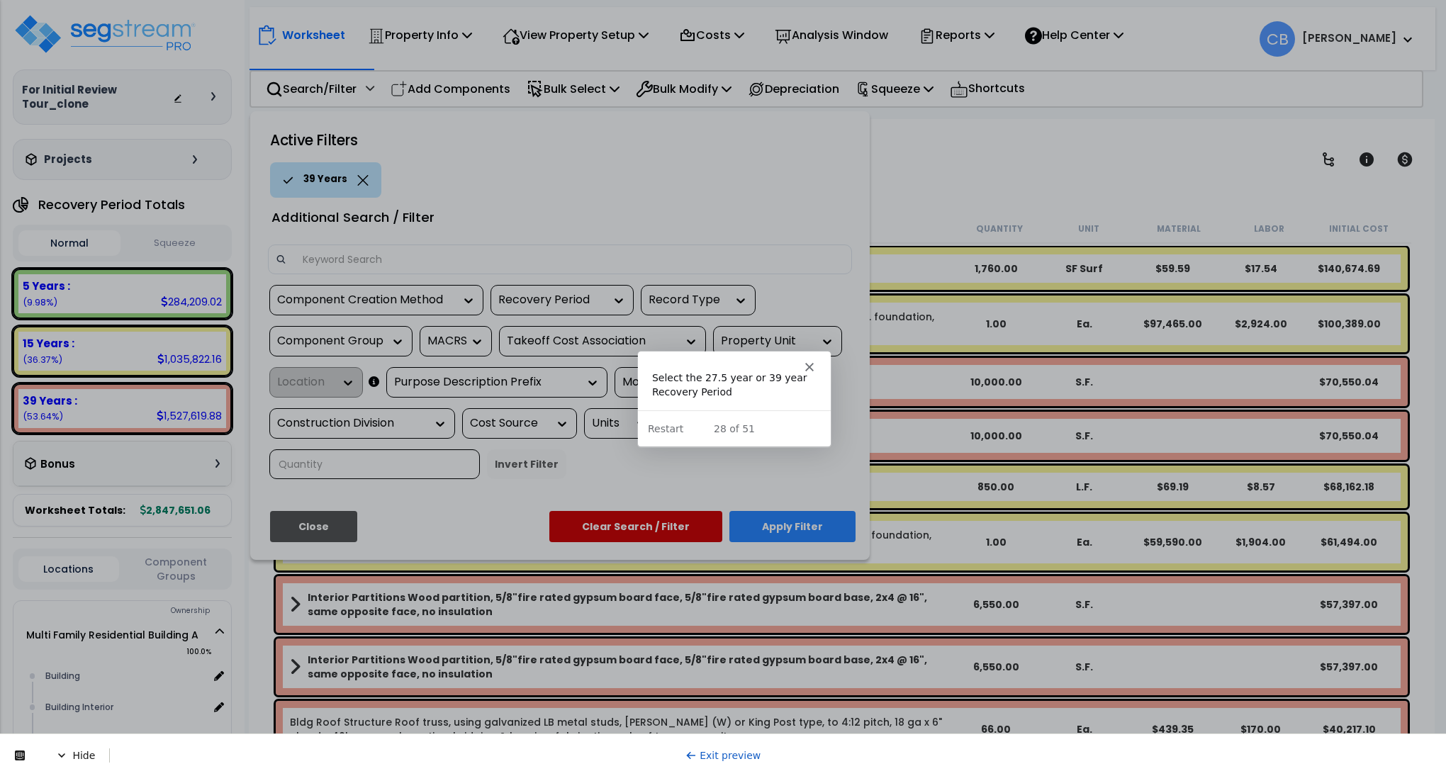
click at [706, 381] on div "Select the 27.5 year or 39 year Recovery Period" at bounding box center [733, 385] width 164 height 28
click at [774, 526] on button "Apply Filter" at bounding box center [792, 526] width 126 height 31
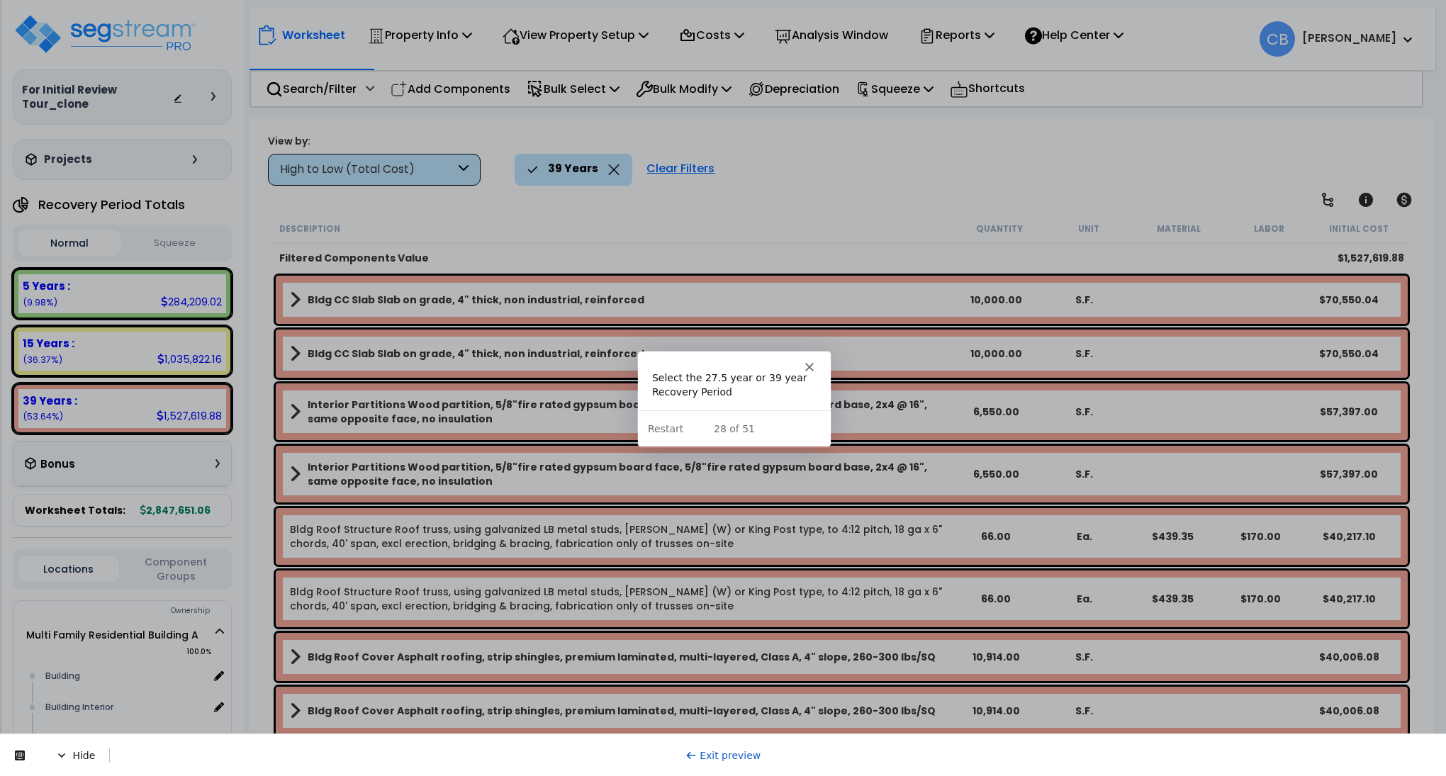
click at [719, 311] on div "Bldg CC Slab Slab on grade, 4" thick, non industrial, reinforced 10,000.00 S.F.…" at bounding box center [842, 300] width 1132 height 48
click at [830, 309] on div "Bldg CC Slab Slab on grade, 4" thick, non industrial, reinforced 10,000.00 S.F.…" at bounding box center [842, 300] width 1132 height 48
click at [743, 304] on link "Bldg CC Slab Slab on grade, 4" thick, non industrial, reinforced" at bounding box center [621, 300] width 662 height 20
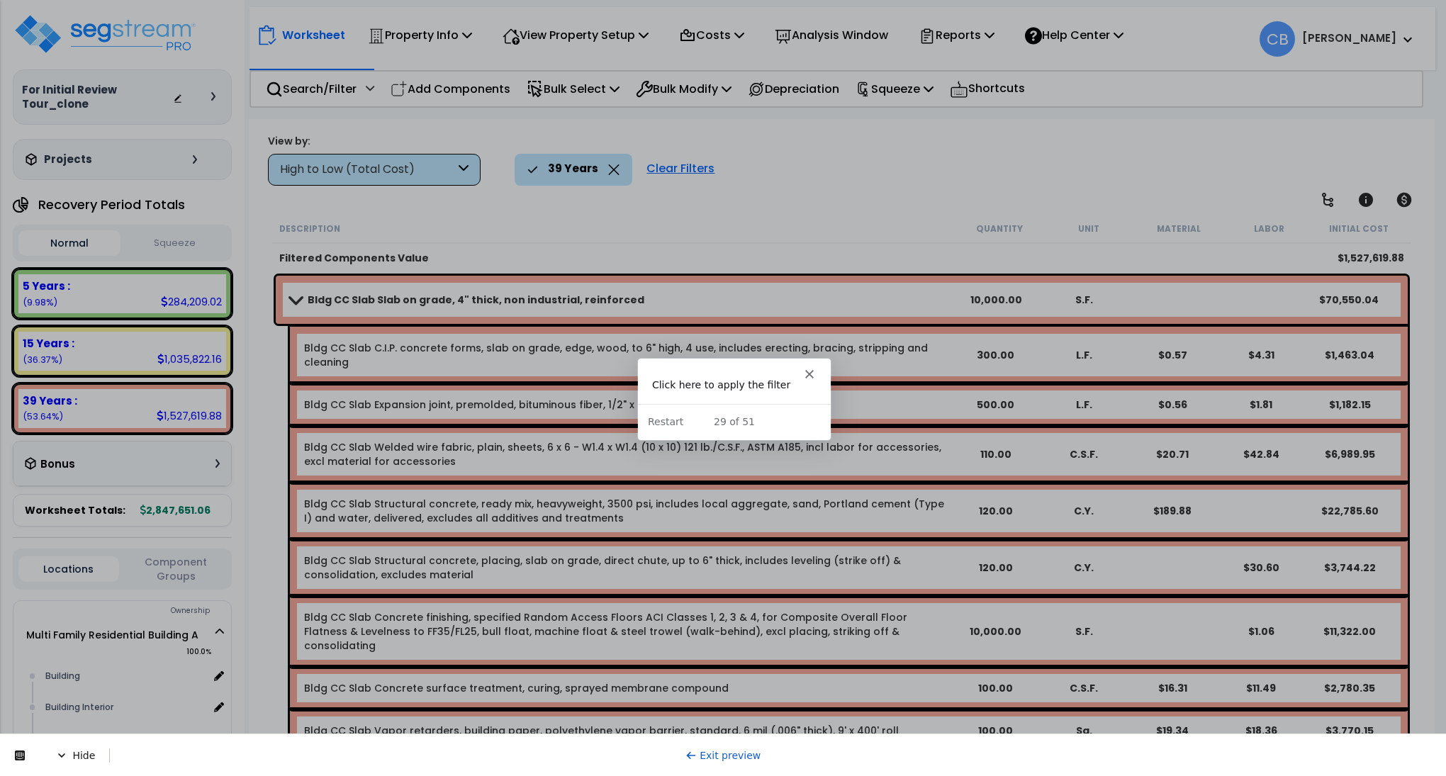
click at [743, 304] on link "Bldg CC Slab Slab on grade, 4" thick, non industrial, reinforced" at bounding box center [621, 300] width 662 height 20
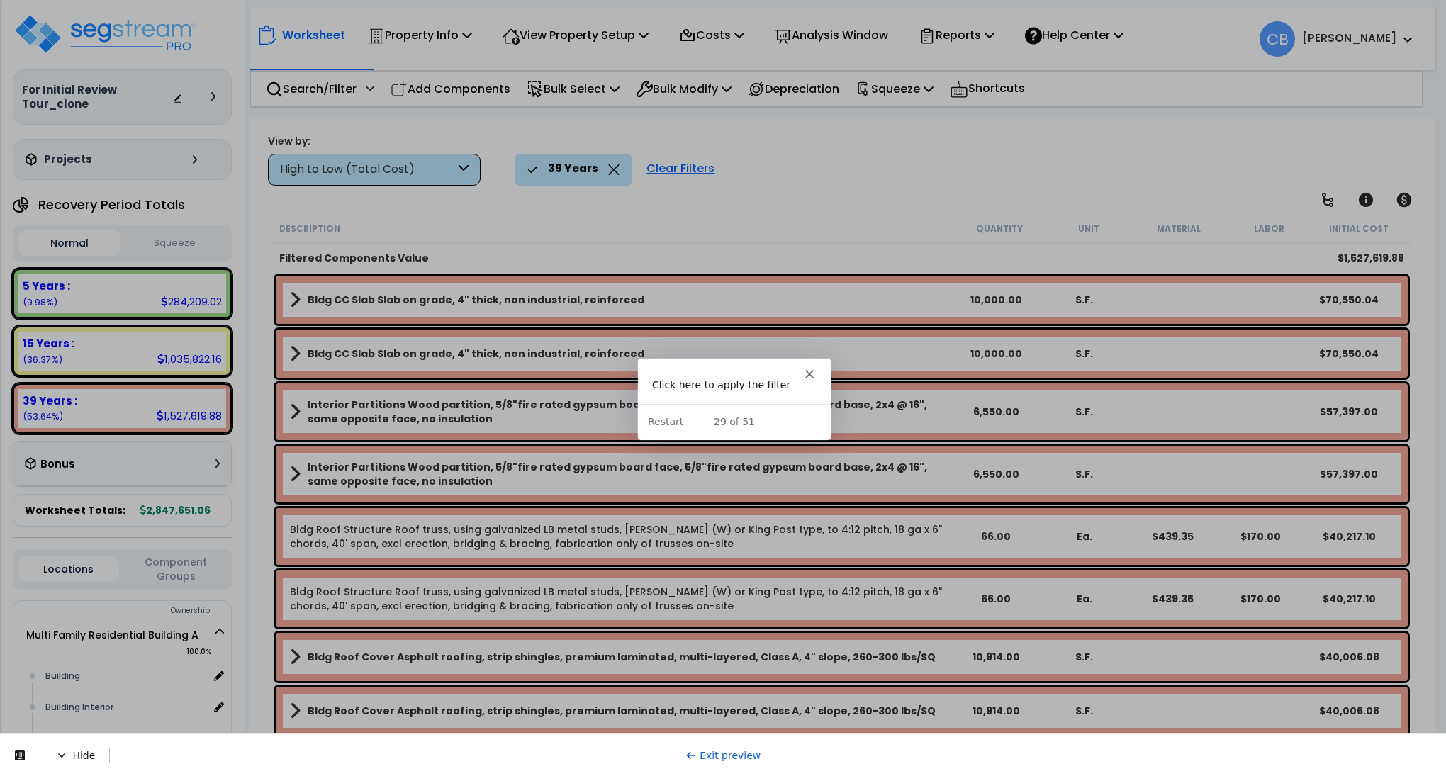
click at [743, 304] on link "Bldg CC Slab Slab on grade, 4" thick, non industrial, reinforced" at bounding box center [621, 300] width 662 height 20
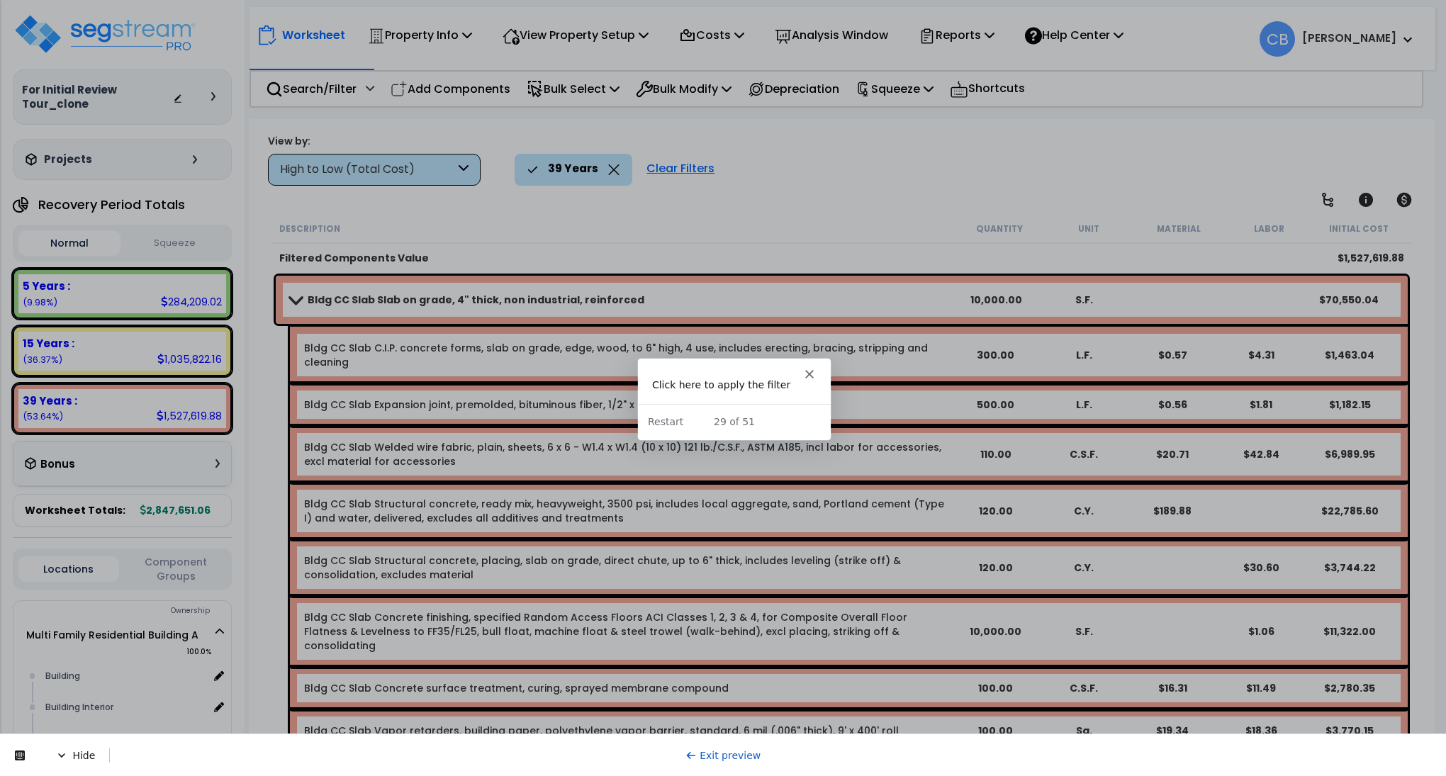
click at [743, 304] on link "Bldg CC Slab Slab on grade, 4" thick, non industrial, reinforced" at bounding box center [621, 300] width 662 height 20
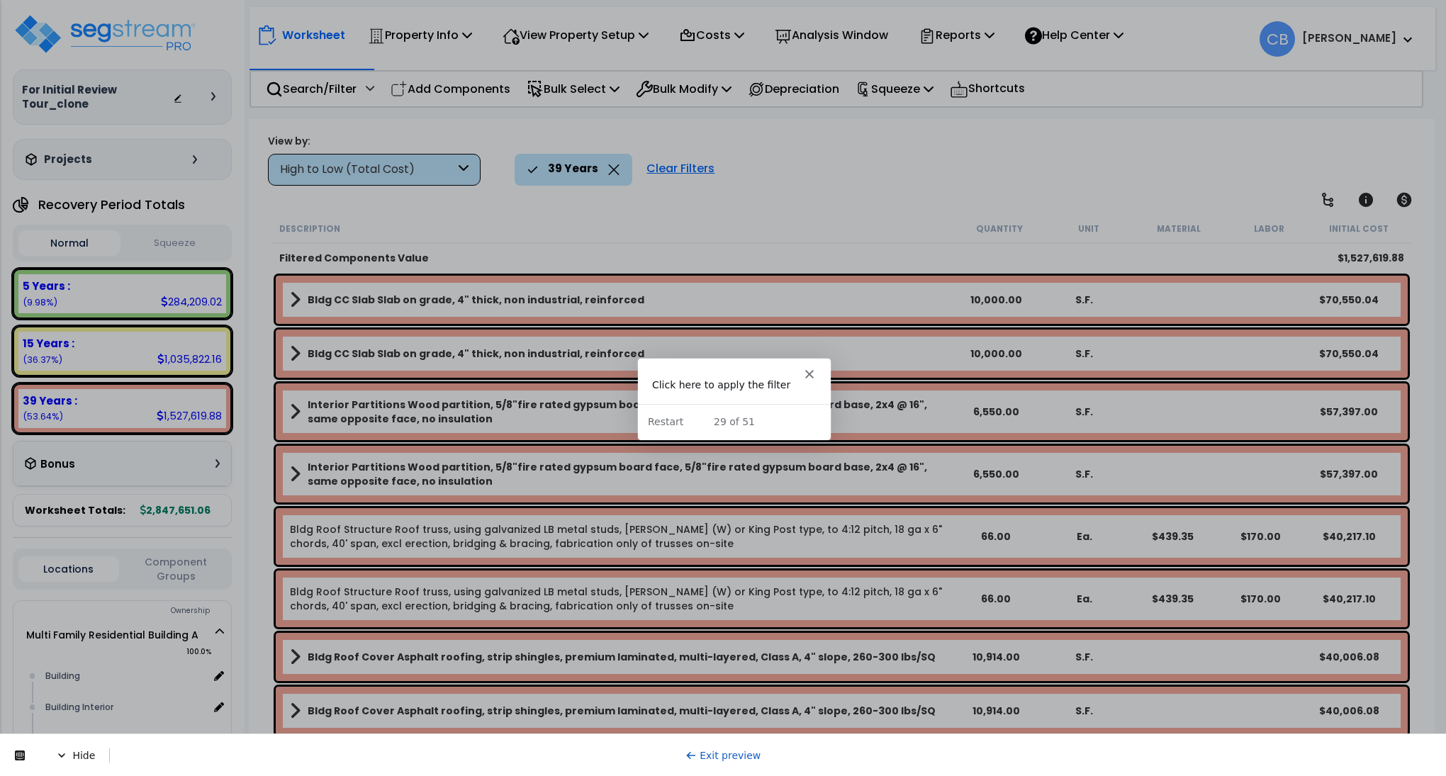
click at [743, 304] on link "Bldg CC Slab Slab on grade, 4" thick, non industrial, reinforced" at bounding box center [621, 300] width 662 height 20
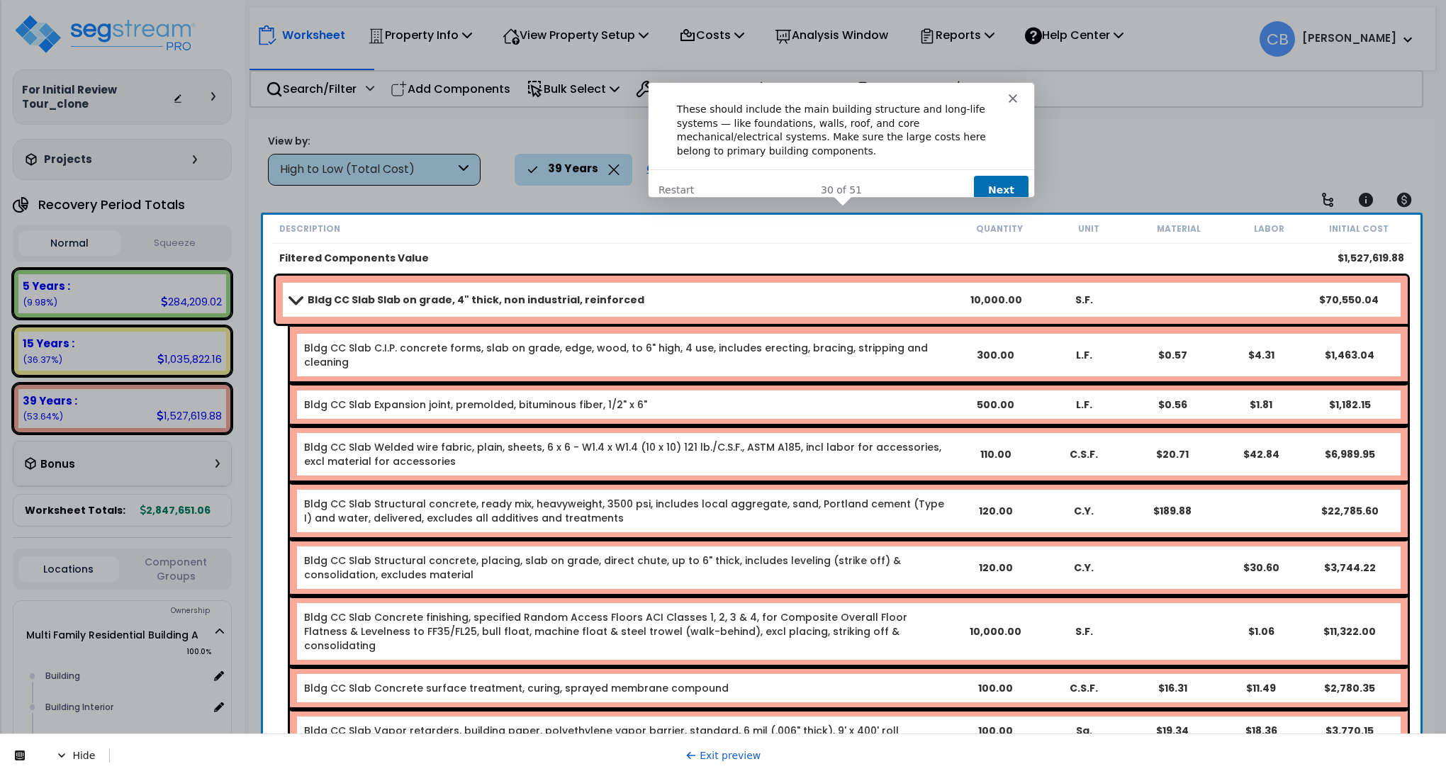
click at [982, 174] on button "Next" at bounding box center [1000, 188] width 55 height 29
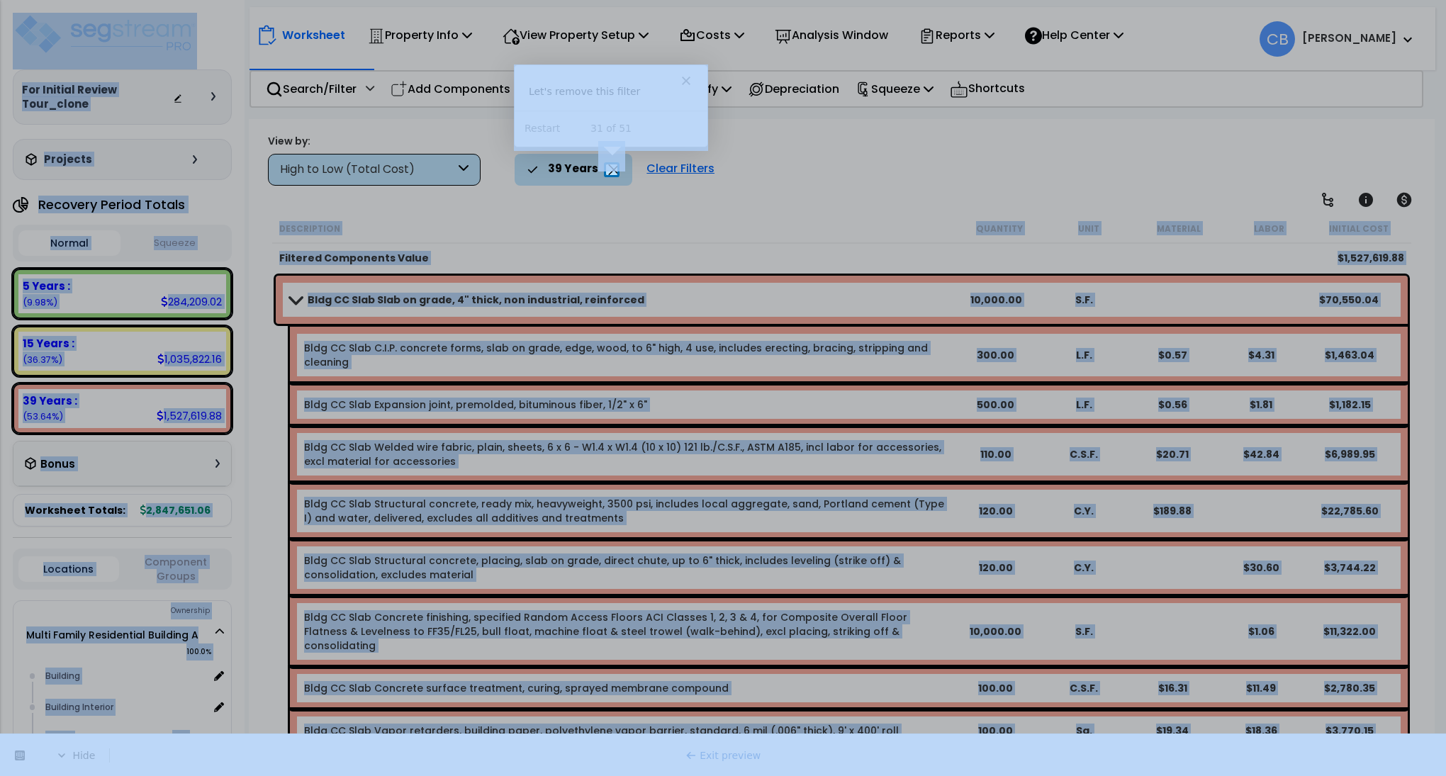
click at [617, 170] on body "We are Building your Property. So please grab a coffee and let us do the heavy …" at bounding box center [723, 450] width 1446 height 776
click at [617, 170] on div at bounding box center [1031, 169] width 829 height 11
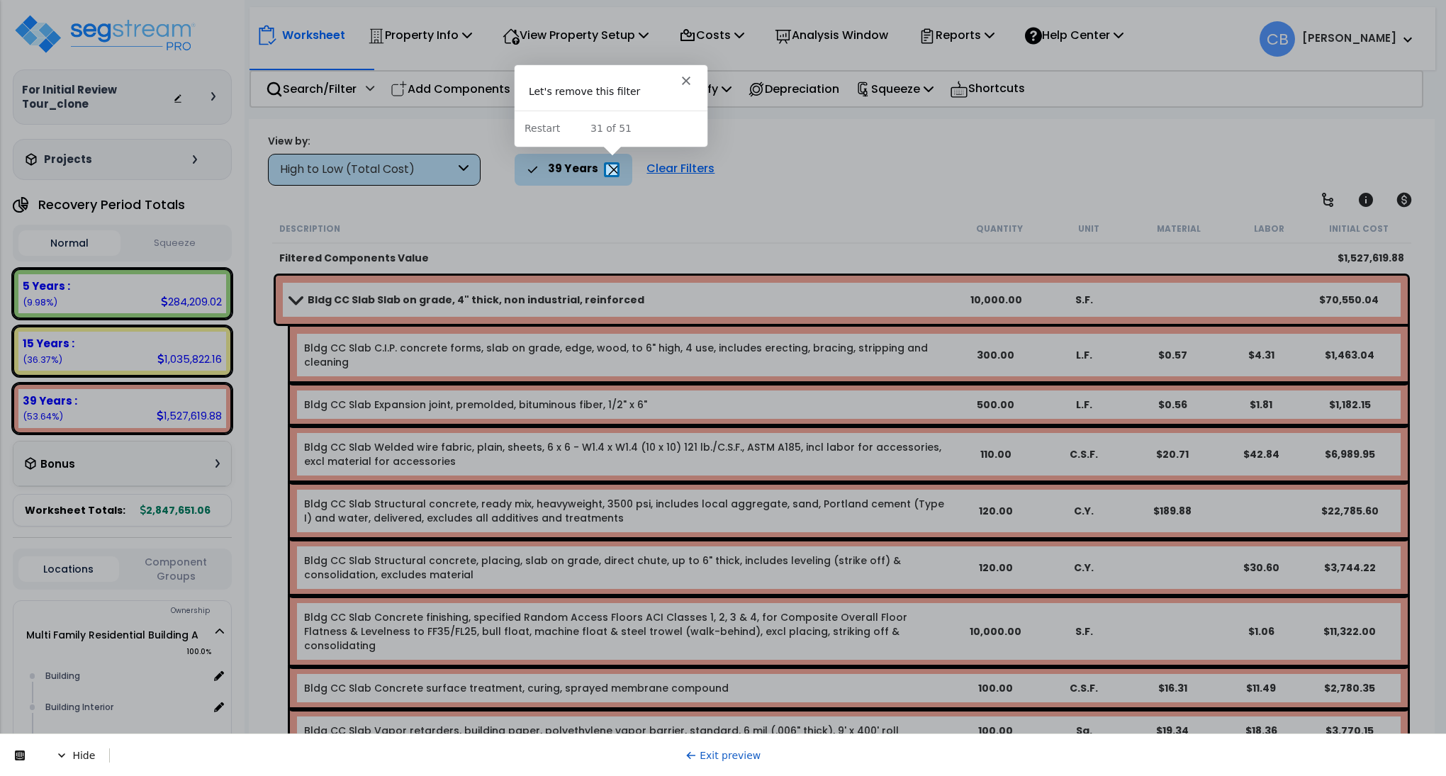
click at [598, 166] on div at bounding box center [303, 169] width 606 height 11
click at [609, 162] on div at bounding box center [723, 82] width 1446 height 164
click at [611, 168] on icon at bounding box center [613, 169] width 11 height 11
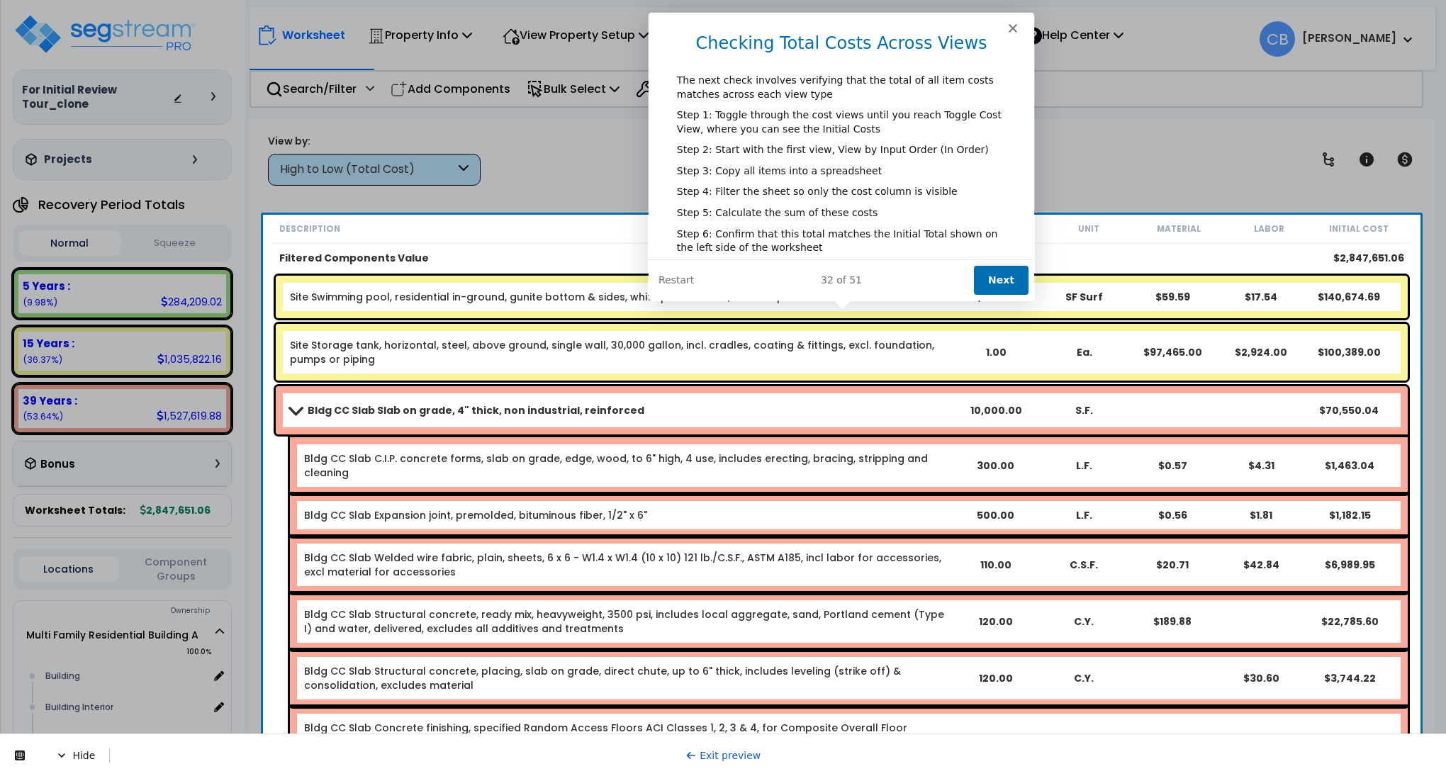
click at [991, 277] on button "Next" at bounding box center [1000, 279] width 55 height 29
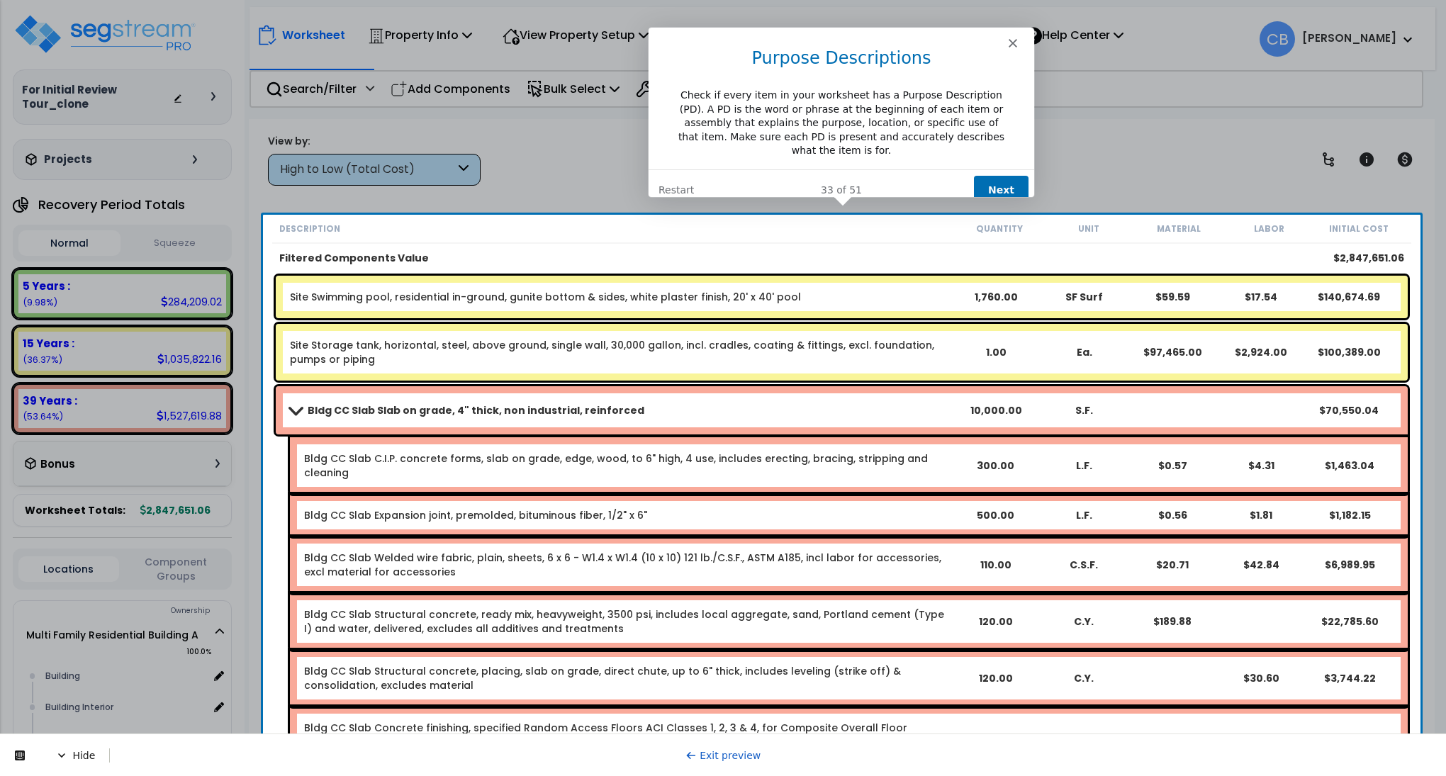
click at [999, 175] on button "Next" at bounding box center [1000, 189] width 55 height 29
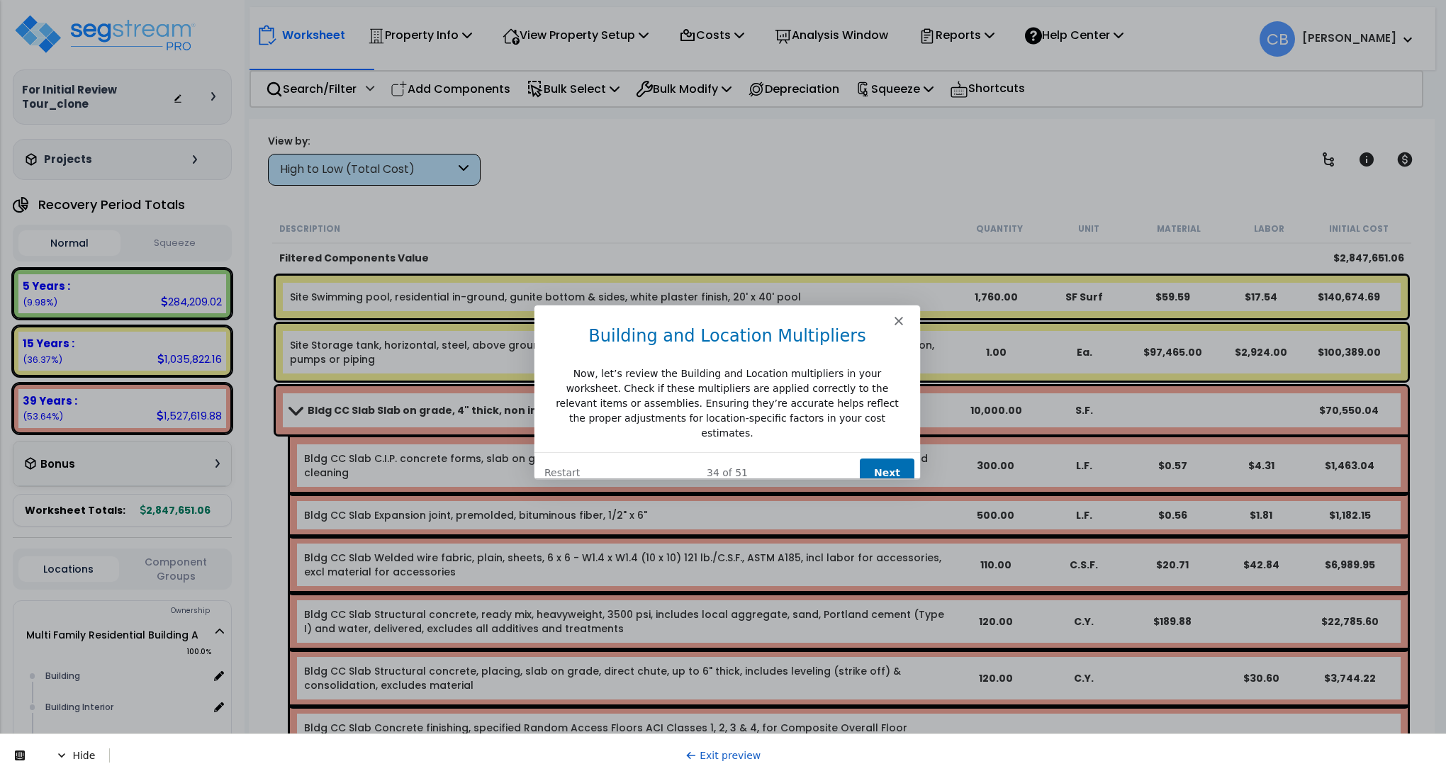
click at [891, 458] on button "Next" at bounding box center [886, 472] width 55 height 29
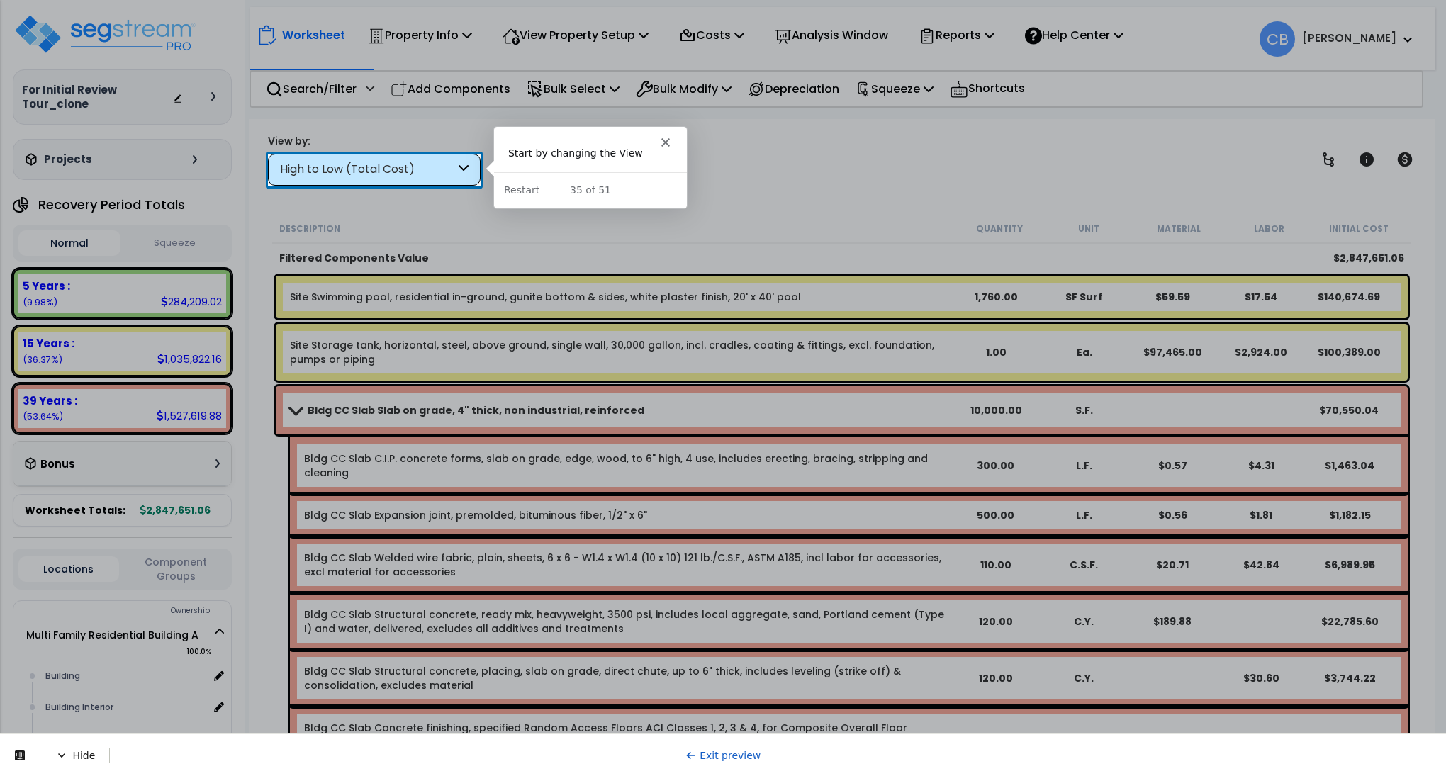
click at [396, 158] on div "High to Low (Total Cost)" at bounding box center [374, 170] width 213 height 32
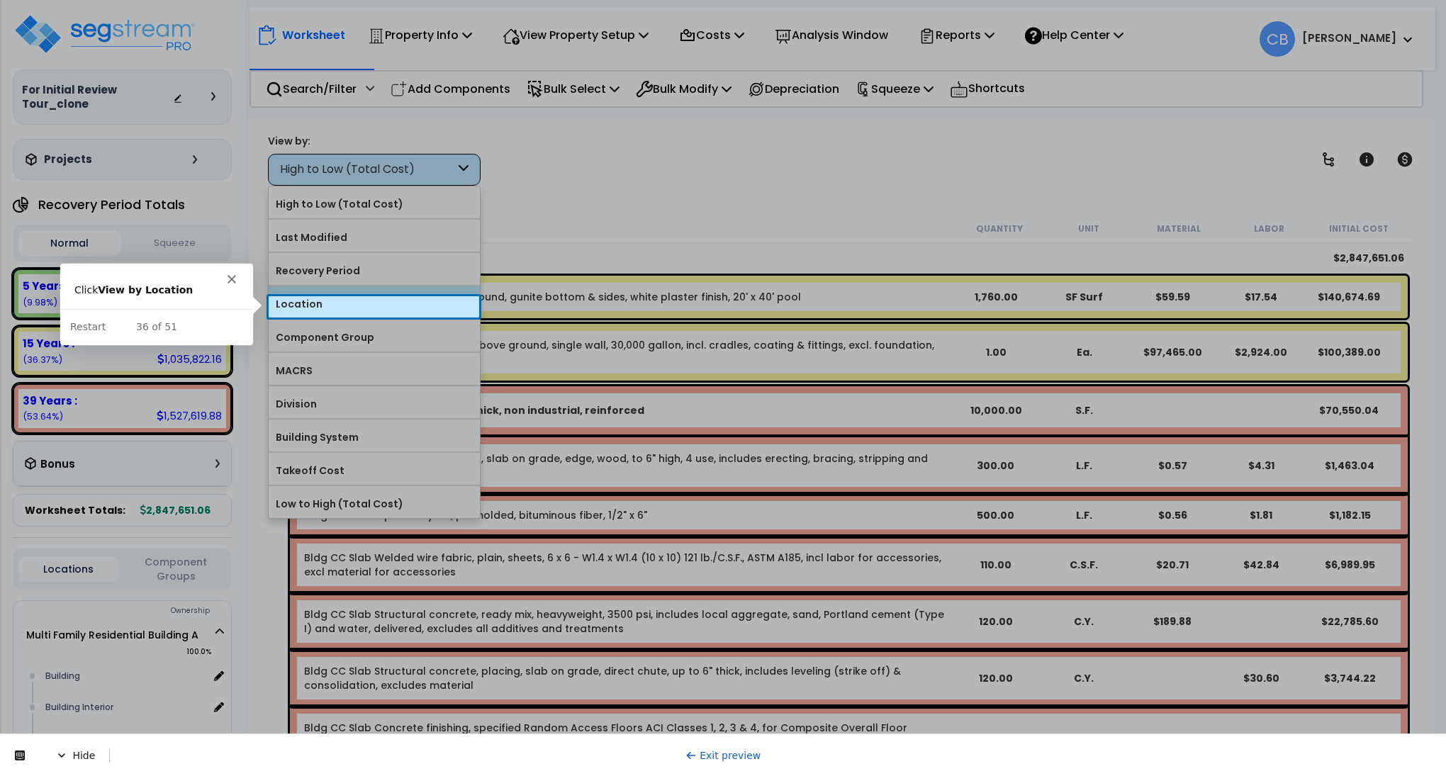
click at [377, 310] on label "Location" at bounding box center [374, 303] width 211 height 21
click at [0, 0] on input "Location" at bounding box center [0, 0] width 0 height 0
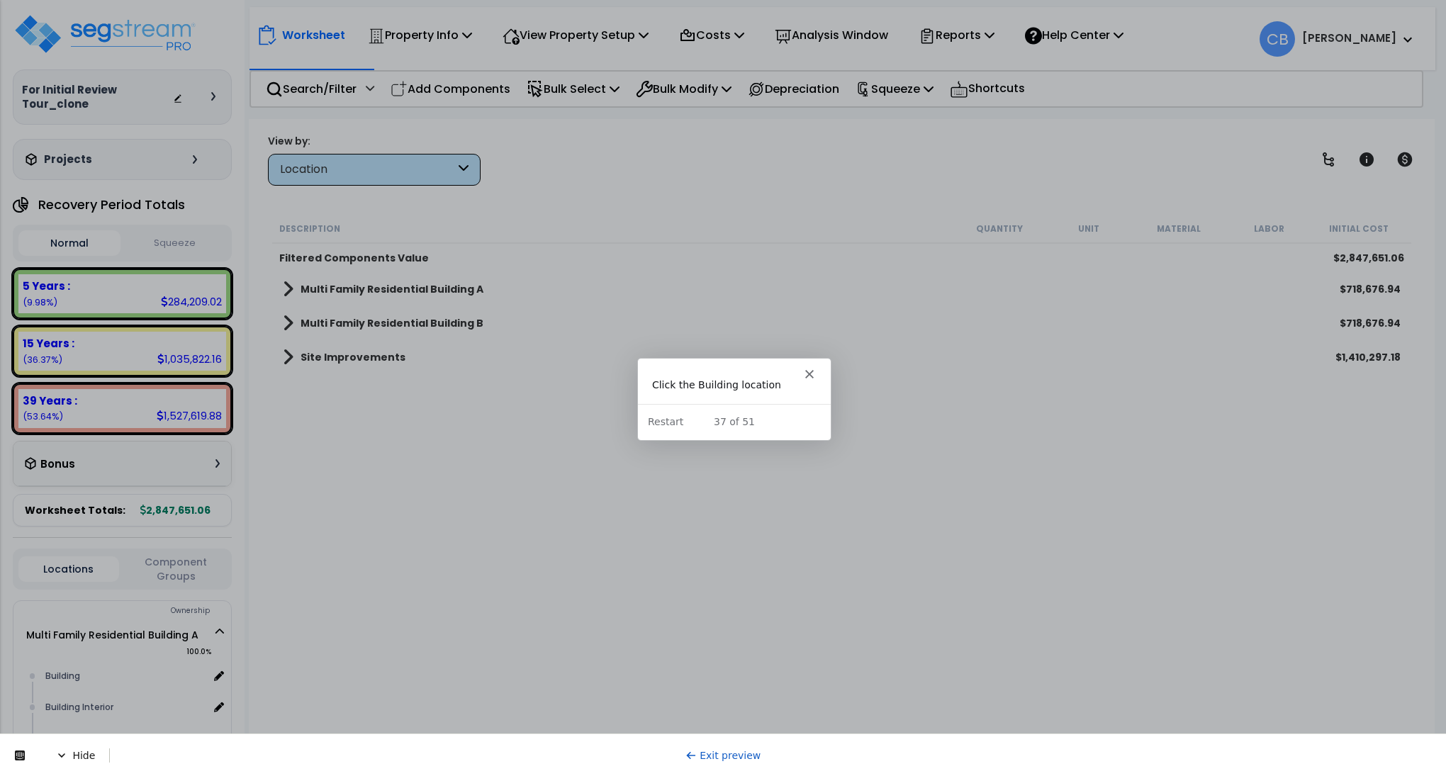
click at [375, 286] on b "Multi Family Residential Building A" at bounding box center [392, 289] width 183 height 14
click at [390, 282] on b "Multi Family Residential Building A" at bounding box center [392, 289] width 183 height 14
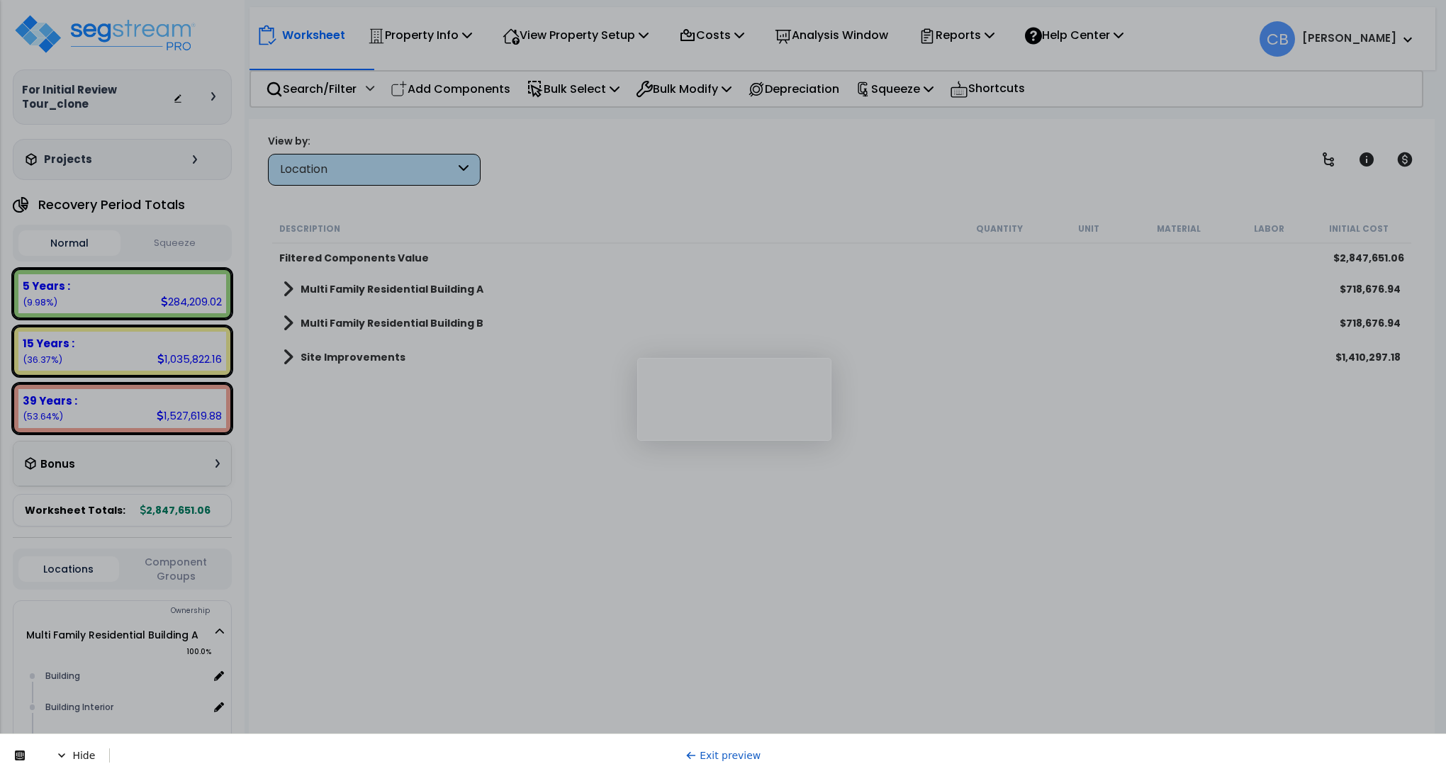
click at [391, 287] on b "Multi Family Residential Building A" at bounding box center [392, 289] width 183 height 14
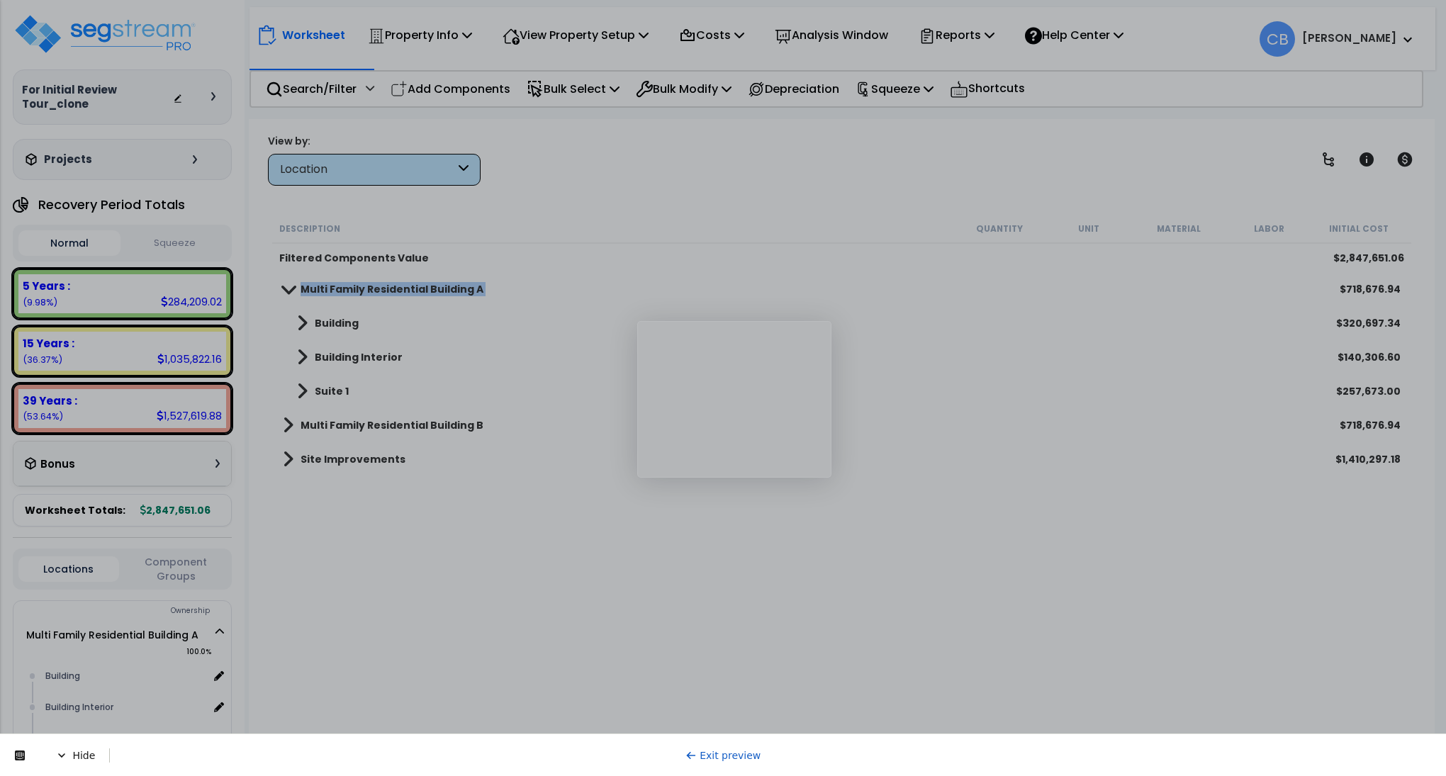
click at [391, 287] on b "Multi Family Residential Building A" at bounding box center [392, 289] width 183 height 14
